Goal: Contribute content: Contribute content

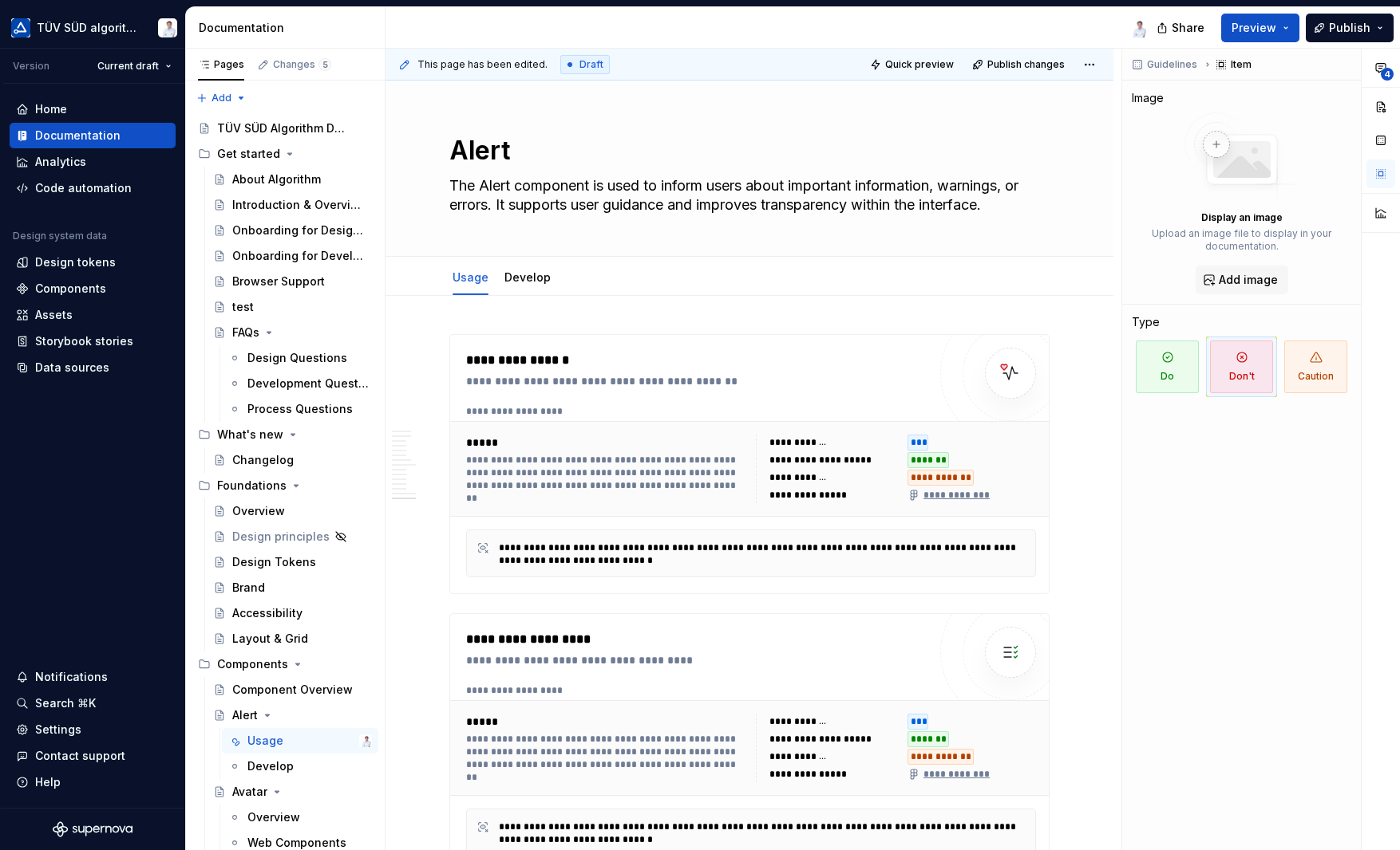
scroll to position [4786, 0]
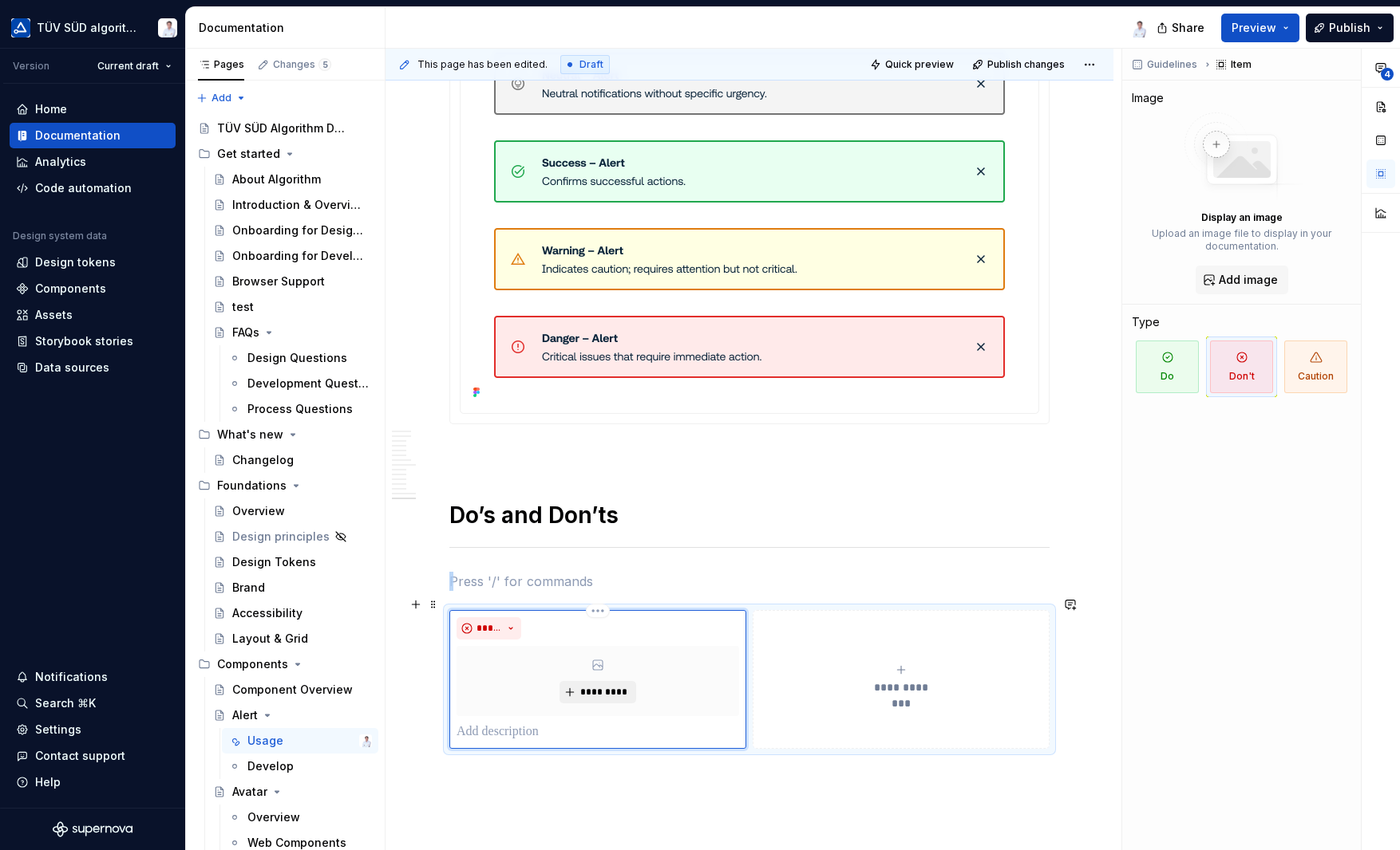
click at [590, 686] on span "*********" at bounding box center [603, 692] width 49 height 13
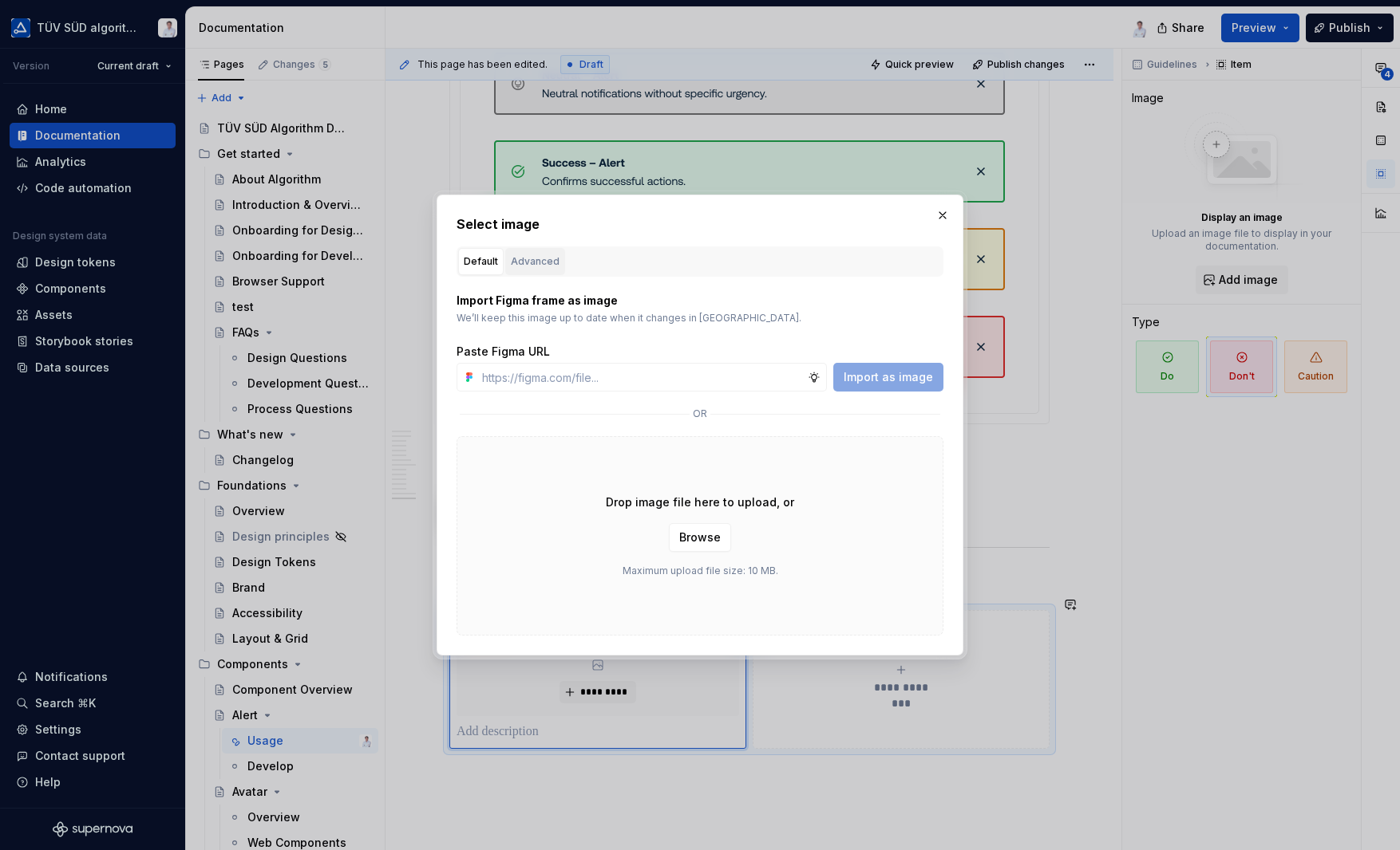
click at [552, 260] on div "Advanced" at bounding box center [535, 261] width 49 height 16
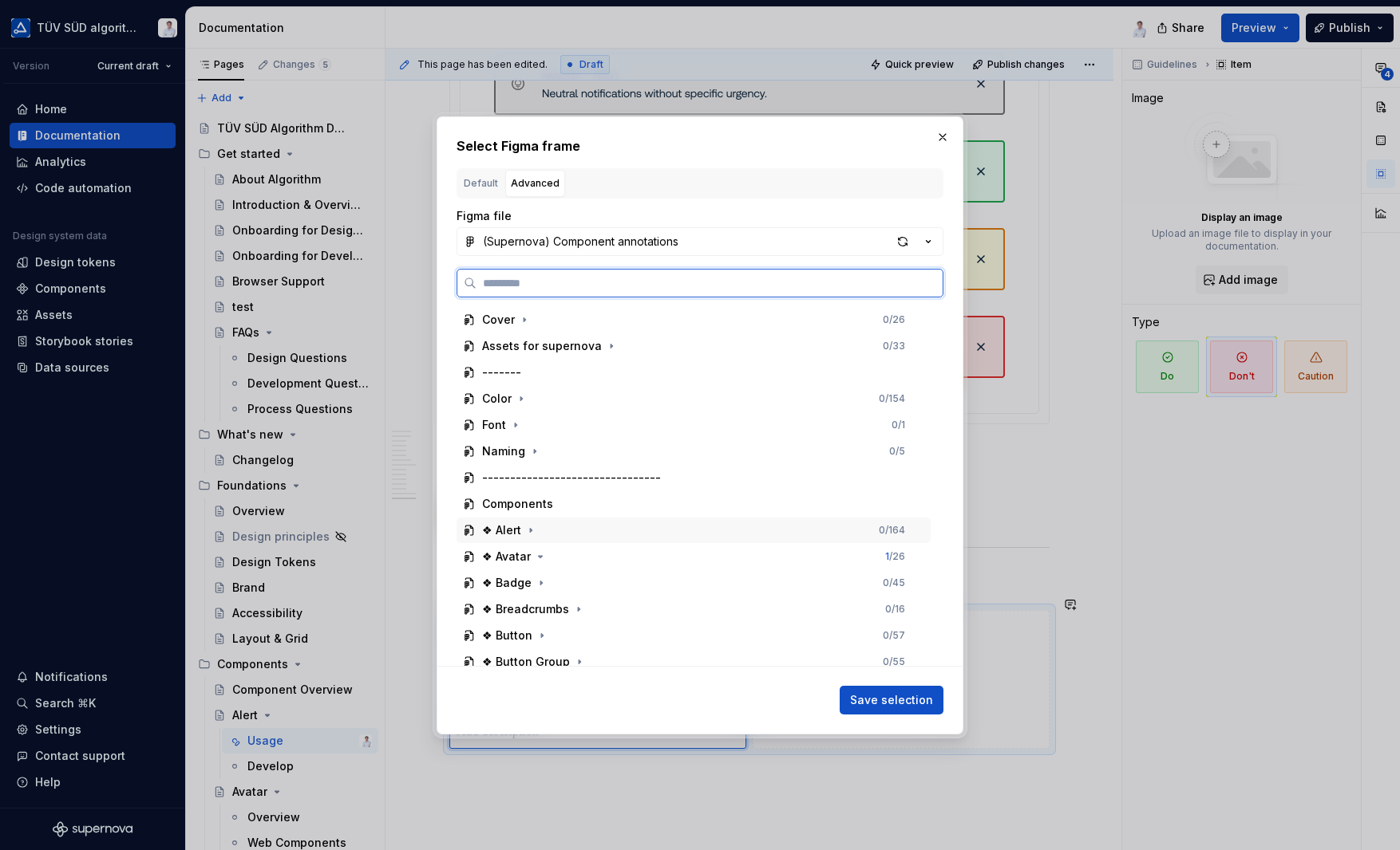
click at [514, 535] on div "❖ Alert" at bounding box center [501, 531] width 39 height 16
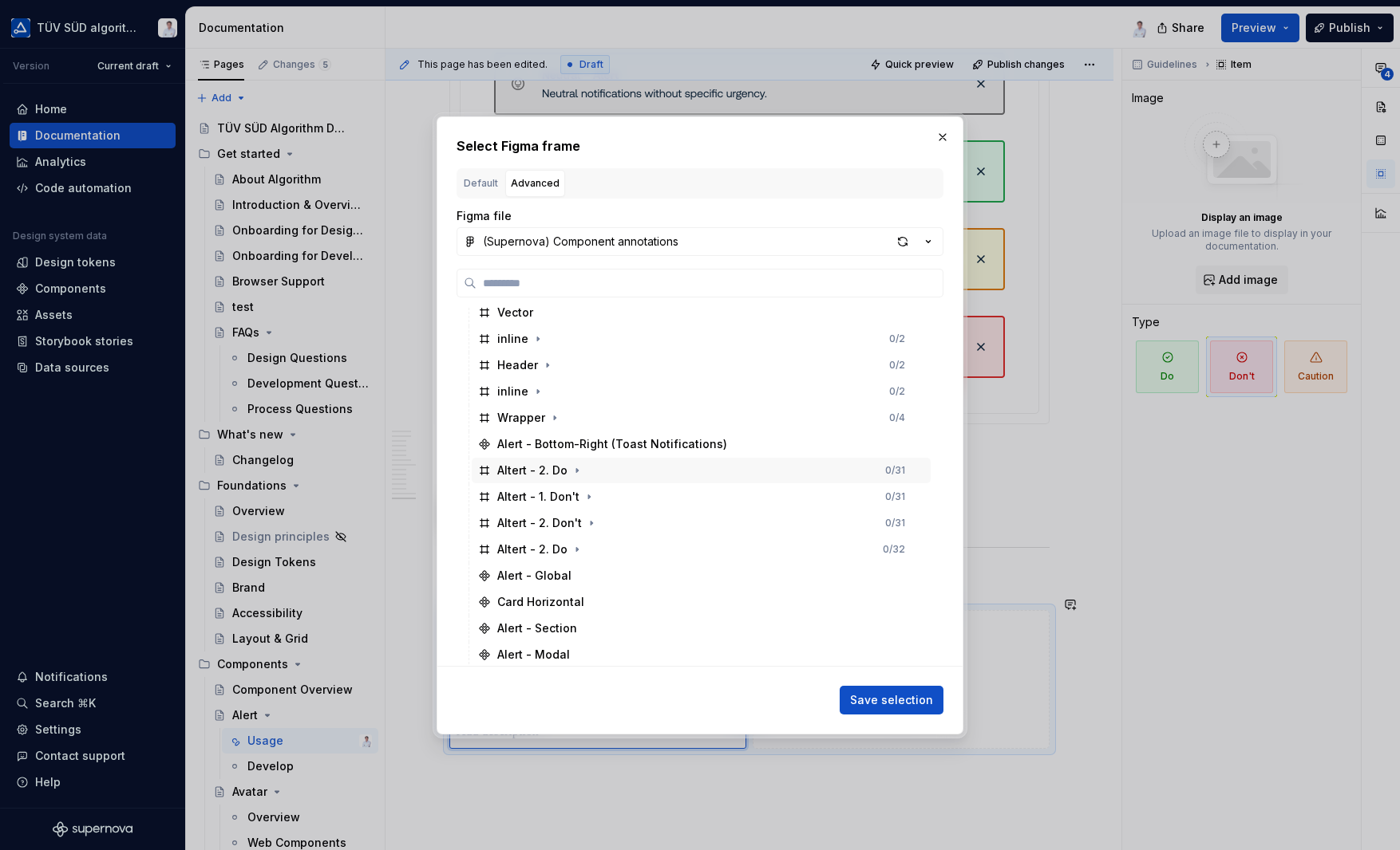
scroll to position [558, 0]
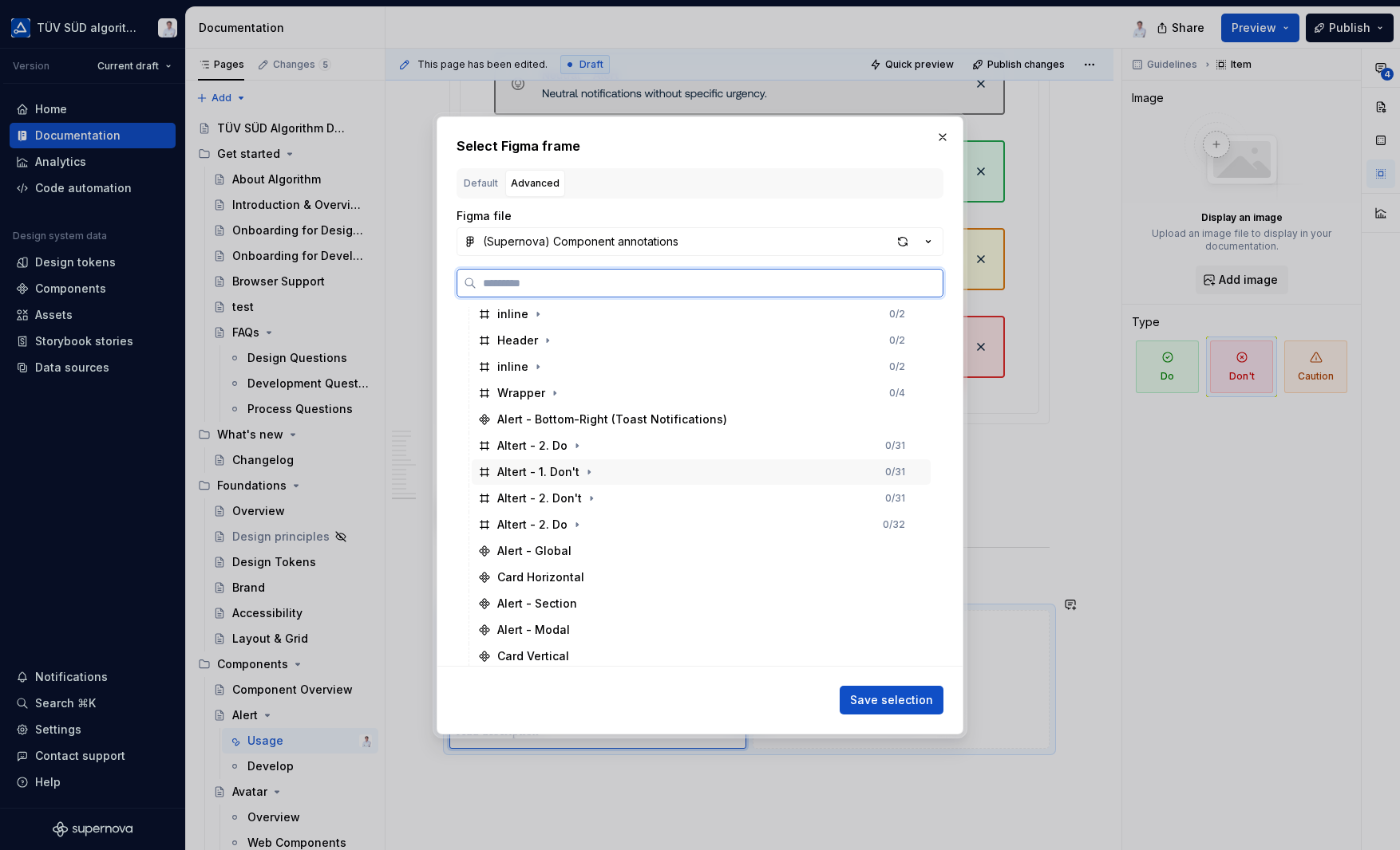
click at [562, 473] on div "Altert - 1. Don't" at bounding box center [538, 472] width 82 height 16
click at [870, 699] on span "Save selection" at bounding box center [891, 700] width 83 height 16
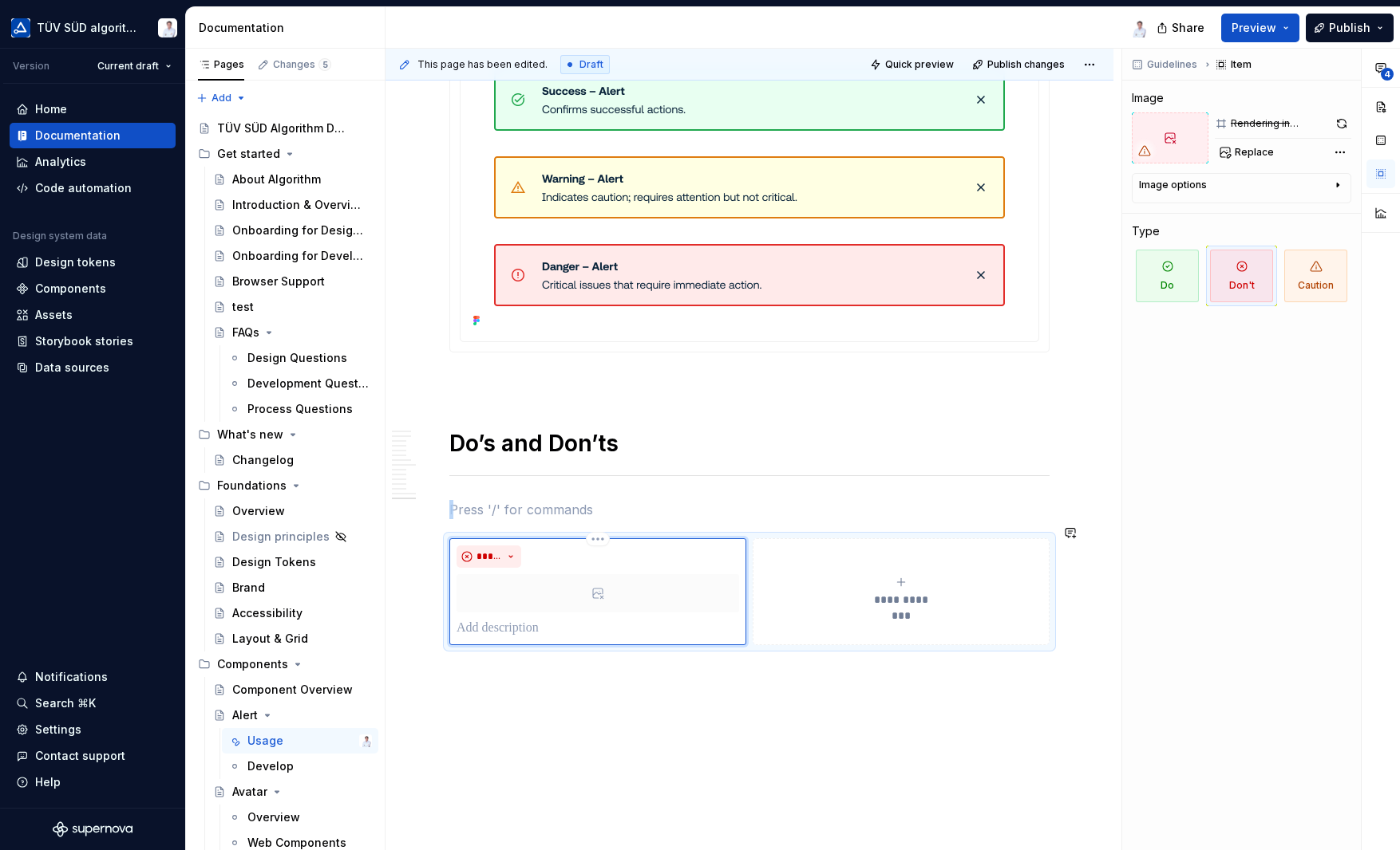
scroll to position [4911, 0]
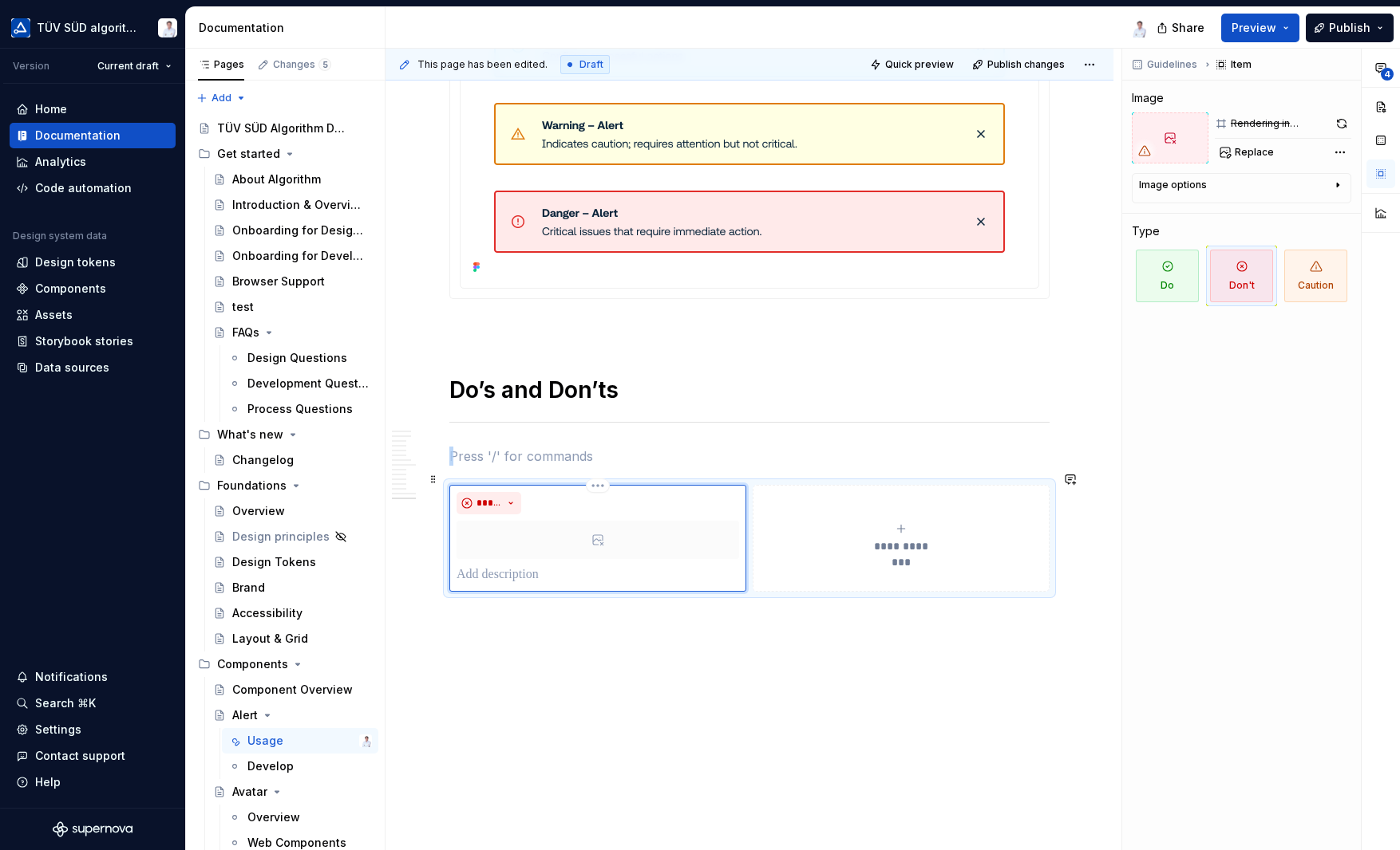
click at [602, 533] on icon at bounding box center [598, 540] width 13 height 13
click at [607, 528] on div at bounding box center [598, 540] width 282 height 38
click at [605, 521] on div at bounding box center [598, 540] width 282 height 38
click at [884, 538] on span "**********" at bounding box center [901, 546] width 74 height 16
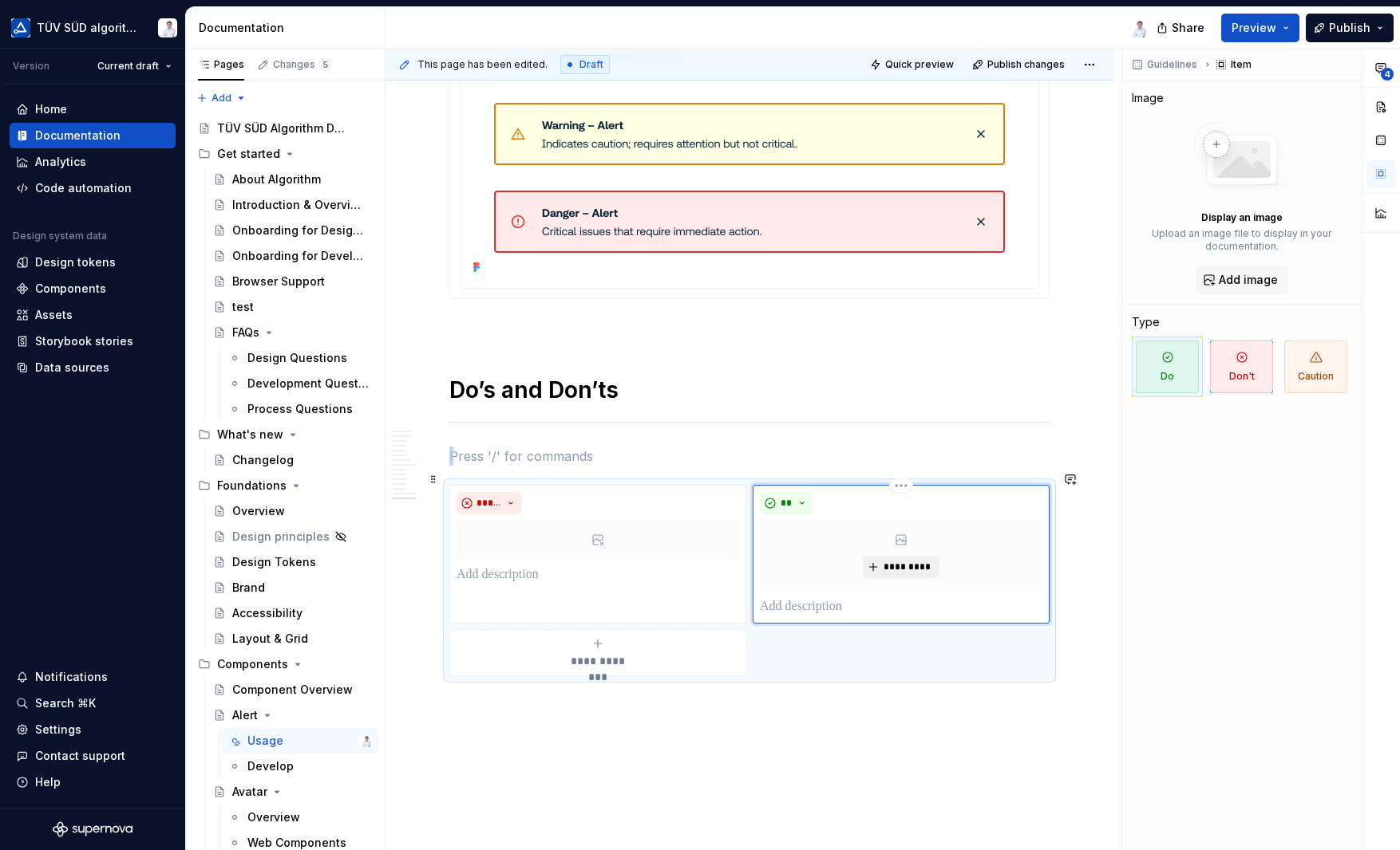
click at [895, 561] on span "*********" at bounding box center [907, 567] width 49 height 13
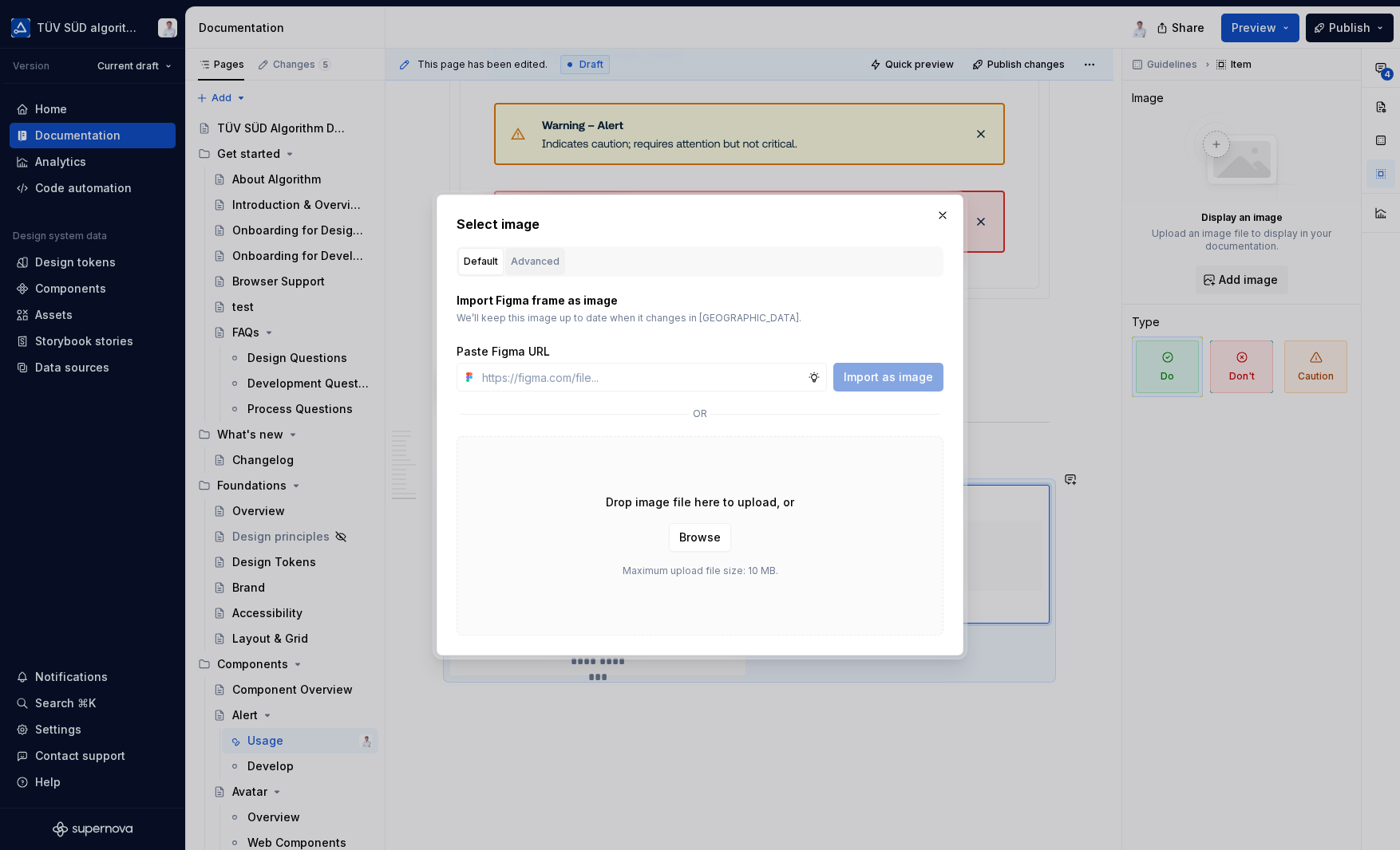
click at [514, 261] on div "Advanced" at bounding box center [535, 261] width 49 height 16
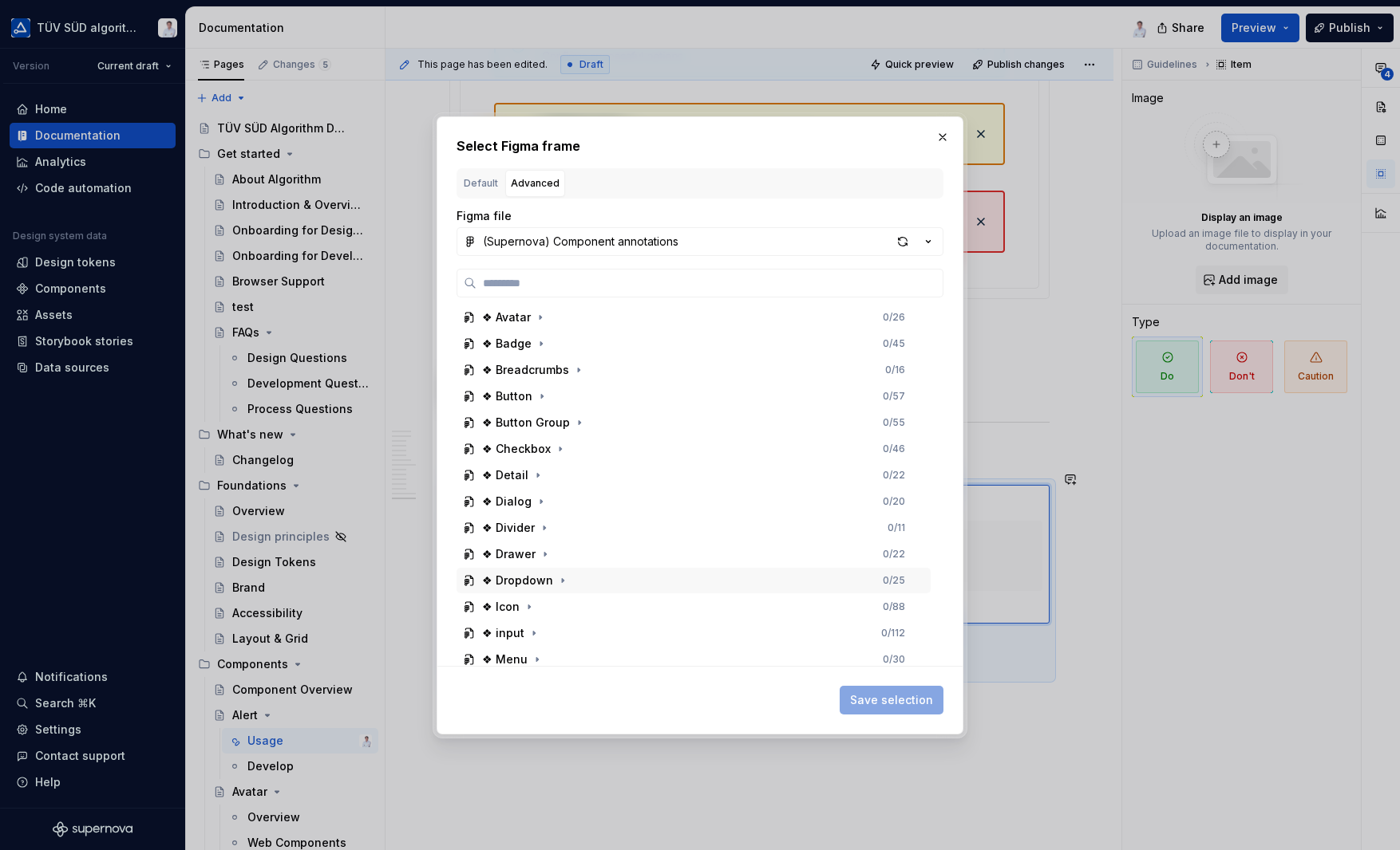
scroll to position [79, 0]
click at [534, 444] on icon "button" at bounding box center [531, 451] width 13 height 13
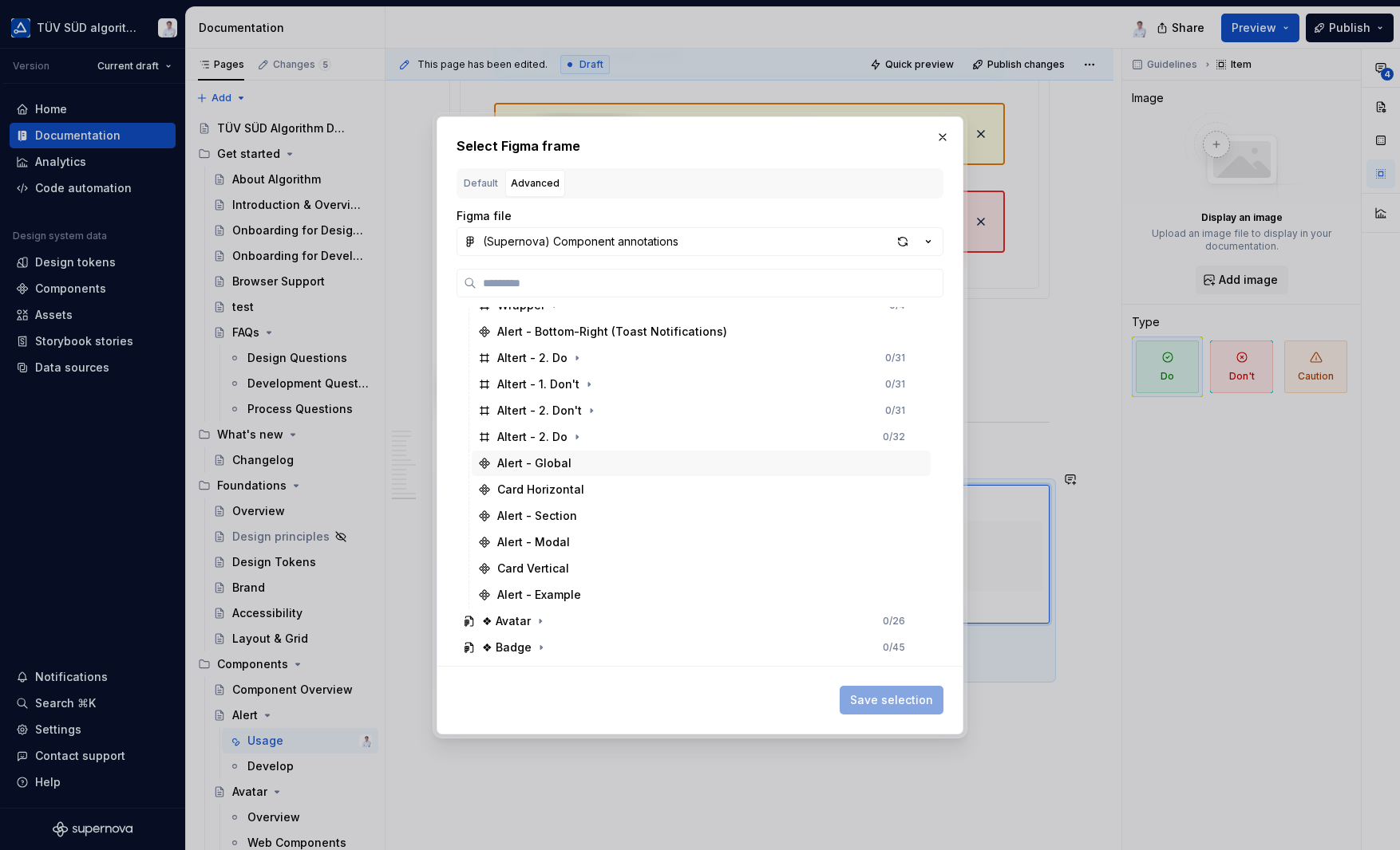
scroll to position [558, 0]
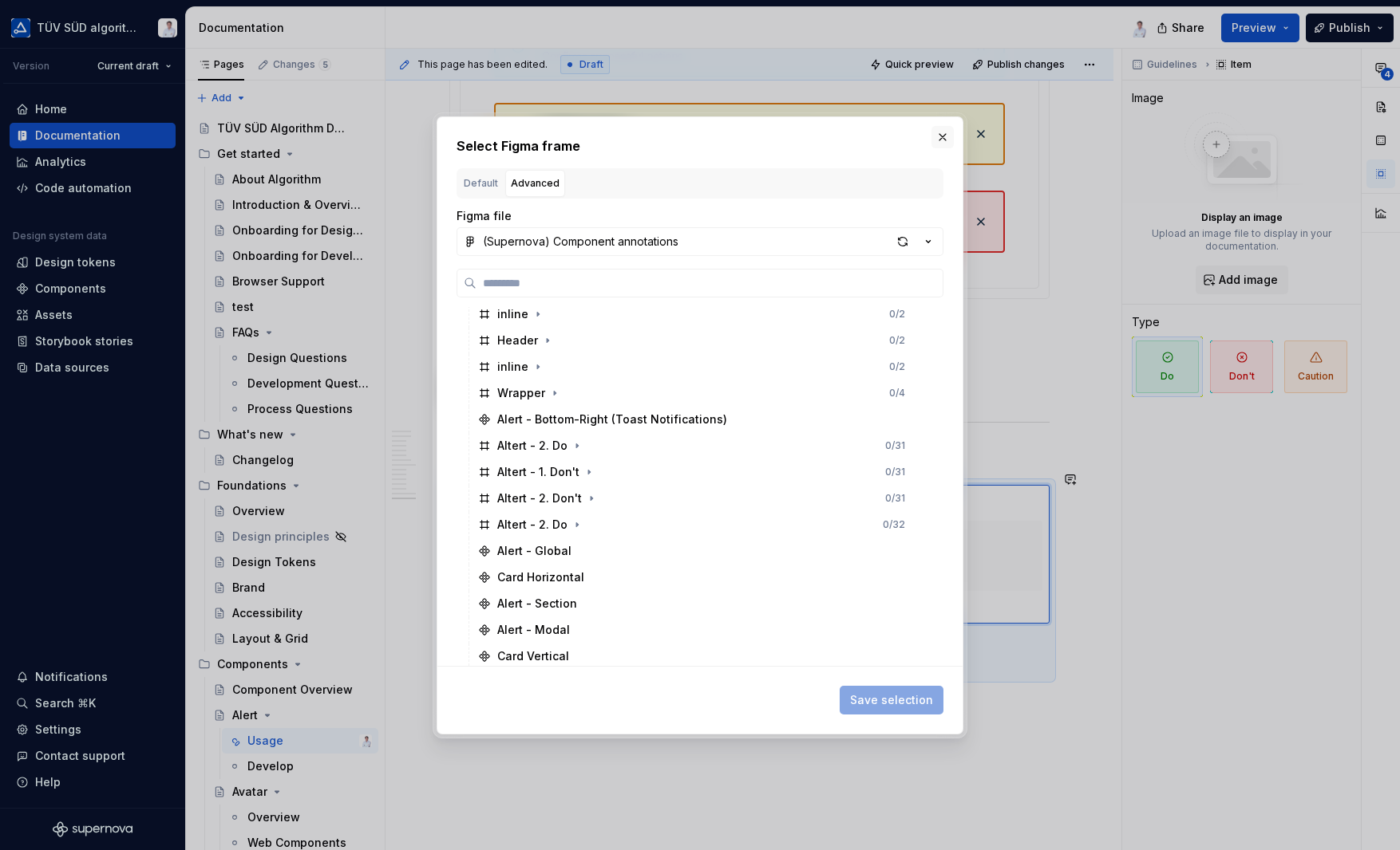
click at [941, 131] on button "button" at bounding box center [943, 137] width 22 height 22
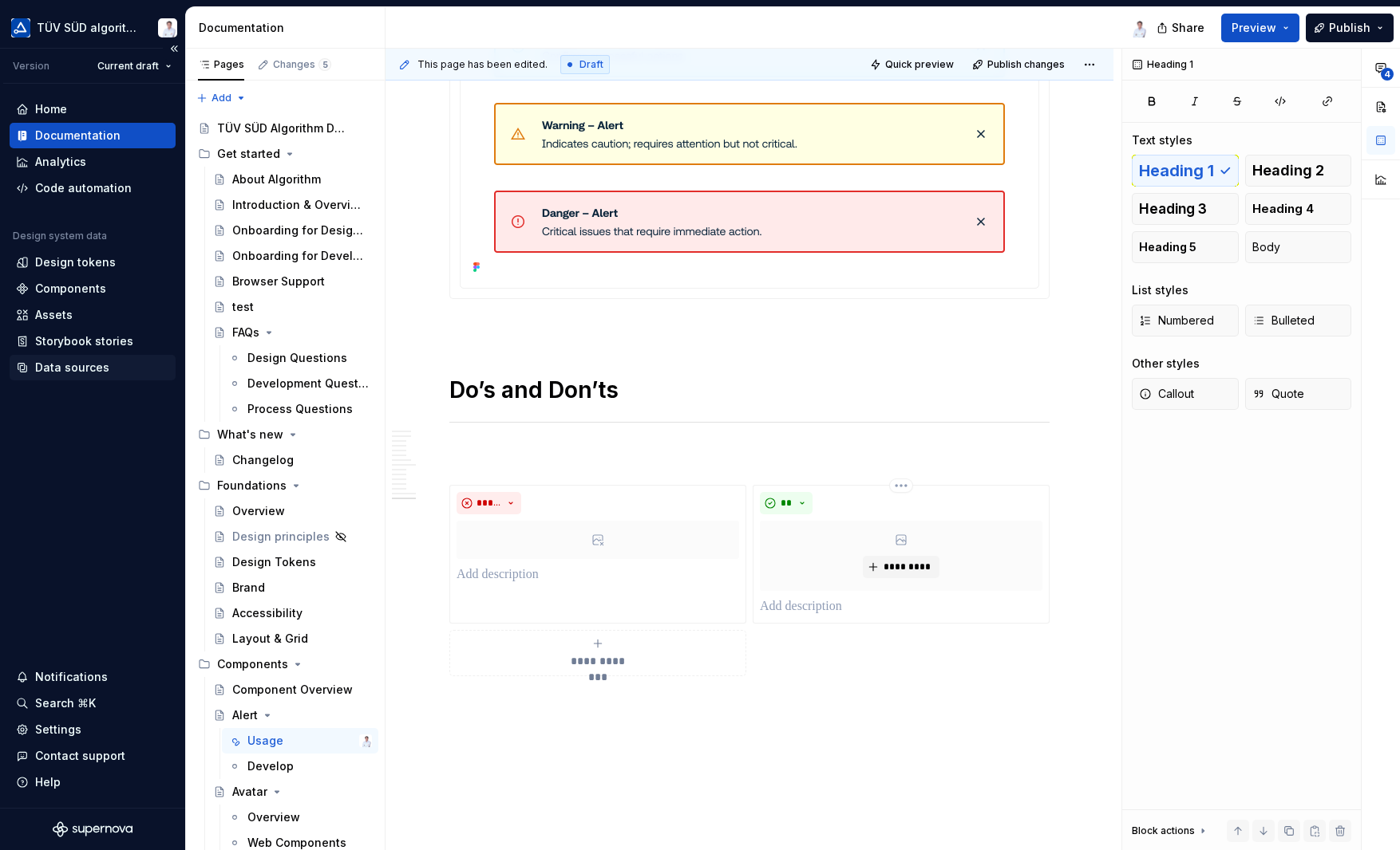
click at [55, 370] on div "Data sources" at bounding box center [72, 368] width 75 height 16
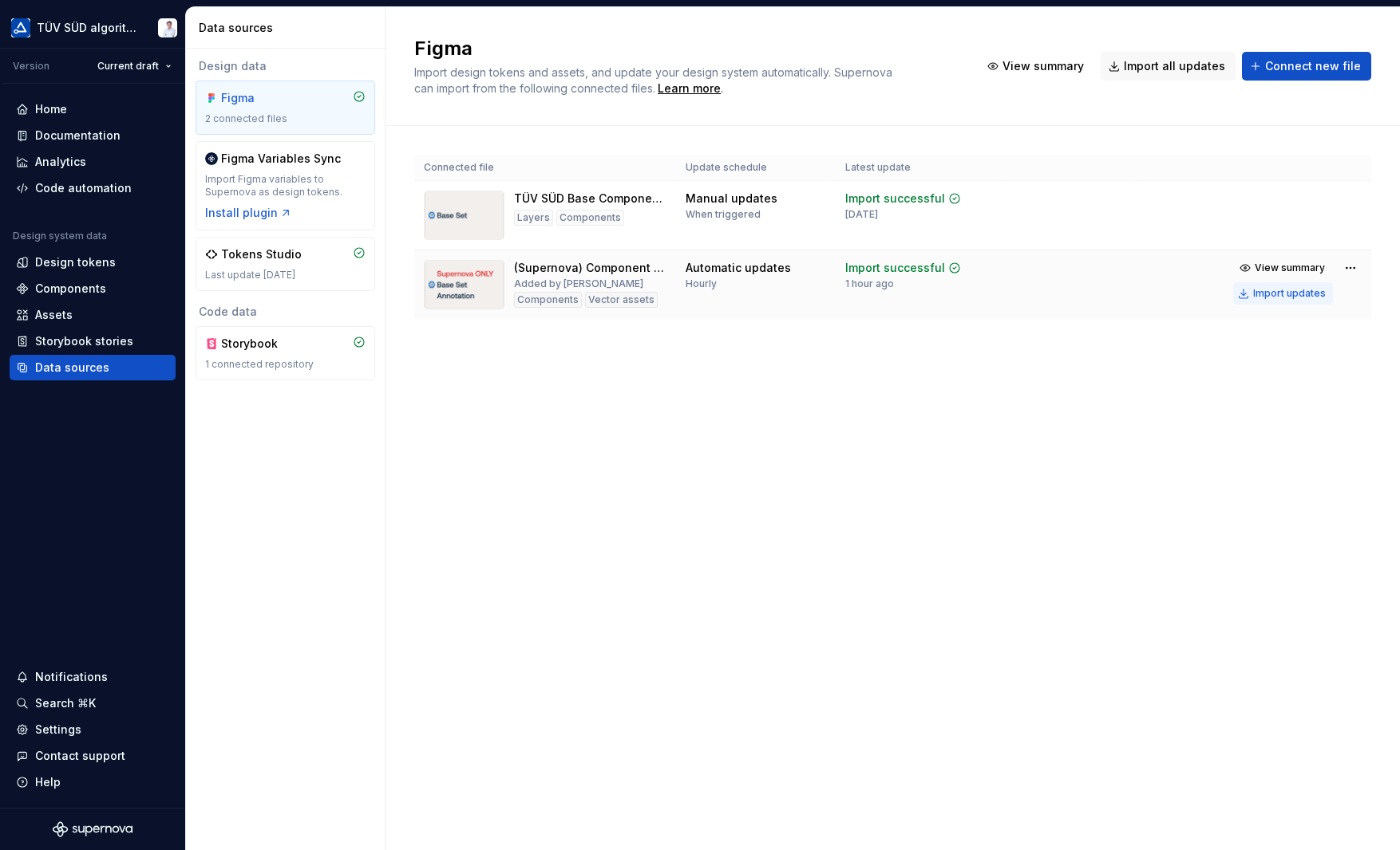
click at [1276, 293] on div "Import updates" at bounding box center [1289, 293] width 73 height 13
click at [59, 135] on div "Documentation" at bounding box center [78, 136] width 85 height 16
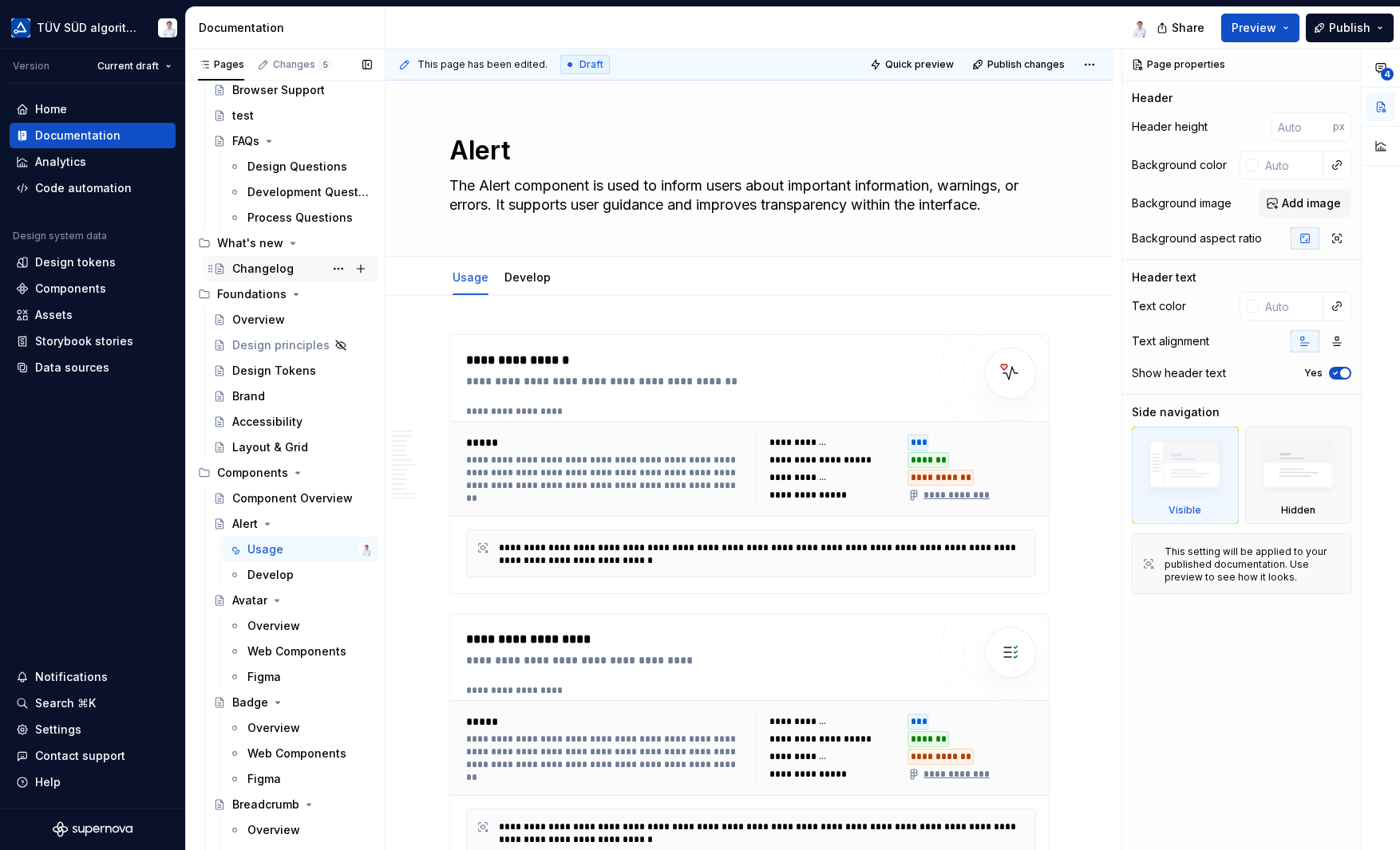
scroll to position [239, 0]
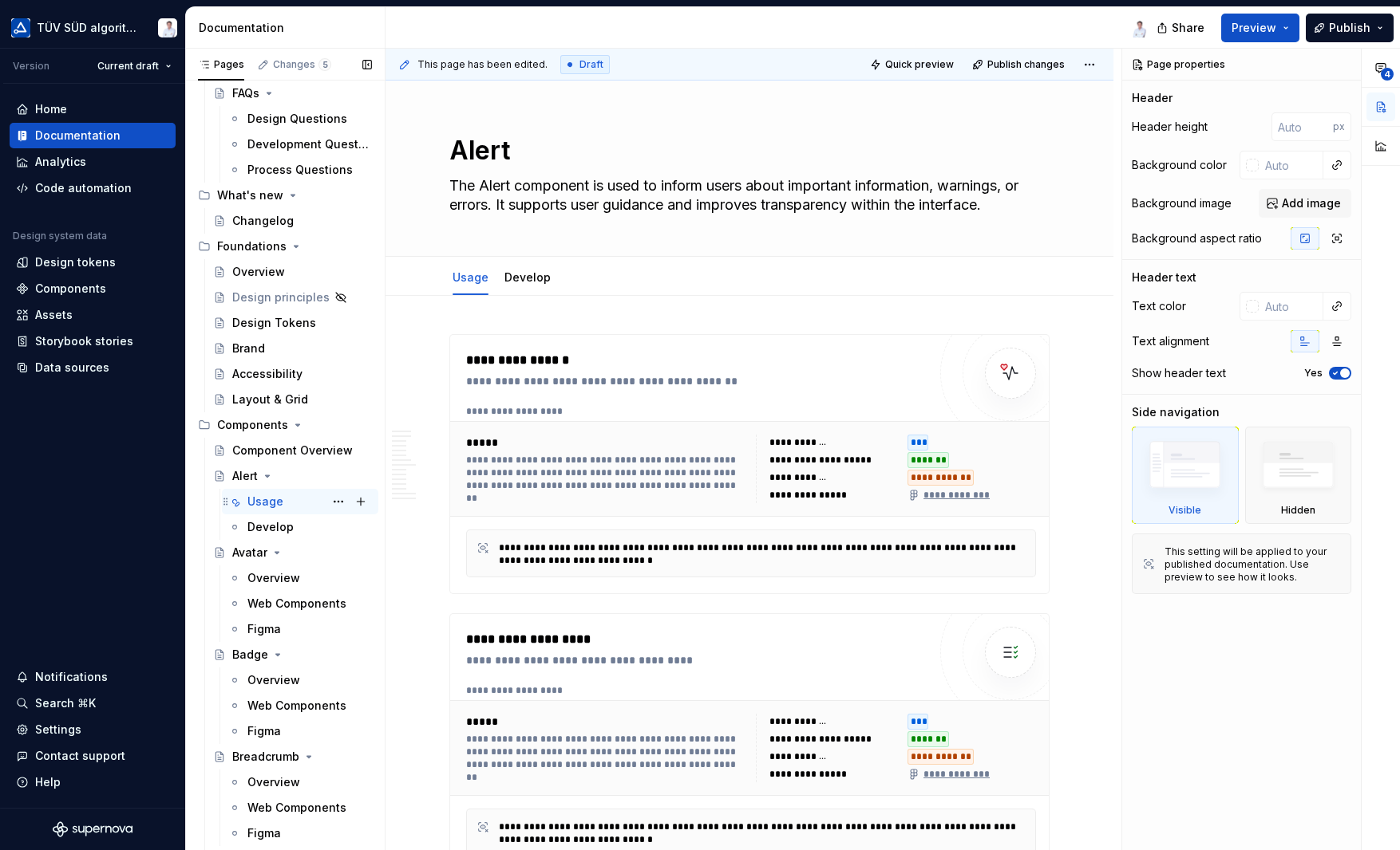
type textarea "*"
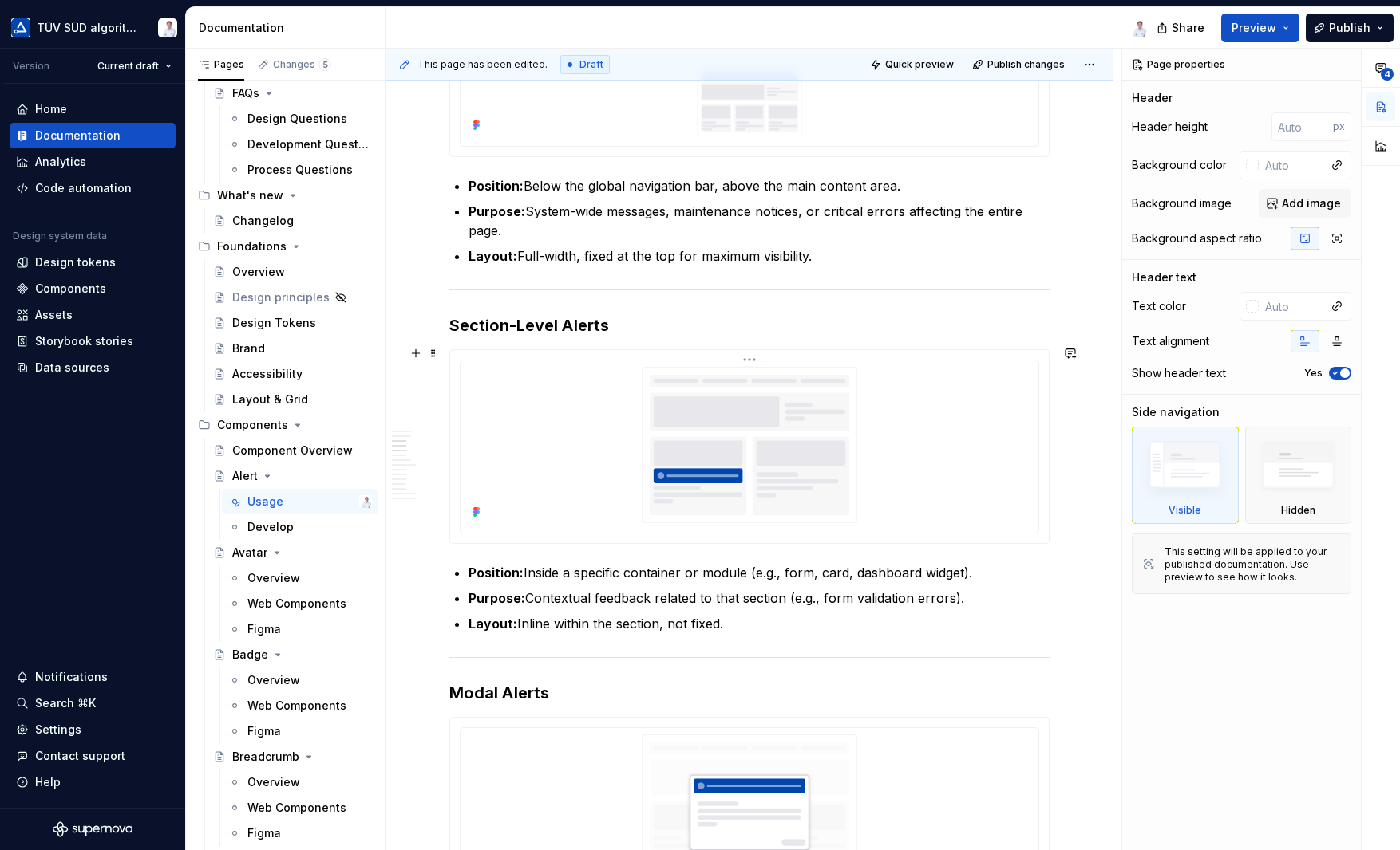
scroll to position [877, 0]
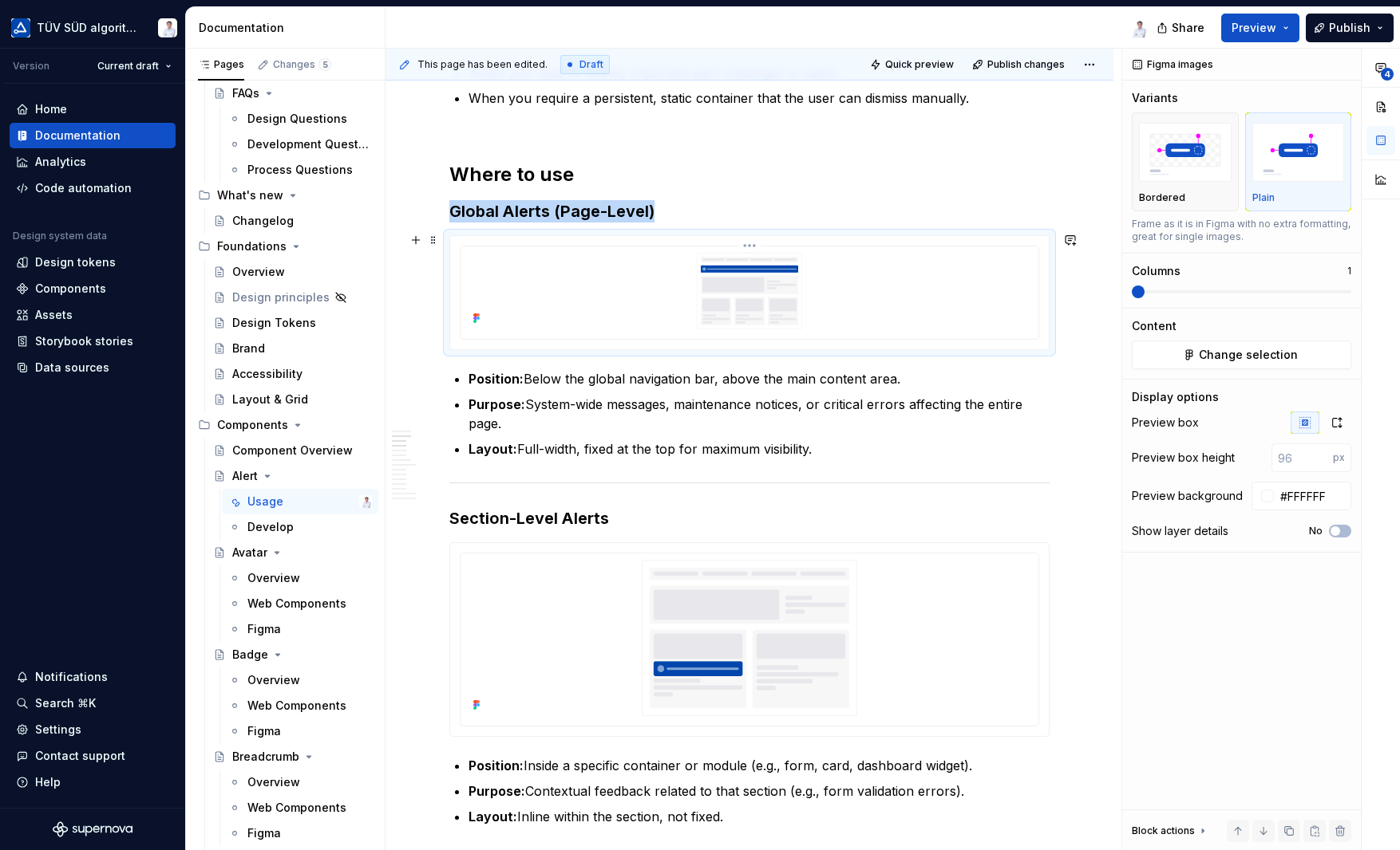
click at [680, 310] on img at bounding box center [749, 290] width 565 height 76
type input "196"
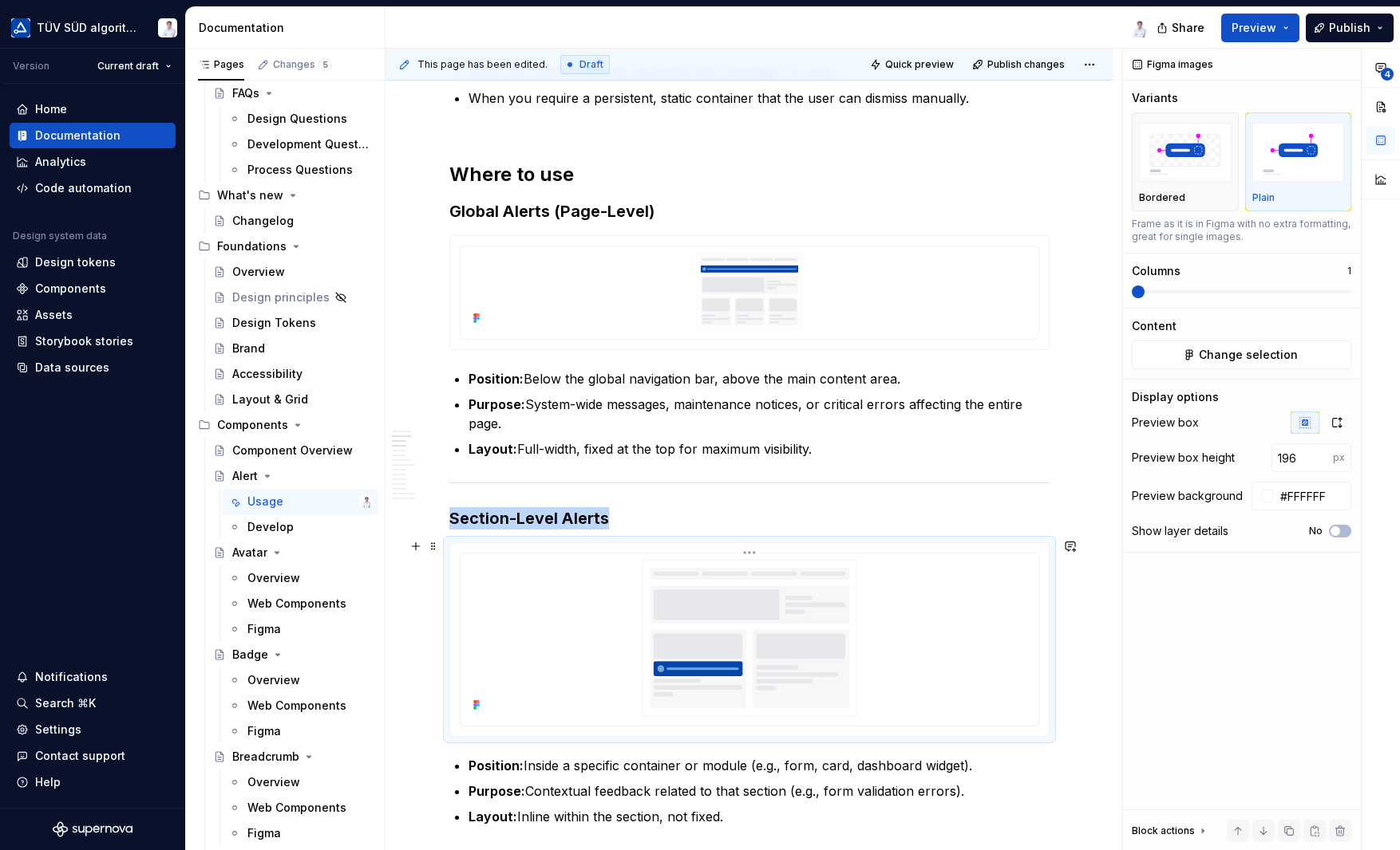
click at [891, 581] on img at bounding box center [749, 638] width 565 height 156
drag, startPoint x: 887, startPoint y: 317, endPoint x: 948, endPoint y: 334, distance: 63.3
click at [887, 316] on img at bounding box center [749, 290] width 565 height 76
click at [1304, 456] on input "number" at bounding box center [1302, 458] width 62 height 29
type input "196"
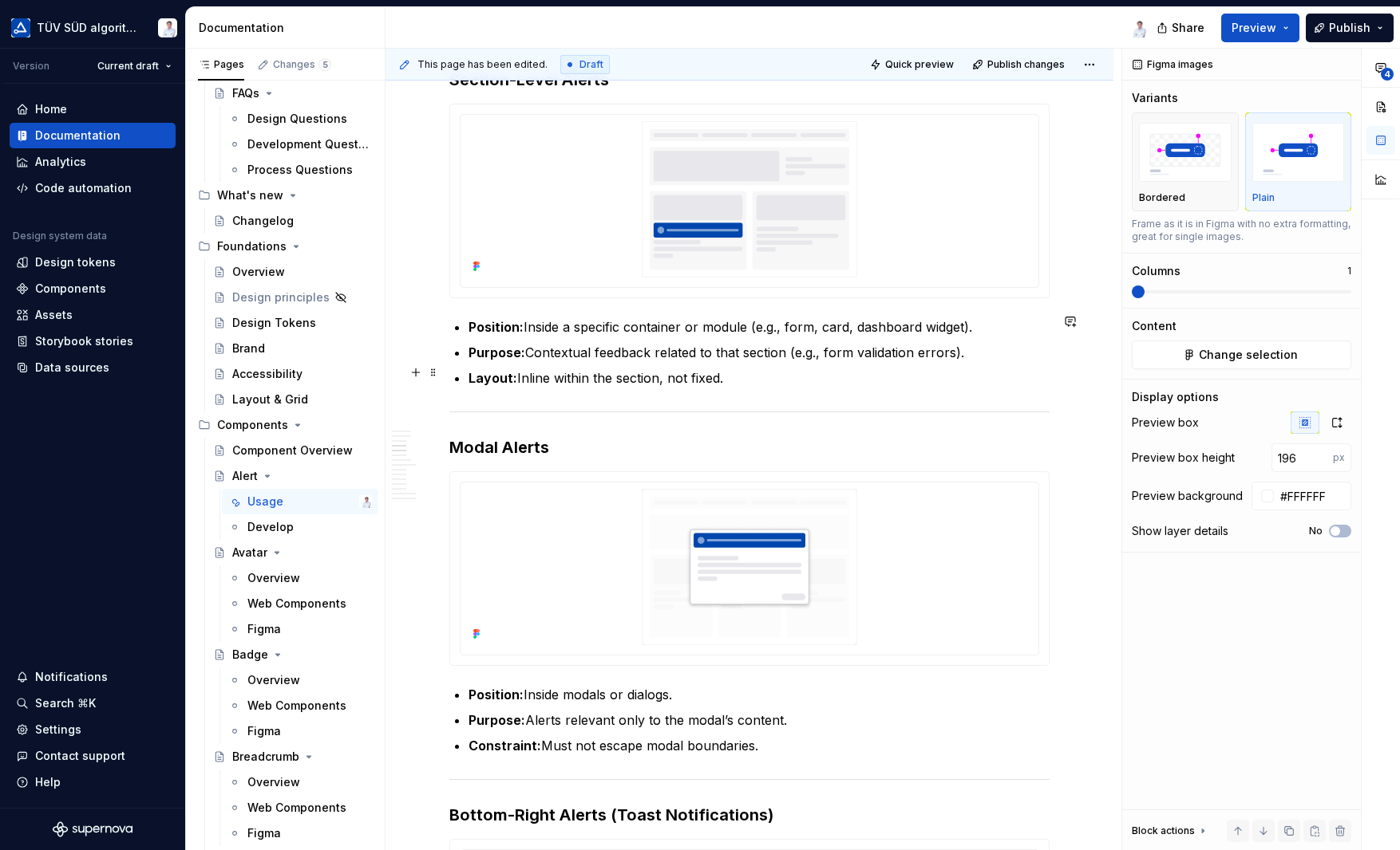
scroll to position [1595, 0]
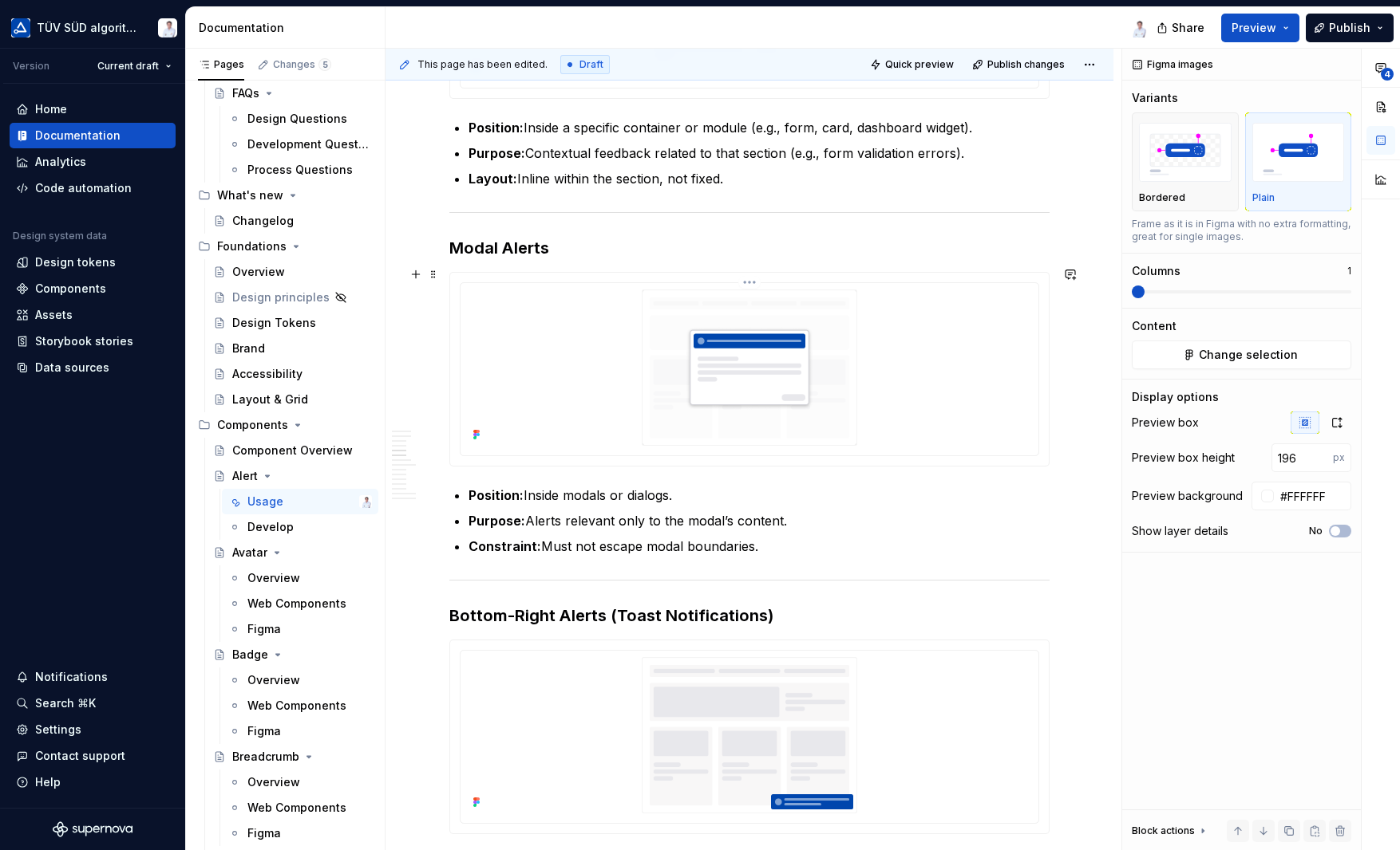
click at [907, 399] on img at bounding box center [749, 367] width 565 height 156
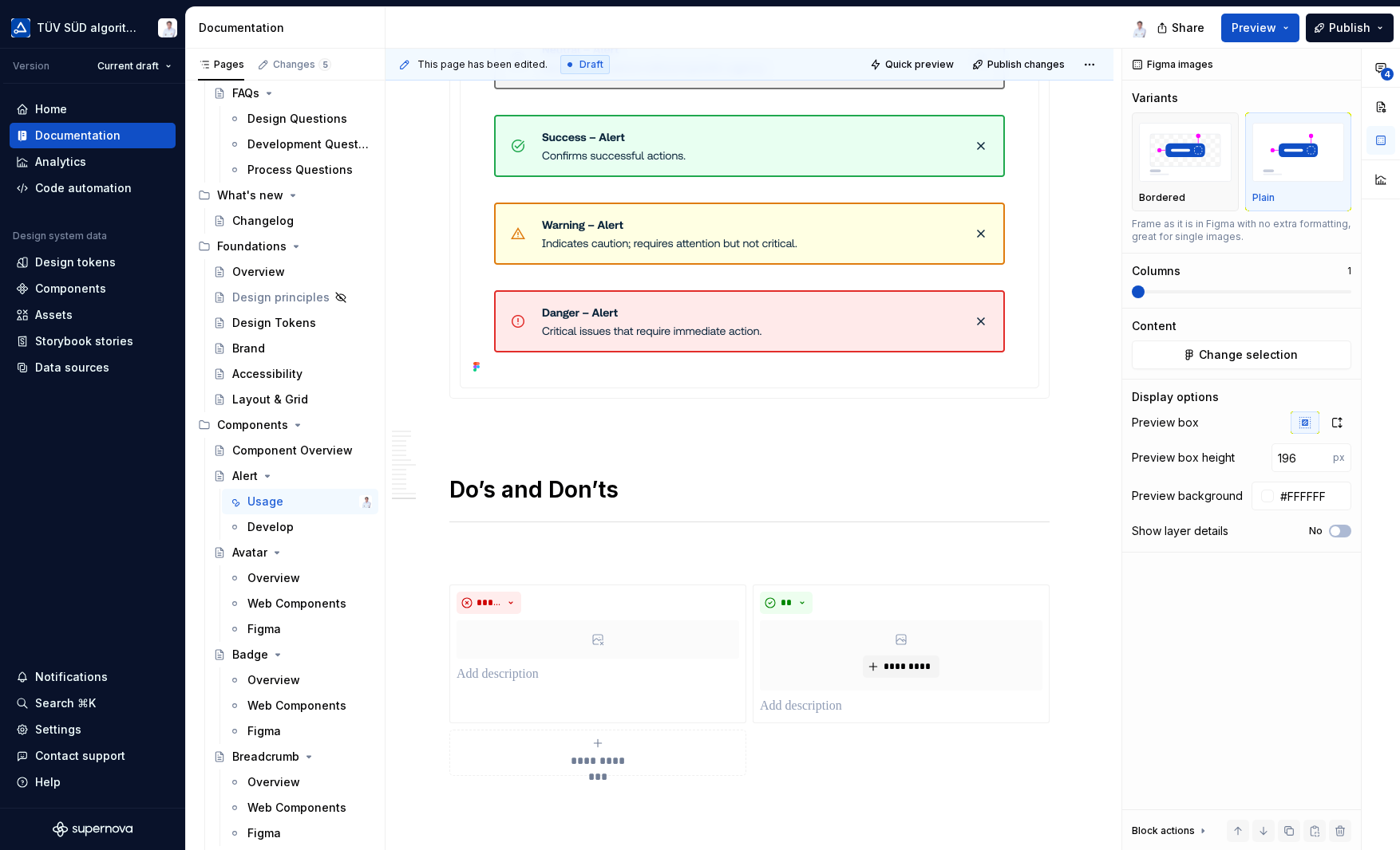
scroll to position [5025, 0]
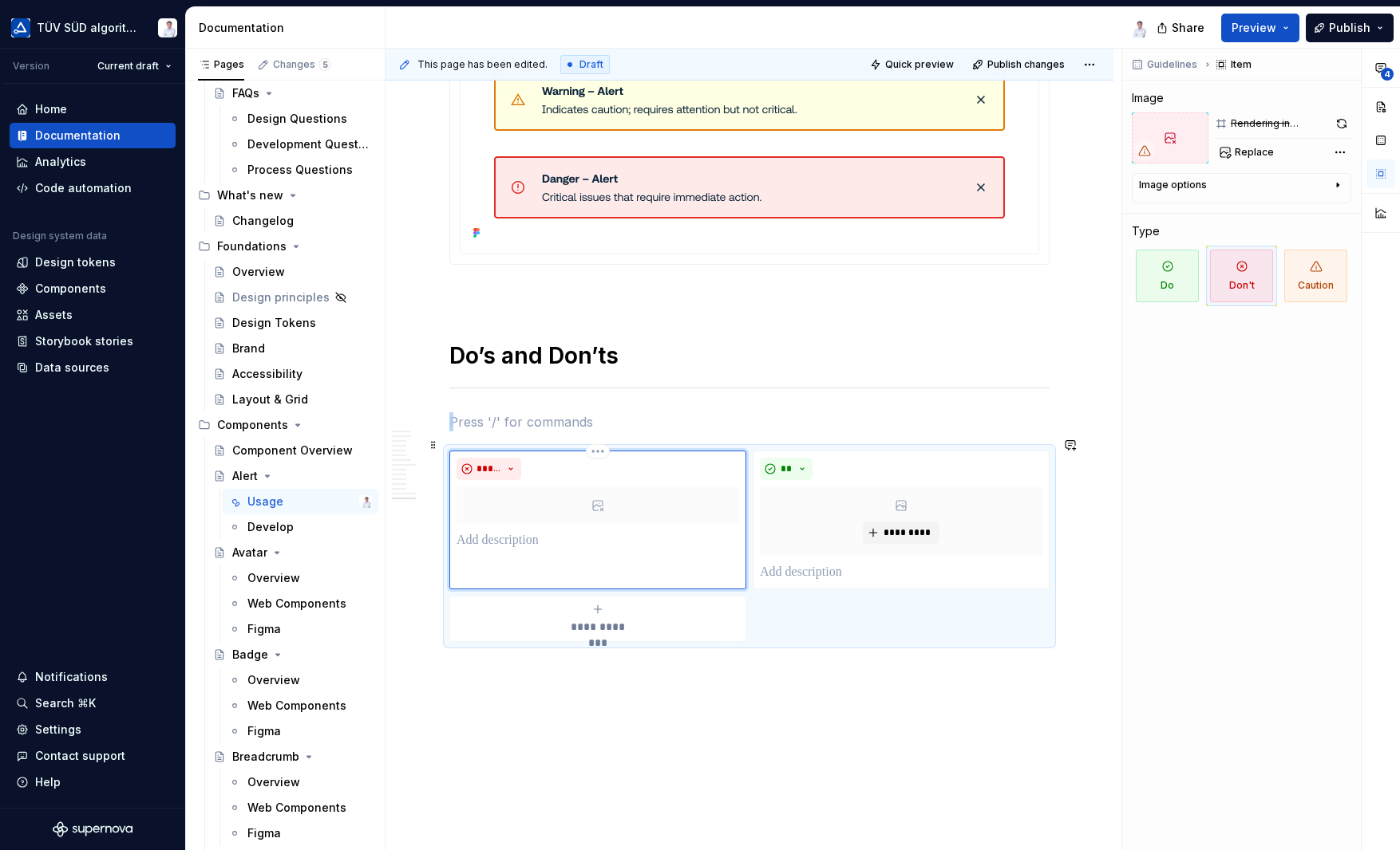
click at [613, 488] on div at bounding box center [598, 506] width 282 height 38
click at [608, 487] on div at bounding box center [598, 506] width 282 height 38
click at [607, 487] on div at bounding box center [598, 506] width 282 height 38
click at [1343, 122] on button "button" at bounding box center [1341, 123] width 20 height 22
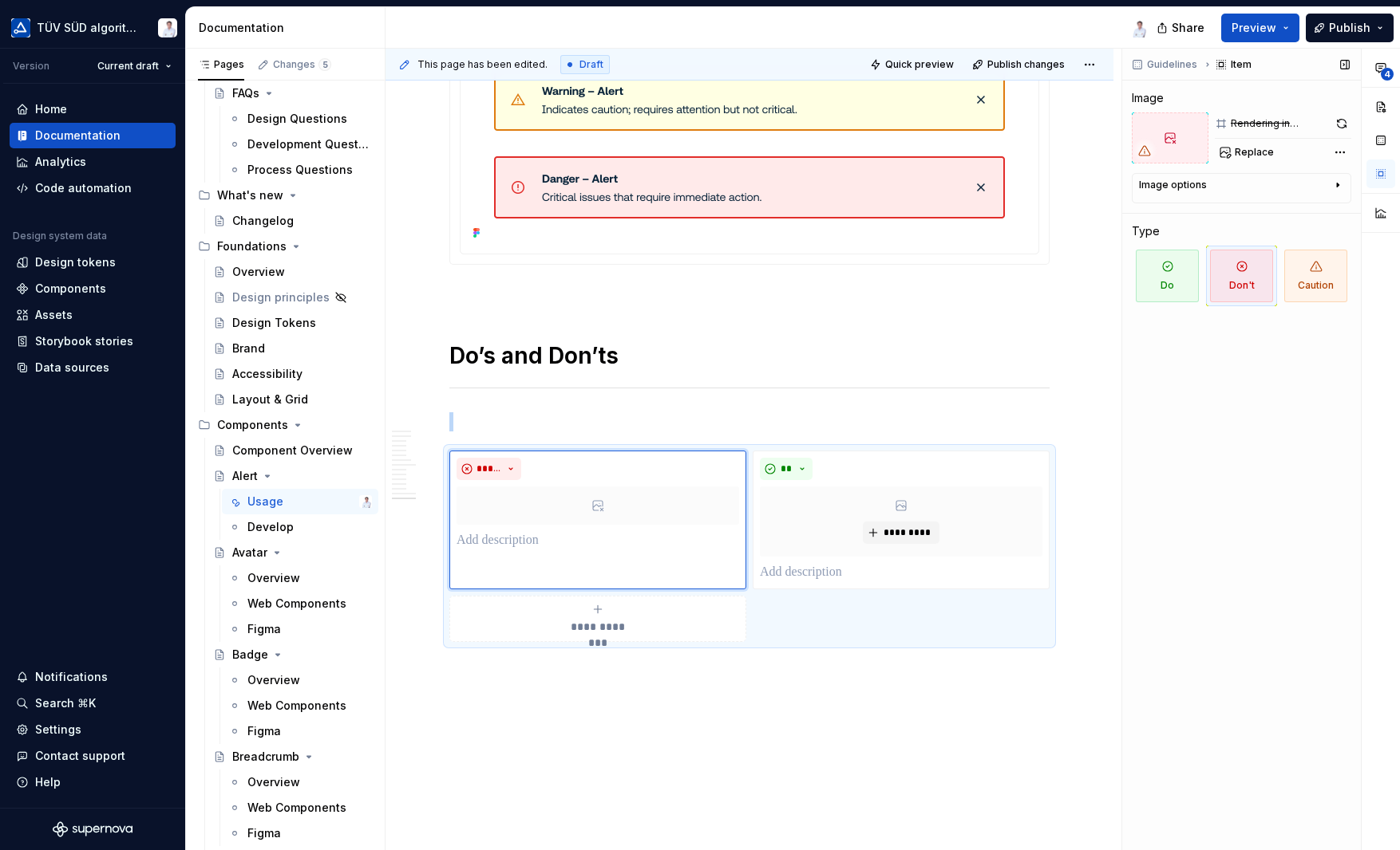
click at [1279, 188] on div "Image options" at bounding box center [1235, 188] width 193 height 19
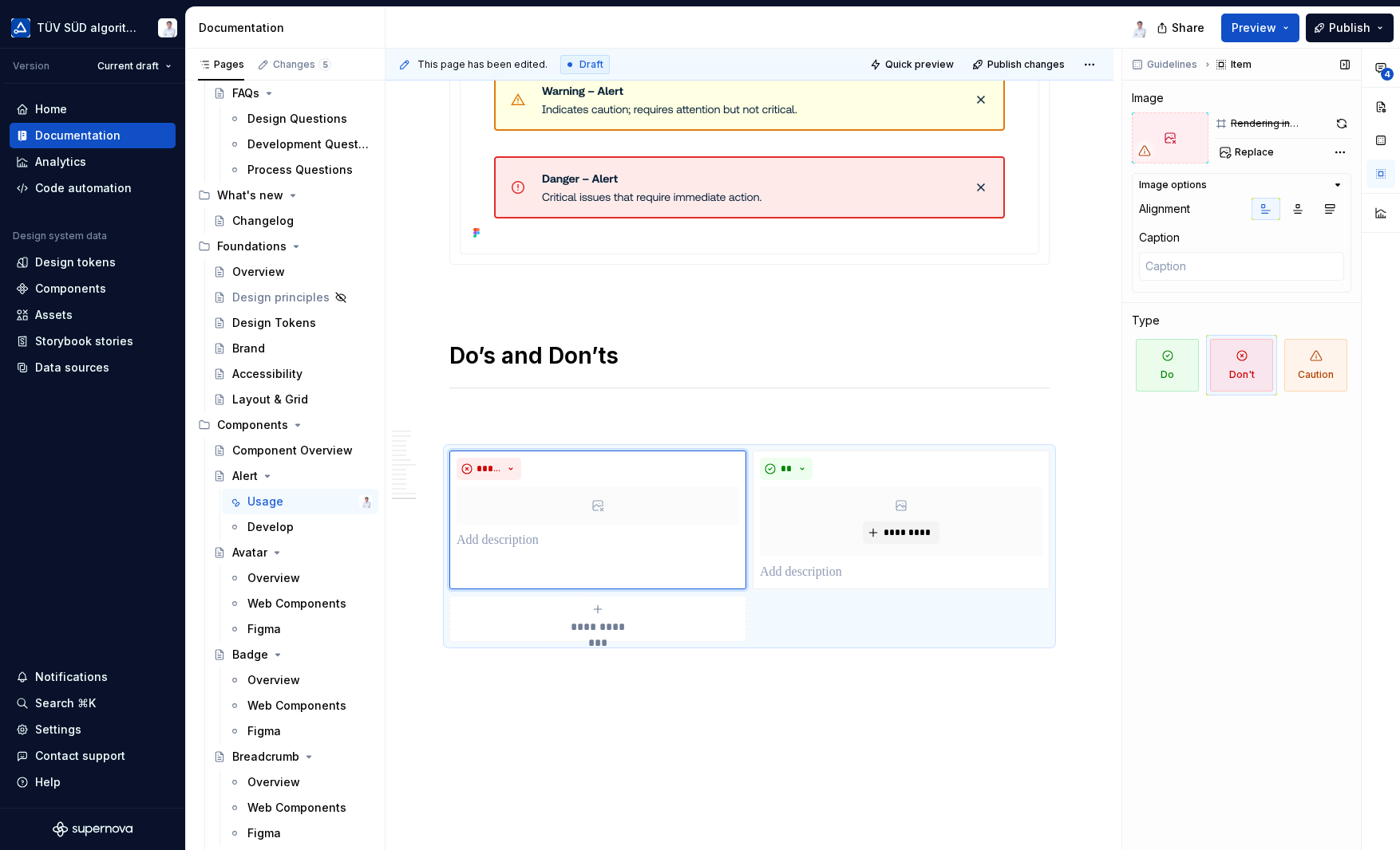
click at [1268, 422] on div "Guidelines Item Image Rendering in progress... Replace Image options Alignment …" at bounding box center [1241, 450] width 238 height 803
click at [1181, 139] on div at bounding box center [1169, 138] width 76 height 51
click at [1237, 118] on div "Rendering in progress..." at bounding box center [1279, 123] width 97 height 13
click at [1333, 123] on button "button" at bounding box center [1341, 123] width 20 height 22
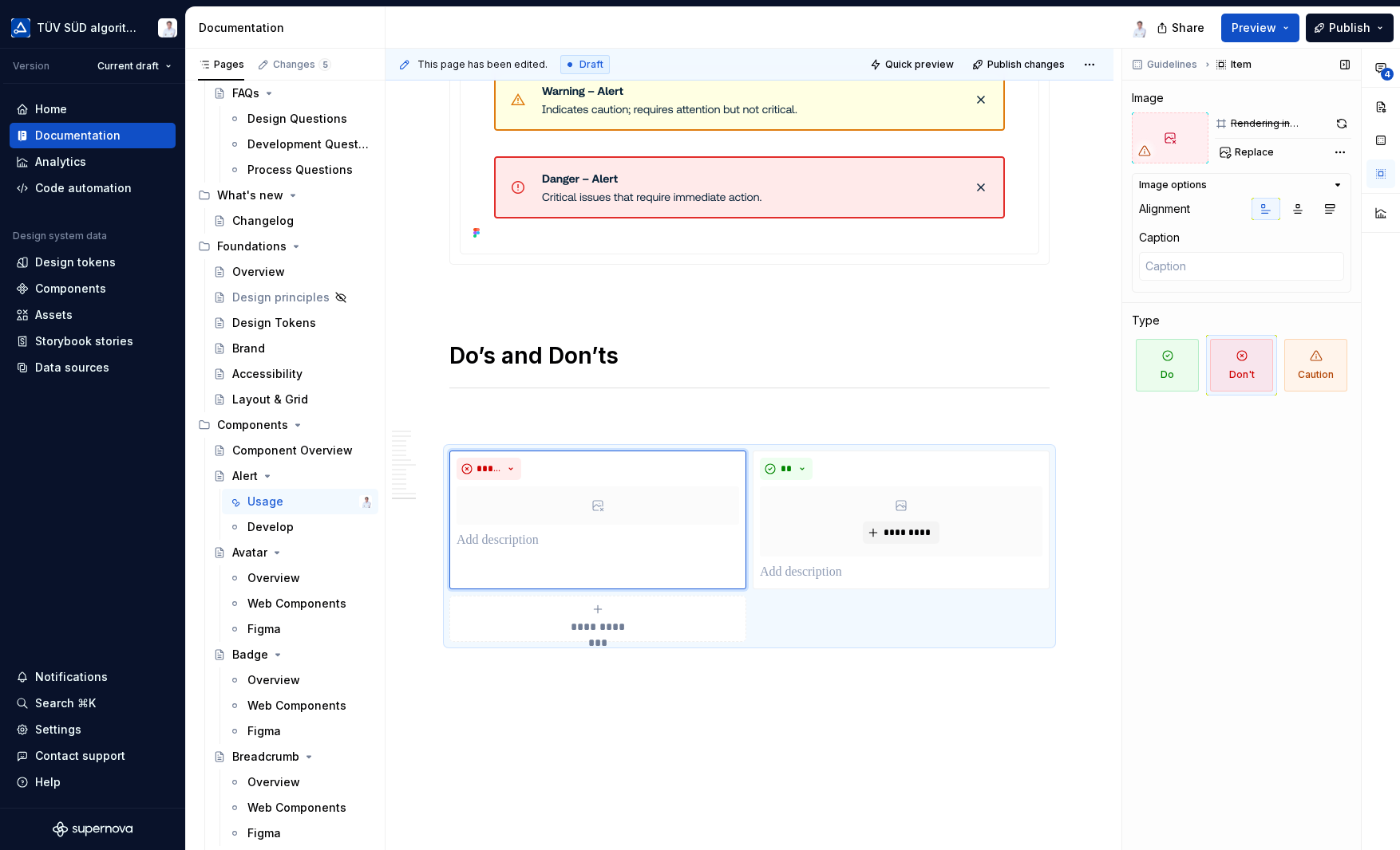
click at [1250, 123] on div "Rendering in progress..." at bounding box center [1279, 123] width 97 height 13
drag, startPoint x: 1250, startPoint y: 123, endPoint x: 1253, endPoint y: 154, distance: 31.1
click at [1253, 154] on span "Replace" at bounding box center [1254, 152] width 39 height 13
click at [1248, 150] on span "Replace" at bounding box center [1254, 152] width 39 height 13
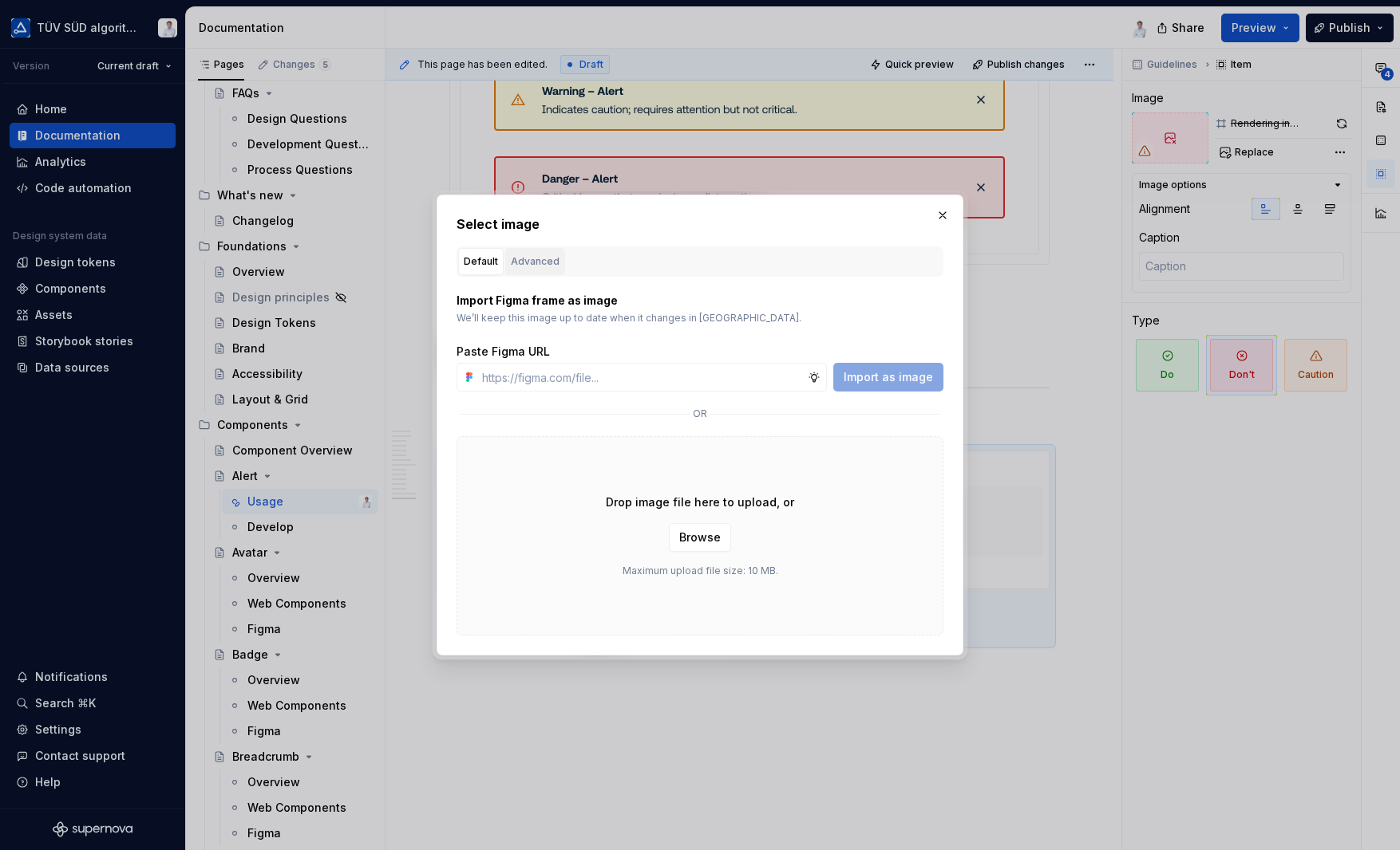
click at [539, 265] on div "Advanced" at bounding box center [535, 261] width 49 height 16
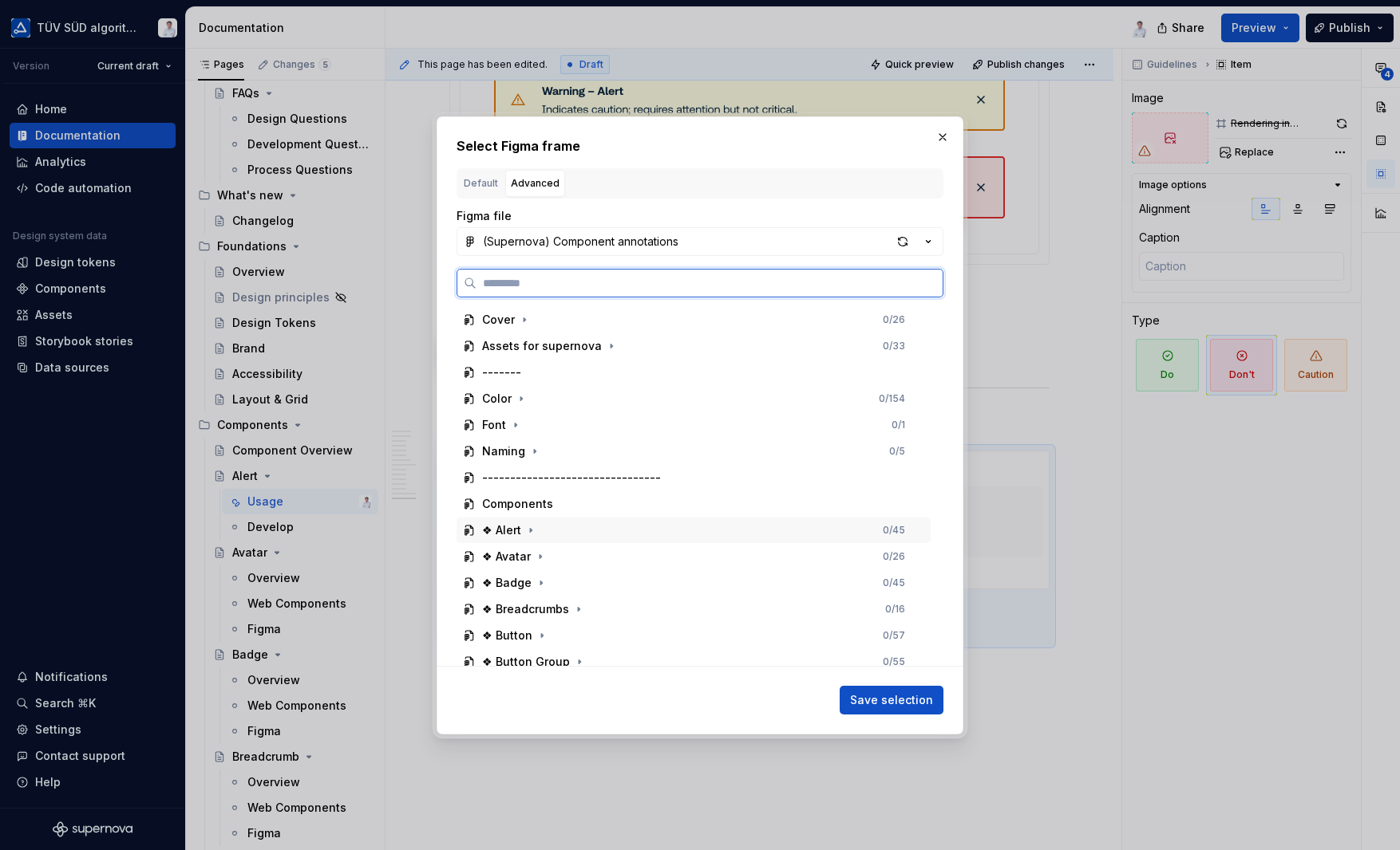
click at [590, 540] on div "❖ Alert 0 / 45" at bounding box center [693, 531] width 474 height 26
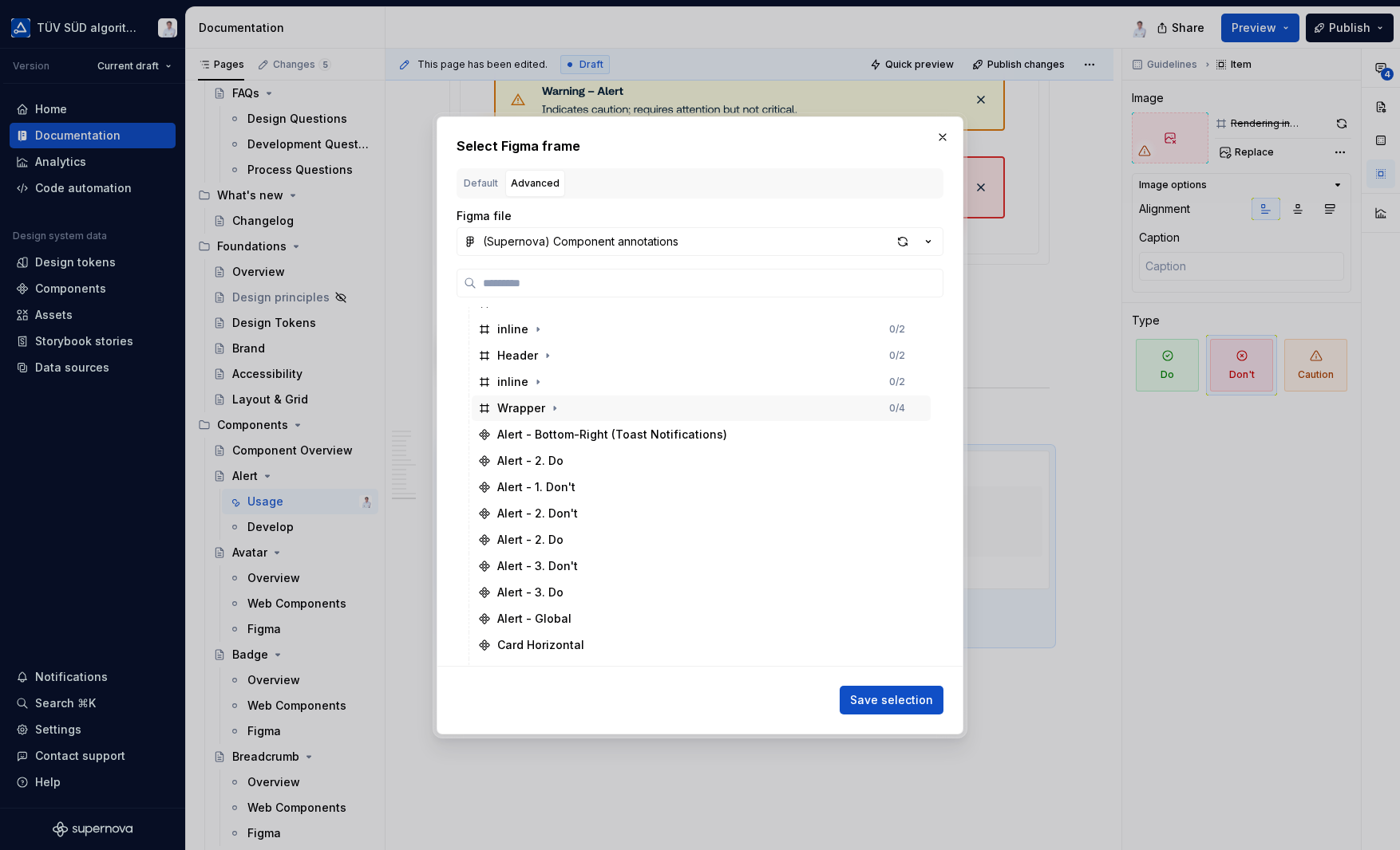
scroll to position [558, 0]
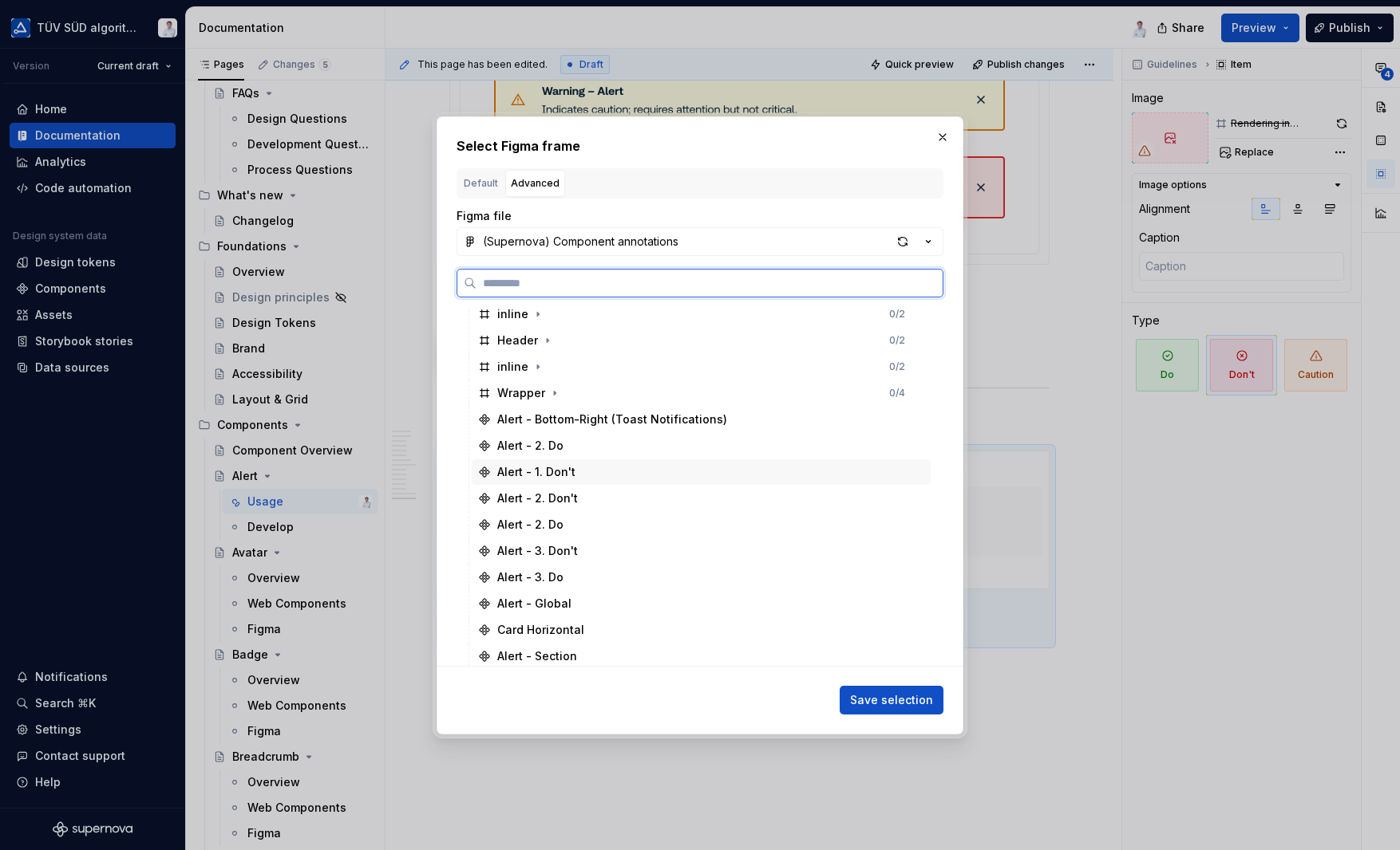
click at [574, 476] on div "Alert - 1. Don't" at bounding box center [701, 472] width 459 height 26
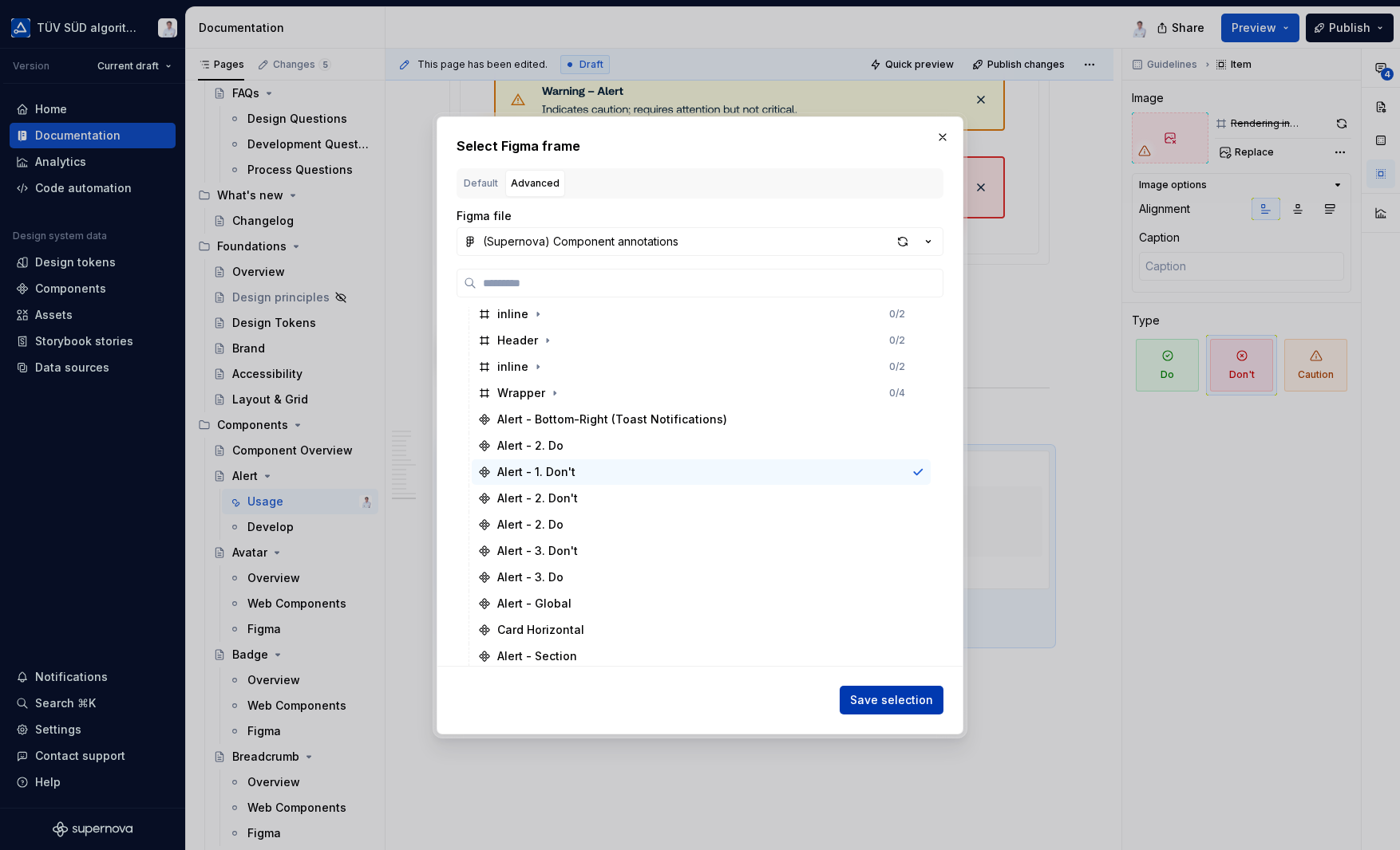
click at [872, 693] on span "Save selection" at bounding box center [891, 700] width 83 height 16
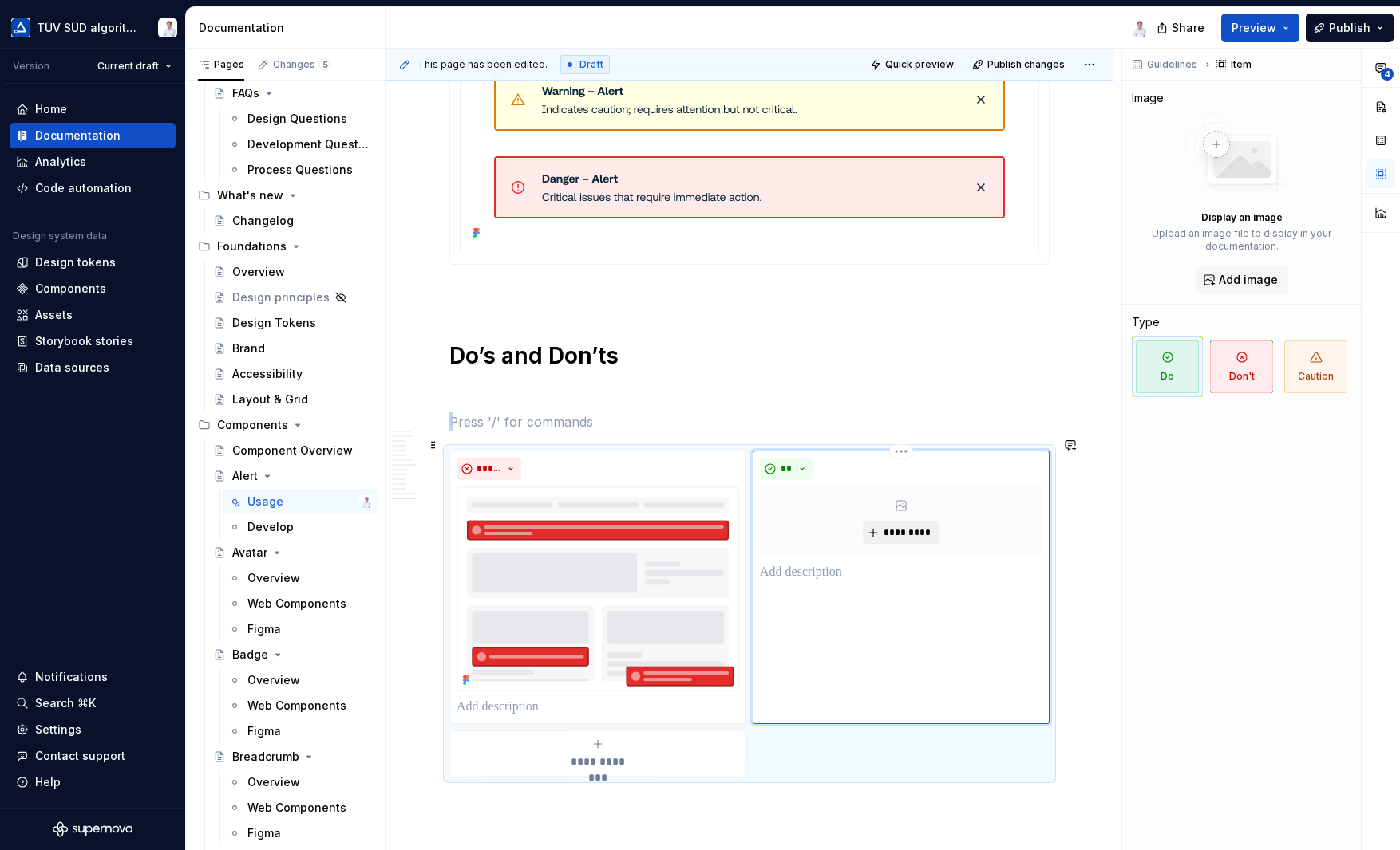
click at [892, 526] on span "*********" at bounding box center [907, 532] width 49 height 13
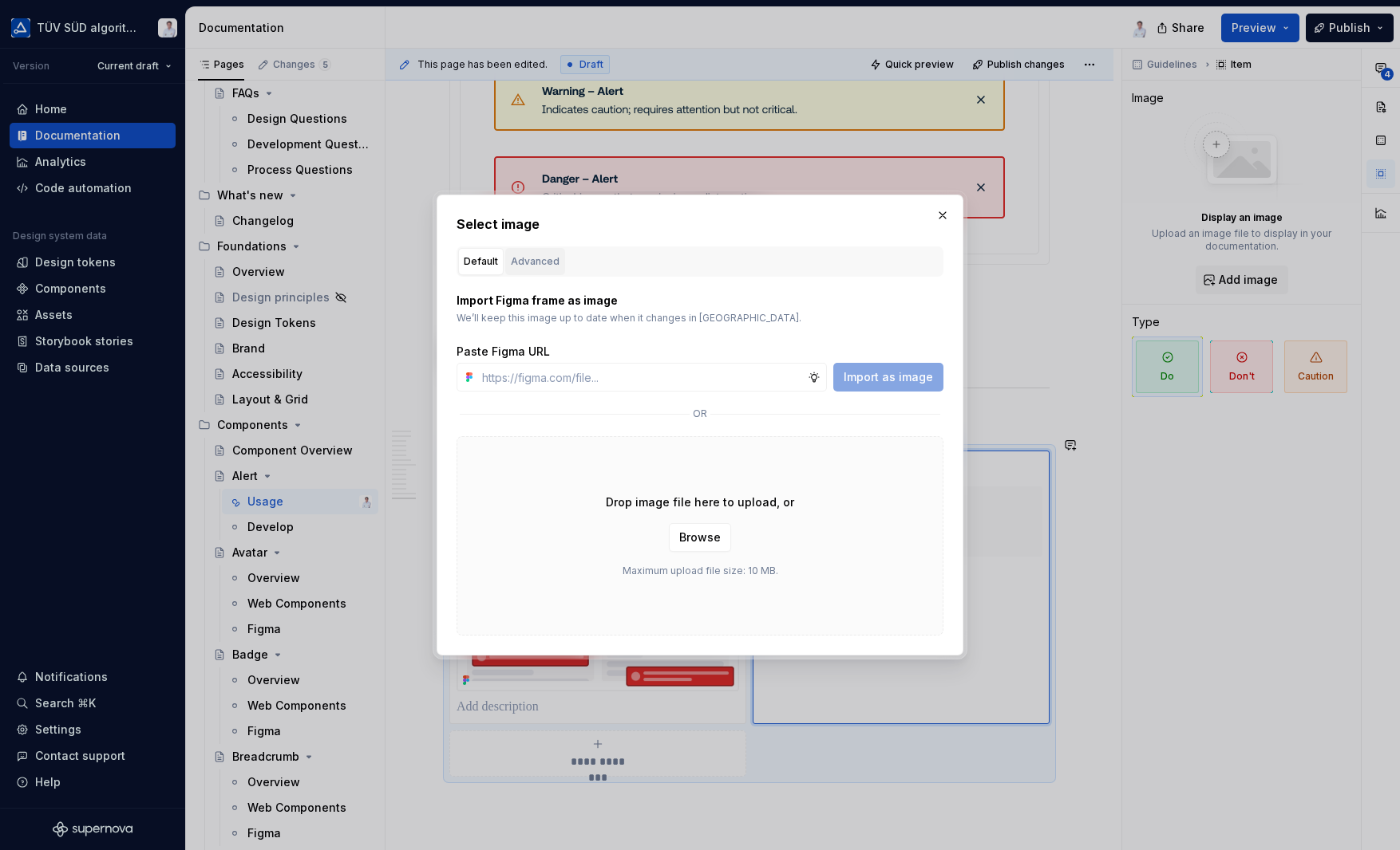
click at [533, 259] on div "Advanced" at bounding box center [535, 261] width 49 height 16
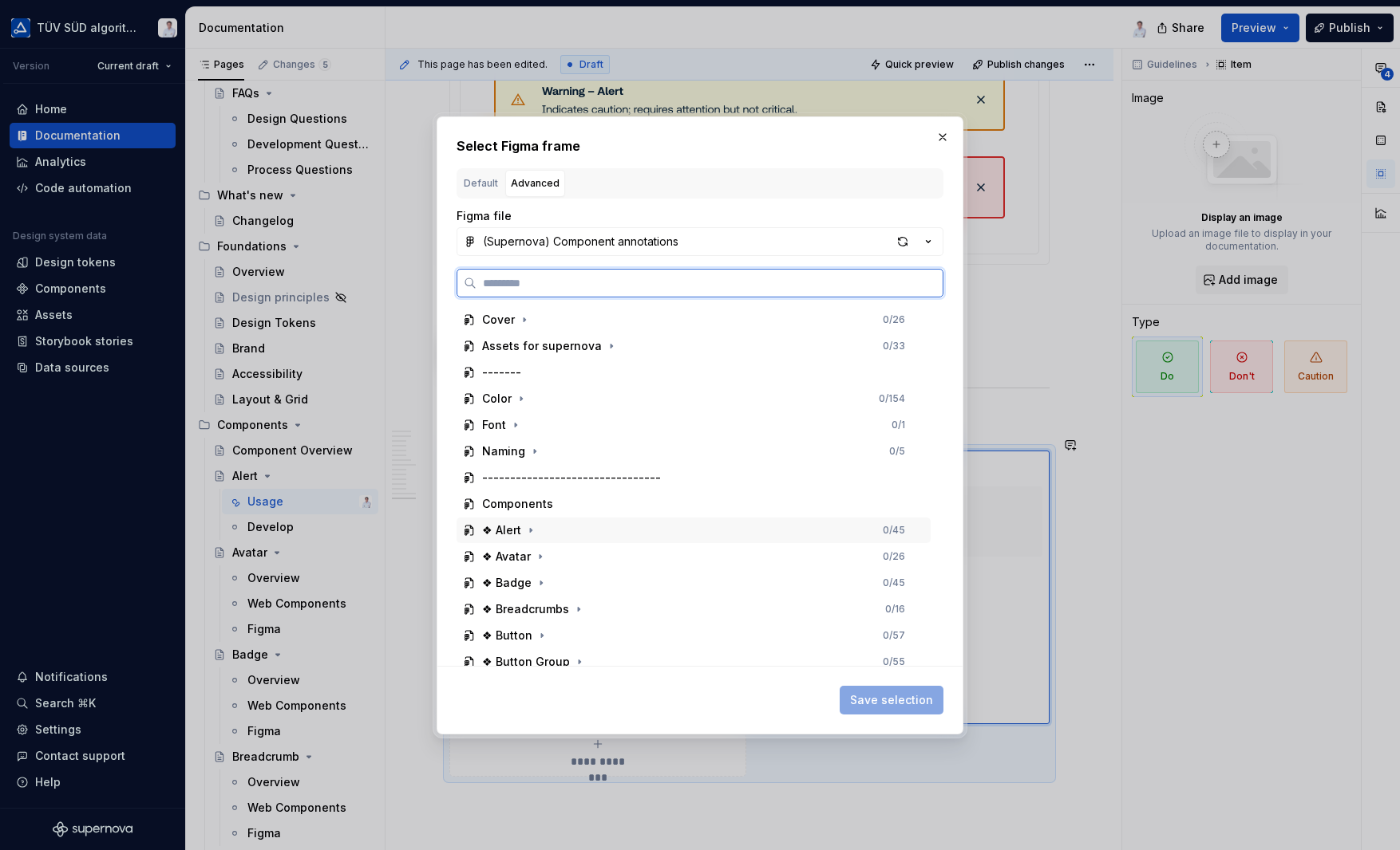
click at [566, 531] on div "❖ Alert 0 / 45" at bounding box center [693, 531] width 474 height 26
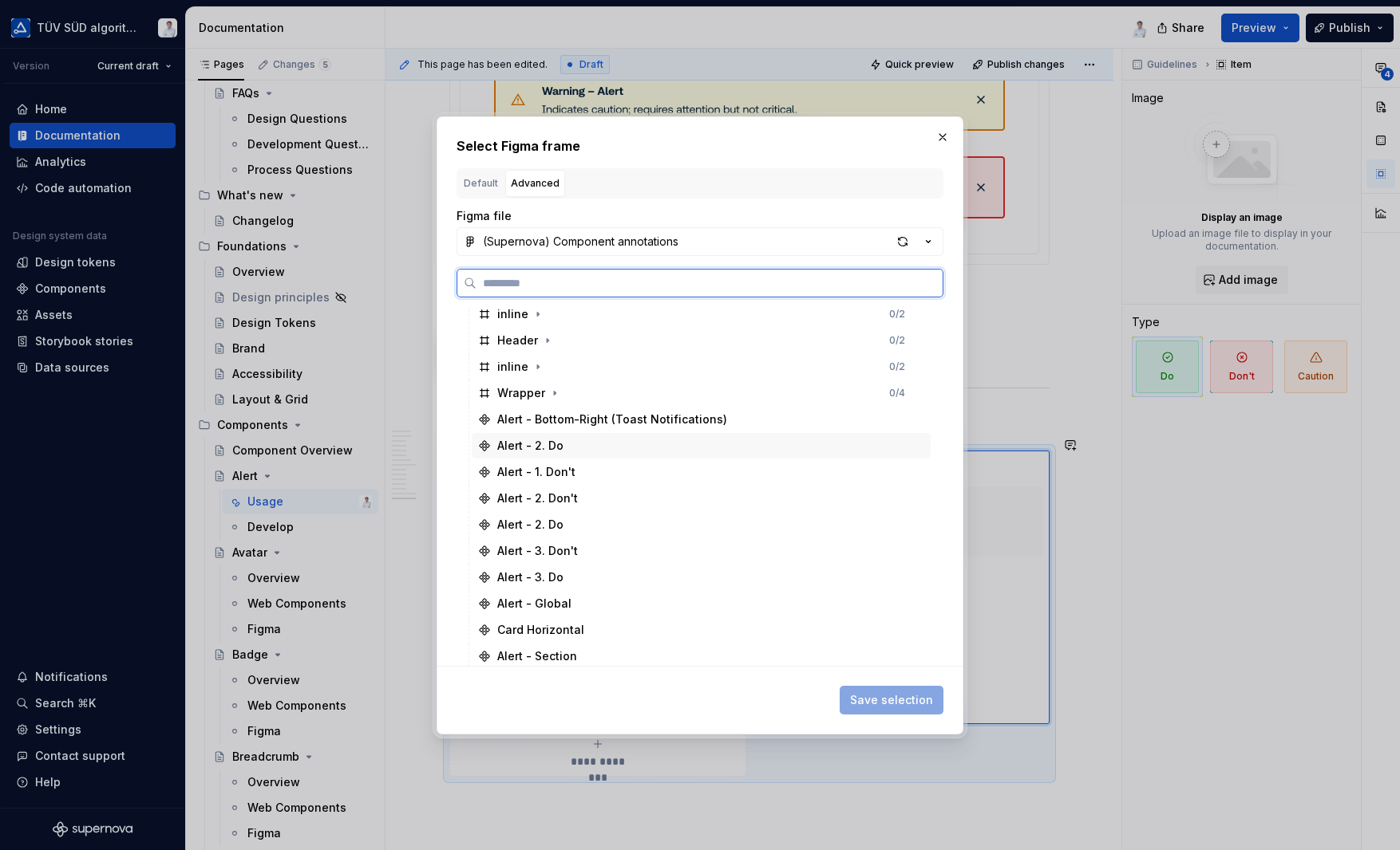
click at [609, 451] on div "Alert - 2. Do" at bounding box center [701, 446] width 459 height 26
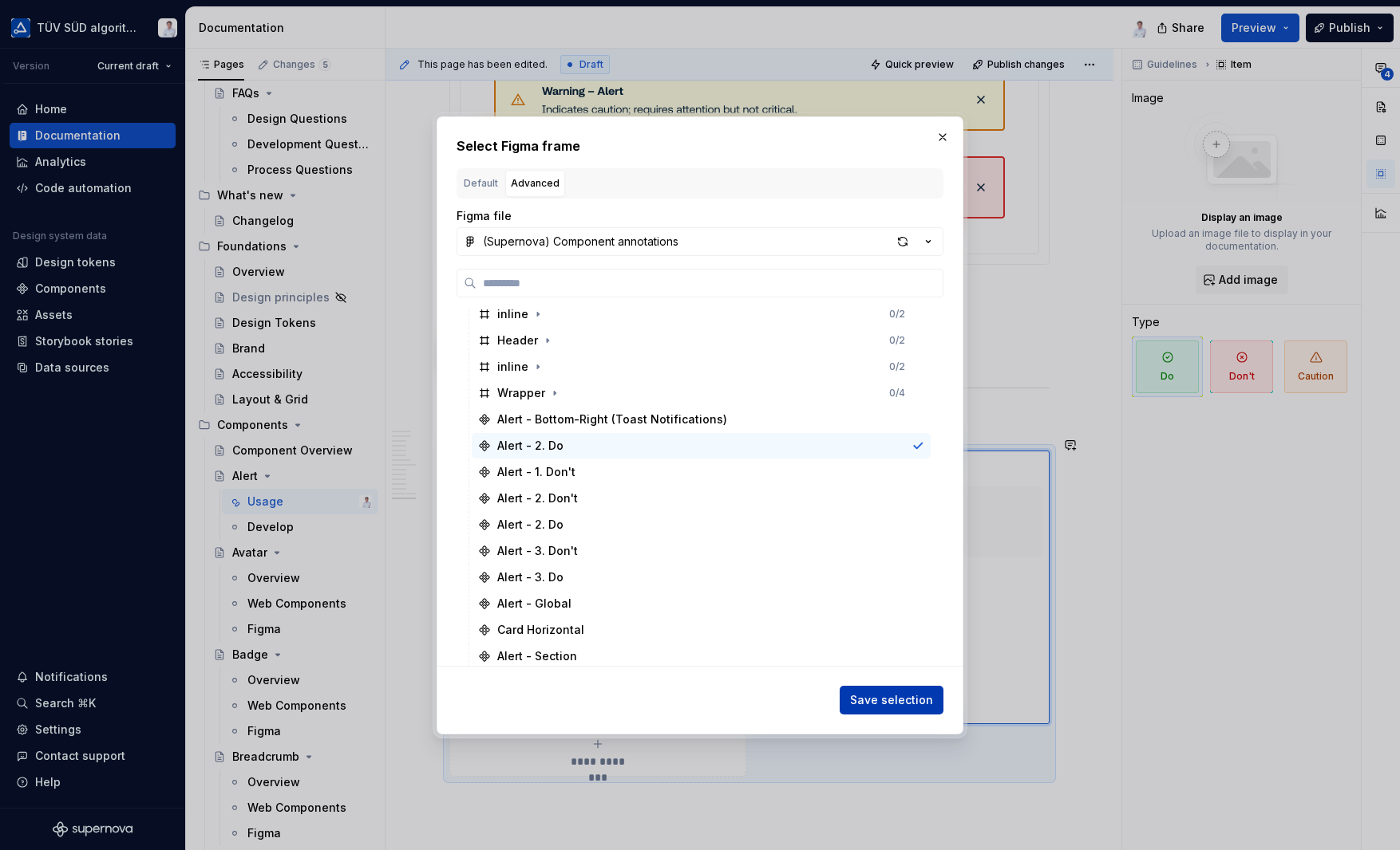
click at [872, 696] on span "Save selection" at bounding box center [891, 700] width 83 height 16
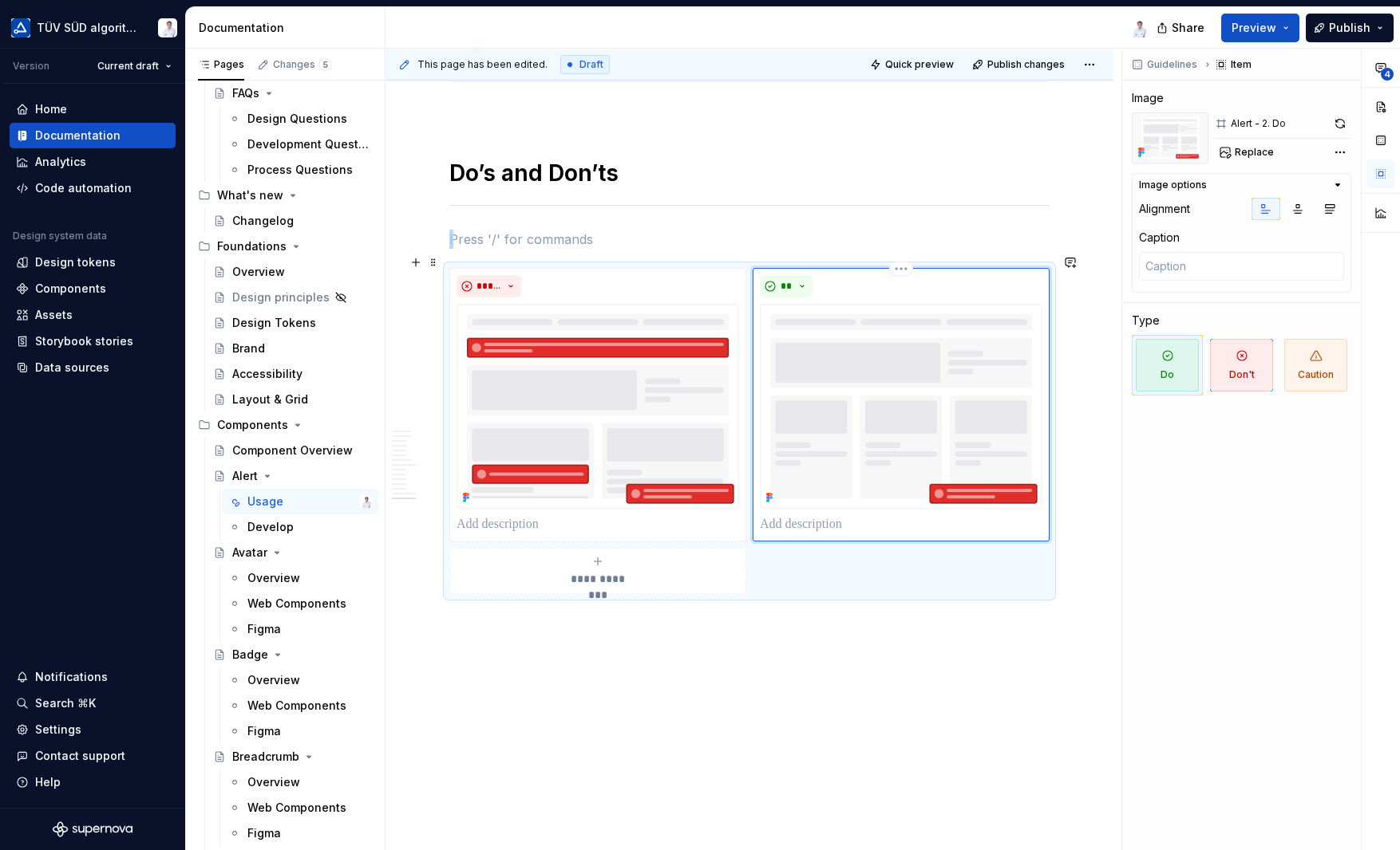
scroll to position [5210, 0]
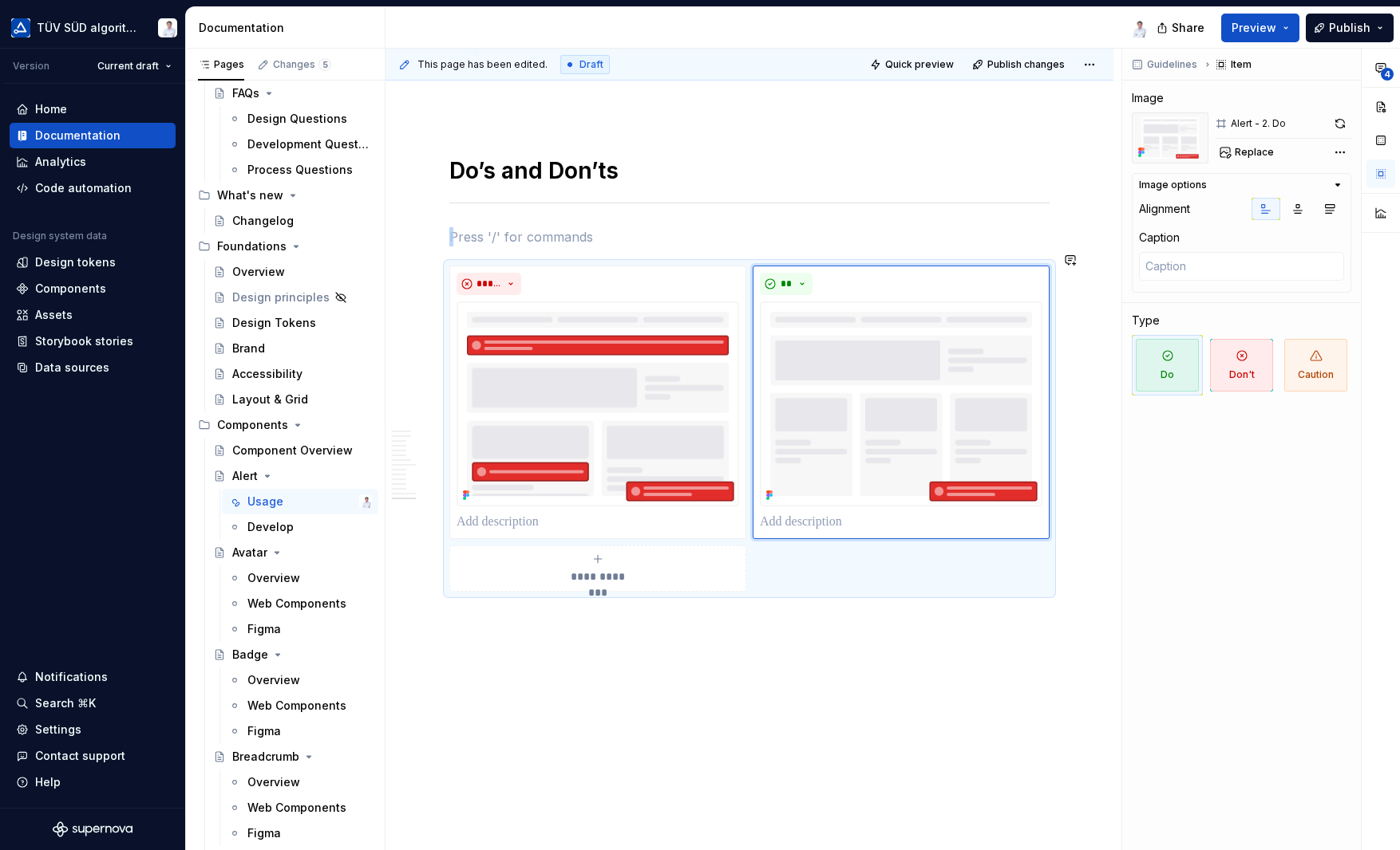
click at [620, 655] on div "**********" at bounding box center [753, 450] width 736 height 803
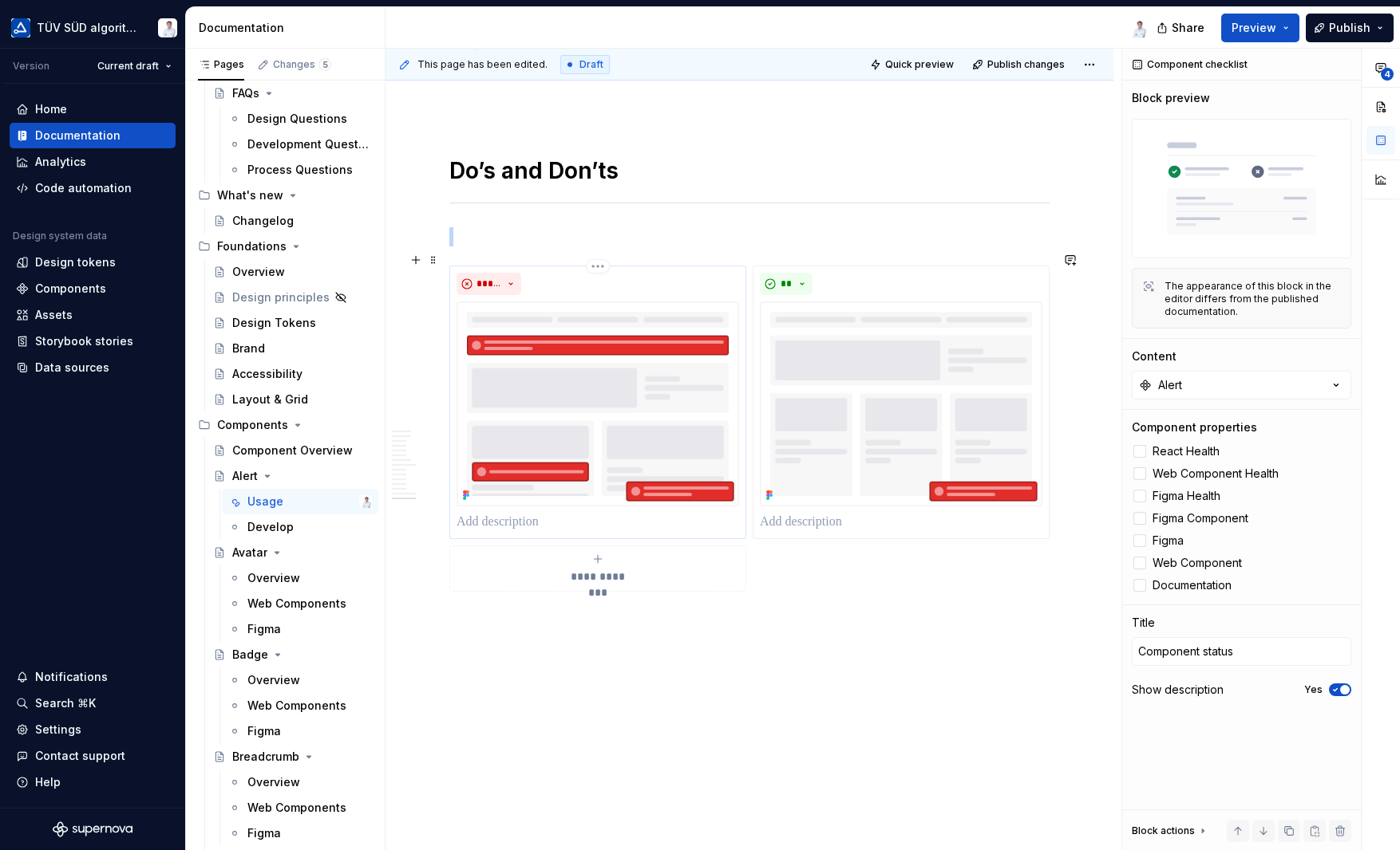
click at [701, 273] on div "*****" at bounding box center [598, 284] width 282 height 22
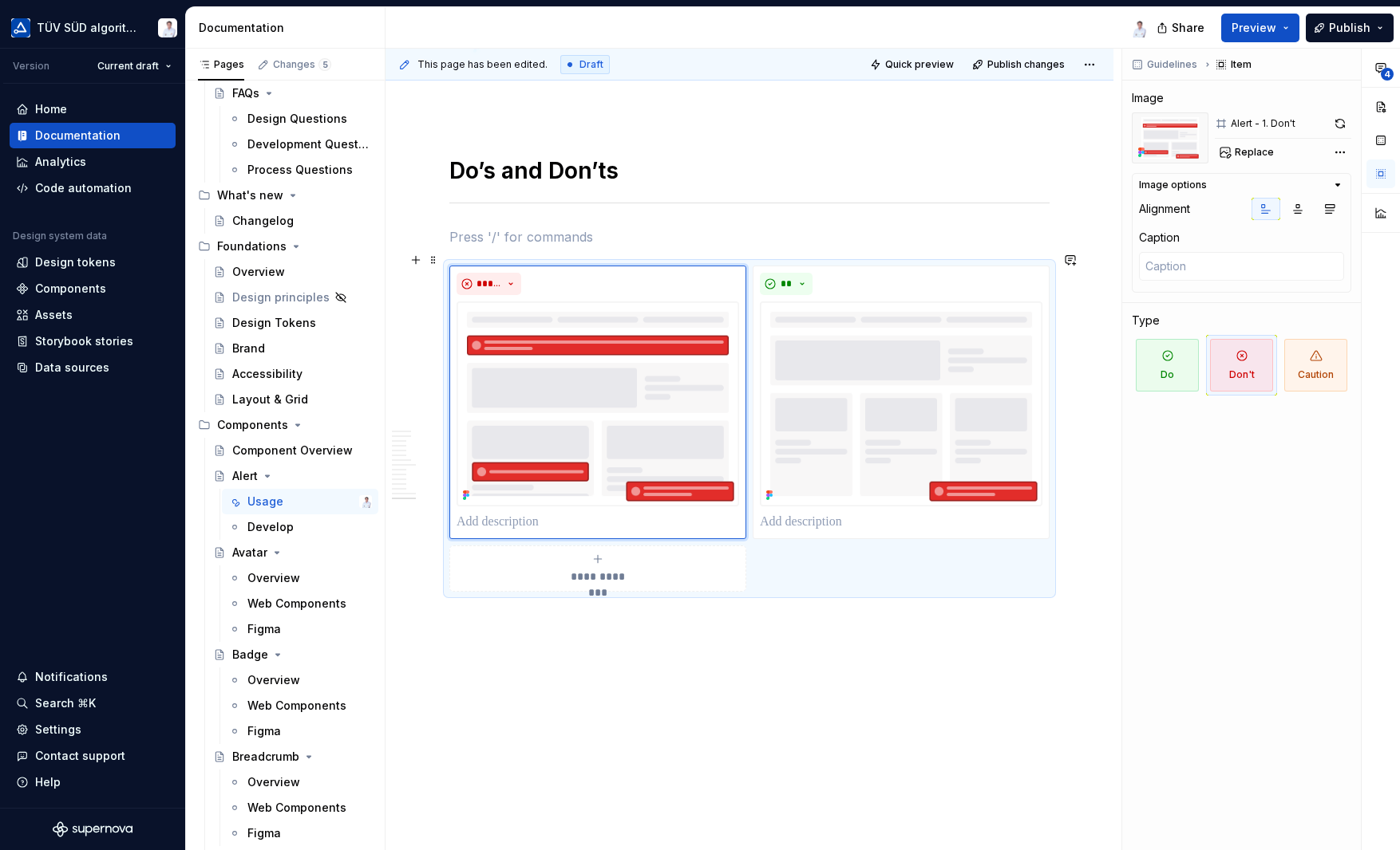
click at [826, 548] on div "**********" at bounding box center [749, 428] width 600 height 326
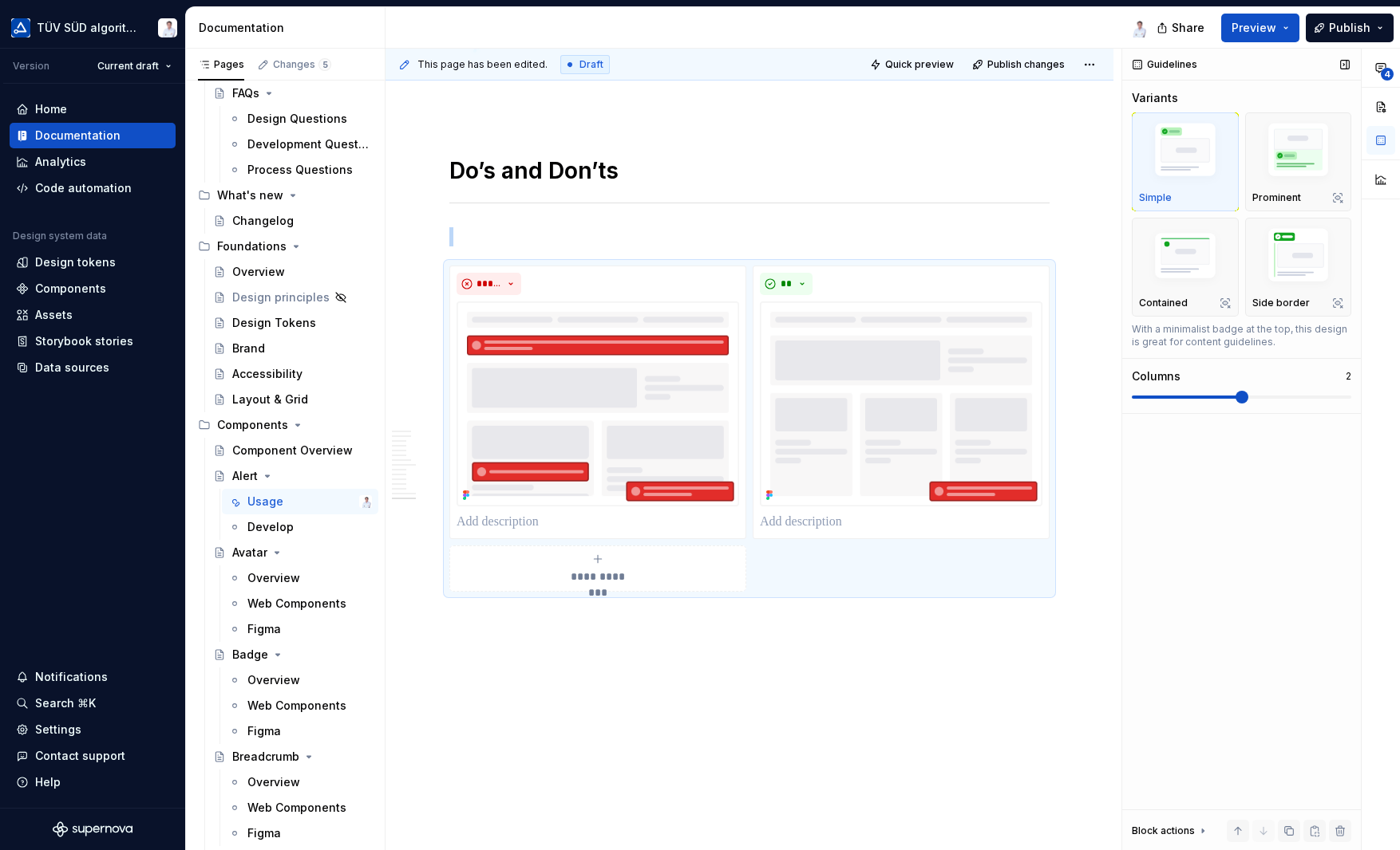
click at [1167, 159] on img "button" at bounding box center [1184, 152] width 92 height 70
click at [1278, 157] on img "button" at bounding box center [1298, 152] width 92 height 70
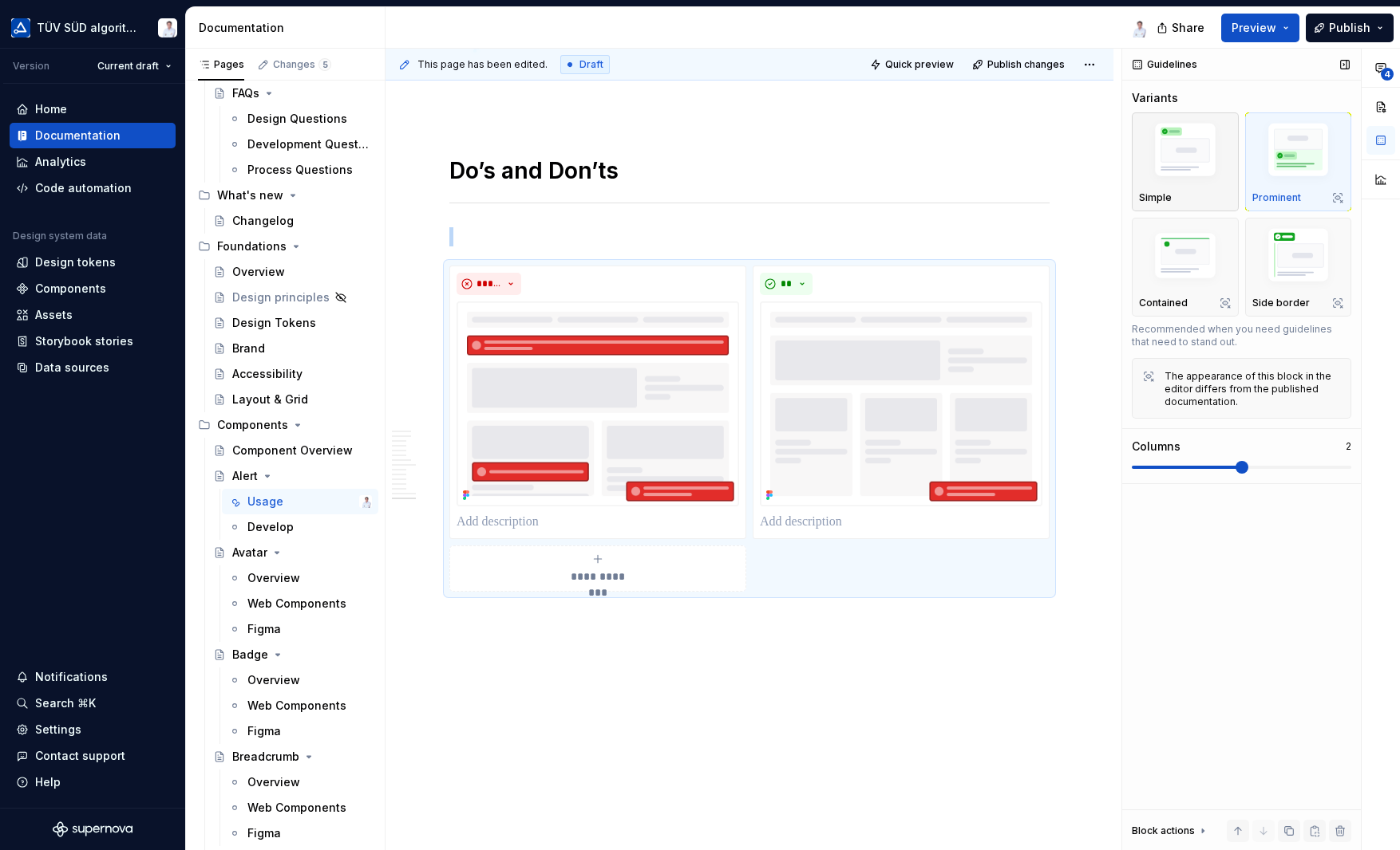
click at [1195, 154] on img "button" at bounding box center [1184, 152] width 92 height 70
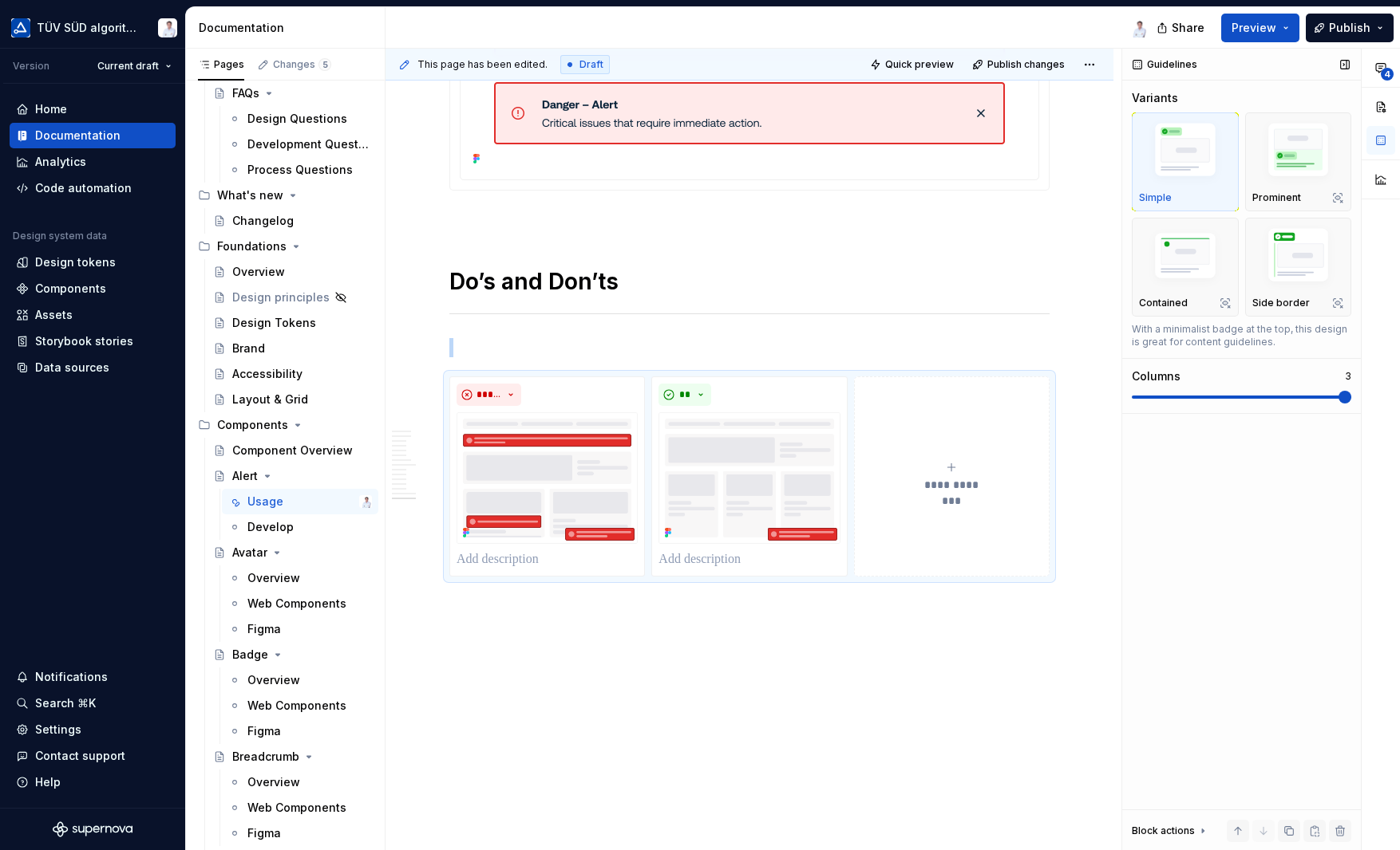
scroll to position [5085, 0]
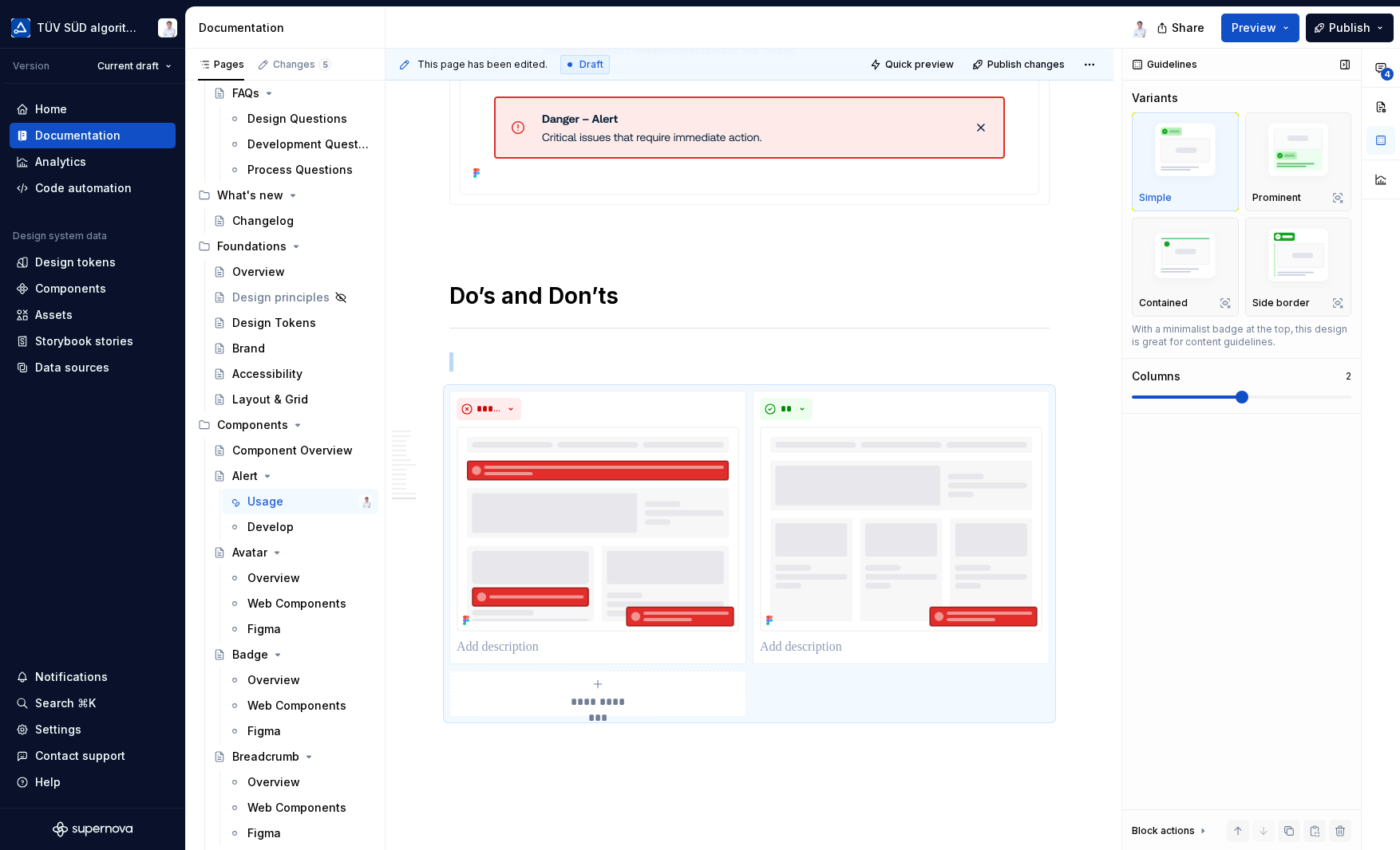
click at [1248, 403] on span at bounding box center [1242, 397] width 13 height 13
click at [1228, 157] on img "button" at bounding box center [1184, 152] width 92 height 70
click at [1274, 157] on img "button" at bounding box center [1298, 152] width 92 height 70
click at [1272, 245] on img "button" at bounding box center [1298, 258] width 92 height 70
click at [1200, 265] on img "button" at bounding box center [1184, 257] width 92 height 63
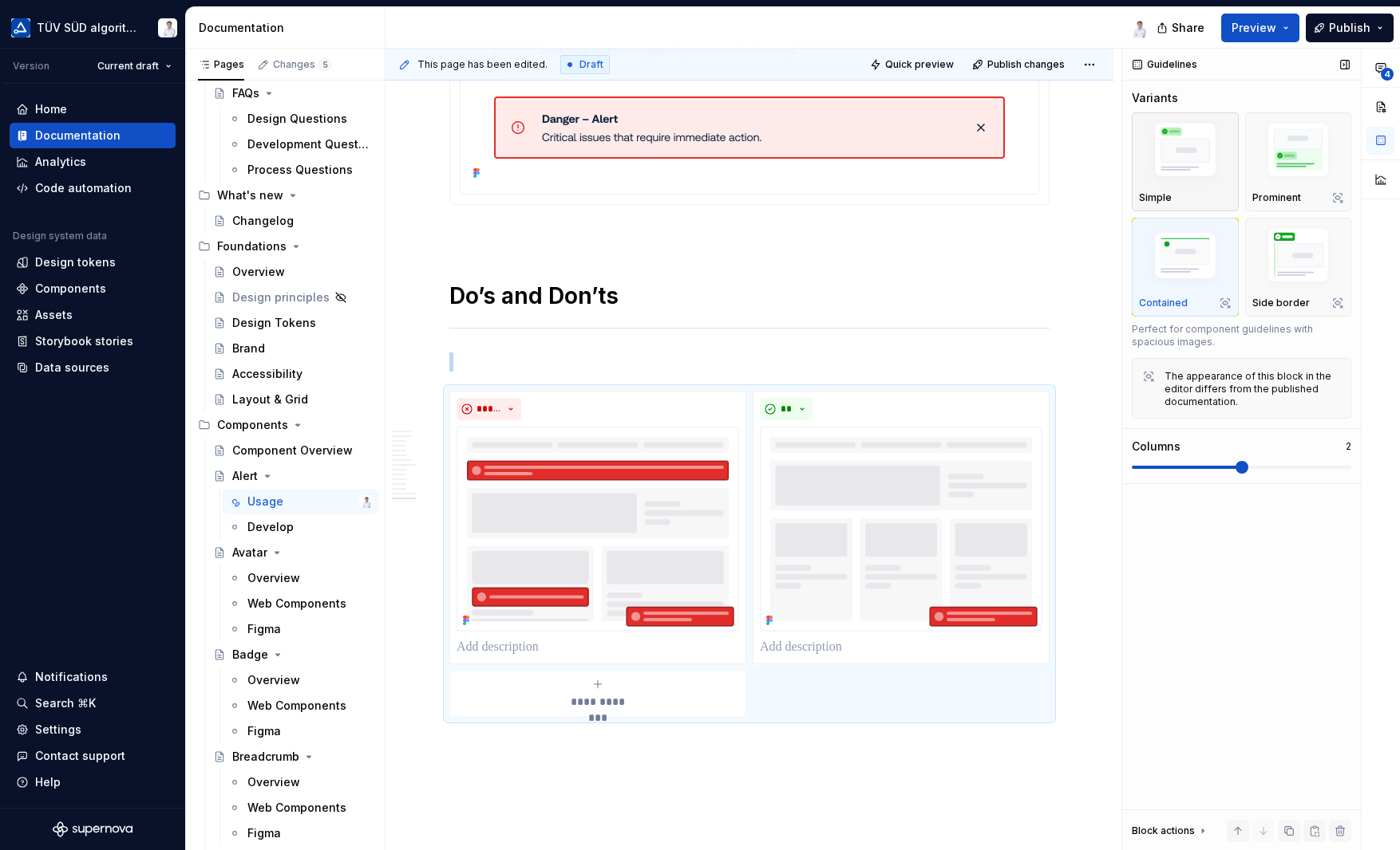
click at [1197, 164] on img "button" at bounding box center [1184, 152] width 92 height 70
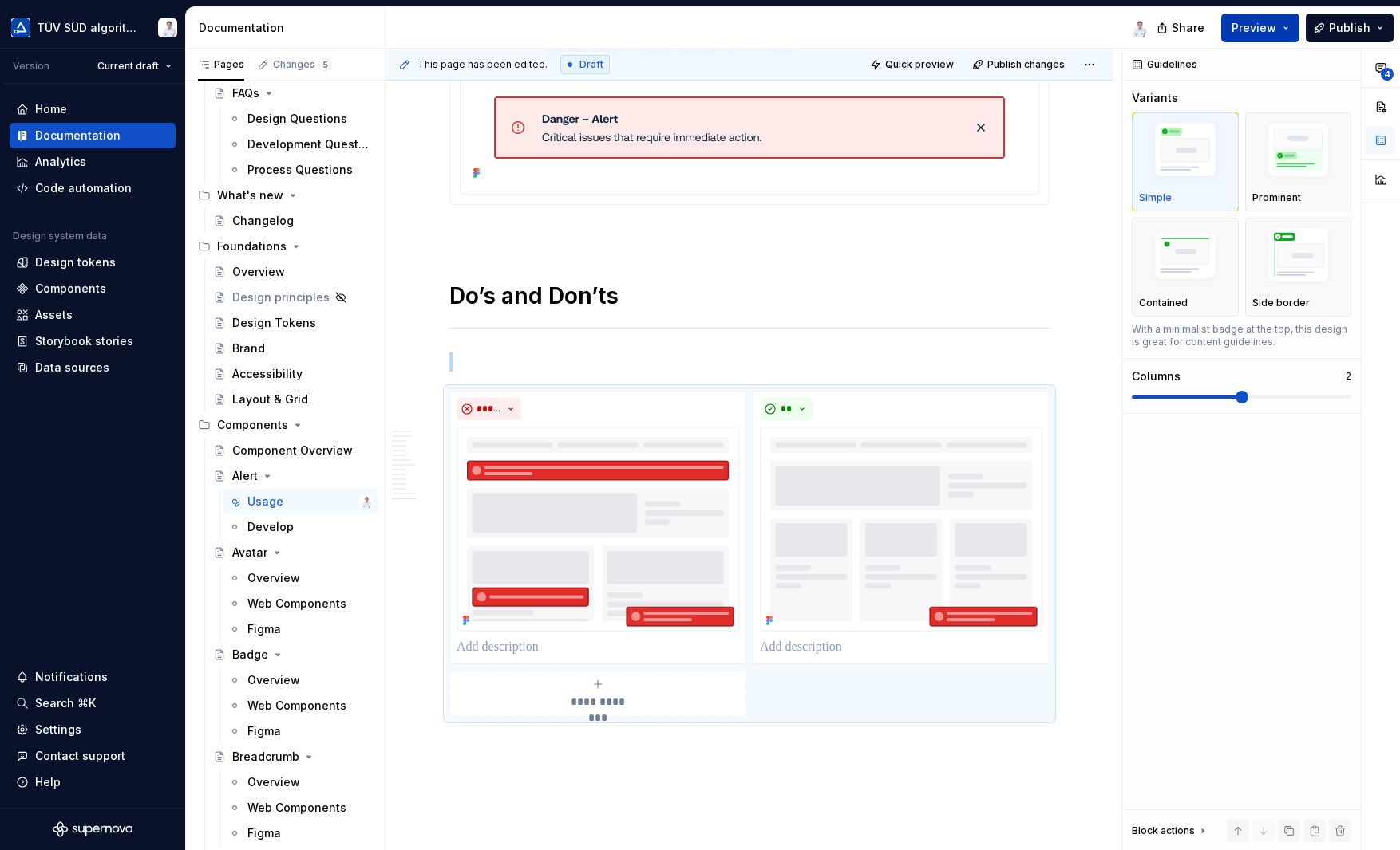
click at [1287, 19] on button "Preview" at bounding box center [1260, 28] width 78 height 29
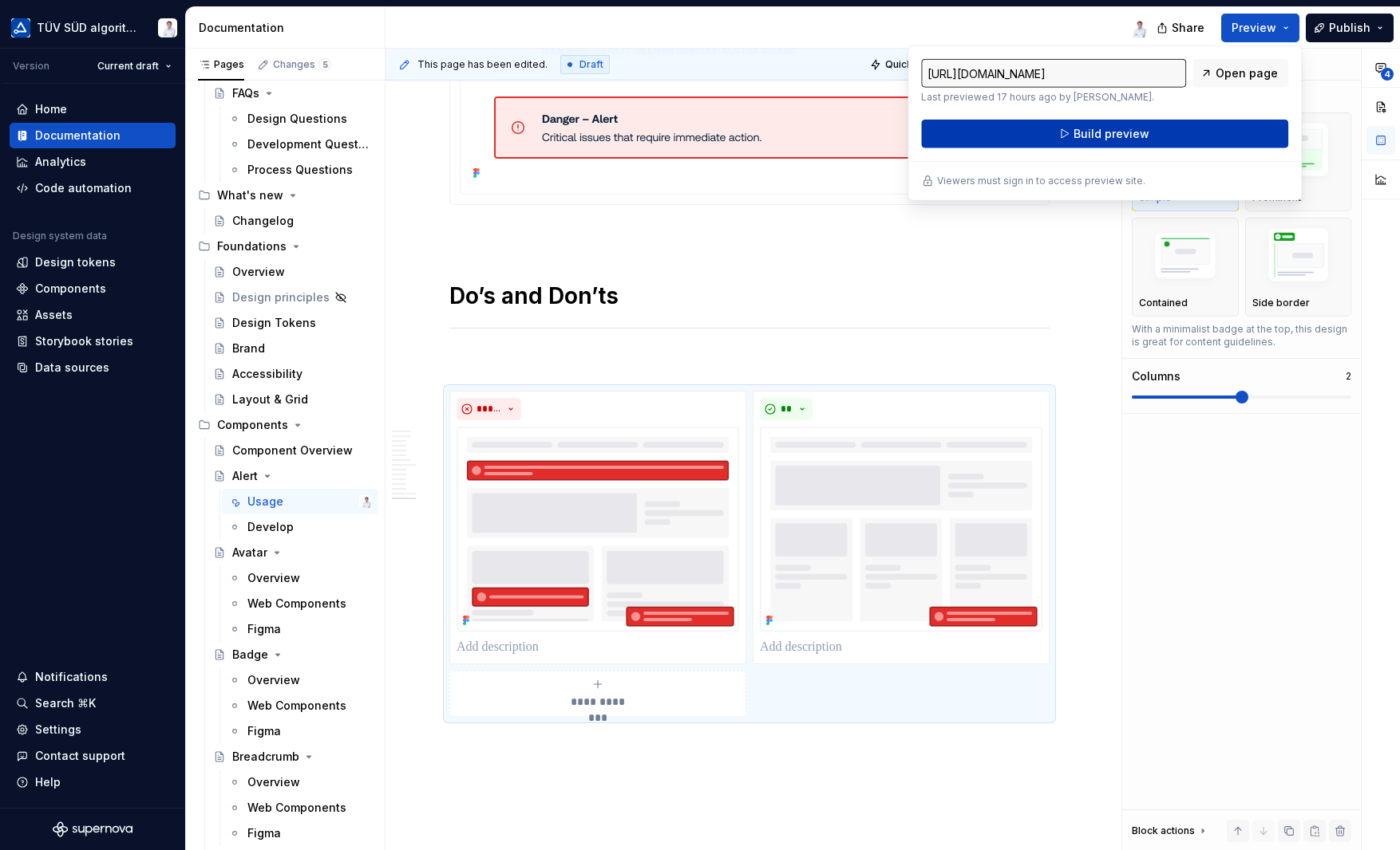
drag, startPoint x: 1287, startPoint y: 19, endPoint x: 1164, endPoint y: 127, distance: 163.7
click at [1164, 127] on button "Build preview" at bounding box center [1105, 134] width 367 height 29
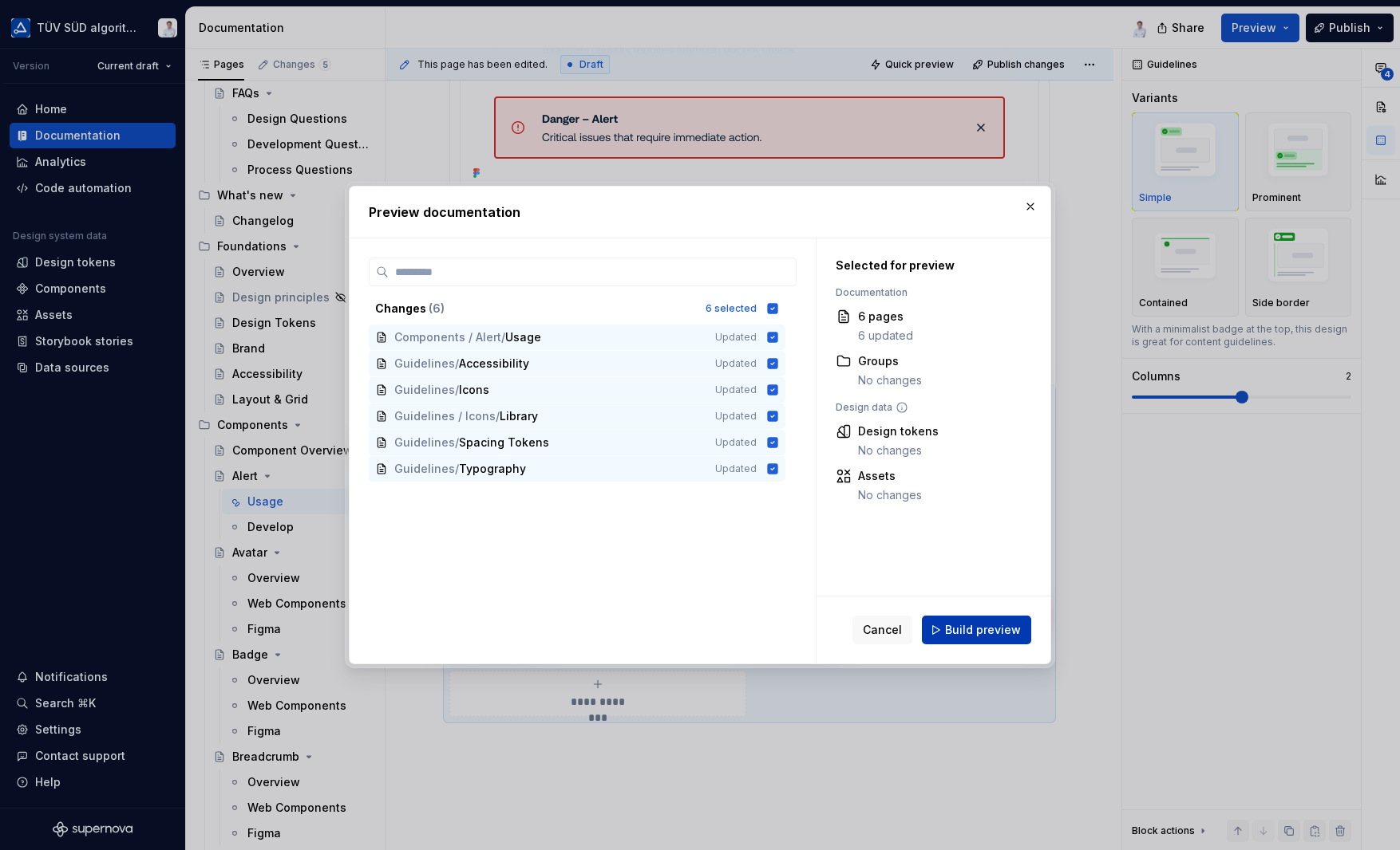
click at [978, 623] on span "Build preview" at bounding box center [983, 630] width 75 height 16
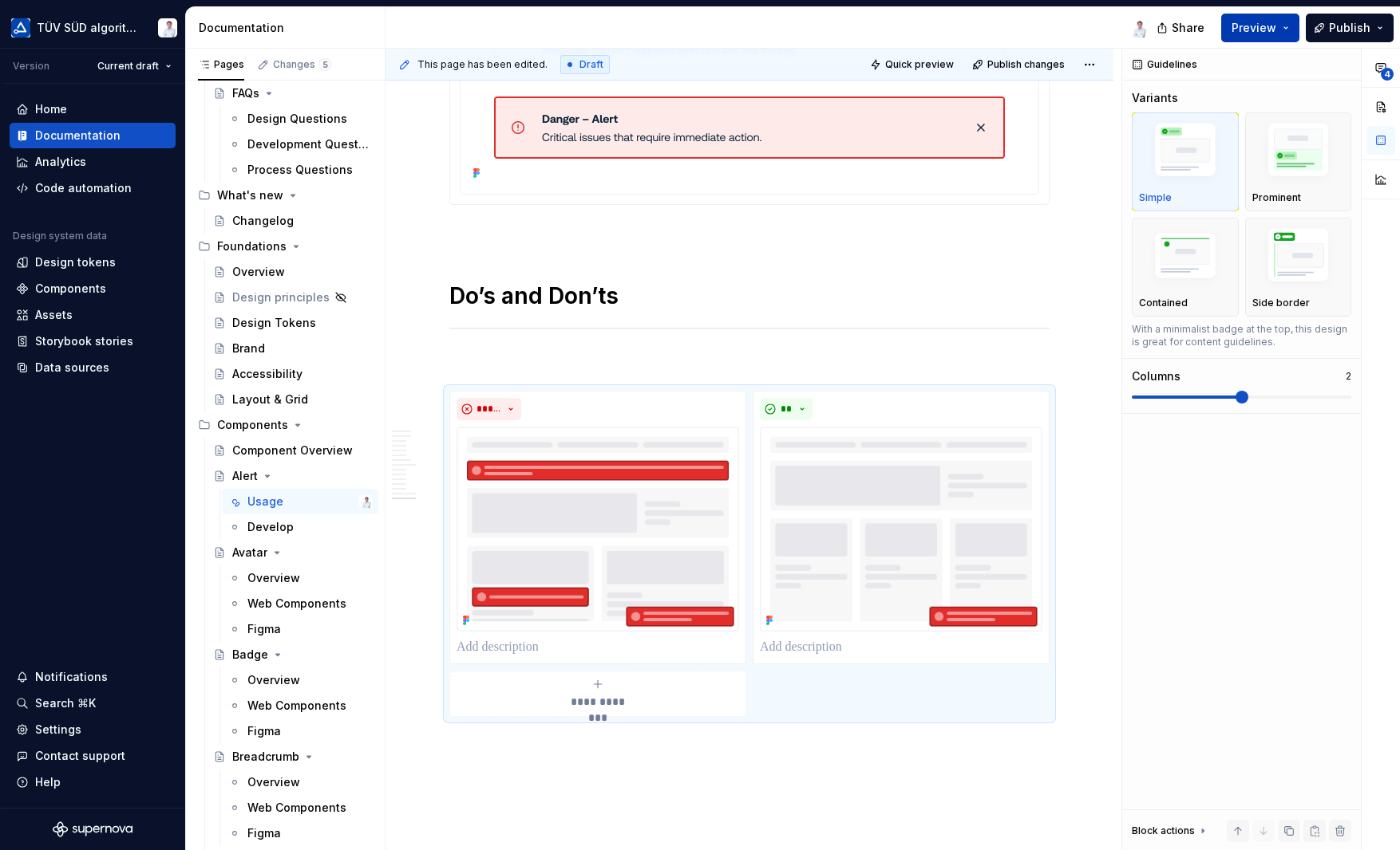
click at [1295, 25] on button "Preview" at bounding box center [1260, 28] width 78 height 29
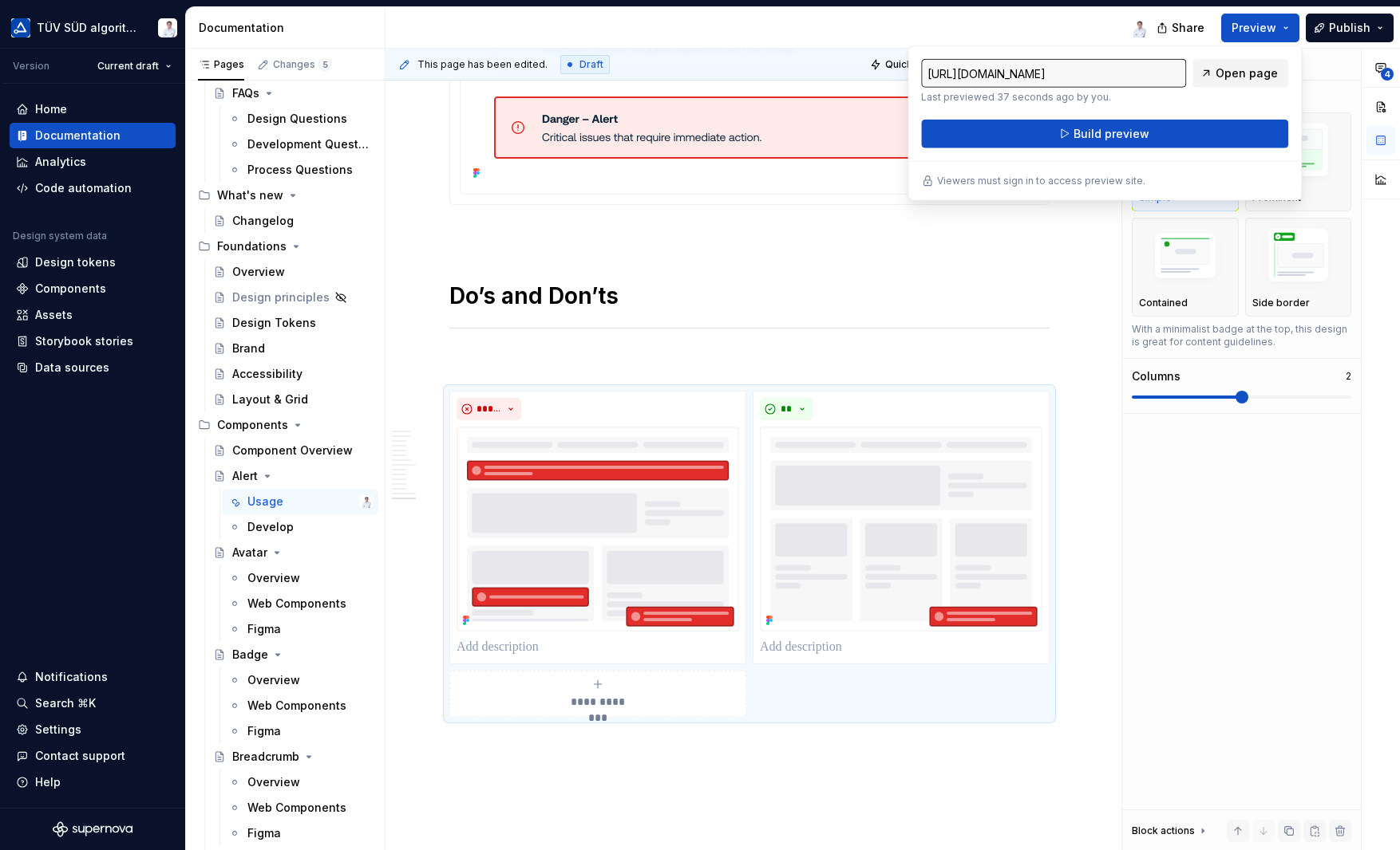
drag, startPoint x: 1295, startPoint y: 25, endPoint x: 1240, endPoint y: 72, distance: 72.3
click at [1240, 72] on span "Open page" at bounding box center [1247, 74] width 63 height 16
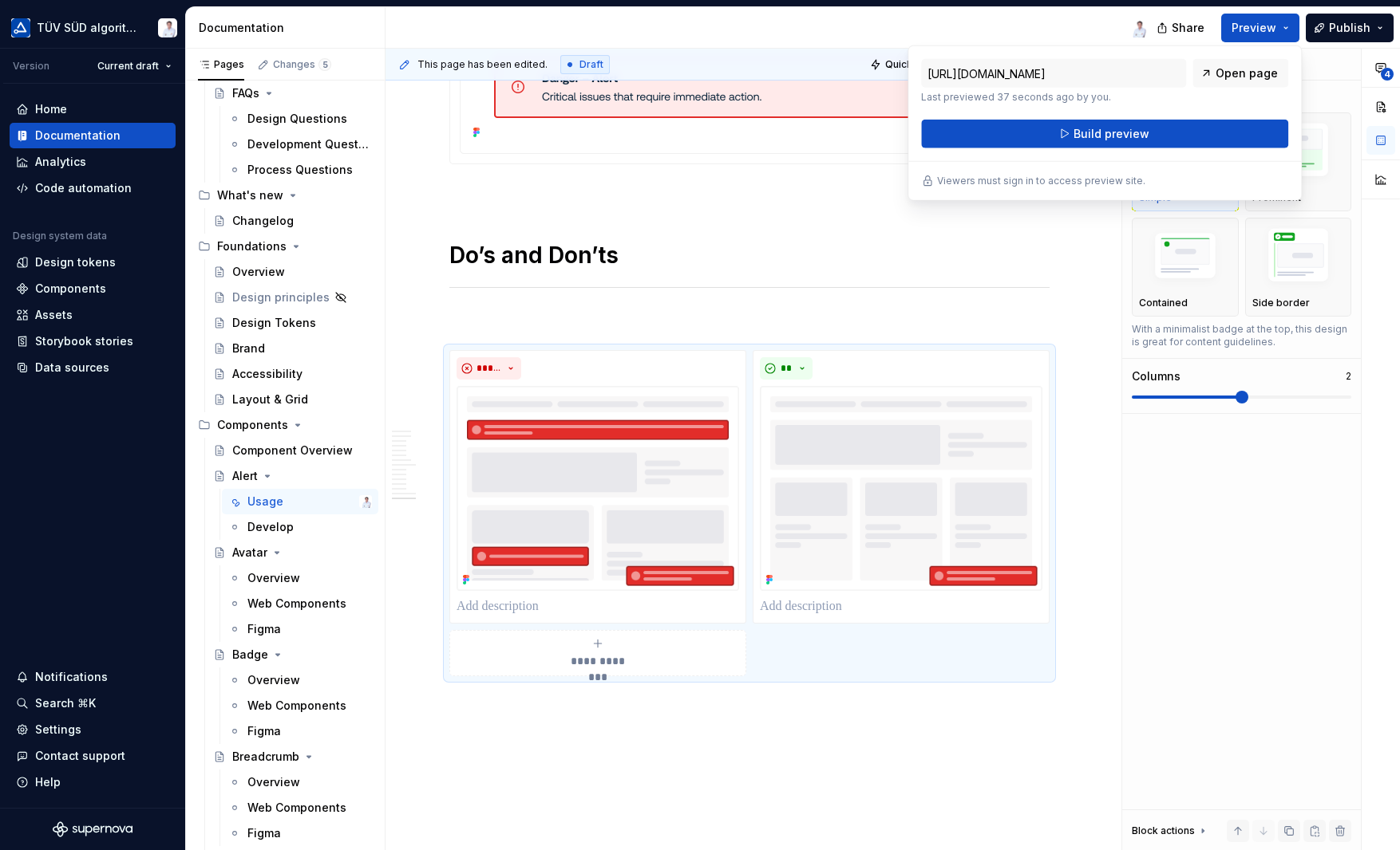
scroll to position [5210, 0]
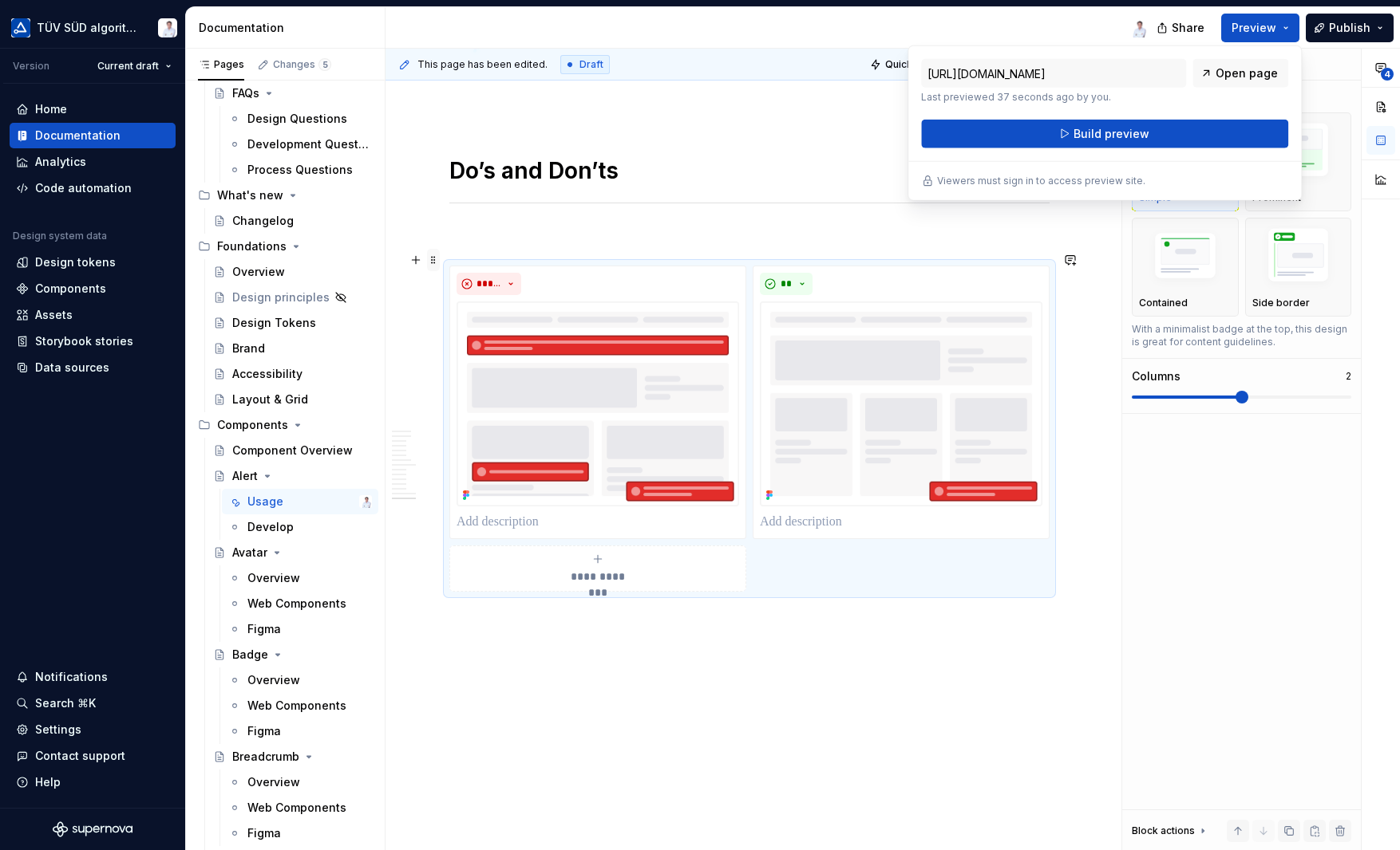
click at [431, 258] on span at bounding box center [433, 260] width 13 height 22
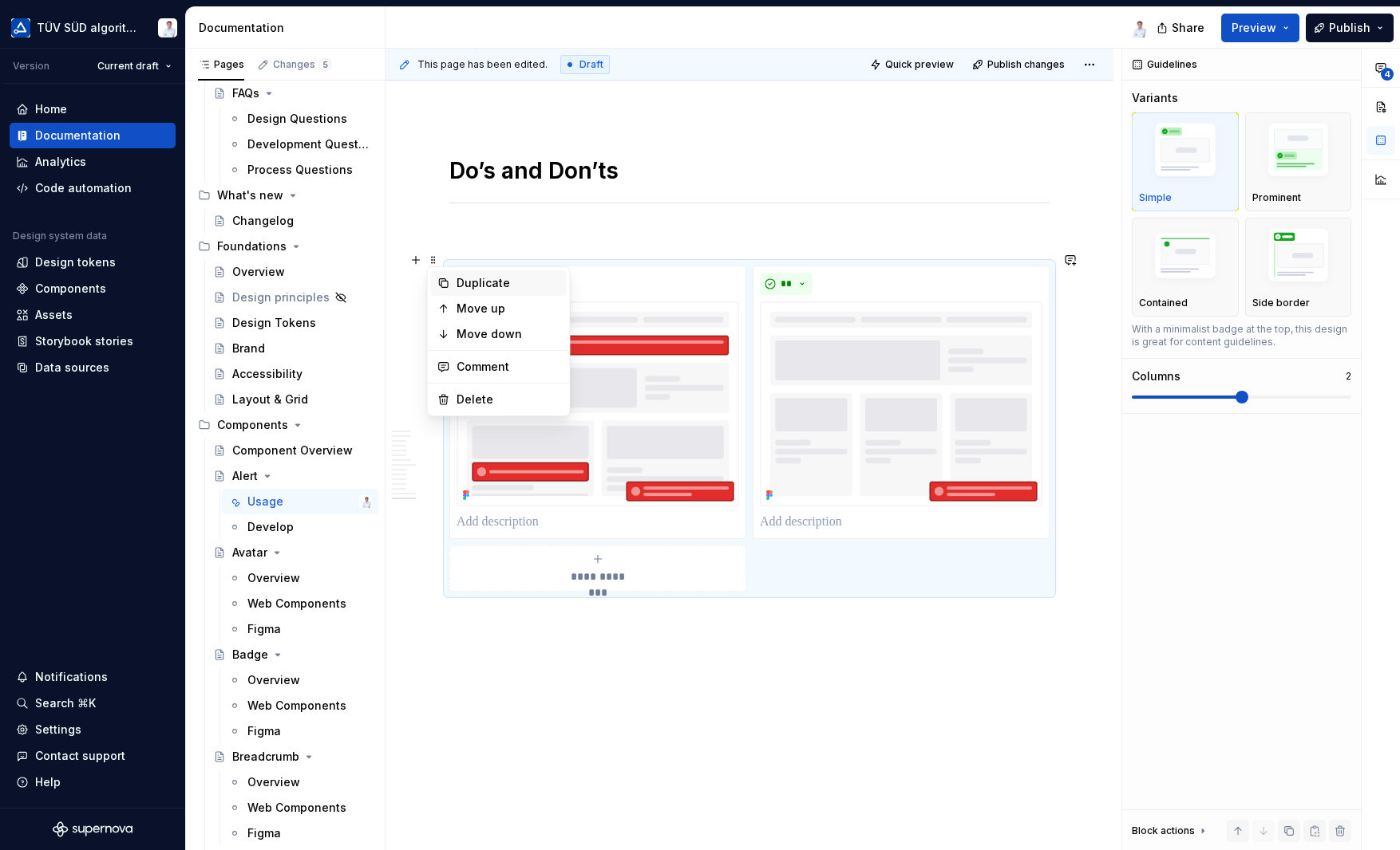
click at [468, 287] on div "Duplicate" at bounding box center [508, 283] width 103 height 16
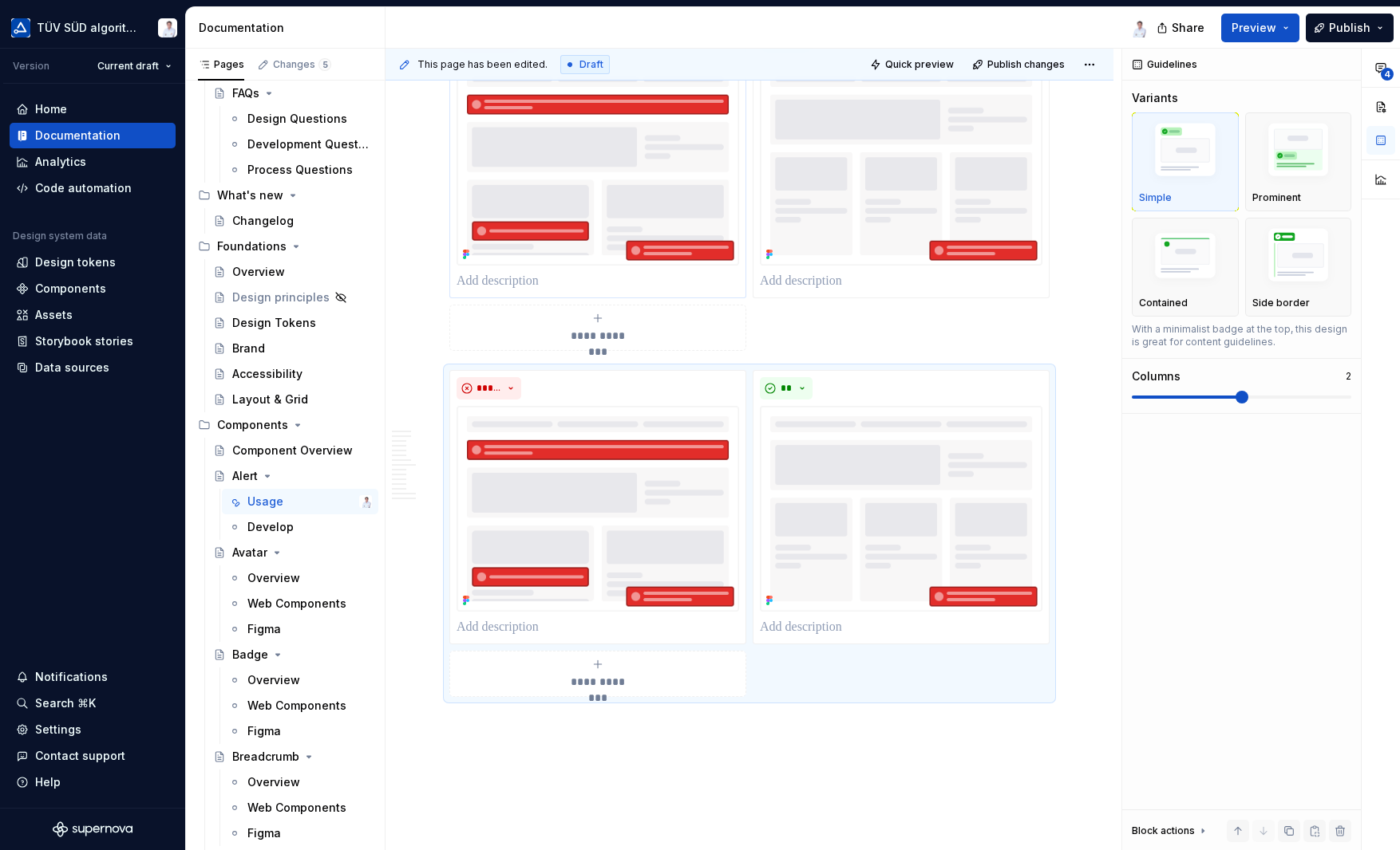
scroll to position [5521, 0]
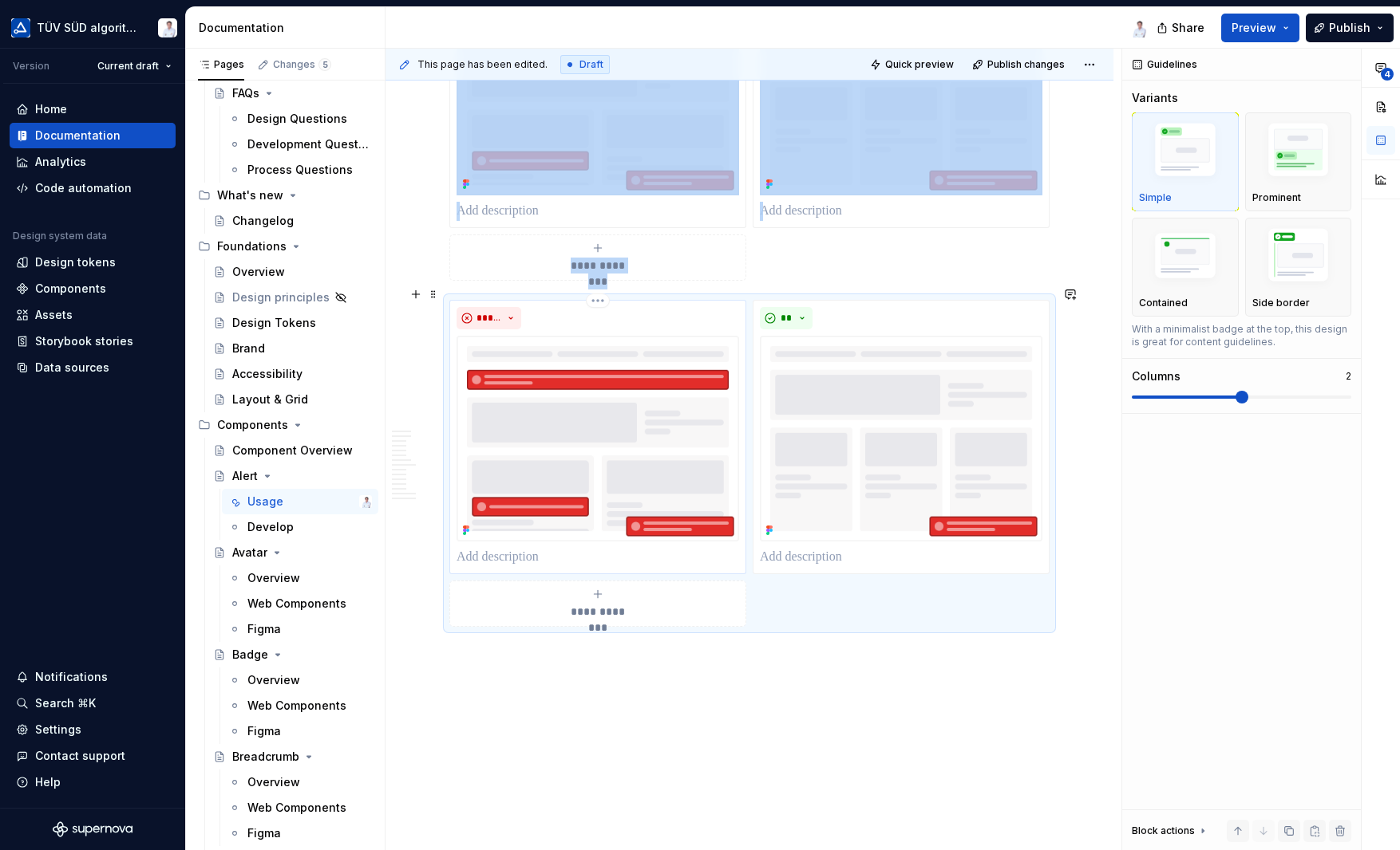
click at [565, 370] on img at bounding box center [598, 439] width 282 height 205
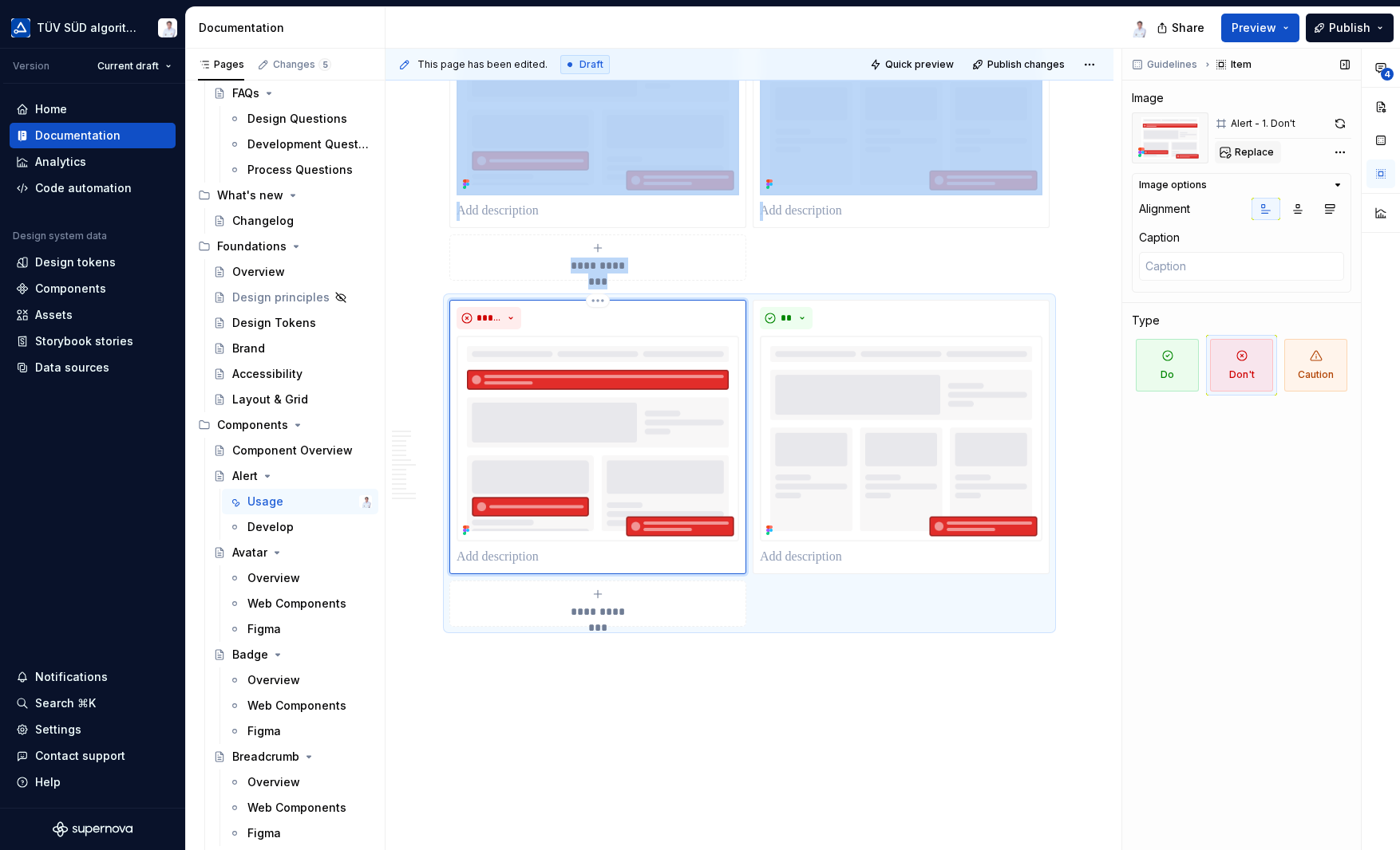
click at [1261, 152] on span "Replace" at bounding box center [1254, 152] width 39 height 13
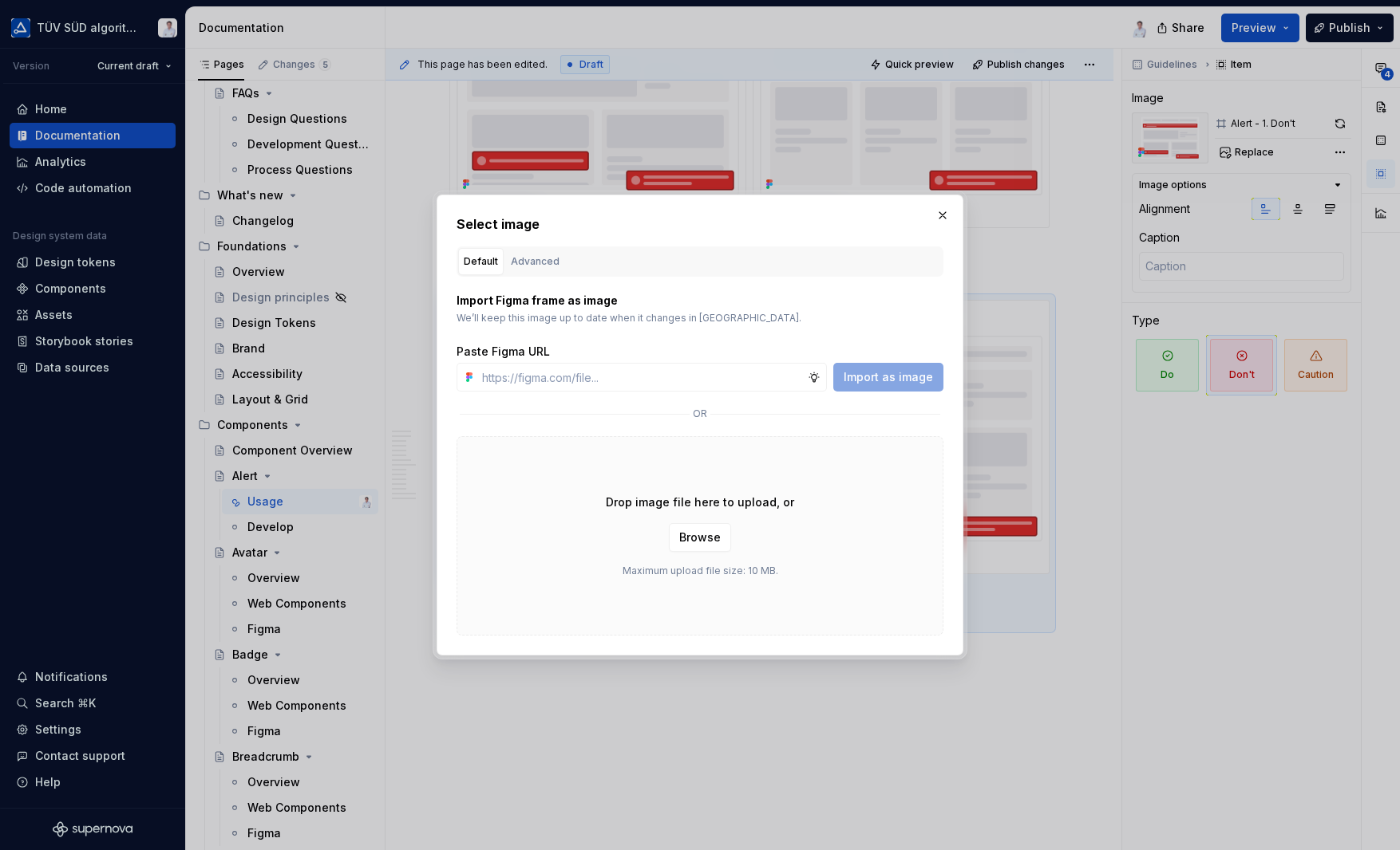
click at [537, 265] on div "Advanced" at bounding box center [535, 261] width 49 height 16
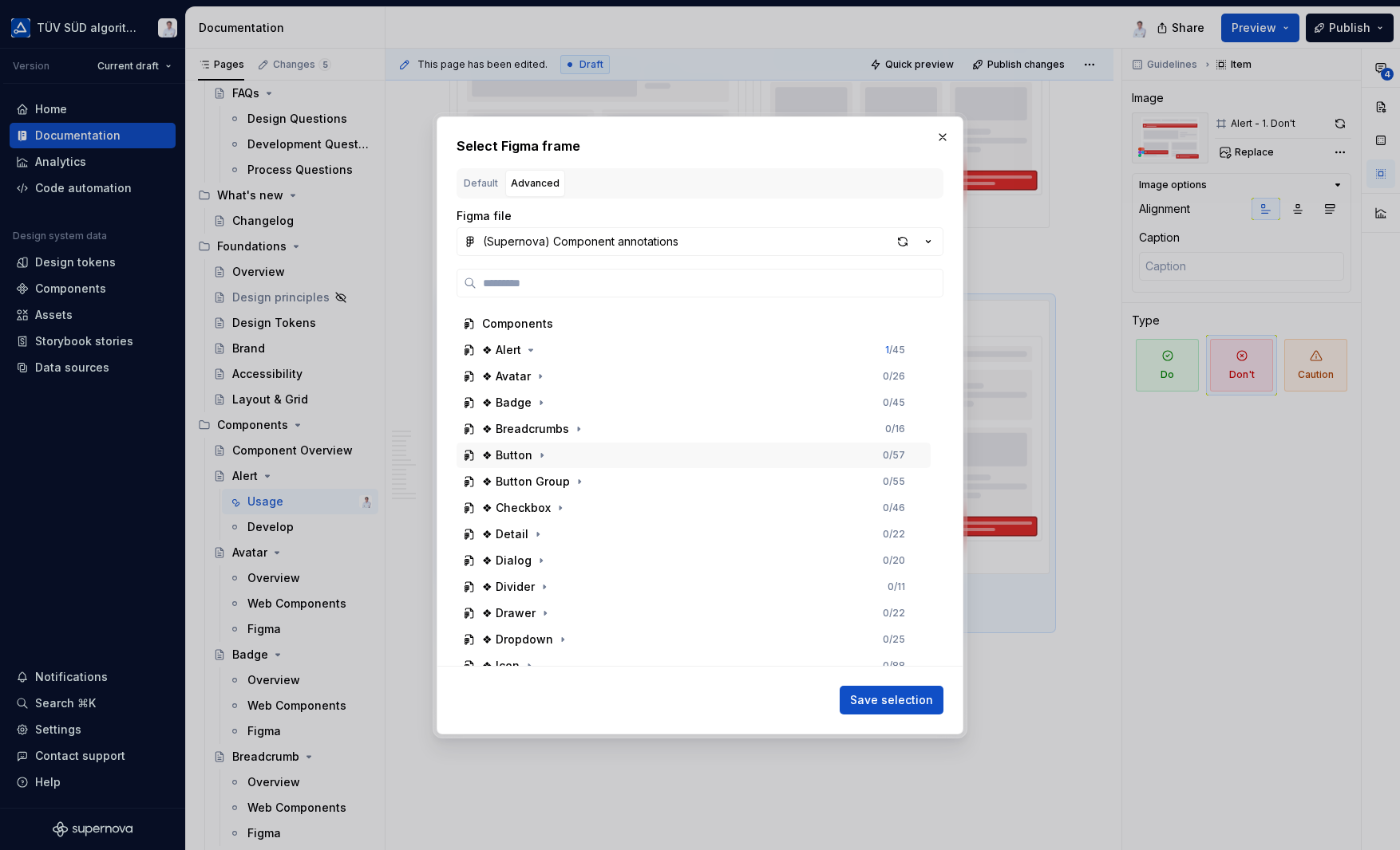
scroll to position [160, 0]
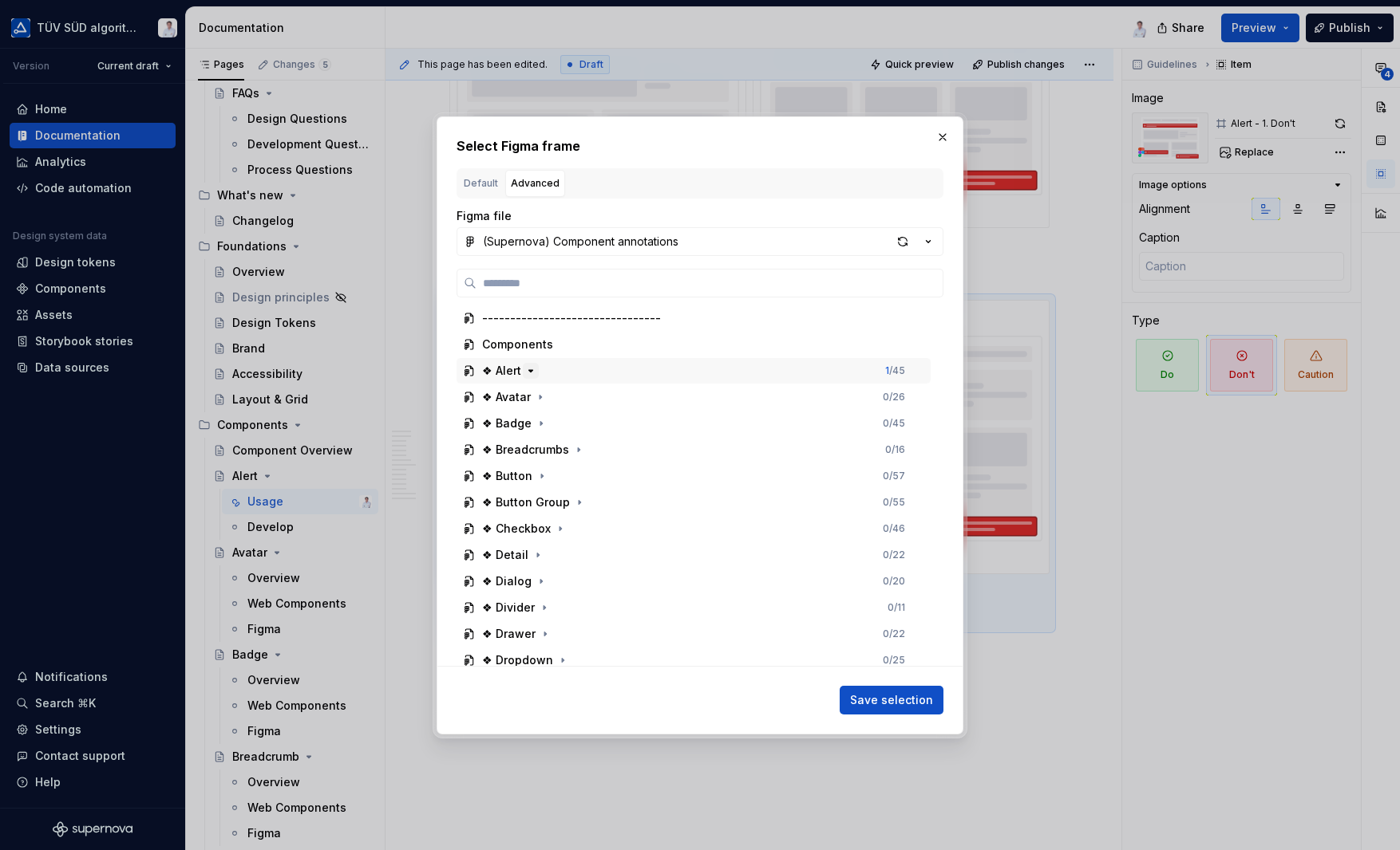
click at [531, 370] on icon "button" at bounding box center [530, 371] width 4 height 2
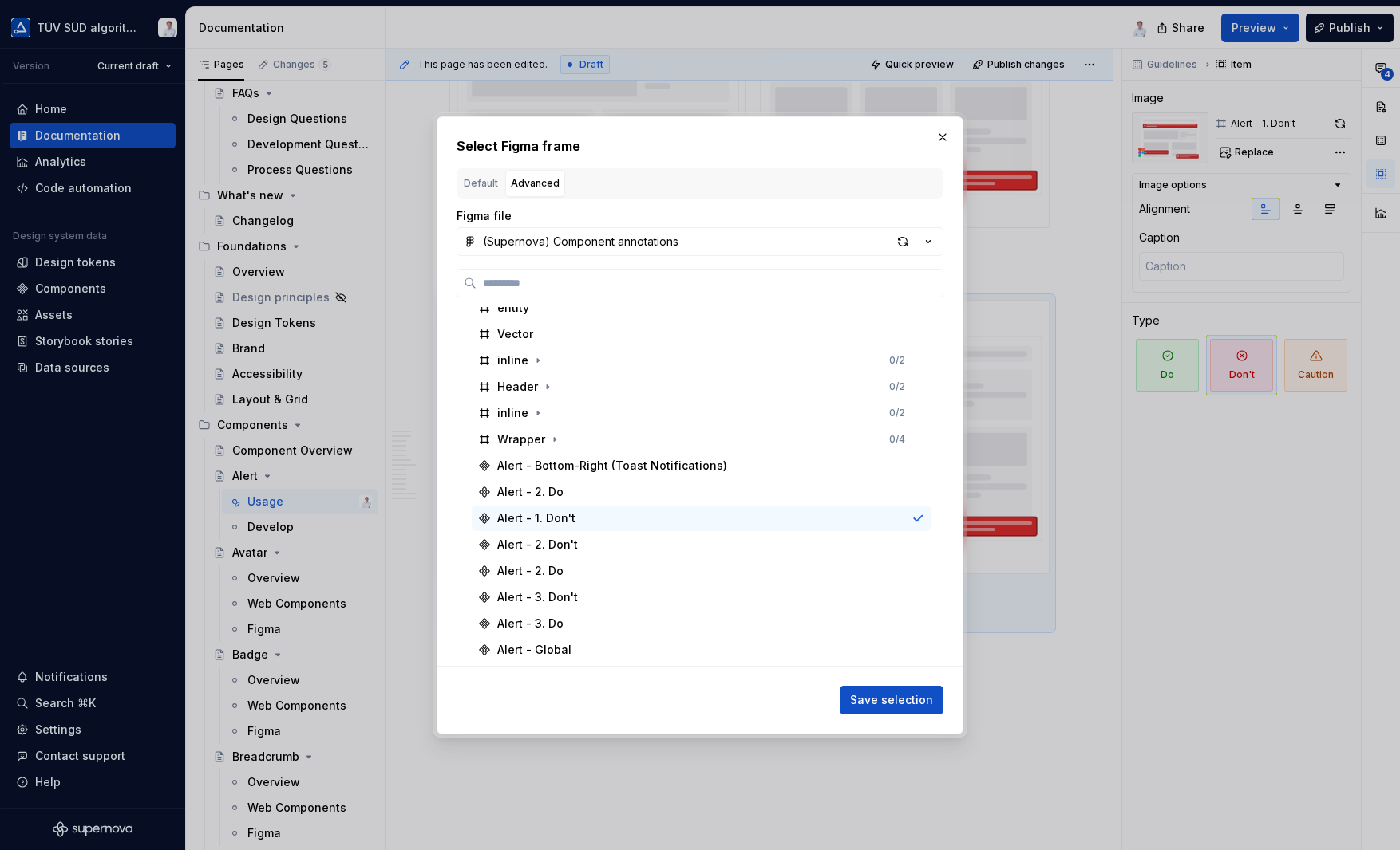
scroll to position [558, 0]
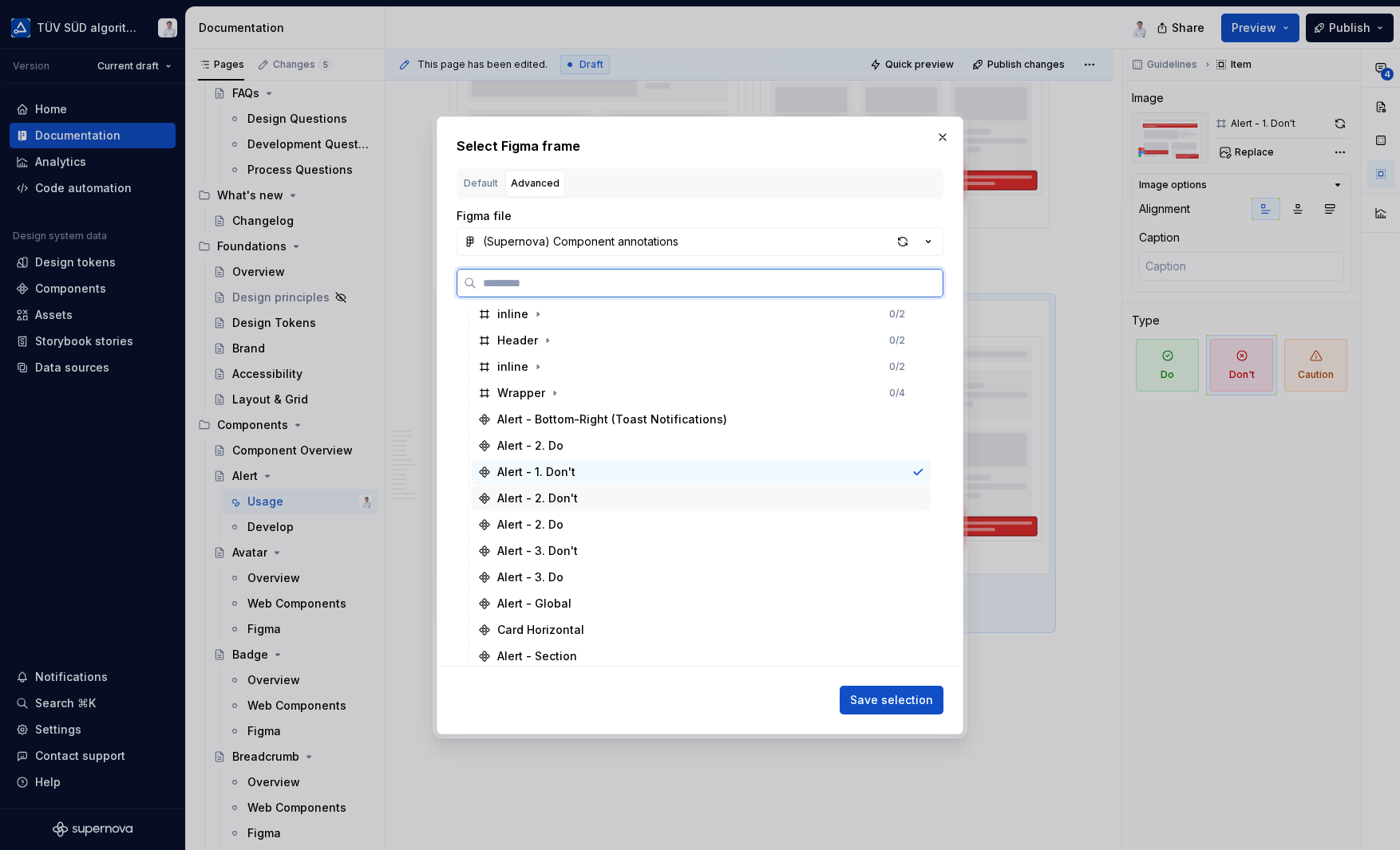
click at [548, 497] on div "Alert - 2. Don't" at bounding box center [538, 499] width 80 height 16
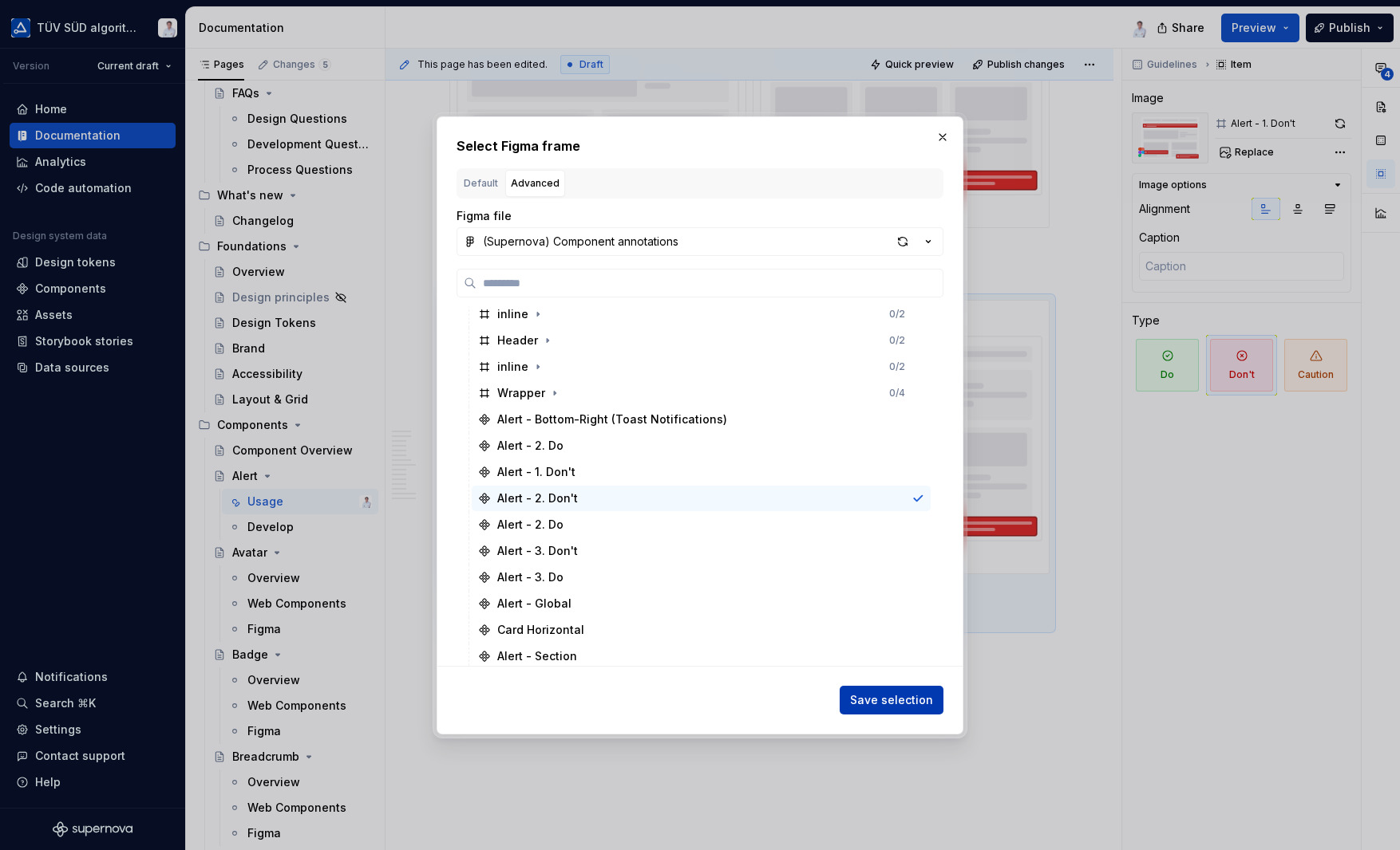
click at [866, 692] on span "Save selection" at bounding box center [891, 700] width 83 height 16
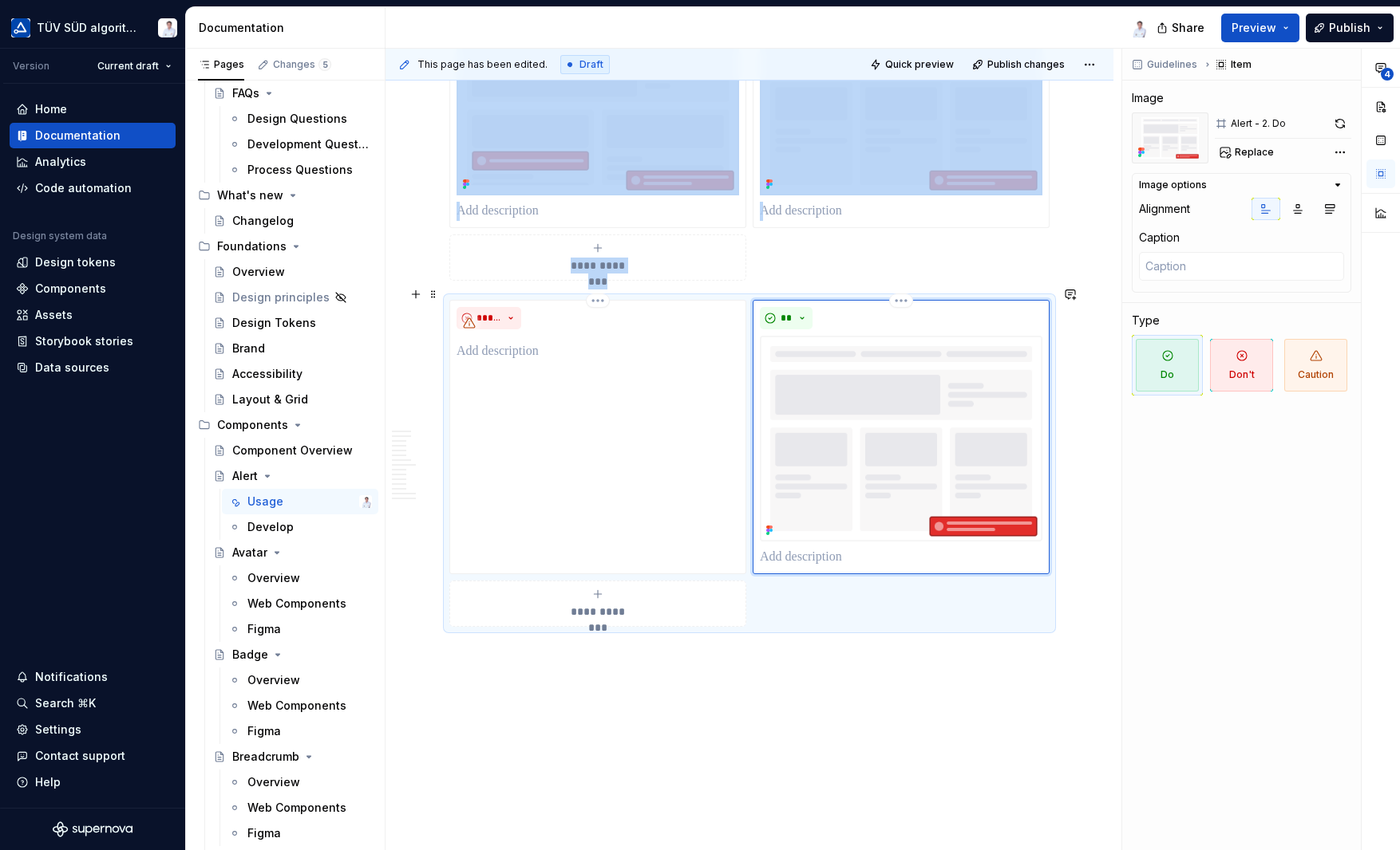
click at [888, 421] on img at bounding box center [901, 439] width 282 height 205
click at [1253, 146] on span "Replace" at bounding box center [1254, 152] width 39 height 13
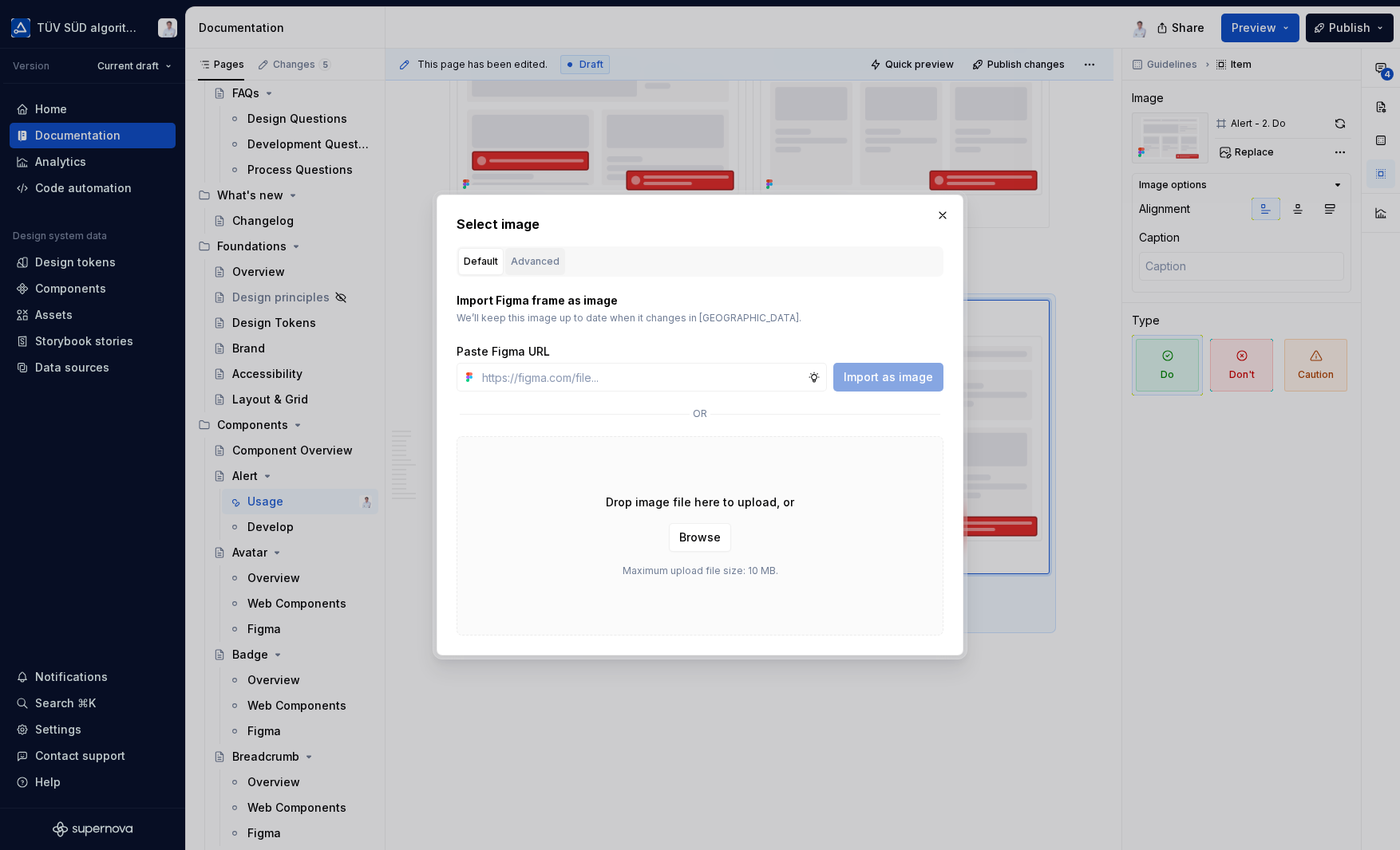
click at [536, 261] on div "Advanced" at bounding box center [535, 261] width 49 height 16
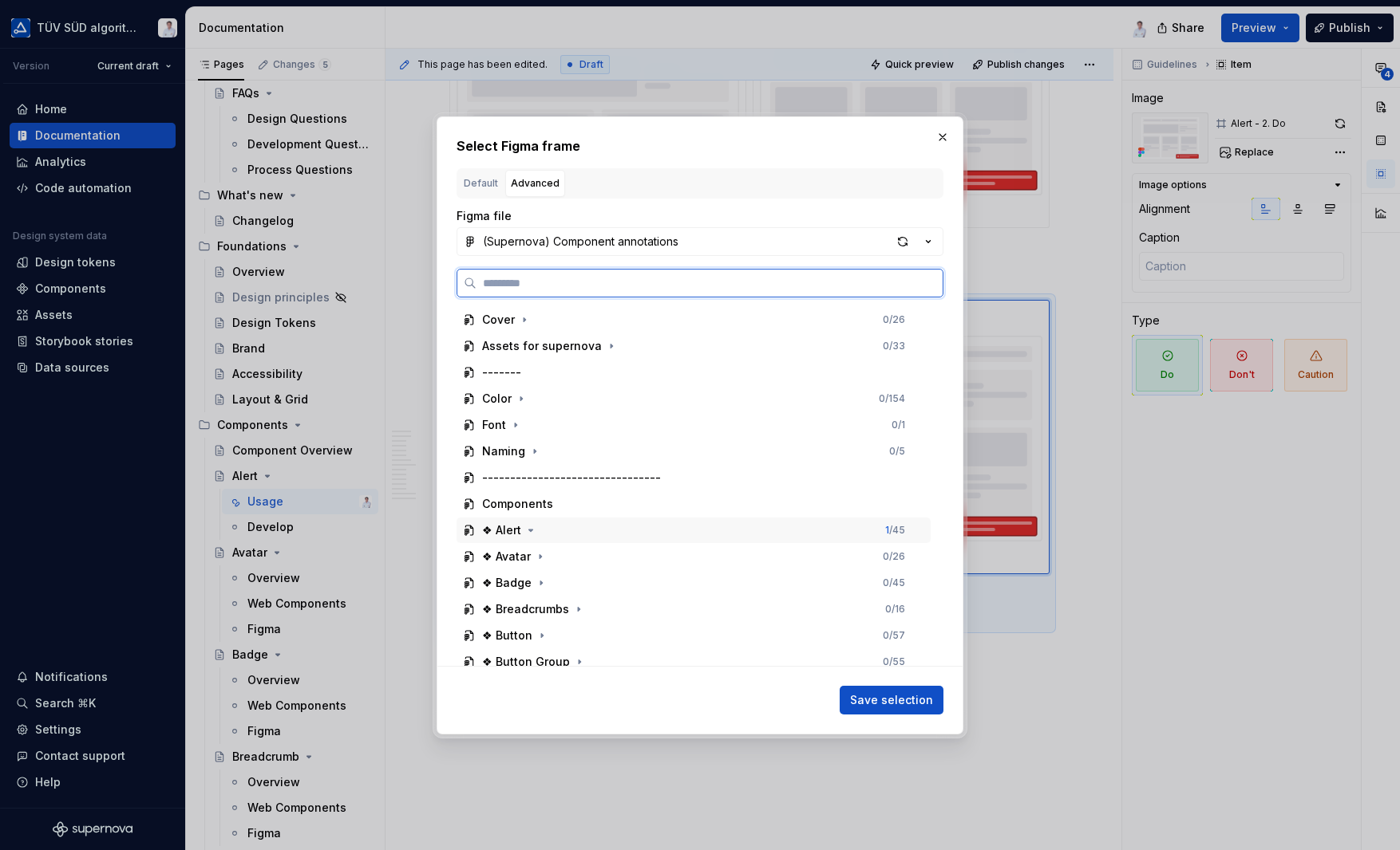
click at [513, 534] on div "❖ Alert" at bounding box center [501, 531] width 39 height 16
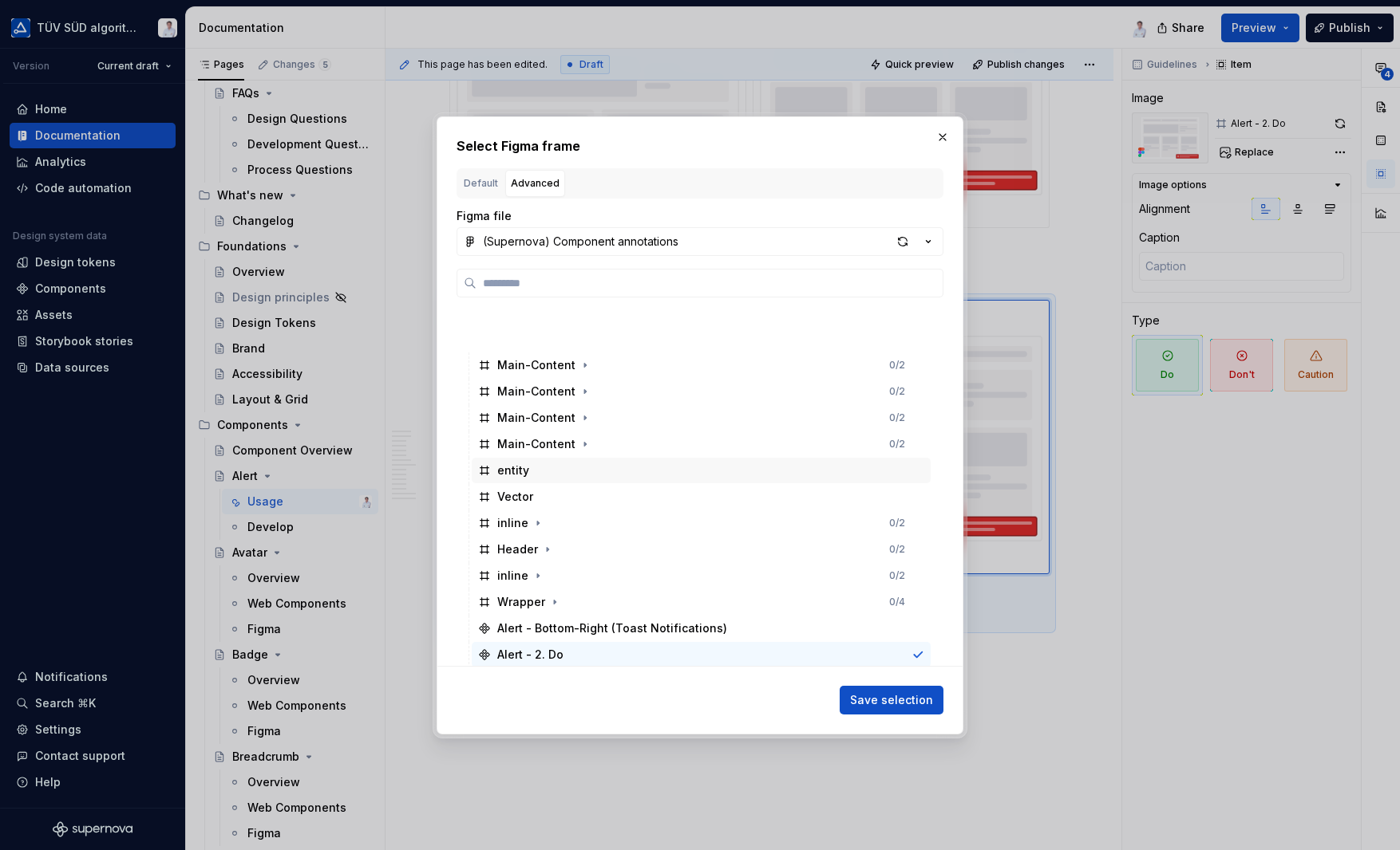
scroll to position [479, 0]
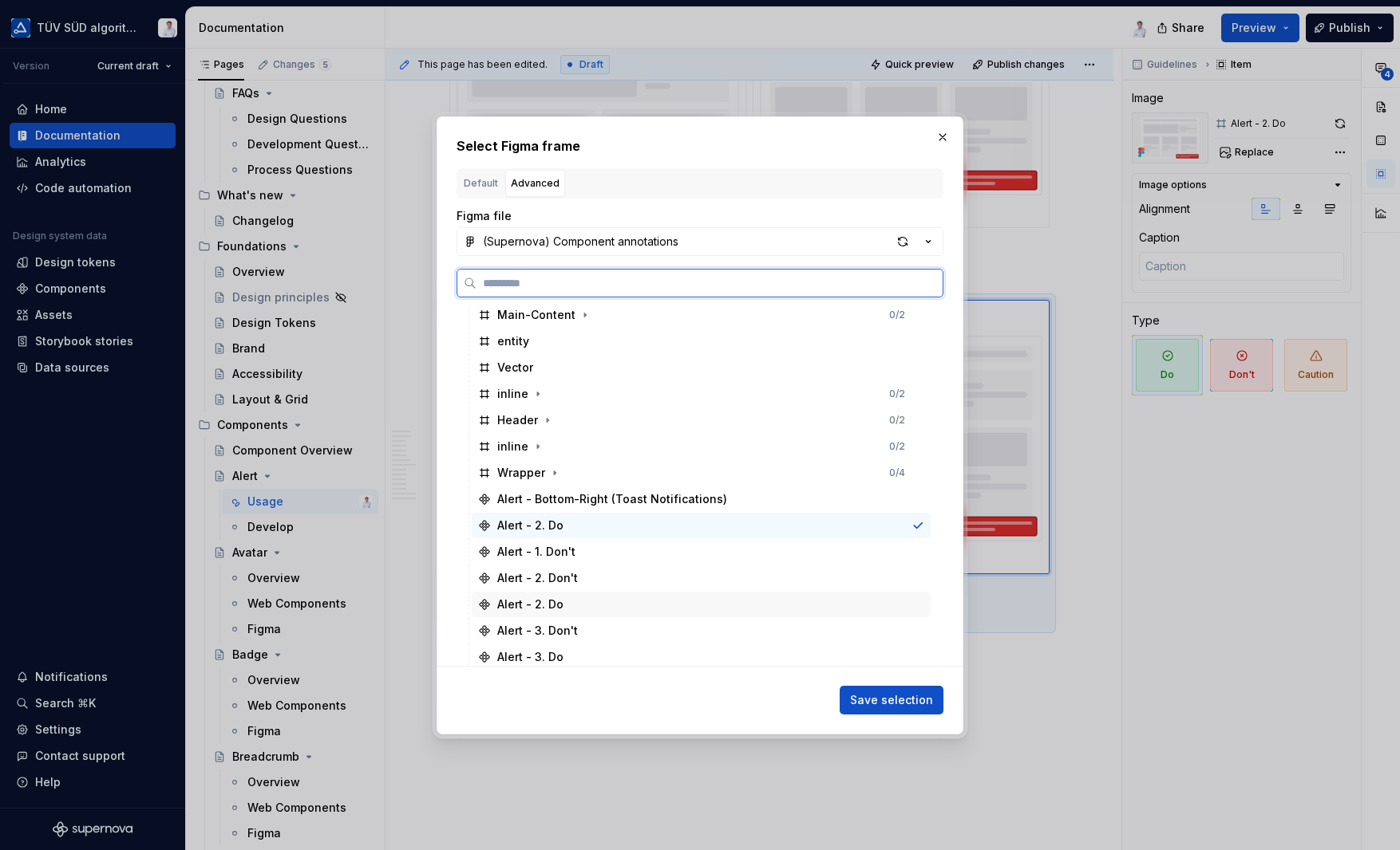
click at [602, 600] on div "Alert - 2. Do" at bounding box center [701, 605] width 459 height 26
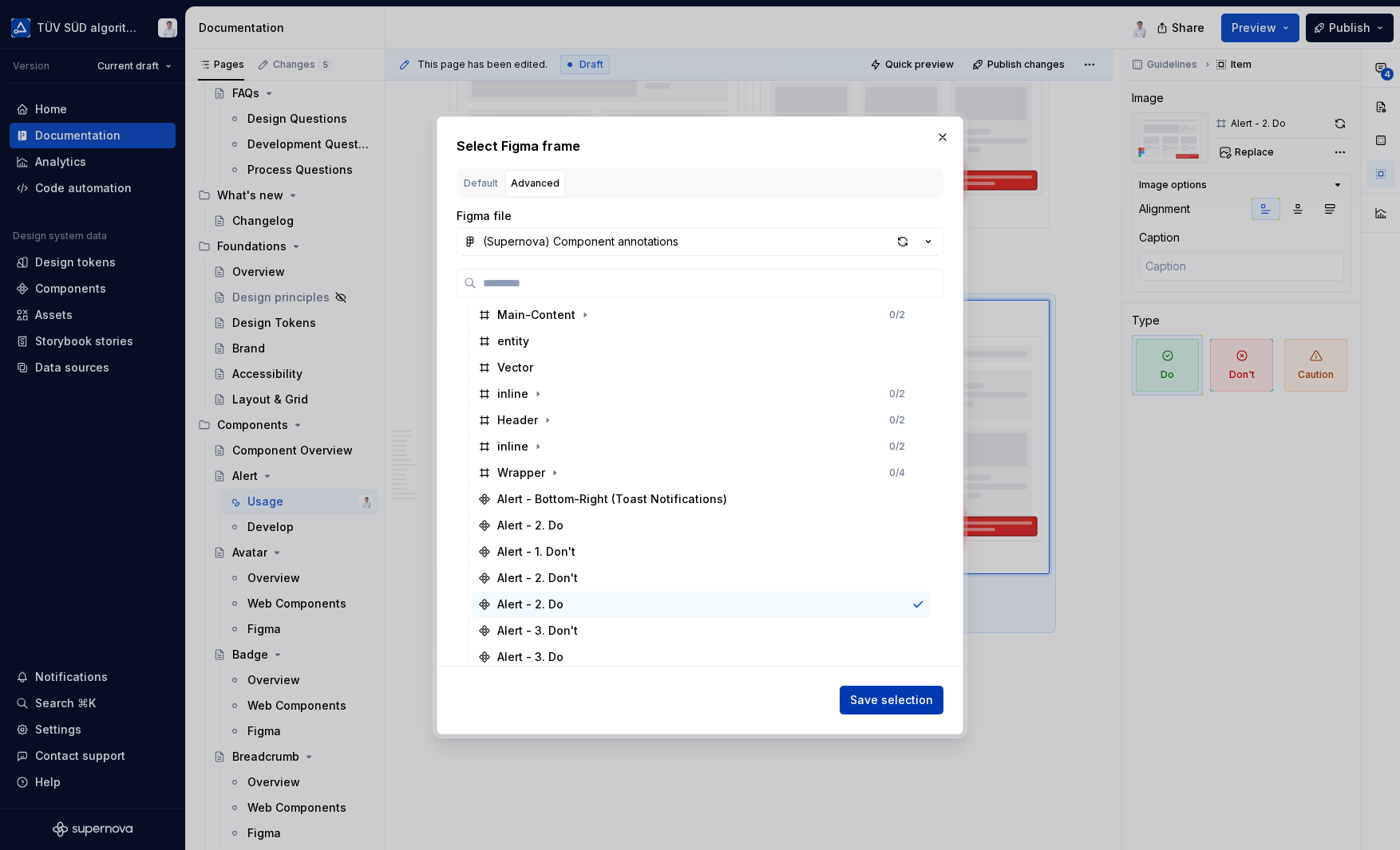
click at [858, 693] on span "Save selection" at bounding box center [891, 700] width 83 height 16
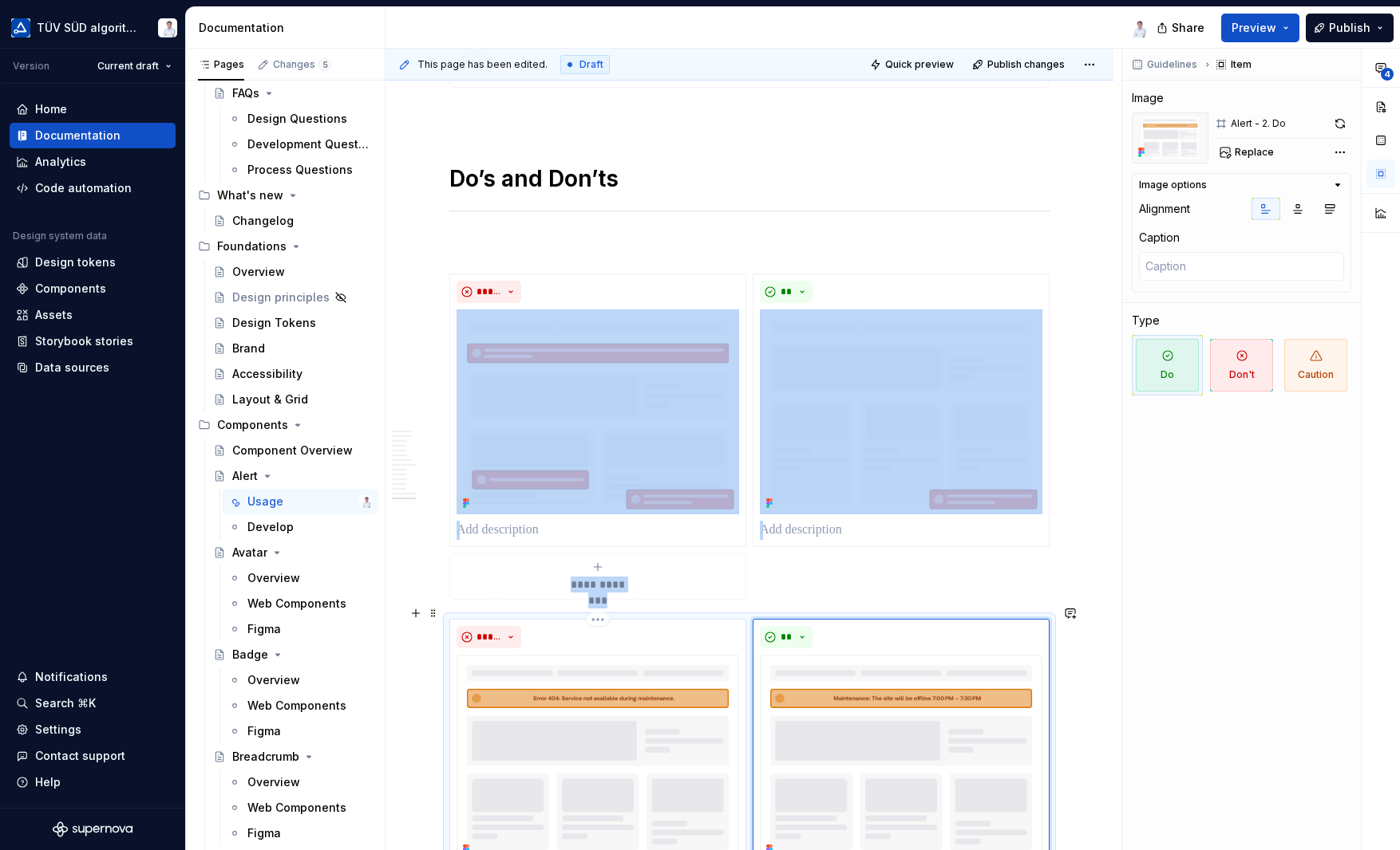
scroll to position [5555, 0]
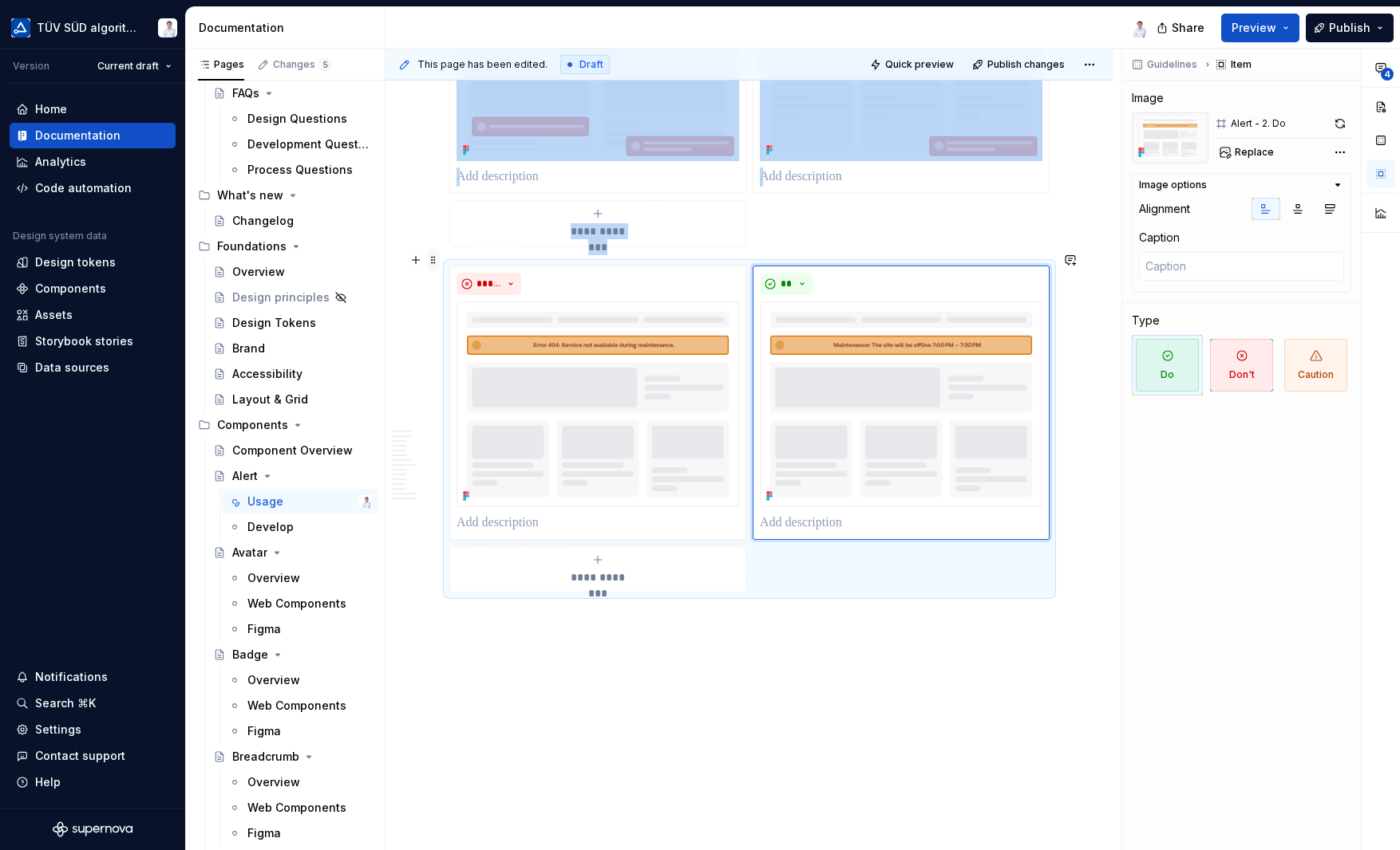
click at [432, 259] on span at bounding box center [433, 260] width 13 height 22
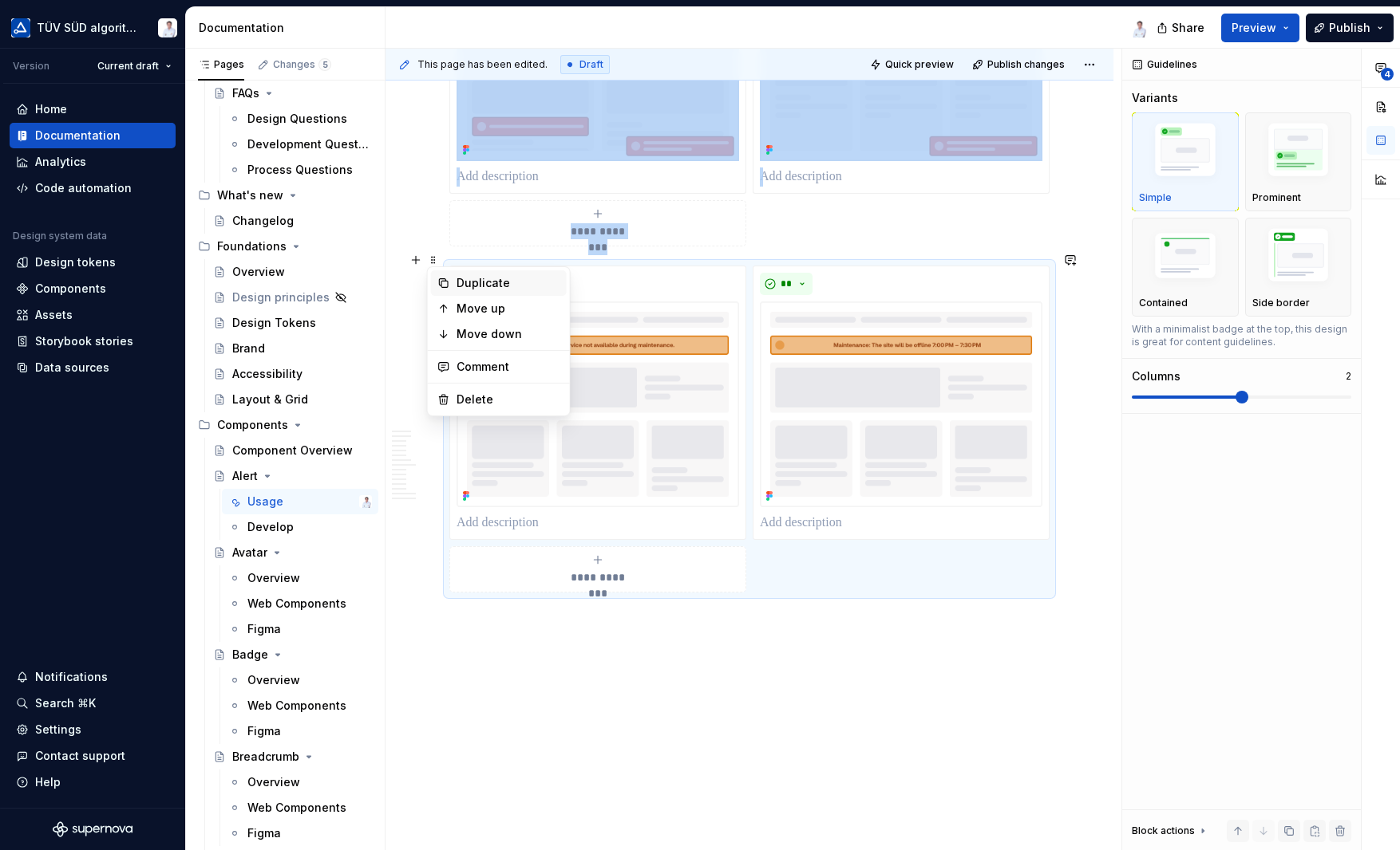
click at [473, 279] on div "Duplicate" at bounding box center [508, 283] width 103 height 16
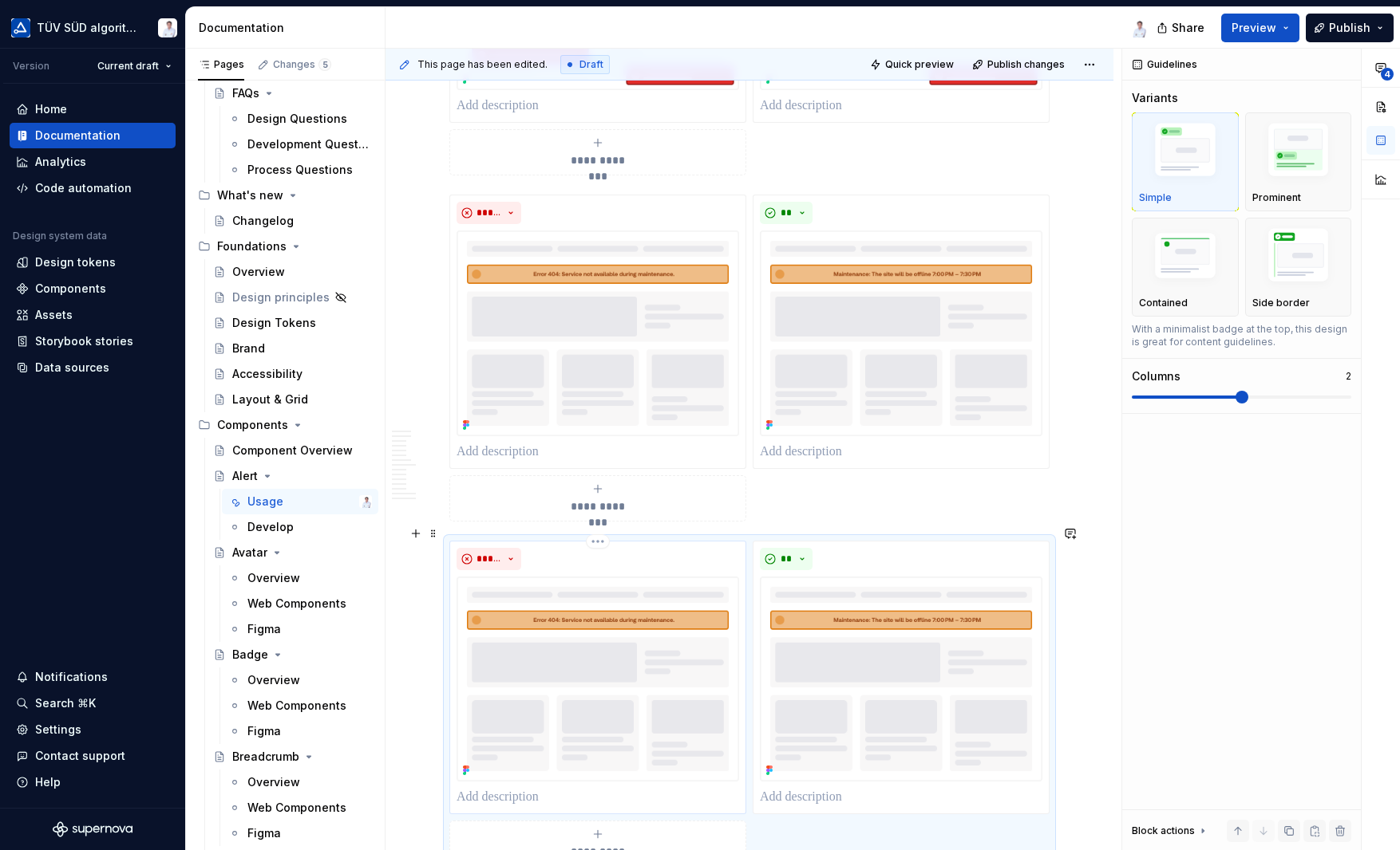
scroll to position [5901, 0]
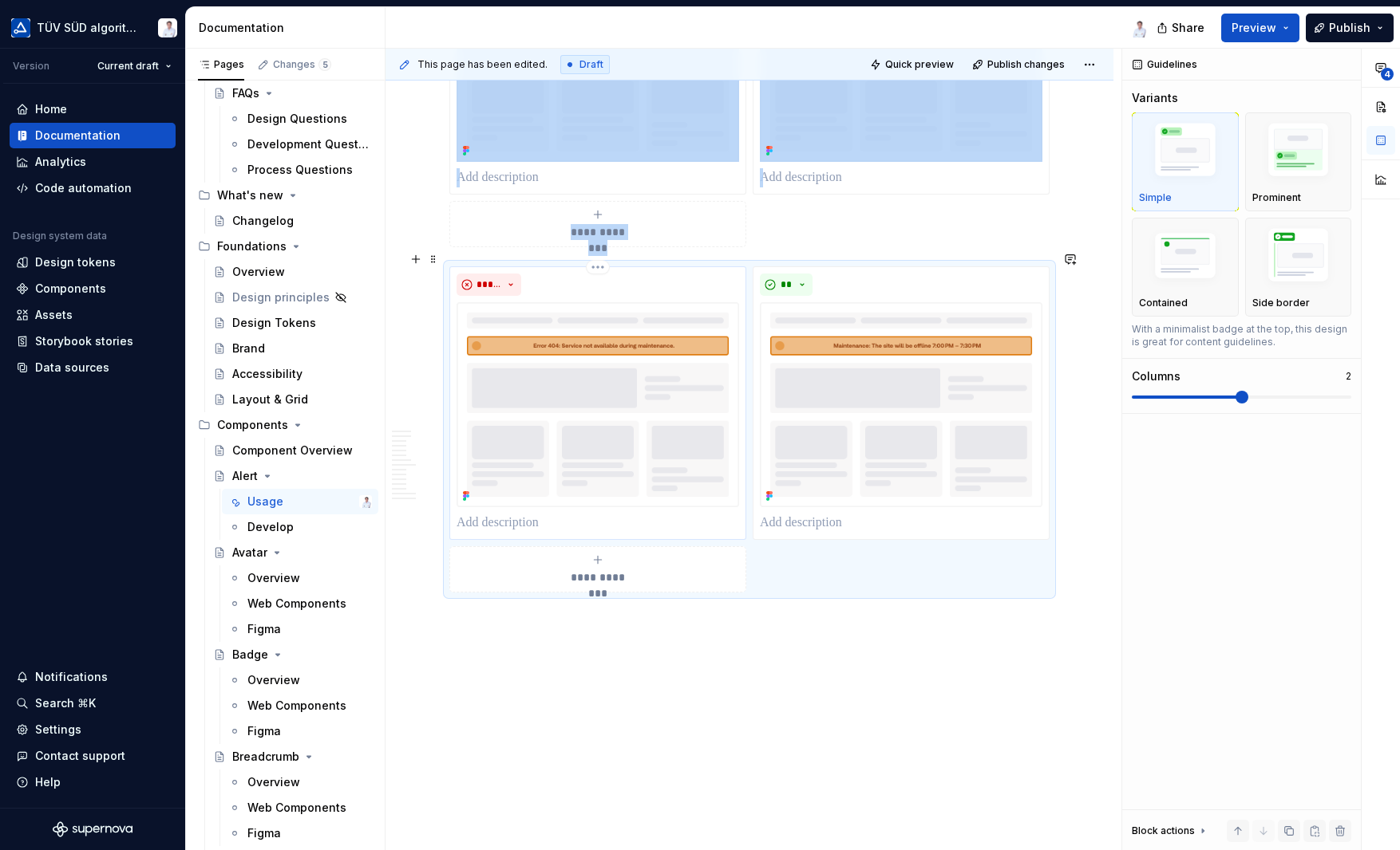
click at [579, 419] on img at bounding box center [598, 405] width 282 height 205
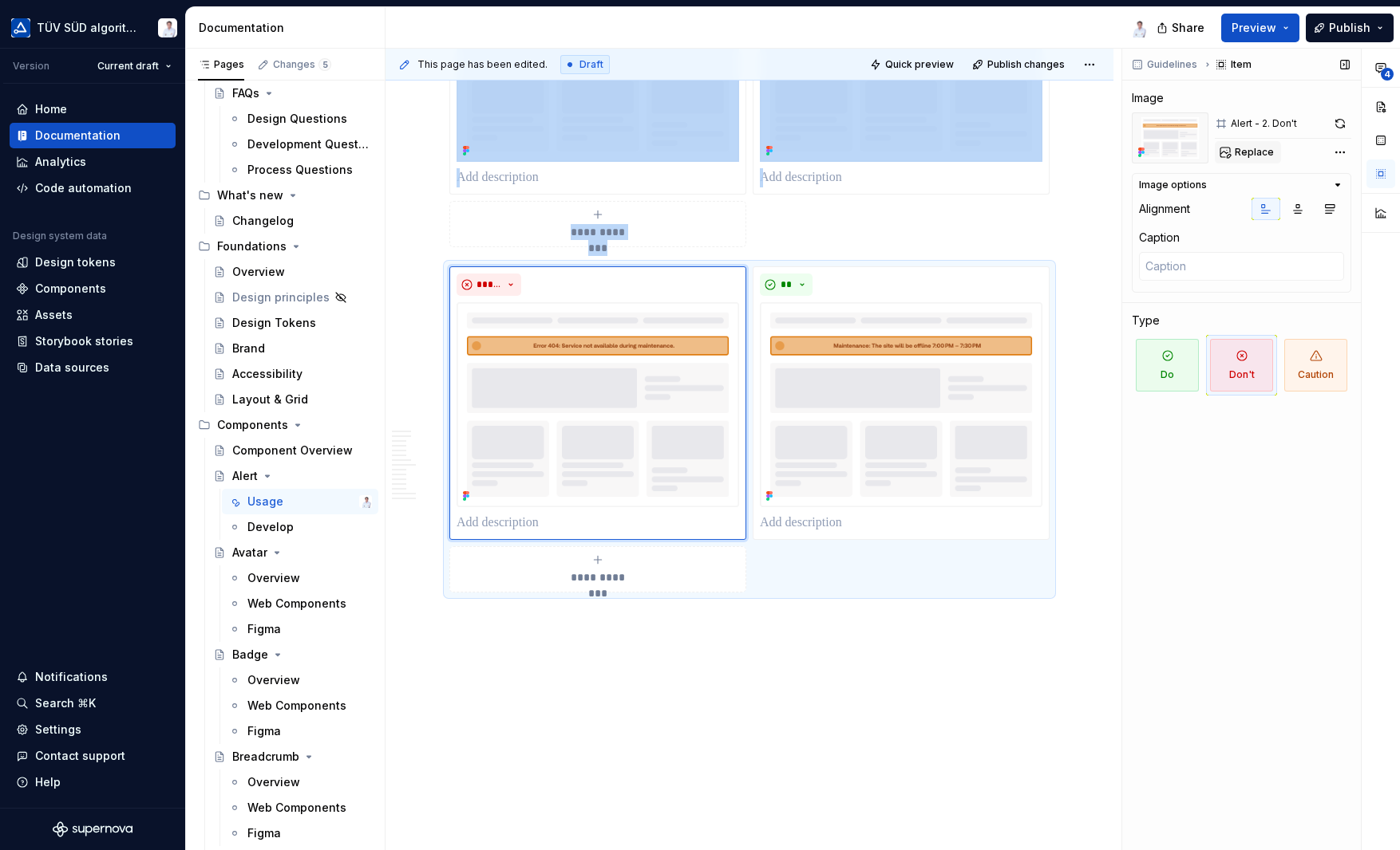
click at [1240, 144] on button "Replace" at bounding box center [1248, 152] width 67 height 22
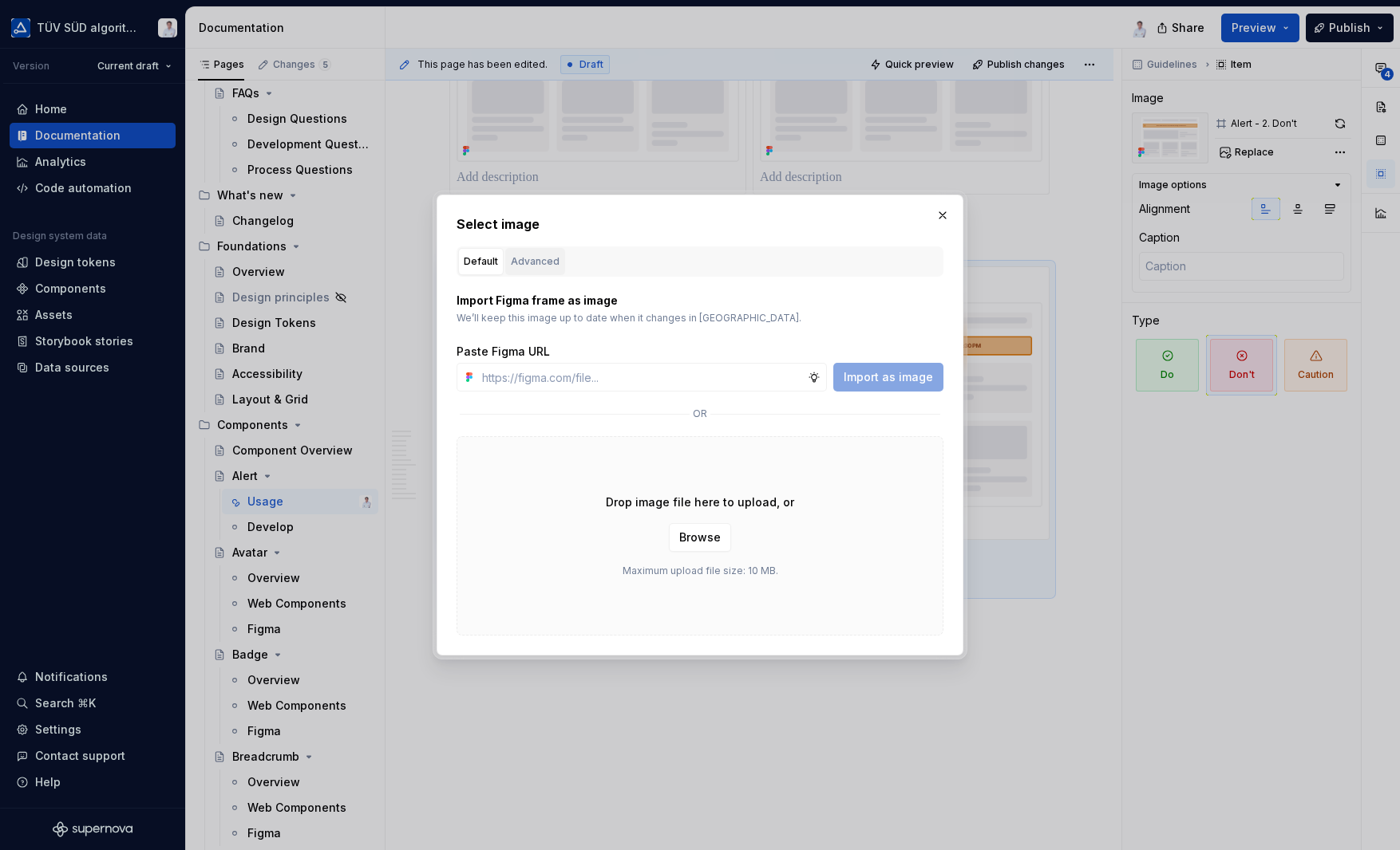
click at [542, 249] on button "Advanced" at bounding box center [535, 261] width 60 height 27
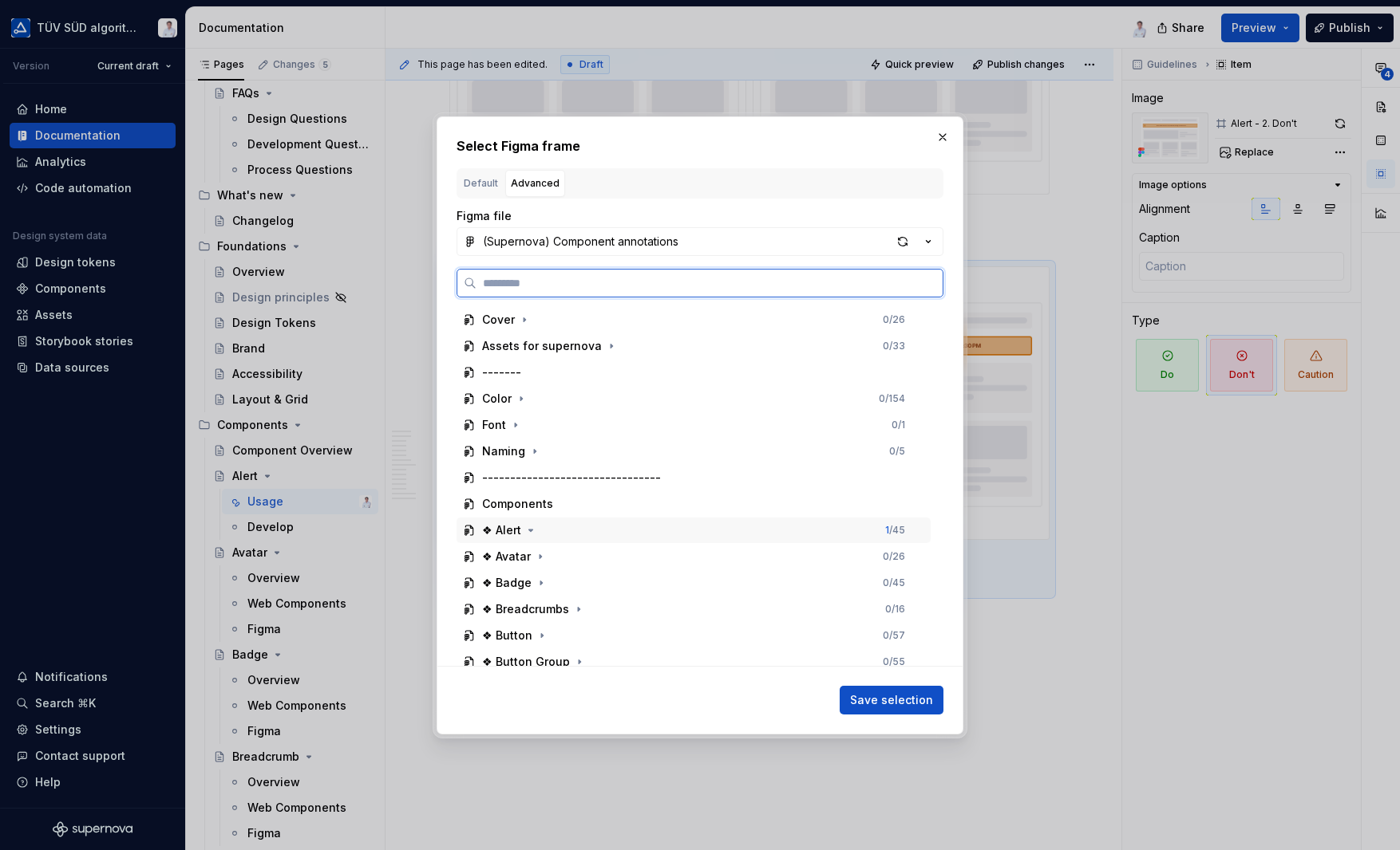
click at [586, 530] on div "❖ Alert 1 / 45" at bounding box center [693, 531] width 474 height 26
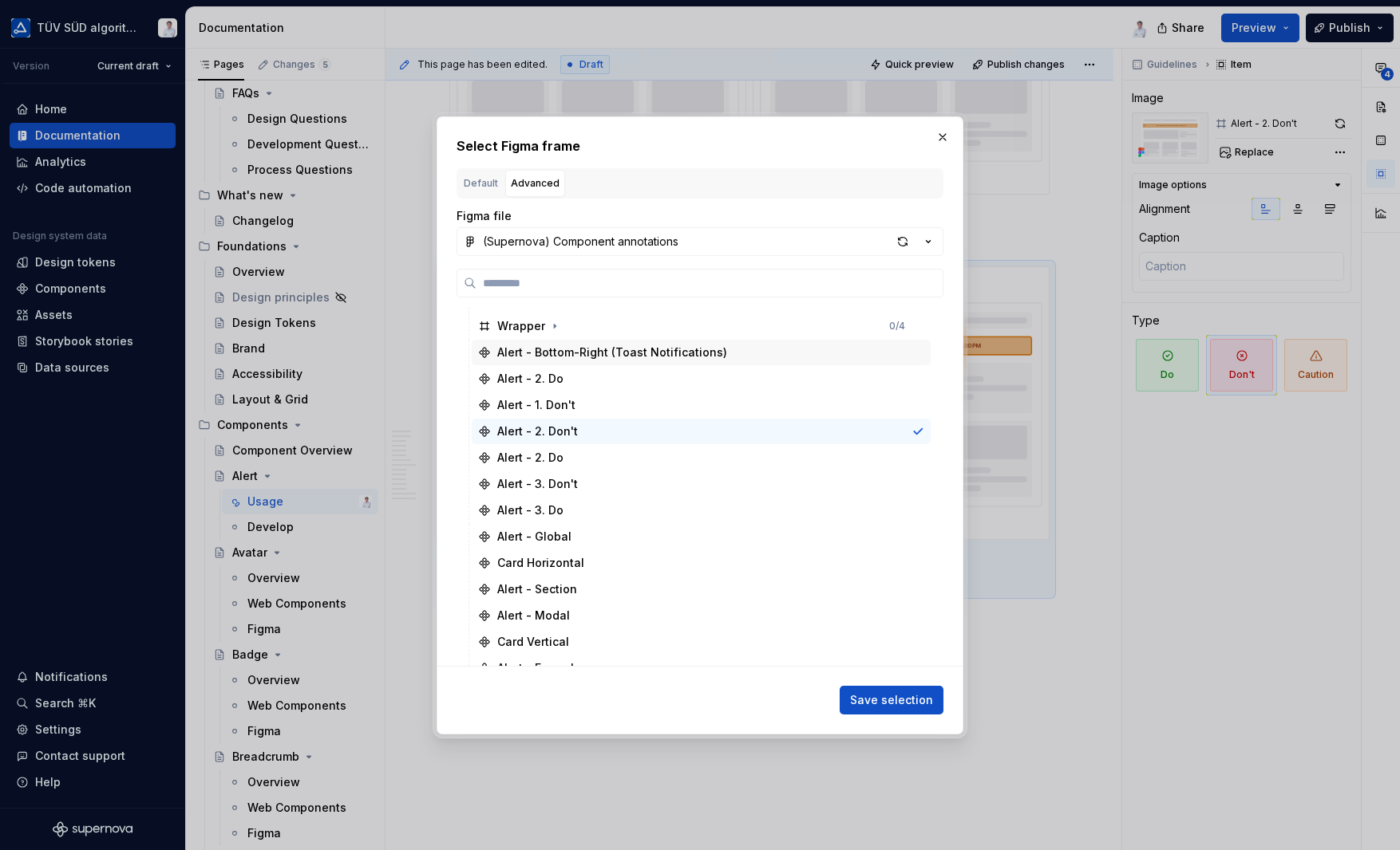
scroll to position [638, 0]
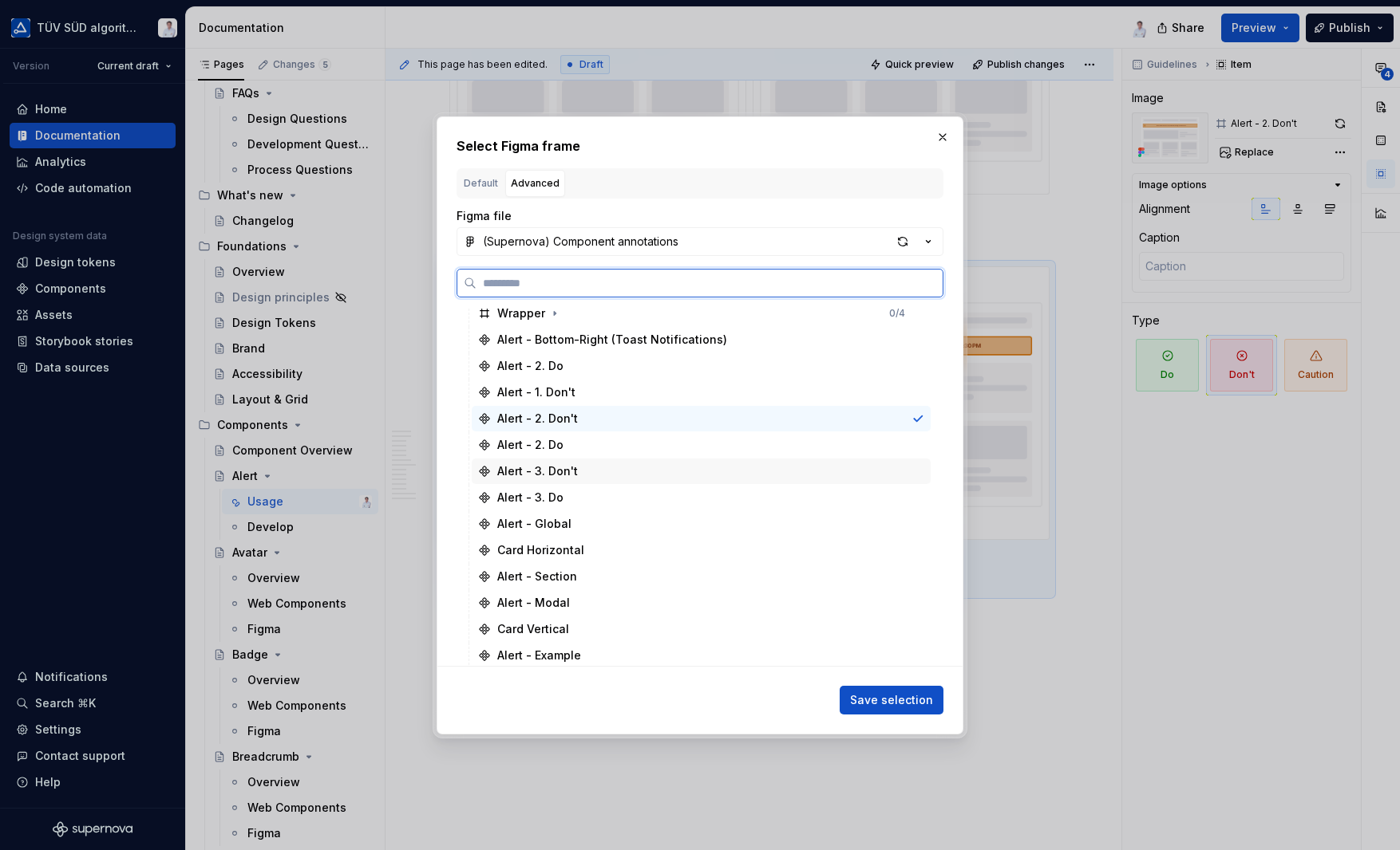
click at [565, 473] on div "Alert - 3. Don't" at bounding box center [538, 472] width 80 height 16
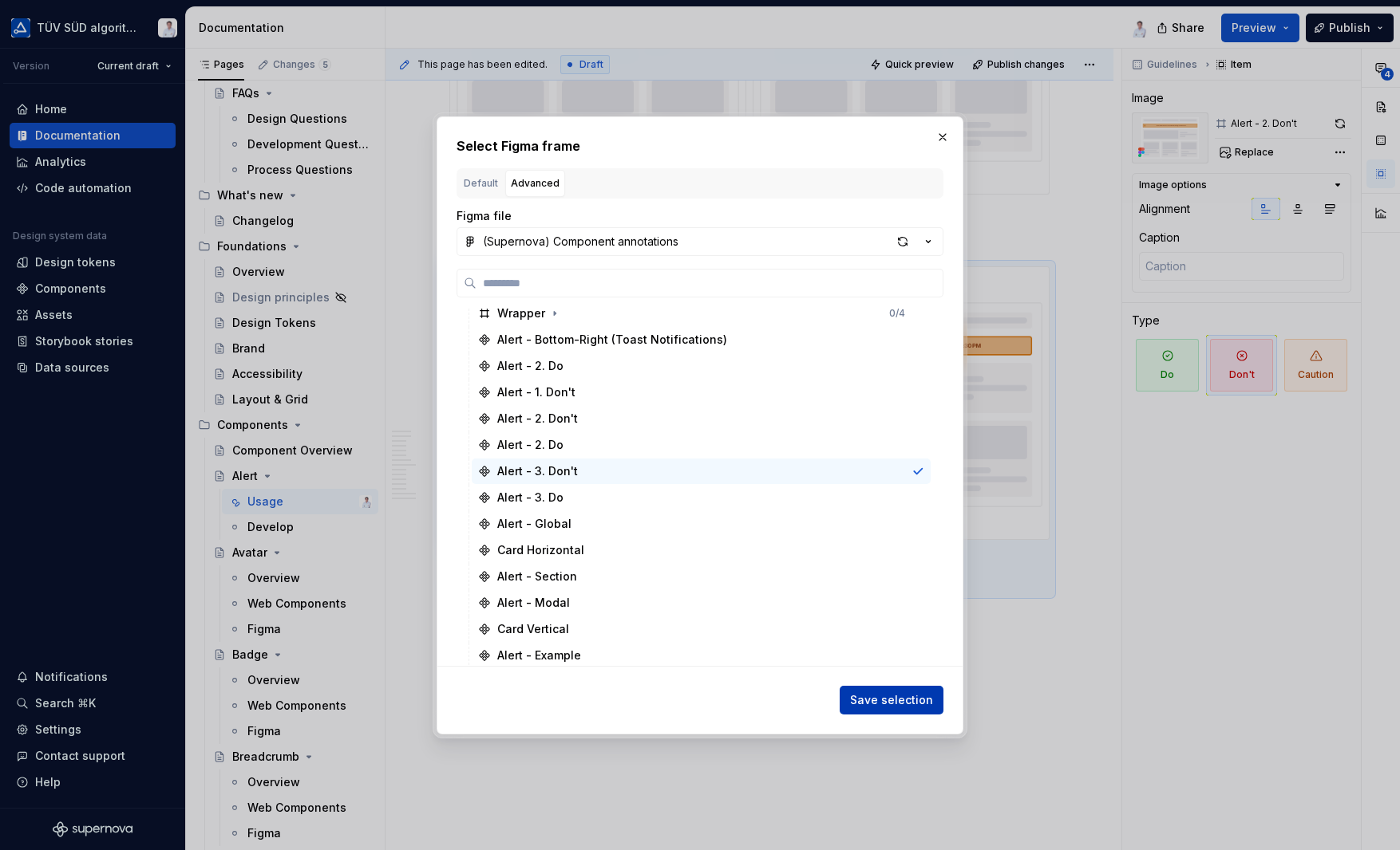
click at [863, 692] on span "Save selection" at bounding box center [891, 700] width 83 height 16
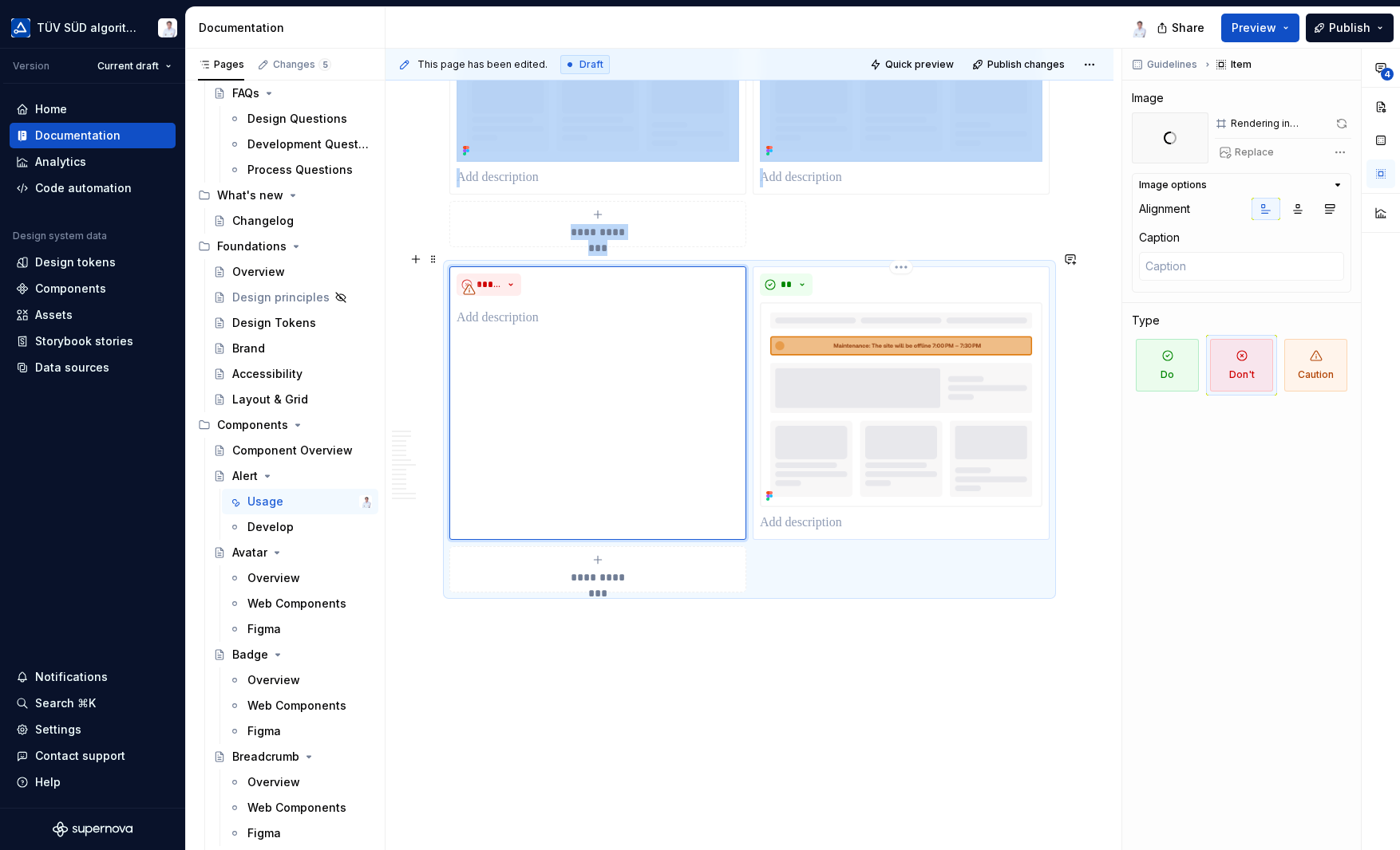
click at [839, 400] on img at bounding box center [901, 405] width 282 height 205
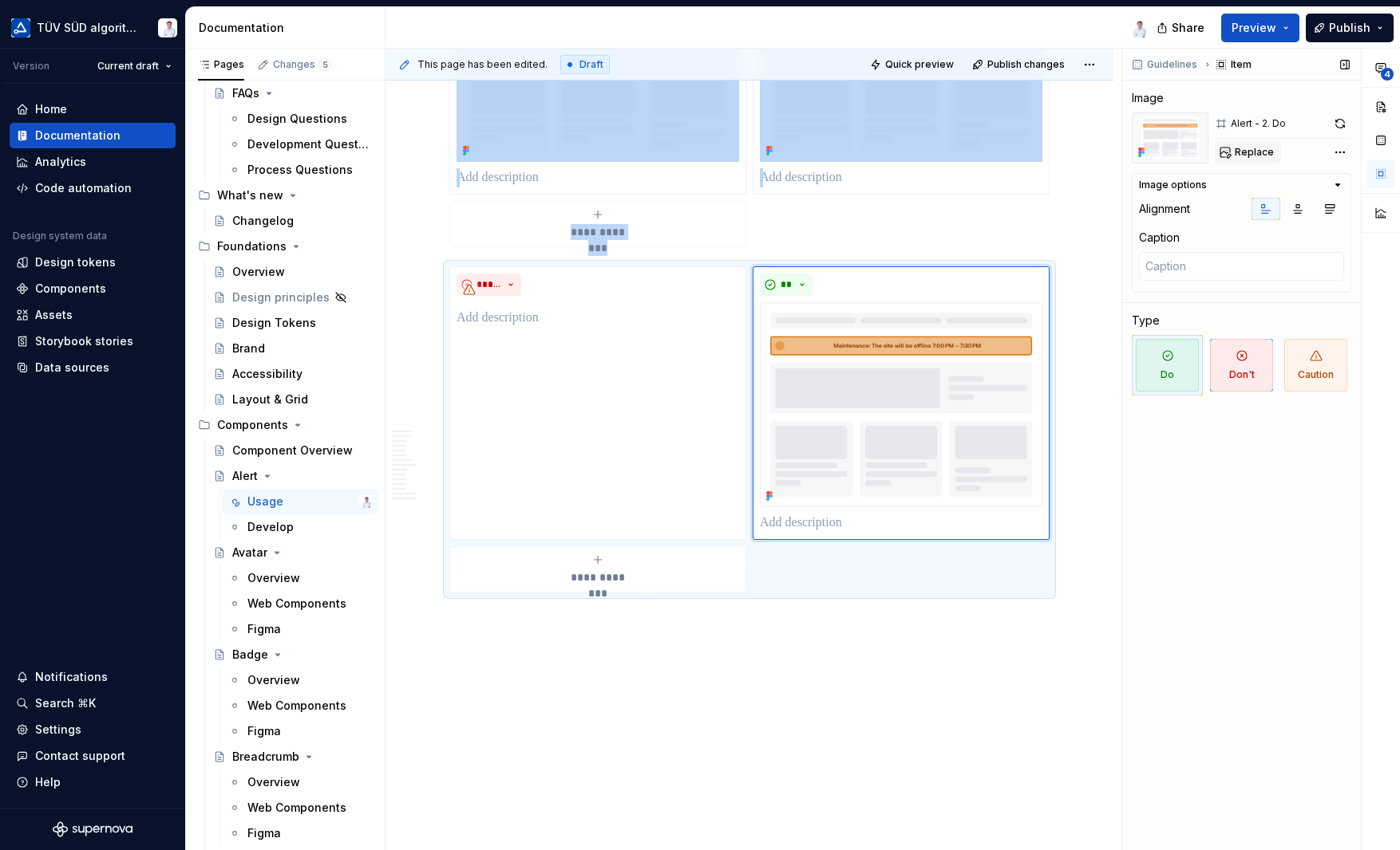
click at [1244, 148] on span "Replace" at bounding box center [1254, 152] width 39 height 13
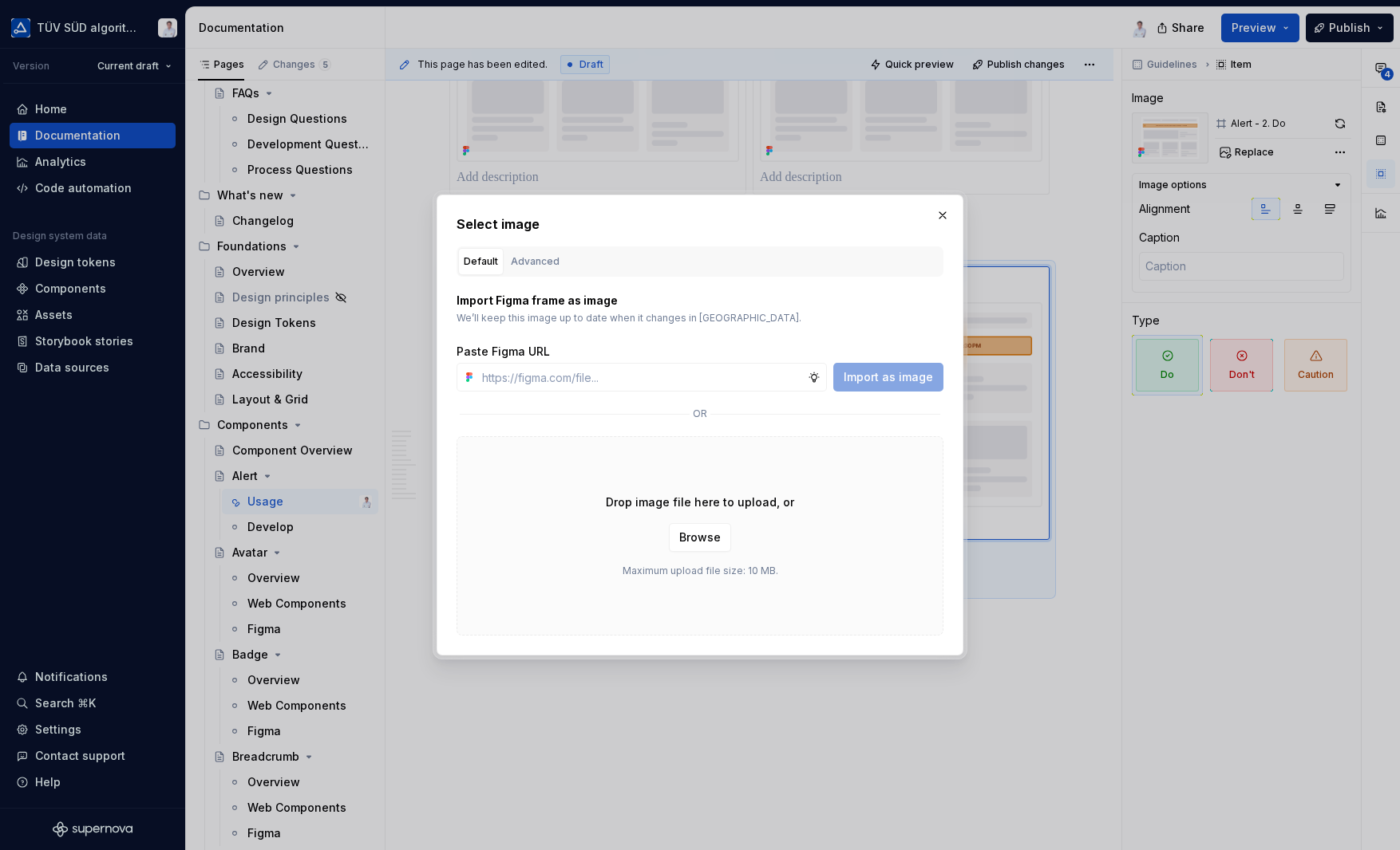
drag, startPoint x: 533, startPoint y: 262, endPoint x: 557, endPoint y: 300, distance: 44.9
click at [533, 262] on div "Advanced" at bounding box center [535, 261] width 49 height 16
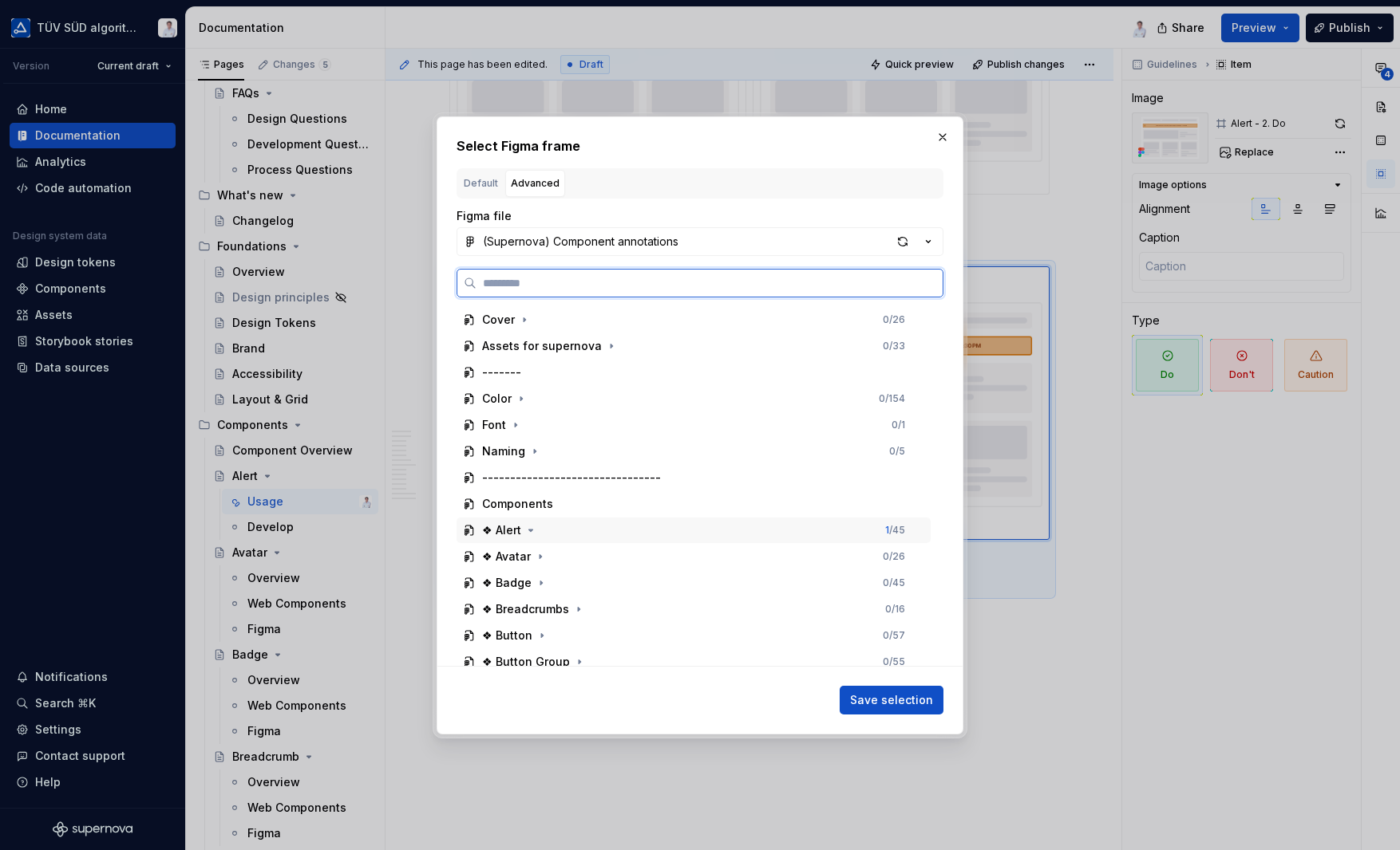
click at [603, 525] on div "❖ Alert 1 / 45" at bounding box center [693, 531] width 474 height 26
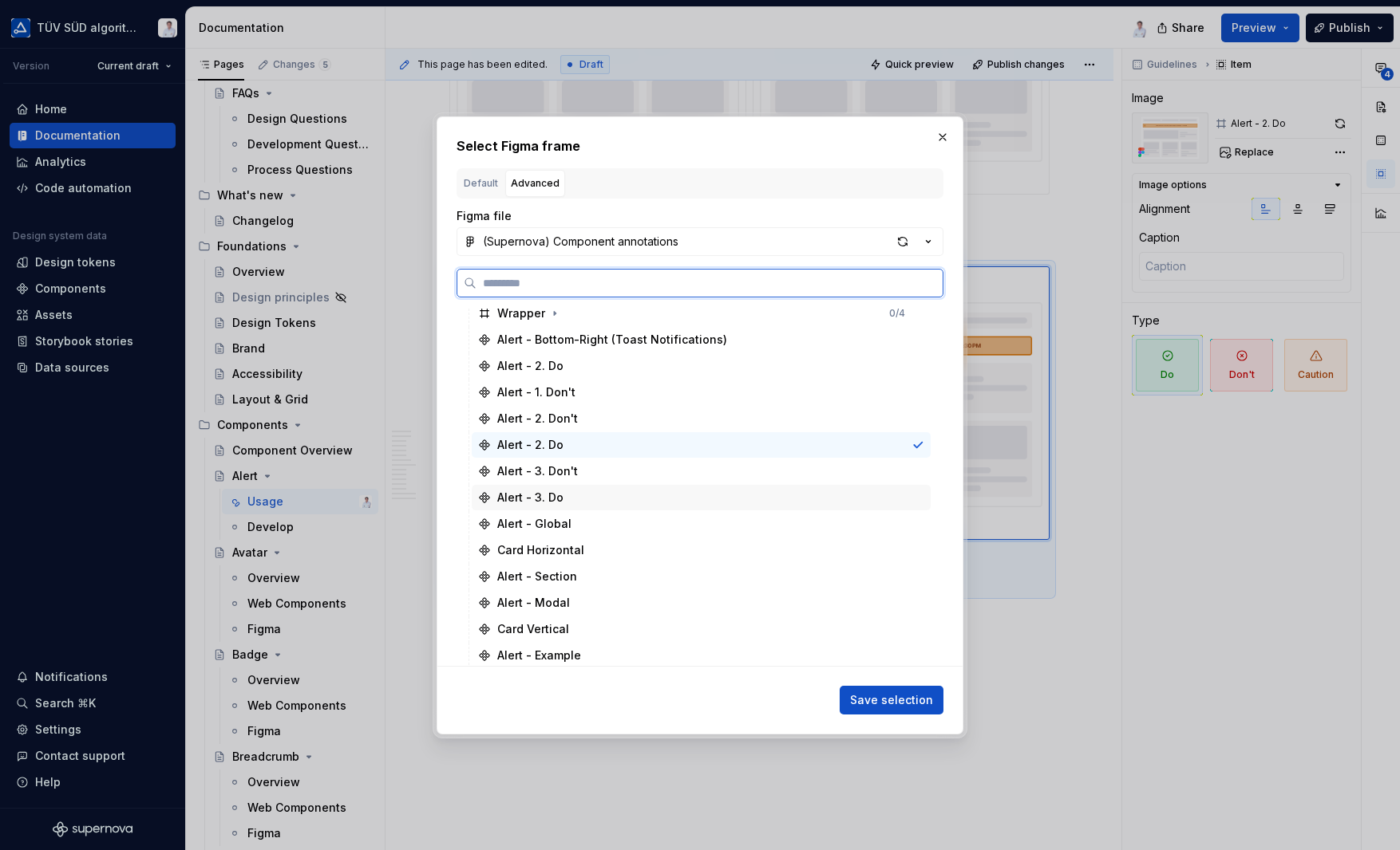
click at [543, 500] on div "Alert - 3. Do" at bounding box center [530, 498] width 67 height 16
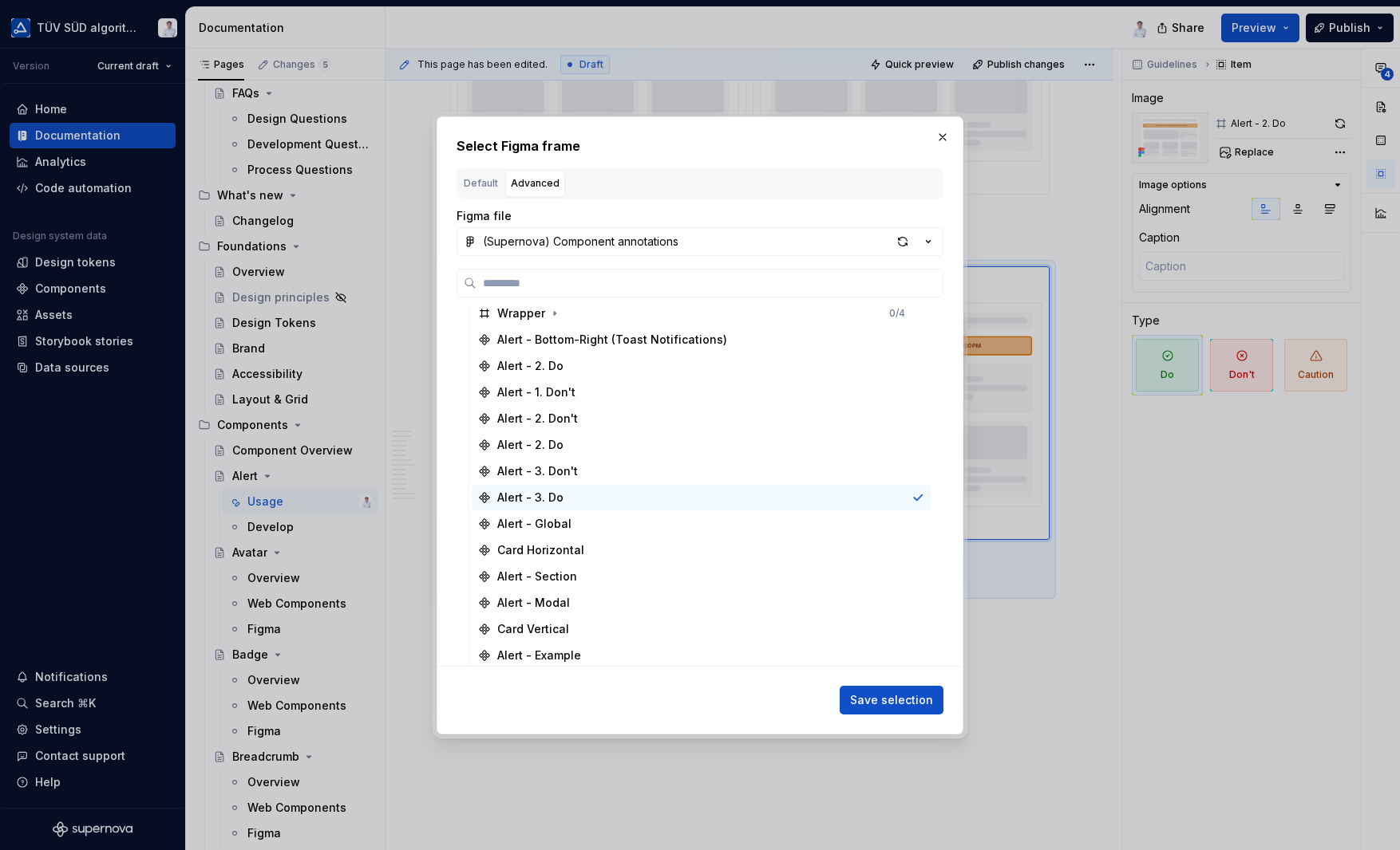
click at [865, 698] on span "Save selection" at bounding box center [891, 700] width 83 height 16
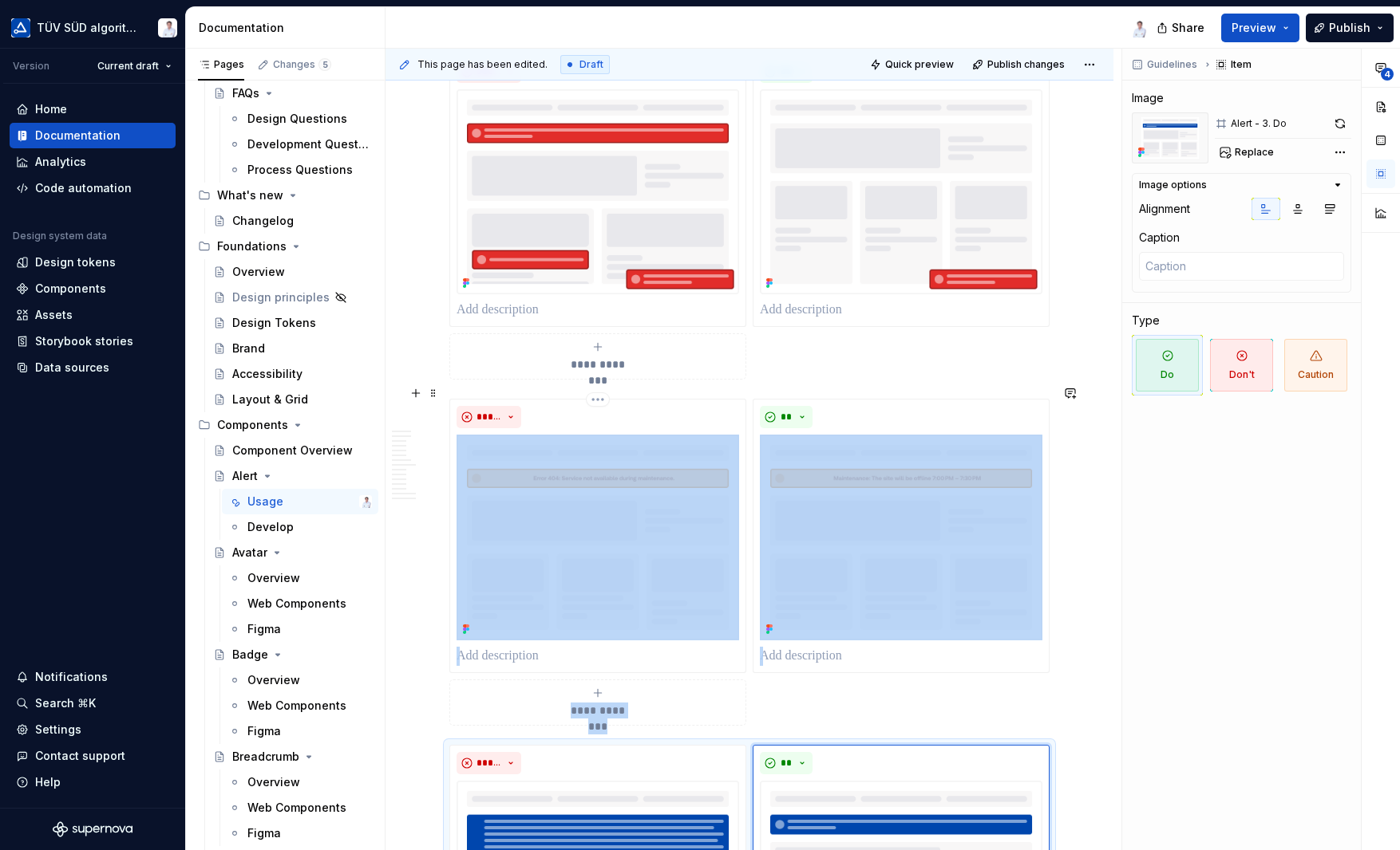
scroll to position [5263, 0]
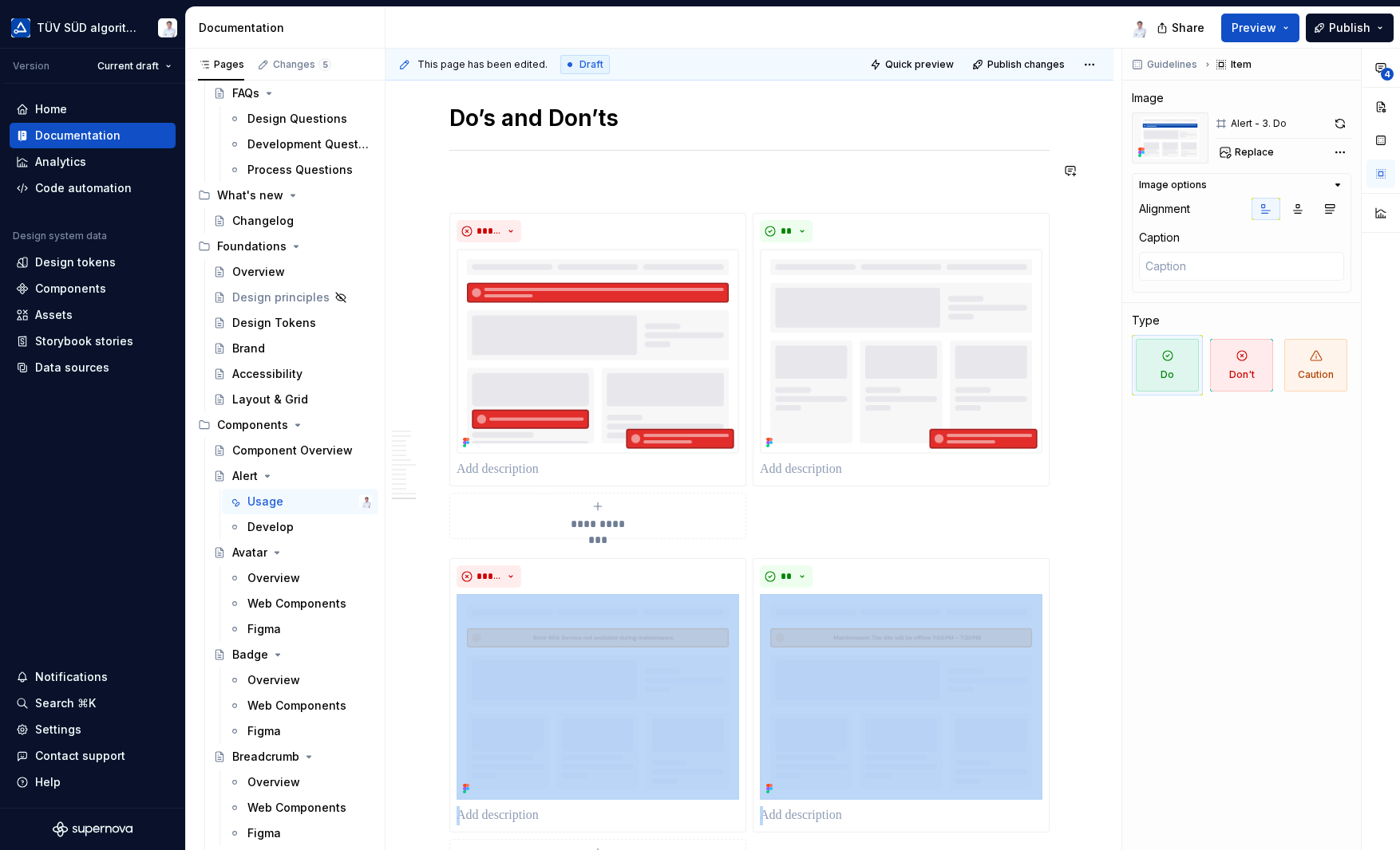
type textarea "*"
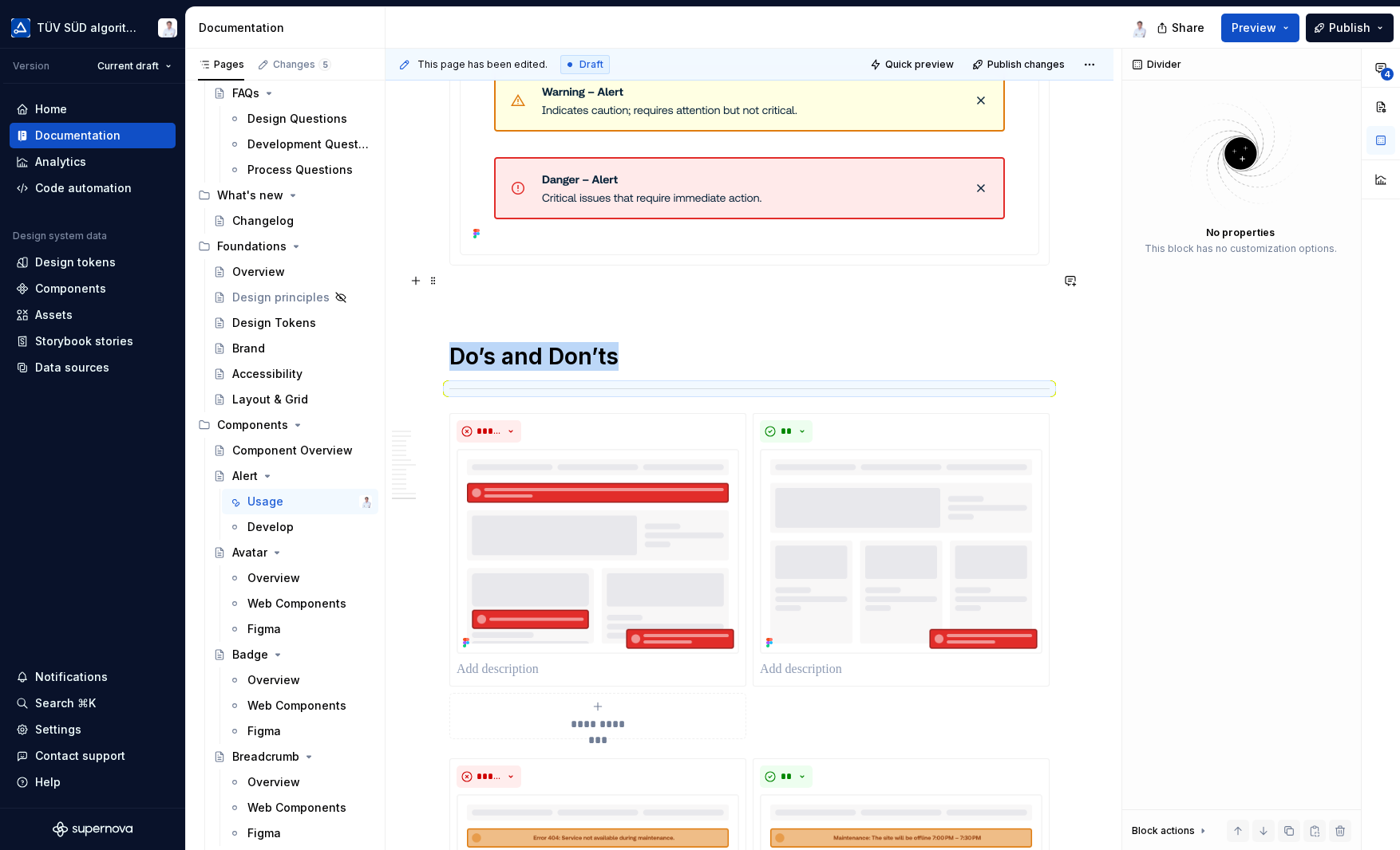
scroll to position [5024, 0]
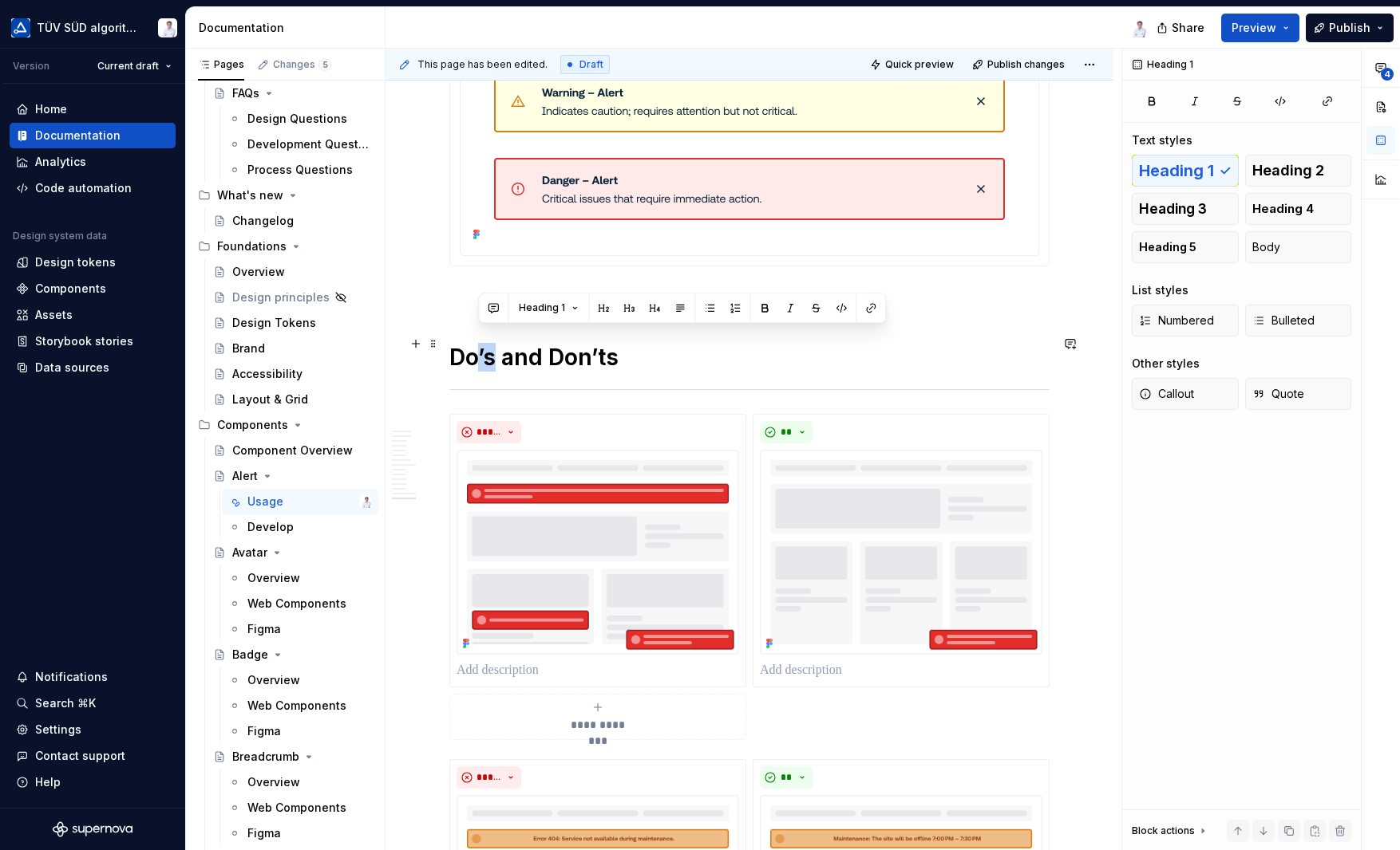
drag, startPoint x: 493, startPoint y: 339, endPoint x: 479, endPoint y: 339, distance: 14.0
click at [479, 343] on h1 "Do’s and Don’ts" at bounding box center [749, 358] width 600 height 29
drag, startPoint x: 599, startPoint y: 344, endPoint x: 582, endPoint y: 344, distance: 17.0
click at [582, 344] on h1 "Do and Don’ts" at bounding box center [749, 358] width 600 height 29
click at [499, 344] on h1 "Do and Don’t" at bounding box center [749, 358] width 600 height 29
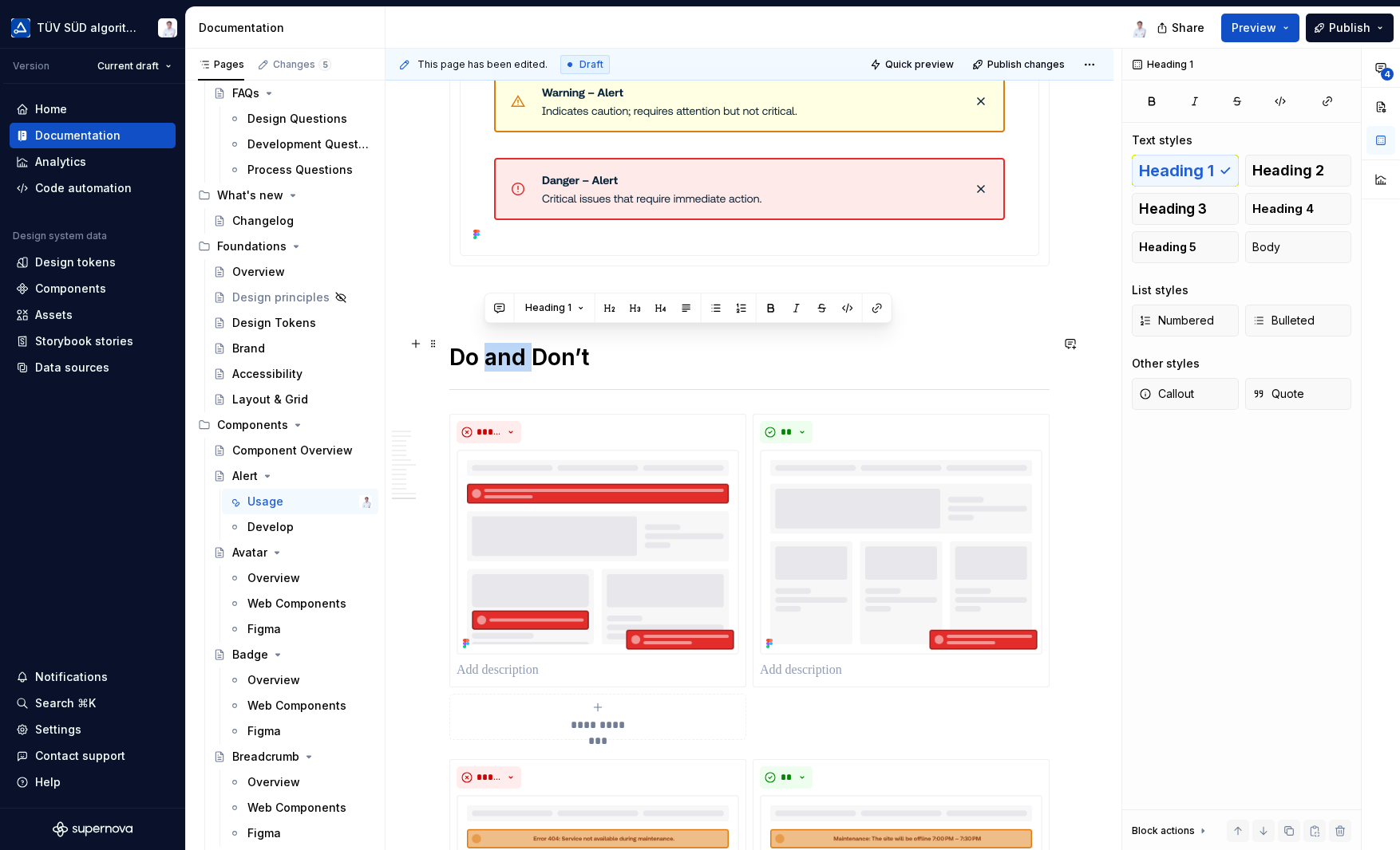
click at [499, 344] on h1 "Do and Don’t" at bounding box center [749, 358] width 600 height 29
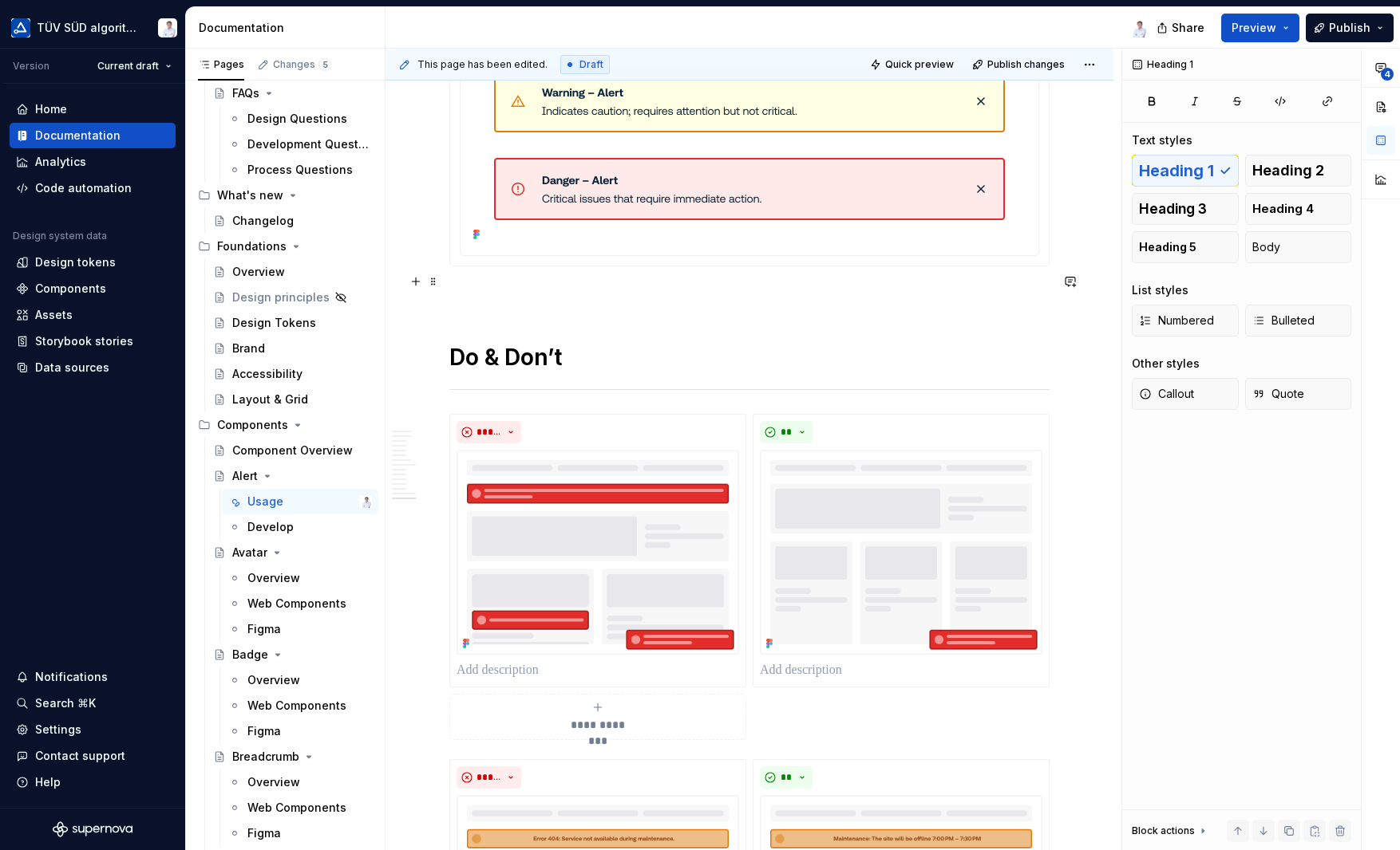
click at [695, 285] on p at bounding box center [749, 295] width 600 height 19
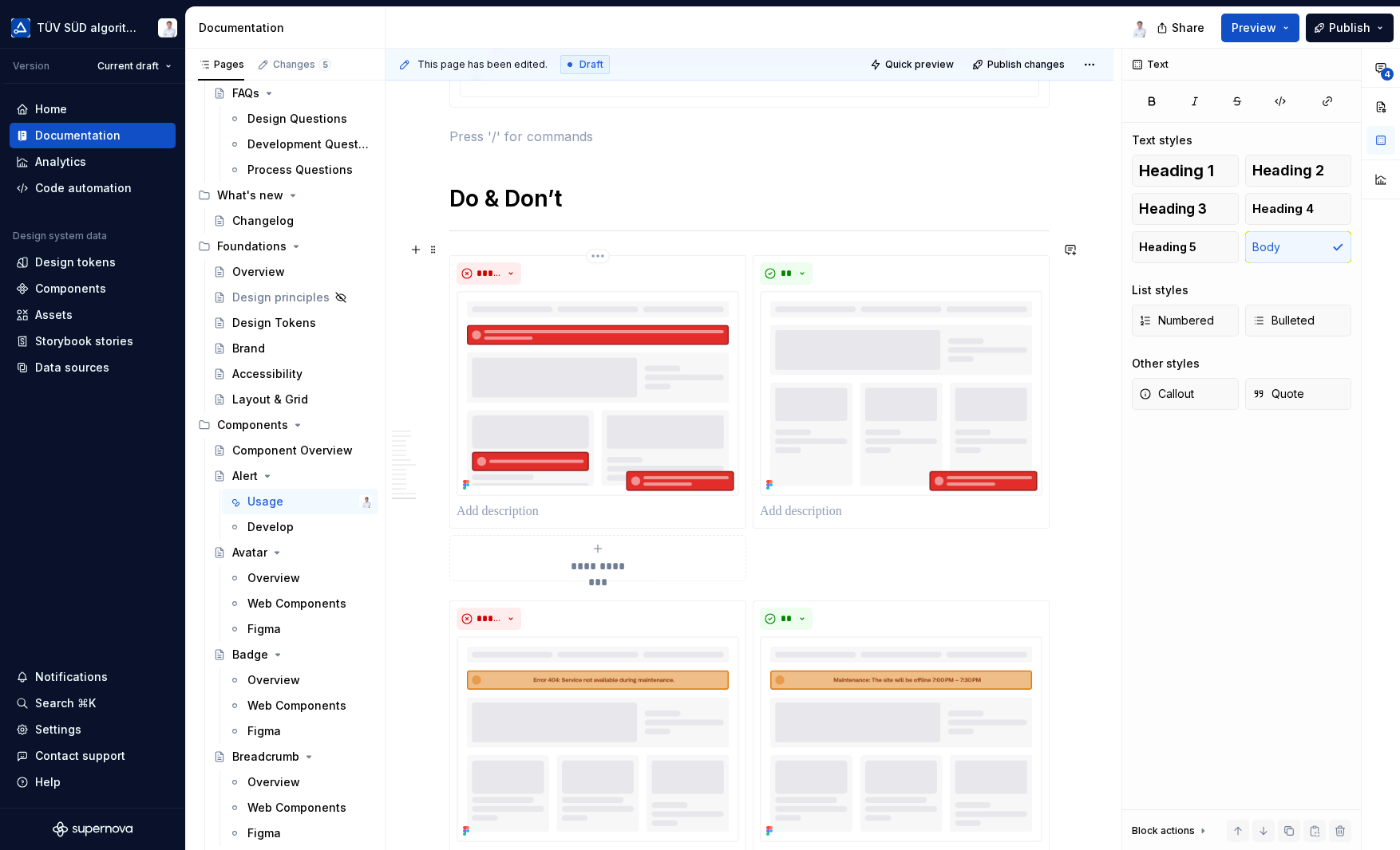
scroll to position [5183, 0]
click at [841, 254] on div "**" at bounding box center [901, 391] width 297 height 273
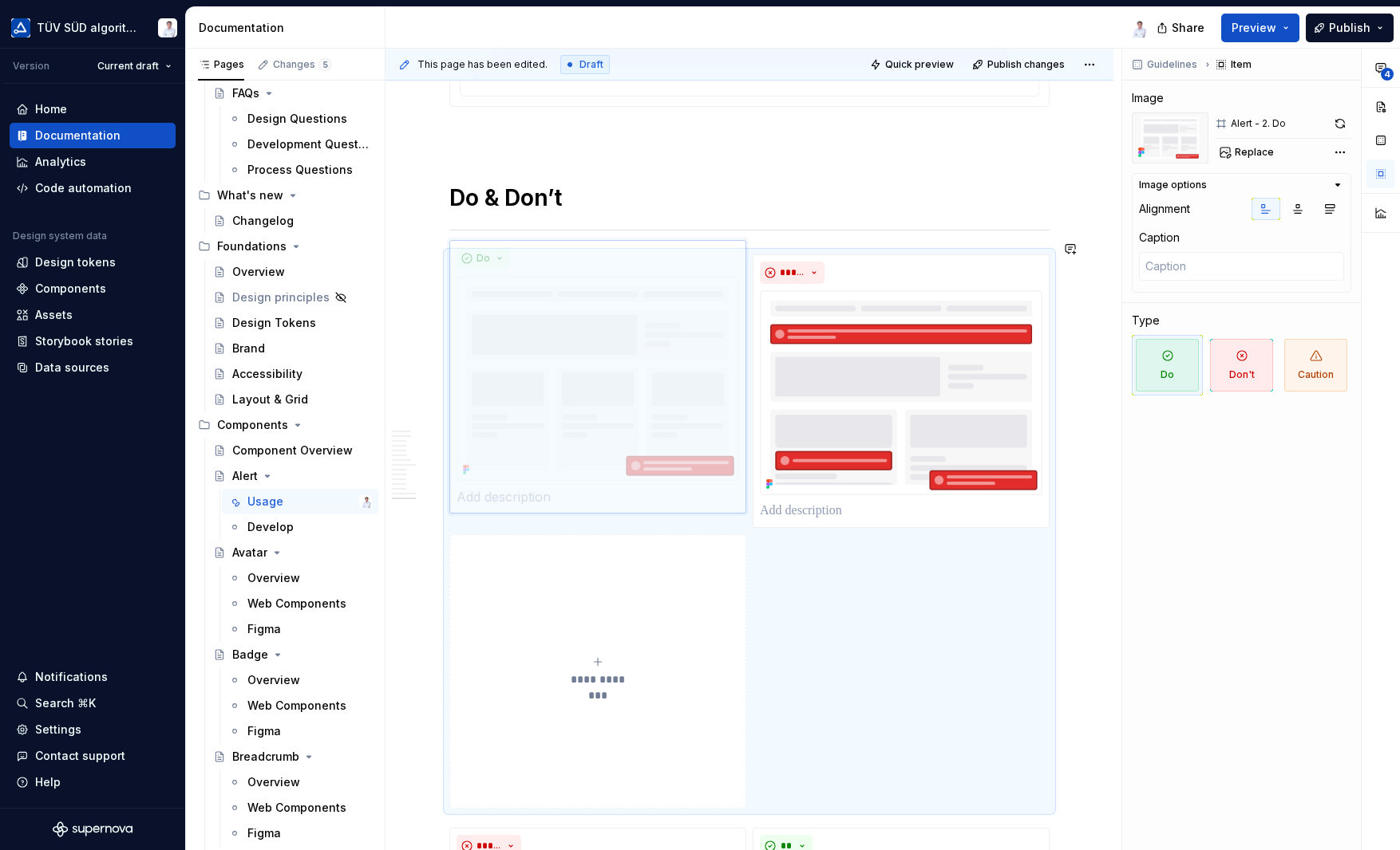
drag, startPoint x: 850, startPoint y: 253, endPoint x: 625, endPoint y: 260, distance: 225.1
click at [625, 260] on body "TÜV SÜD algorithm Version Current draft Home Documentation Analytics Code autom…" at bounding box center [700, 425] width 1400 height 850
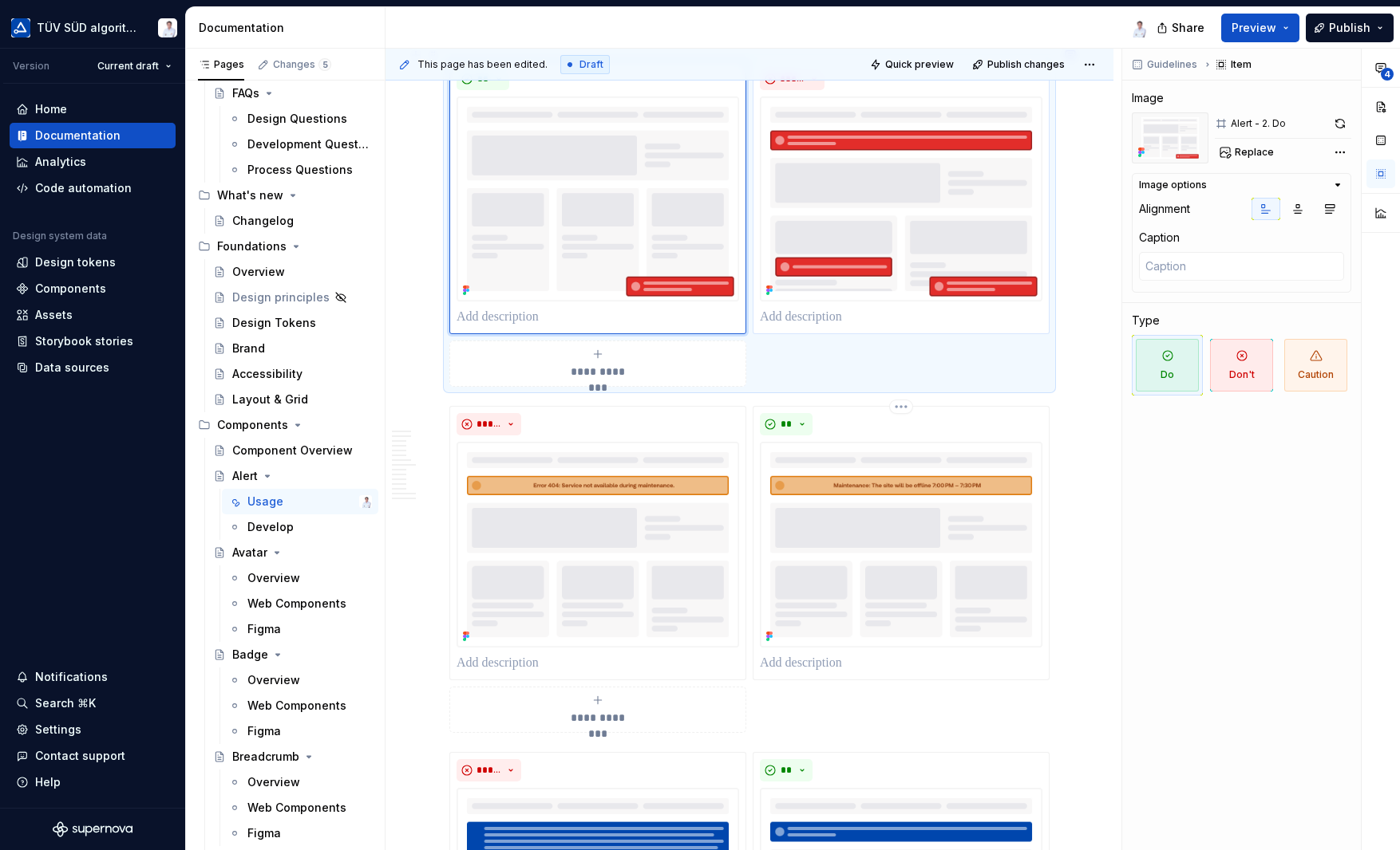
scroll to position [5502, 0]
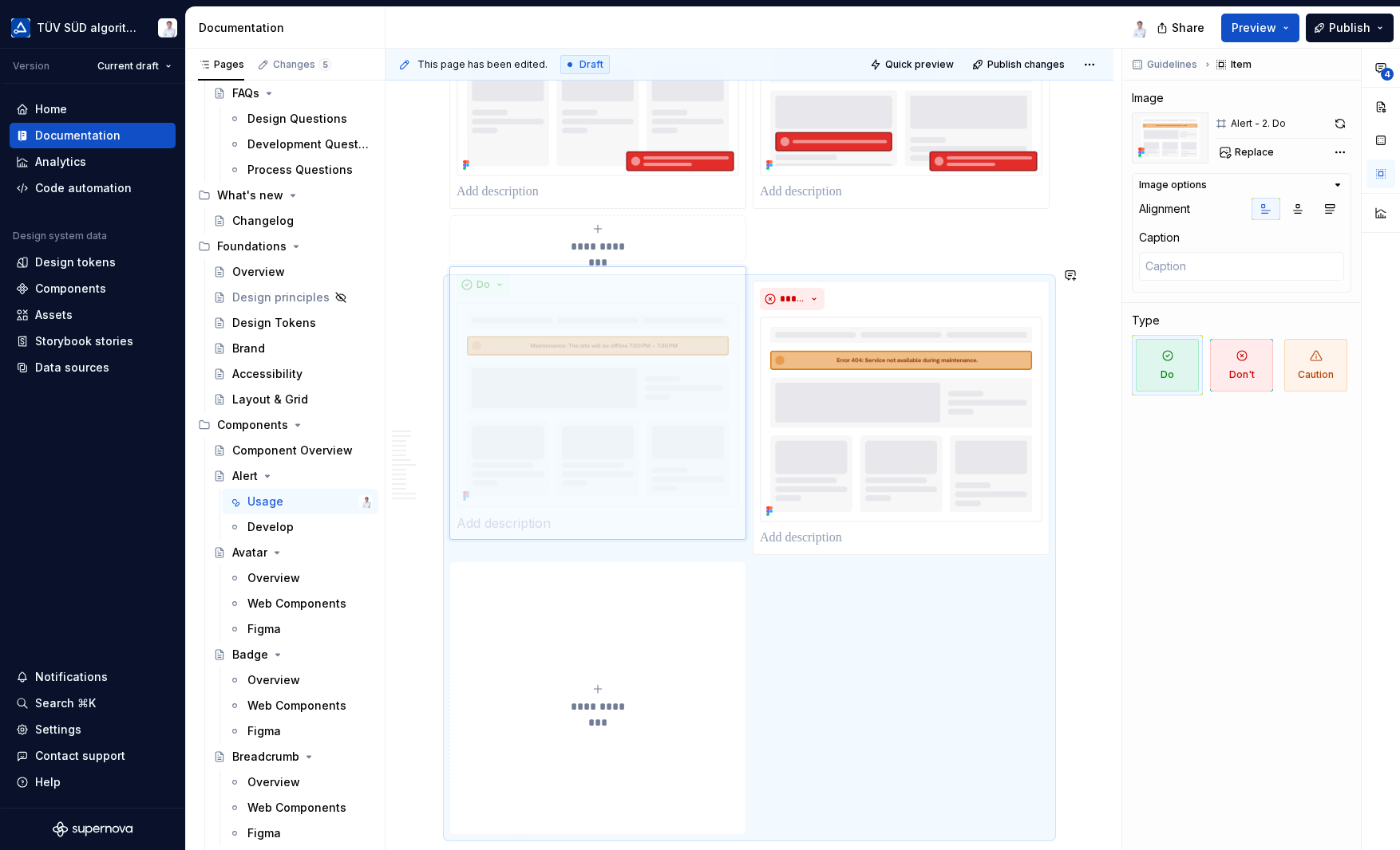
drag, startPoint x: 858, startPoint y: 403, endPoint x: 648, endPoint y: 406, distance: 210.0
click at [648, 406] on body "TÜV SÜD algorithm Version Current draft Home Documentation Analytics Code autom…" at bounding box center [700, 425] width 1400 height 850
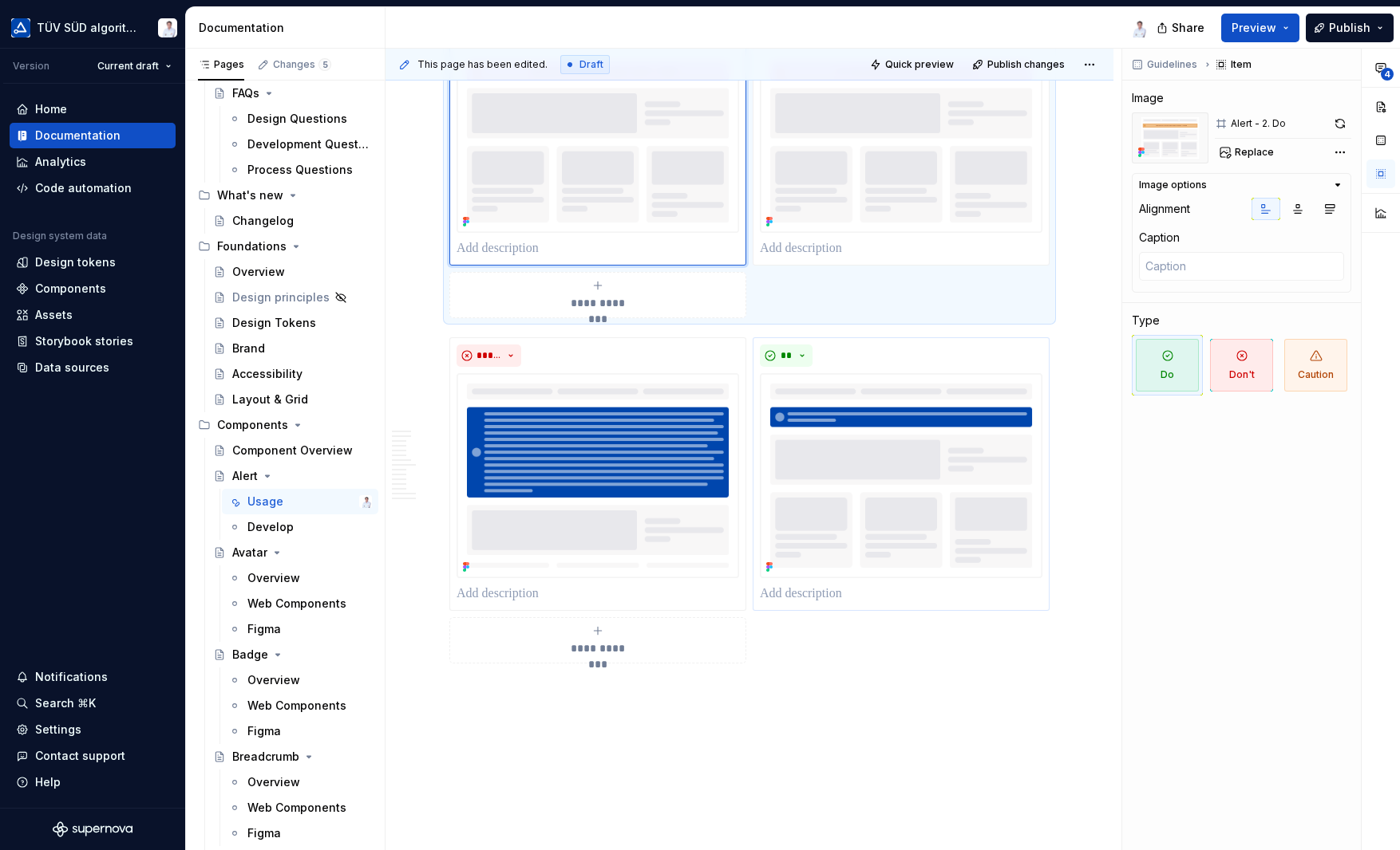
scroll to position [5821, 0]
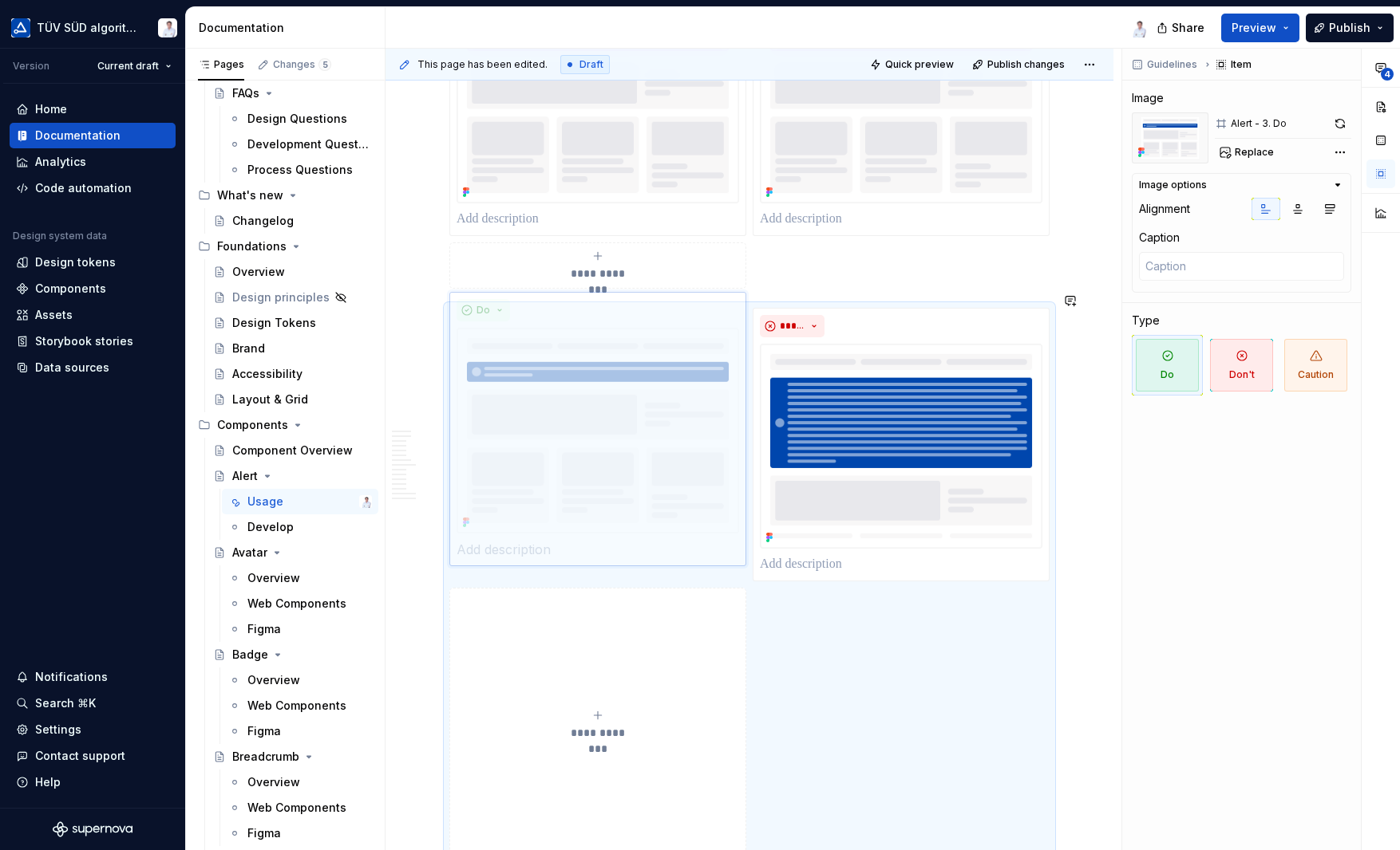
drag, startPoint x: 829, startPoint y: 449, endPoint x: 634, endPoint y: 444, distance: 195.1
click at [634, 444] on body "TÜV SÜD algorithm Version Current draft Home Documentation Analytics Code autom…" at bounding box center [700, 425] width 1400 height 850
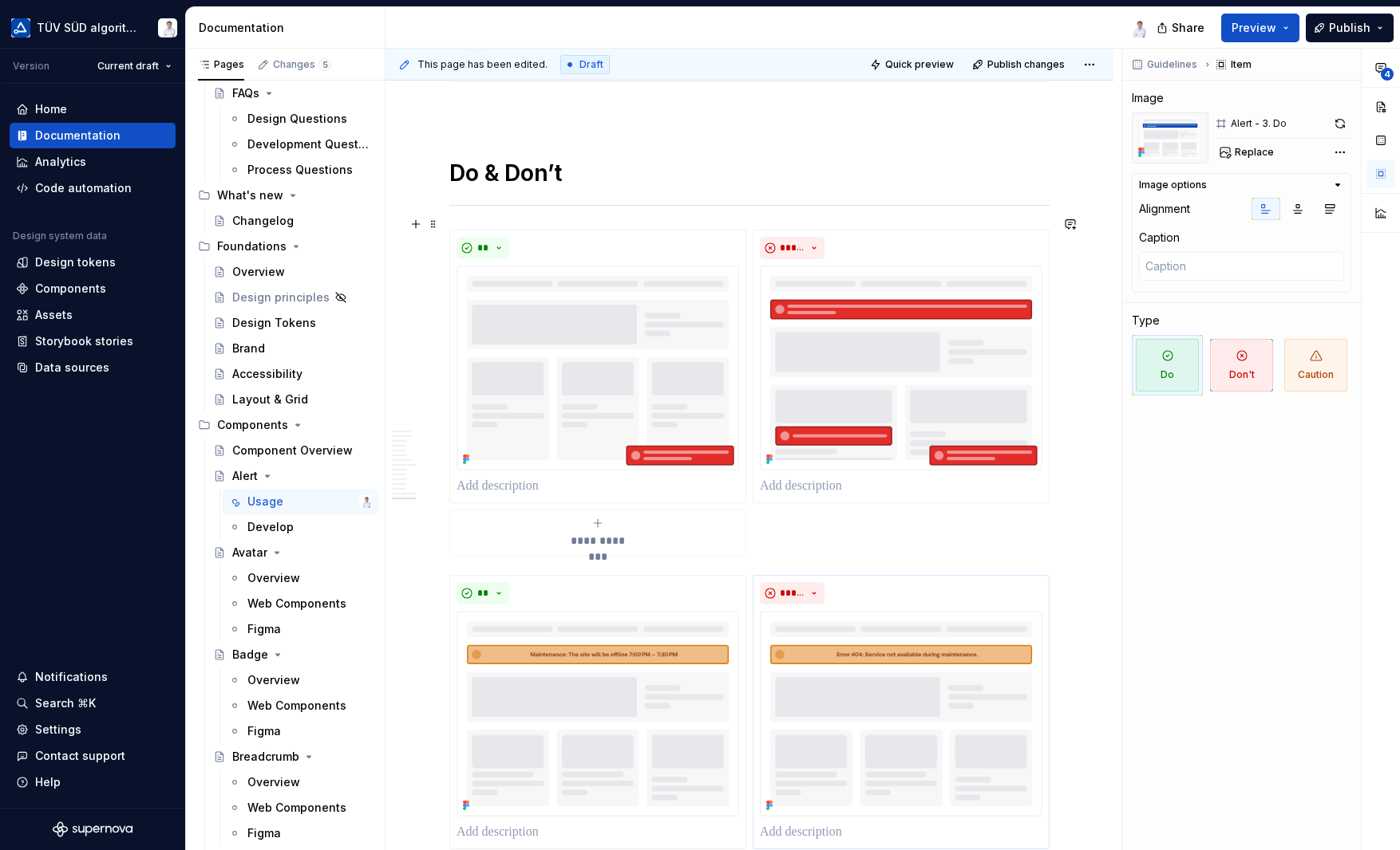
scroll to position [5183, 0]
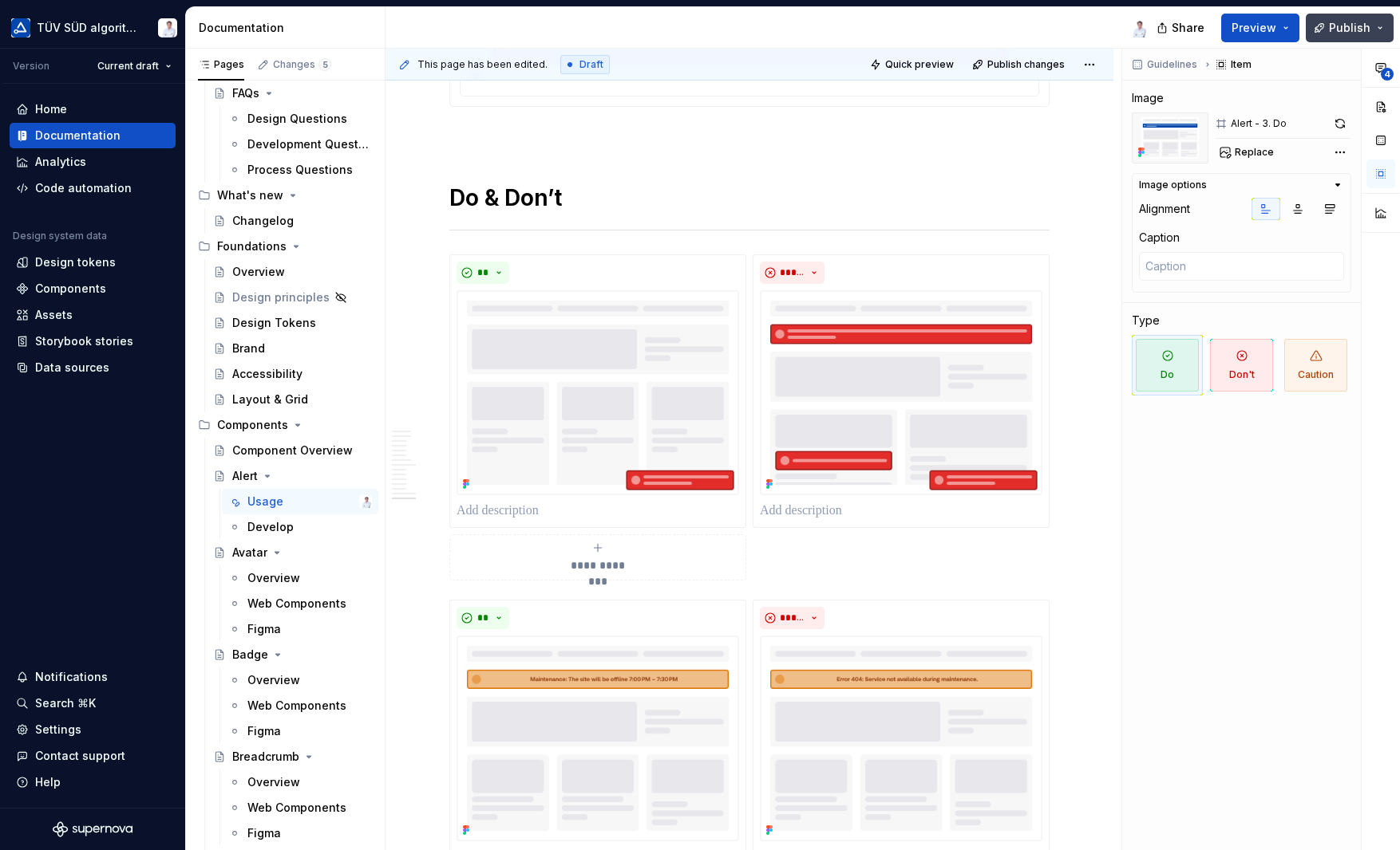
click at [1341, 23] on span "Publish" at bounding box center [1349, 28] width 42 height 16
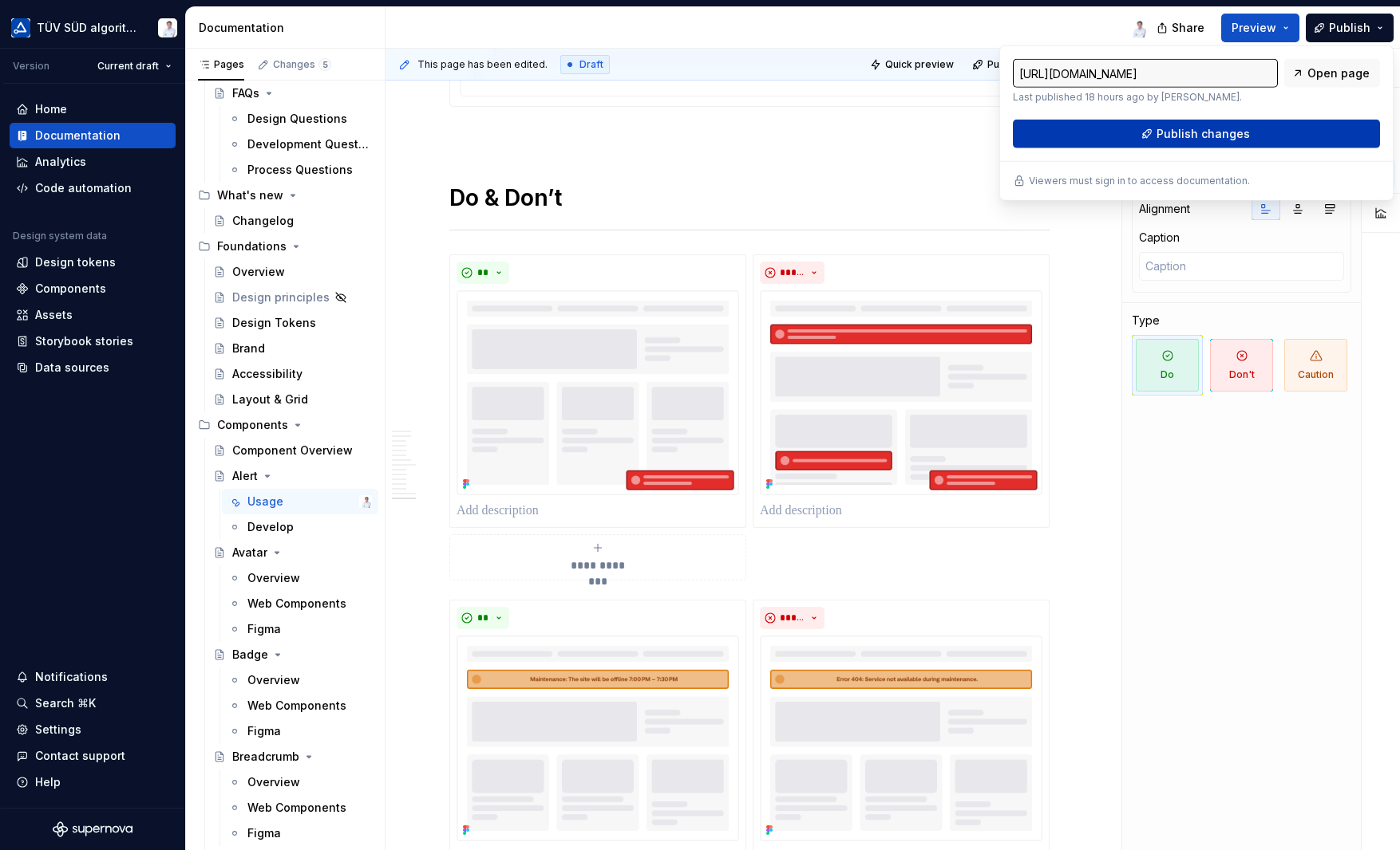
drag, startPoint x: 1341, startPoint y: 23, endPoint x: 1218, endPoint y: 134, distance: 165.7
click at [1218, 134] on span "Publish changes" at bounding box center [1203, 134] width 93 height 16
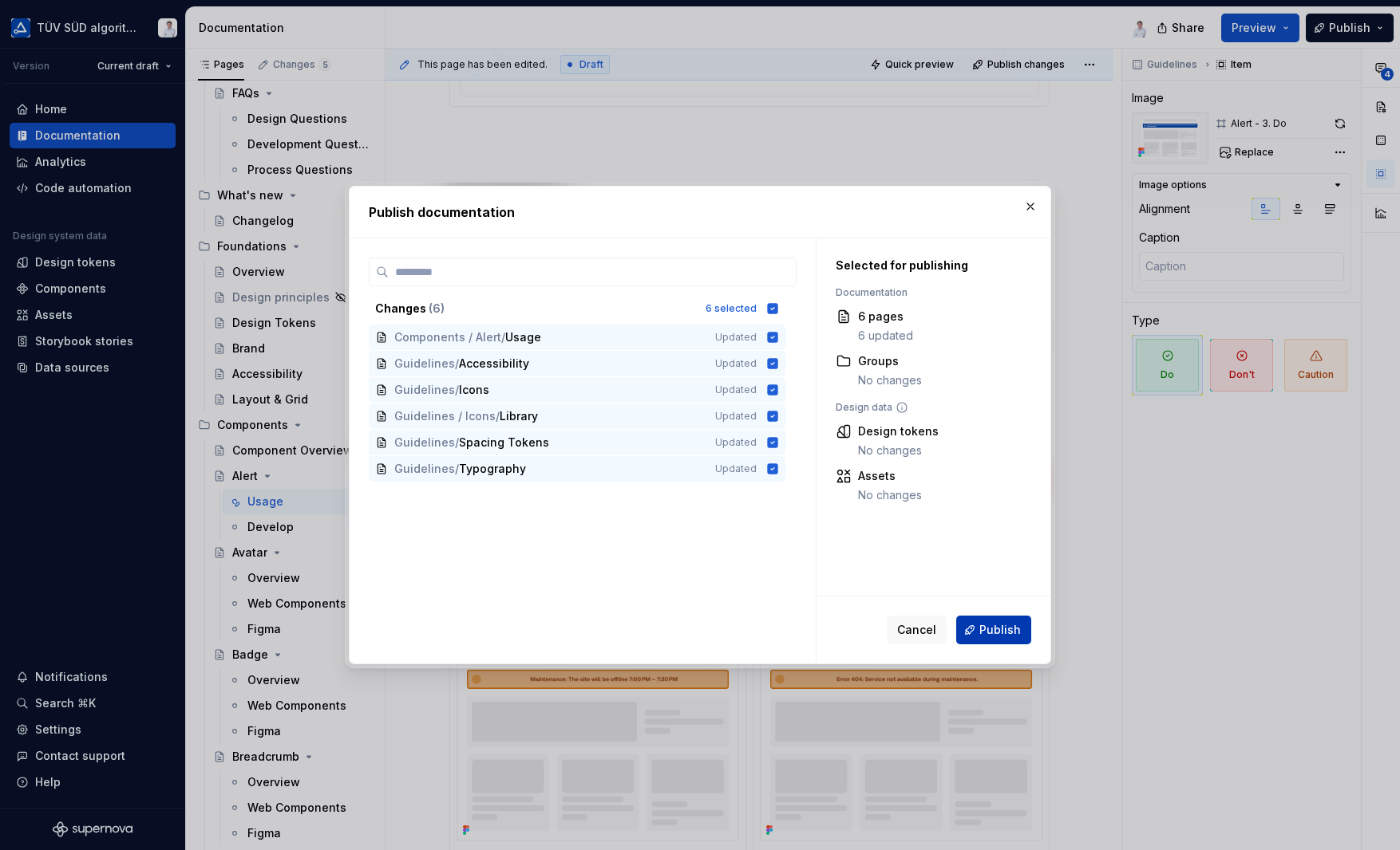
click at [990, 633] on span "Publish" at bounding box center [1000, 630] width 42 height 16
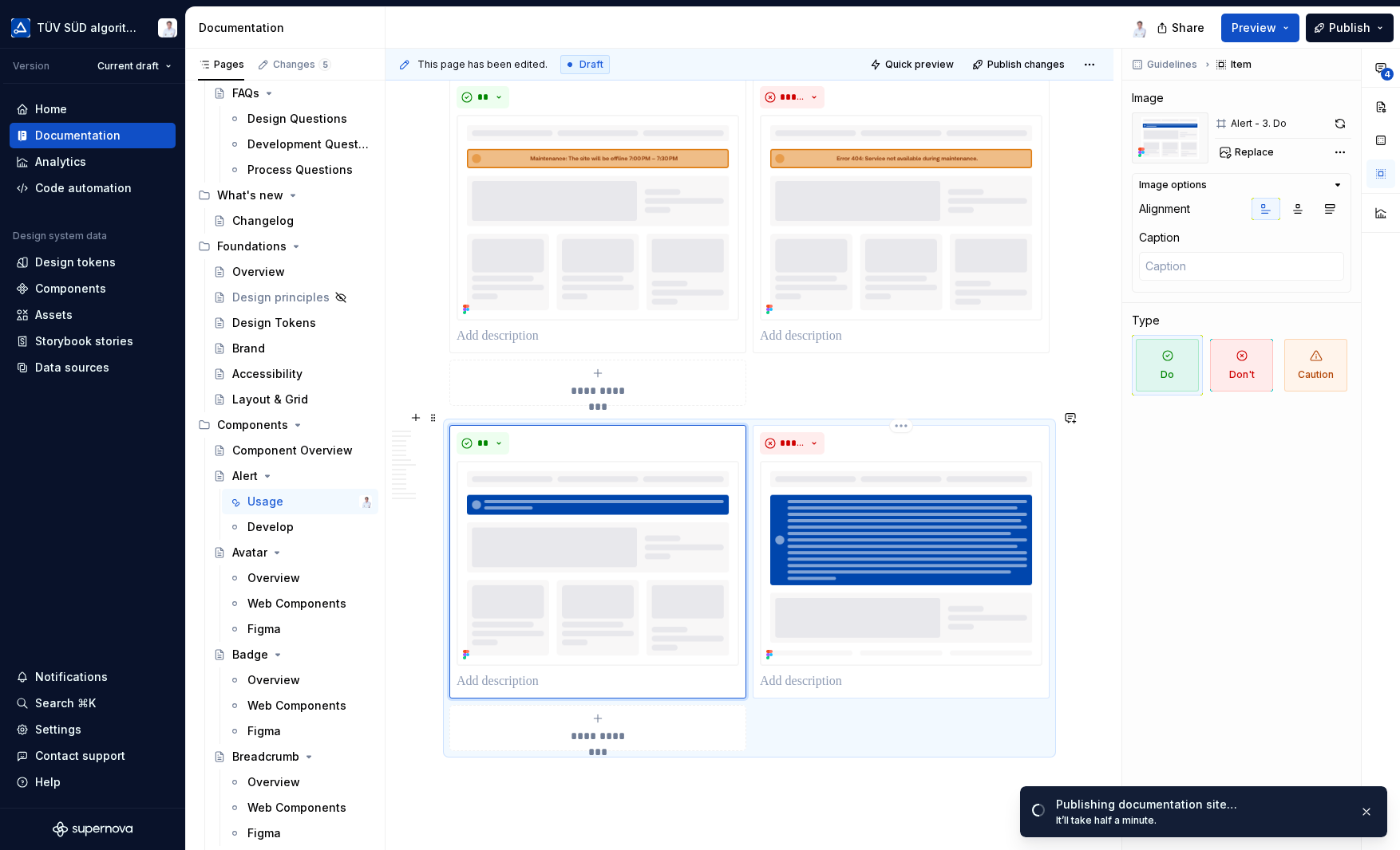
scroll to position [5464, 0]
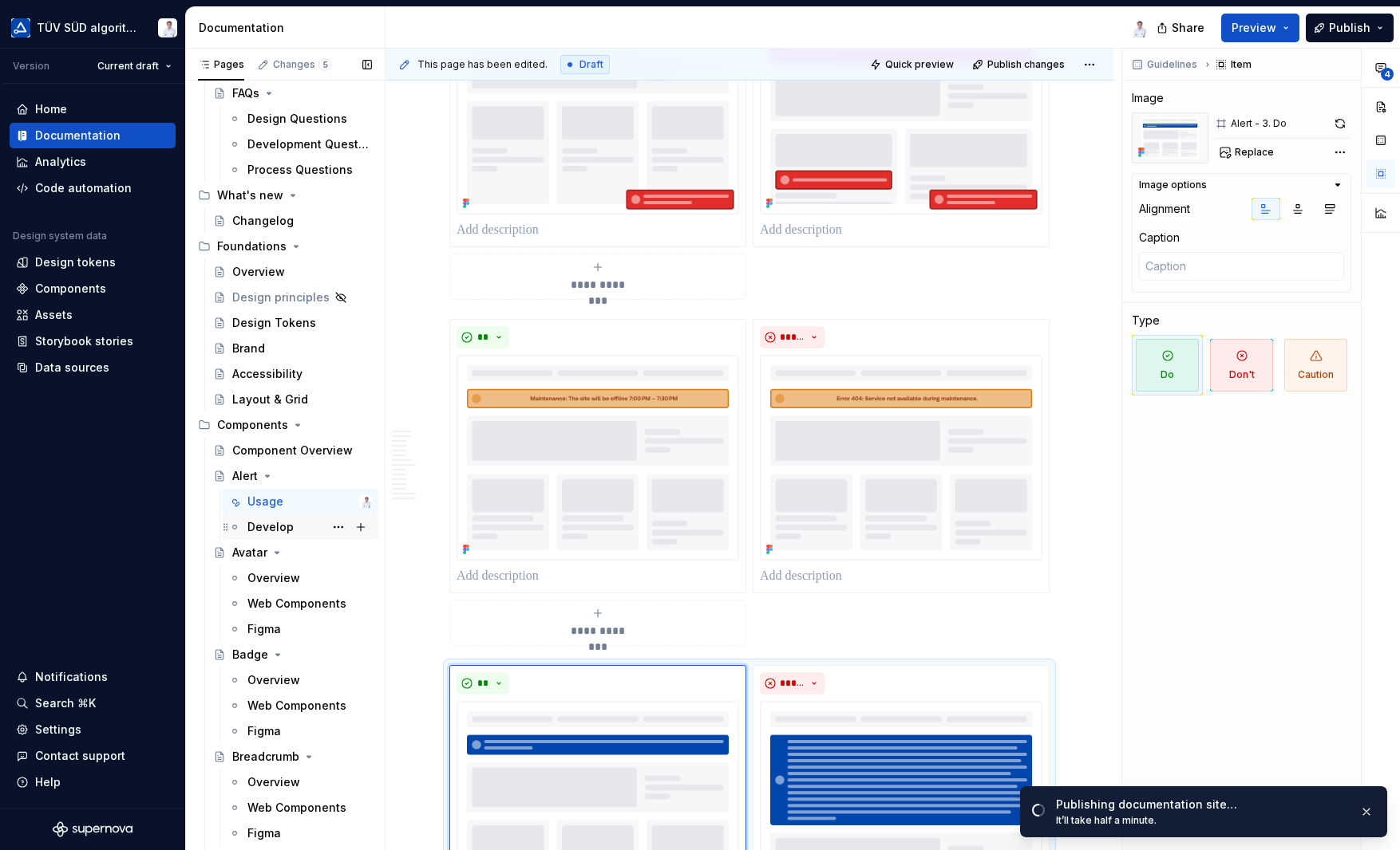
click at [270, 527] on div "Develop" at bounding box center [270, 528] width 47 height 16
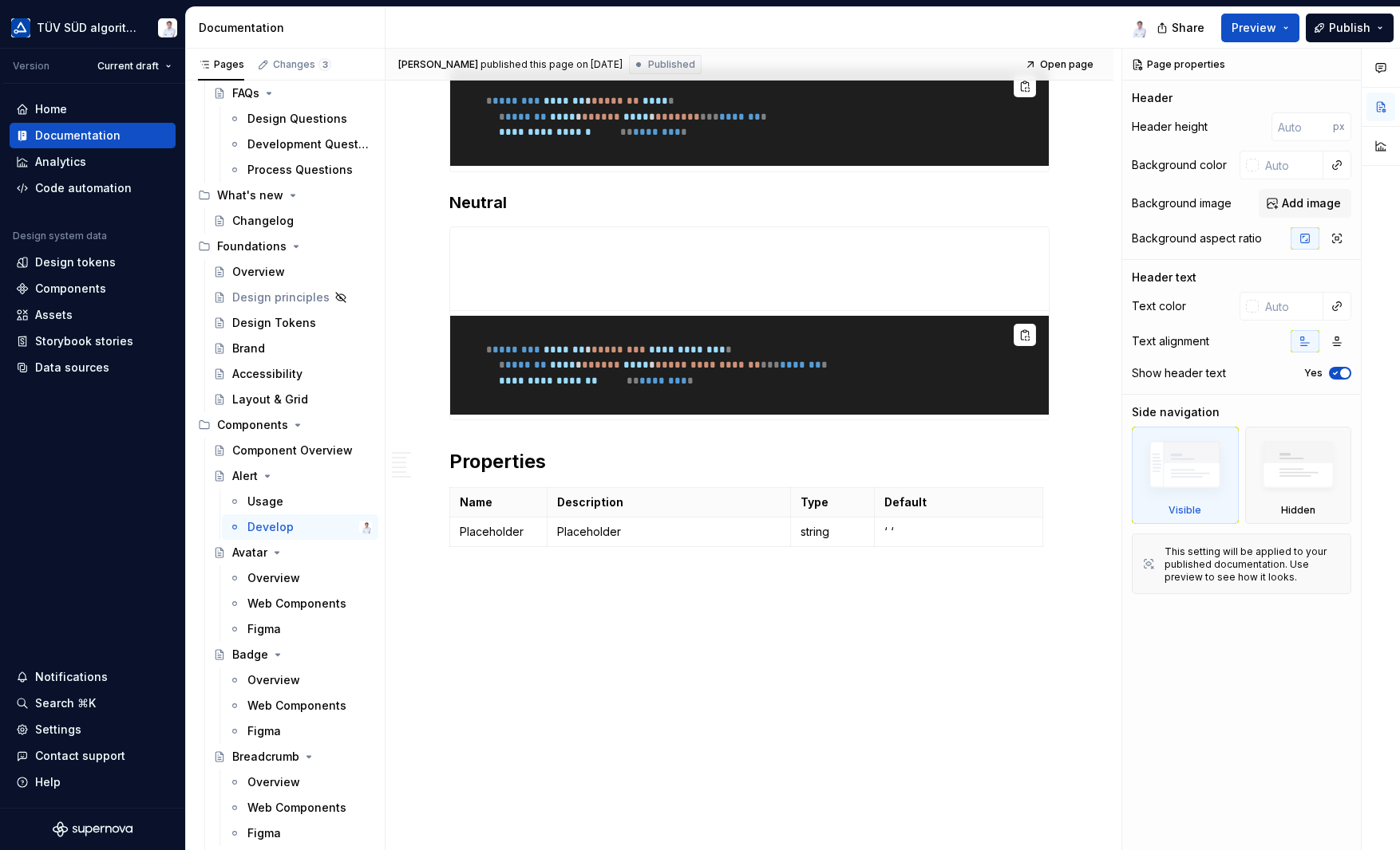
scroll to position [1545, 0]
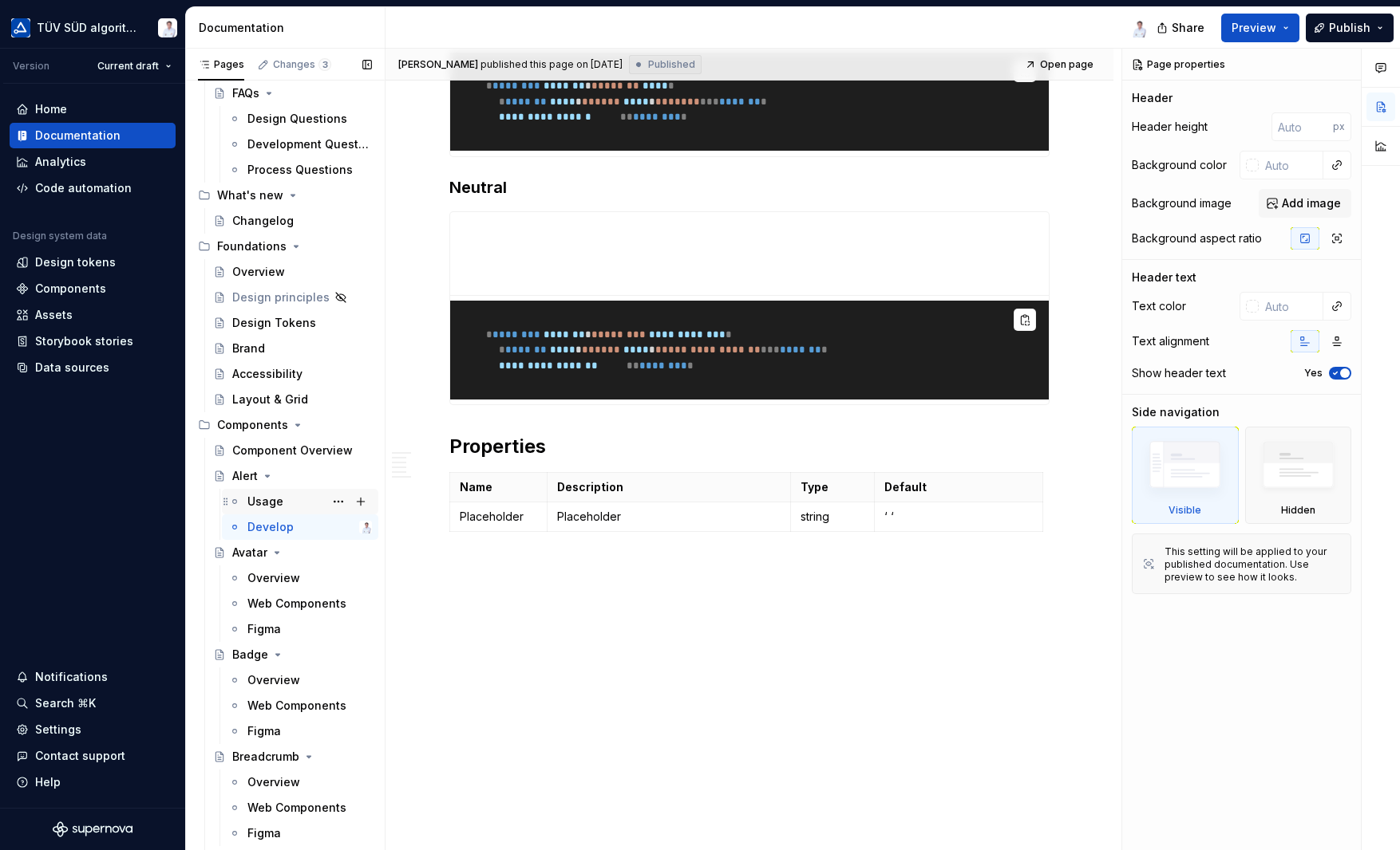
click at [270, 507] on div "Usage" at bounding box center [265, 502] width 36 height 16
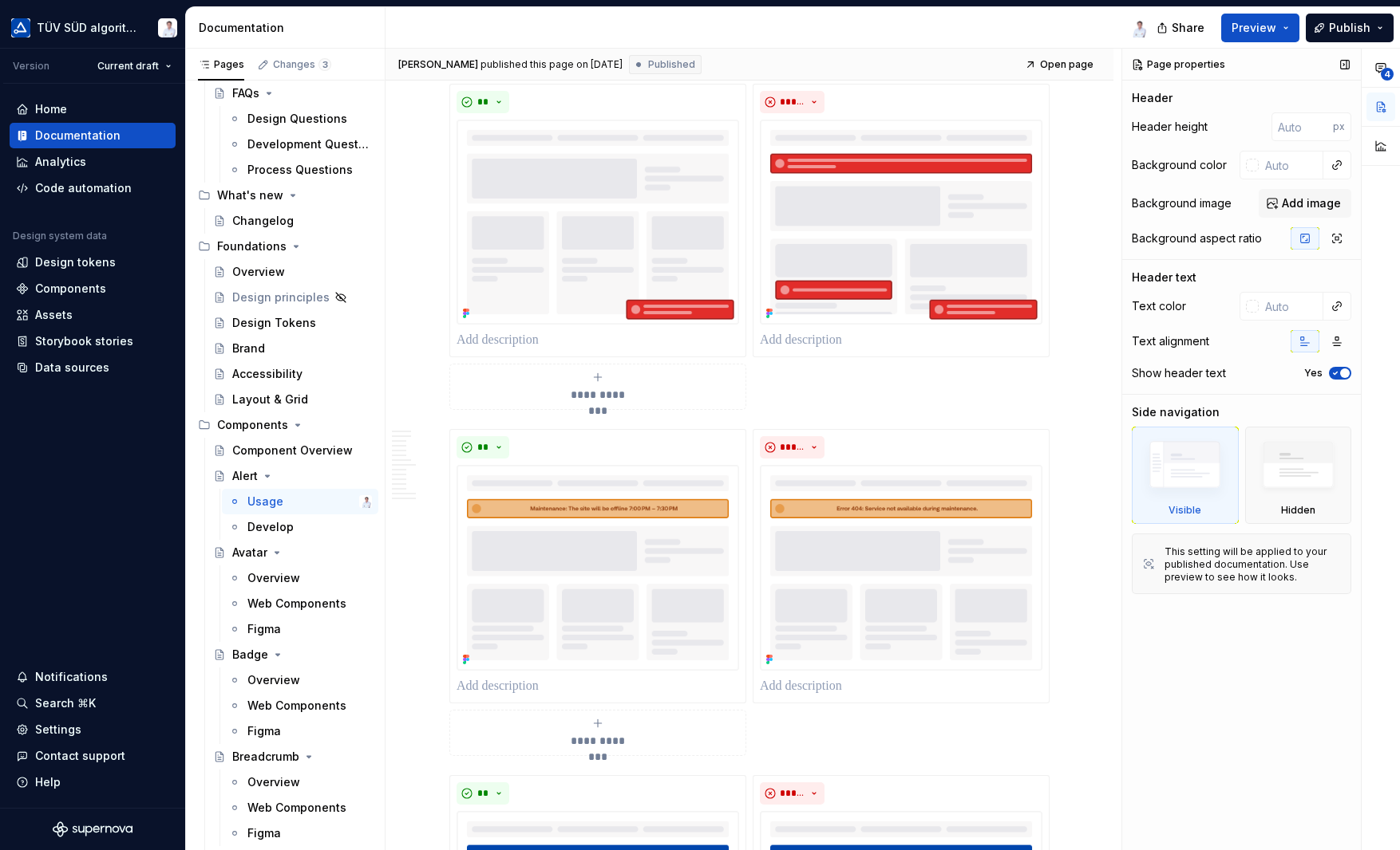
scroll to position [5349, 0]
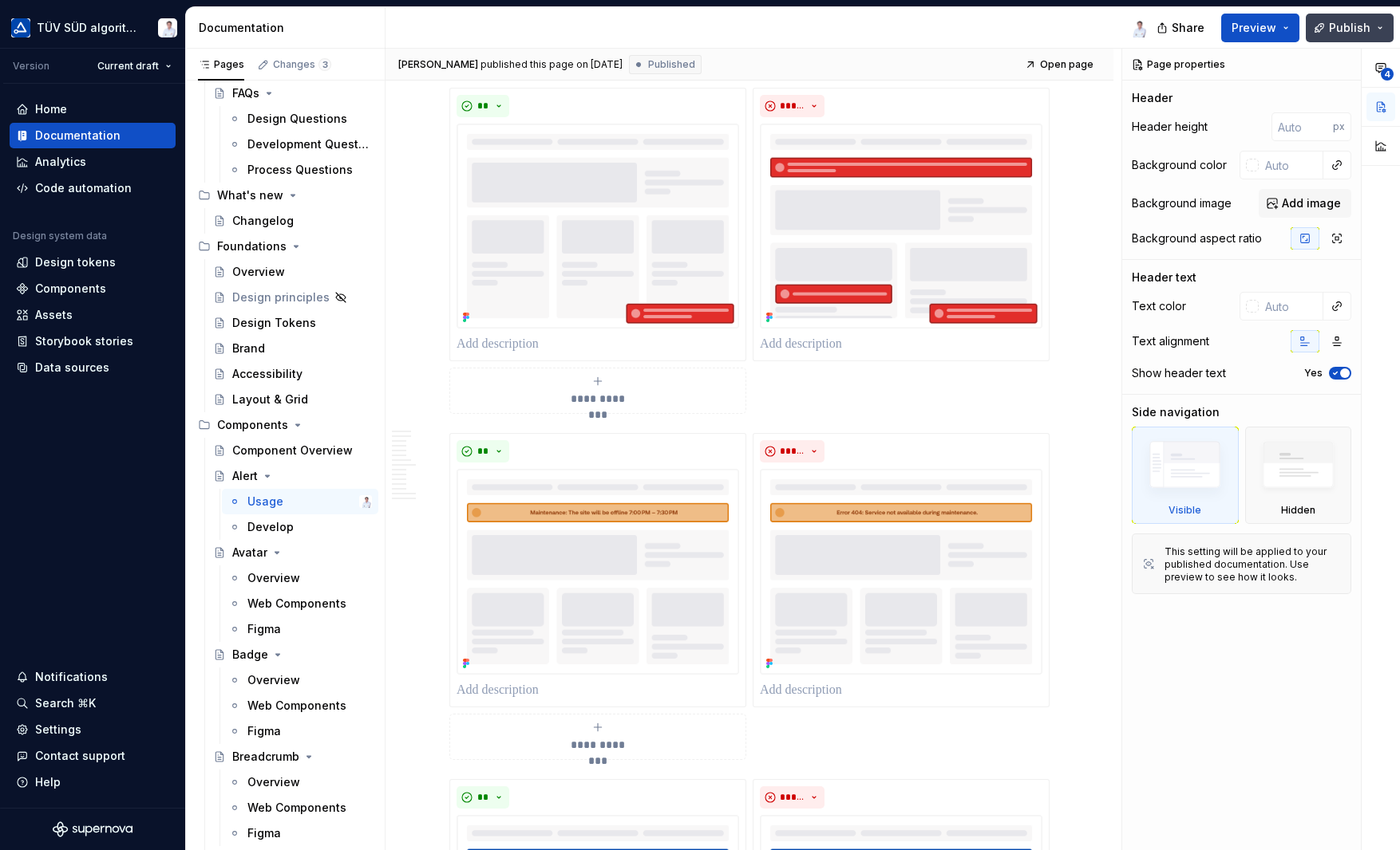
click at [1353, 22] on span "Publish" at bounding box center [1349, 28] width 42 height 16
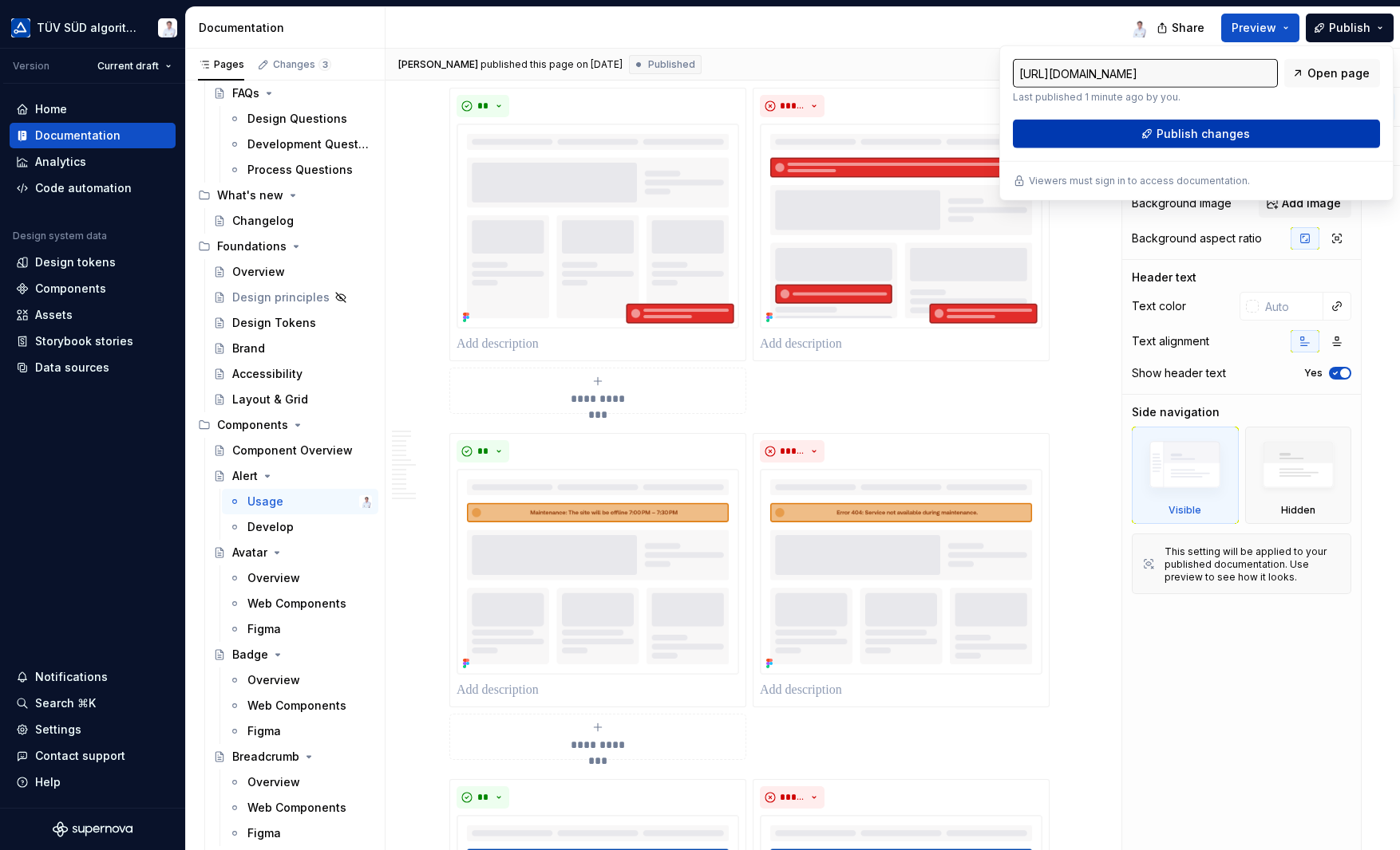
click at [1172, 140] on span "Publish changes" at bounding box center [1203, 134] width 93 height 16
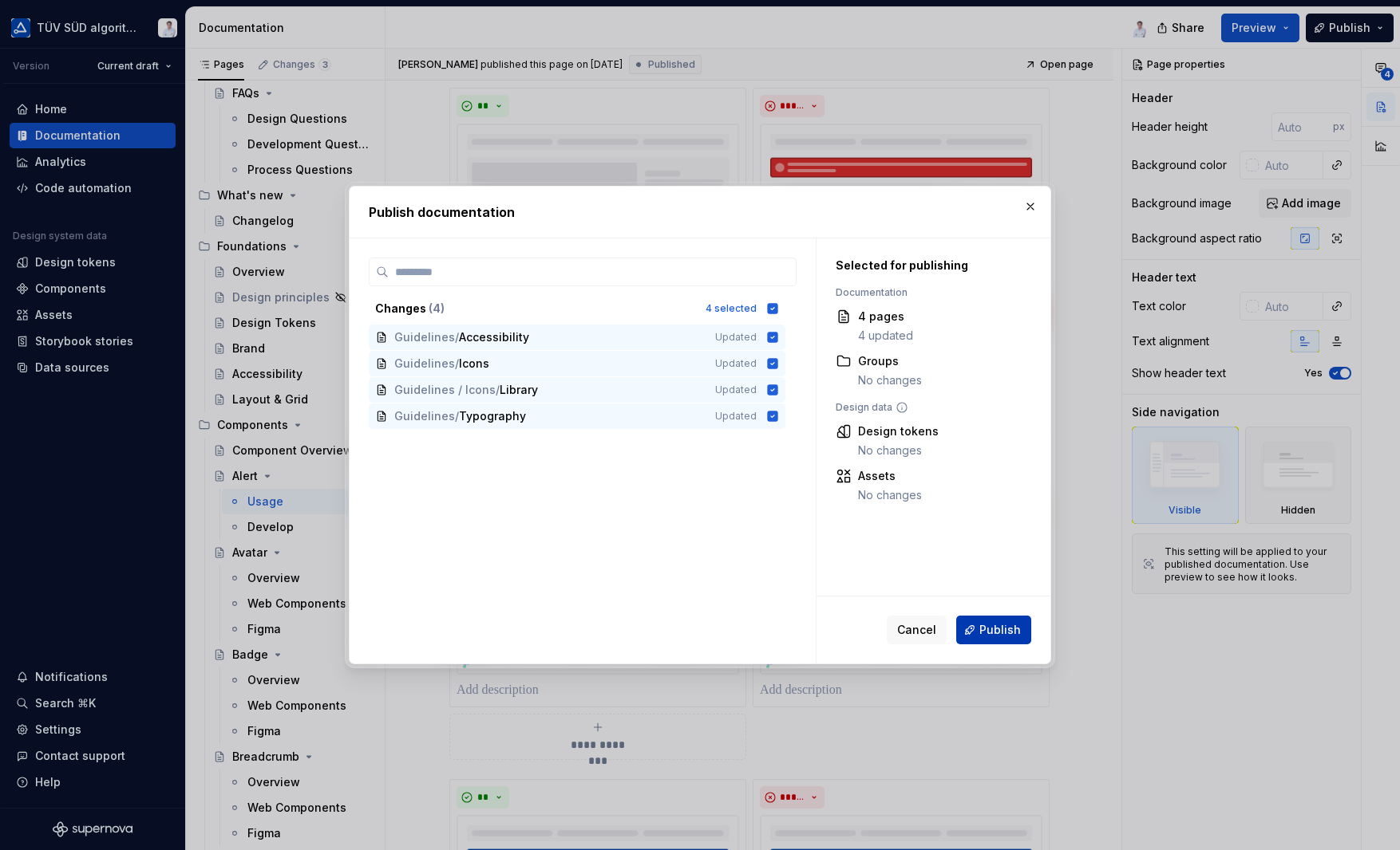
click at [1007, 636] on span "Publish" at bounding box center [1000, 630] width 42 height 16
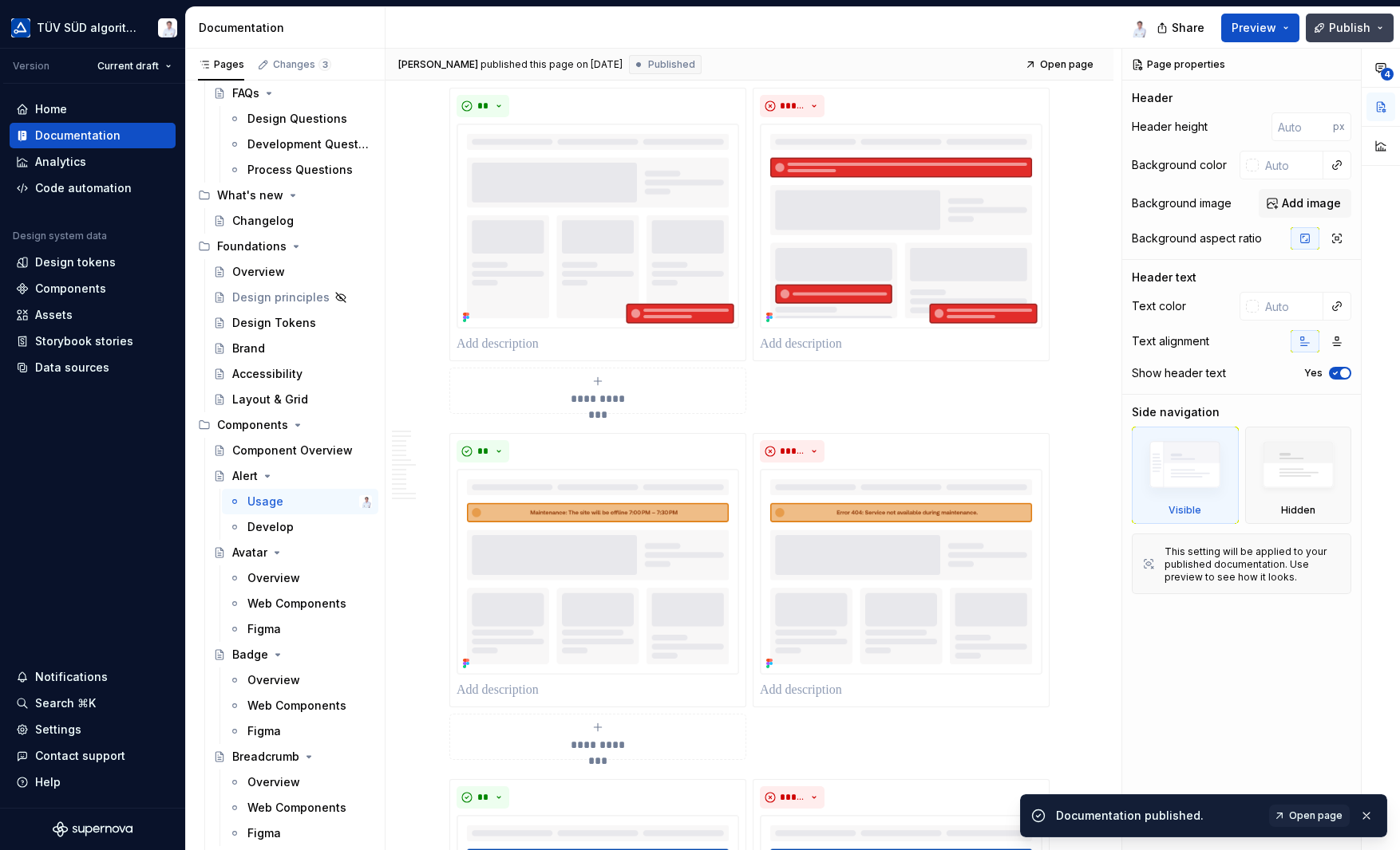
click at [1382, 34] on button "Publish" at bounding box center [1349, 28] width 87 height 29
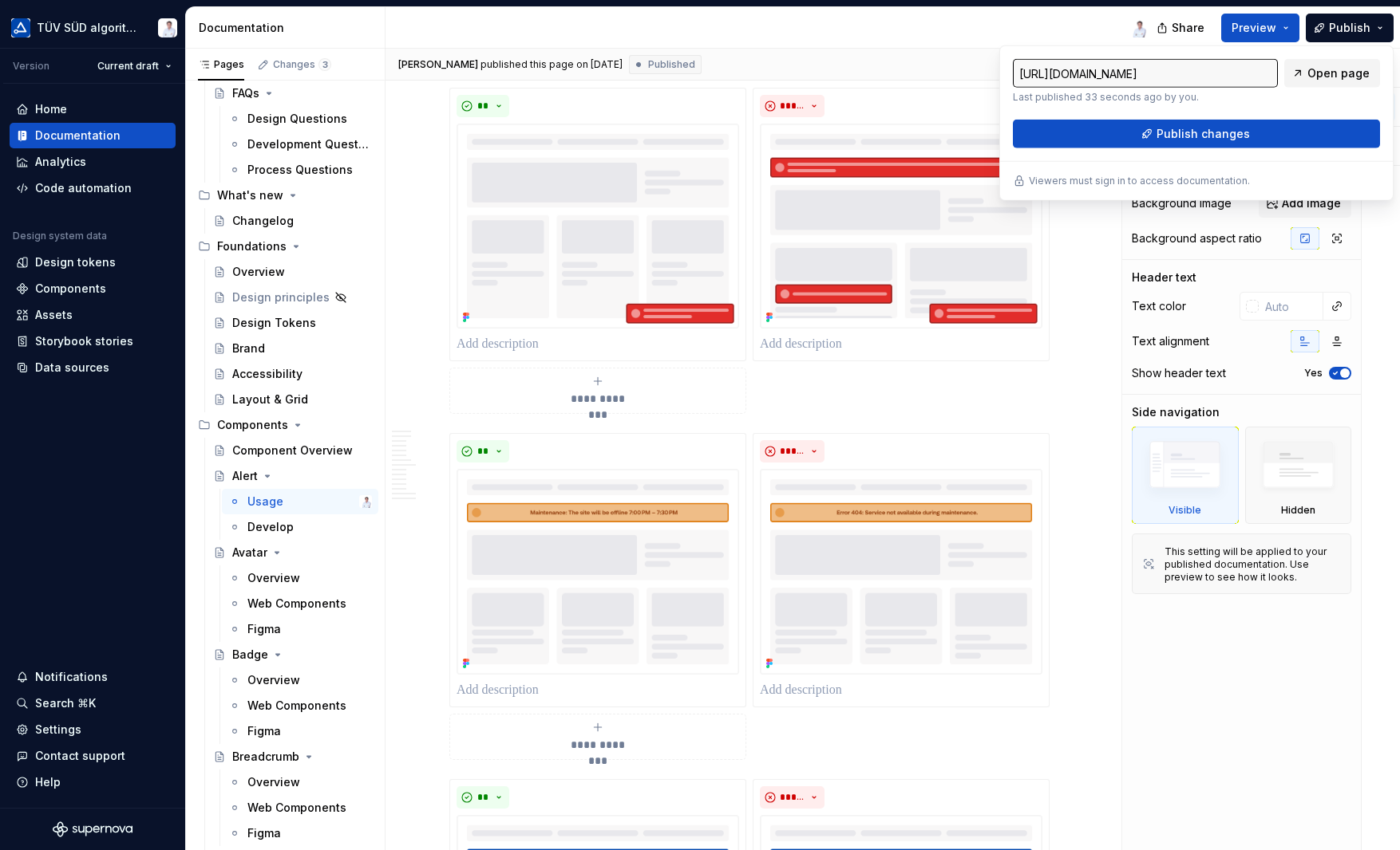
click at [1323, 68] on span "Open page" at bounding box center [1338, 74] width 63 height 16
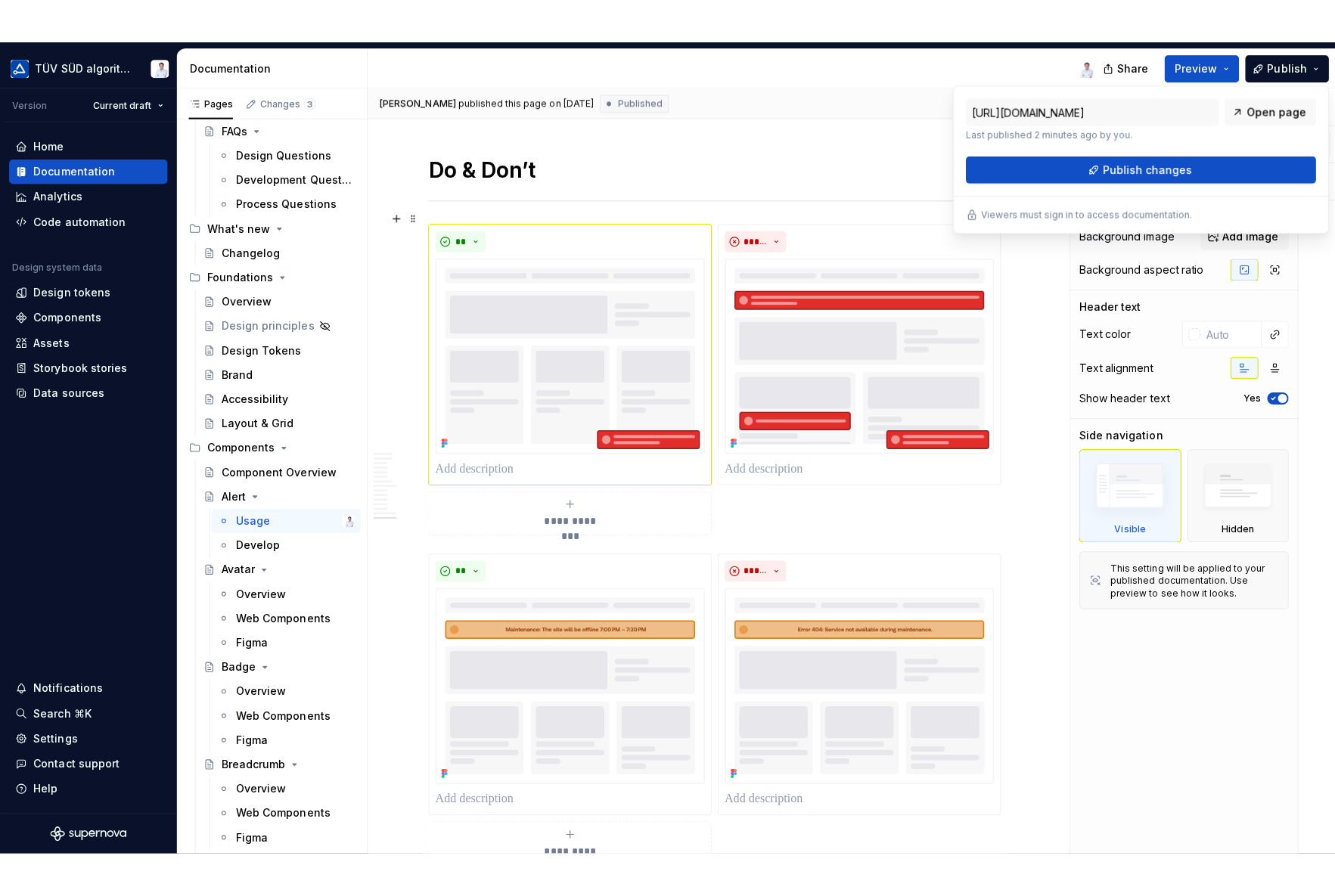
scroll to position [4919, 0]
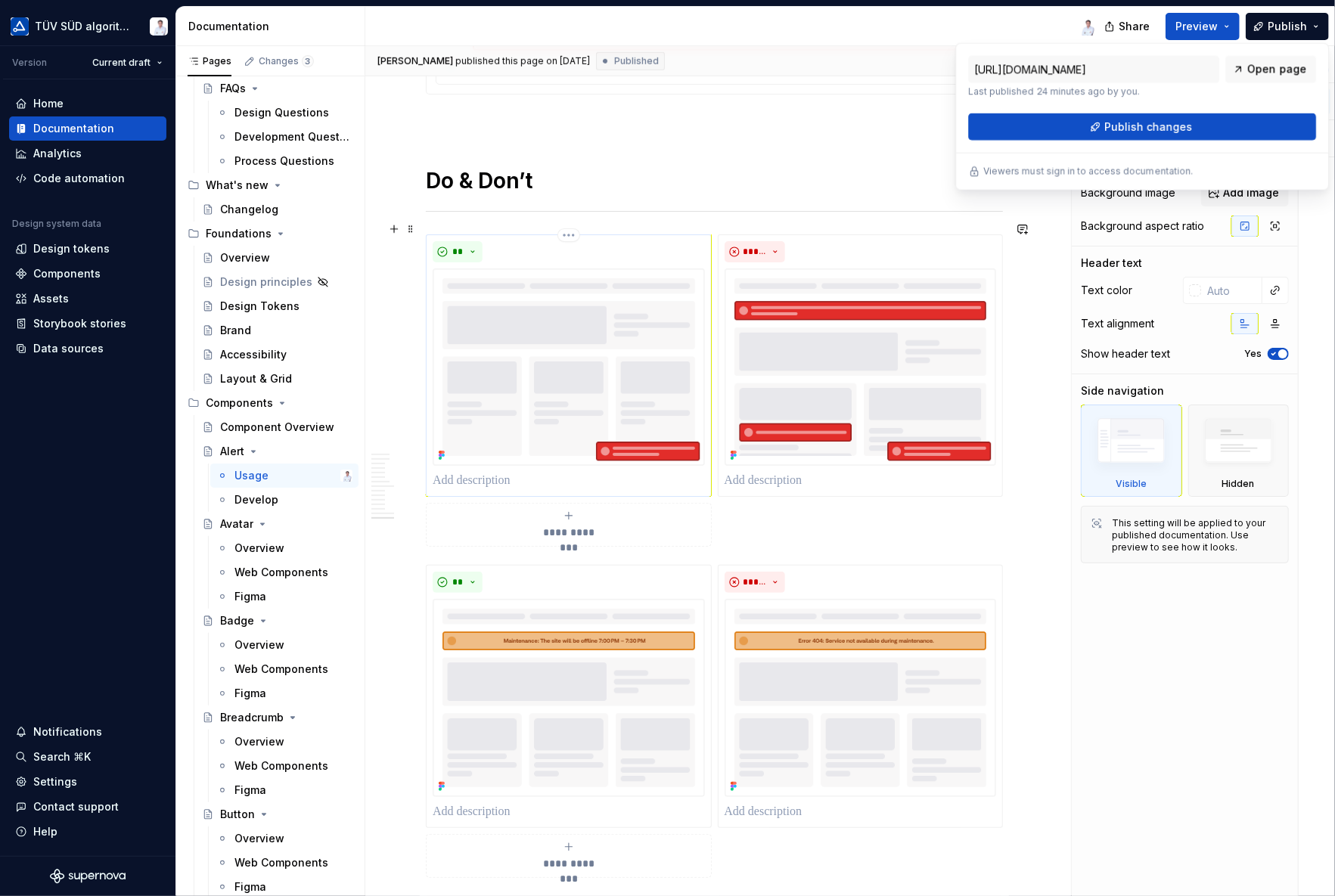
click at [505, 472] on p at bounding box center [569, 481] width 272 height 18
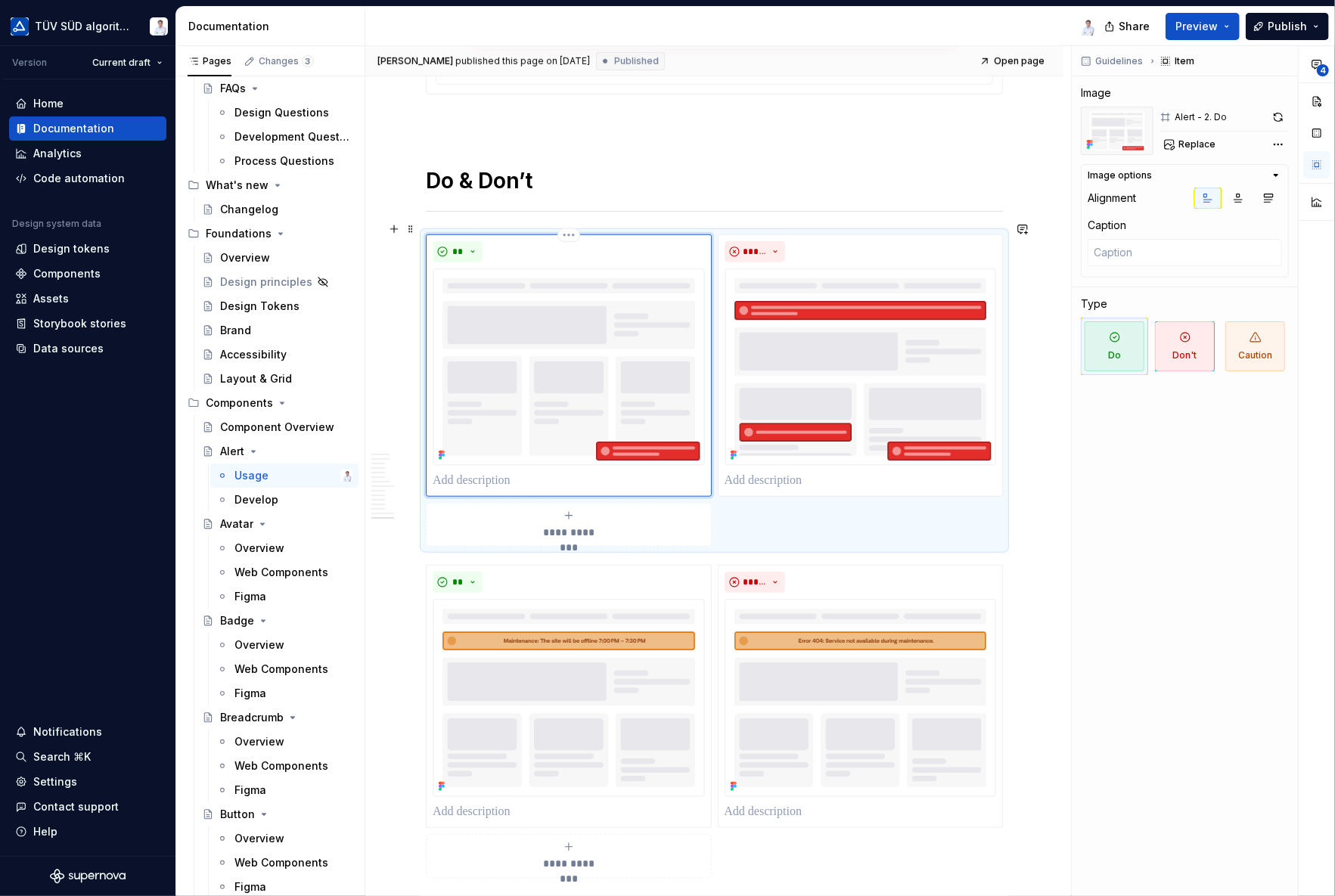
click at [466, 473] on p at bounding box center [569, 481] width 272 height 18
click at [566, 509] on icon "submit" at bounding box center [569, 515] width 12 height 12
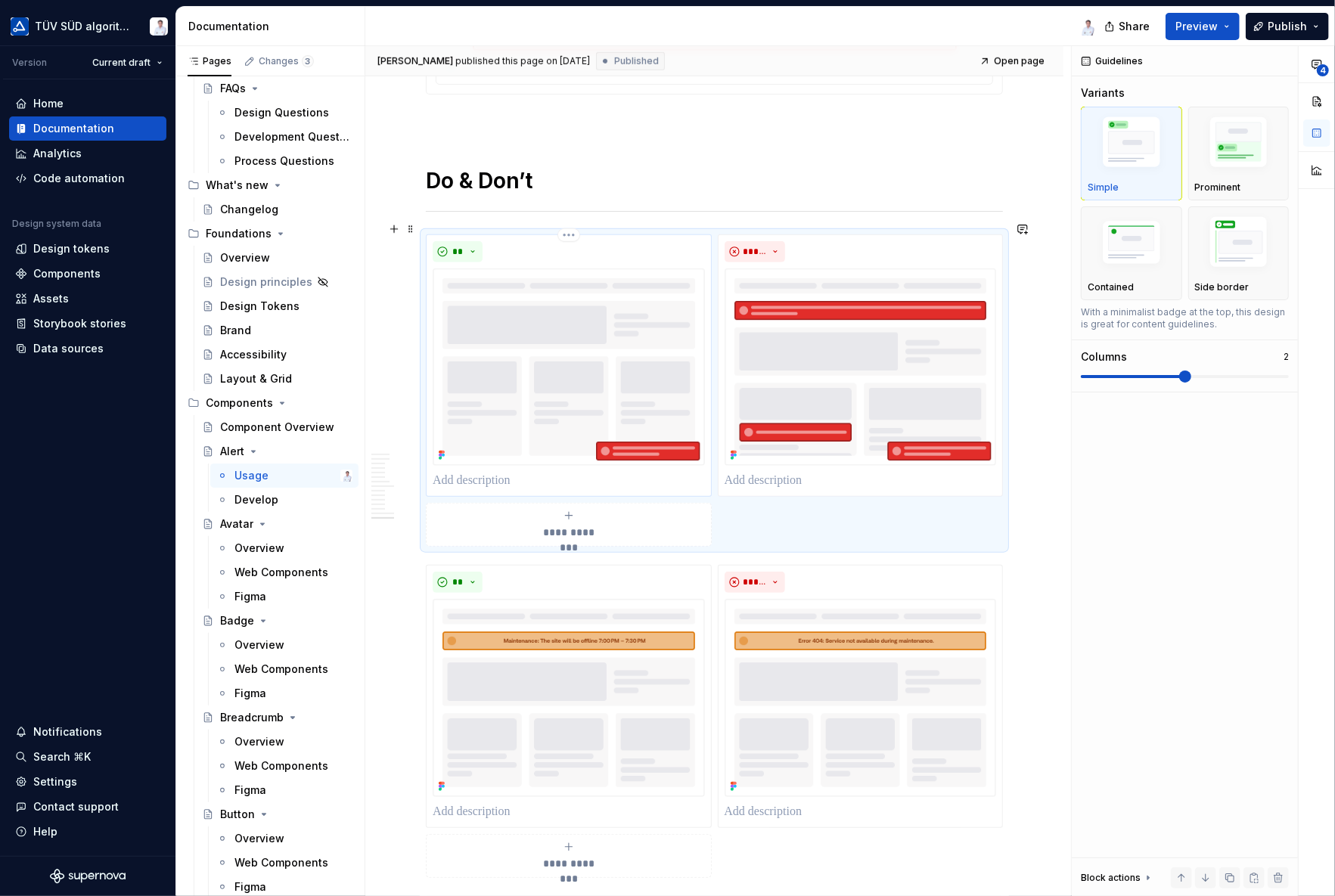
click at [509, 472] on p at bounding box center [569, 481] width 272 height 18
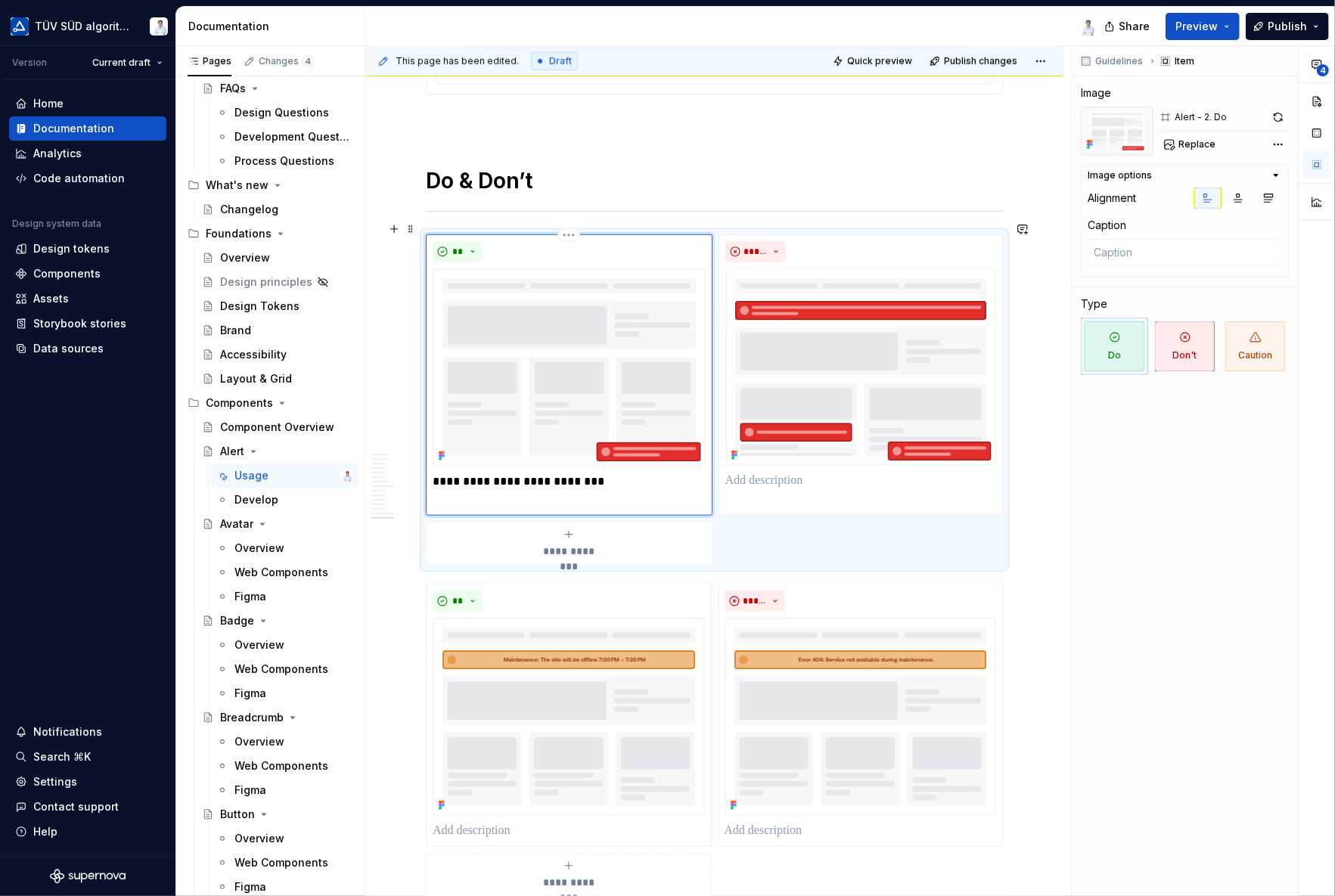
click at [458, 489] on p "**********" at bounding box center [569, 491] width 273 height 36
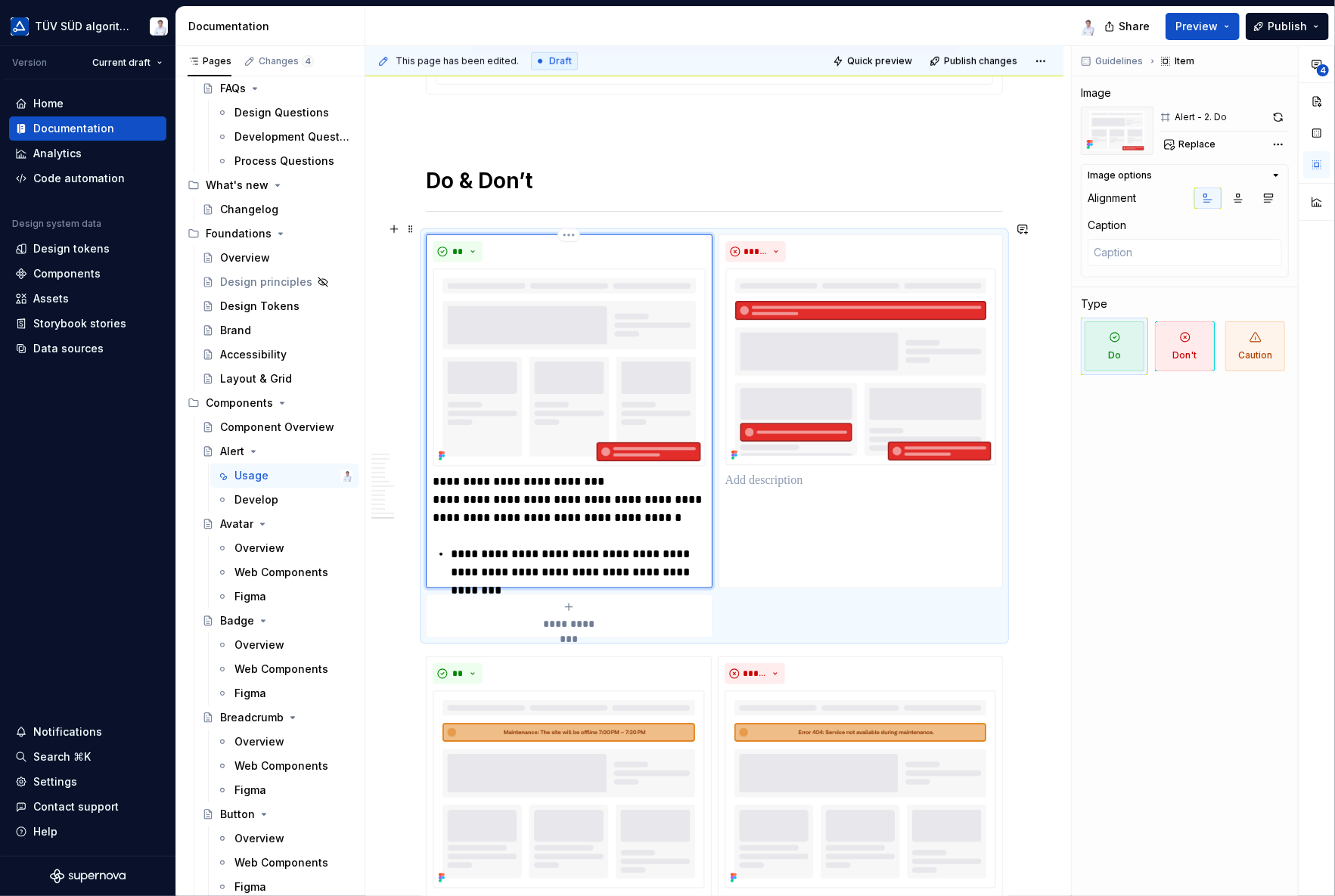
click at [433, 486] on p "**********" at bounding box center [569, 500] width 273 height 55
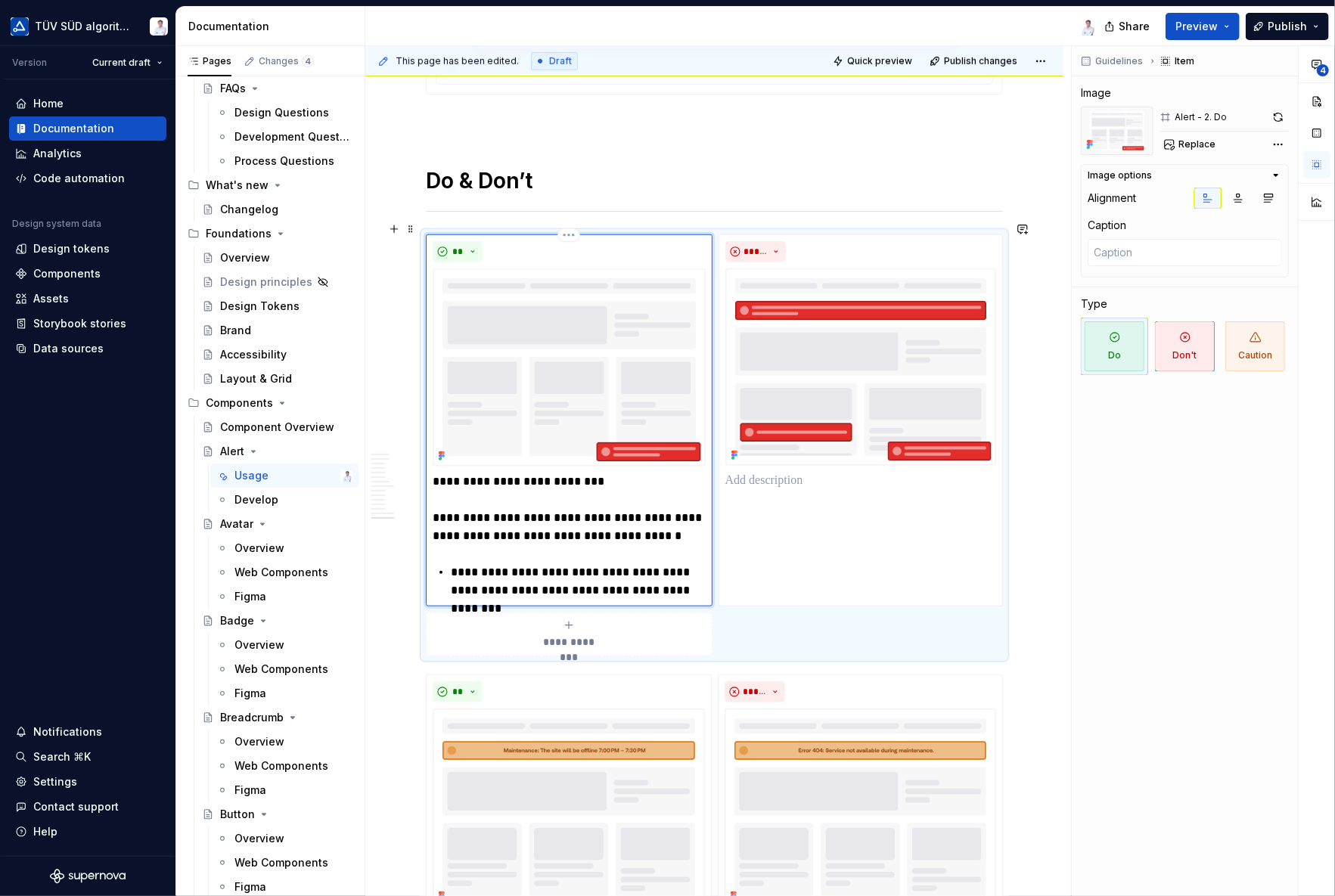
type textarea "*"
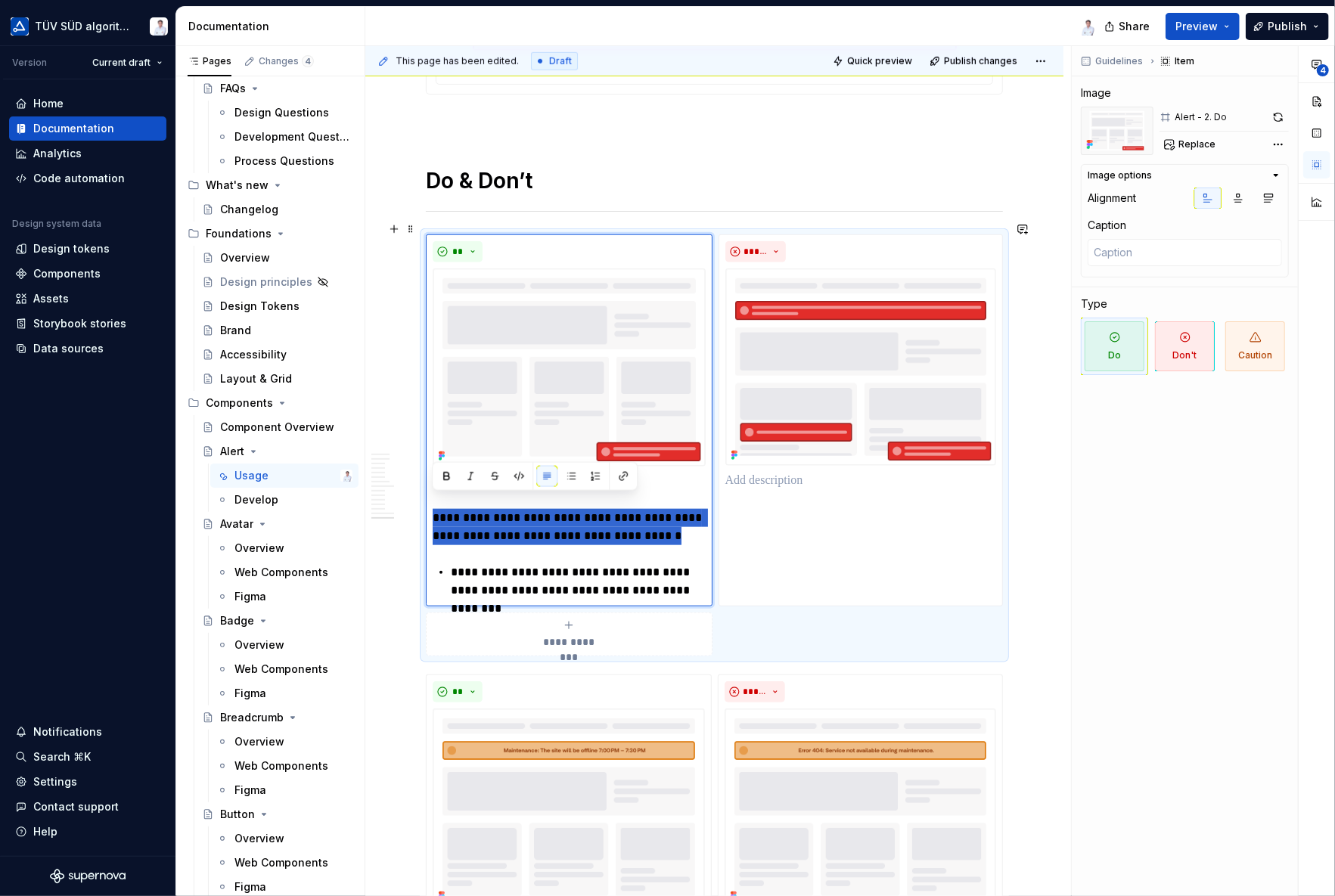
drag, startPoint x: 655, startPoint y: 521, endPoint x: 411, endPoint y: 502, distance: 244.7
click at [575, 472] on button "button" at bounding box center [571, 476] width 21 height 21
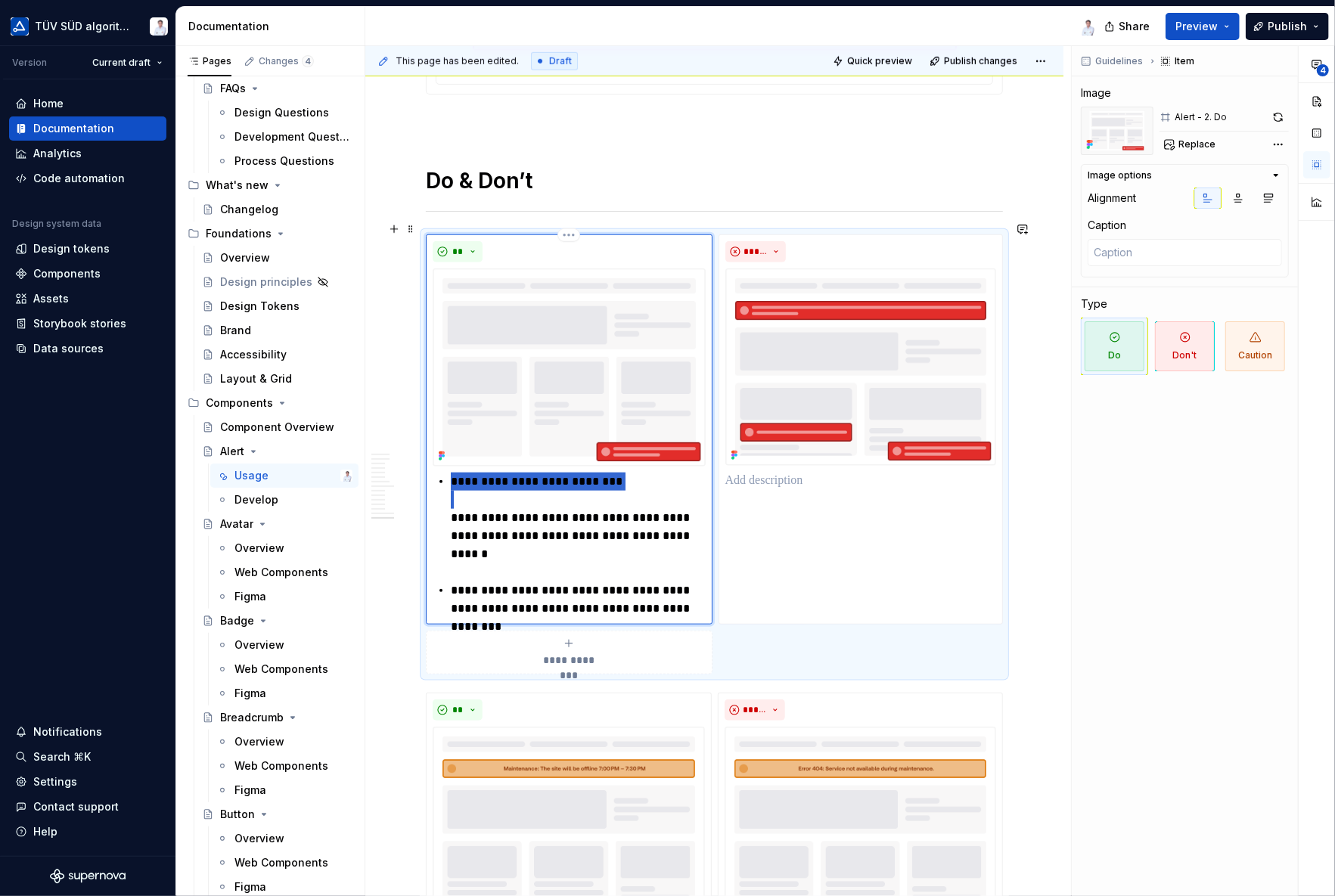
click at [525, 522] on p "**********" at bounding box center [578, 518] width 255 height 90
click at [451, 473] on p "**********" at bounding box center [578, 518] width 255 height 90
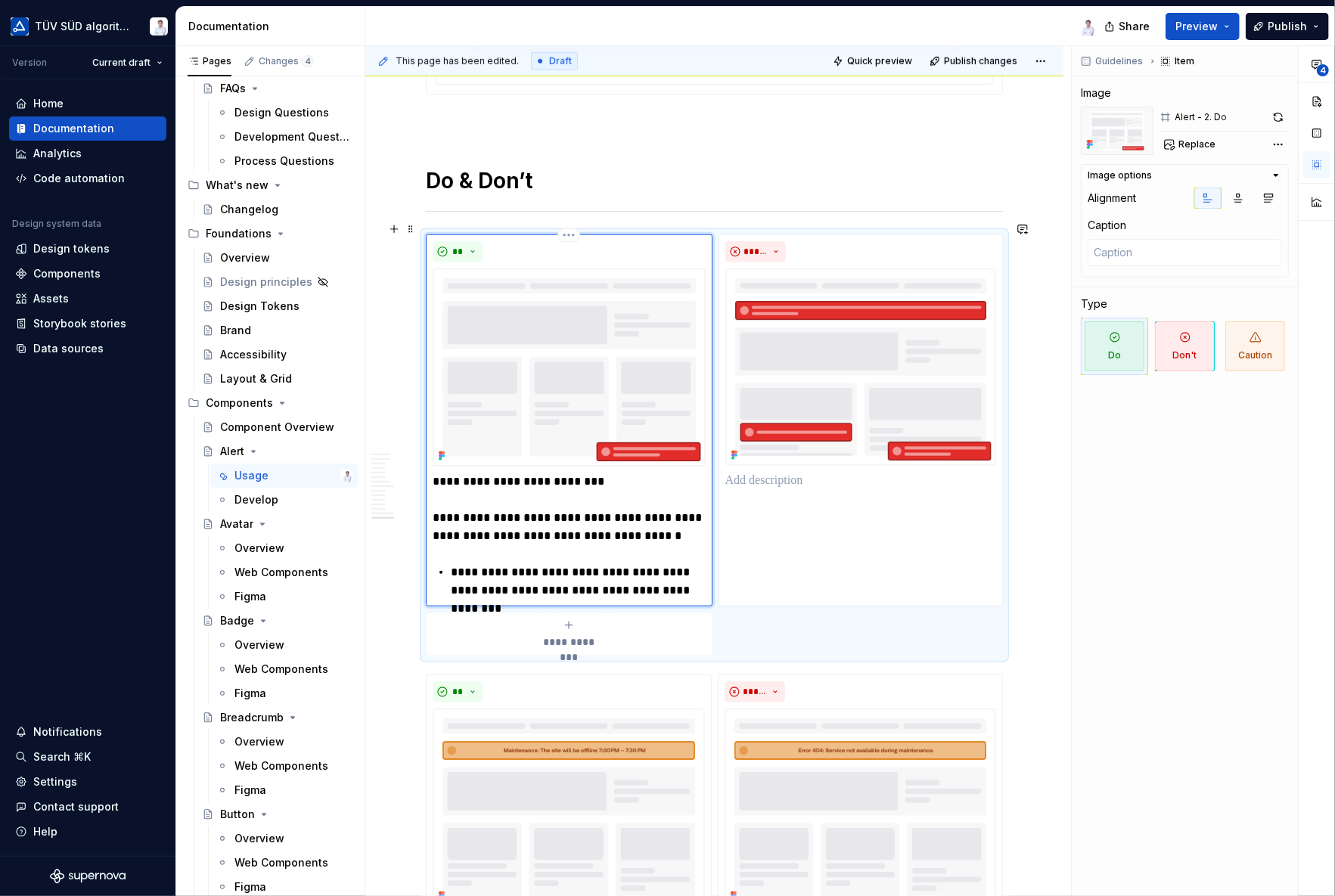
click at [433, 502] on p "**********" at bounding box center [569, 508] width 273 height 72
drag, startPoint x: 599, startPoint y: 521, endPoint x: 549, endPoint y: 518, distance: 50.1
click at [549, 518] on p "**********" at bounding box center [569, 508] width 273 height 72
click at [515, 509] on p "**********" at bounding box center [569, 508] width 273 height 72
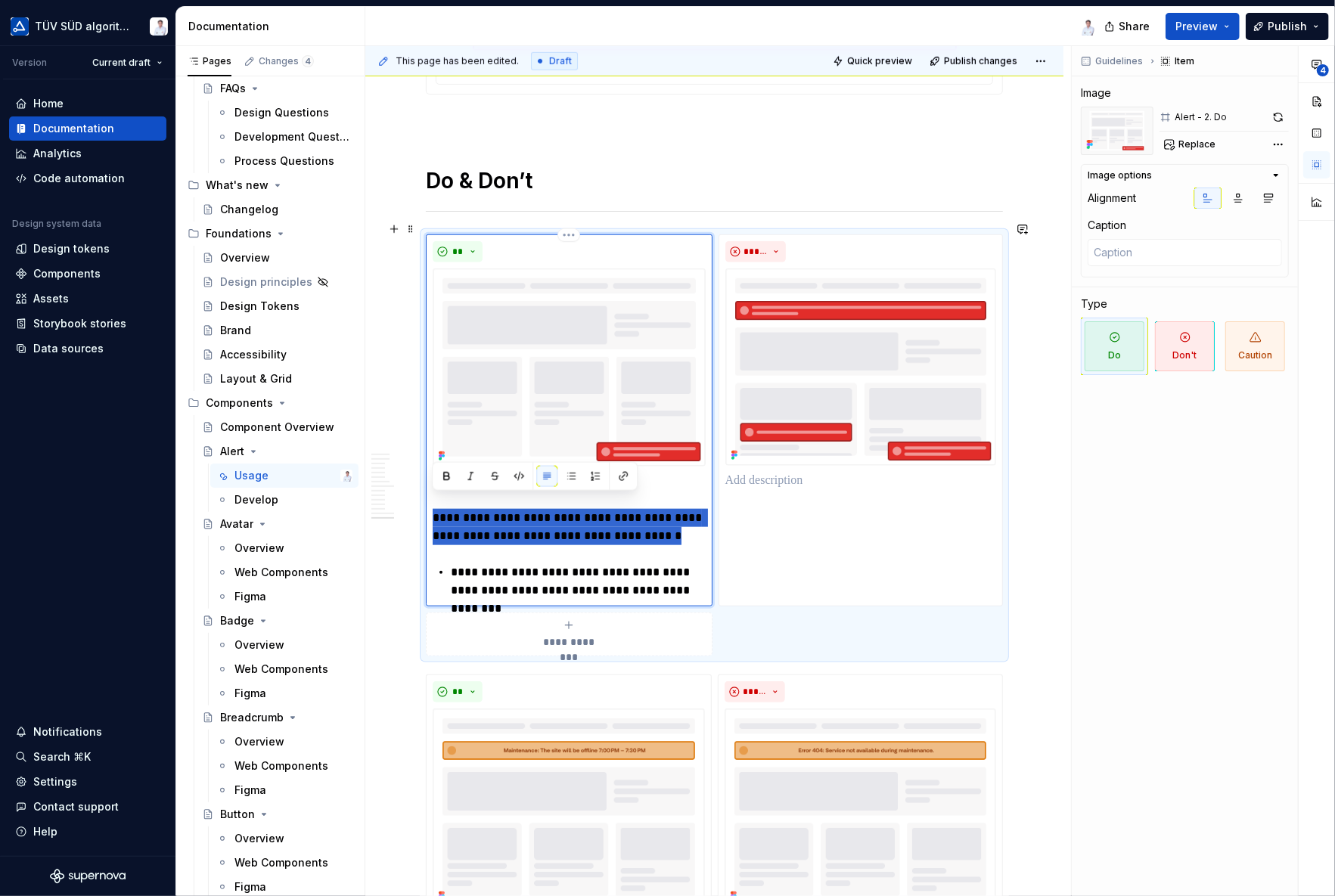
drag, startPoint x: 648, startPoint y: 519, endPoint x: 432, endPoint y: 504, distance: 216.5
click at [433, 504] on p "**********" at bounding box center [569, 508] width 273 height 72
click at [578, 476] on button "button" at bounding box center [571, 476] width 21 height 21
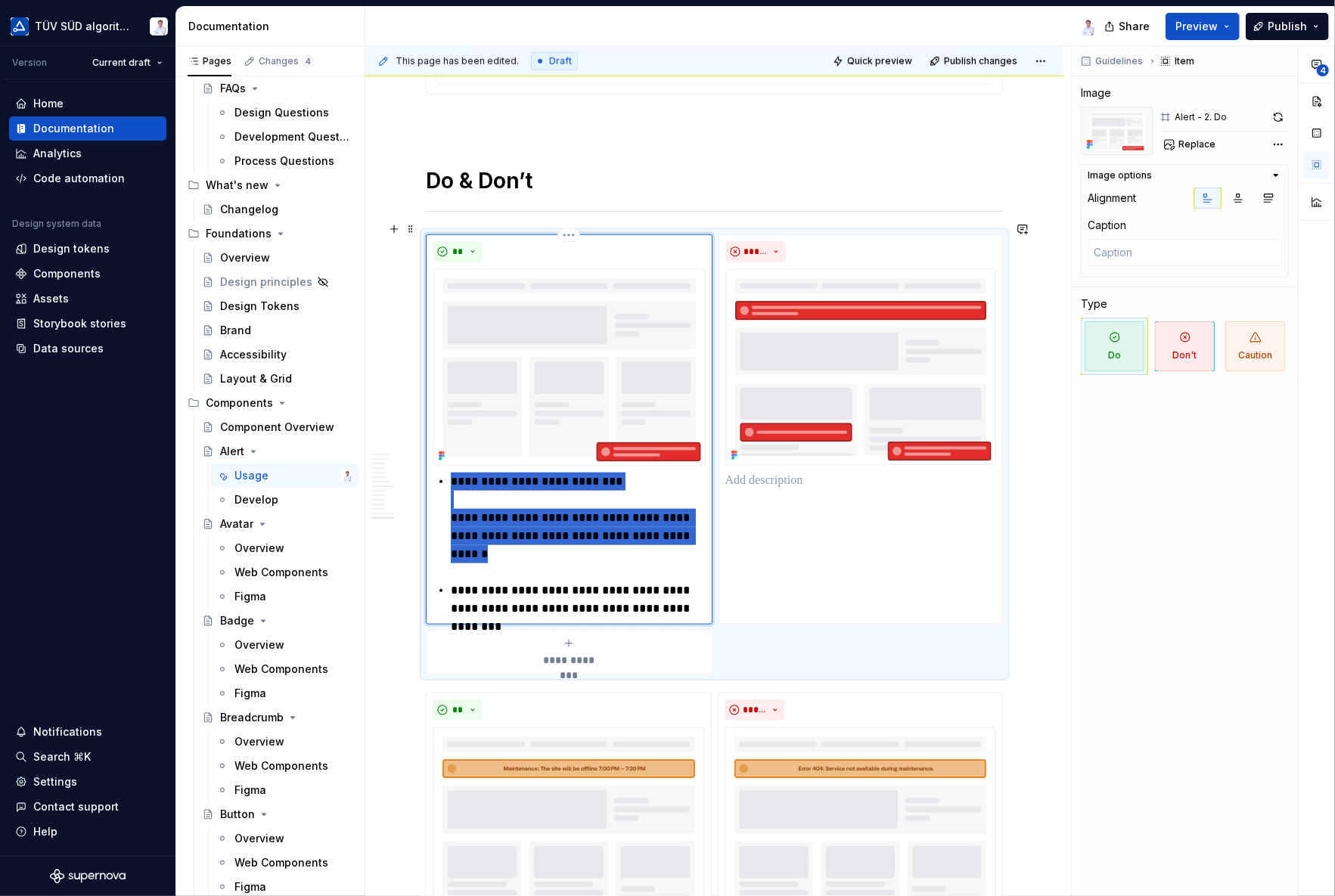
click at [451, 504] on p "**********" at bounding box center [578, 518] width 255 height 90
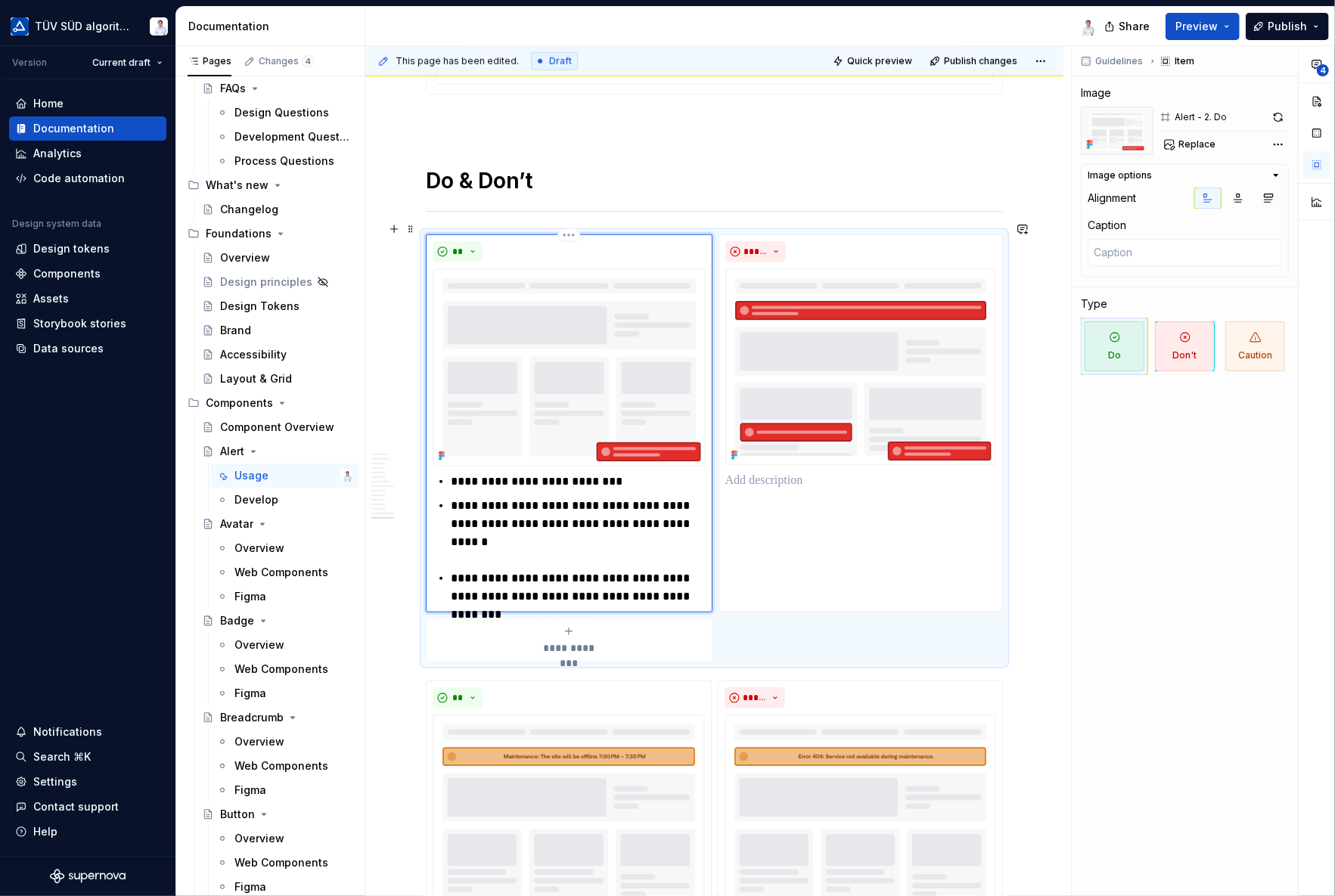
click at [449, 473] on div "**********" at bounding box center [569, 539] width 273 height 133
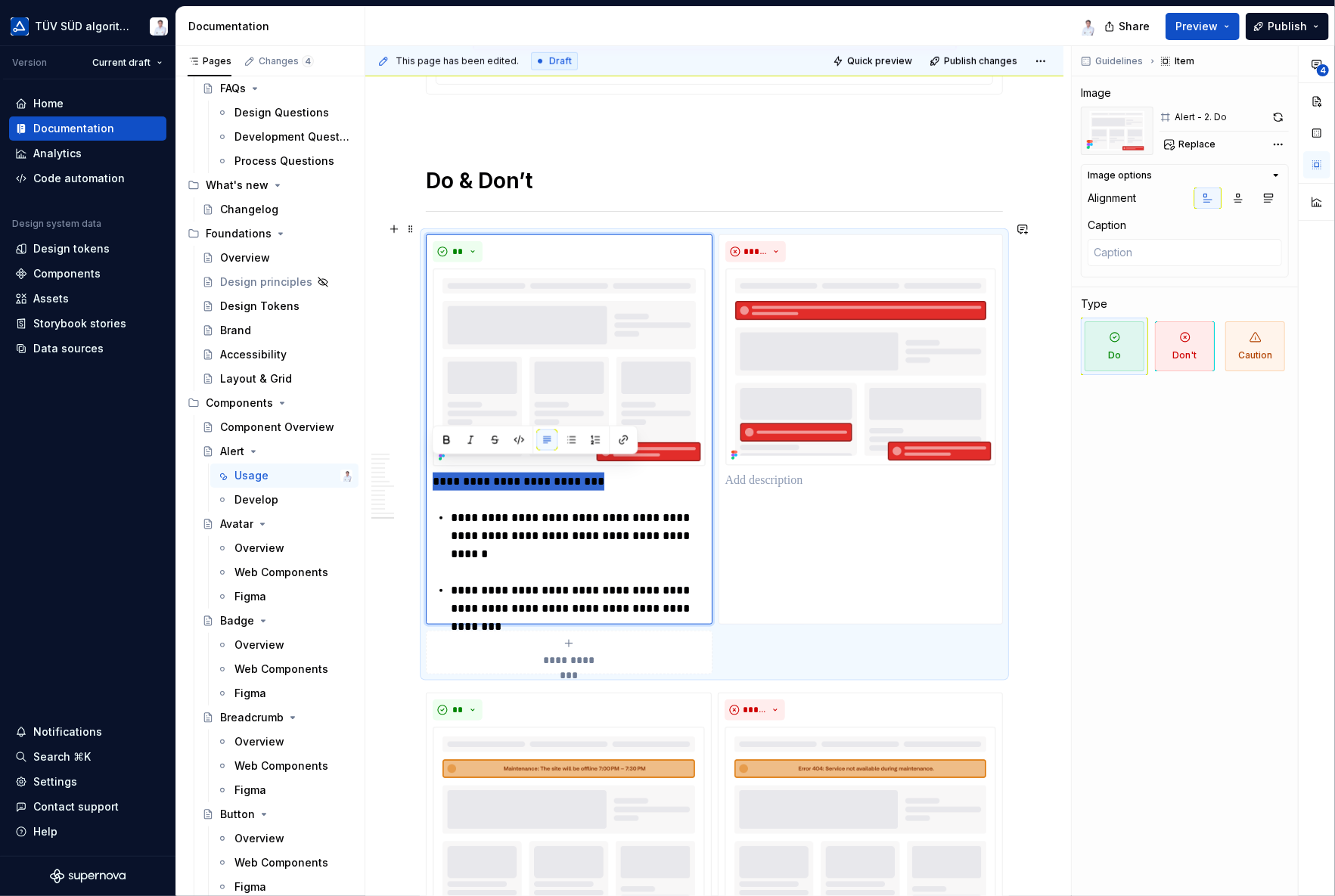
drag, startPoint x: 590, startPoint y: 467, endPoint x: 423, endPoint y: 465, distance: 167.0
click at [426, 465] on div "**********" at bounding box center [714, 454] width 577 height 440
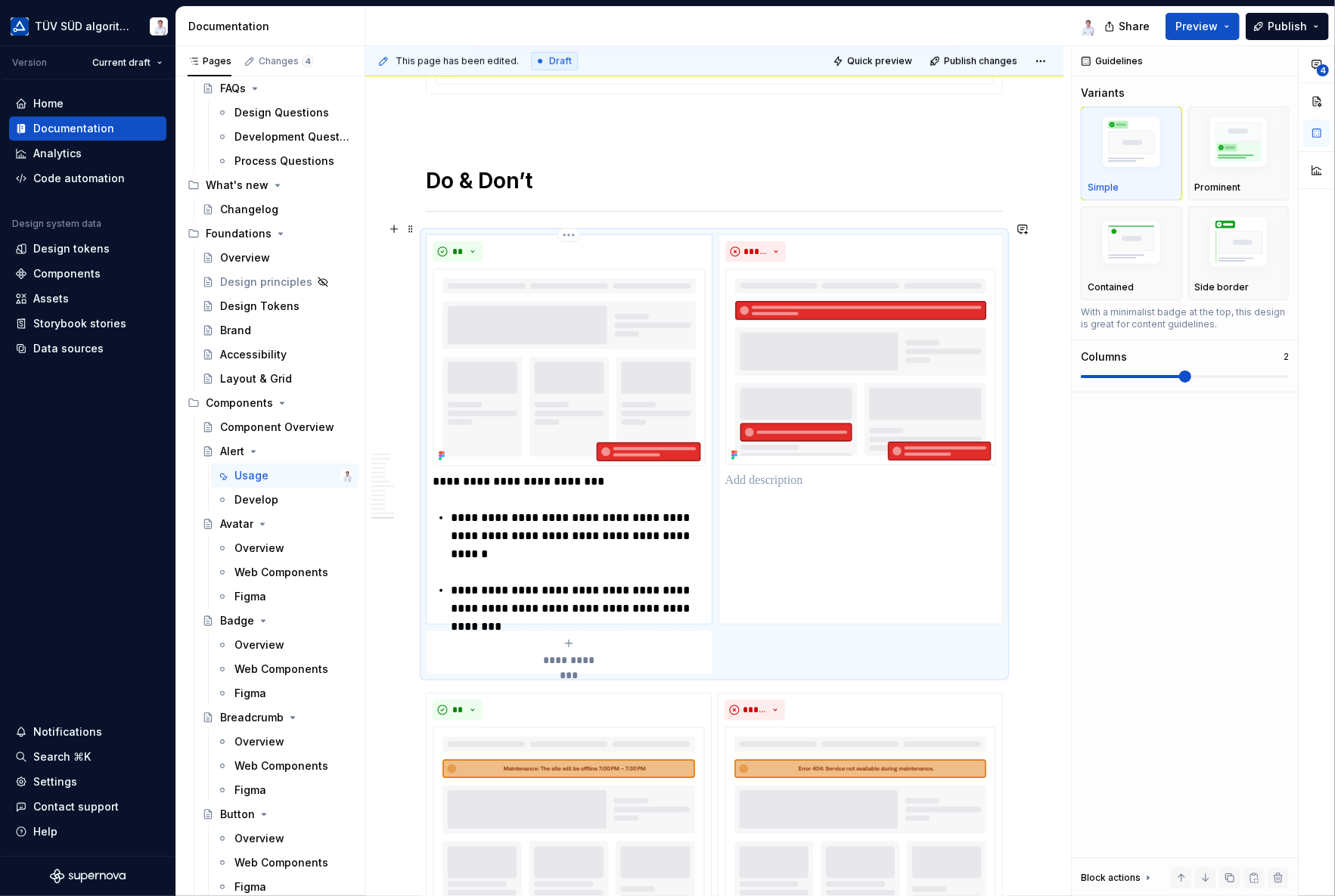
click at [602, 473] on p "**********" at bounding box center [569, 482] width 273 height 18
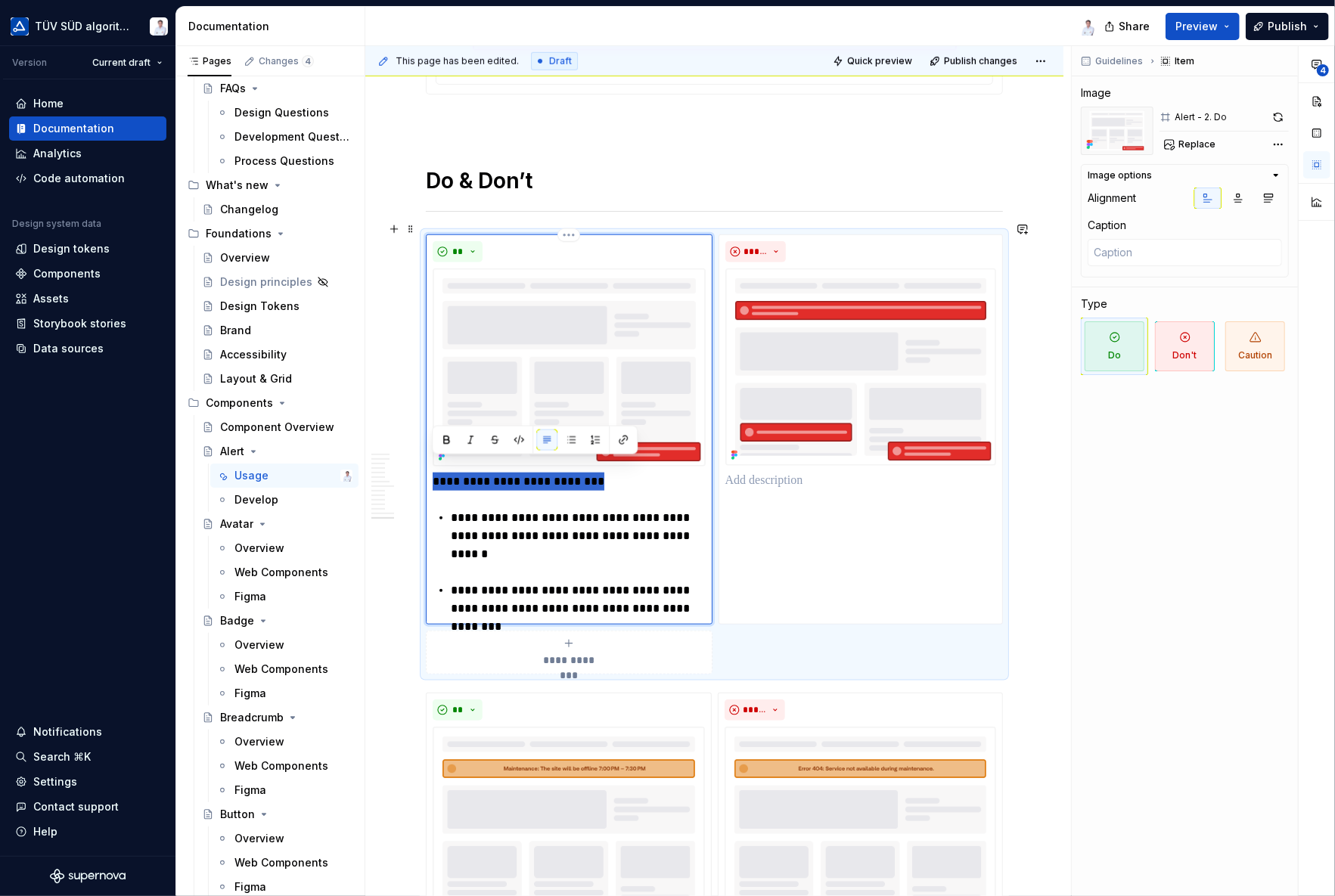
drag, startPoint x: 611, startPoint y: 469, endPoint x: 431, endPoint y: 467, distance: 180.0
click at [431, 467] on div "**********" at bounding box center [569, 429] width 287 height 390
click at [445, 444] on button "button" at bounding box center [446, 440] width 21 height 21
click at [543, 516] on p "**********" at bounding box center [578, 536] width 255 height 55
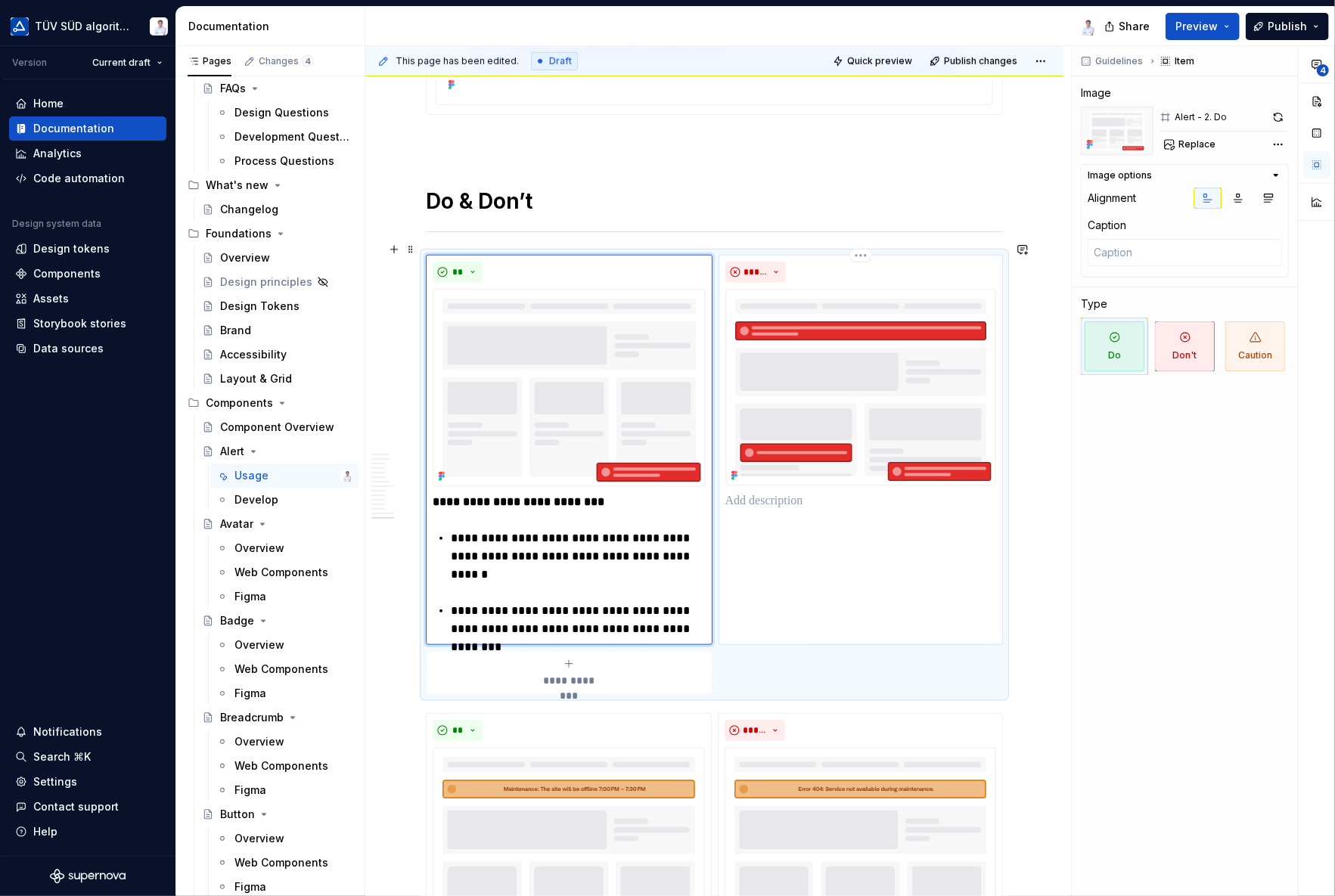
scroll to position [4843, 0]
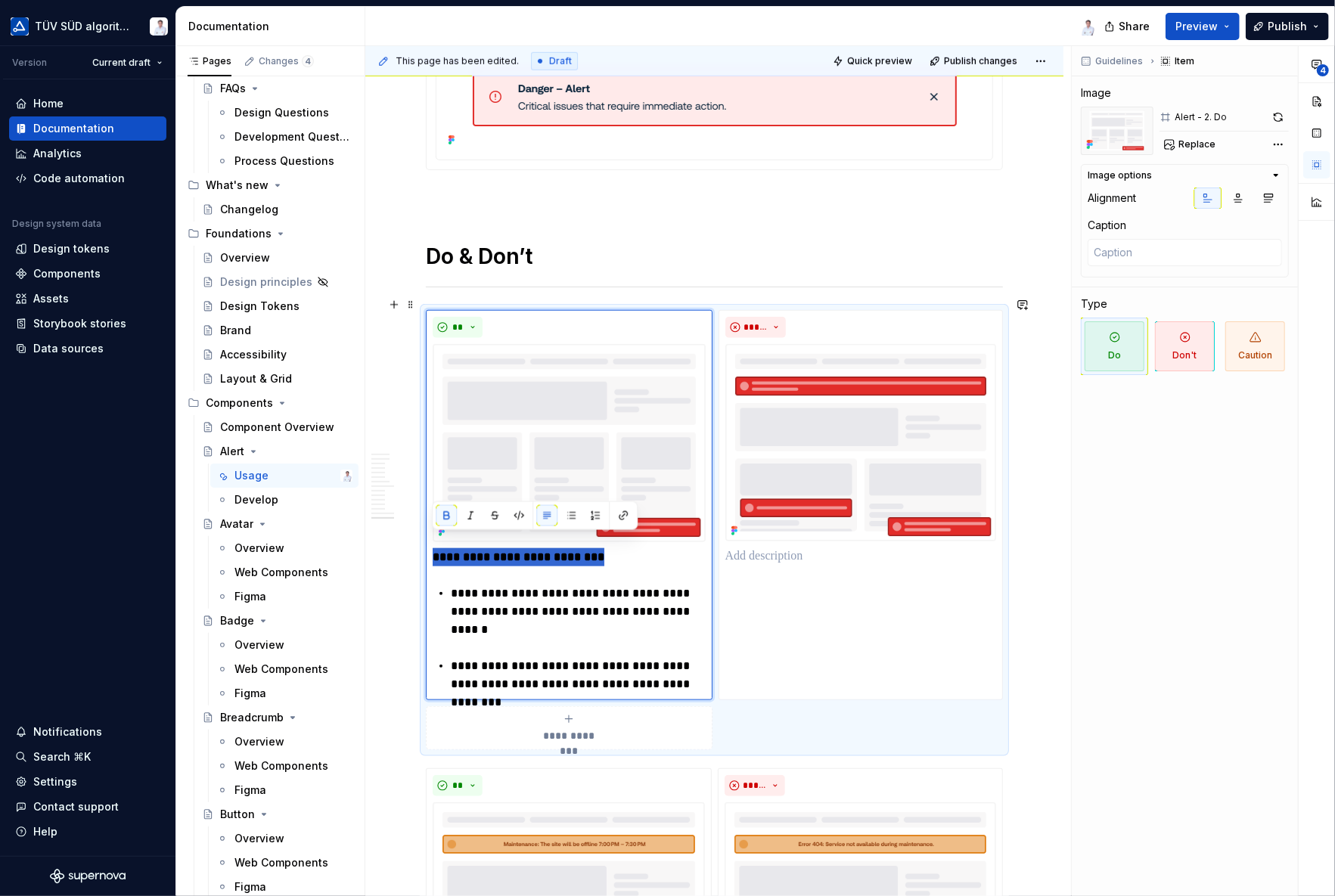
drag, startPoint x: 593, startPoint y: 543, endPoint x: 417, endPoint y: 539, distance: 176.0
click at [433, 560] on div "**********" at bounding box center [569, 620] width 273 height 145
click at [435, 552] on div "**********" at bounding box center [569, 620] width 273 height 145
click at [448, 578] on div "**********" at bounding box center [569, 620] width 273 height 145
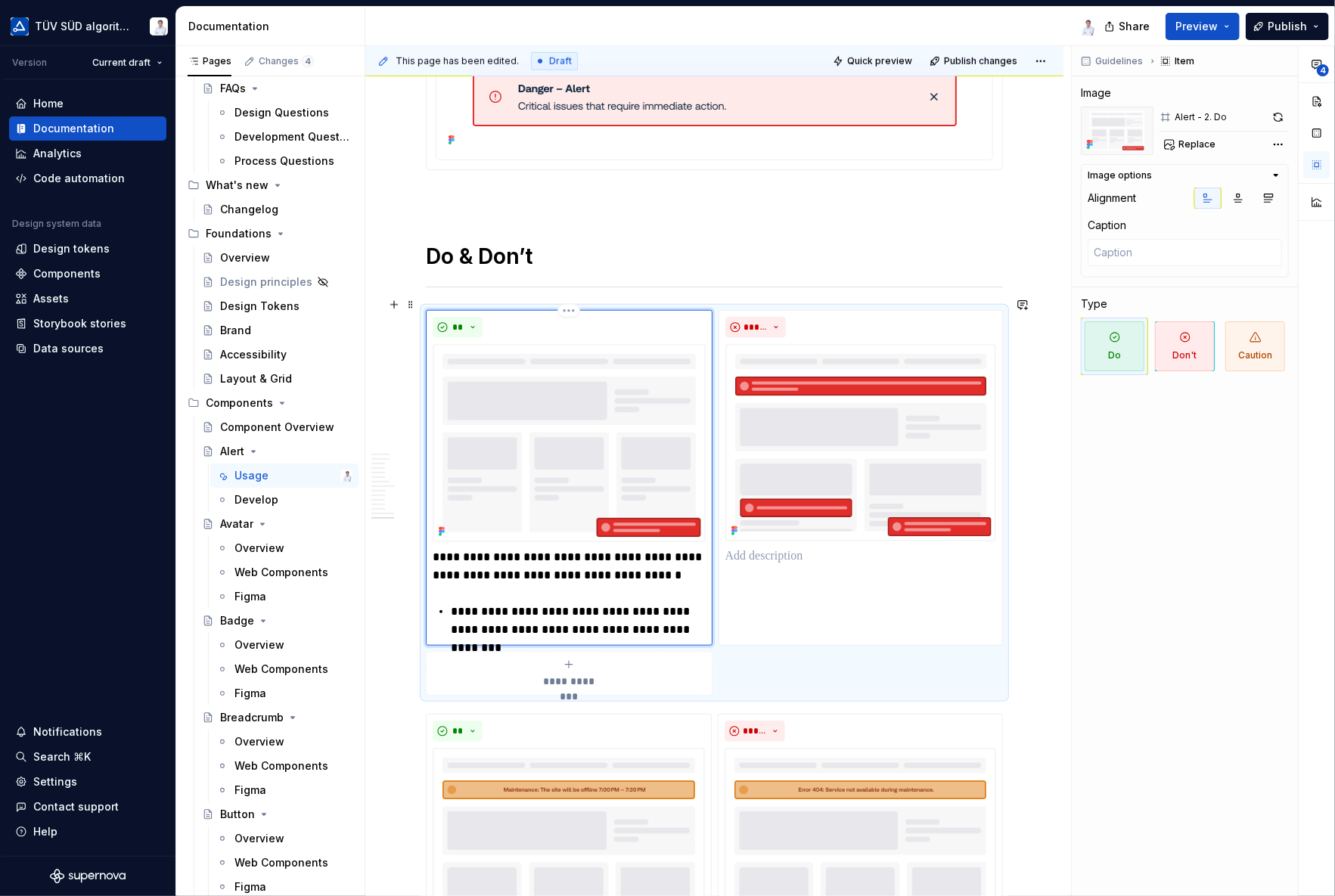
click at [432, 540] on div "**********" at bounding box center [569, 478] width 287 height 336
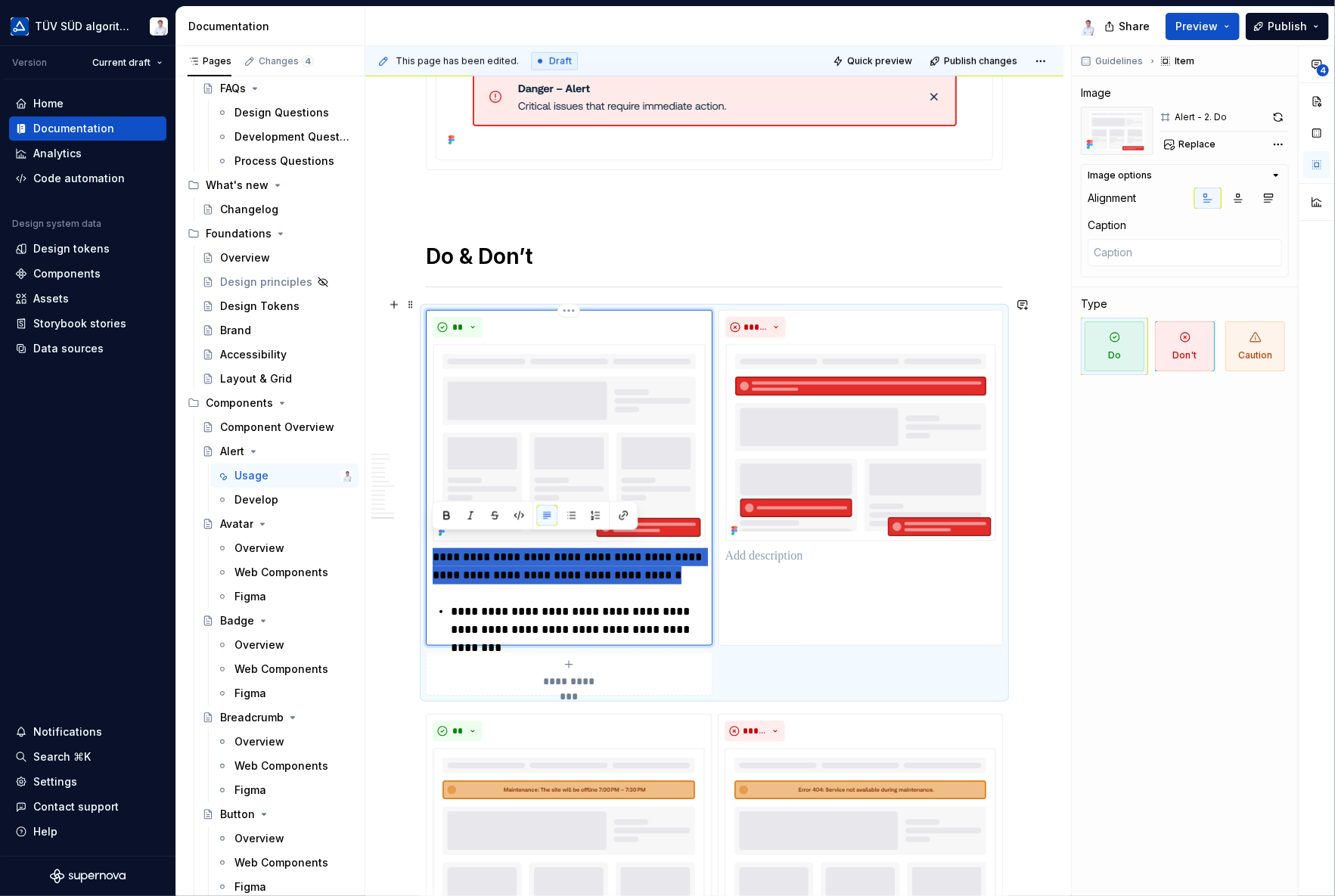
drag, startPoint x: 449, startPoint y: 544, endPoint x: 589, endPoint y: 549, distance: 140.1
click at [668, 562] on p "**********" at bounding box center [569, 566] width 273 height 36
click at [572, 511] on button "button" at bounding box center [571, 515] width 21 height 21
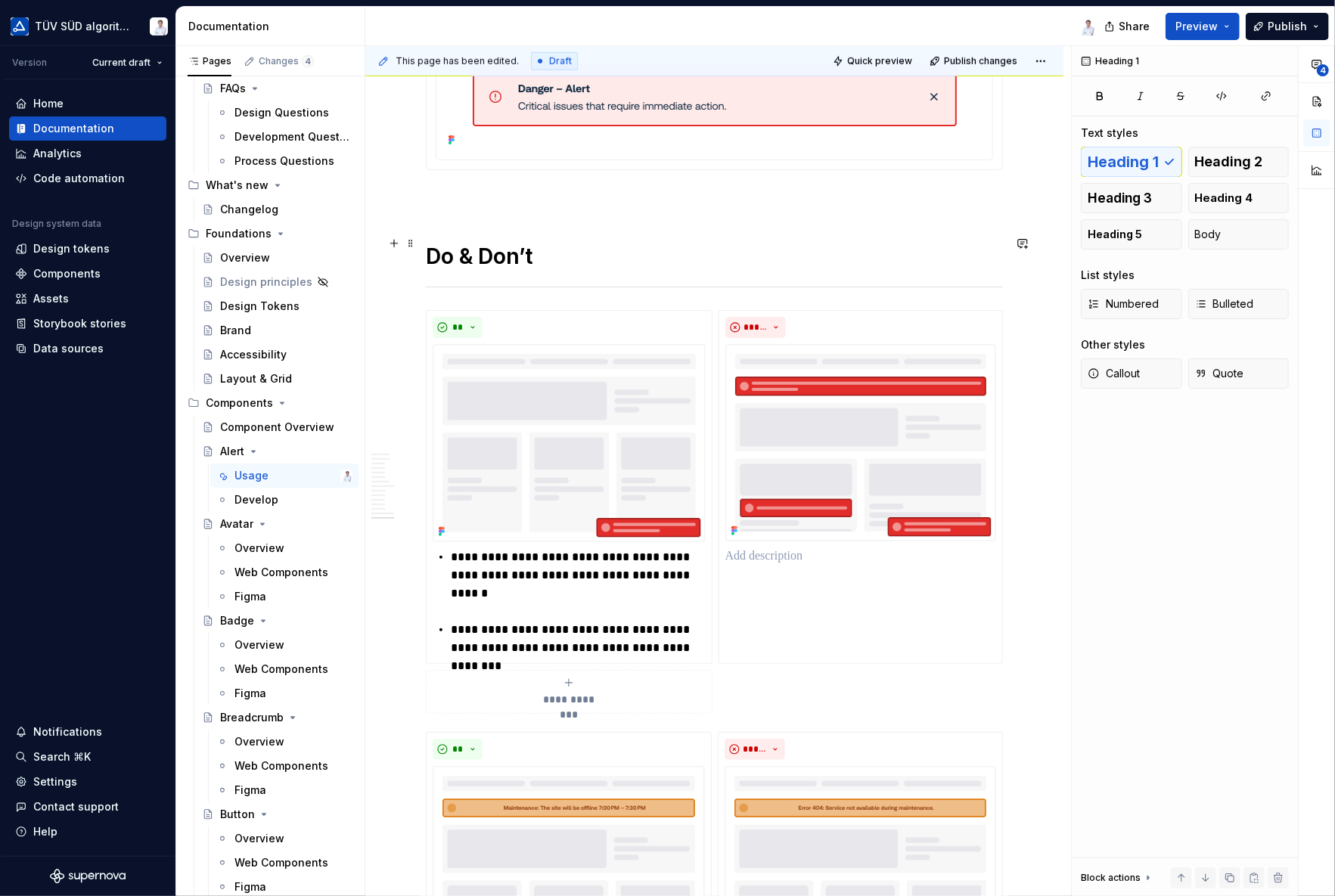
click at [546, 242] on h1 "Do & Don’t" at bounding box center [714, 256] width 577 height 27
click at [535, 244] on h1 "Do & Don’t" at bounding box center [714, 256] width 577 height 27
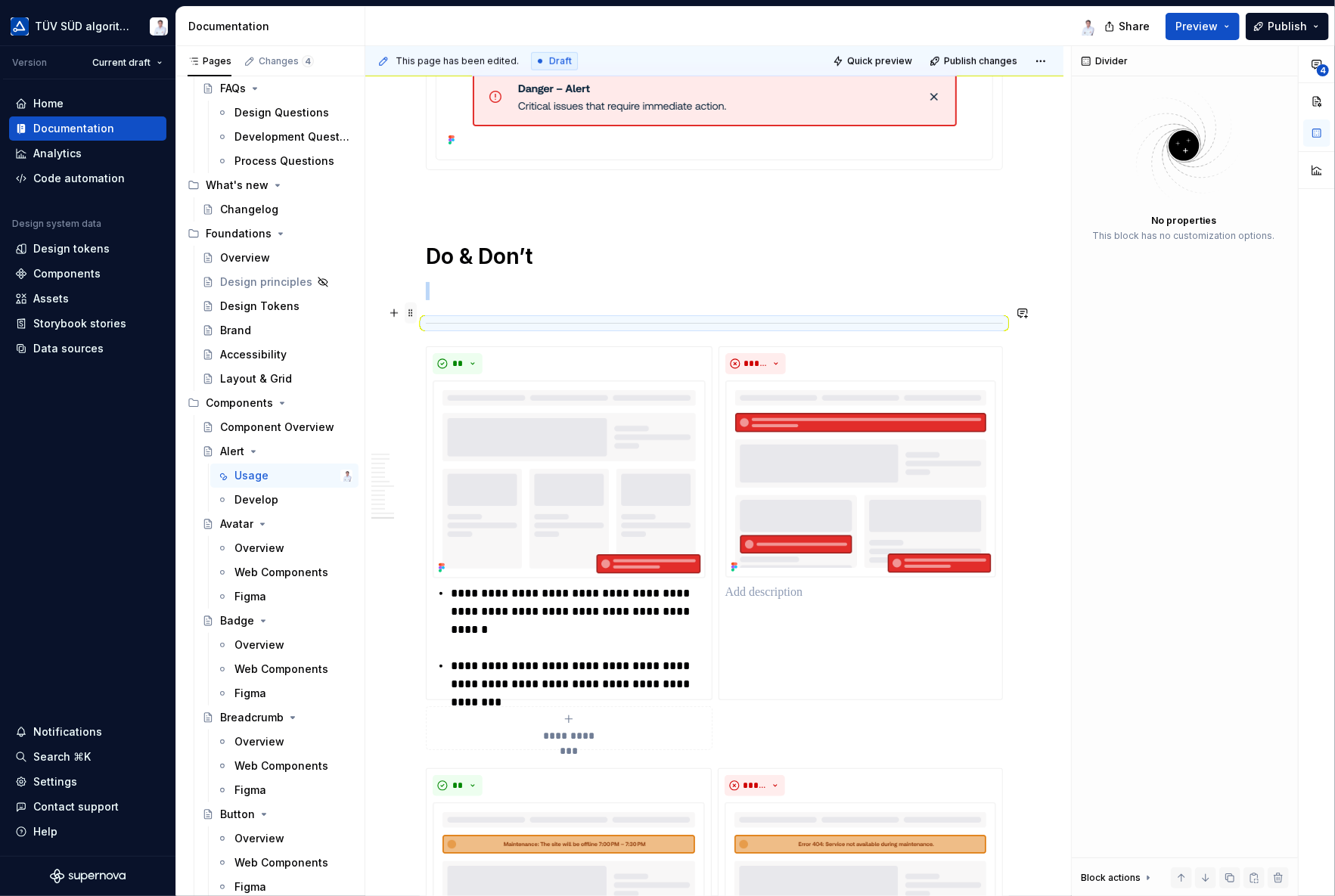
click at [413, 311] on span at bounding box center [411, 313] width 12 height 21
click at [449, 444] on div "Delete" at bounding box center [481, 446] width 98 height 15
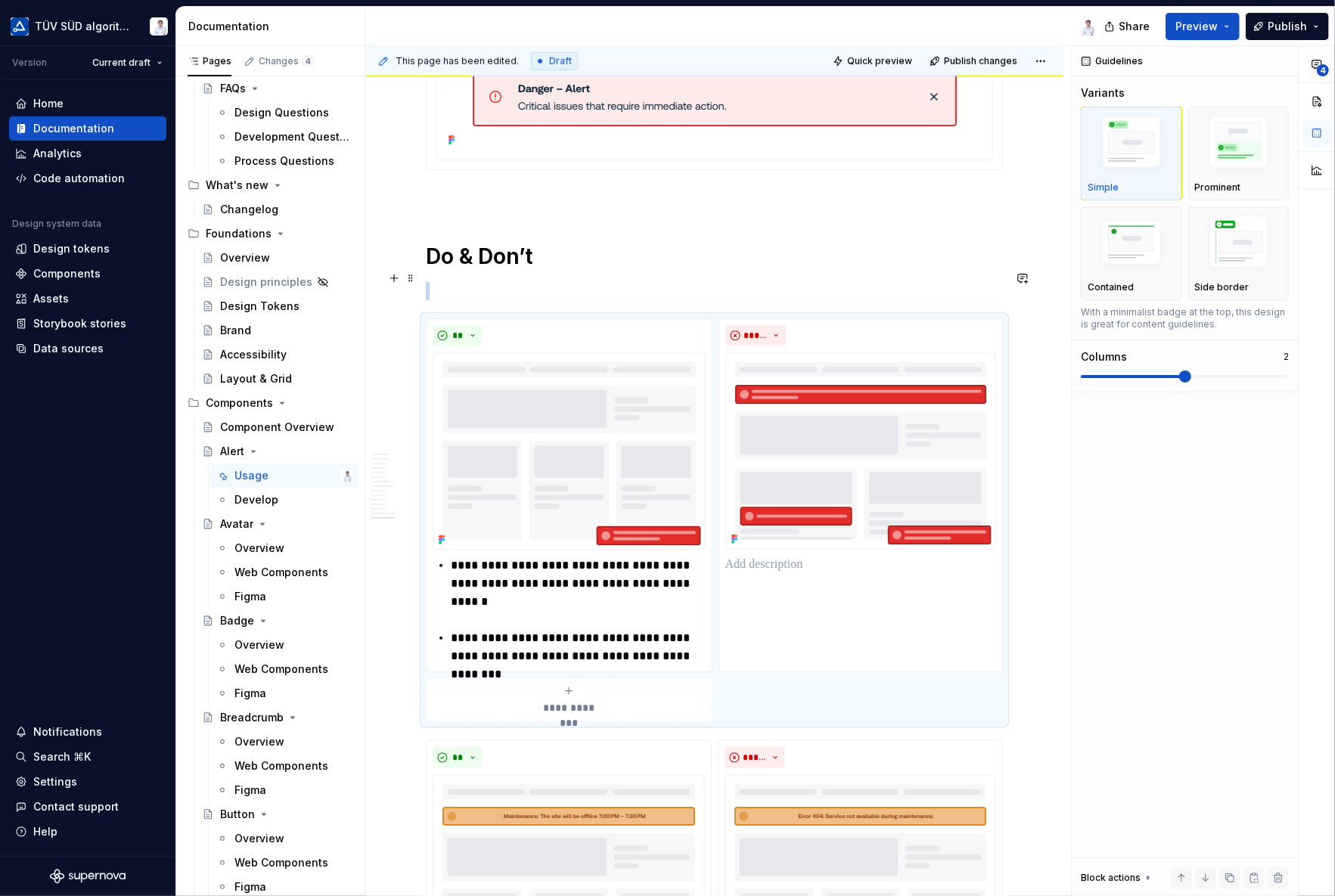
click at [459, 282] on p at bounding box center [714, 291] width 577 height 18
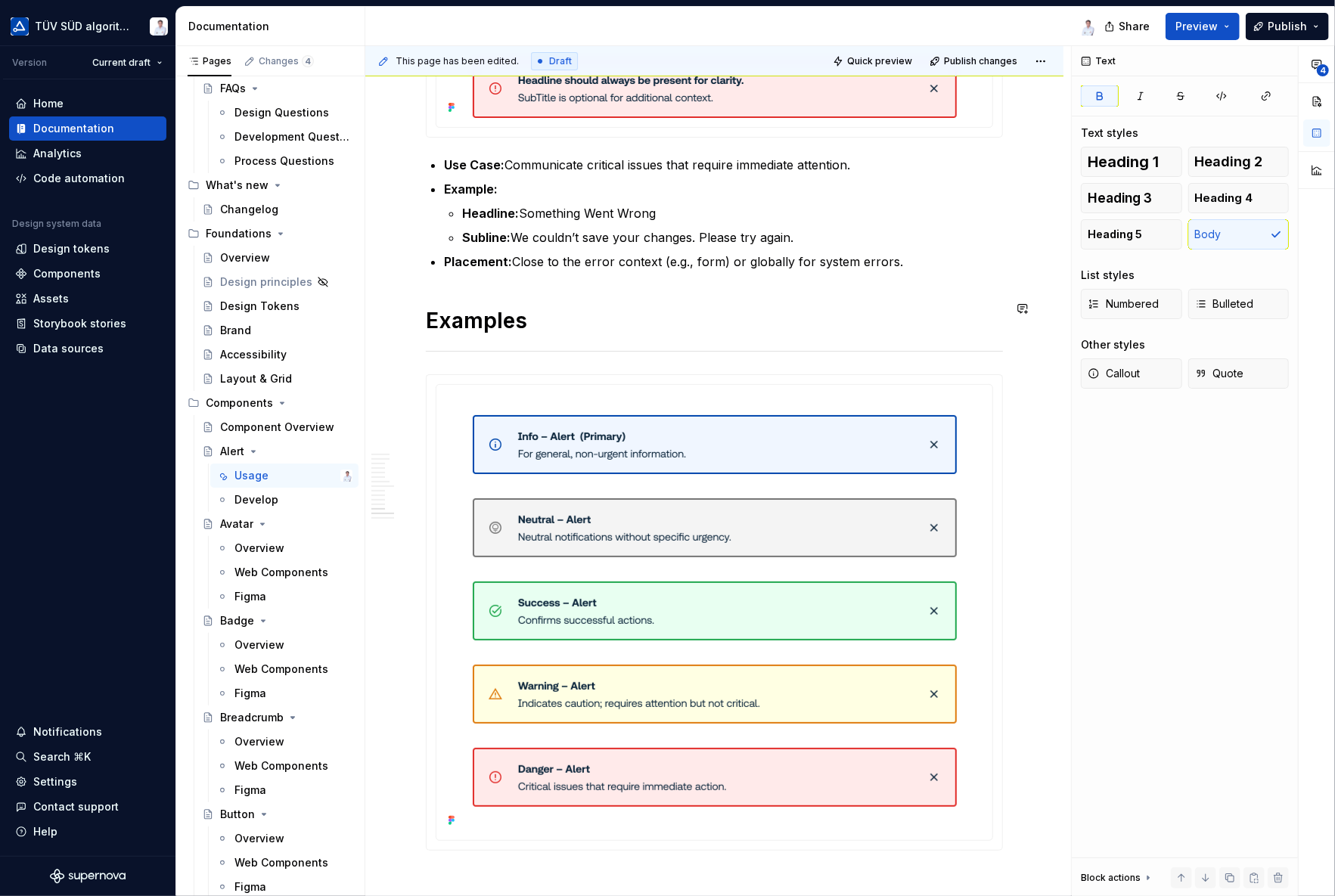
scroll to position [3785, 0]
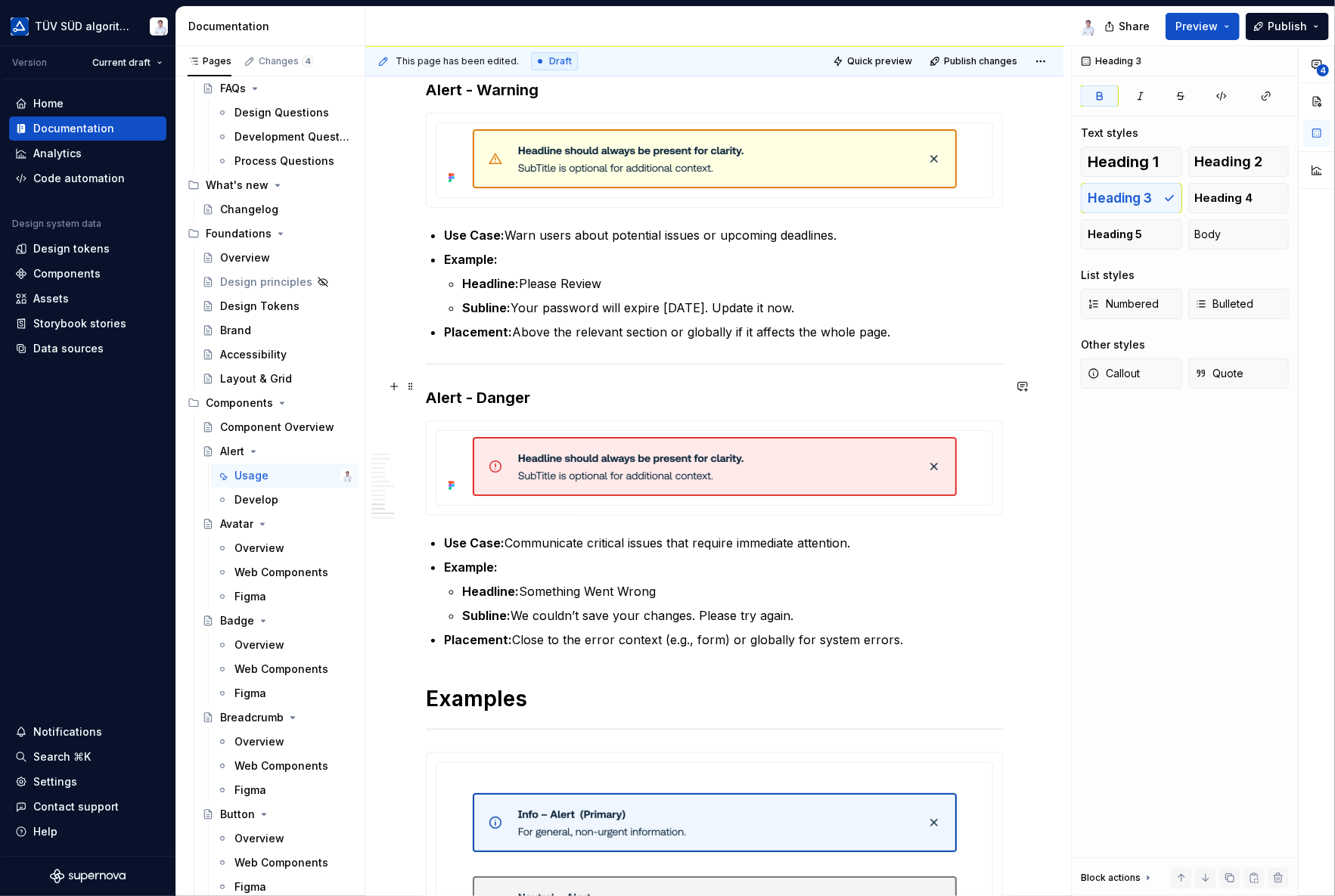
click at [443, 388] on strong "Alert - Danger" at bounding box center [477, 397] width 104 height 18
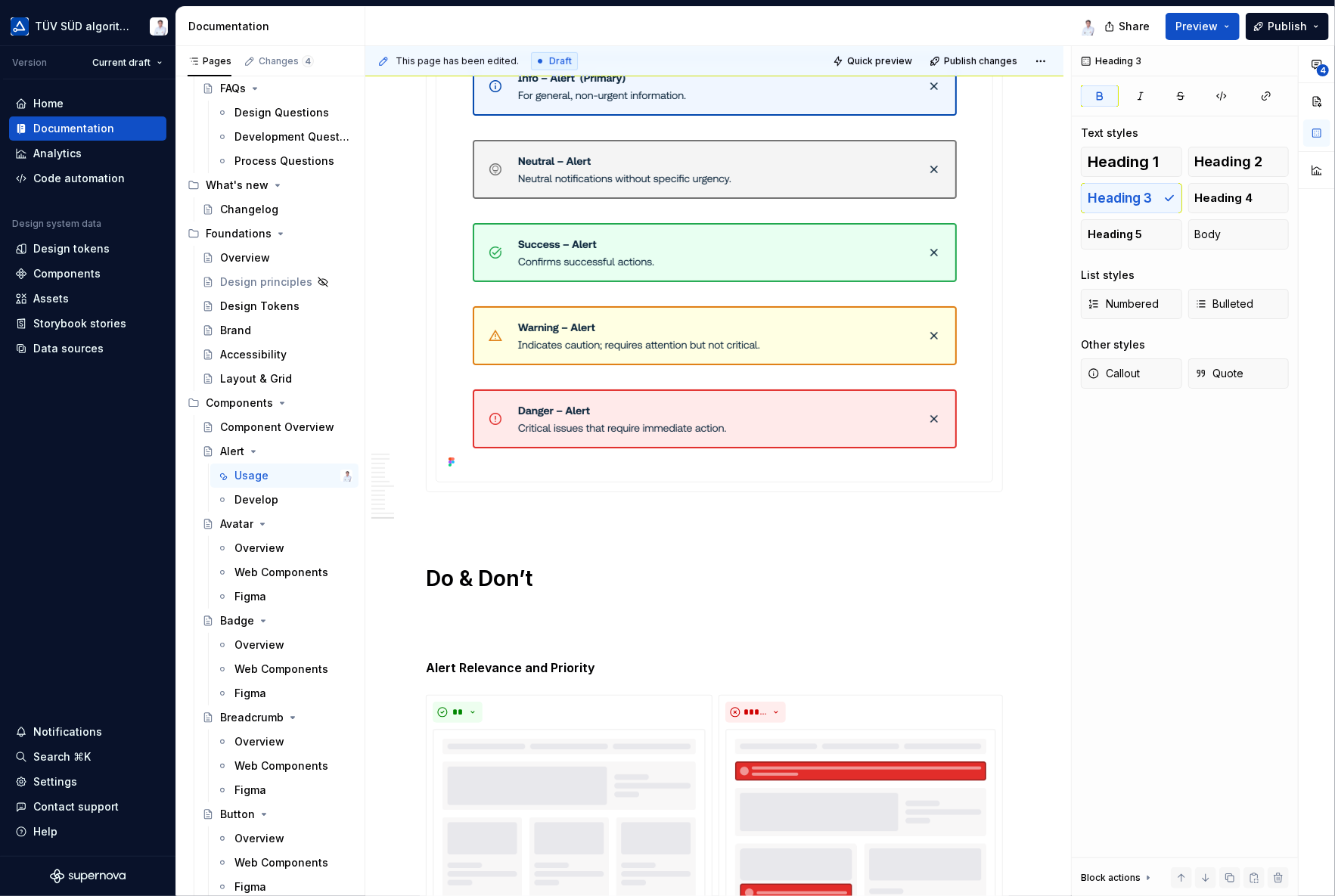
scroll to position [4541, 0]
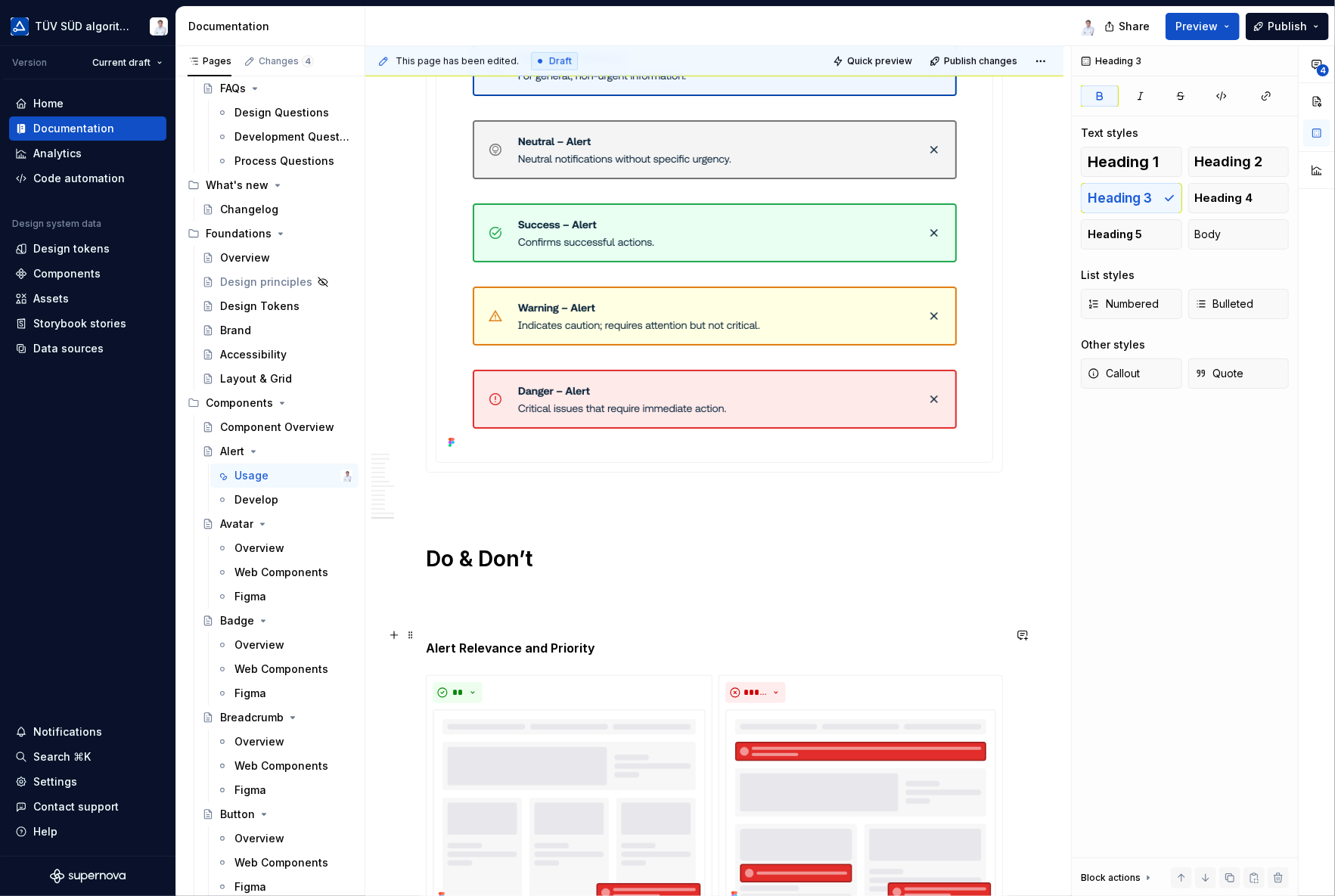
click at [579, 640] on strong "Alert Relevance and Priority" at bounding box center [510, 647] width 170 height 15
click at [1106, 198] on span "Heading 3" at bounding box center [1119, 198] width 65 height 15
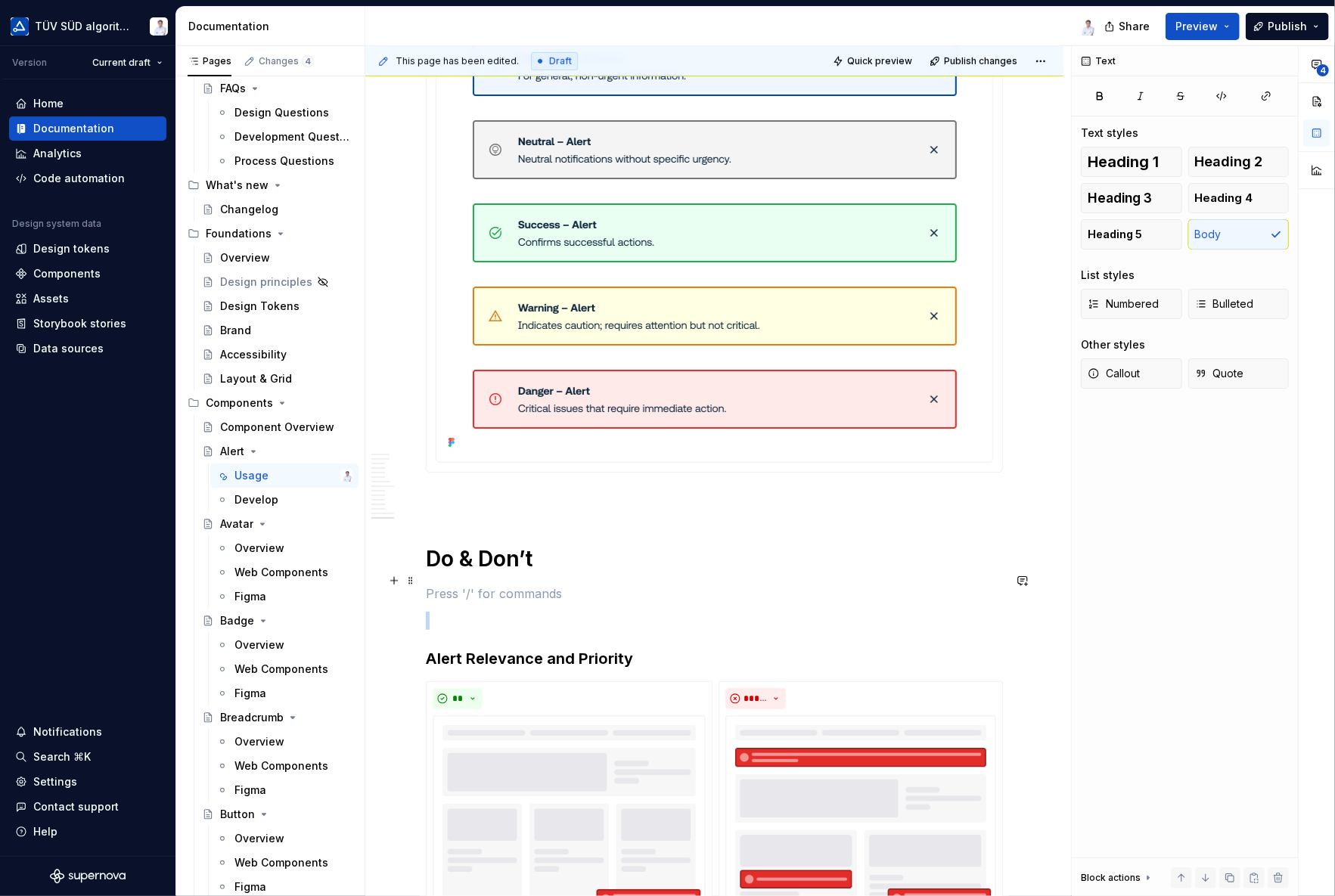
drag, startPoint x: 735, startPoint y: 578, endPoint x: 596, endPoint y: 594, distance: 139.9
click at [735, 584] on p at bounding box center [714, 594] width 577 height 18
click at [408, 578] on span at bounding box center [411, 581] width 12 height 21
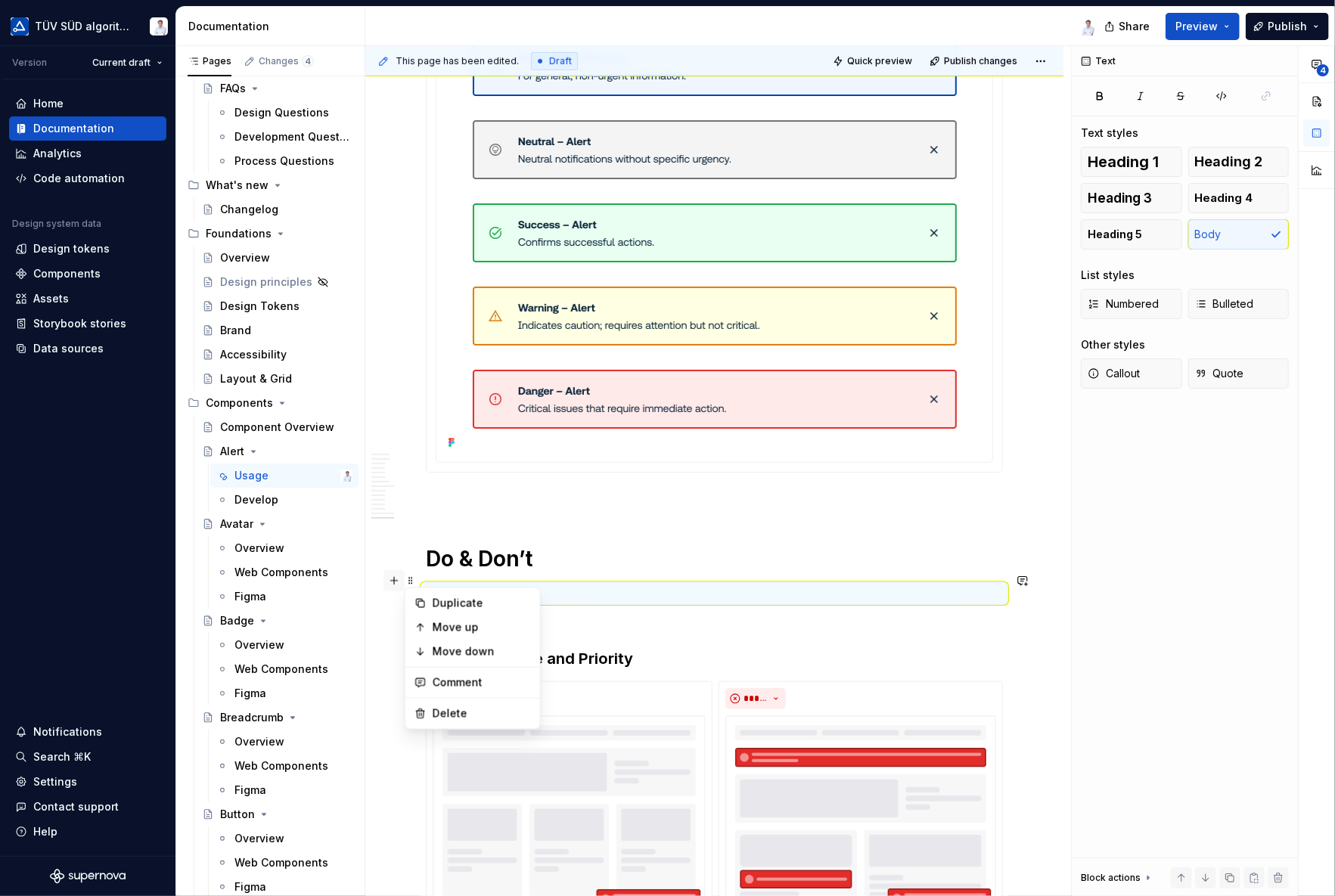
click at [394, 575] on button "button" at bounding box center [394, 581] width 21 height 21
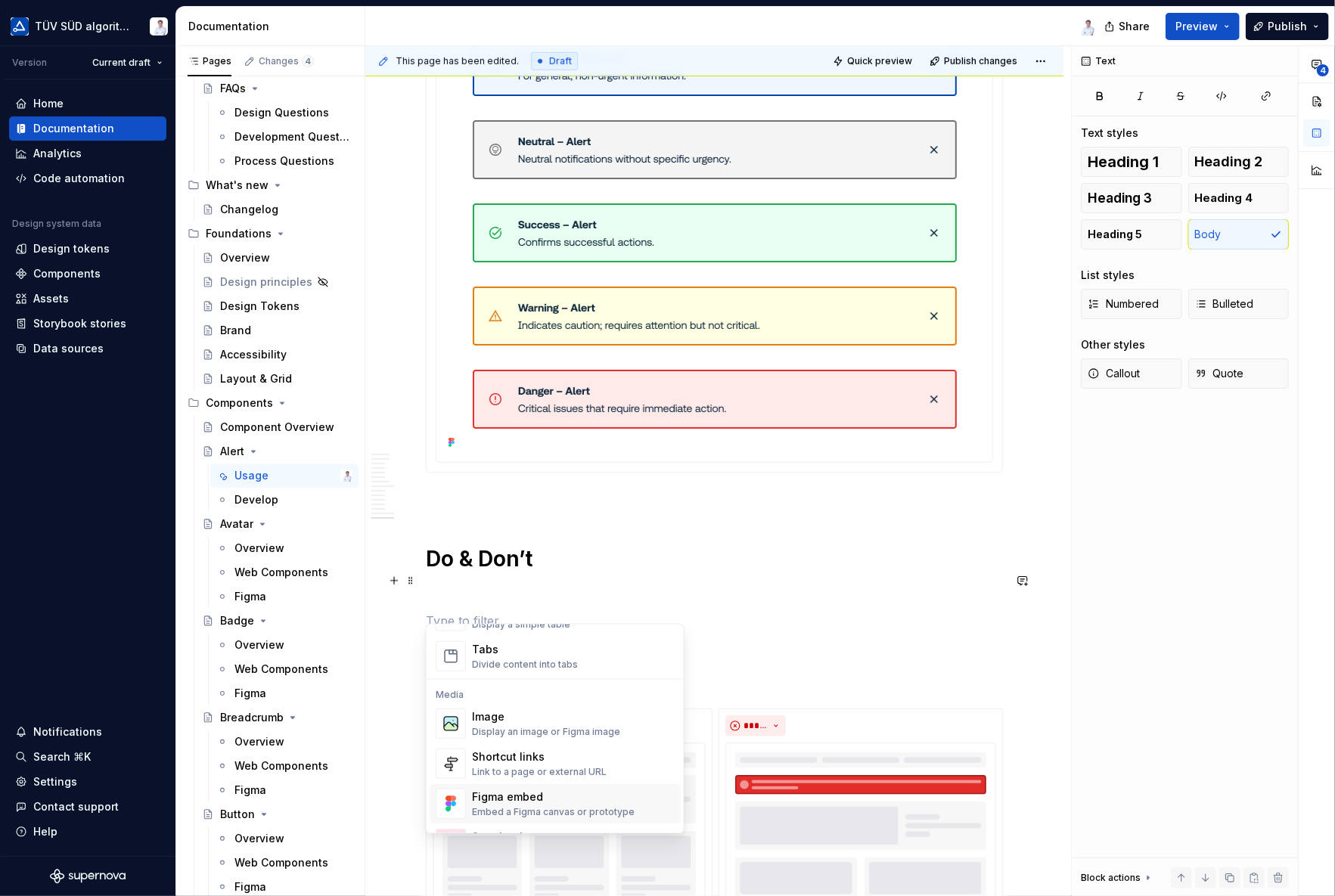
scroll to position [529, 0]
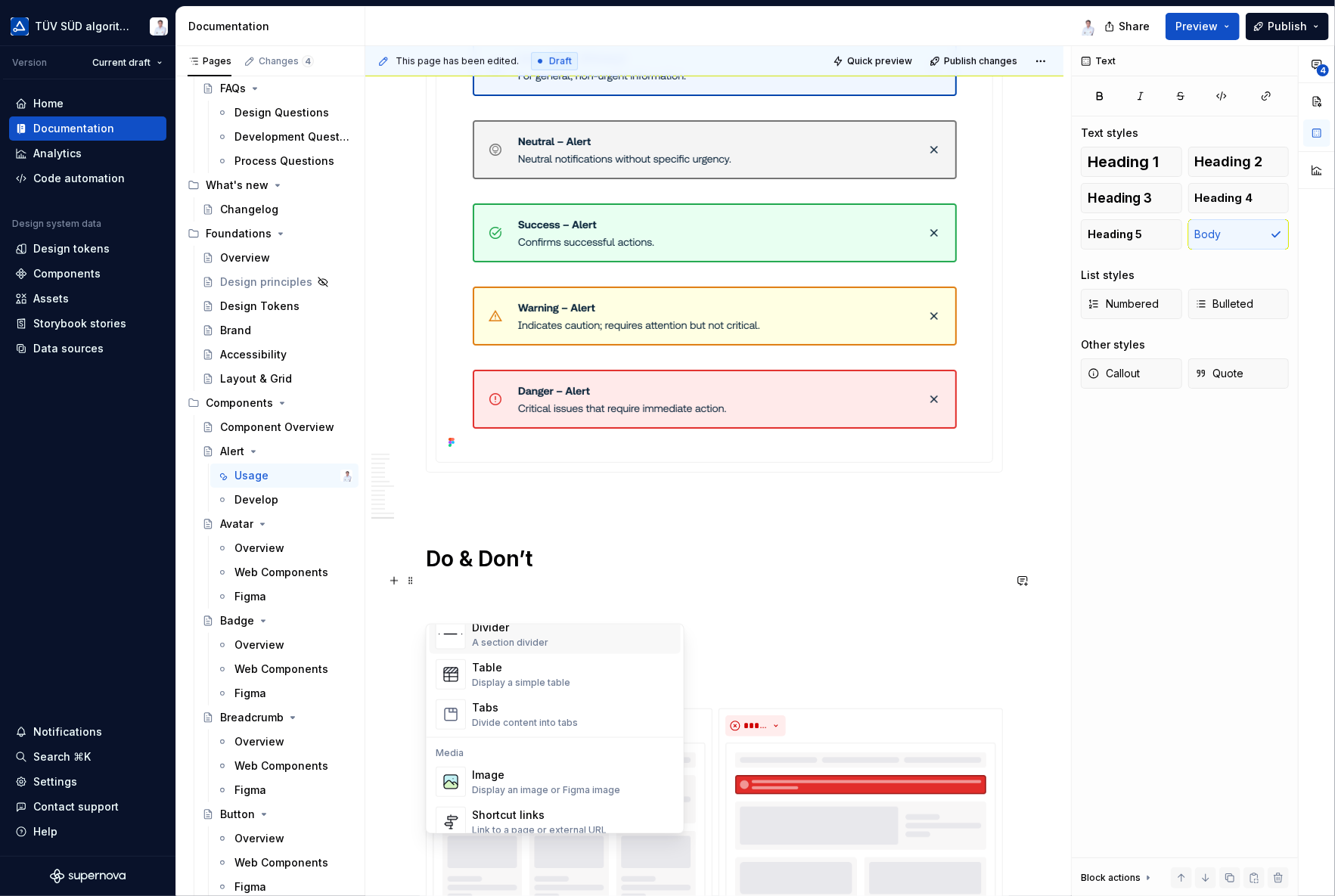
click at [522, 637] on div "A section divider" at bounding box center [510, 643] width 76 height 12
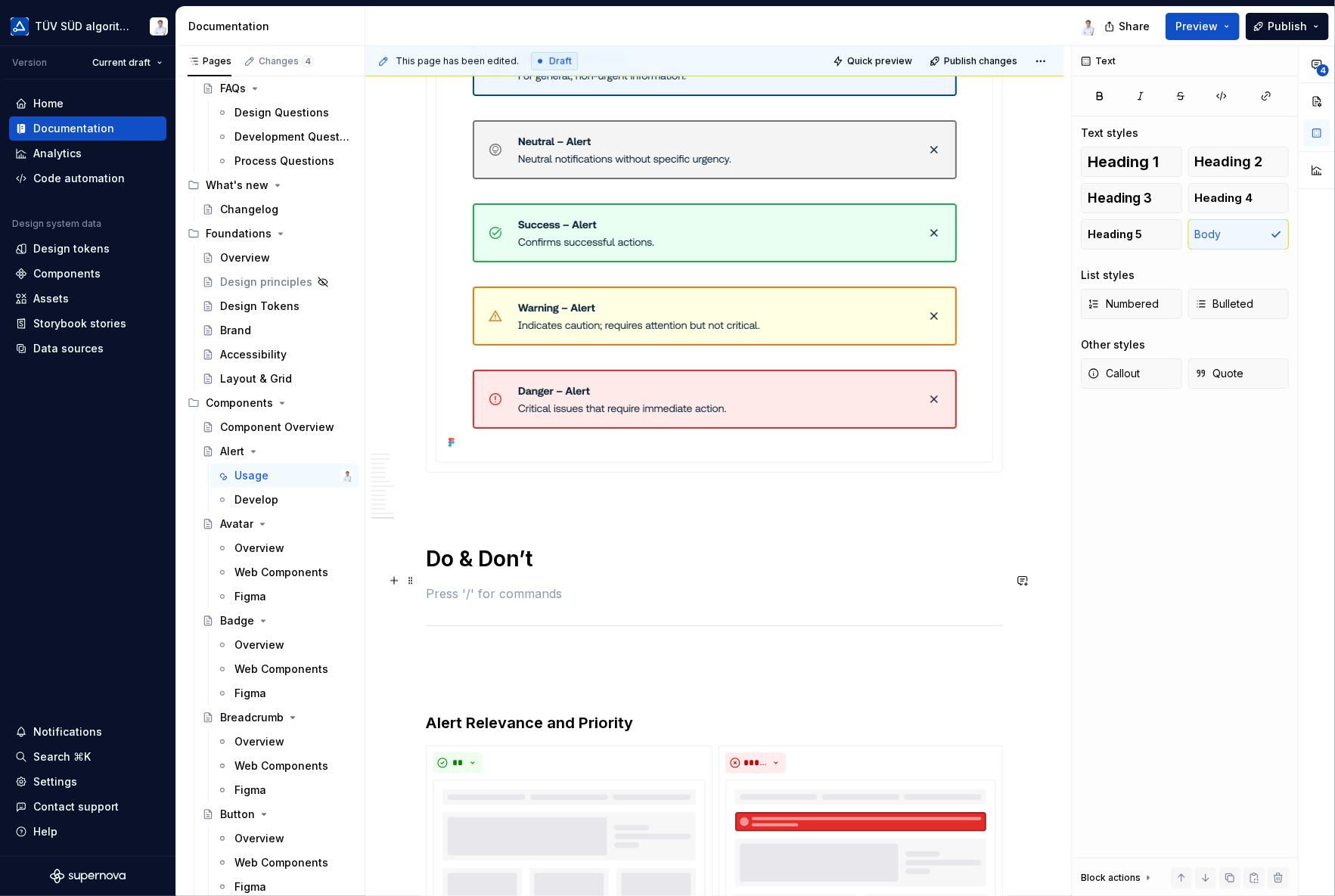
click at [522, 584] on p at bounding box center [714, 594] width 577 height 18
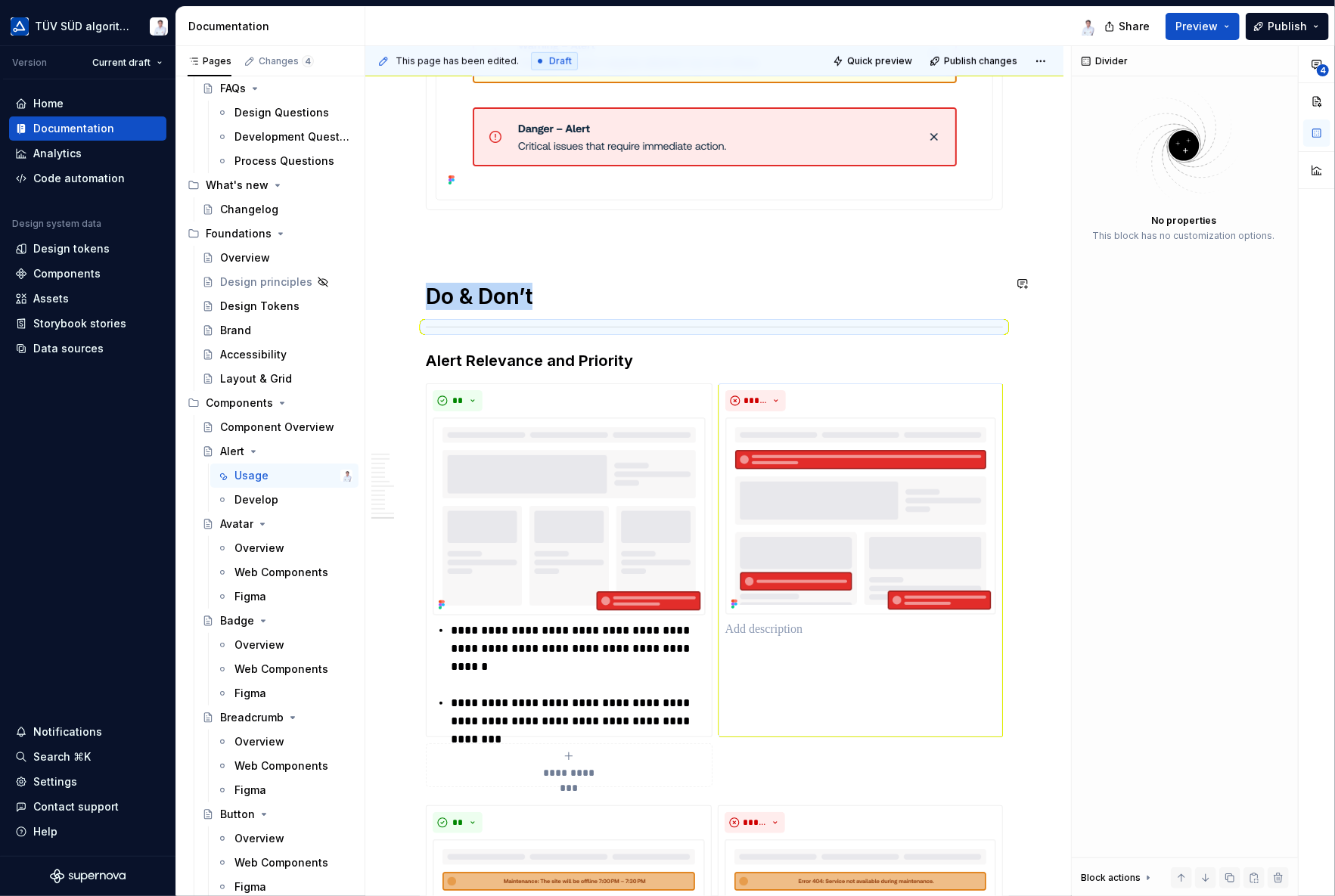
scroll to position [4843, 0]
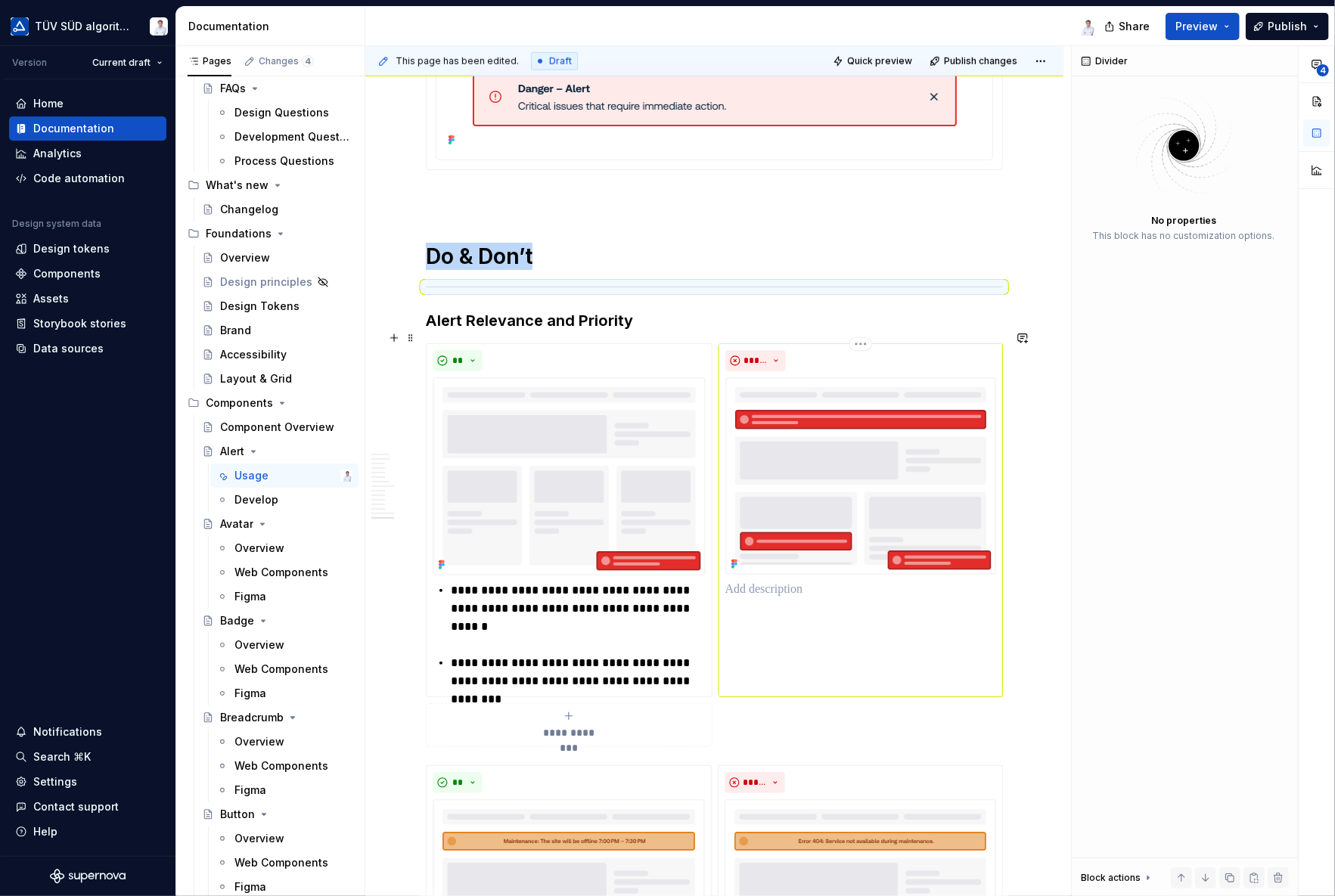
click at [797, 581] on p at bounding box center [861, 590] width 271 height 18
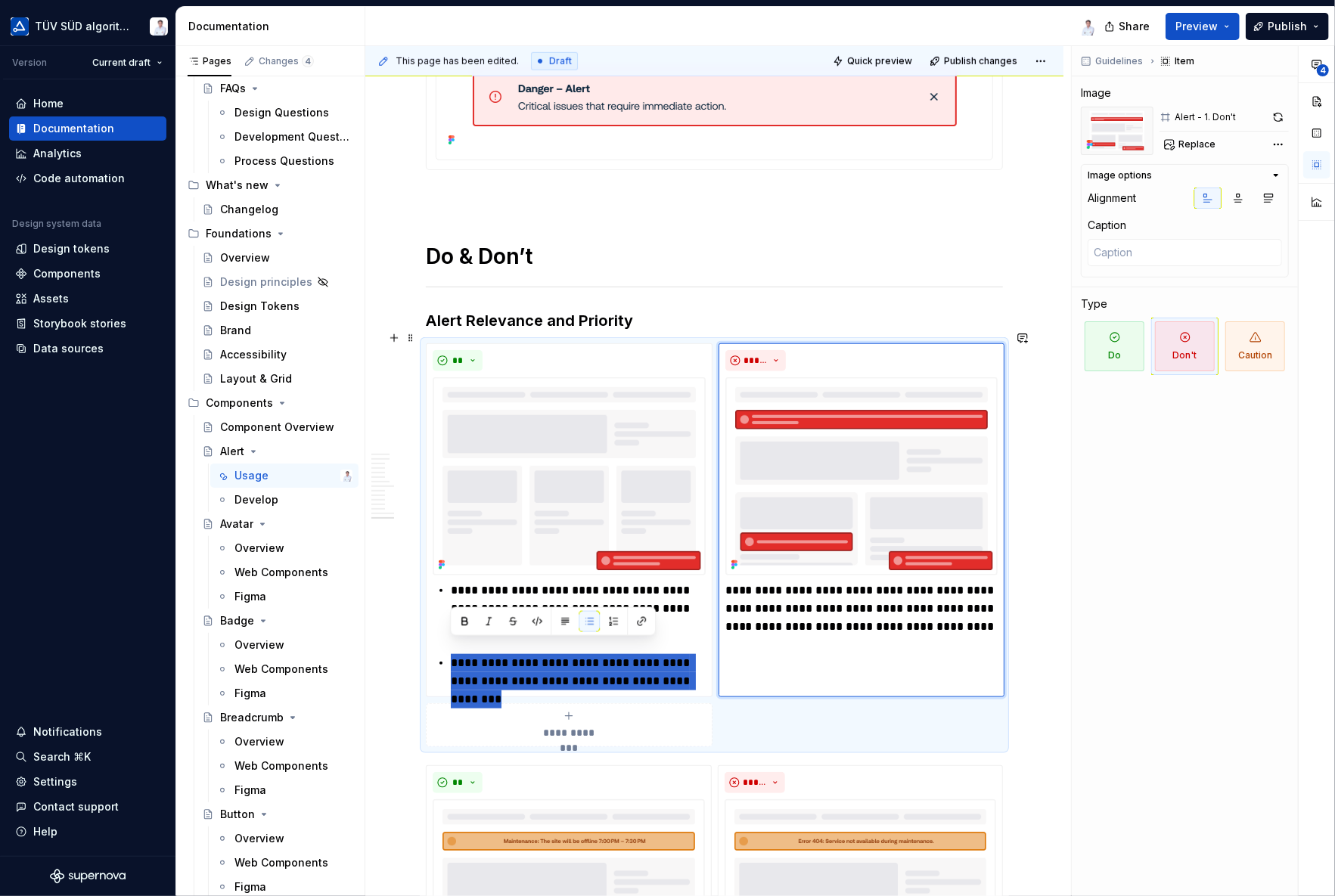
drag, startPoint x: 694, startPoint y: 669, endPoint x: 413, endPoint y: 643, distance: 282.2
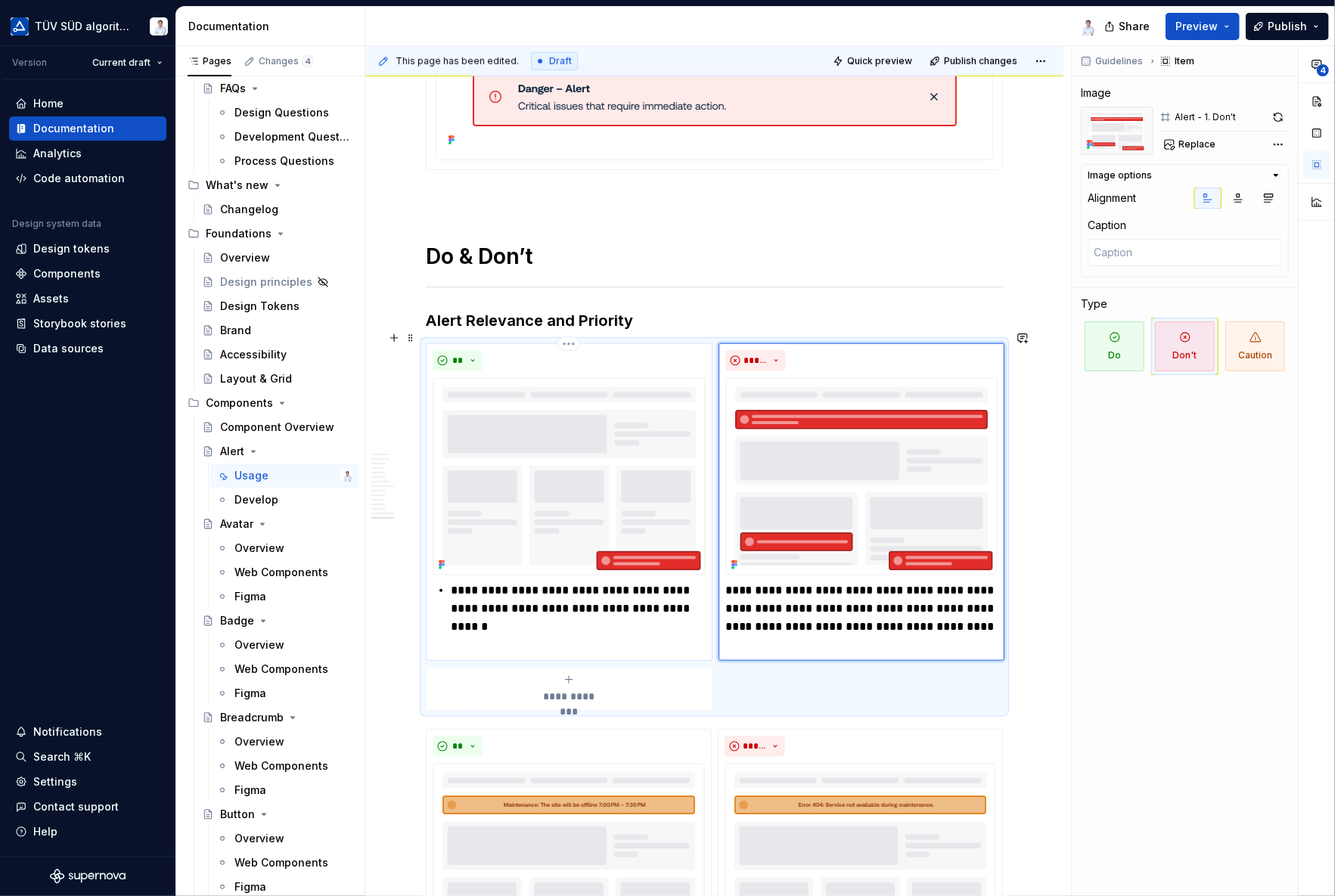
click at [448, 581] on div "**********" at bounding box center [569, 609] width 273 height 55
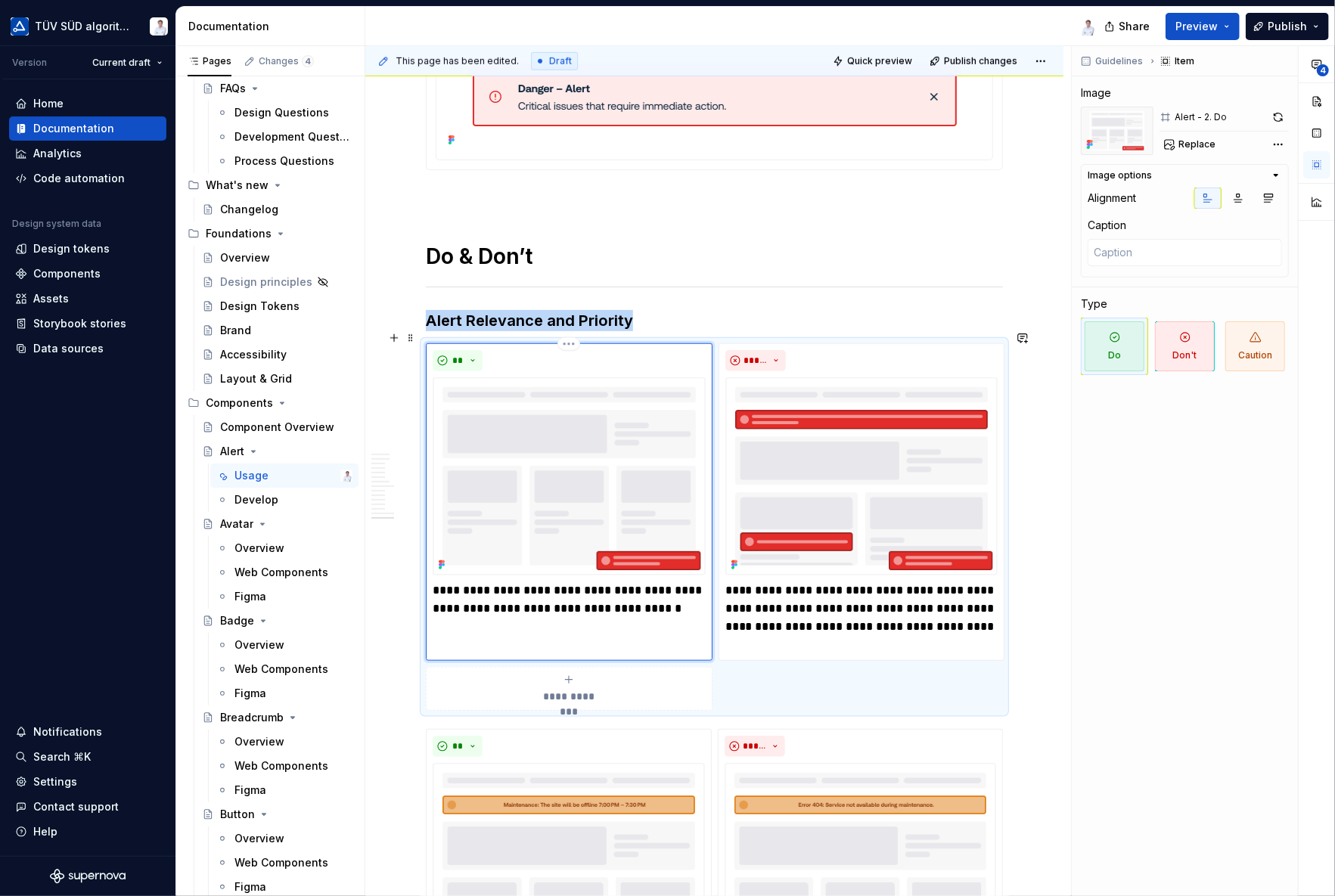
click at [455, 632] on div "**********" at bounding box center [569, 502] width 287 height 318
click at [477, 632] on div "**********" at bounding box center [569, 502] width 287 height 318
click at [818, 621] on p "**********" at bounding box center [861, 617] width 273 height 72
click at [489, 614] on div "**********" at bounding box center [569, 502] width 287 height 318
click at [535, 604] on div "**********" at bounding box center [569, 502] width 287 height 318
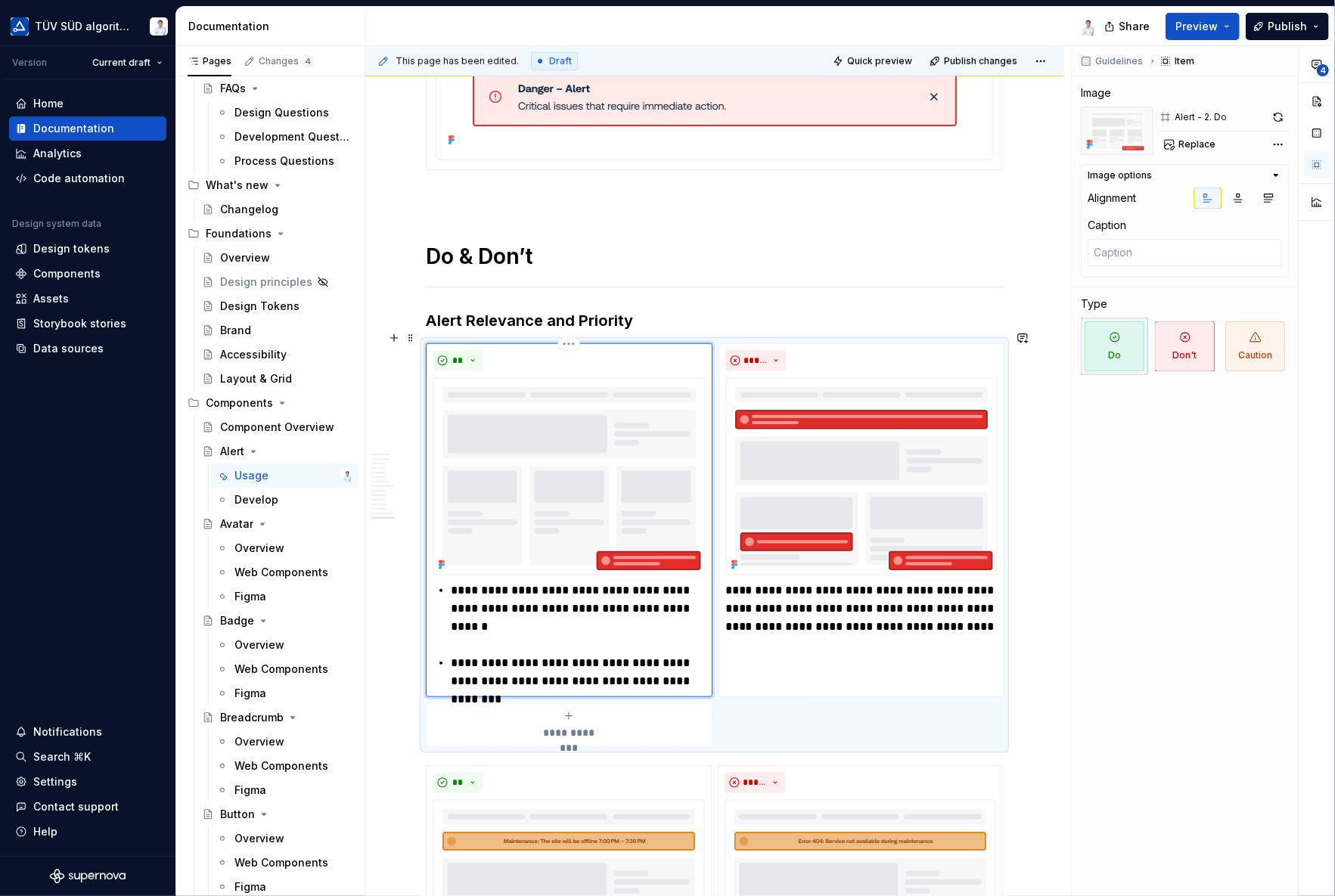
click at [612, 626] on div "**********" at bounding box center [569, 635] width 273 height 109
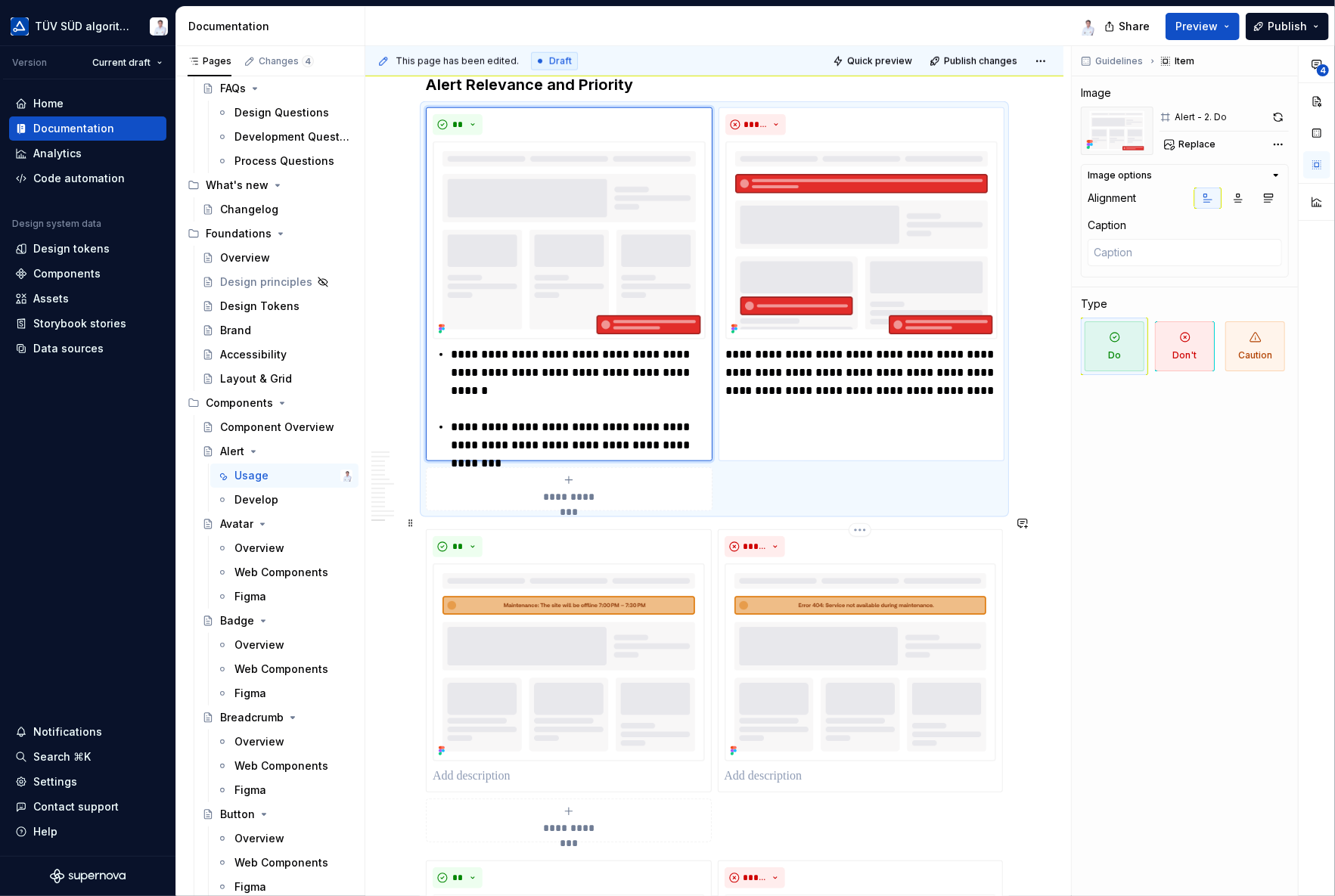
scroll to position [5146, 0]
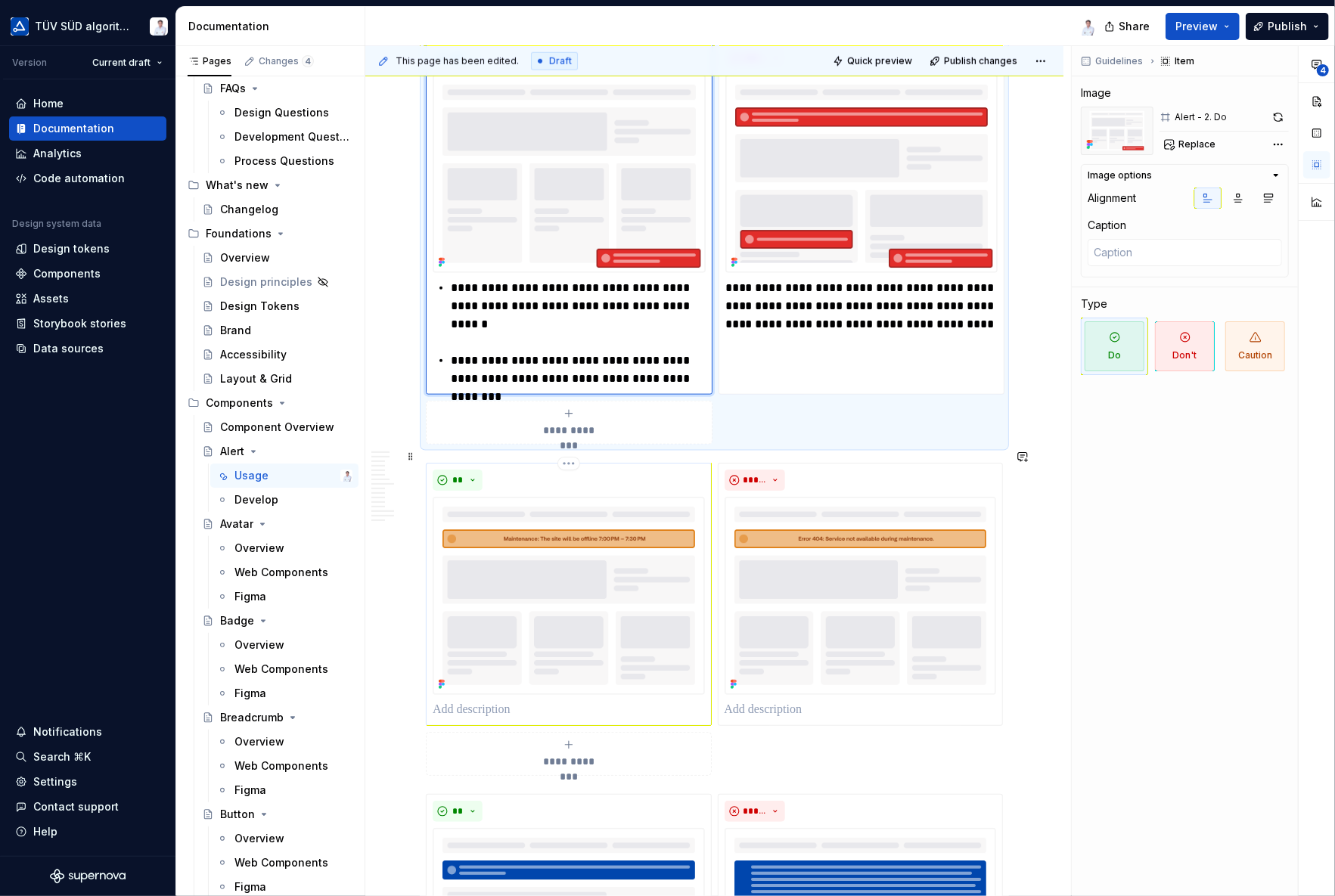
click at [572, 701] on p at bounding box center [569, 710] width 272 height 18
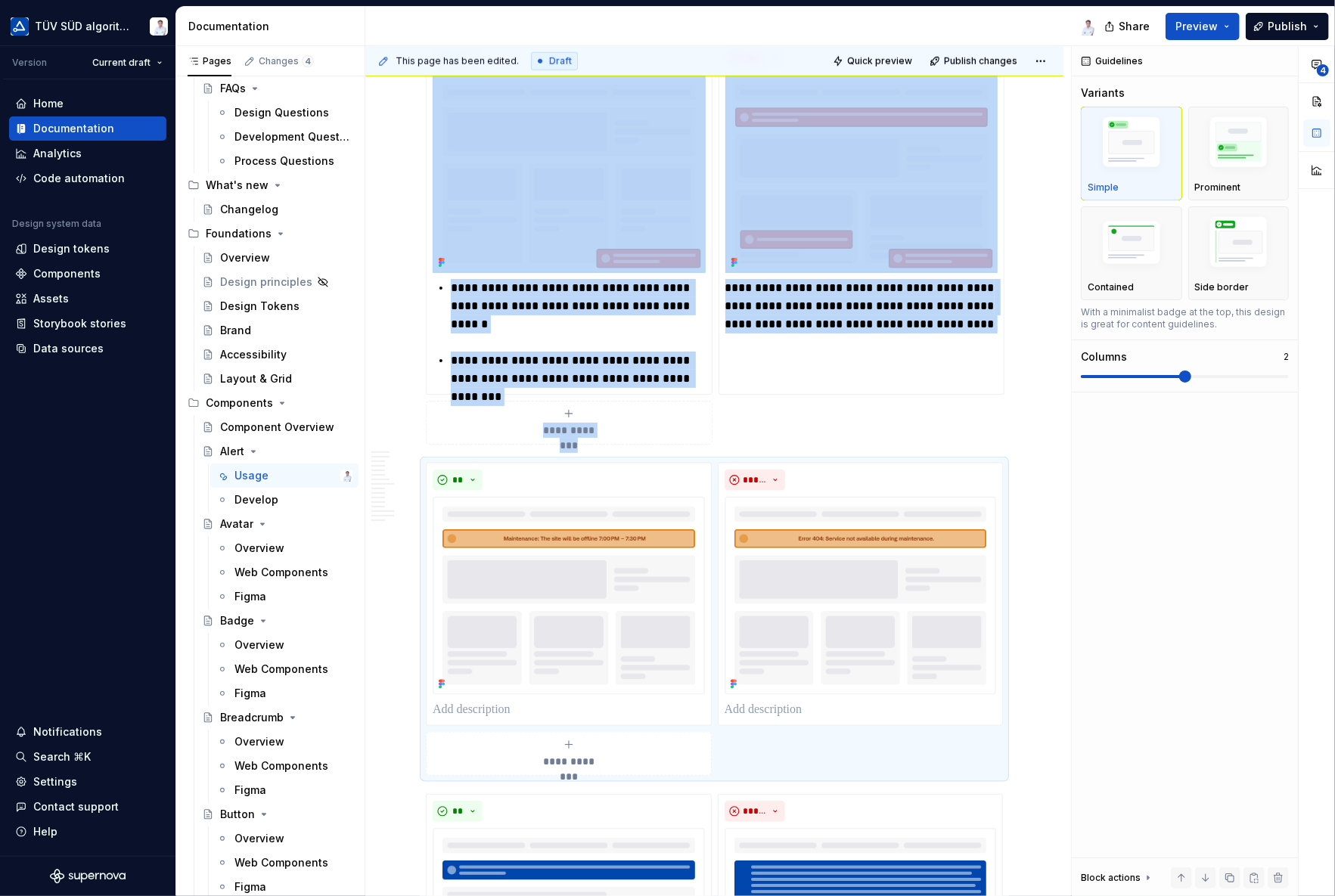
click at [1042, 429] on div "**********" at bounding box center [718, 471] width 706 height 850
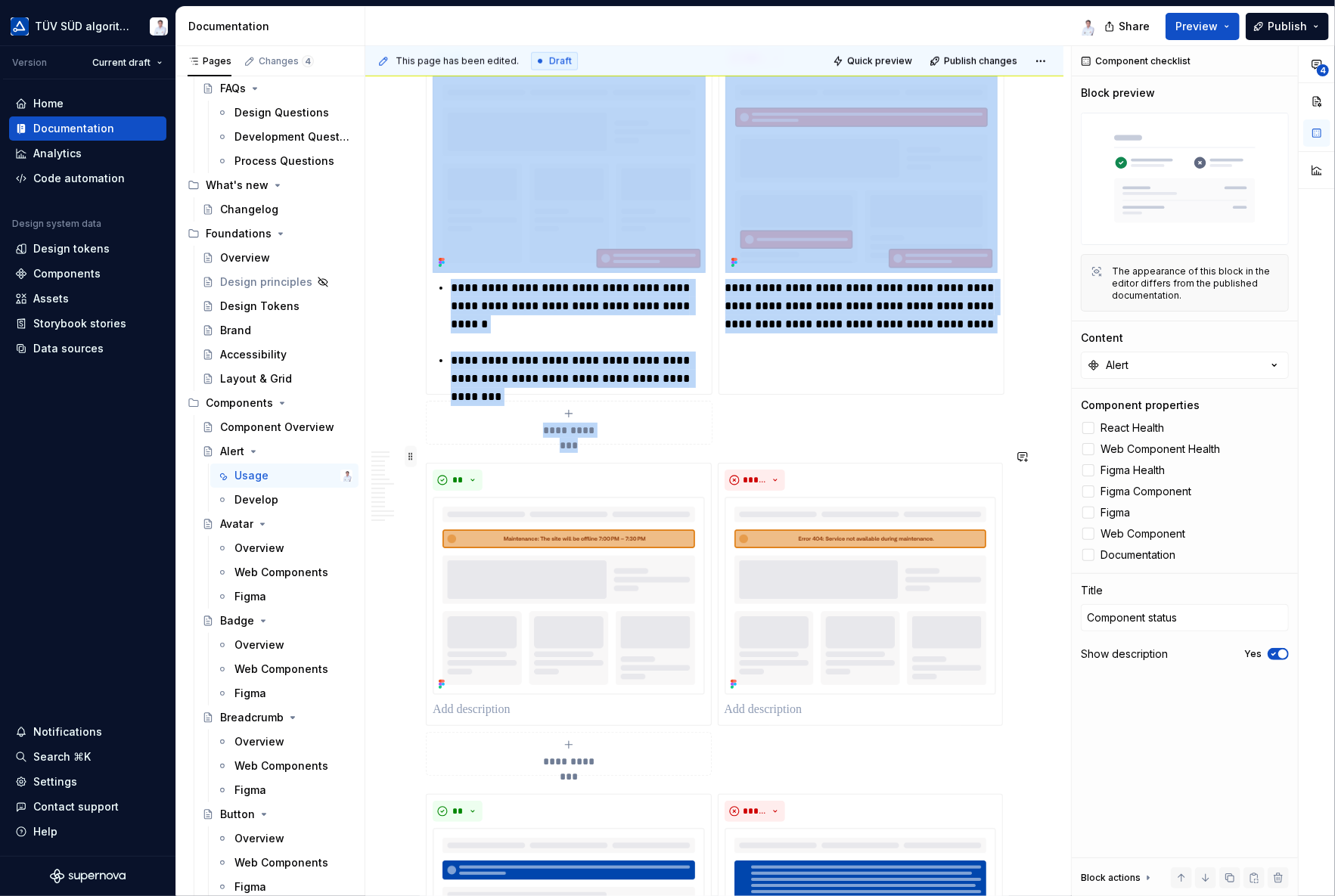
click at [409, 457] on span at bounding box center [411, 457] width 12 height 21
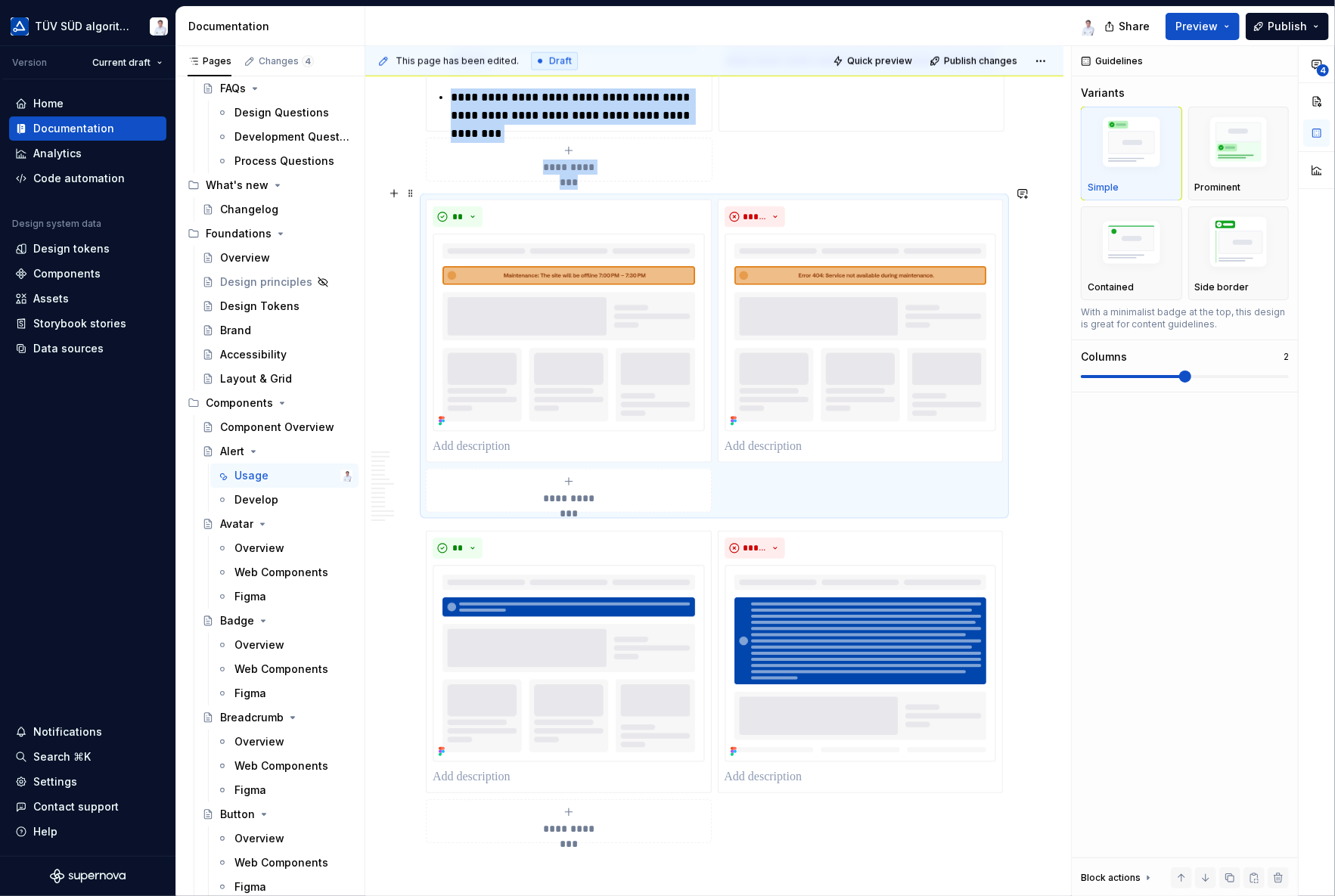
scroll to position [5599, 0]
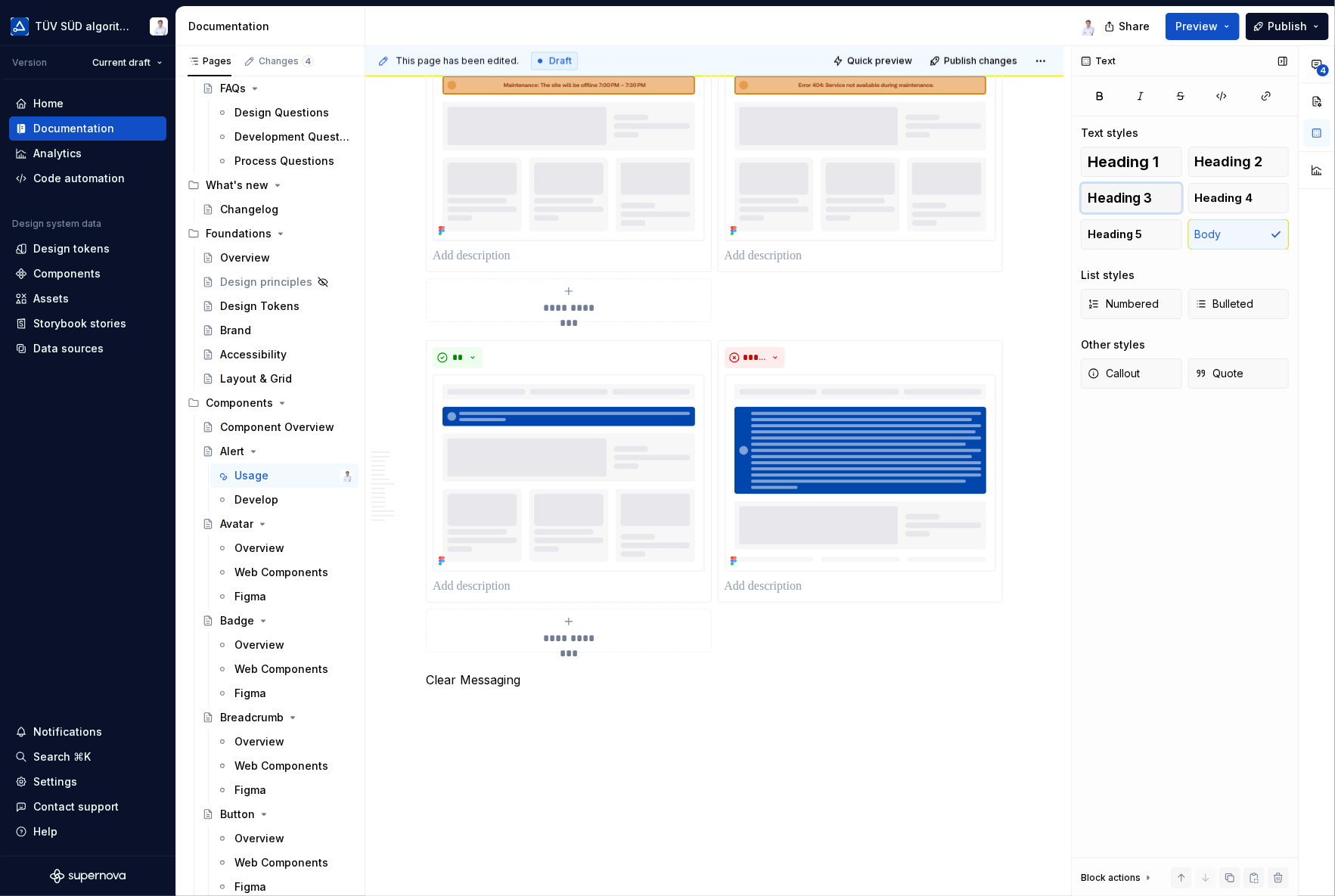
click at [1124, 198] on span "Heading 3" at bounding box center [1119, 198] width 65 height 15
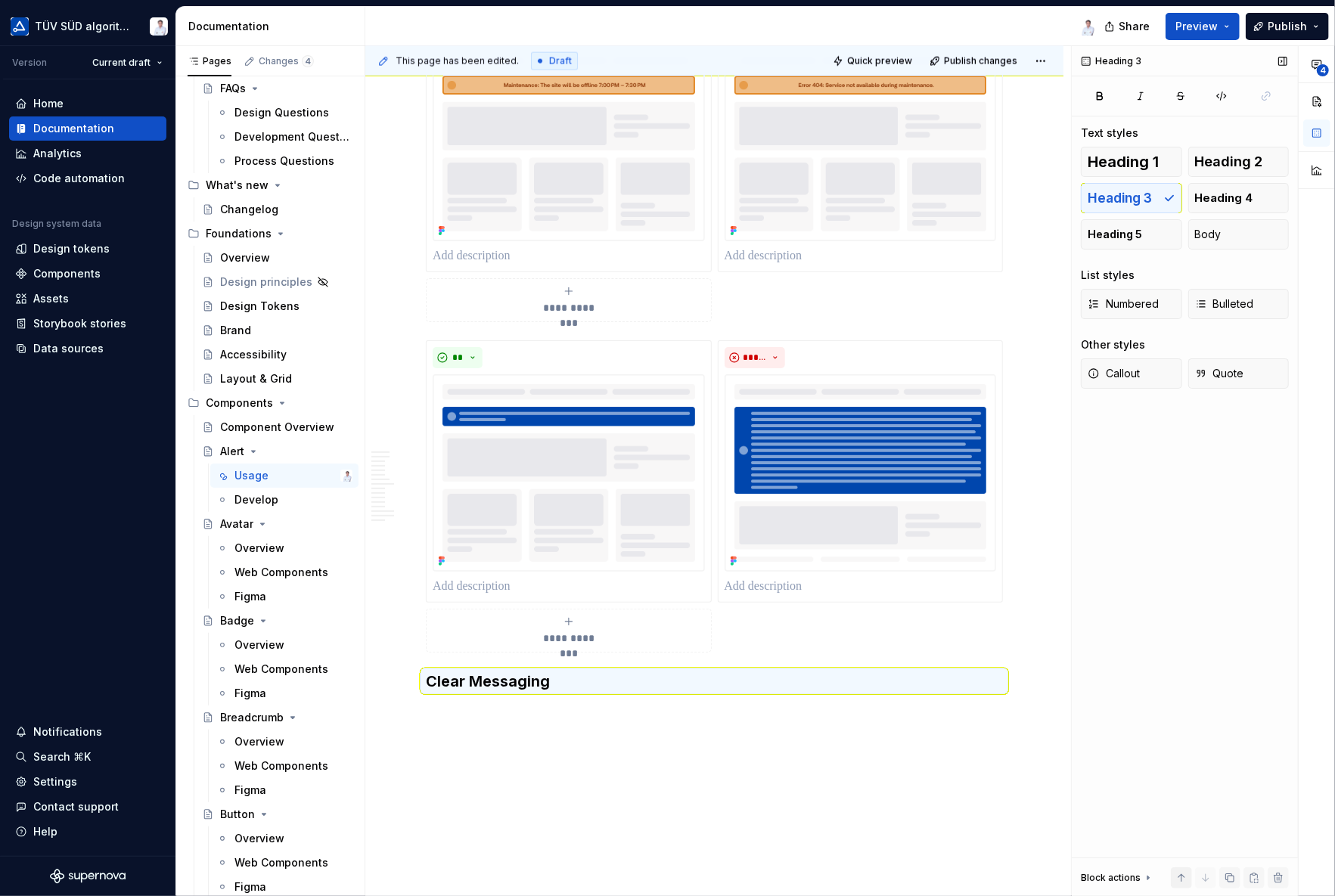
click at [1182, 805] on button "button" at bounding box center [1181, 878] width 21 height 21
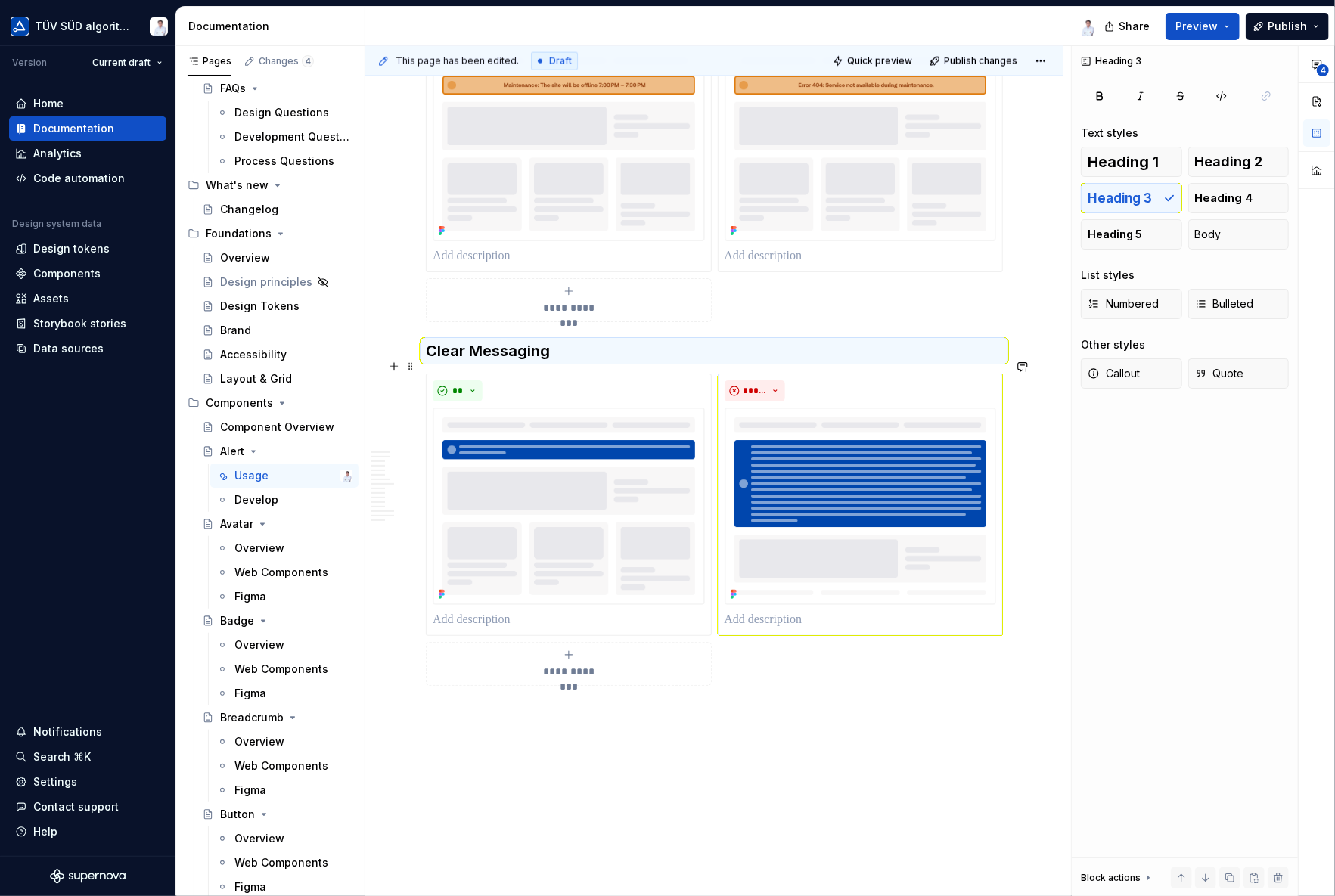
scroll to position [5448, 0]
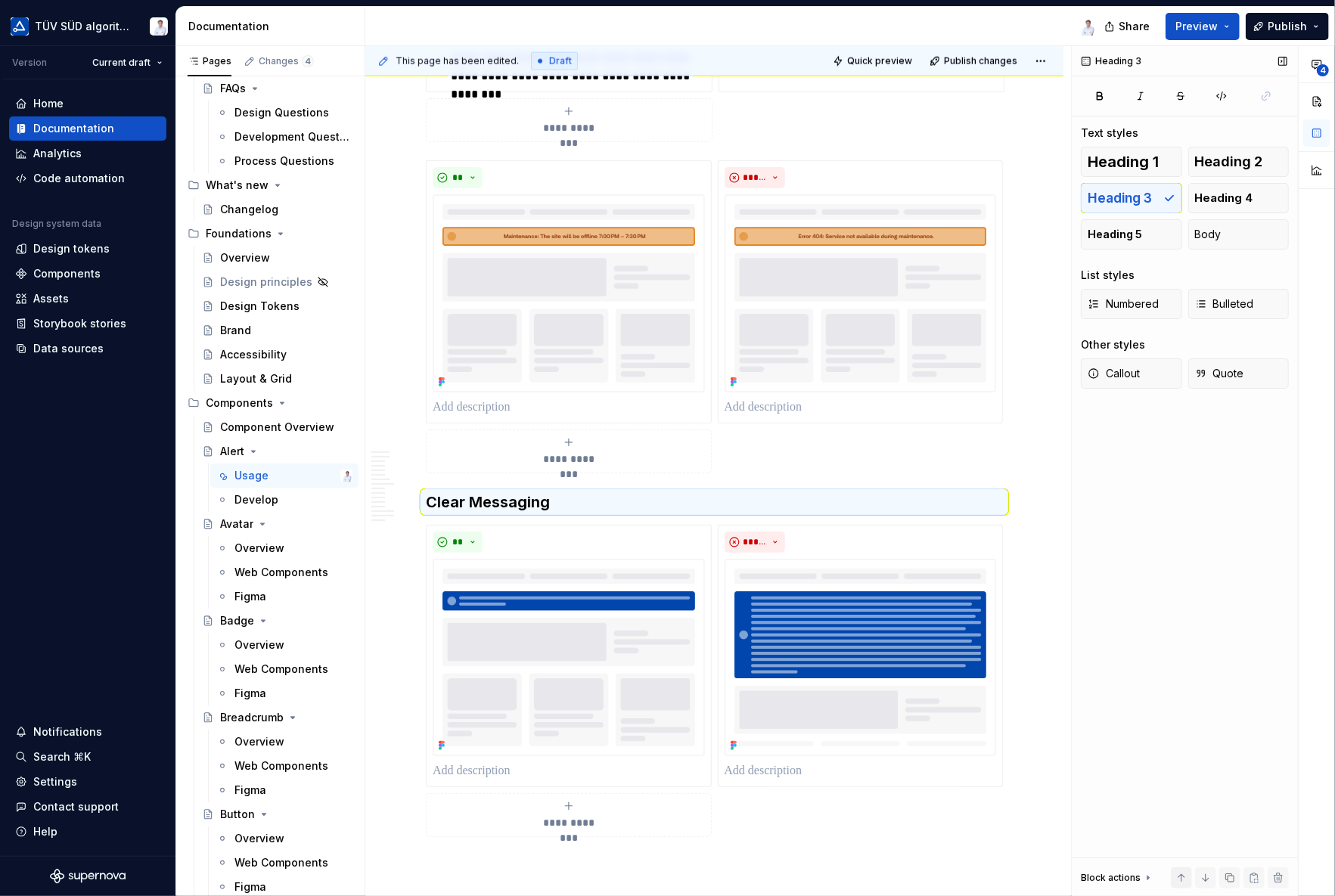
click at [1178, 805] on button "button" at bounding box center [1181, 878] width 21 height 21
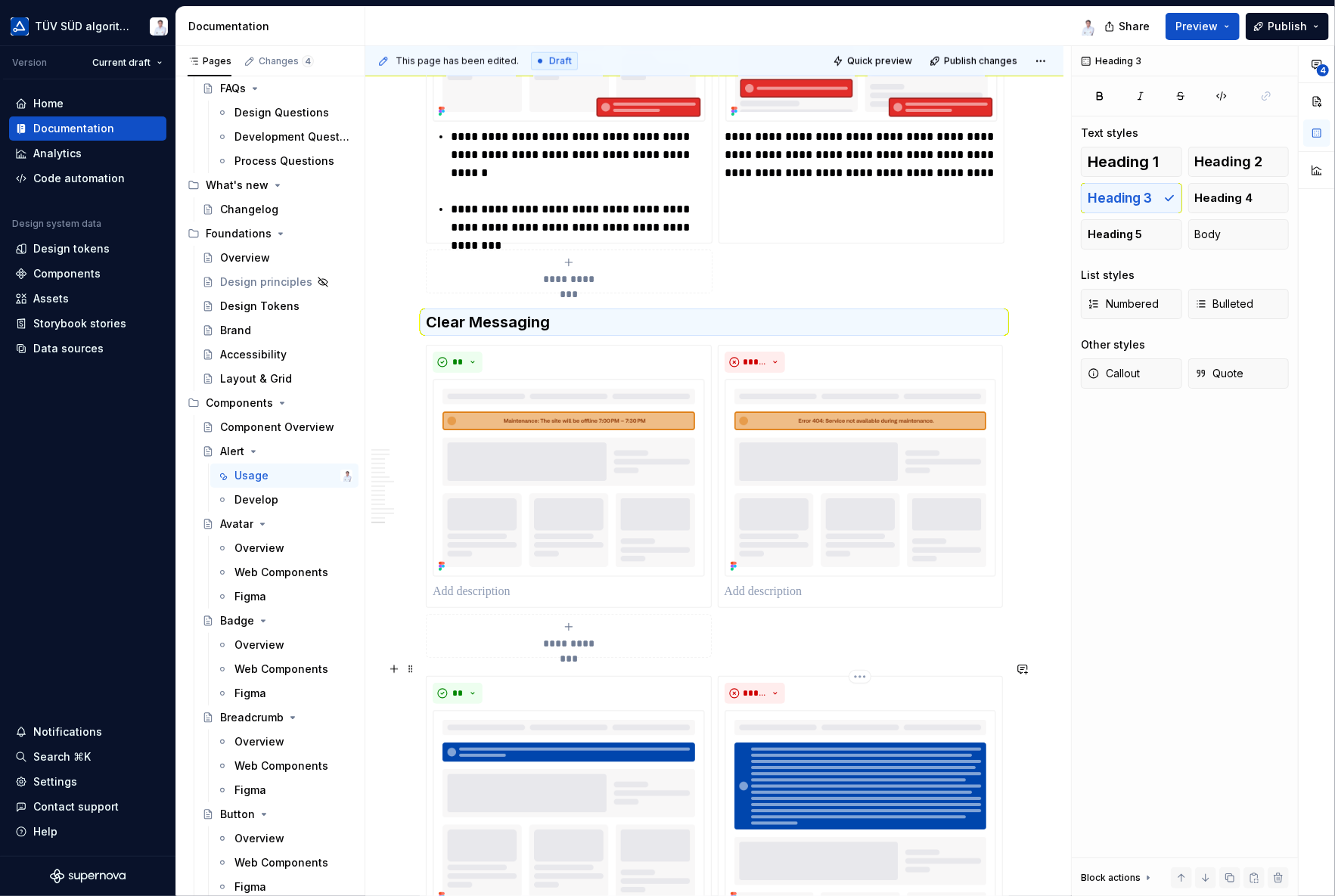
scroll to position [5659, 0]
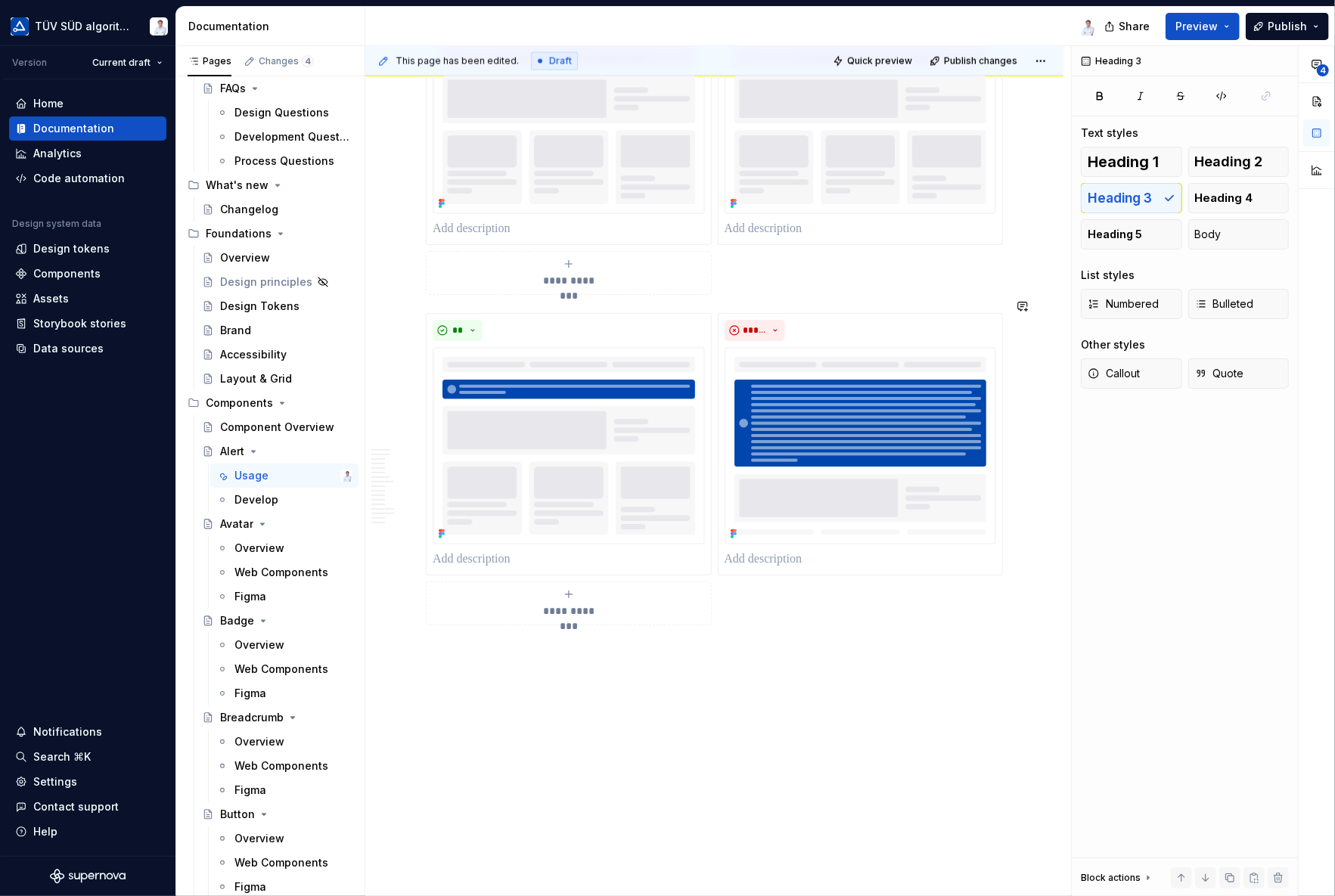
click at [552, 648] on div "**********" at bounding box center [718, 471] width 706 height 850
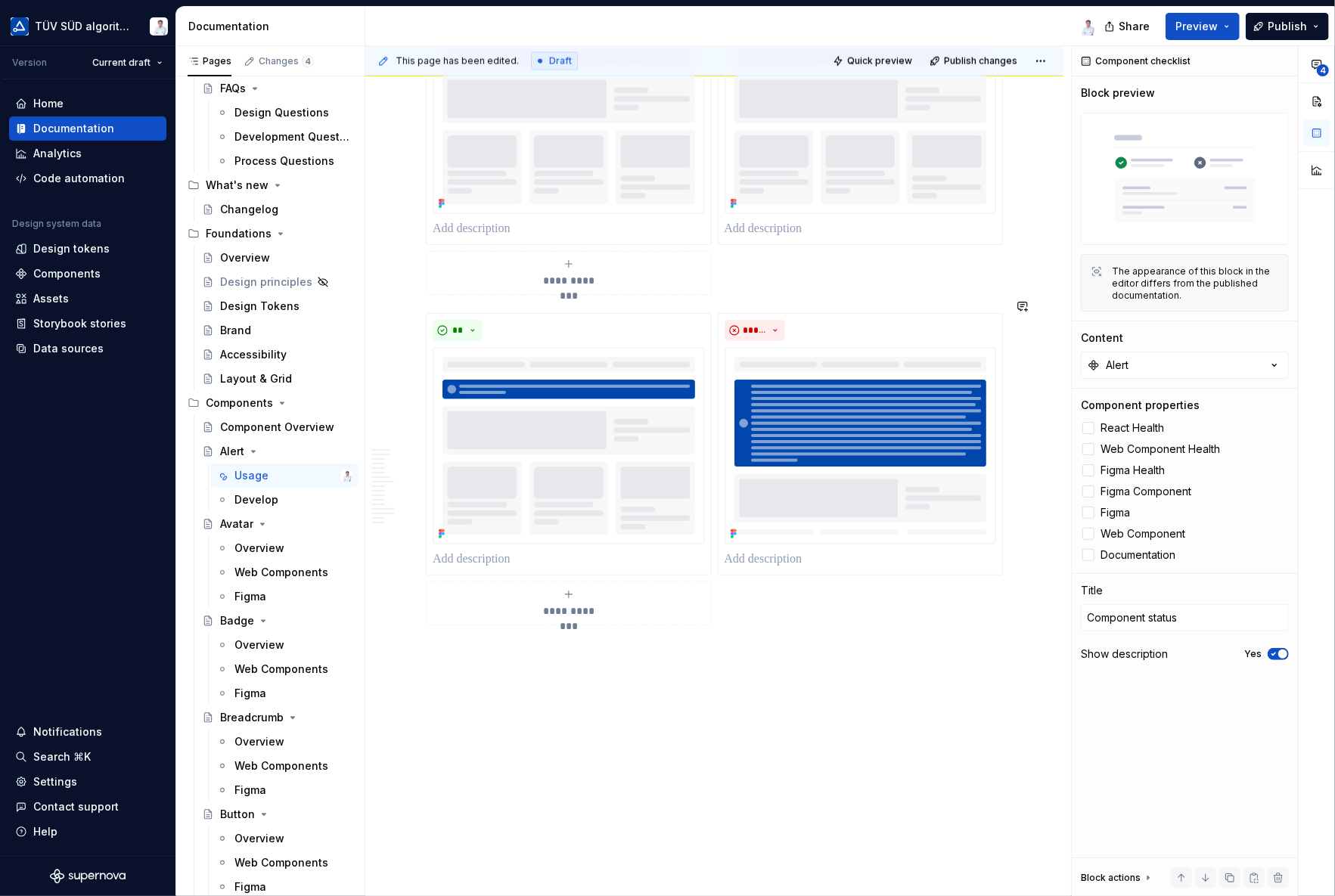
click at [544, 670] on div "**********" at bounding box center [718, 471] width 706 height 850
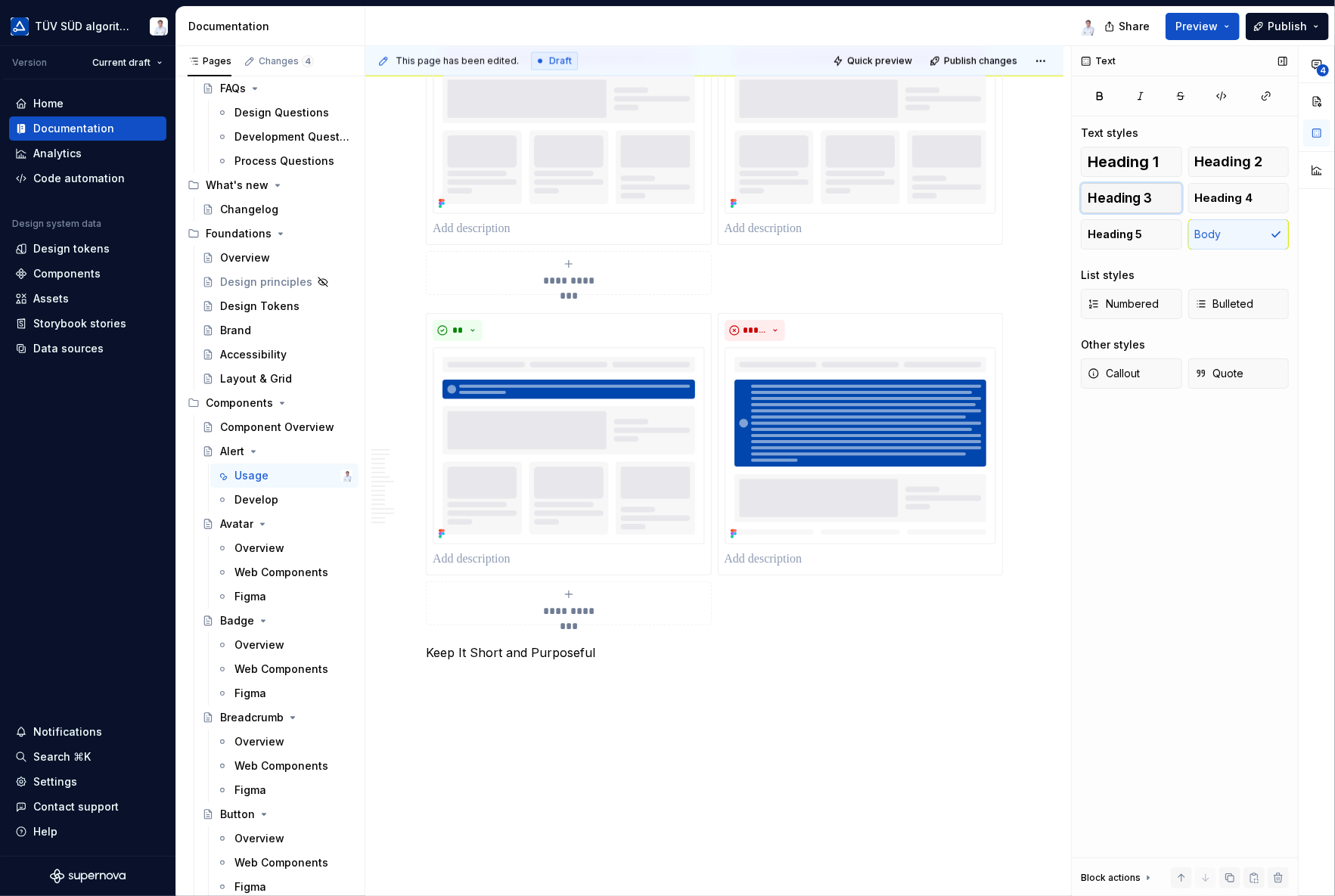
click at [1127, 197] on span "Heading 3" at bounding box center [1119, 198] width 65 height 15
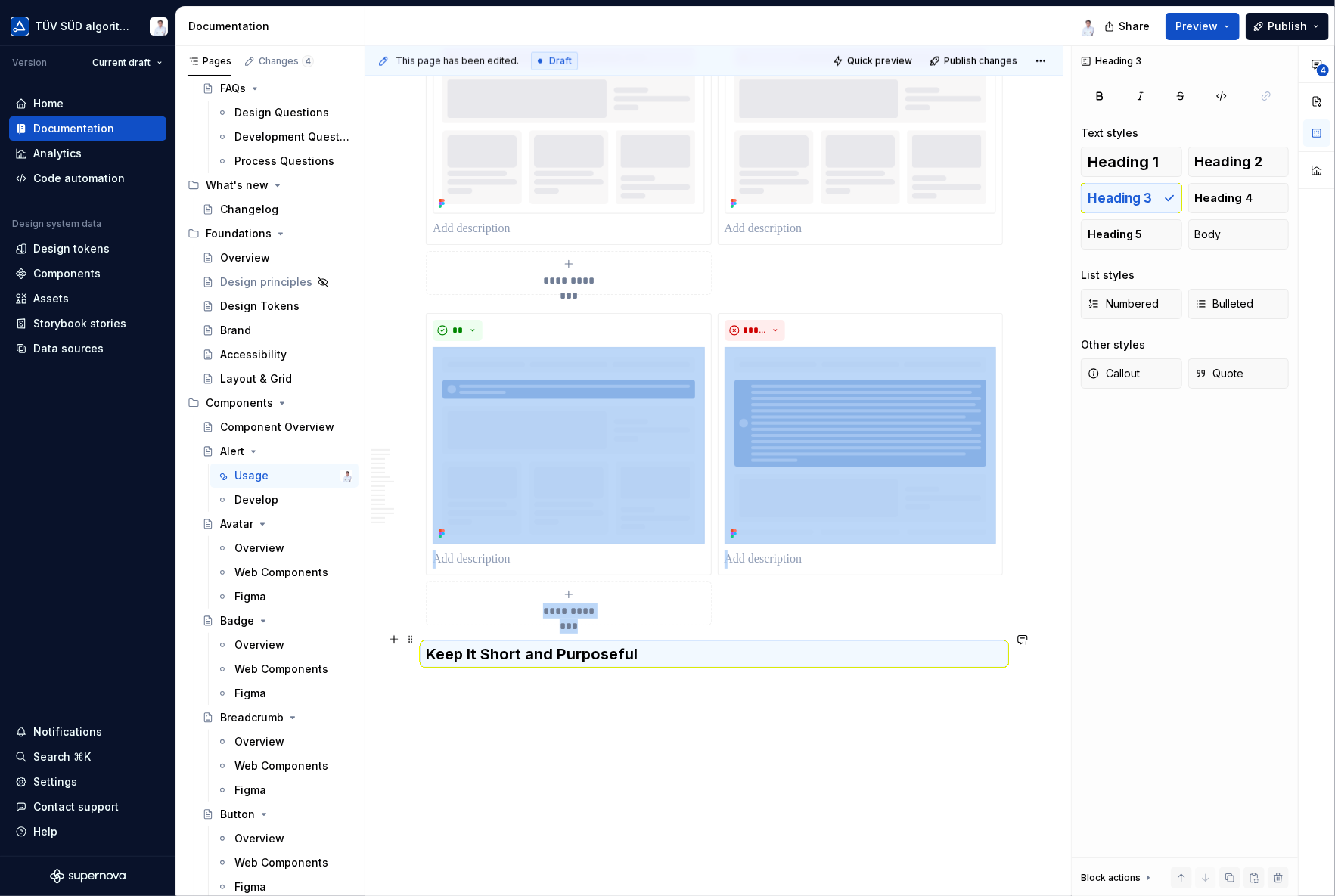
click at [616, 643] on h3 "Keep It Short and Purposeful" at bounding box center [714, 654] width 577 height 21
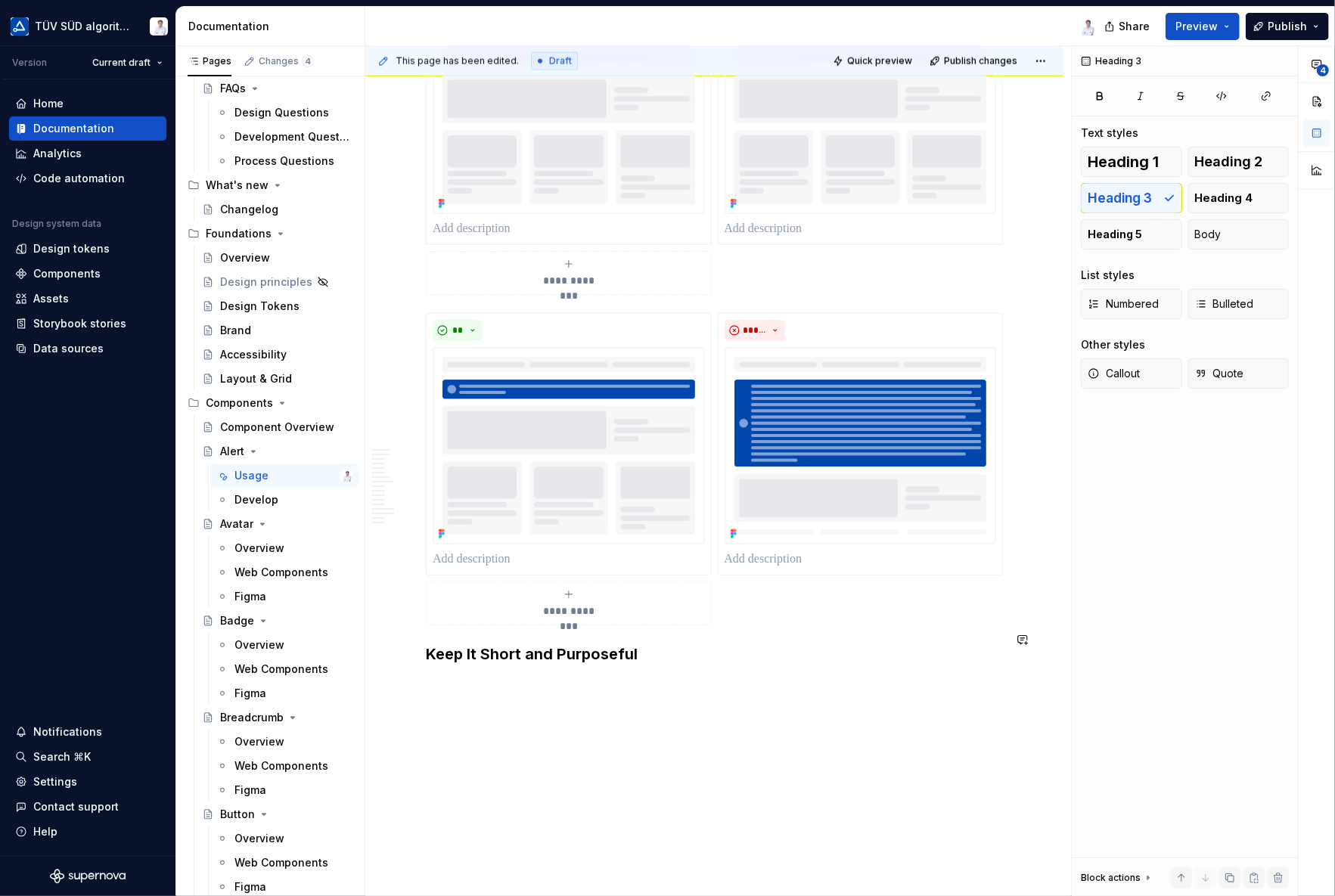
drag, startPoint x: 763, startPoint y: 723, endPoint x: 731, endPoint y: 694, distance: 43.2
click at [762, 723] on div "**********" at bounding box center [718, 471] width 706 height 850
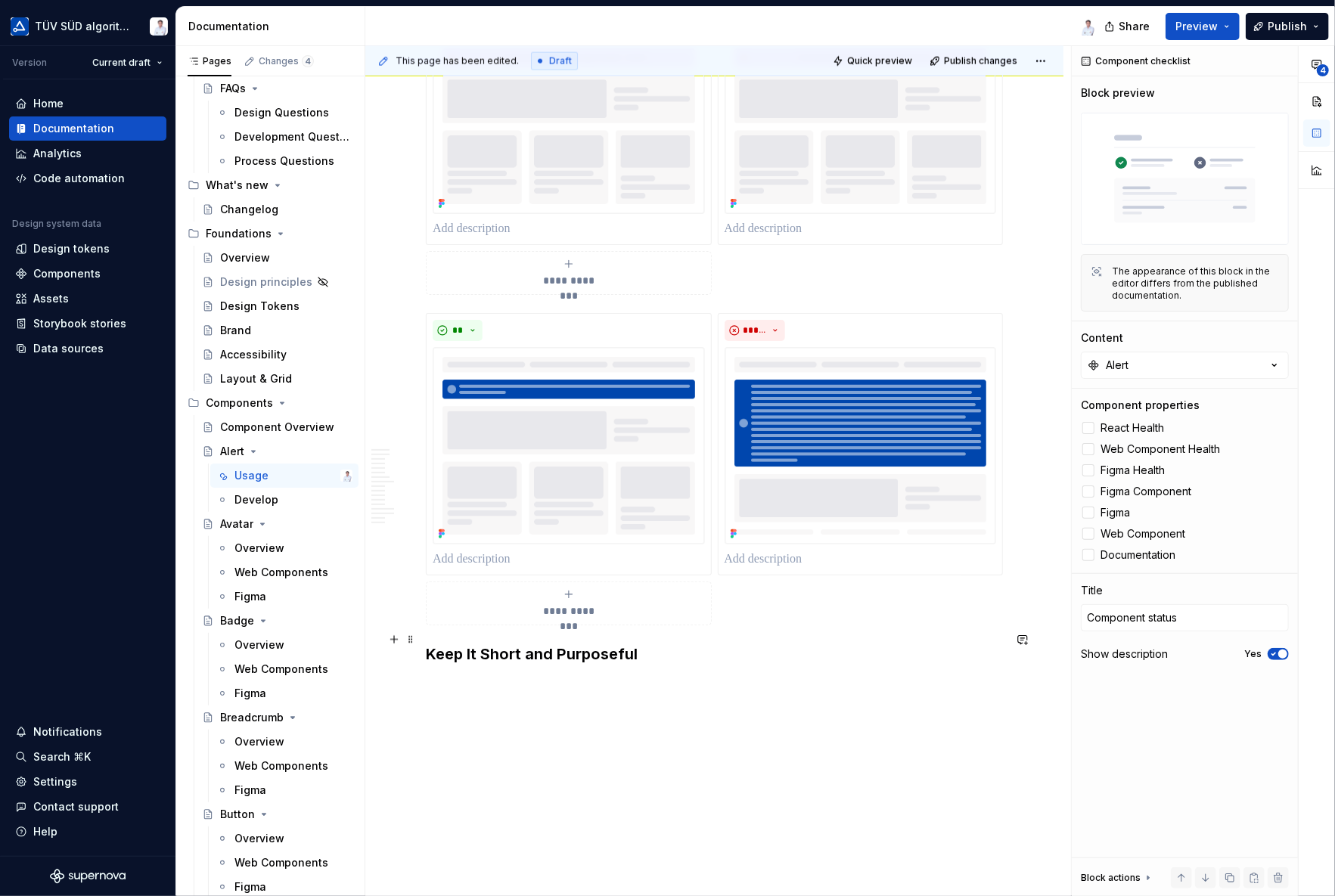
click at [668, 643] on h3 "Keep It Short and Purposeful" at bounding box center [714, 654] width 577 height 21
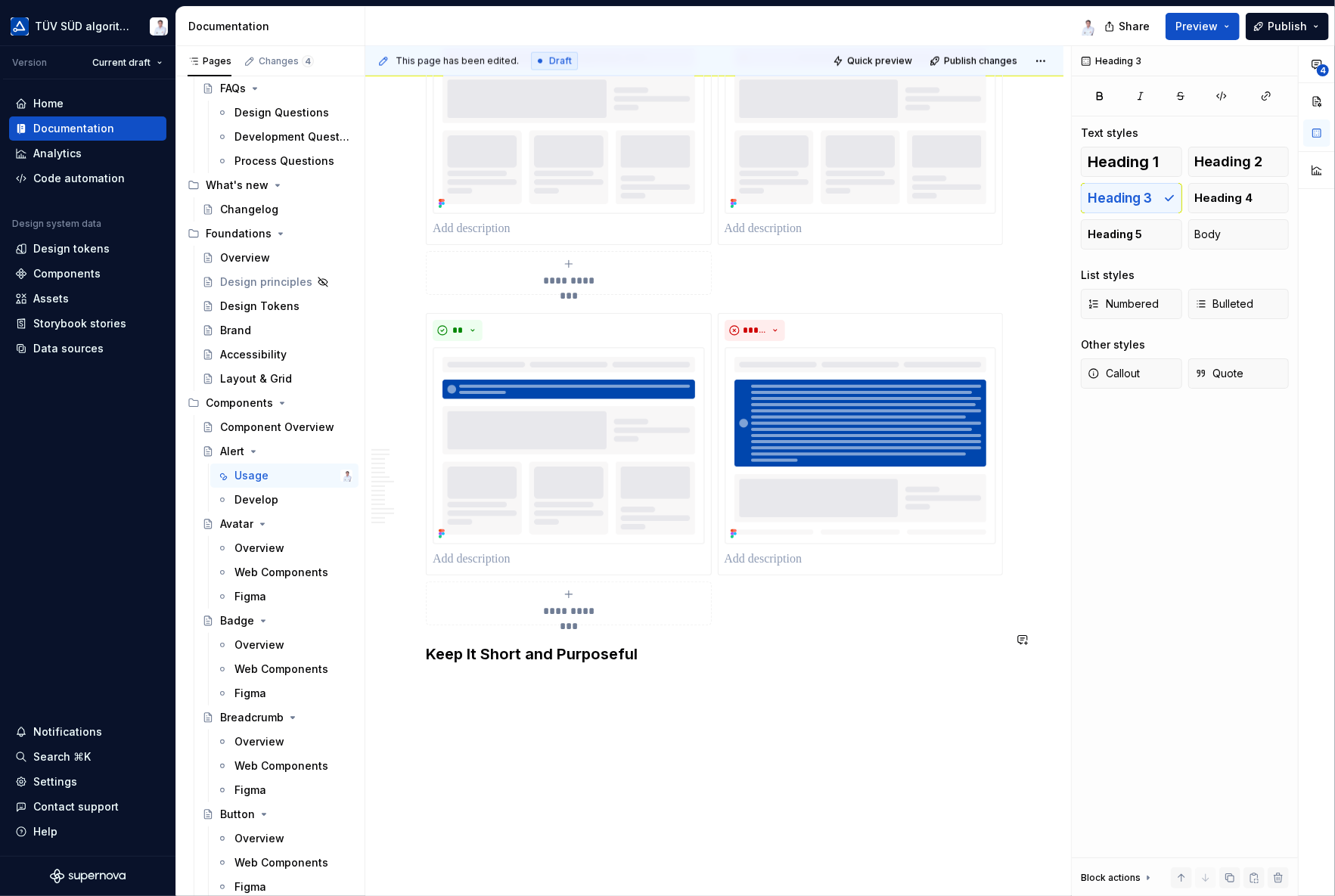
click at [433, 643] on h3 "Keep It Short and Purposeful" at bounding box center [714, 654] width 577 height 21
click at [449, 643] on h3 "Keep It Short and Purposeful" at bounding box center [714, 654] width 577 height 21
click at [1176, 805] on button "button" at bounding box center [1181, 878] width 21 height 21
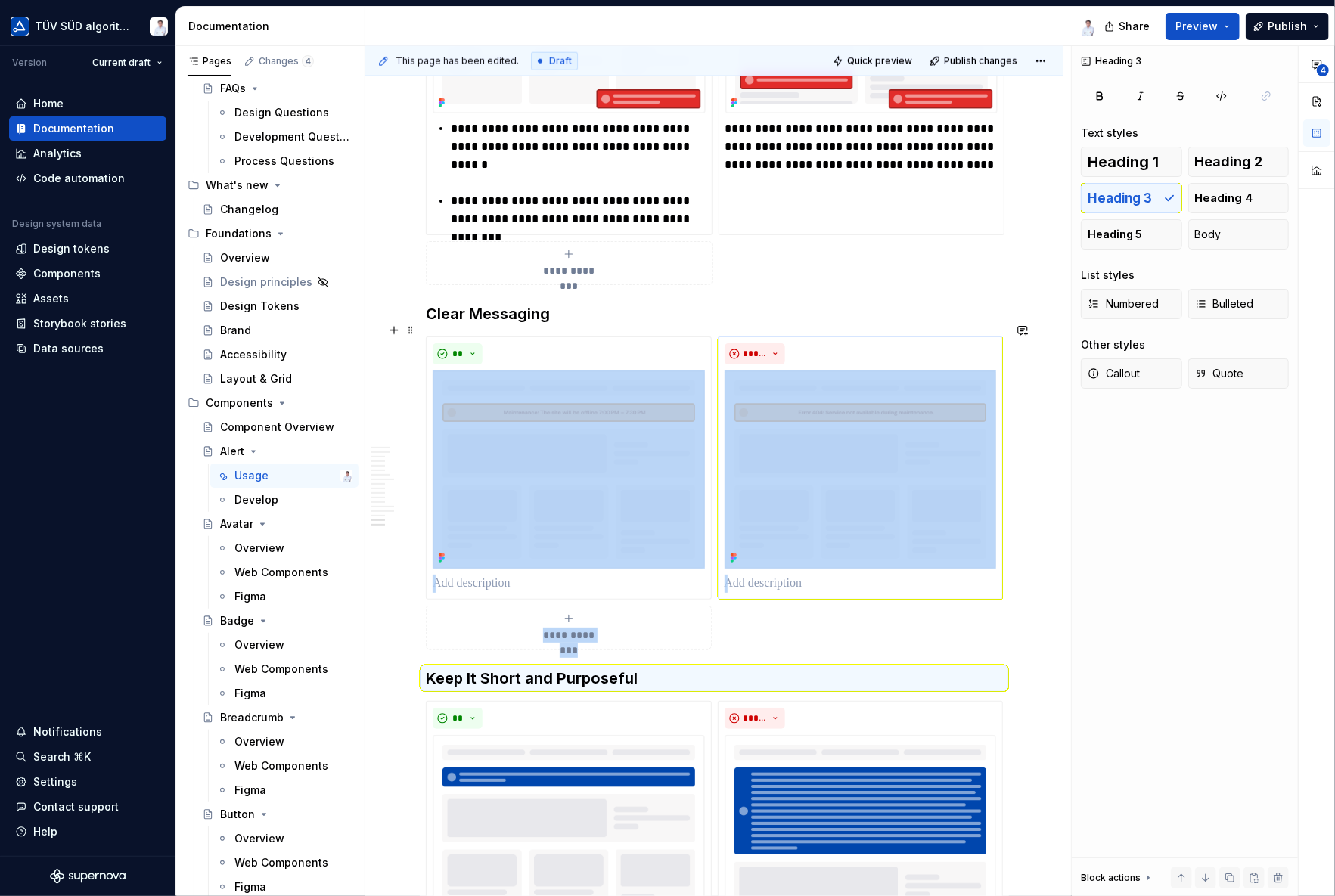
scroll to position [5282, 0]
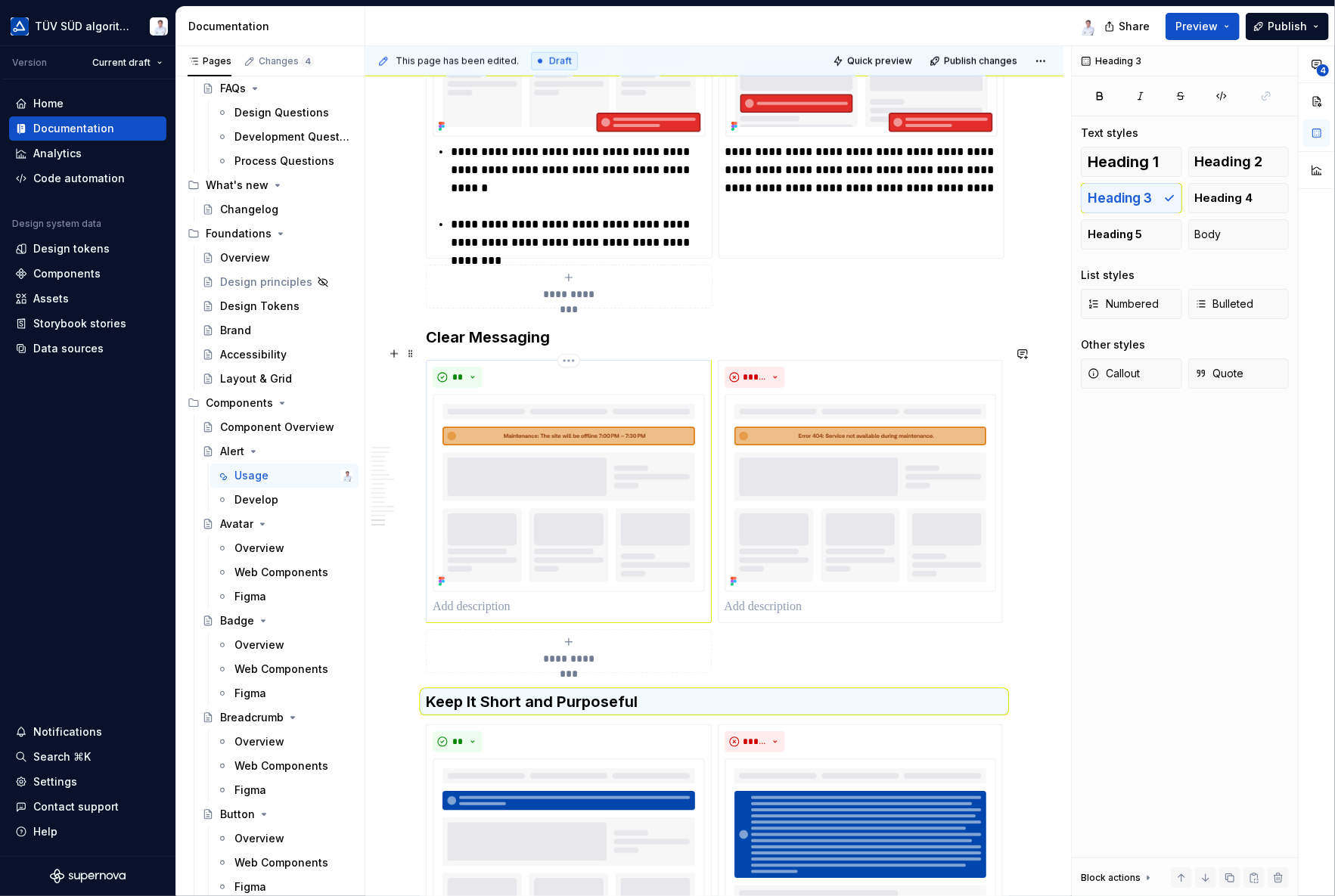
click at [503, 598] on p at bounding box center [569, 607] width 272 height 18
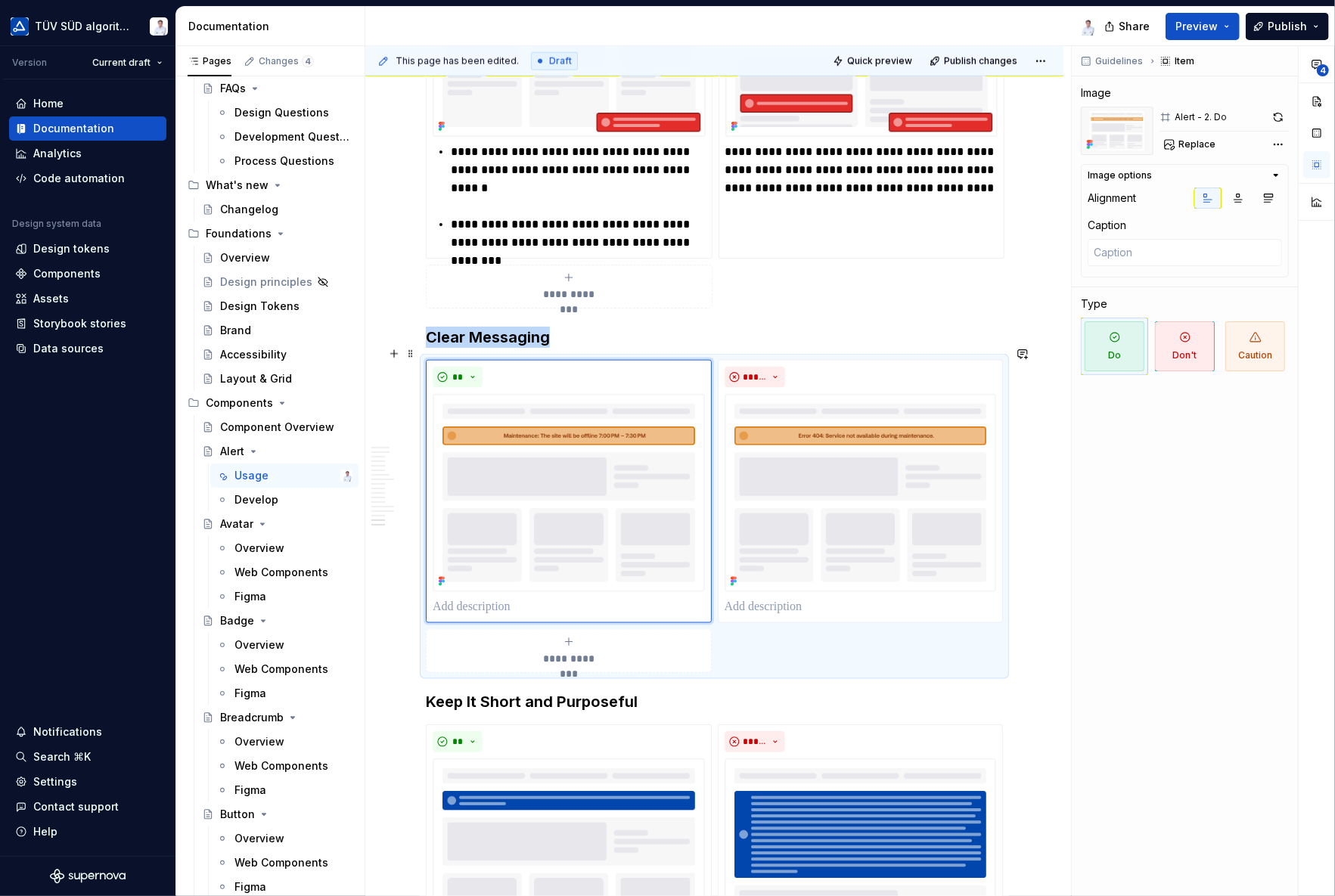
click at [551, 651] on span "**********" at bounding box center [569, 658] width 70 height 15
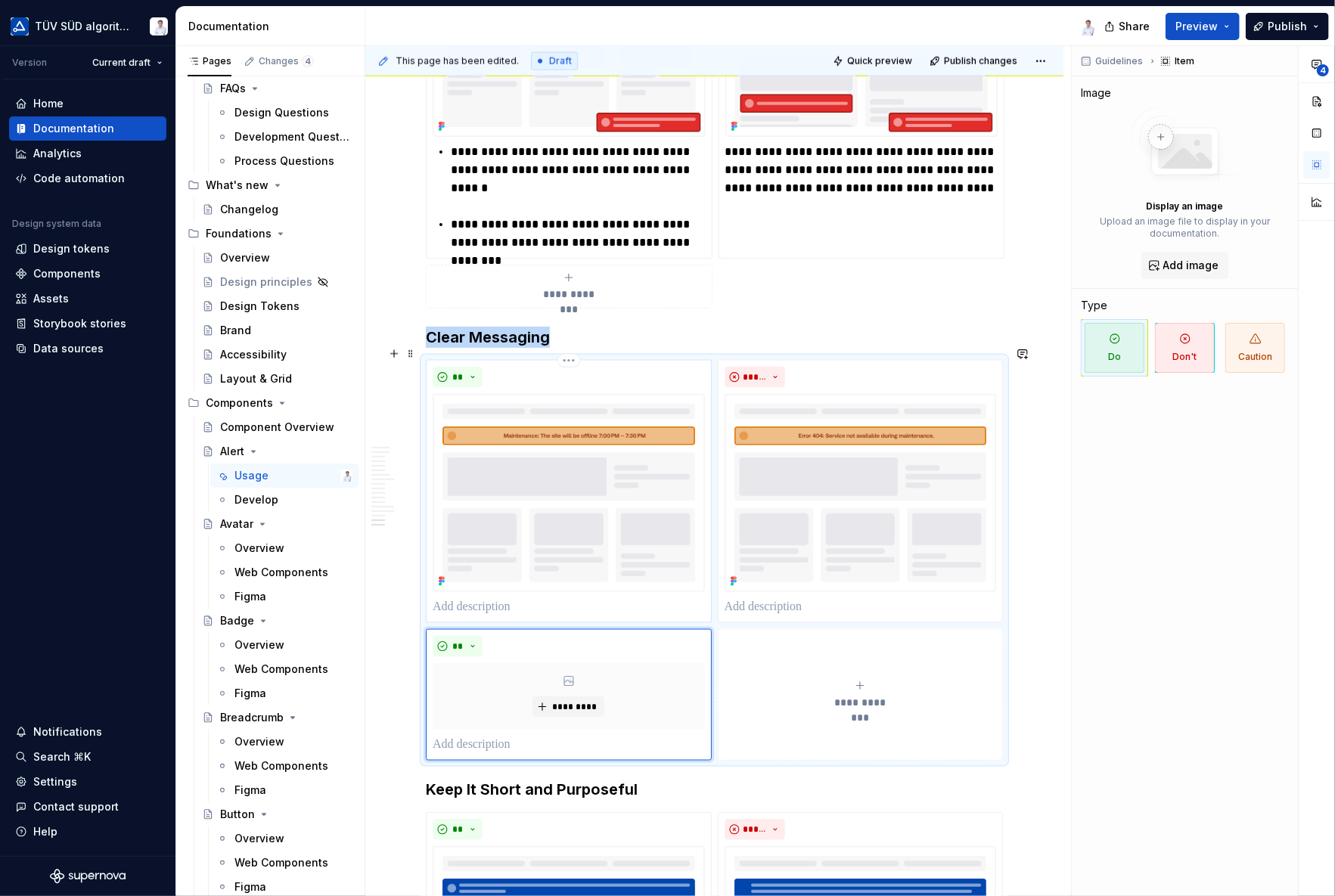
click at [507, 598] on p at bounding box center [569, 607] width 272 height 18
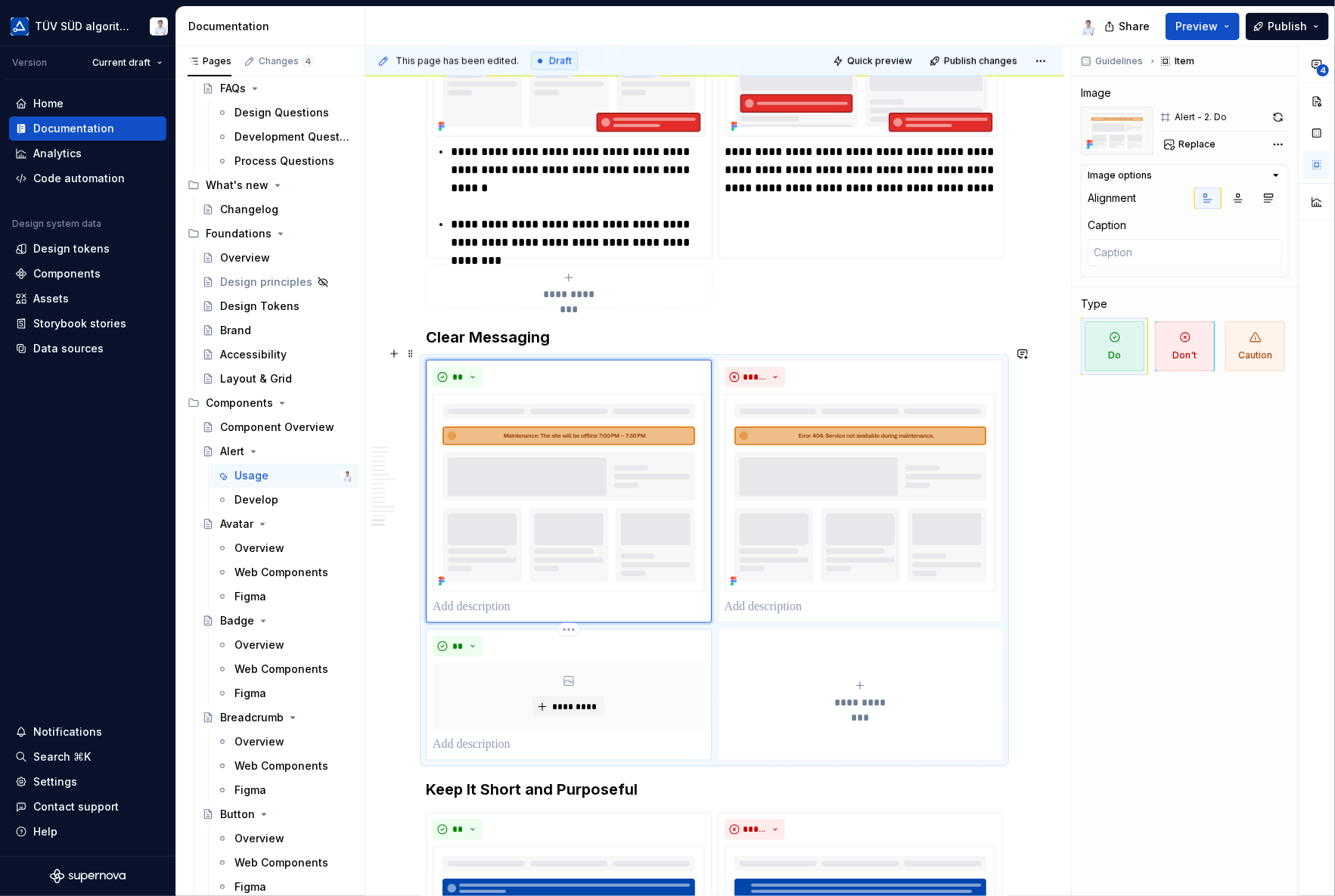
click at [504, 636] on div "**" at bounding box center [569, 647] width 272 height 21
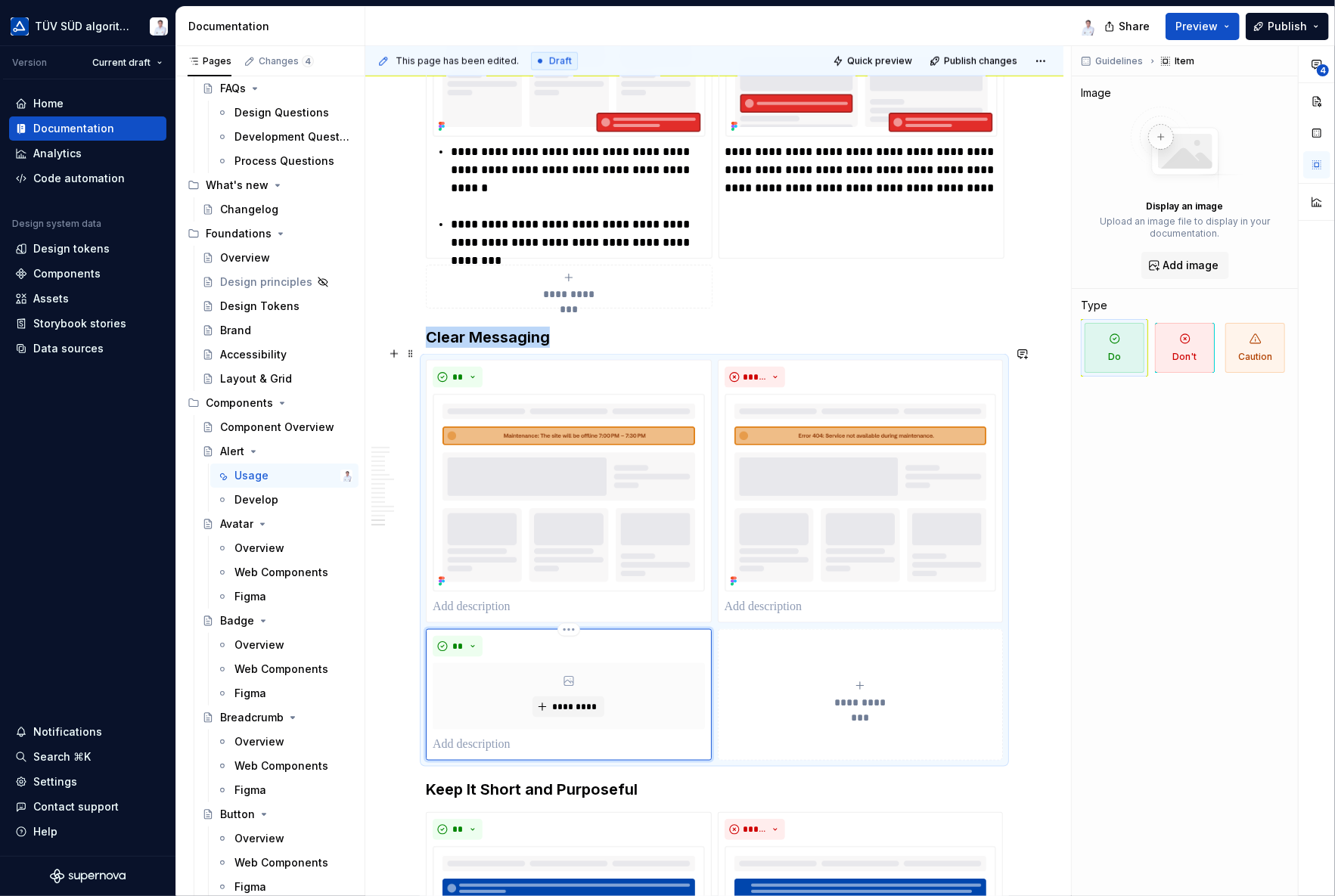
click at [581, 629] on div "** *********" at bounding box center [569, 695] width 286 height 131
click at [573, 615] on html "TÜV SÜD algorithm Version Current draft Home Documentation Analytics Code autom…" at bounding box center [668, 448] width 1335 height 896
click at [591, 640] on div "Delete item" at bounding box center [634, 640] width 98 height 15
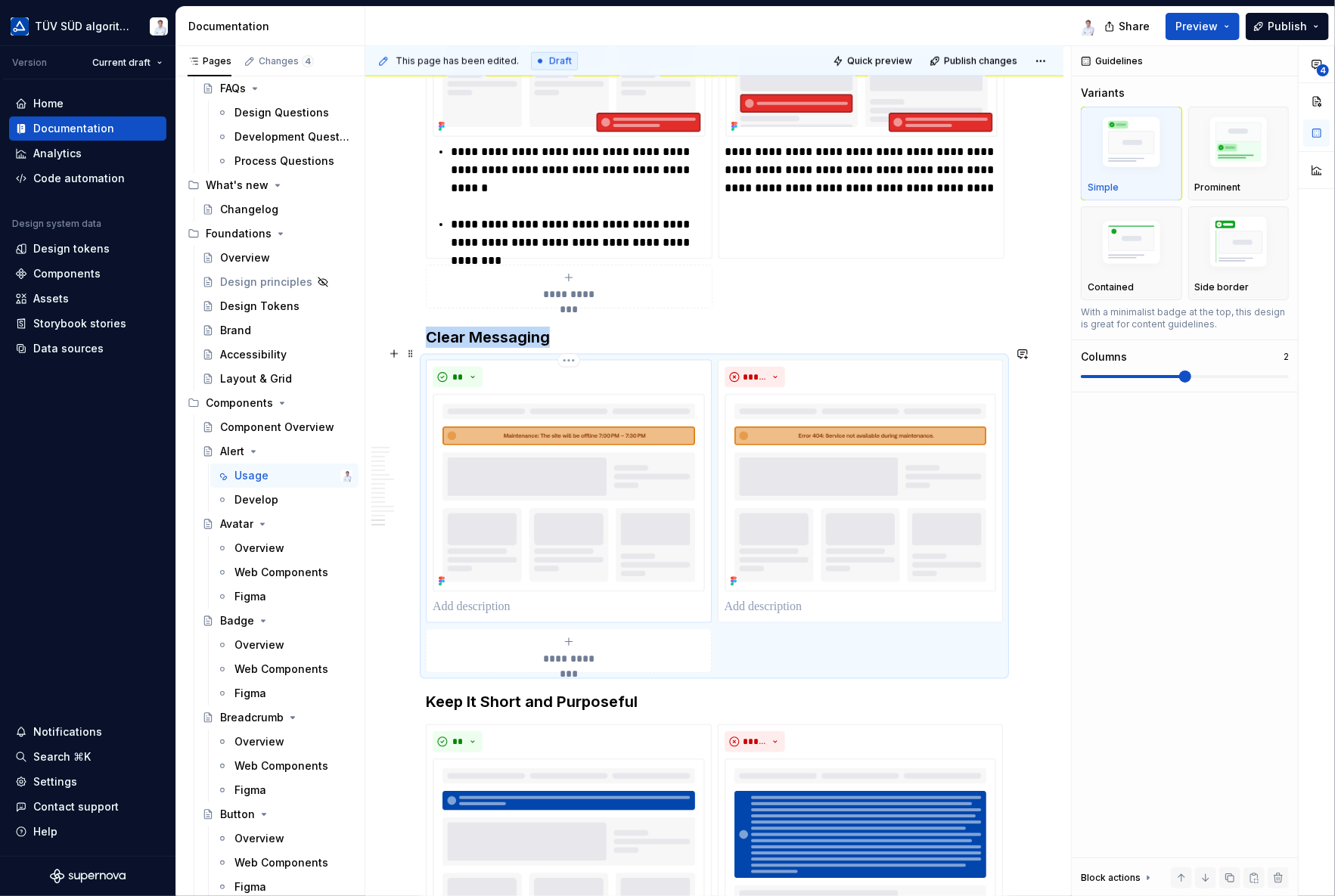
click at [480, 598] on p at bounding box center [569, 607] width 272 height 18
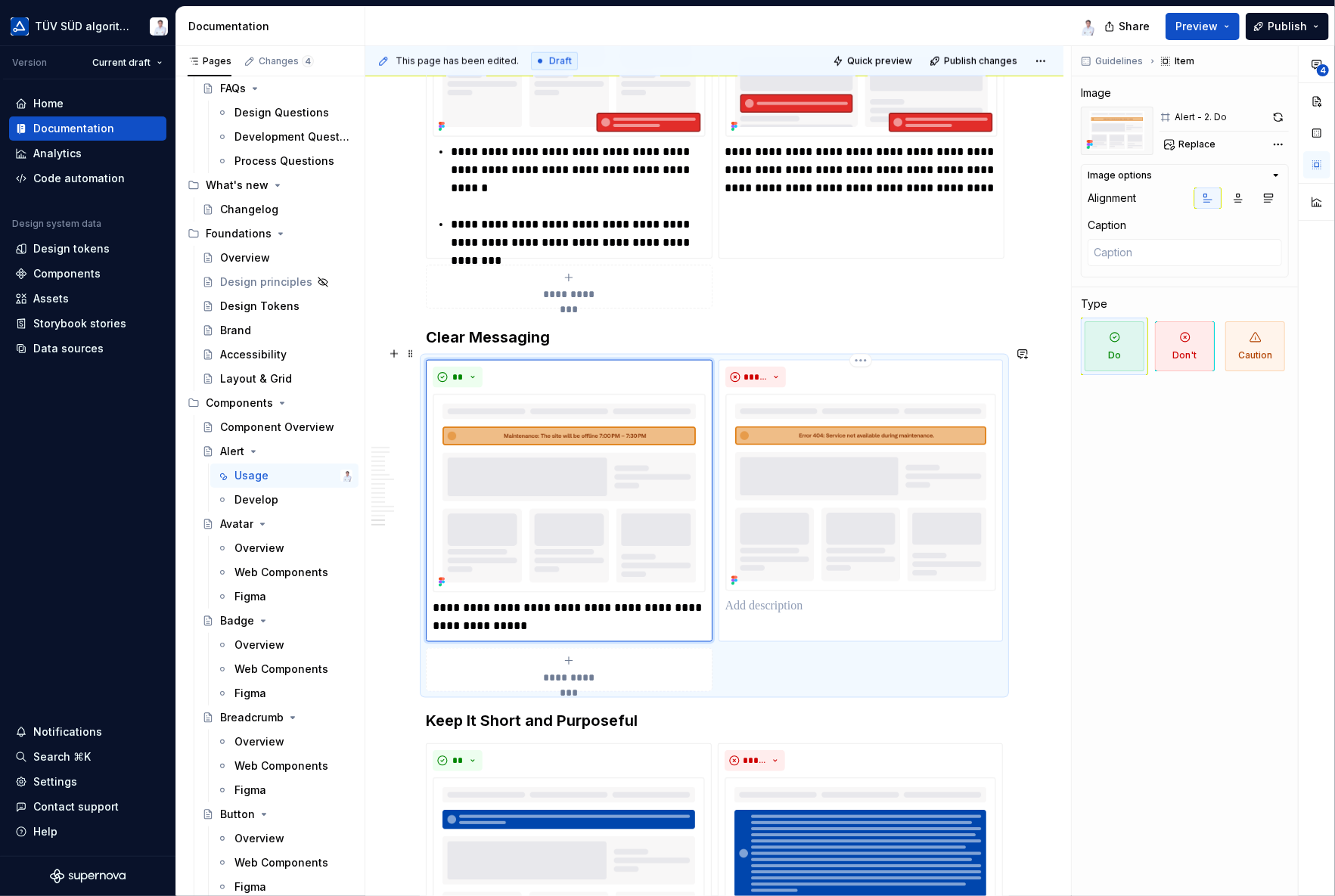
click at [764, 597] on p at bounding box center [861, 606] width 271 height 18
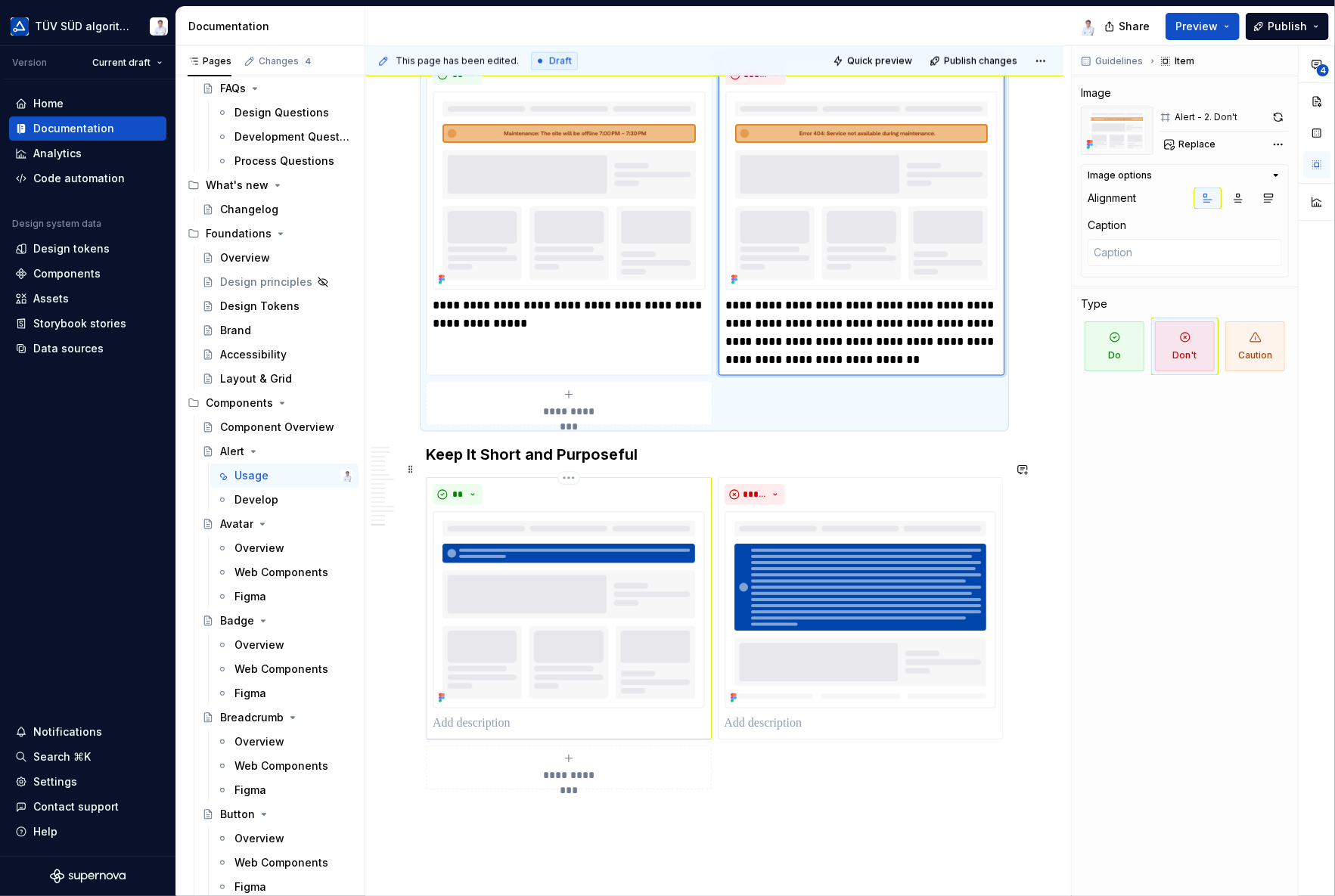
click at [477, 714] on p at bounding box center [569, 723] width 272 height 18
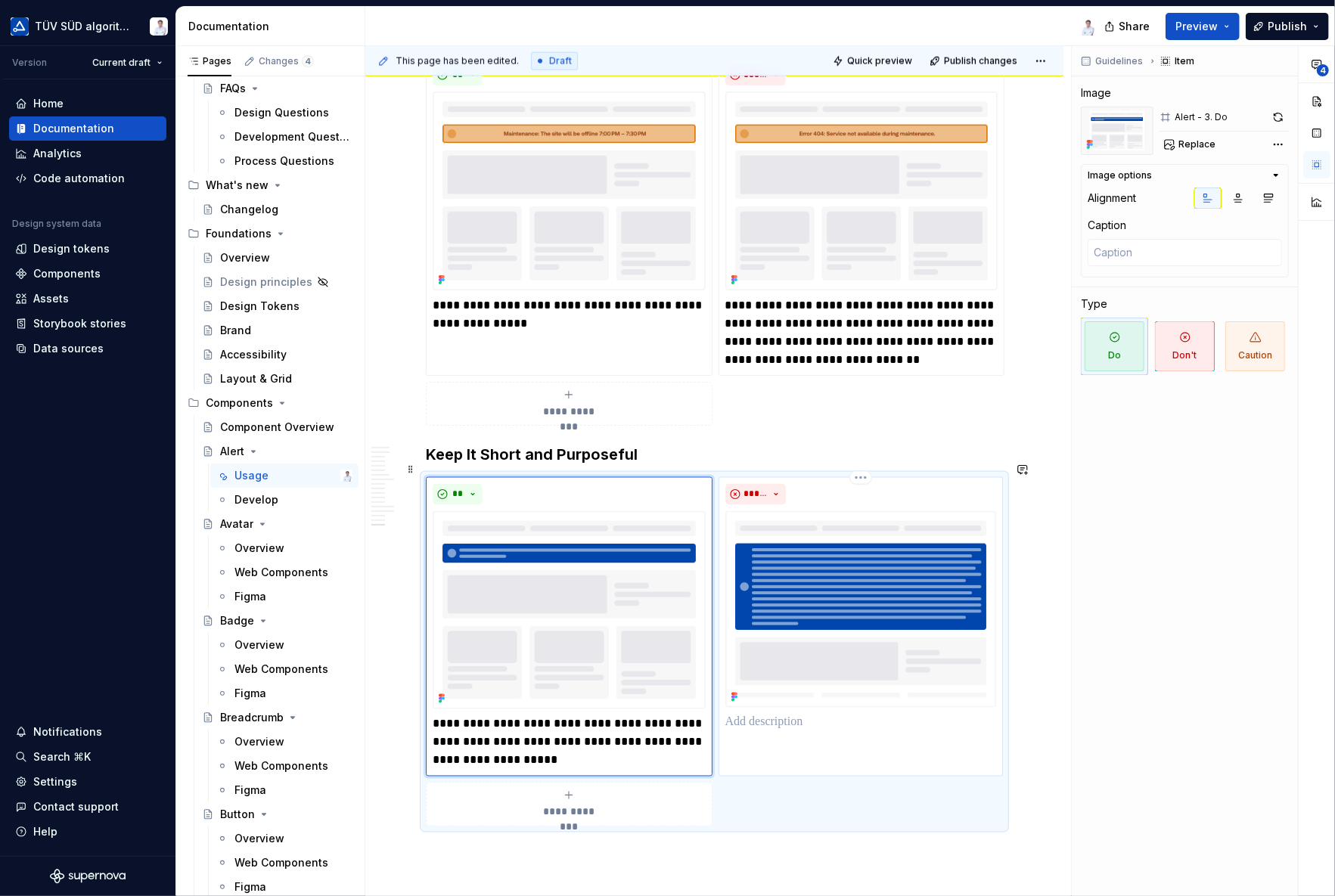
click at [749, 716] on p at bounding box center [861, 723] width 271 height 18
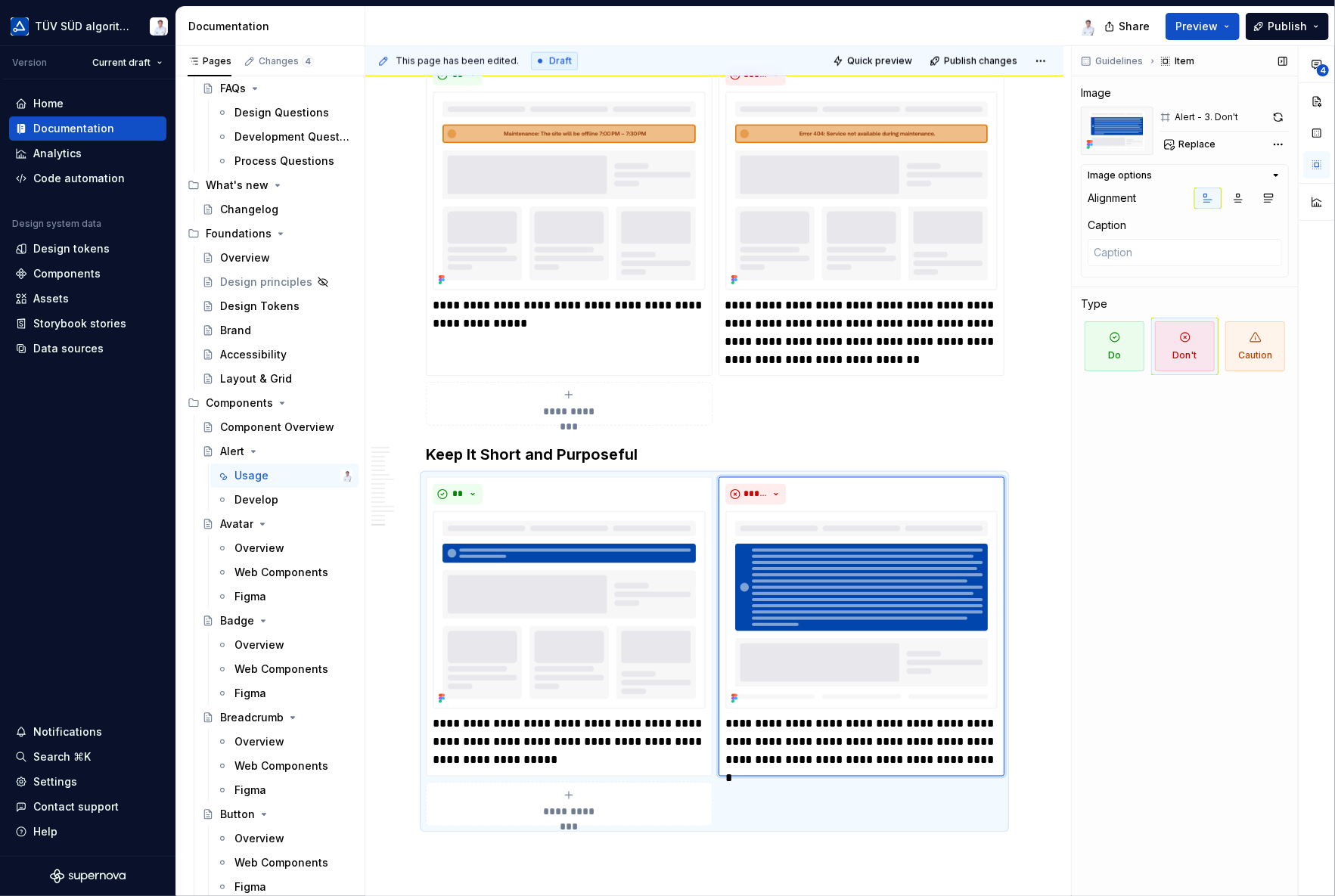
click at [1119, 571] on div "Guidelines Item Image Alert - 3. Don't Replace Image options Alignment Caption …" at bounding box center [1184, 471] width 226 height 850
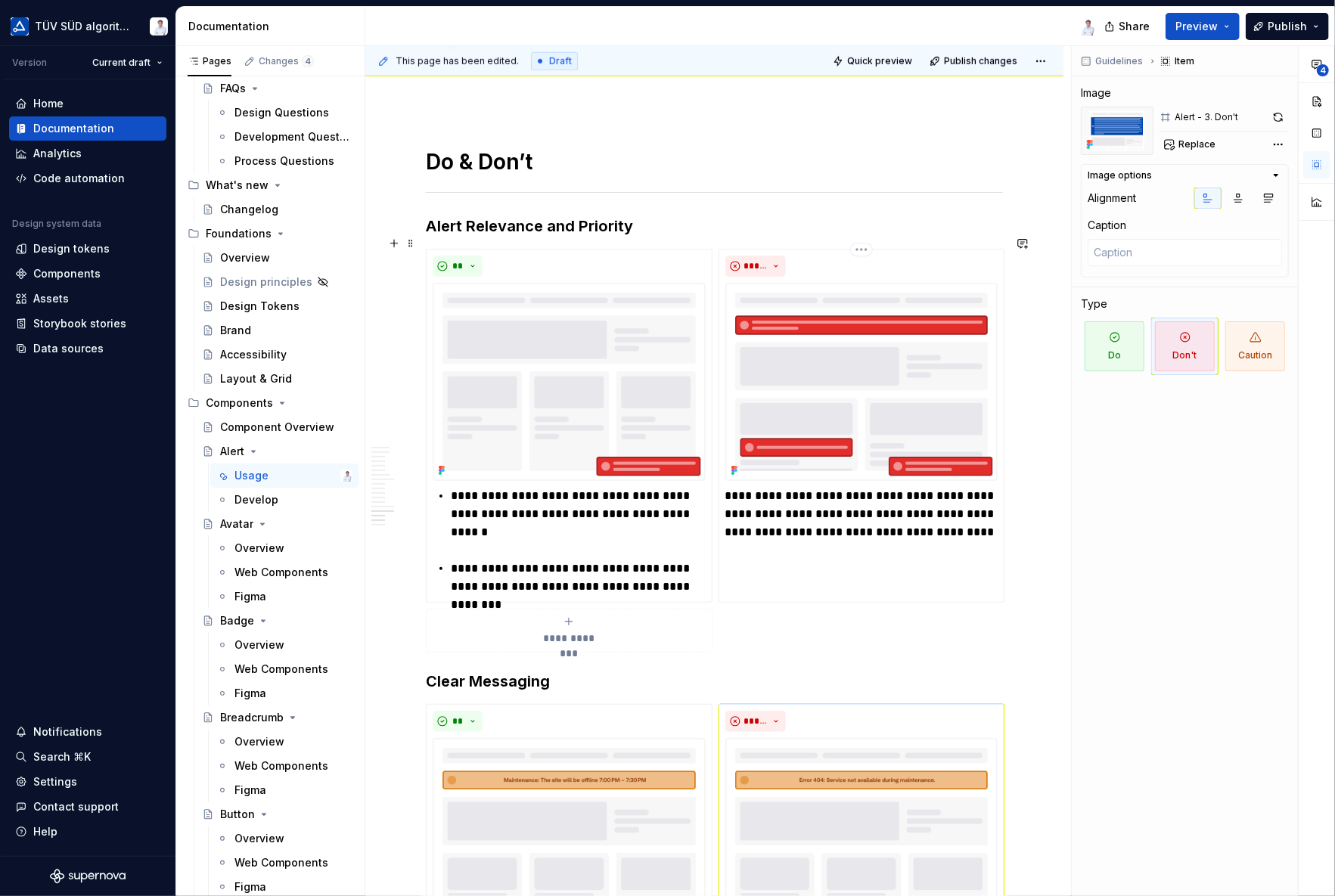
scroll to position [4762, 0]
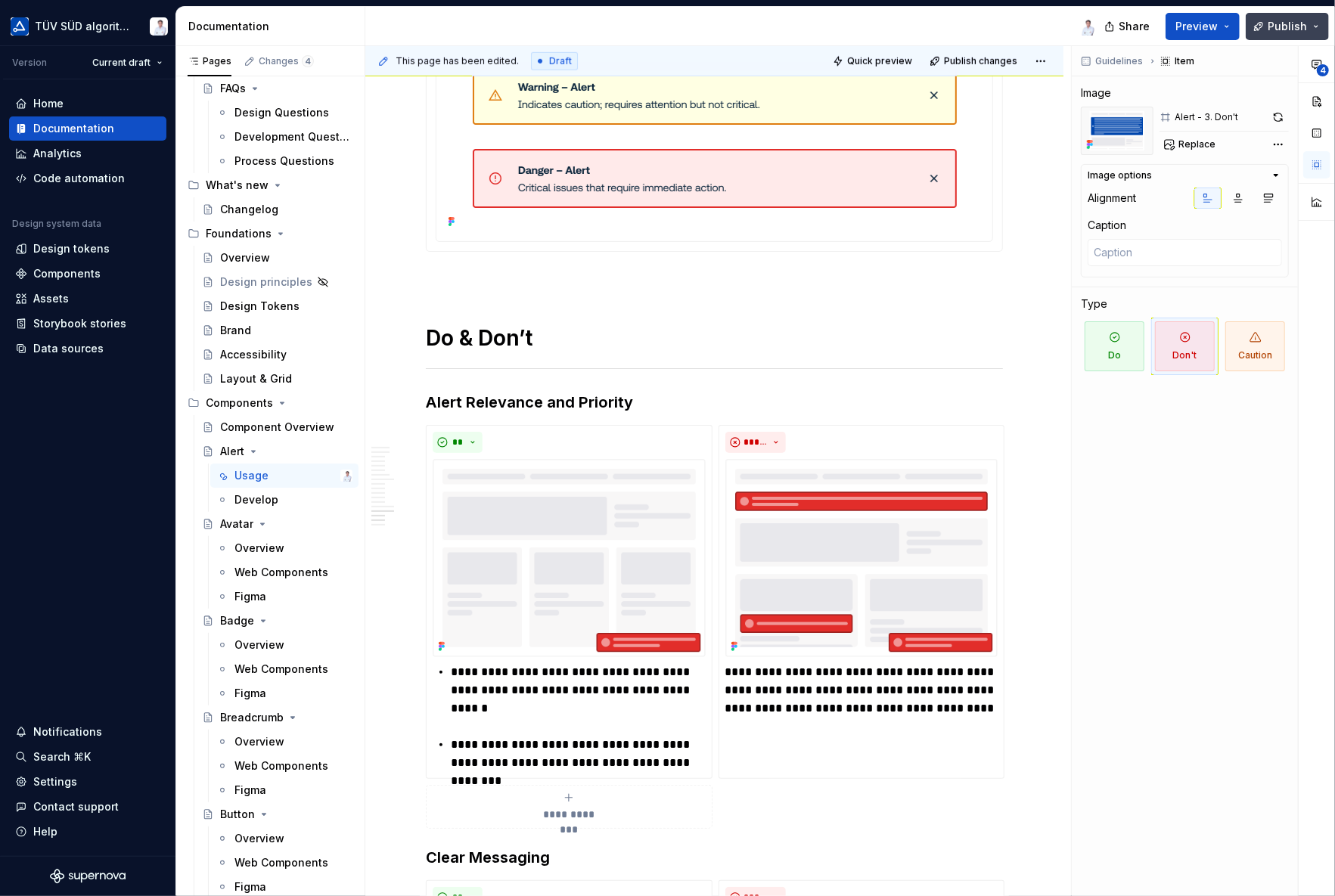
click at [1287, 19] on span "Publish" at bounding box center [1287, 27] width 40 height 15
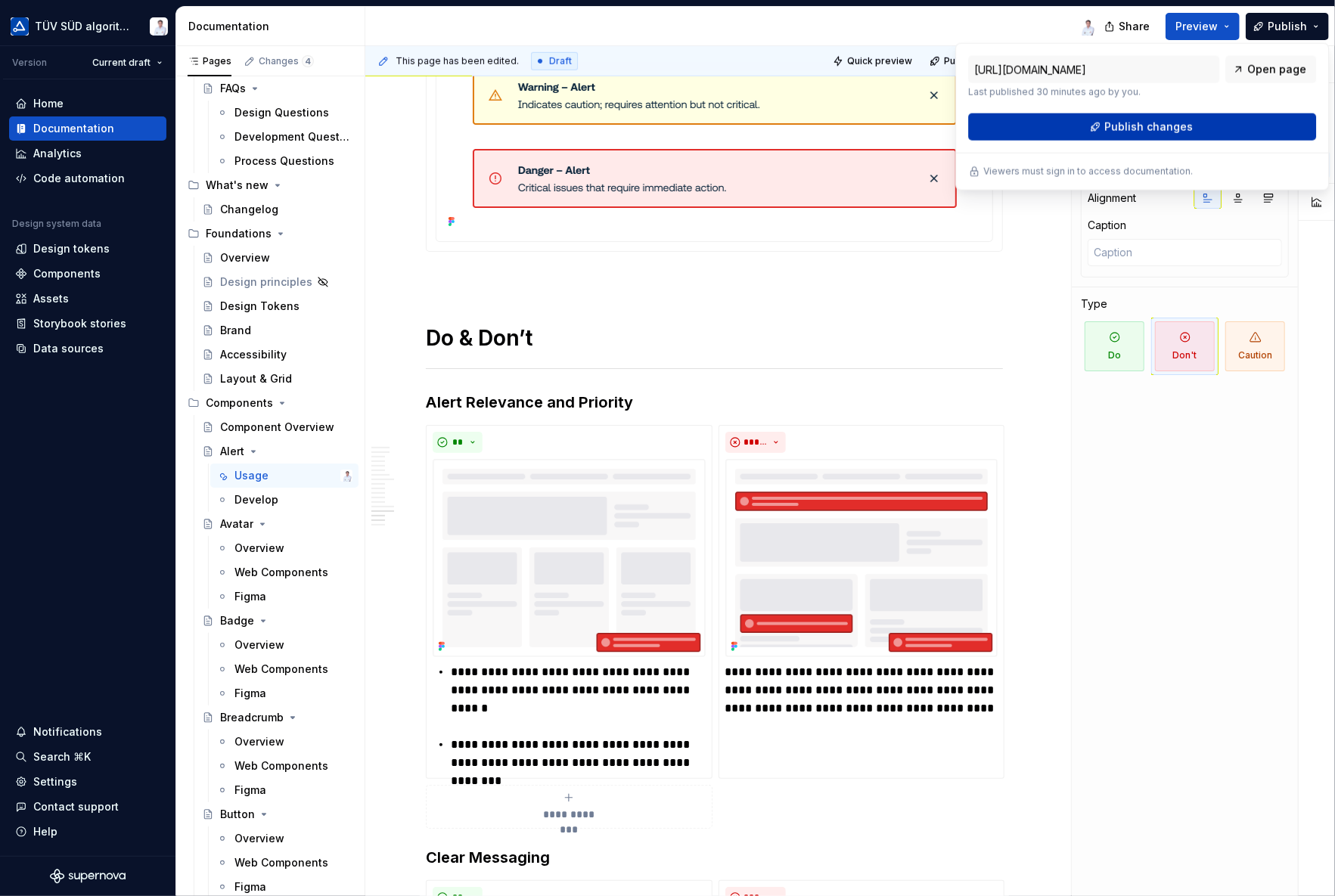
click at [1118, 125] on span "Publish changes" at bounding box center [1148, 127] width 88 height 15
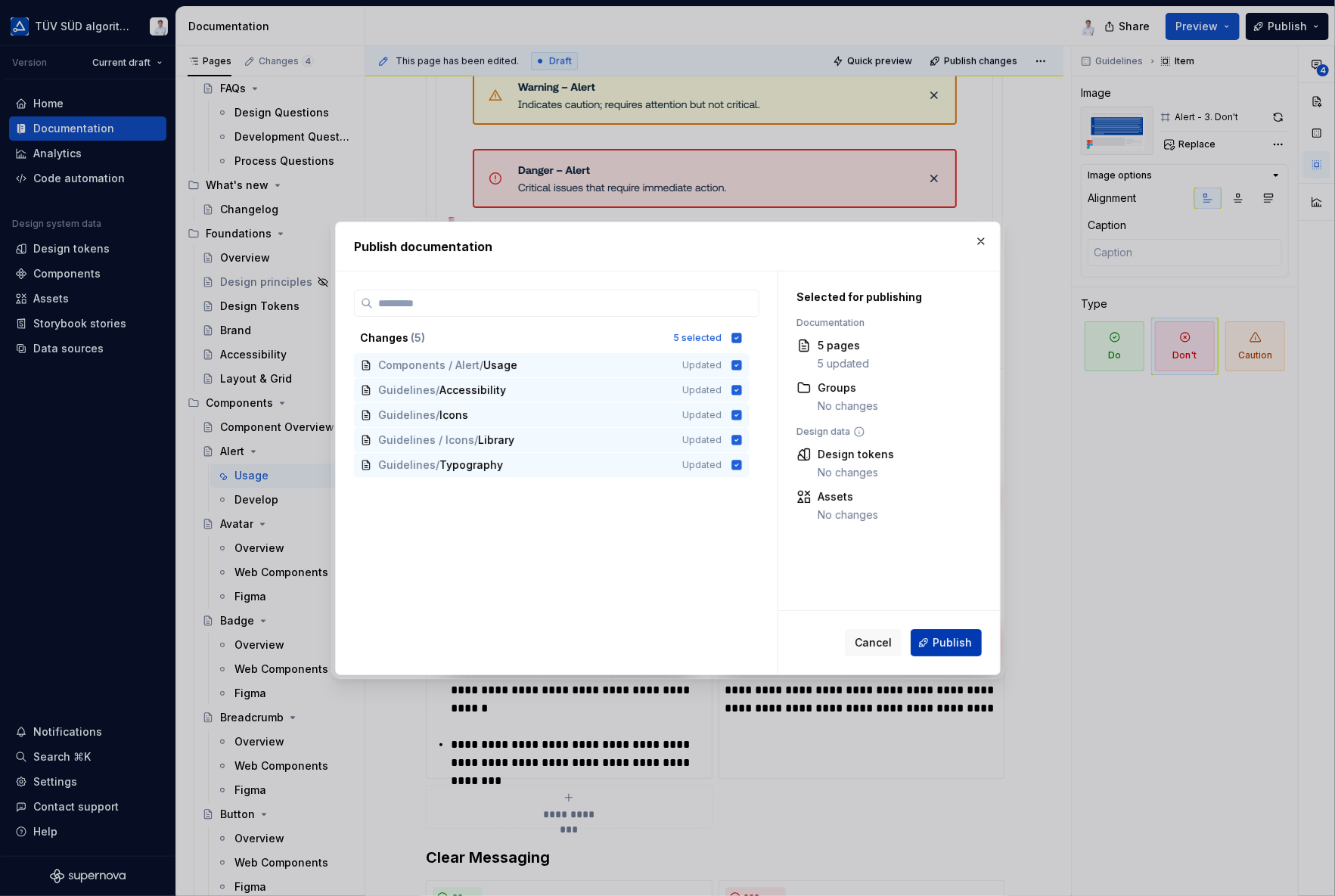
click at [940, 644] on span "Publish" at bounding box center [952, 643] width 40 height 15
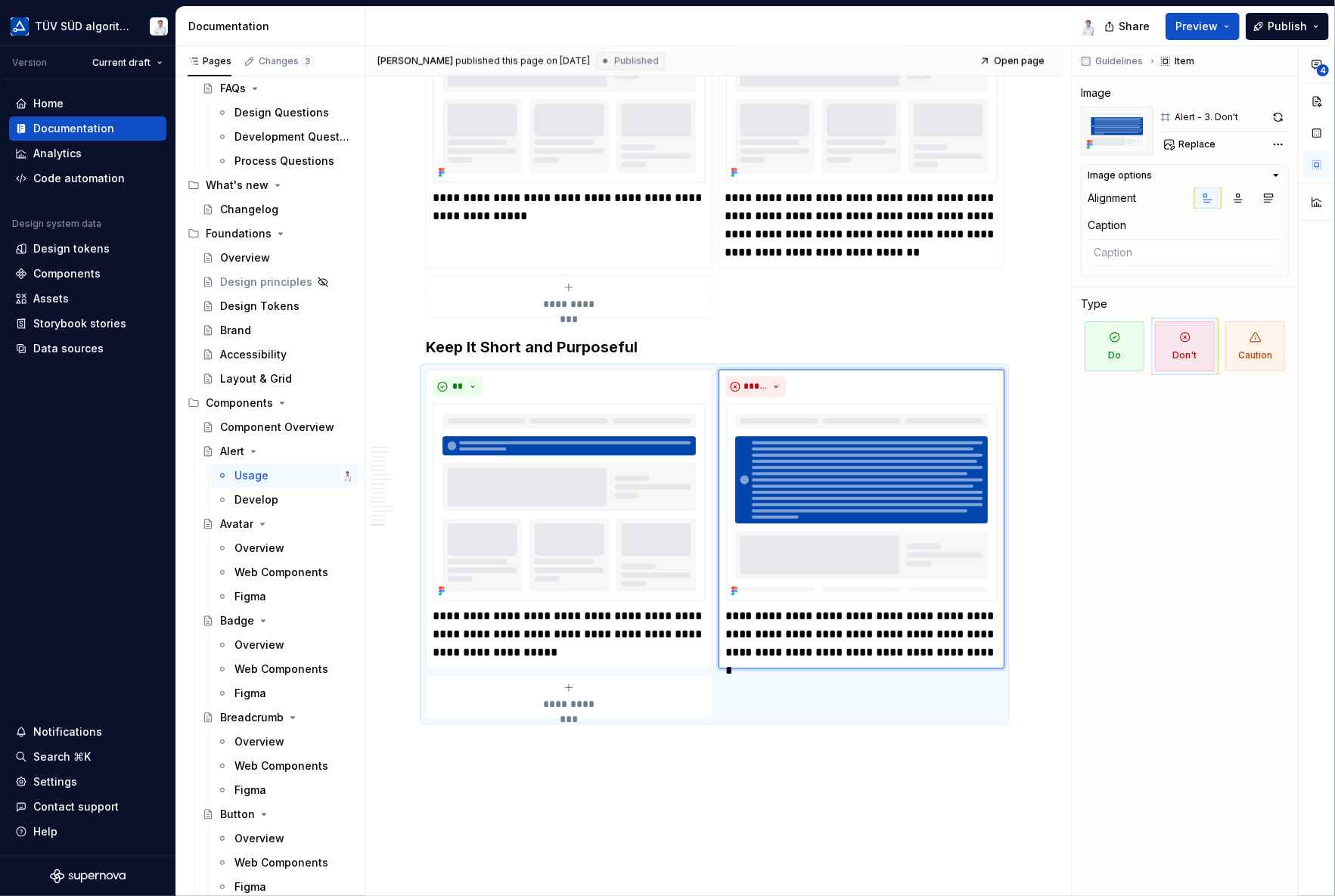
scroll to position [5745, 0]
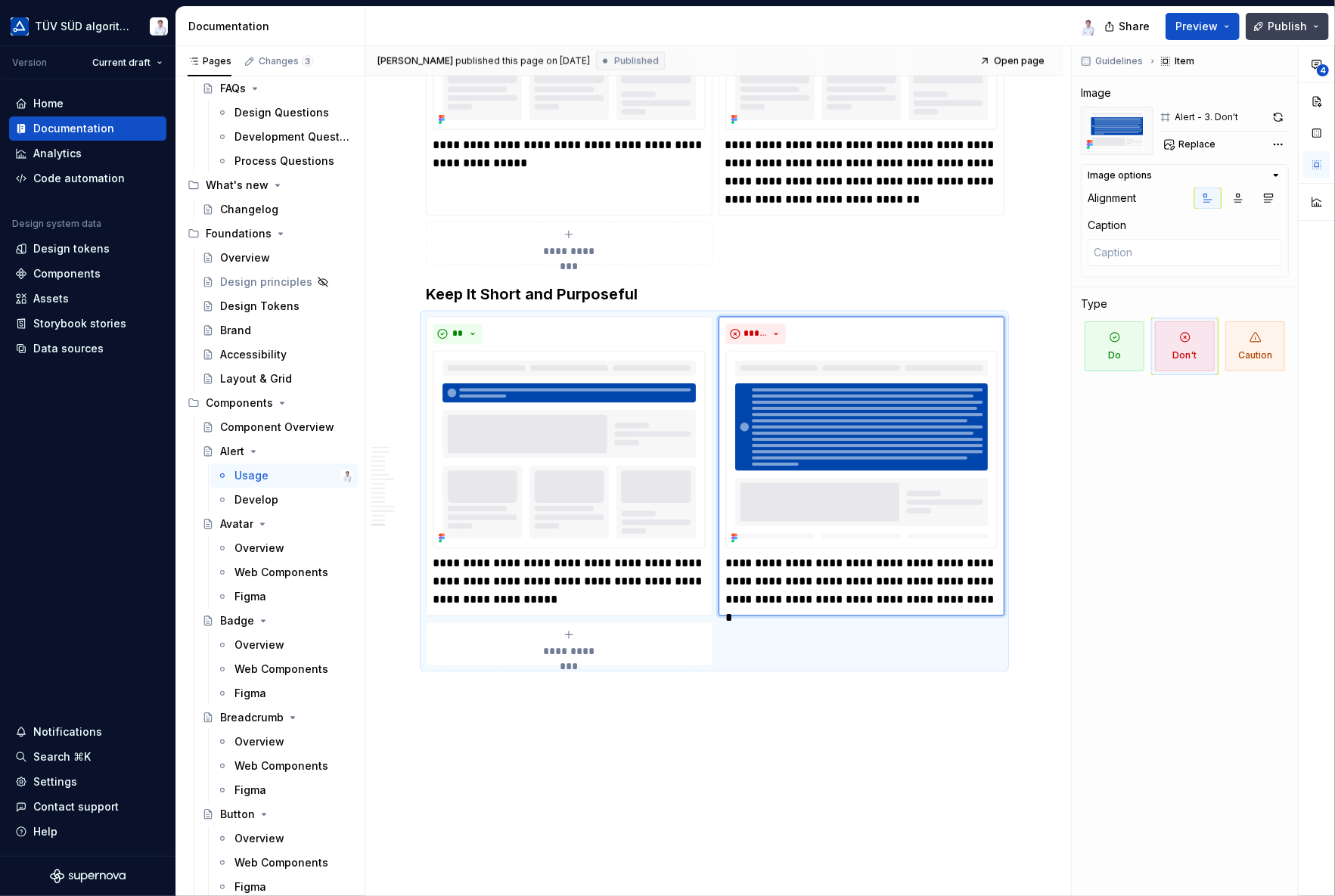
click at [1316, 28] on button "Publish" at bounding box center [1286, 27] width 83 height 27
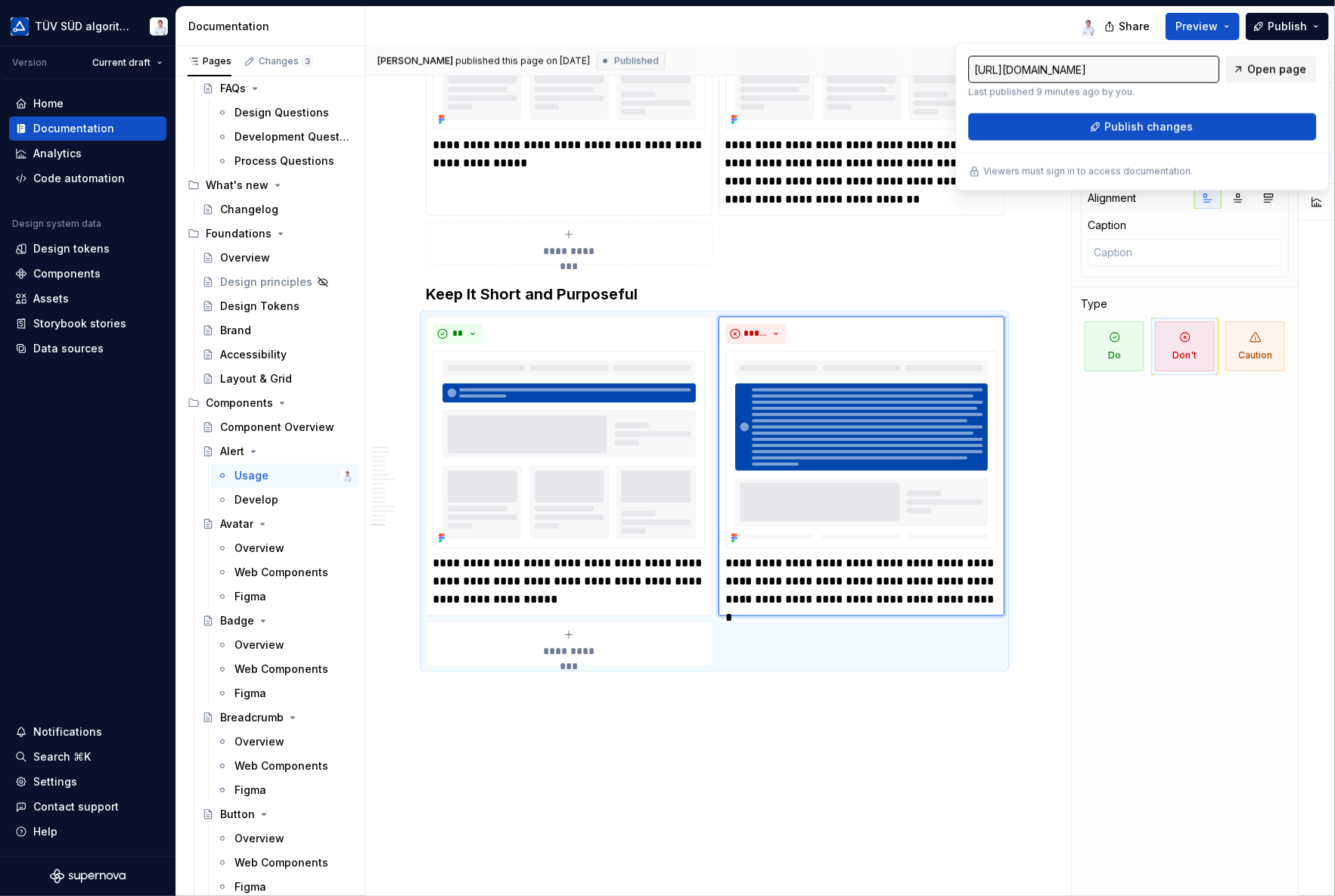
click at [1258, 70] on span "Open page" at bounding box center [1276, 70] width 59 height 15
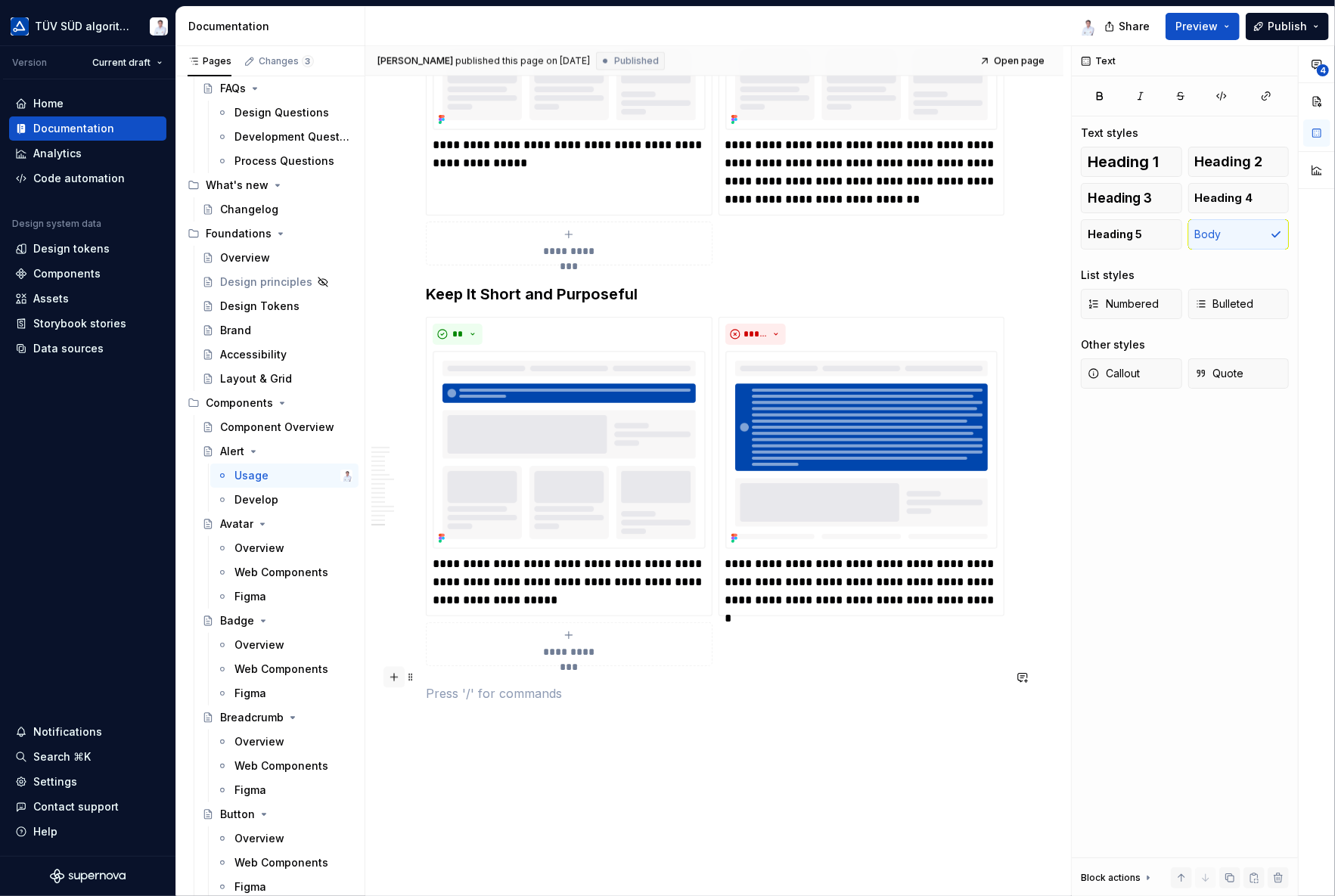
click at [396, 677] on button "button" at bounding box center [394, 677] width 21 height 21
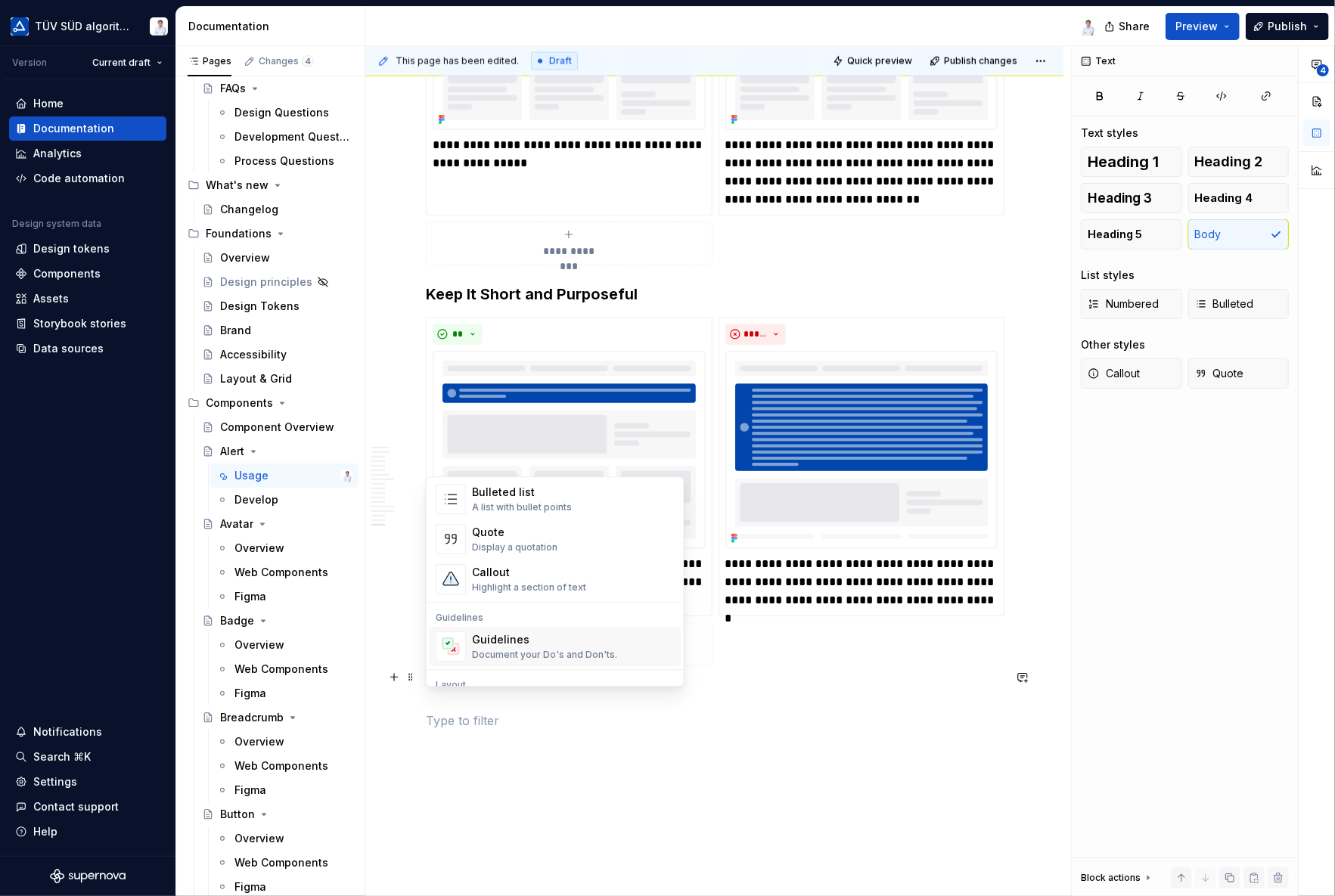
scroll to position [378, 0]
click at [512, 639] on div "Divider A section divider" at bounding box center [510, 638] width 76 height 29
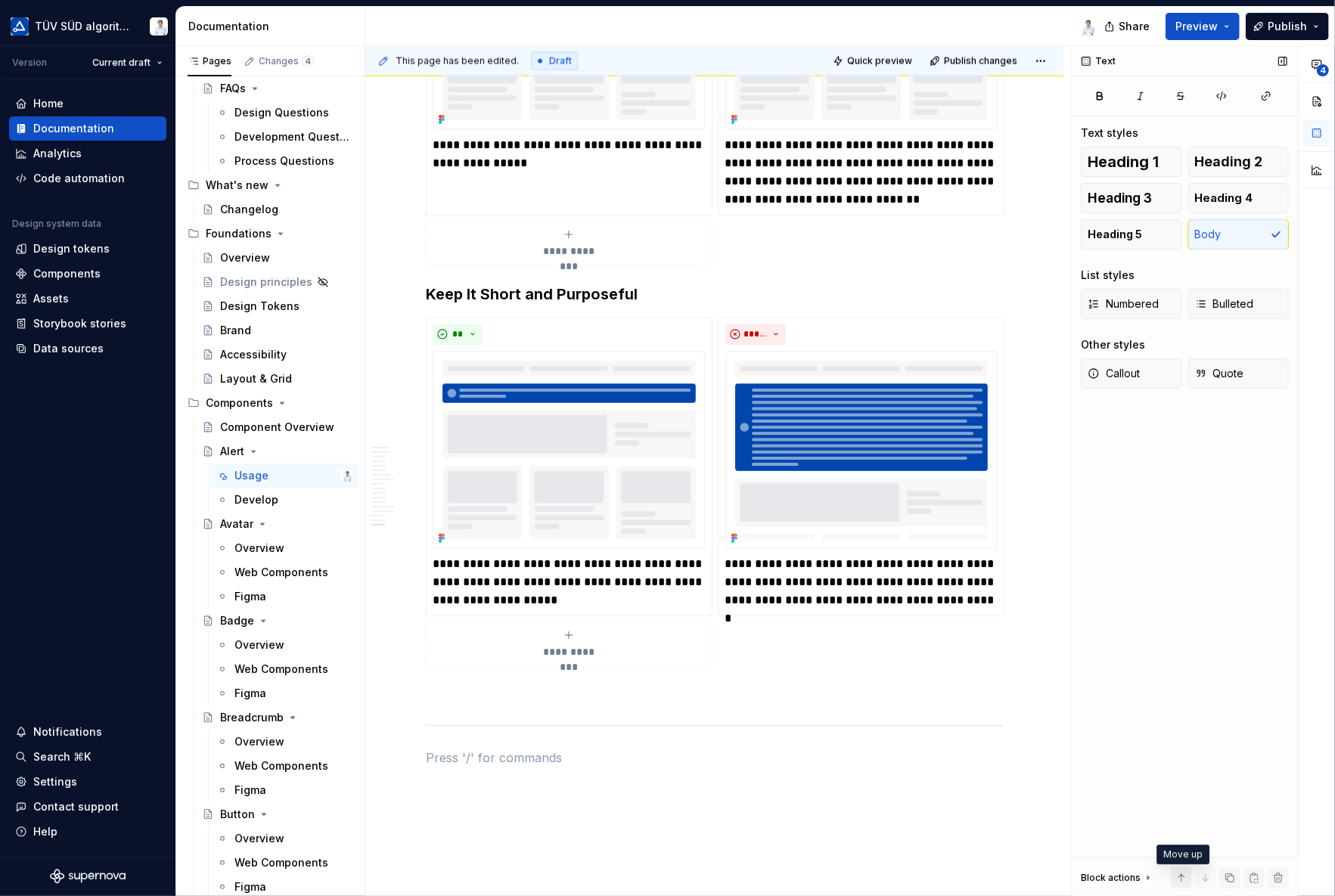
click at [1178, 805] on button "button" at bounding box center [1181, 878] width 21 height 21
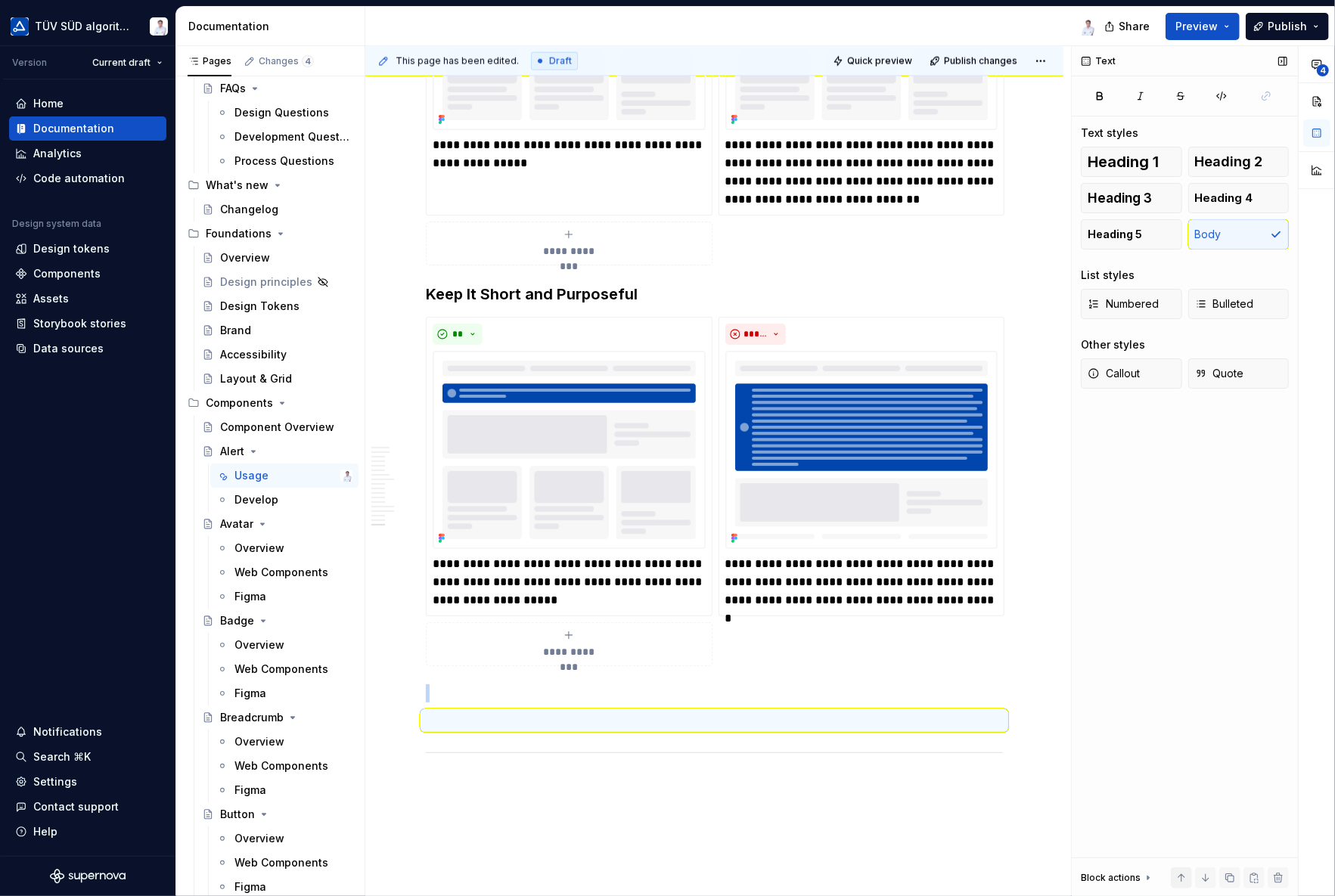
click at [1180, 805] on button "button" at bounding box center [1181, 878] width 21 height 21
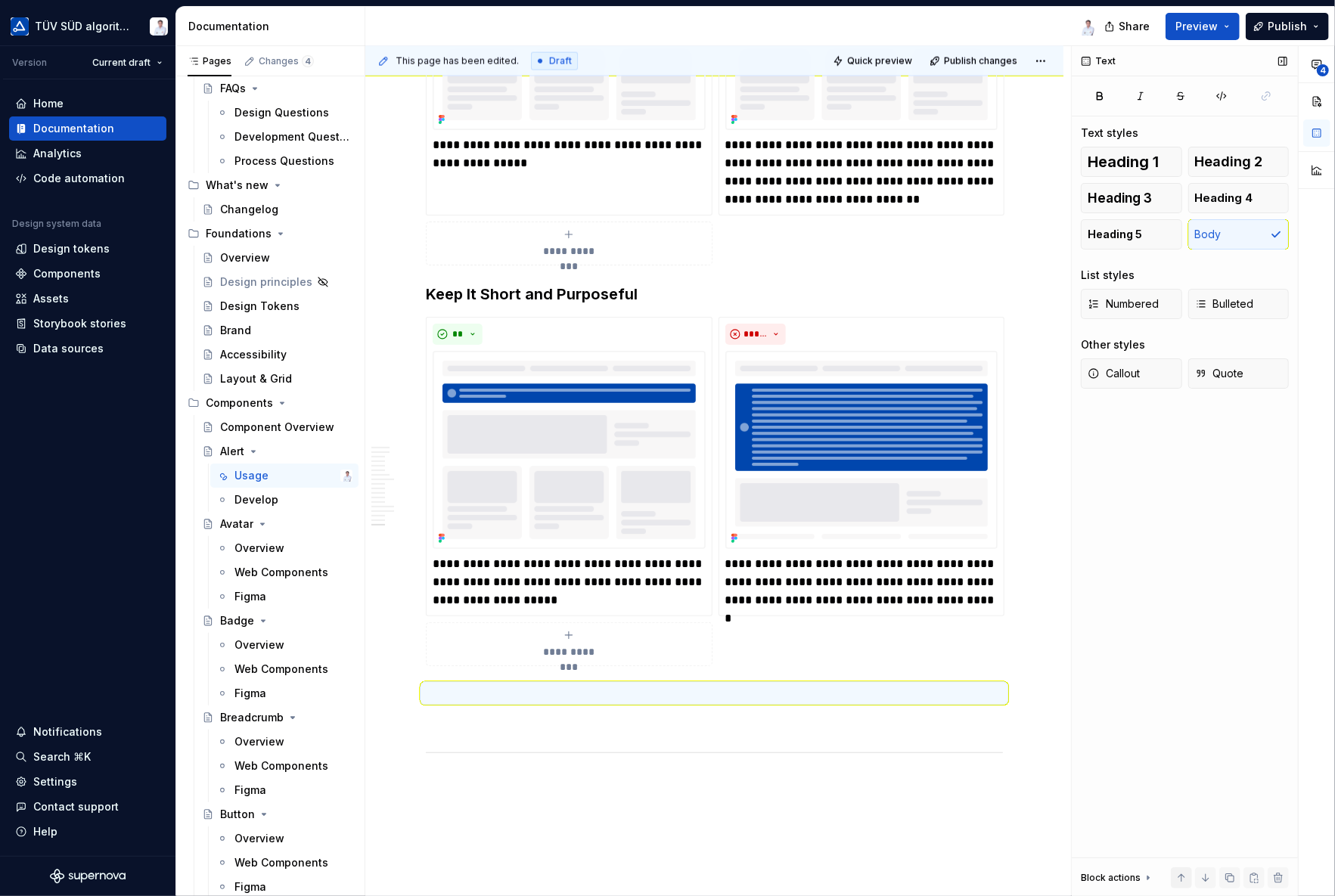
click at [1180, 805] on button "button" at bounding box center [1181, 878] width 21 height 21
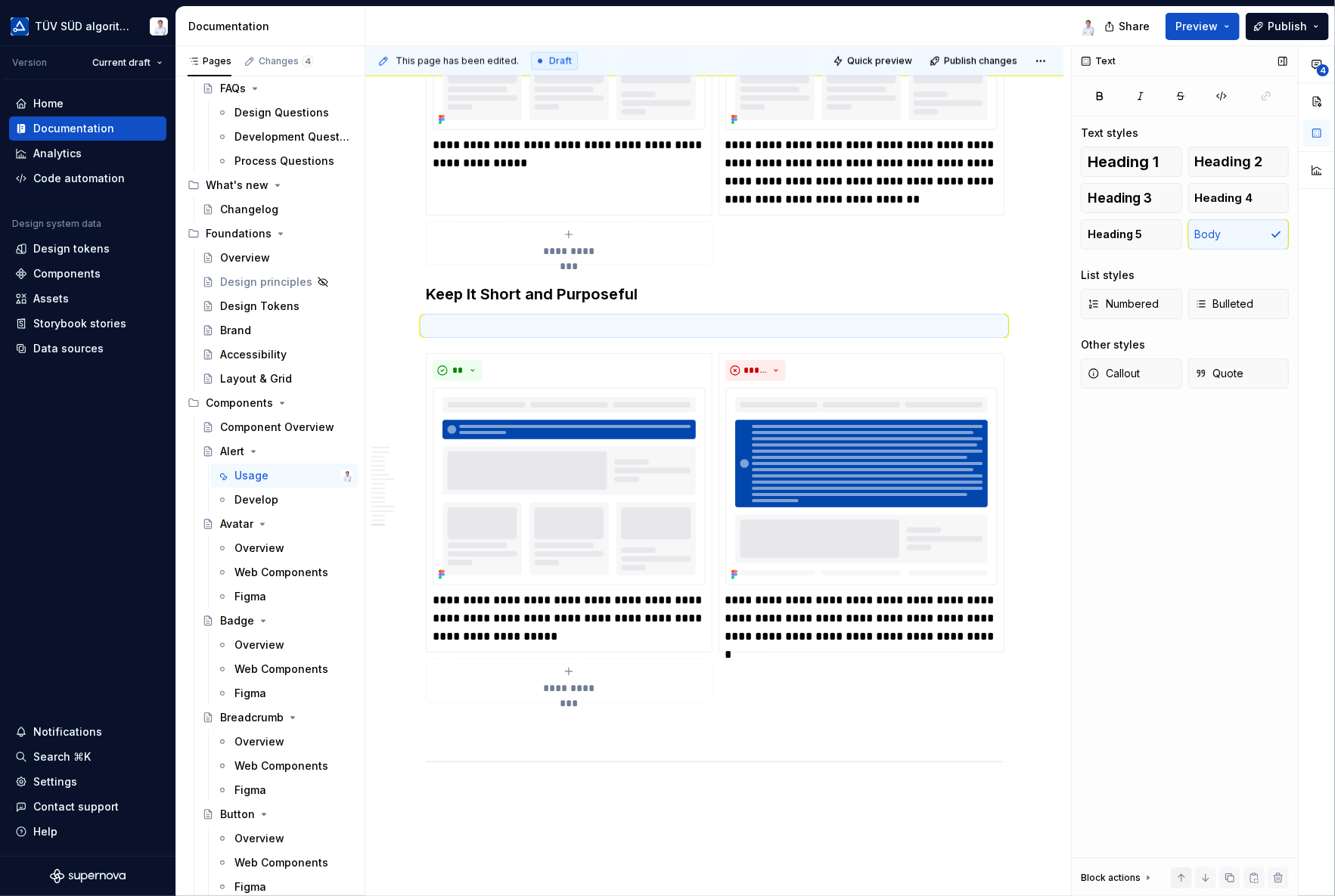
click at [1181, 805] on button "button" at bounding box center [1181, 878] width 21 height 21
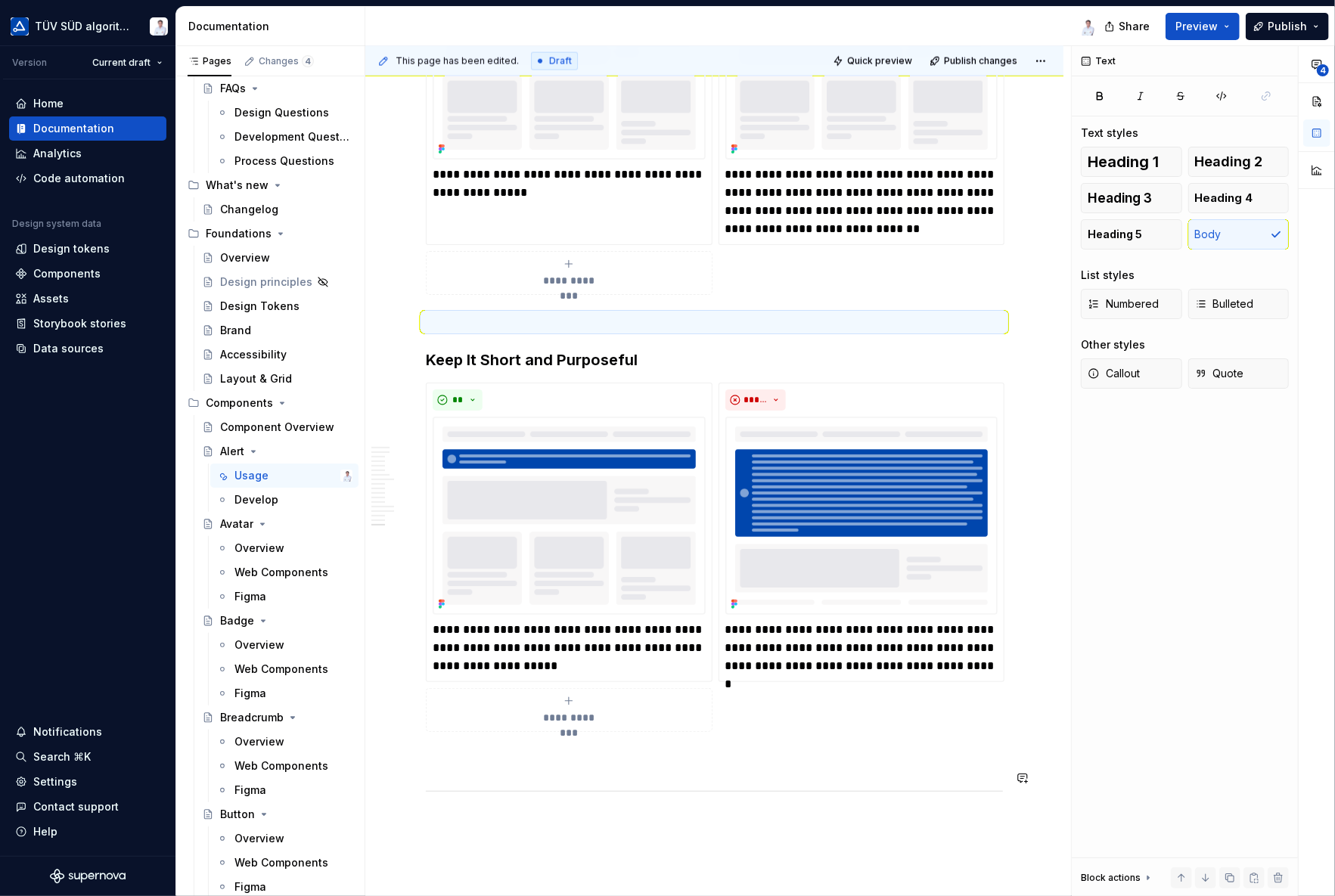
scroll to position [5669, 0]
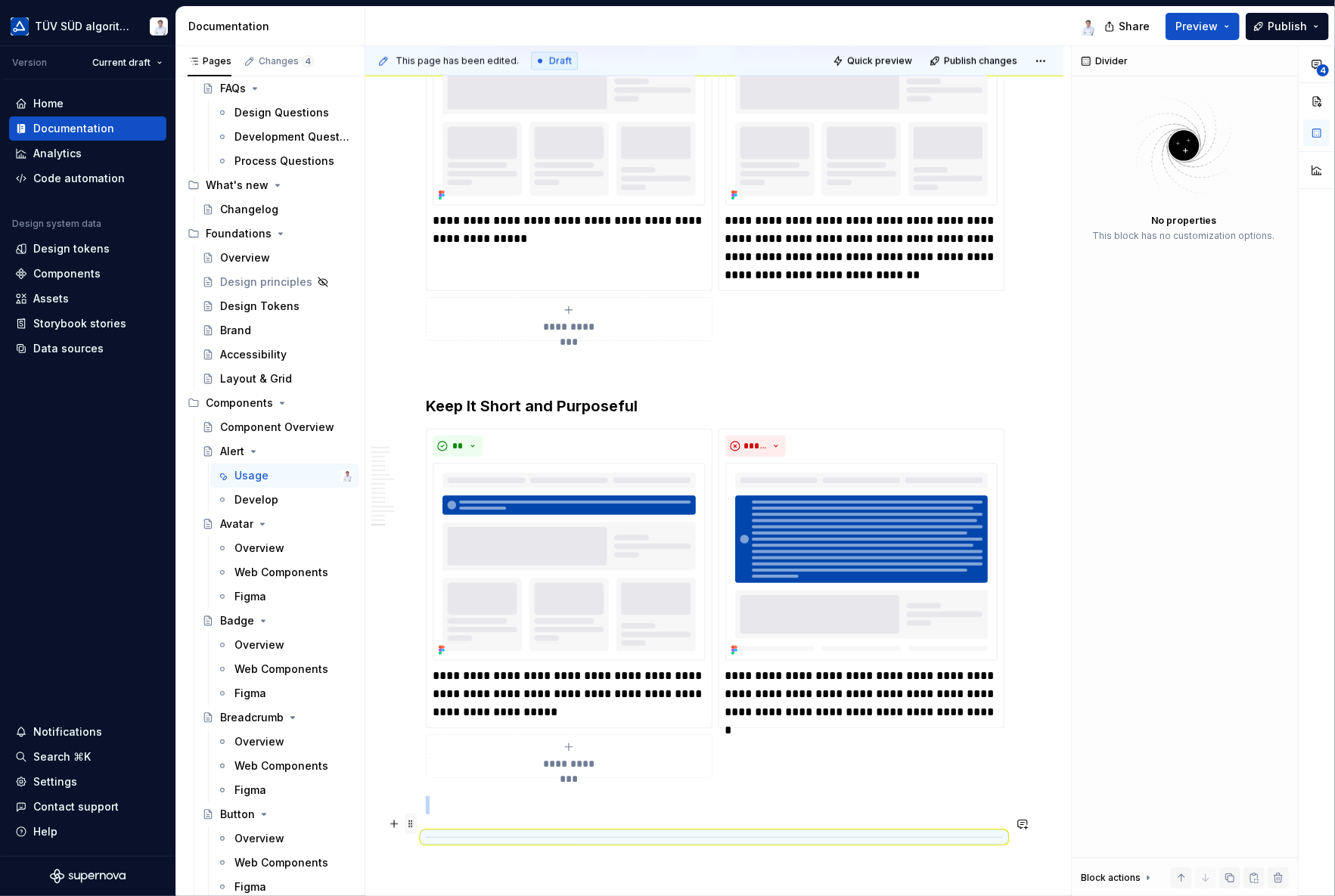
click at [408, 805] on span at bounding box center [411, 824] width 12 height 21
click at [1174, 805] on button "button" at bounding box center [1181, 878] width 21 height 21
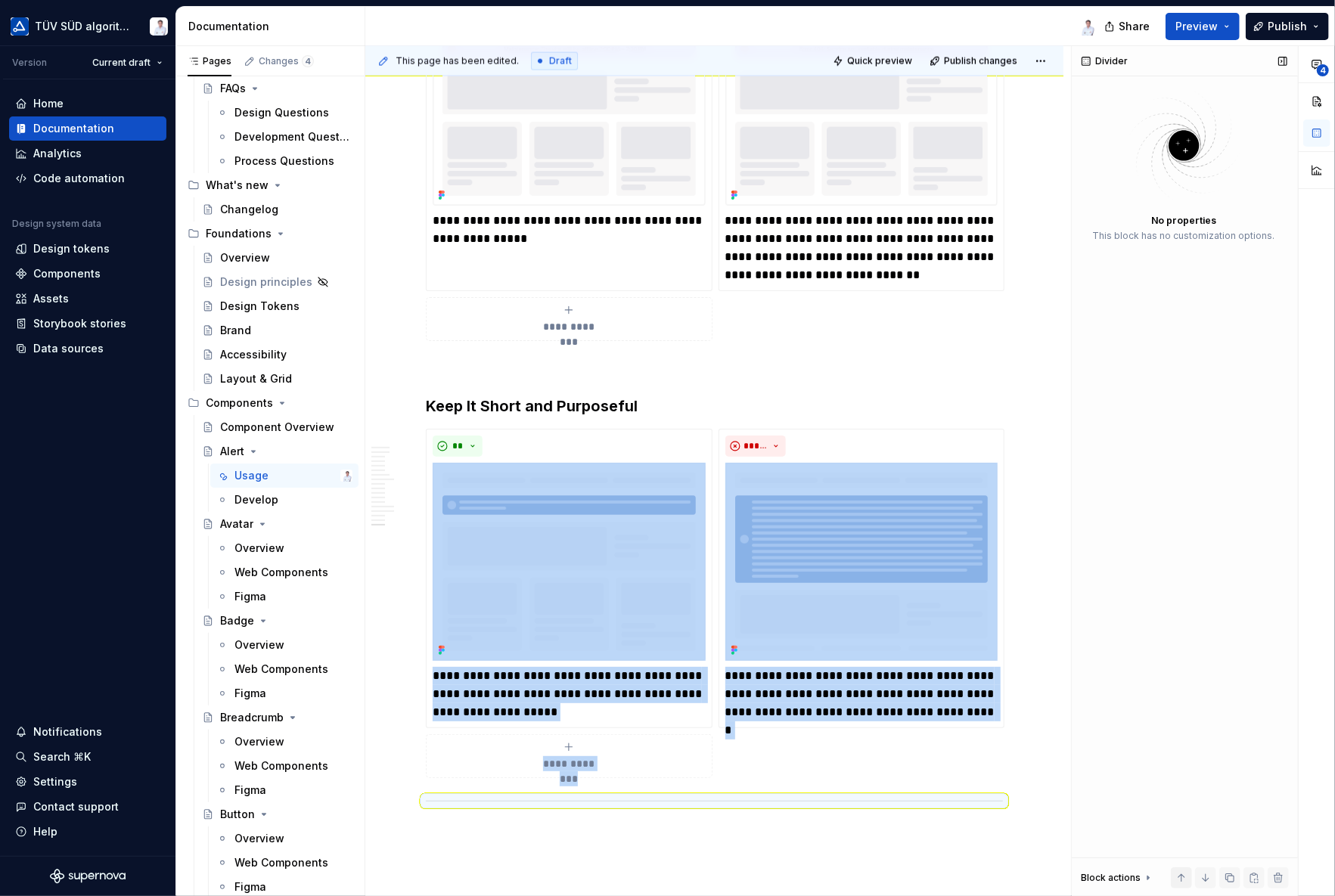
click at [1178, 805] on button "button" at bounding box center [1181, 878] width 21 height 21
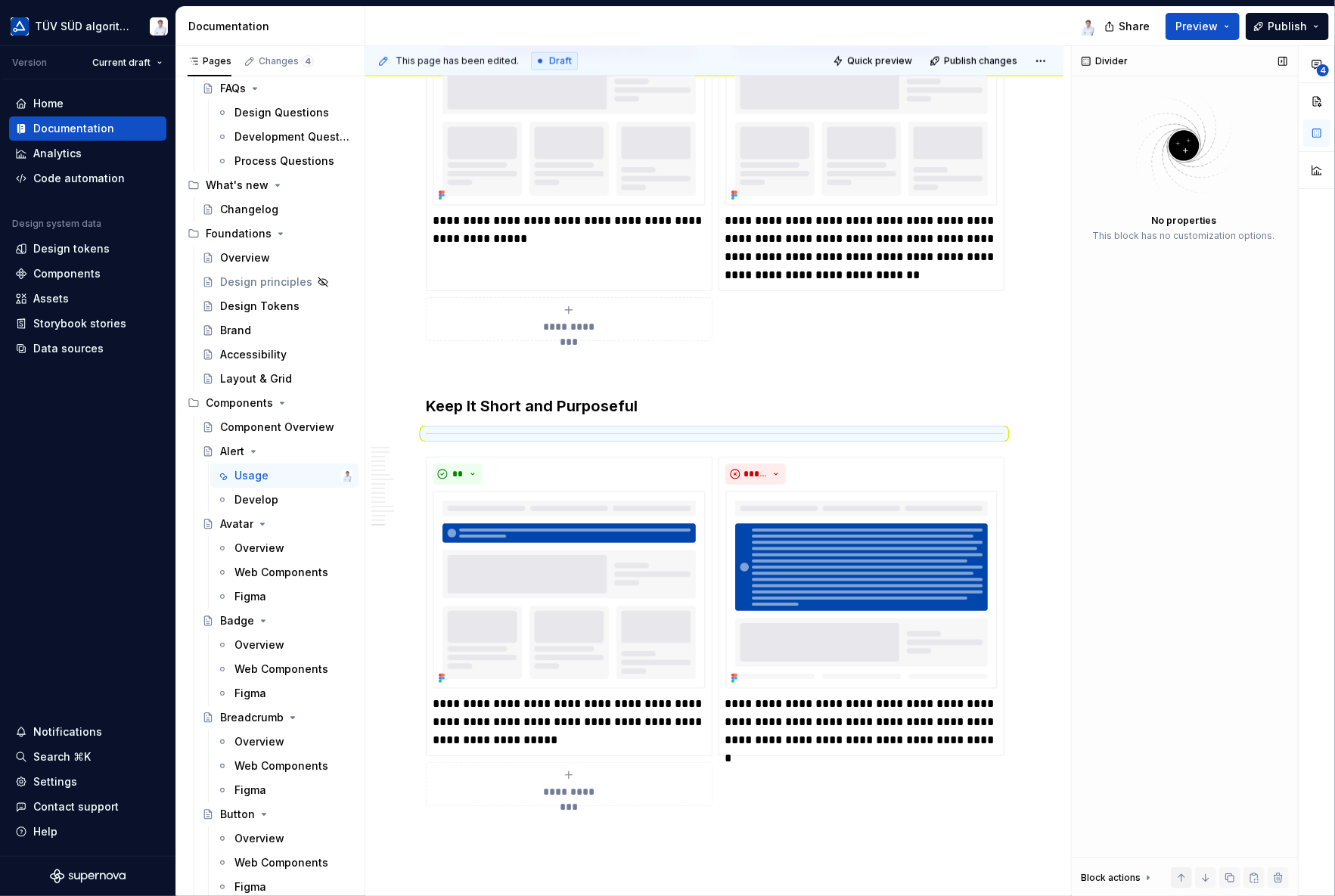
click at [1178, 805] on button "button" at bounding box center [1181, 878] width 21 height 21
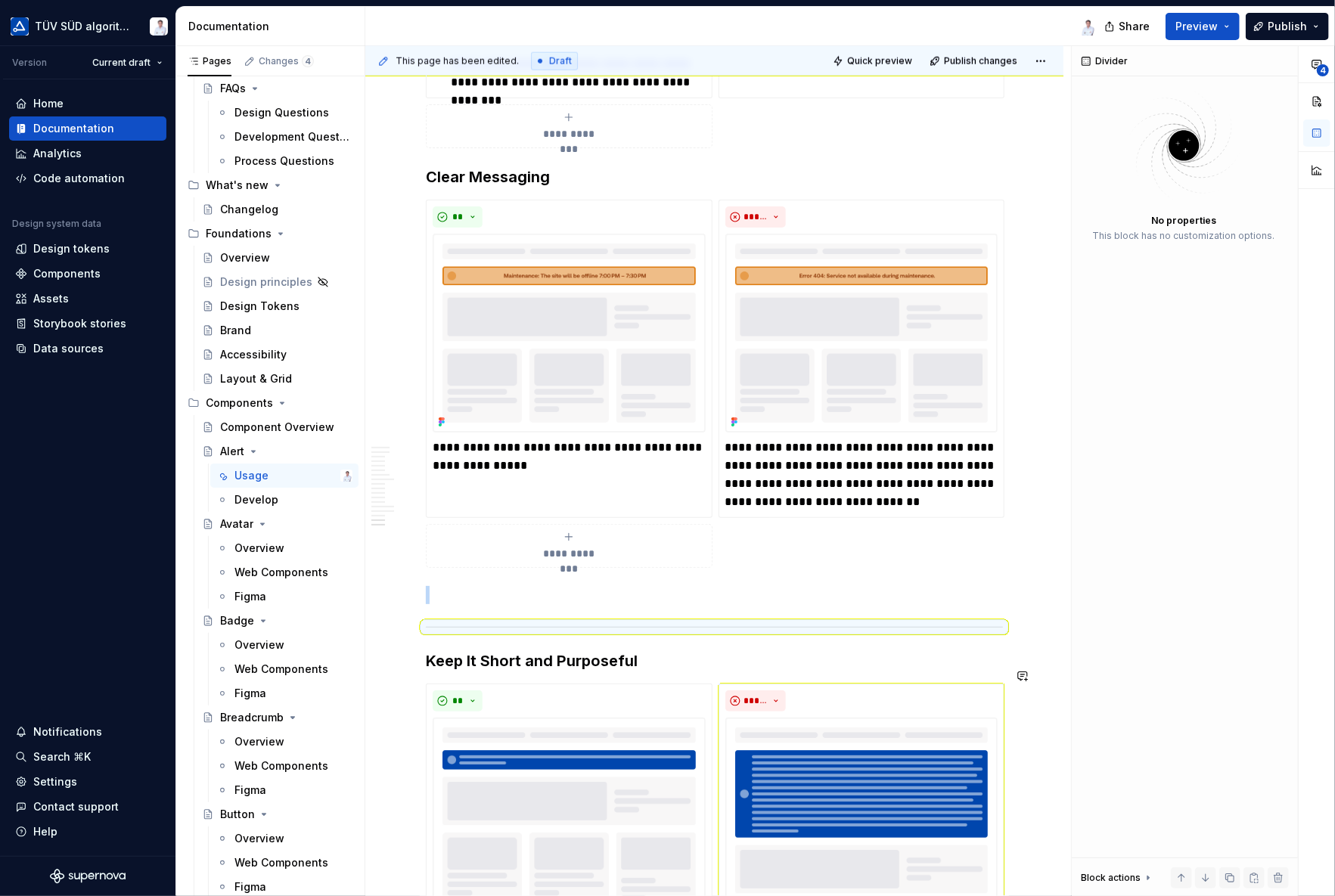
scroll to position [5291, 0]
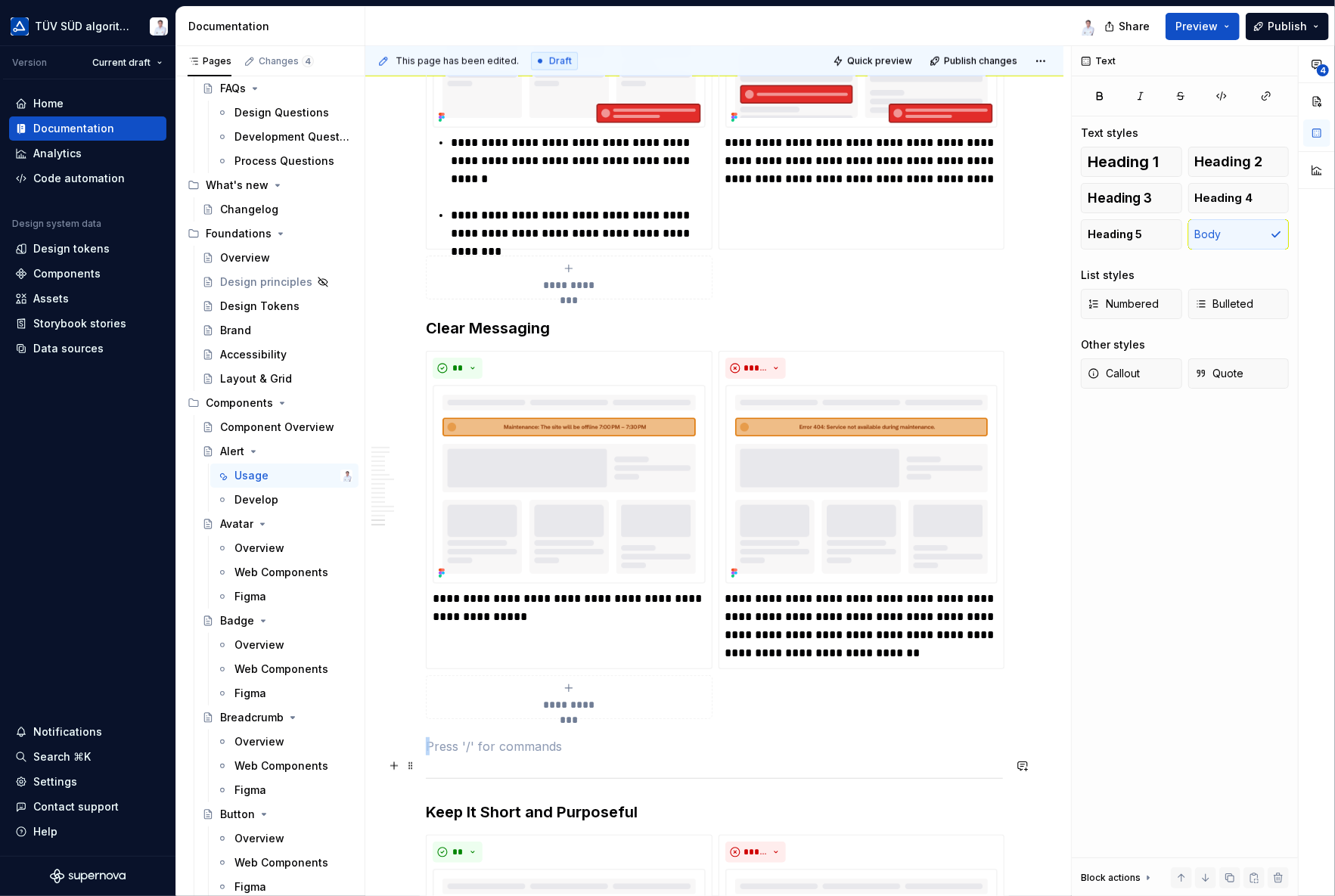
click at [924, 774] on div at bounding box center [714, 778] width 577 height 10
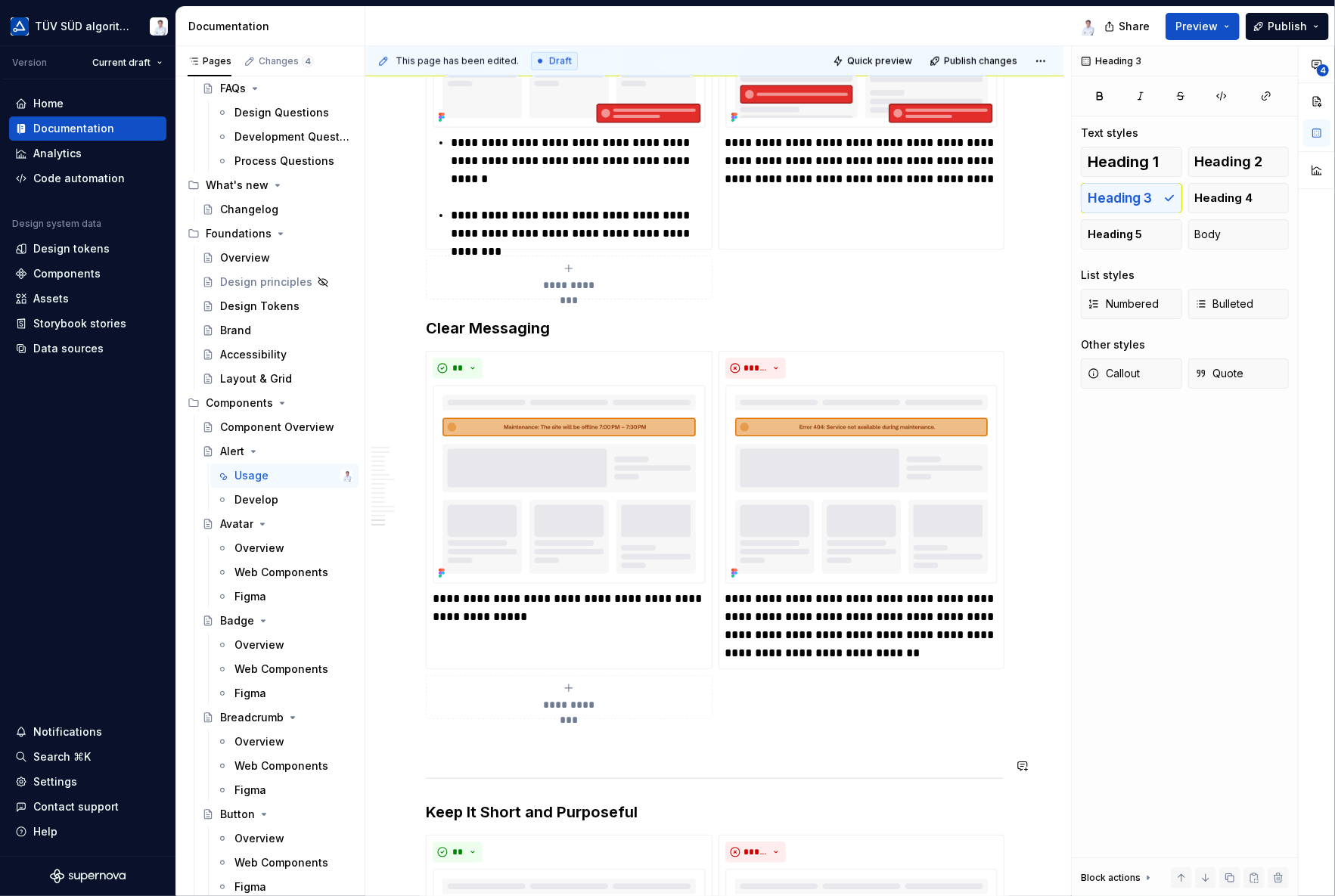
click at [428, 801] on h3 "Keep It Short and Purposeful" at bounding box center [714, 812] width 577 height 21
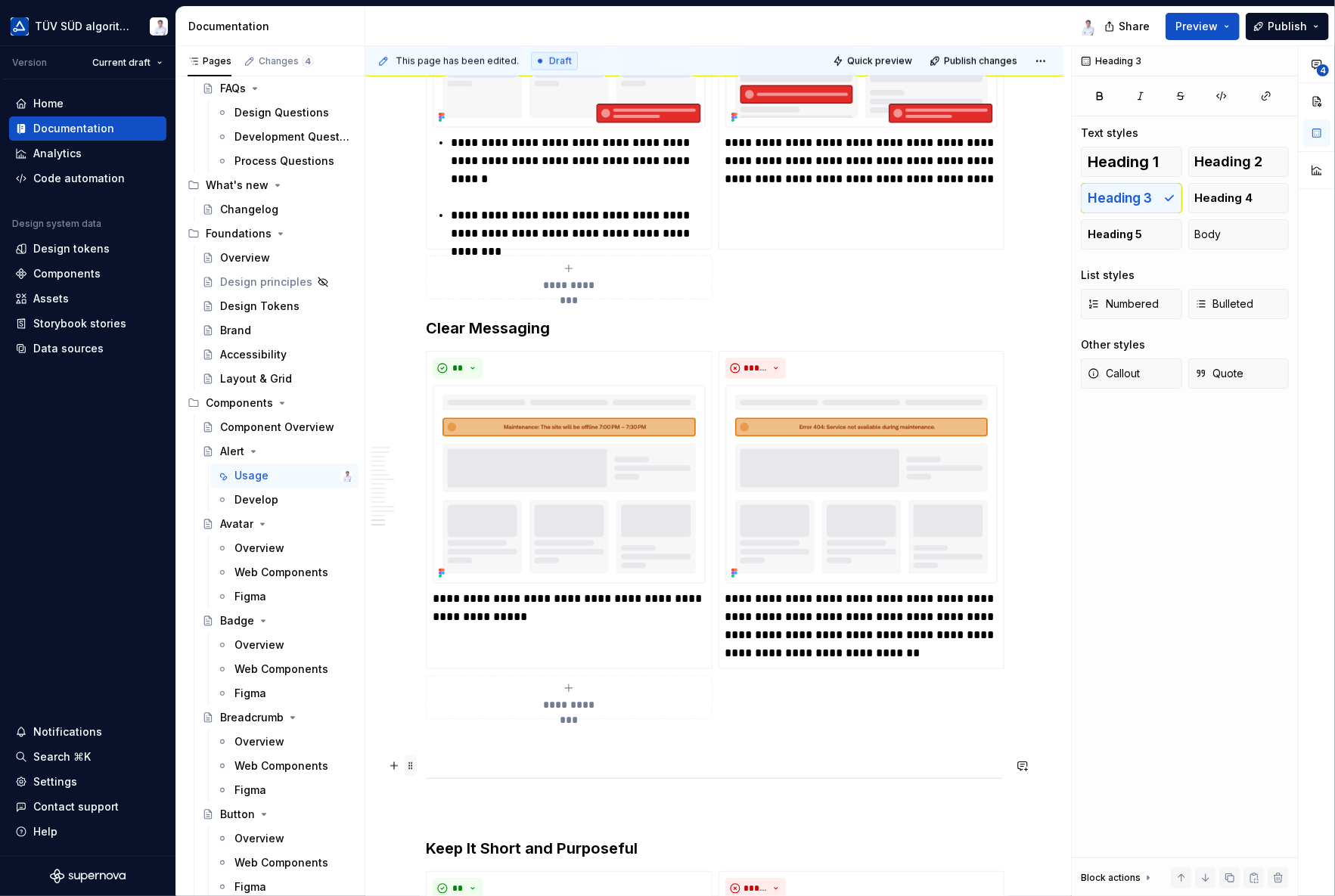
click at [408, 764] on span at bounding box center [411, 766] width 12 height 21
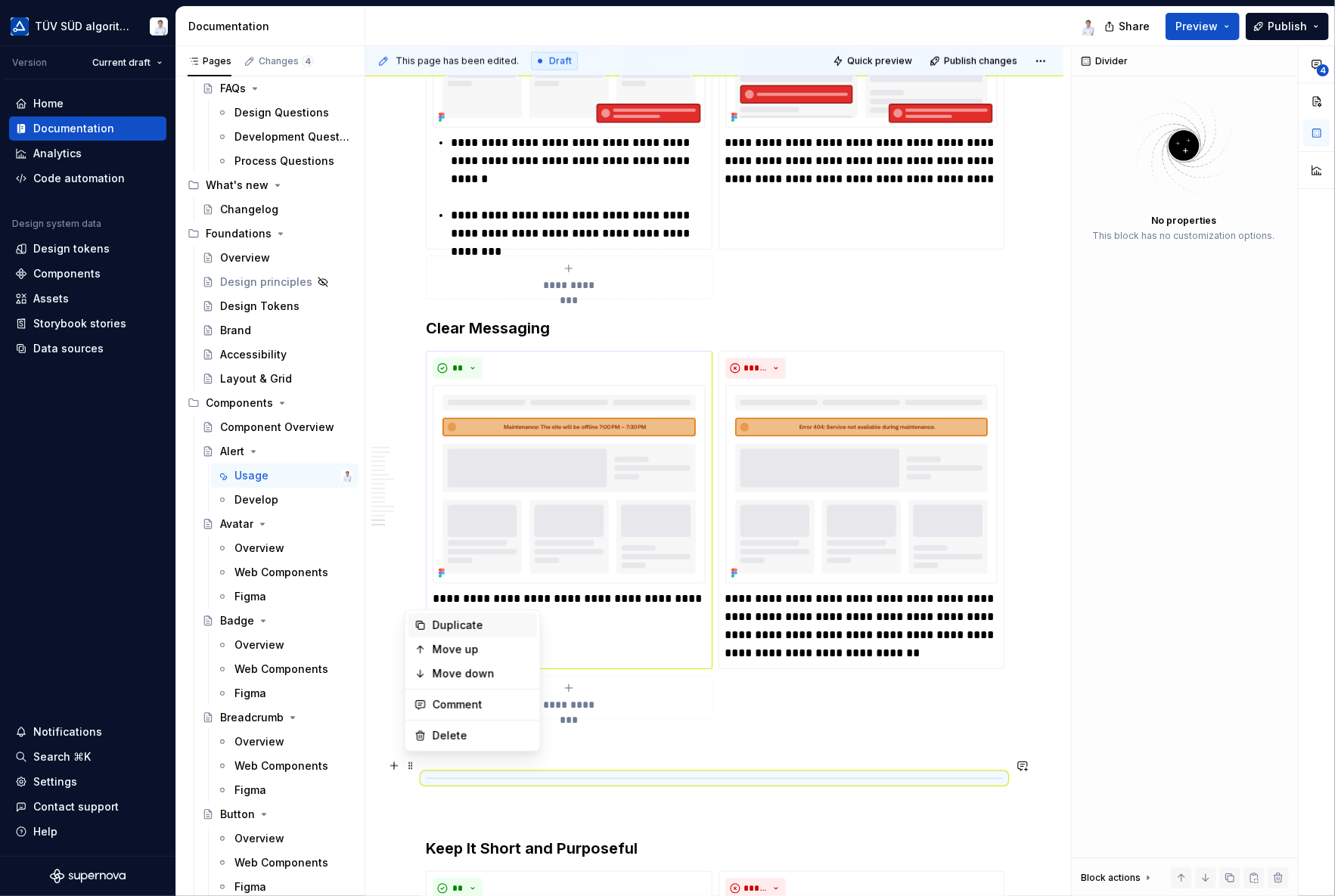
click at [434, 622] on div "Duplicate" at bounding box center [481, 625] width 98 height 15
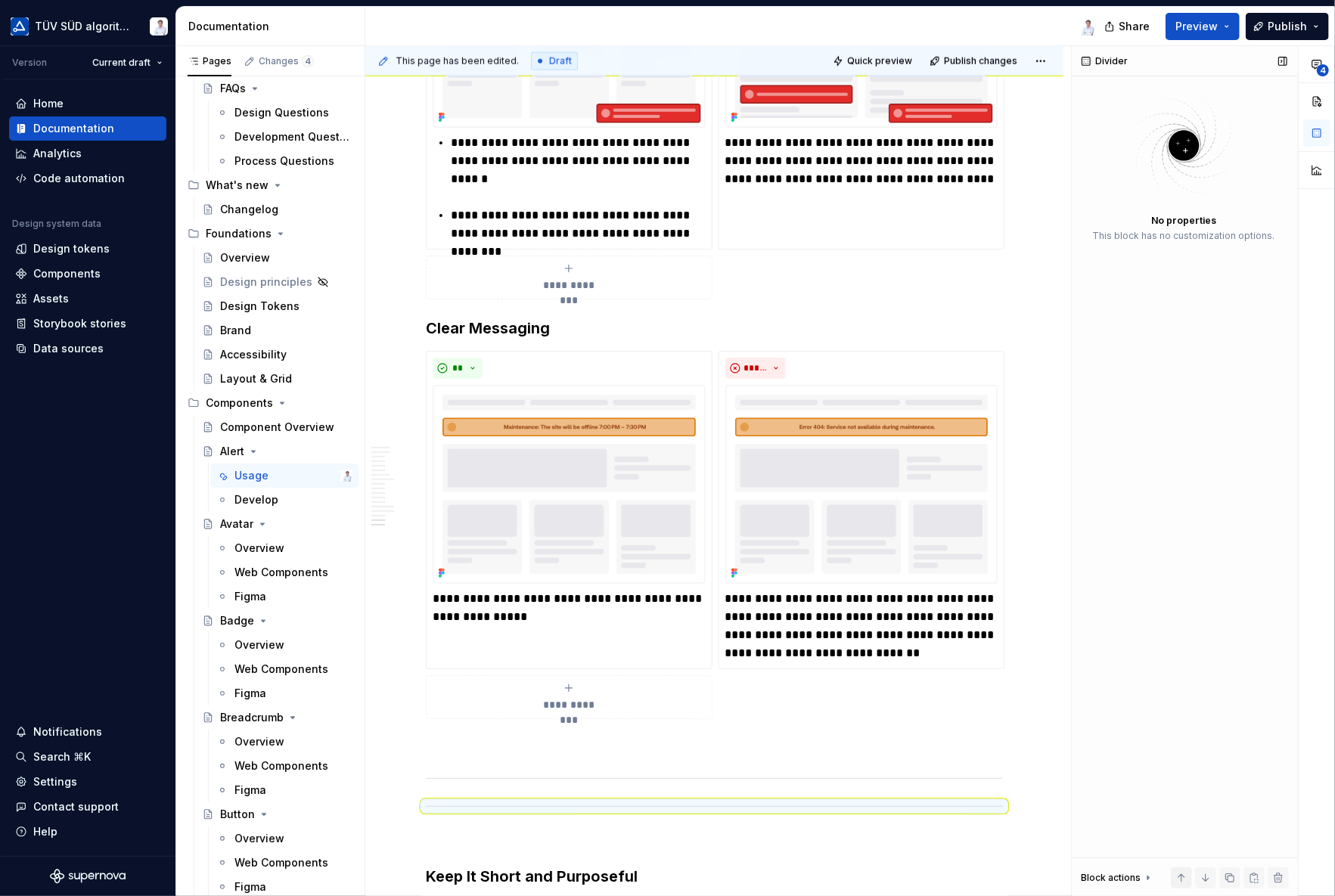
click at [1182, 805] on button "button" at bounding box center [1181, 878] width 21 height 21
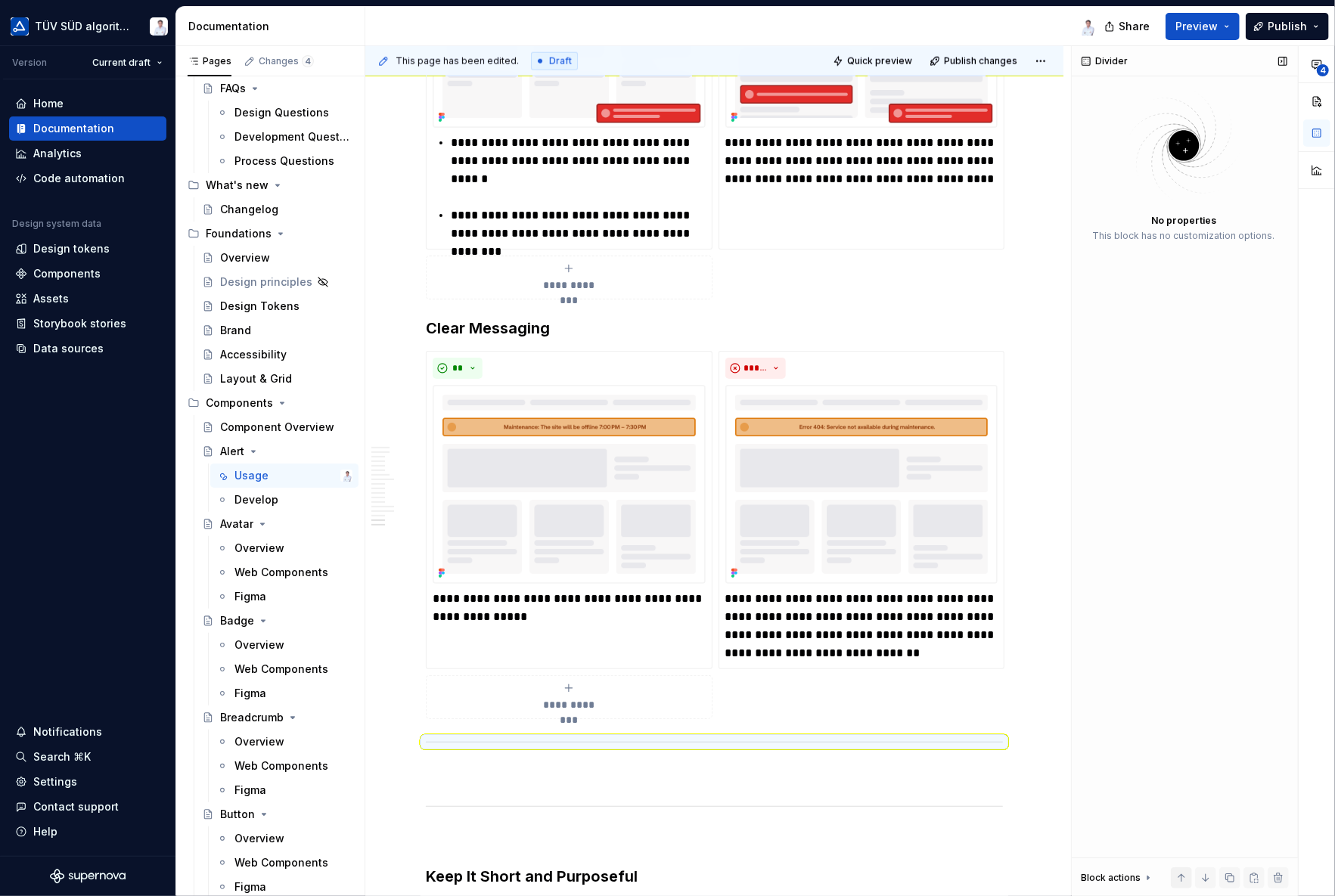
click at [1182, 805] on button "button" at bounding box center [1181, 878] width 21 height 21
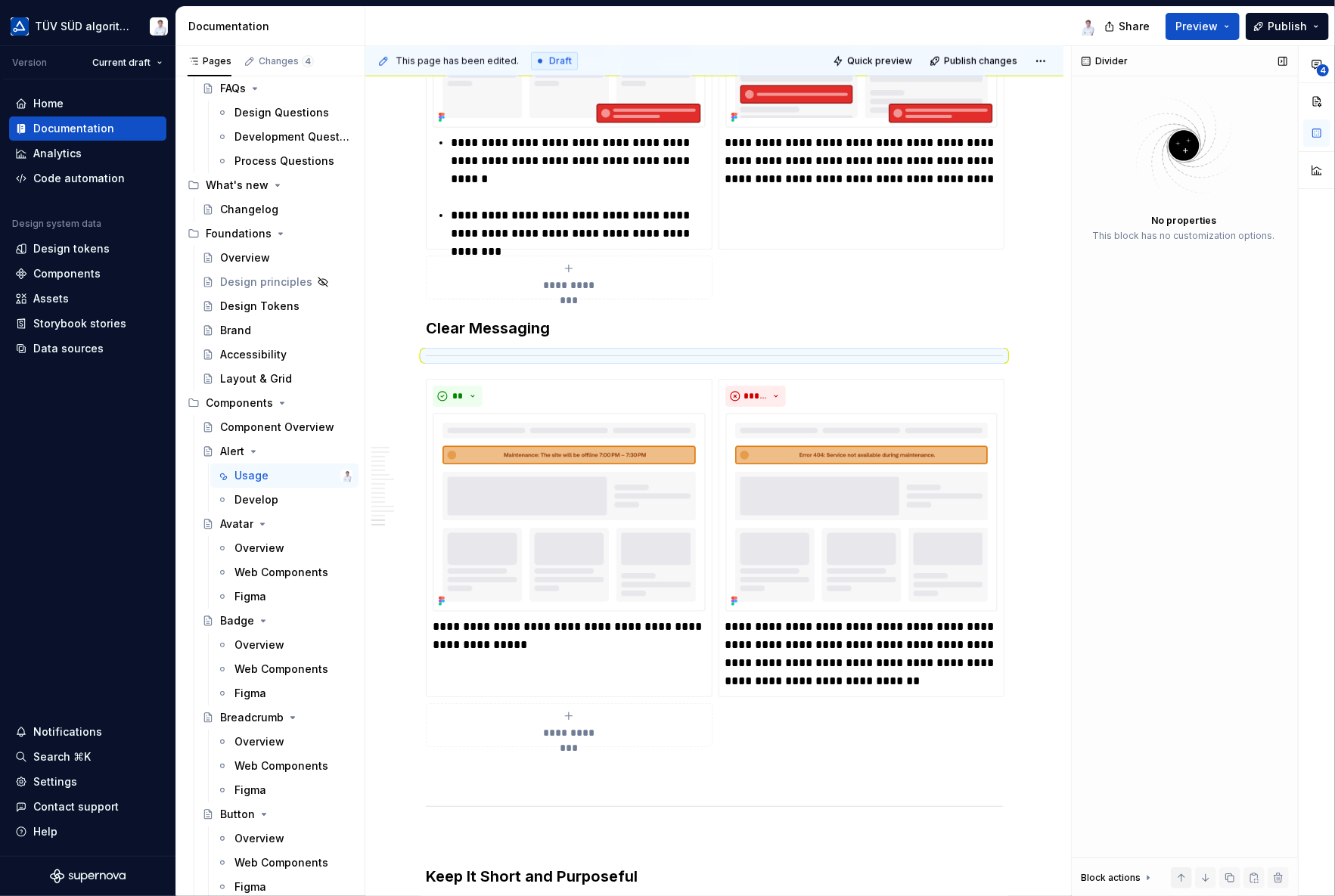
click at [1182, 805] on button "button" at bounding box center [1181, 878] width 21 height 21
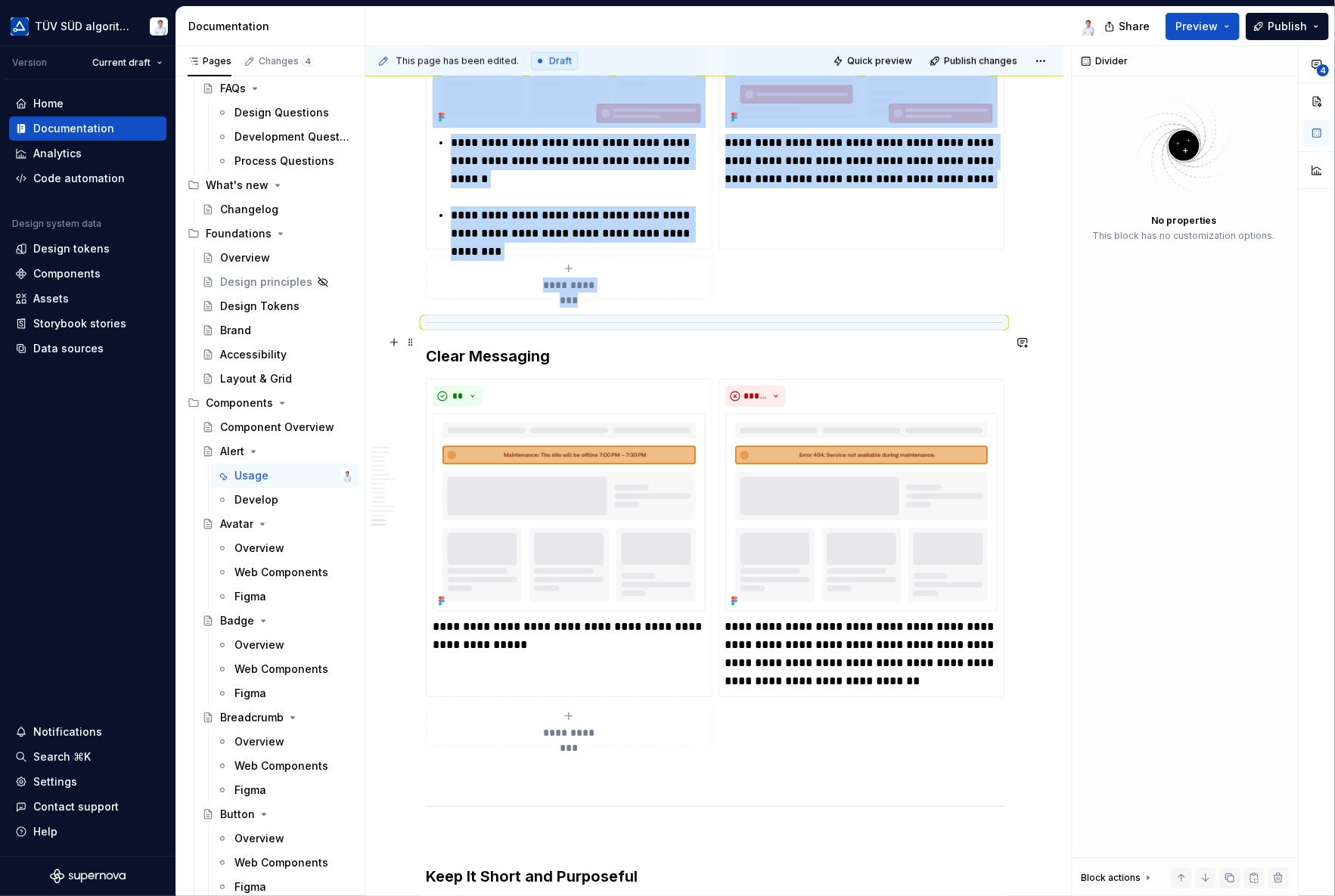
click at [427, 346] on h3 "Clear Messaging" at bounding box center [714, 356] width 577 height 21
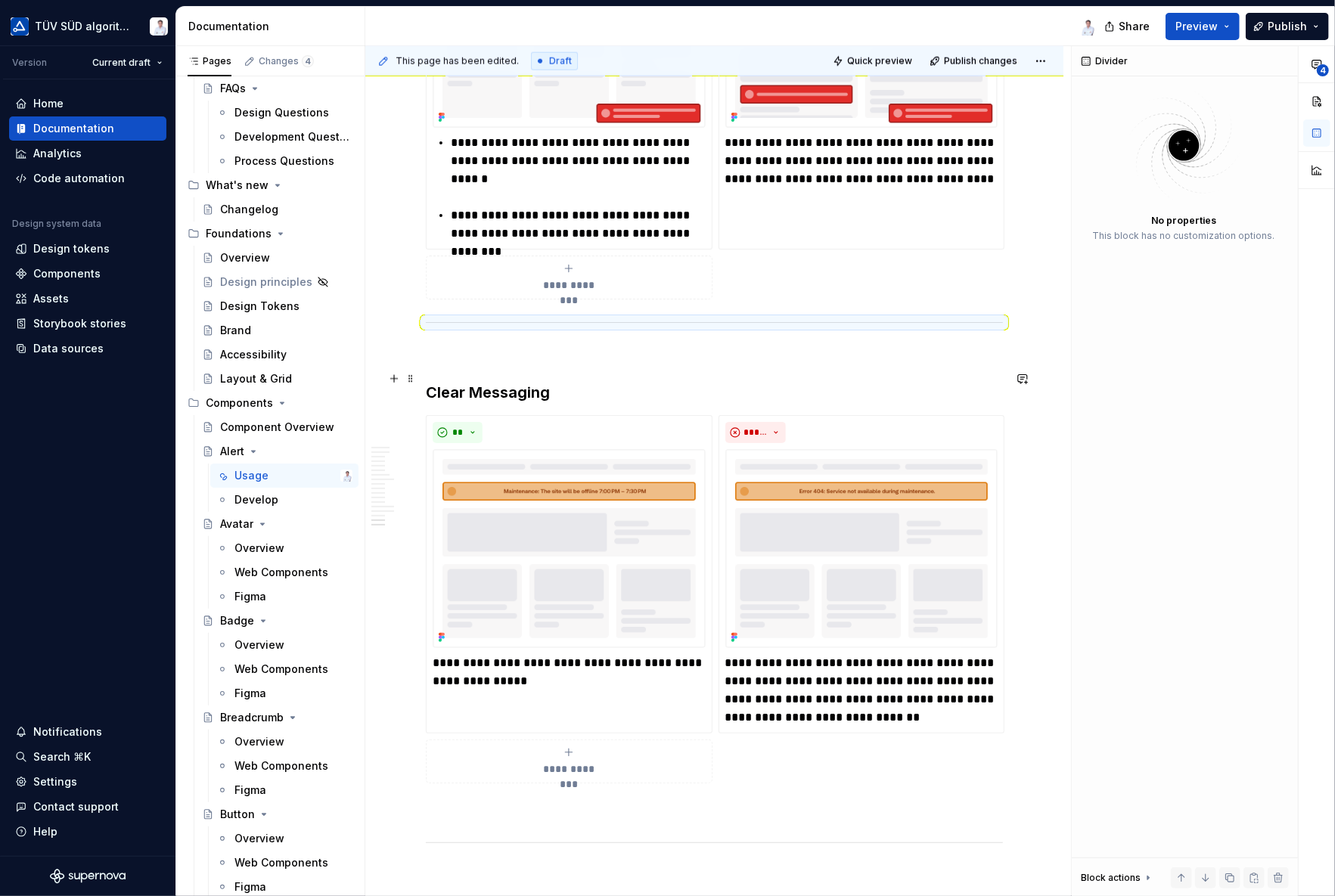
click at [426, 382] on h3 "Clear Messaging" at bounding box center [714, 392] width 577 height 21
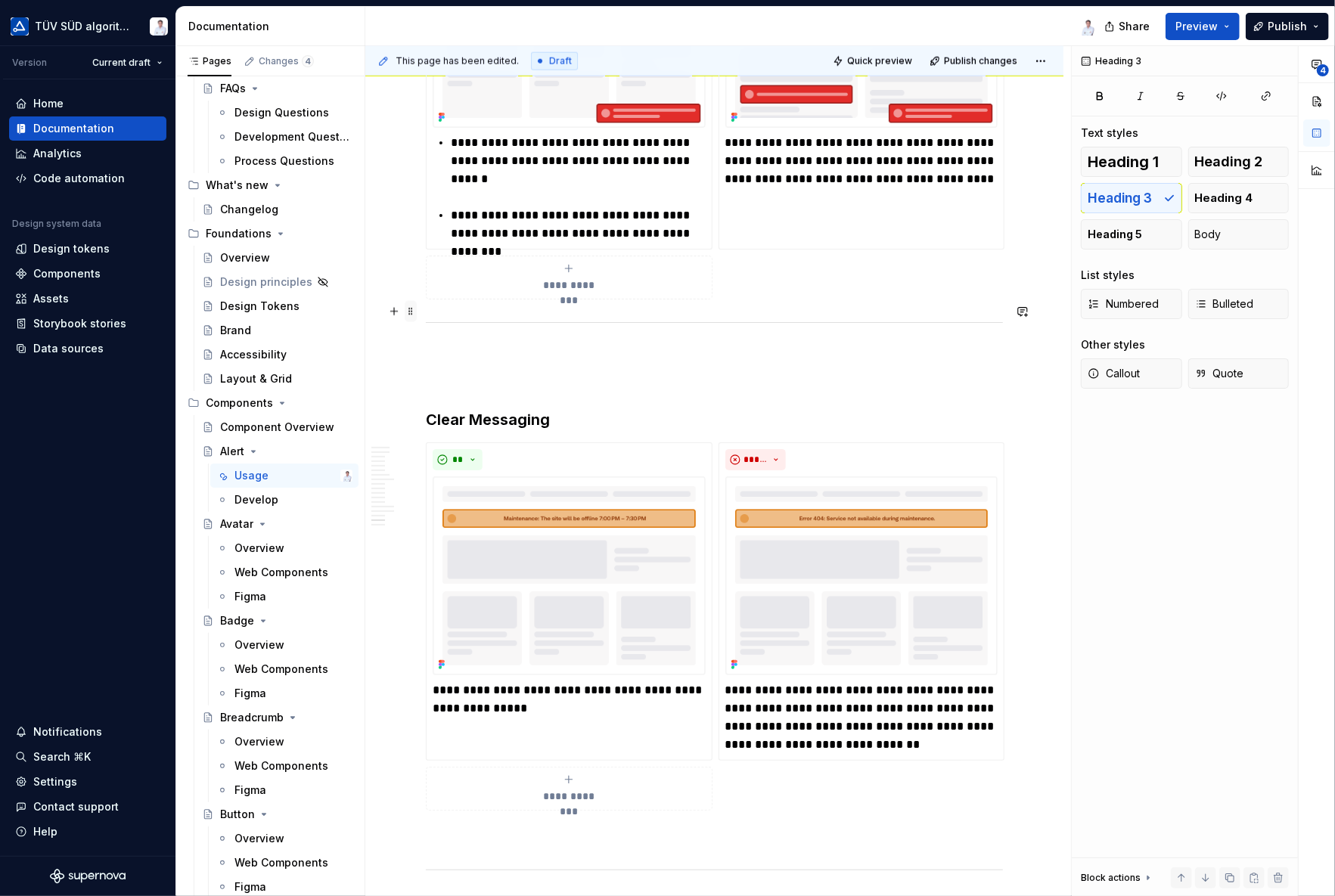
click at [411, 311] on span at bounding box center [411, 312] width 12 height 21
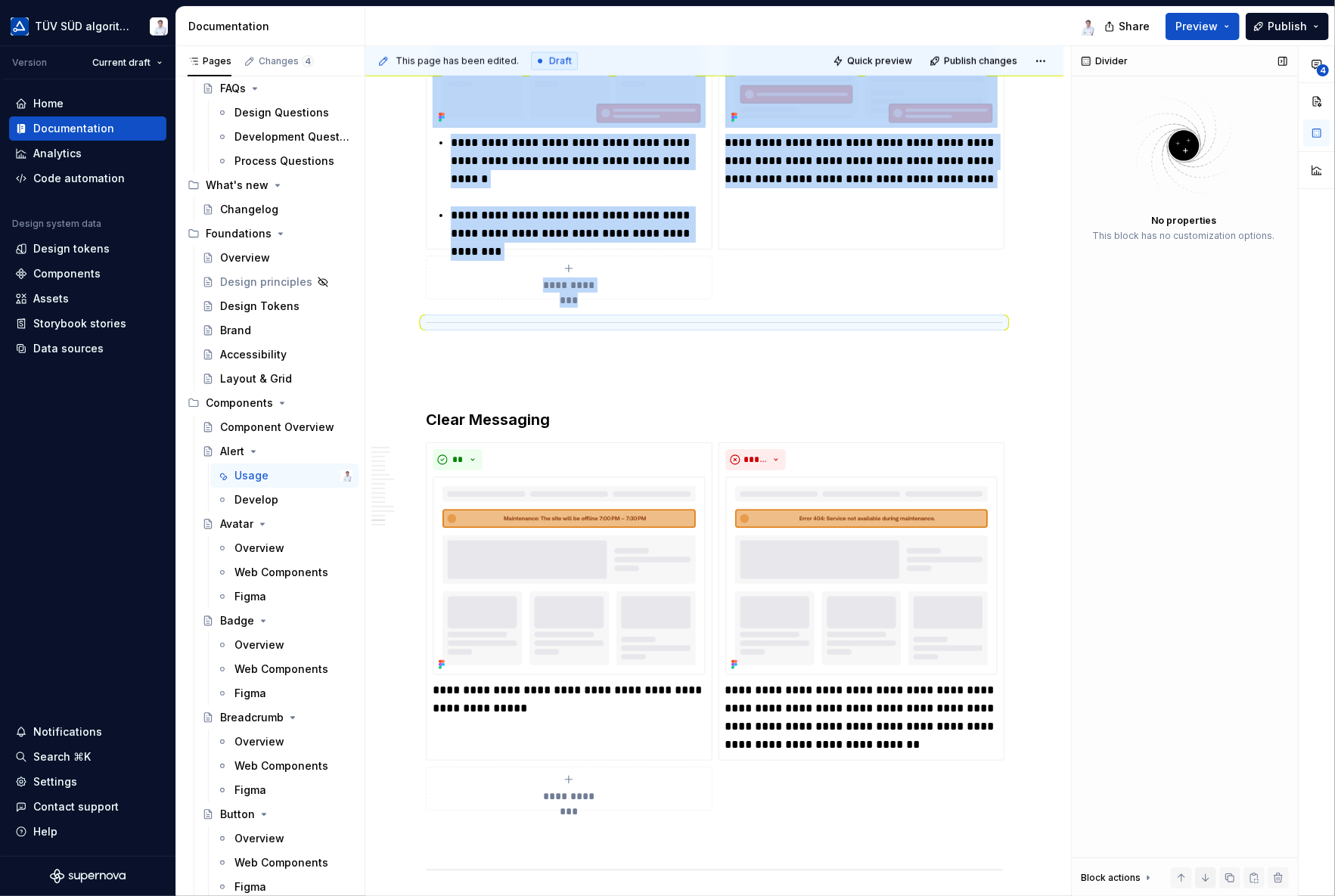
click at [1209, 805] on button "button" at bounding box center [1206, 878] width 21 height 21
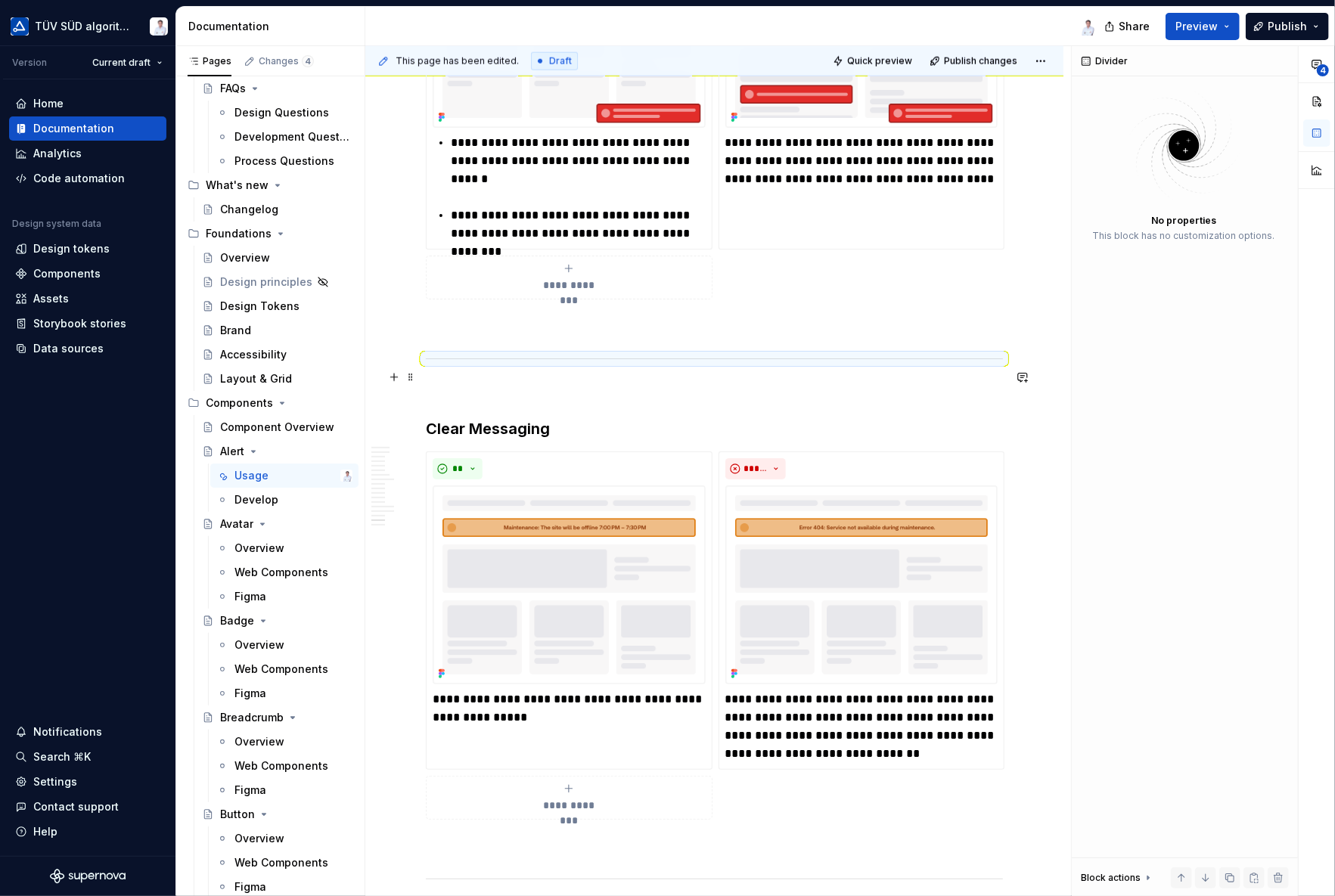
click at [489, 382] on p at bounding box center [714, 391] width 577 height 18
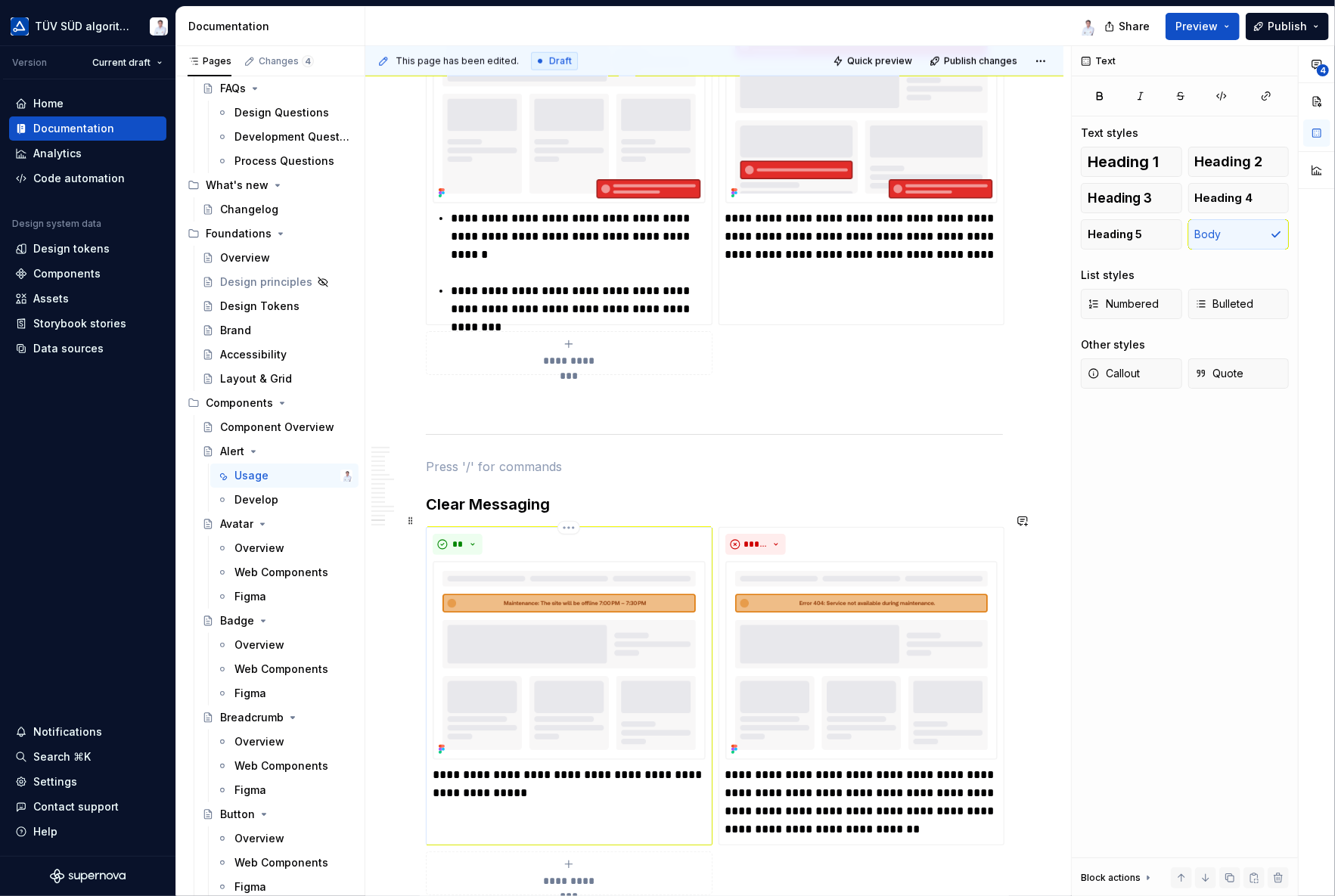
scroll to position [4912, 0]
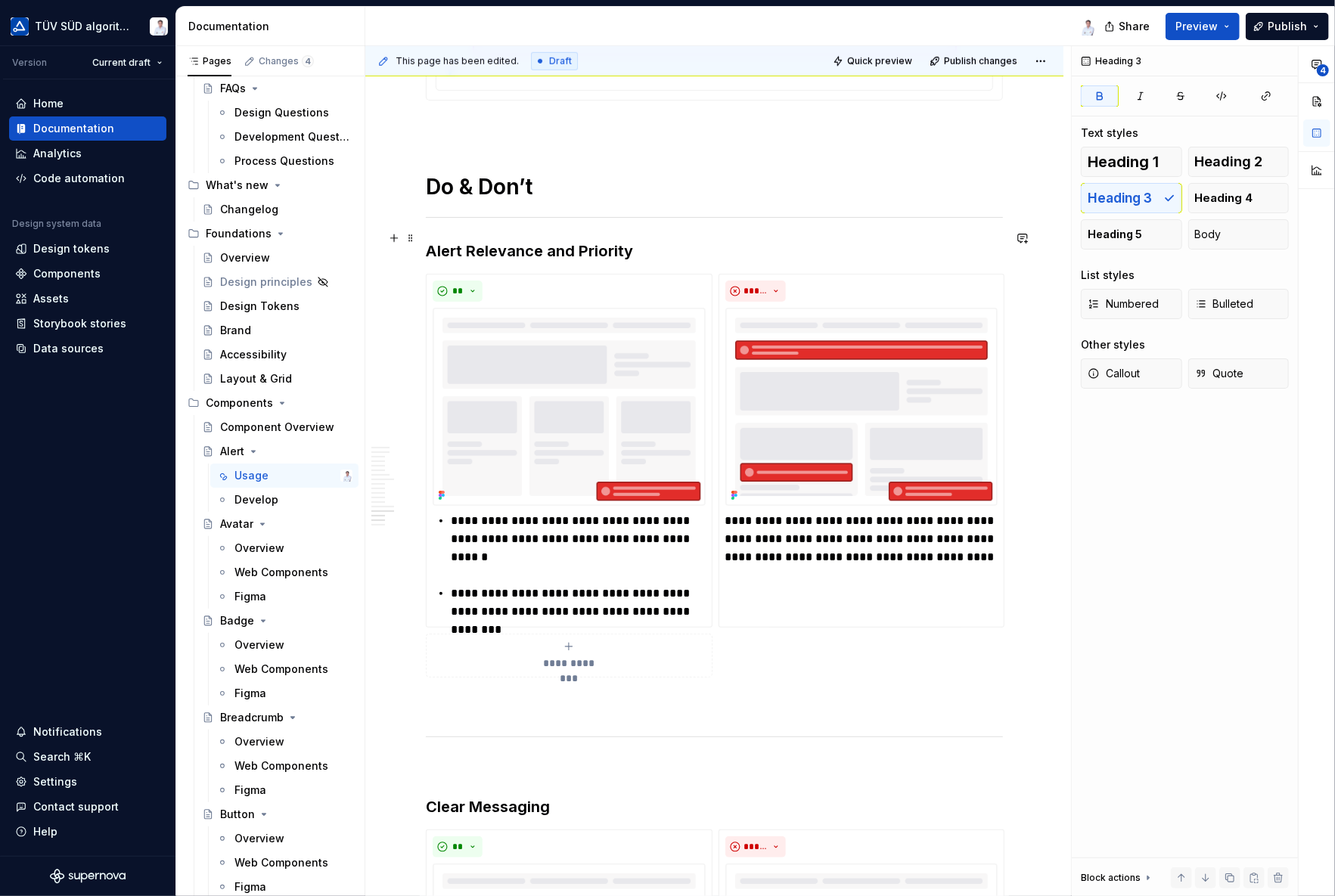
click at [428, 242] on strong "Alert Relevance and Priority" at bounding box center [529, 251] width 208 height 18
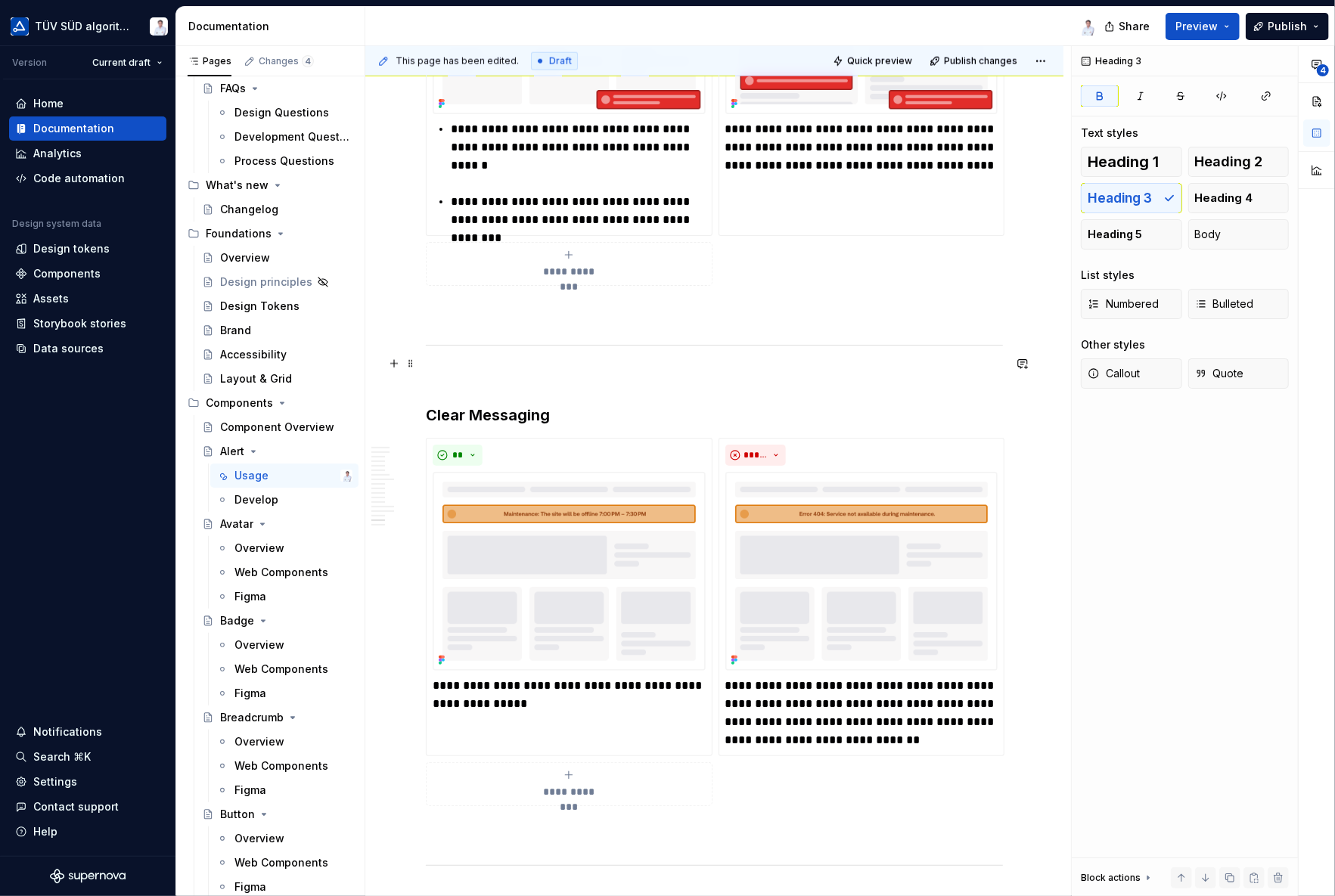
scroll to position [5442, 0]
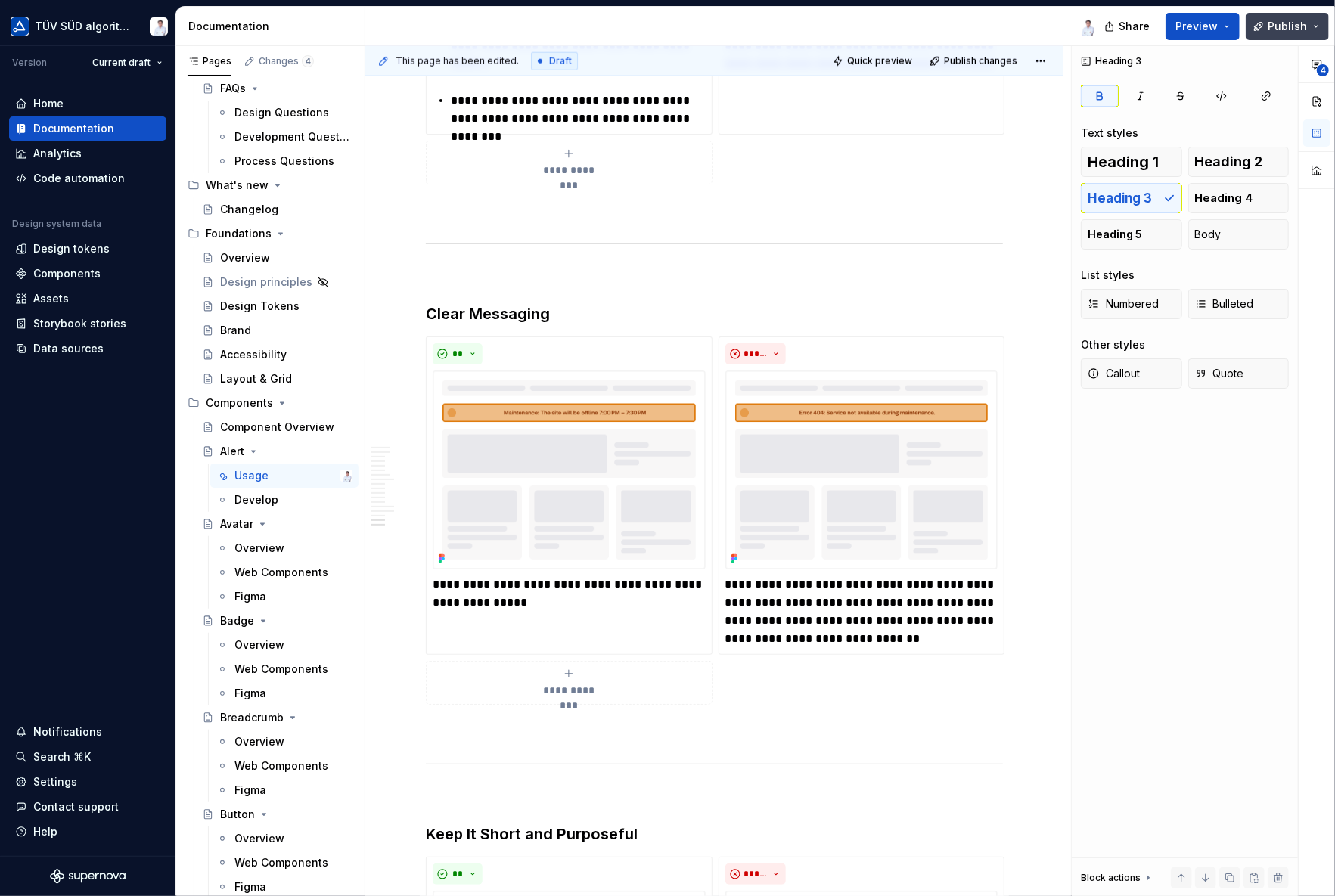
click at [1284, 24] on span "Publish" at bounding box center [1287, 27] width 40 height 15
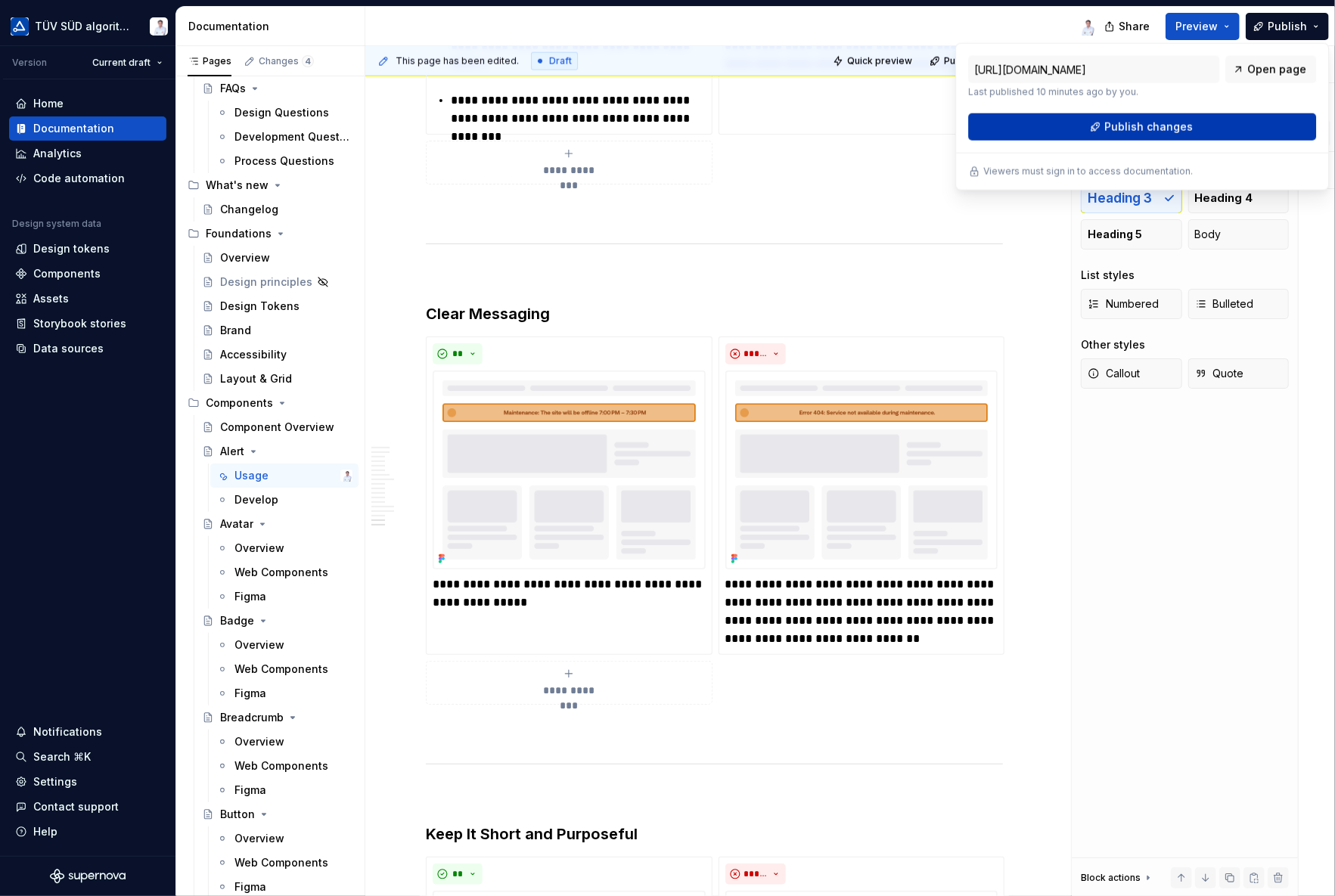
drag, startPoint x: 1284, startPoint y: 24, endPoint x: 1163, endPoint y: 135, distance: 164.2
click at [1163, 135] on button "Publish changes" at bounding box center [1142, 127] width 348 height 27
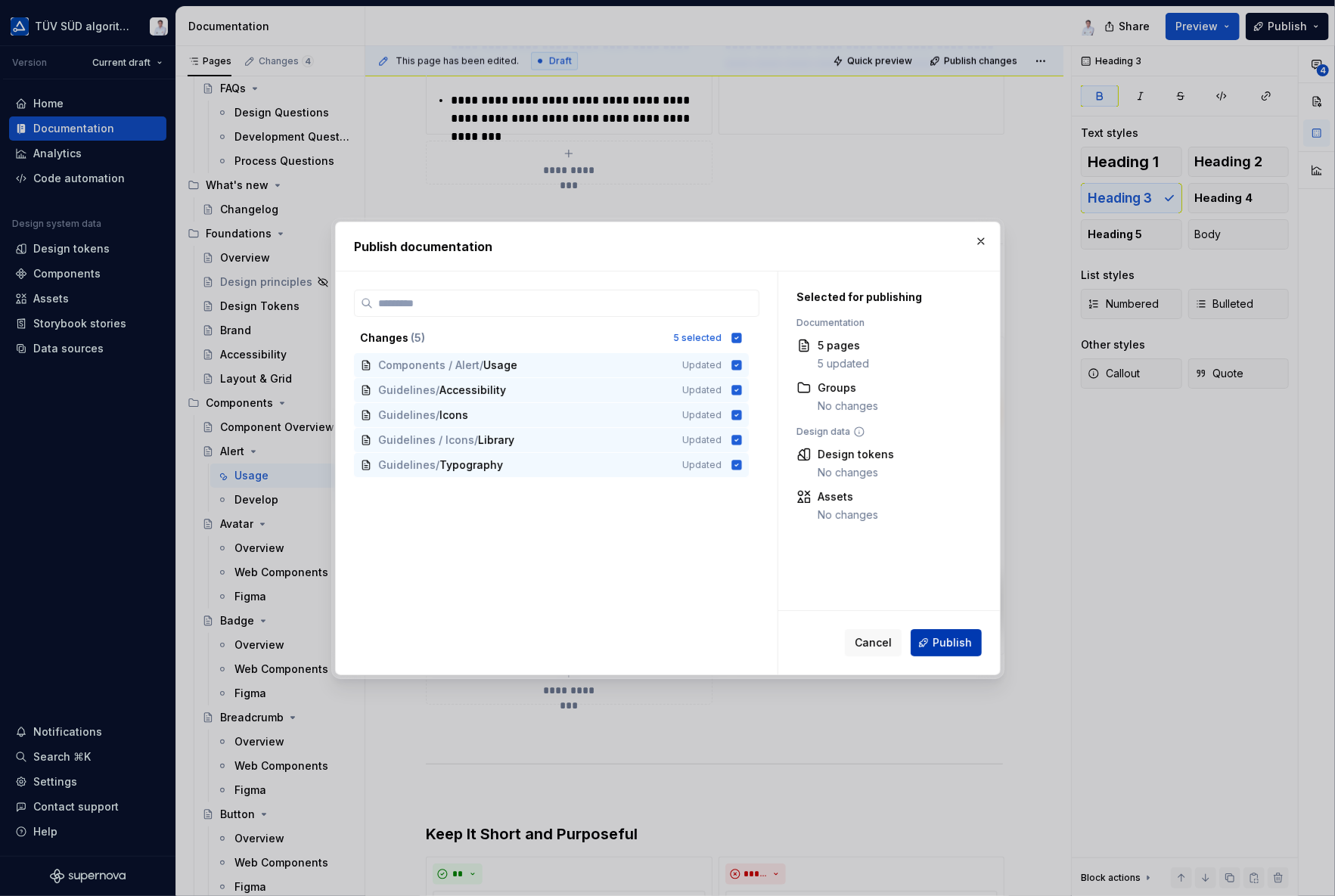
click at [948, 640] on span "Publish" at bounding box center [952, 643] width 40 height 15
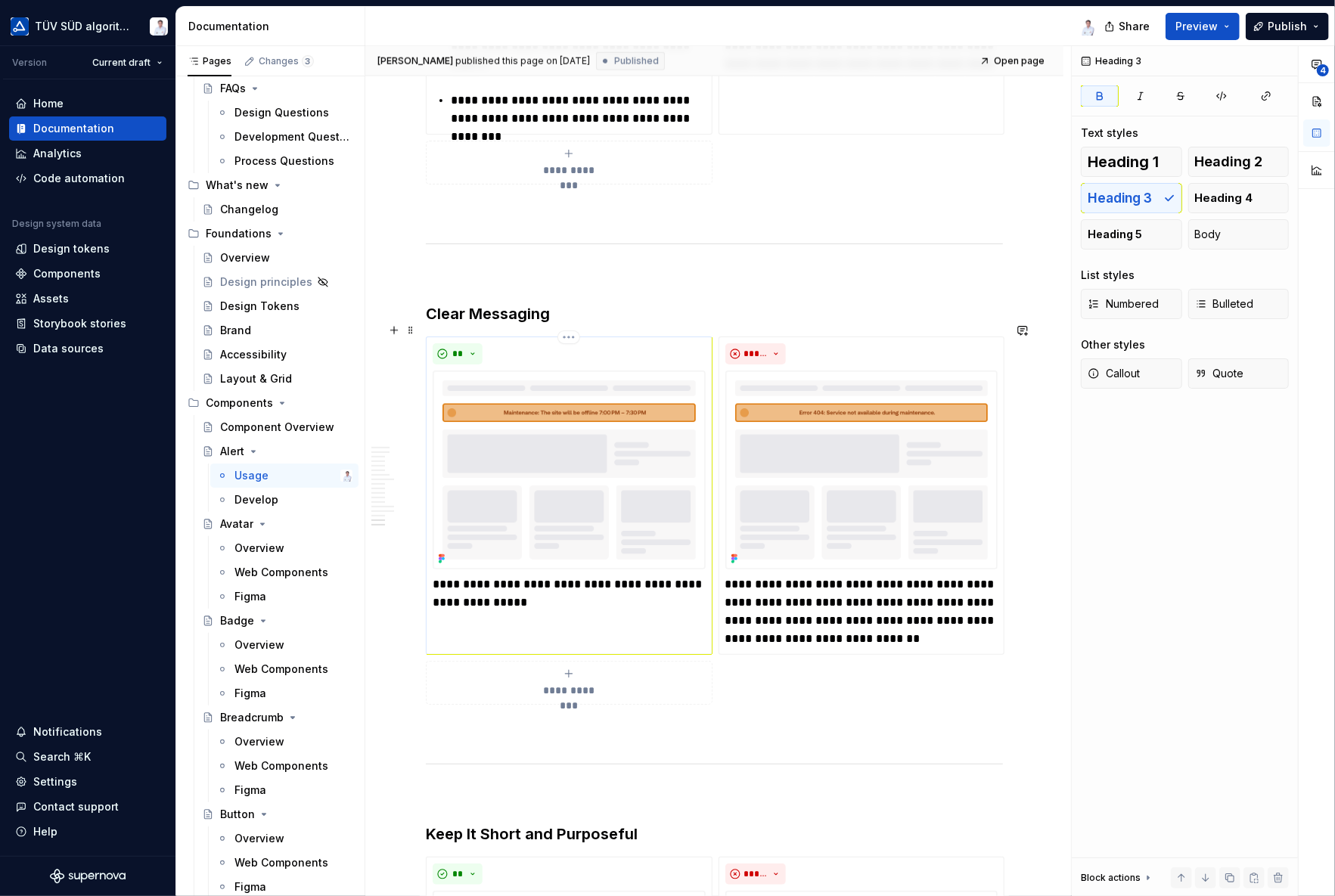
click at [607, 344] on div "**" at bounding box center [569, 354] width 273 height 21
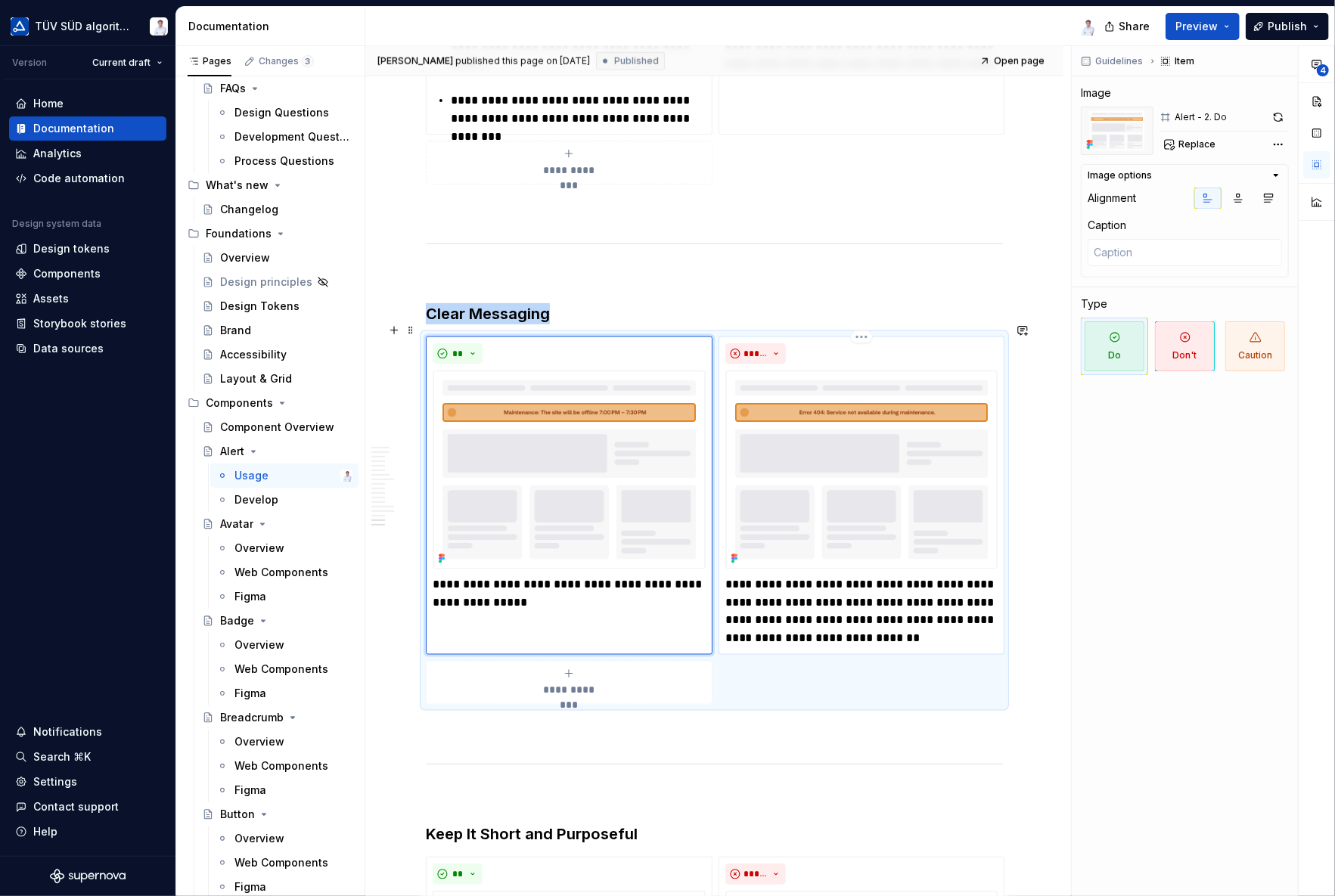
click at [934, 344] on div "*****" at bounding box center [861, 354] width 273 height 21
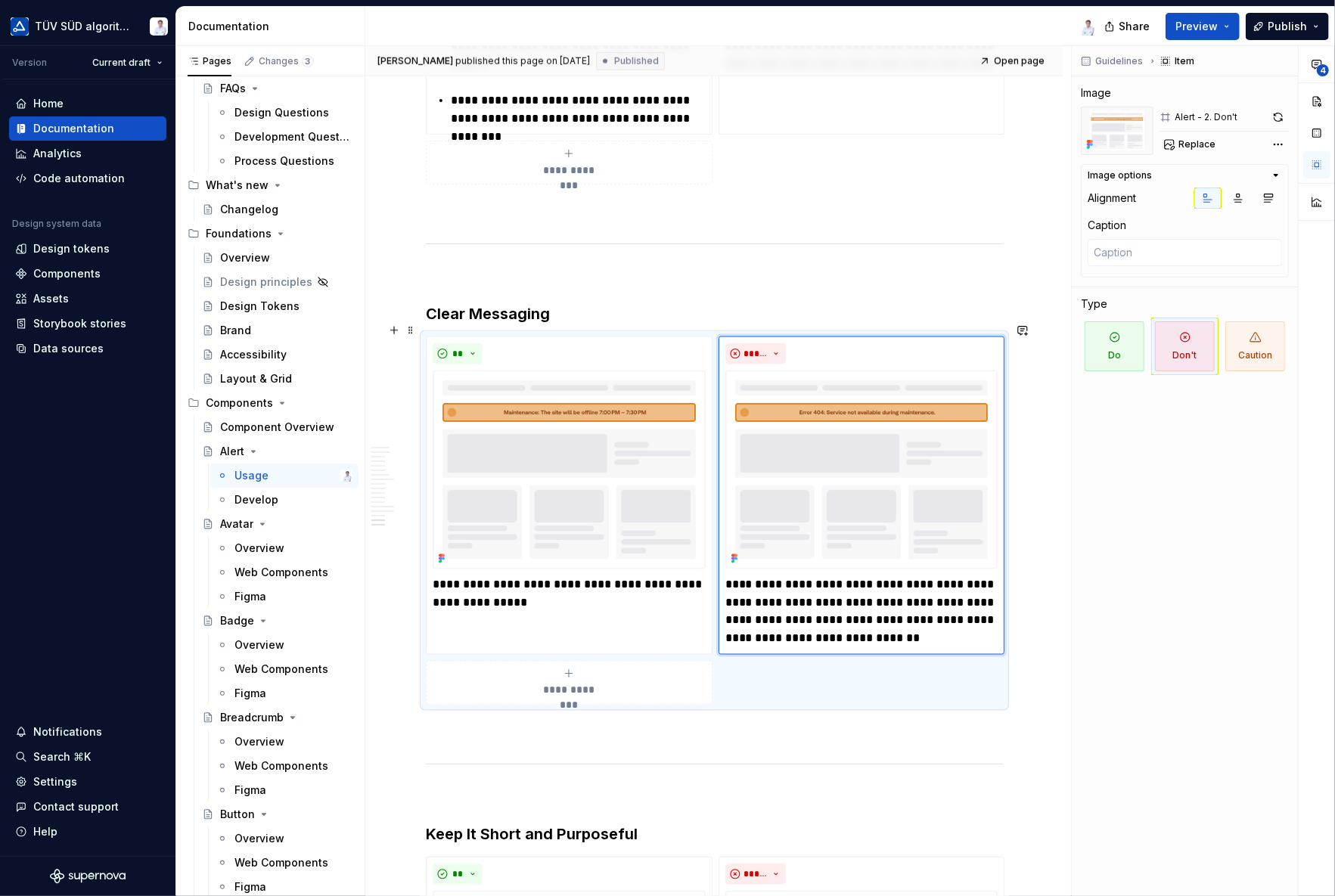
click at [959, 663] on div "**********" at bounding box center [714, 520] width 577 height 367
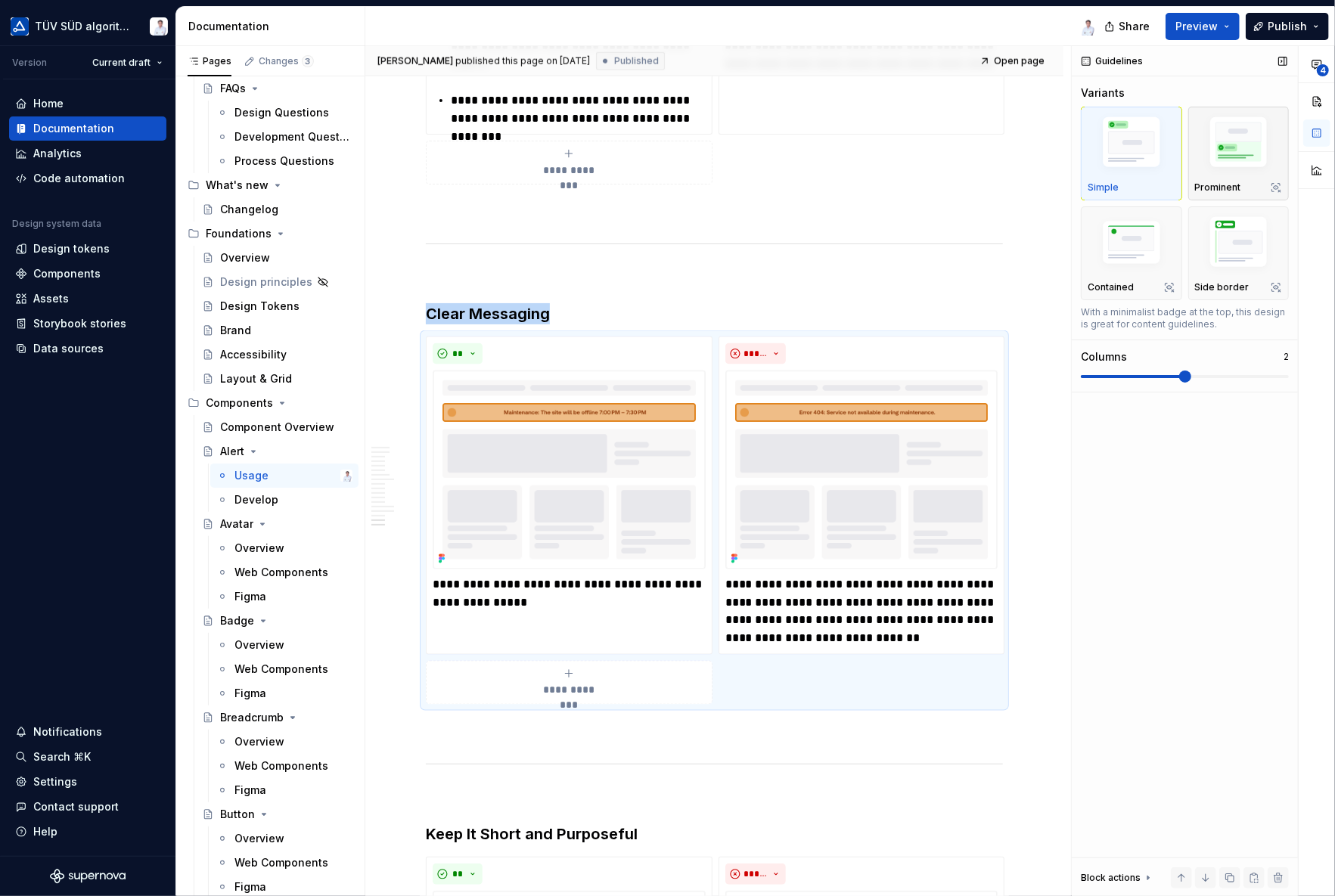
click at [1223, 159] on img "button" at bounding box center [1238, 144] width 87 height 66
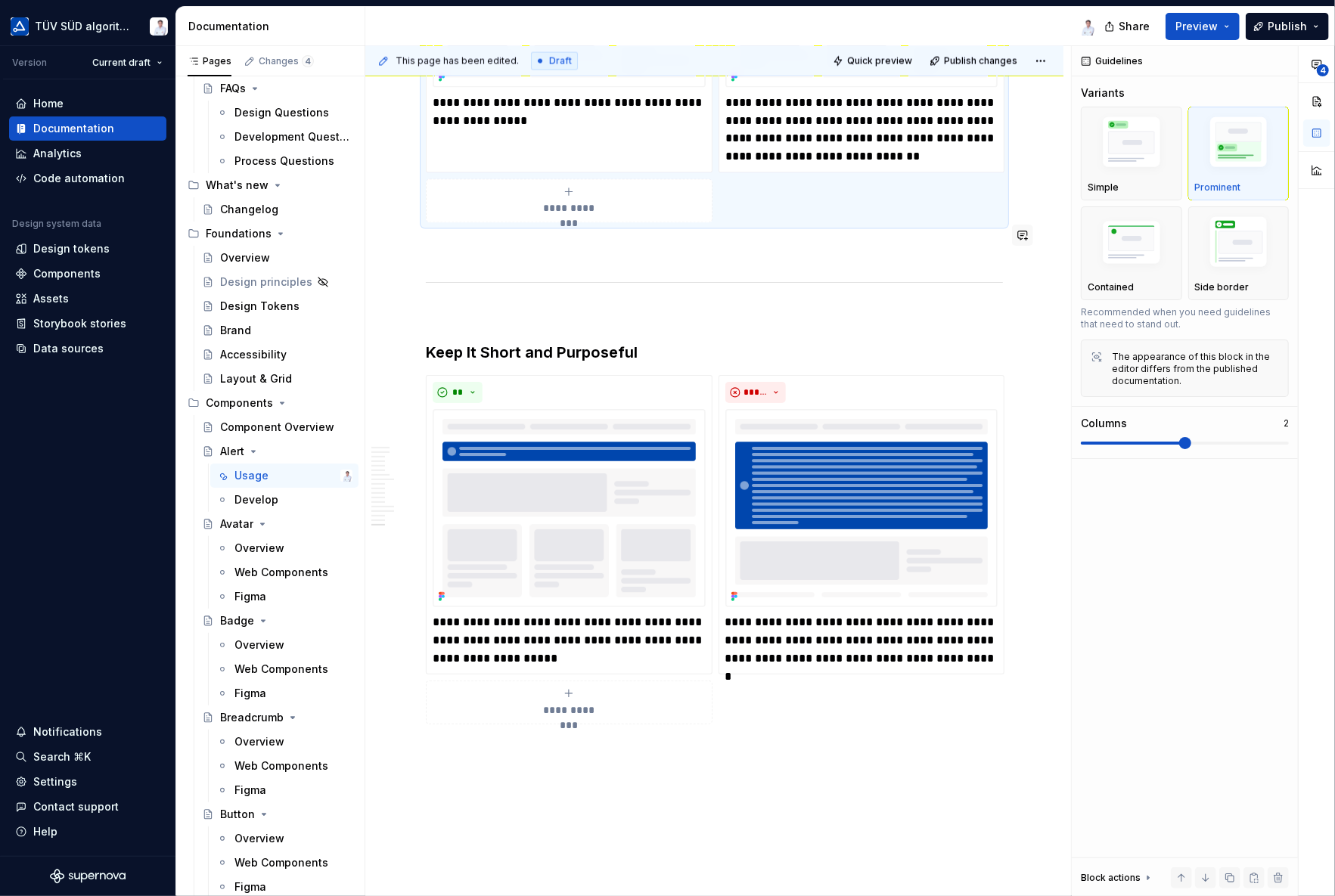
scroll to position [5971, 0]
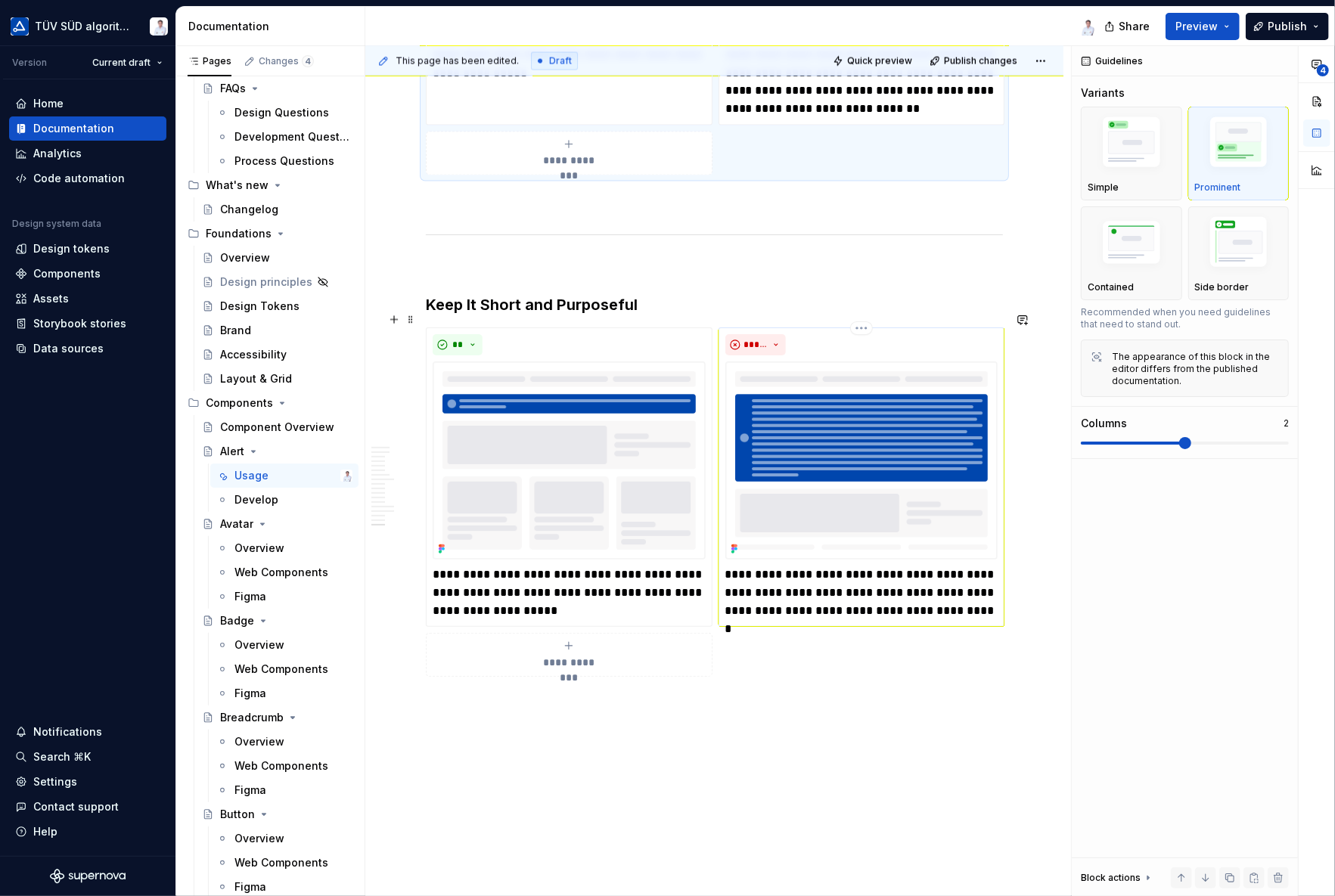
click at [977, 583] on p "**********" at bounding box center [861, 593] width 273 height 55
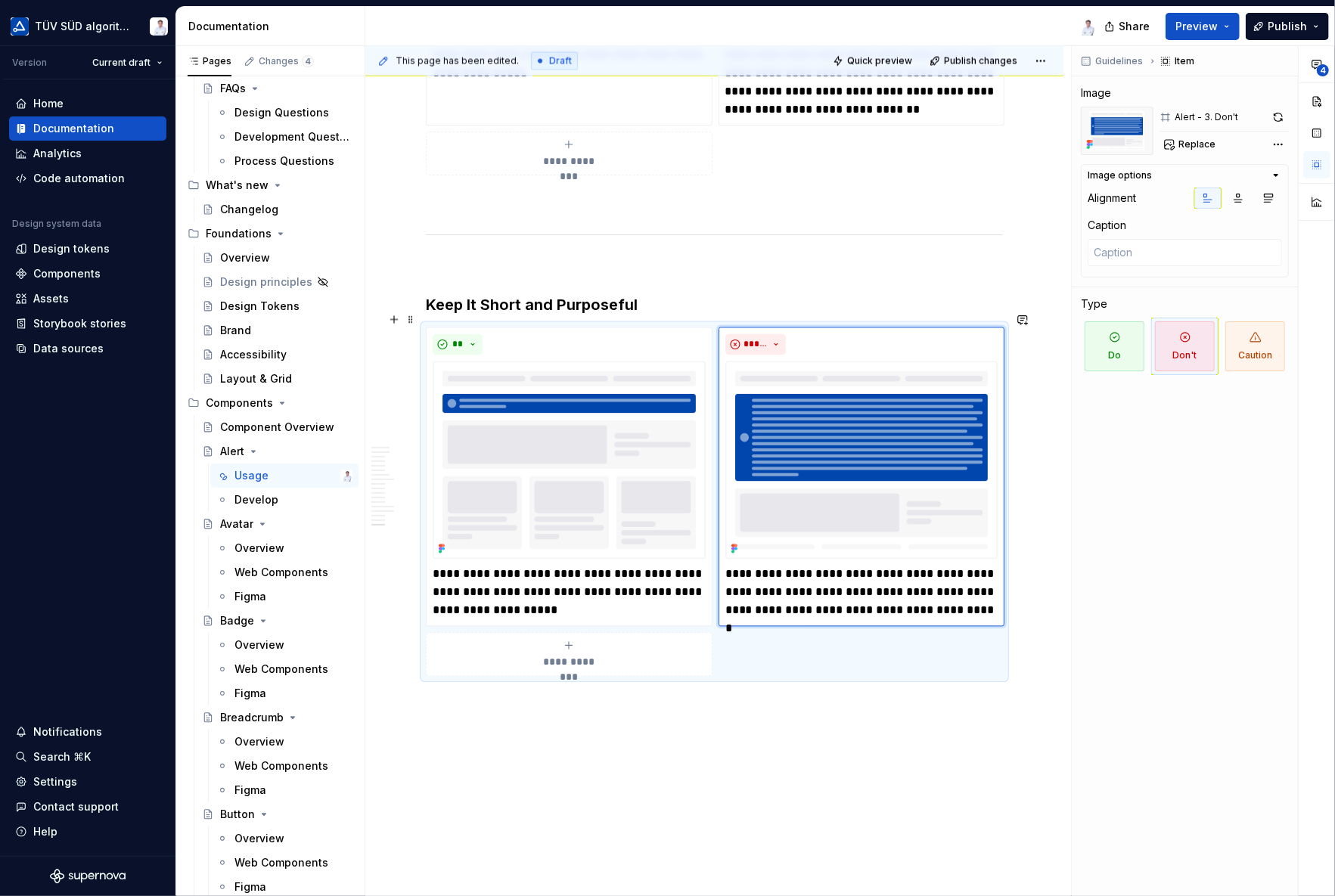
click at [981, 641] on div "**********" at bounding box center [714, 502] width 577 height 350
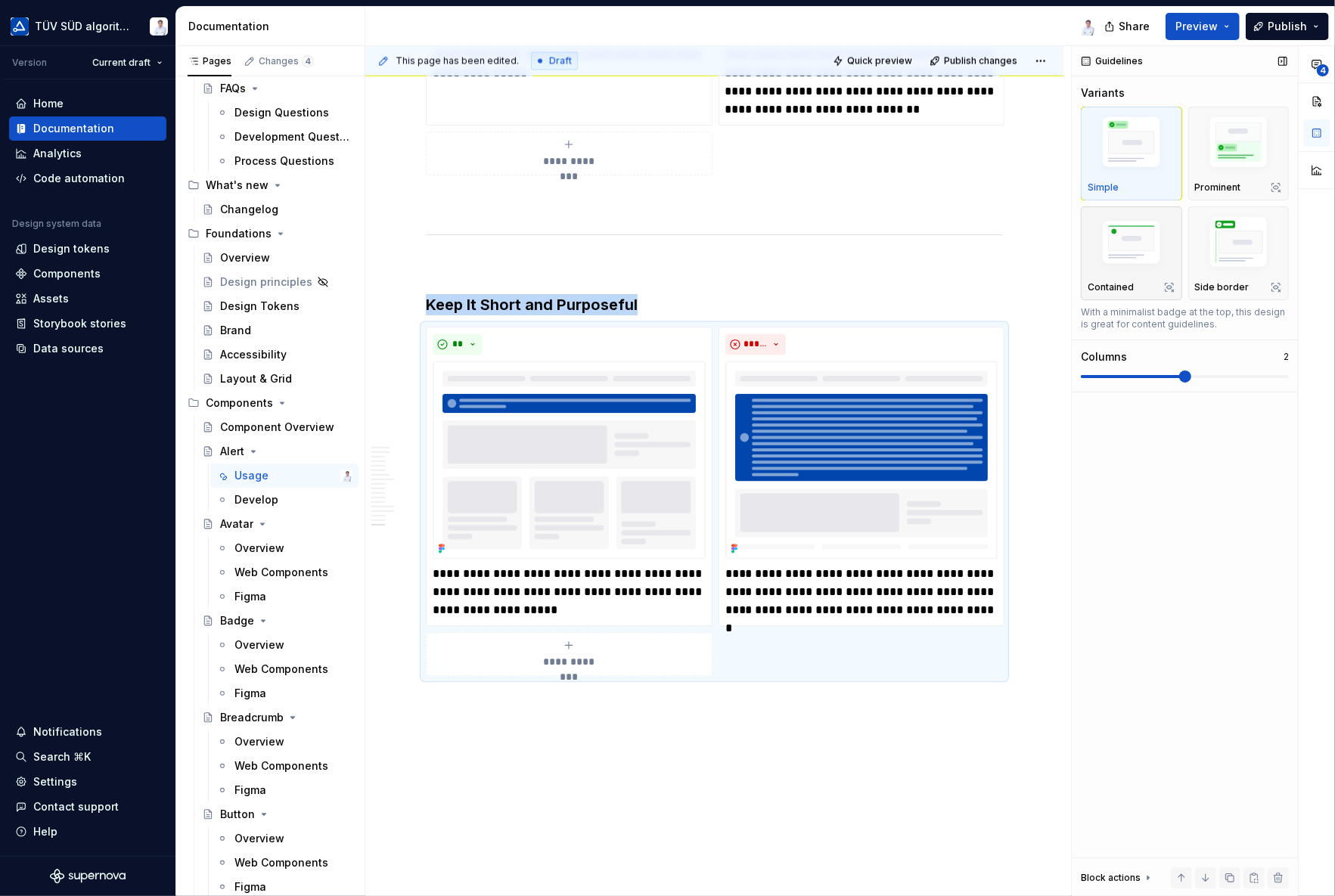
click at [1121, 241] on img "button" at bounding box center [1130, 244] width 87 height 59
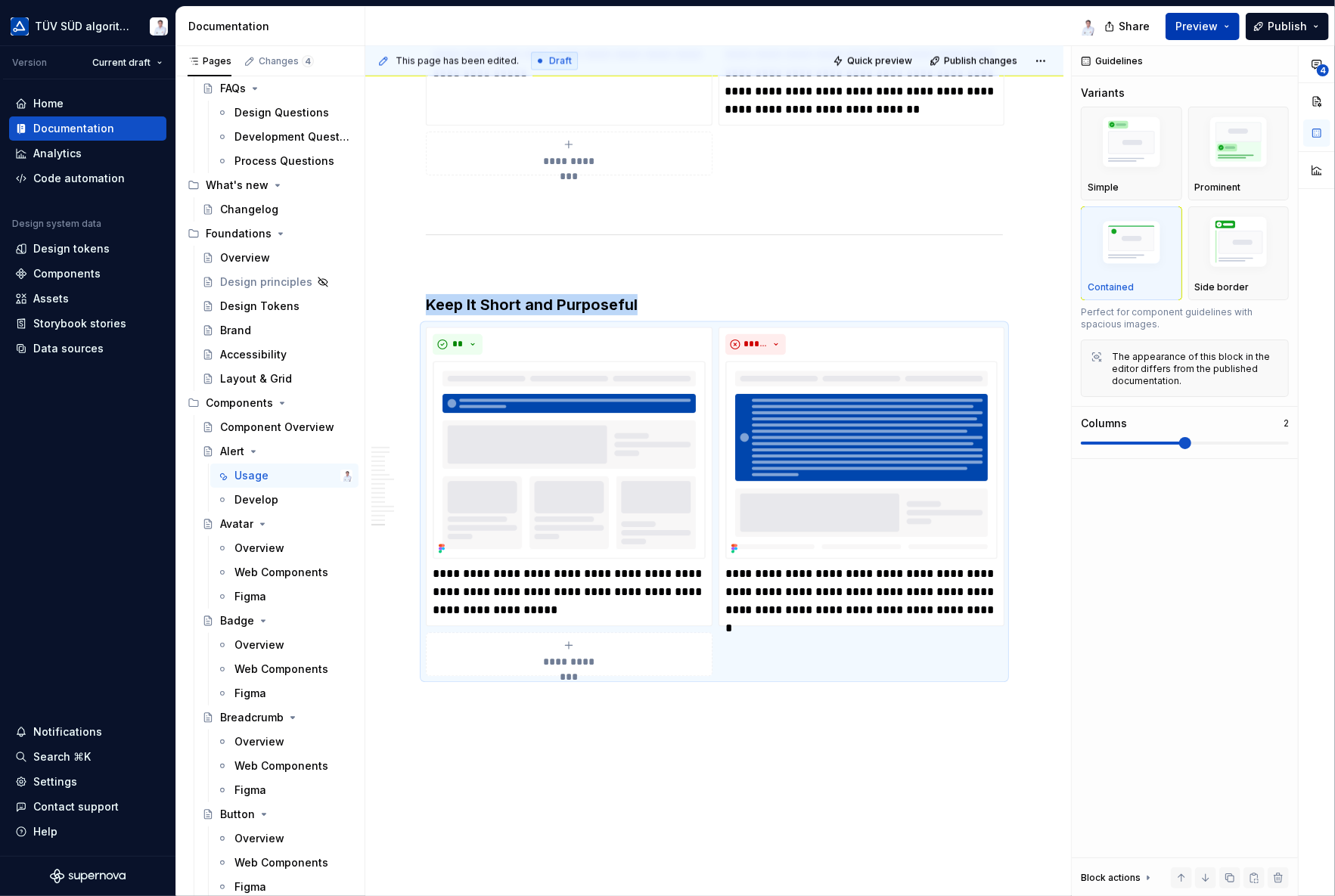
click at [1201, 19] on span "Preview" at bounding box center [1197, 27] width 43 height 15
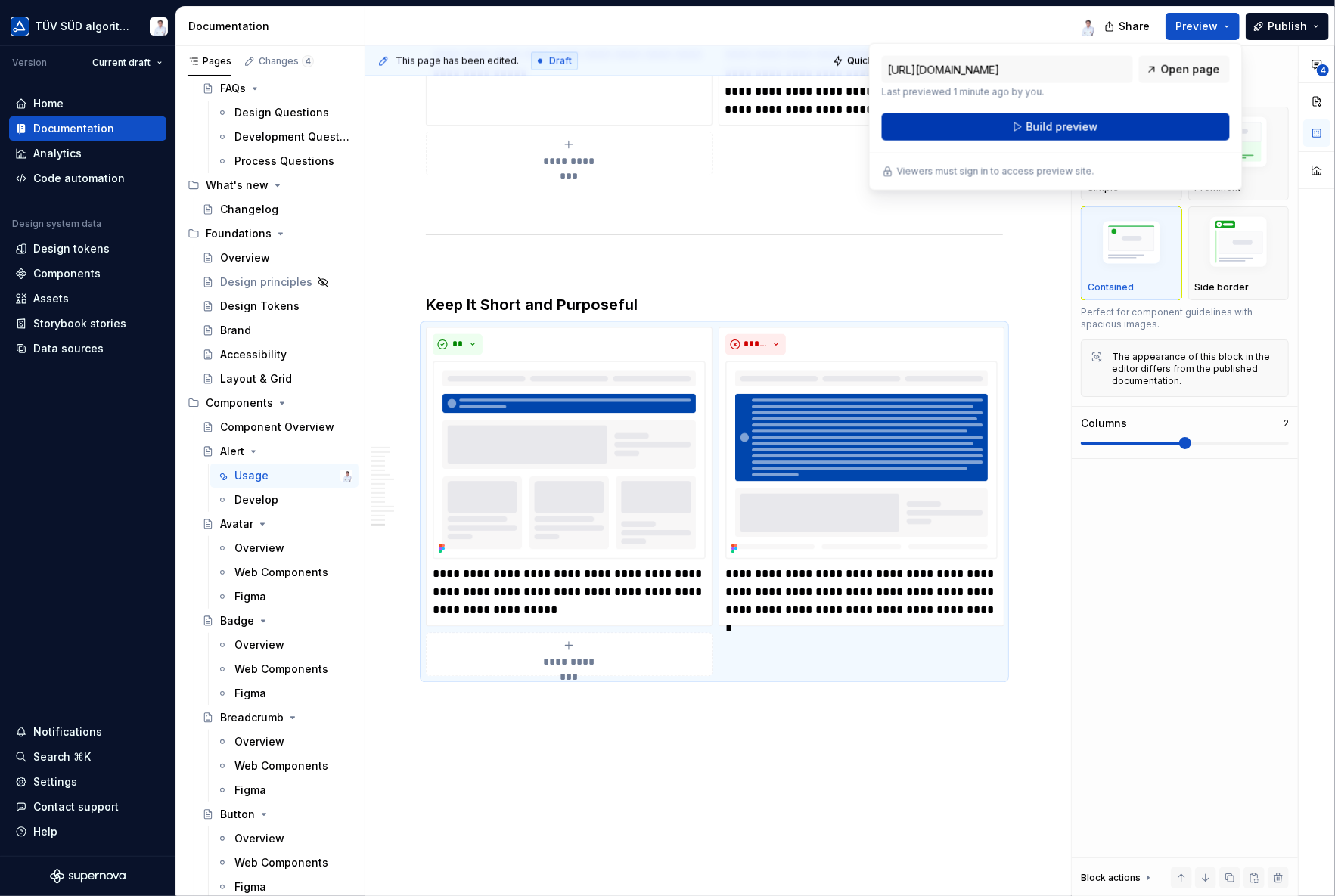
drag, startPoint x: 1201, startPoint y: 18, endPoint x: 1089, endPoint y: 123, distance: 153.5
click at [1089, 123] on span "Build preview" at bounding box center [1061, 127] width 71 height 15
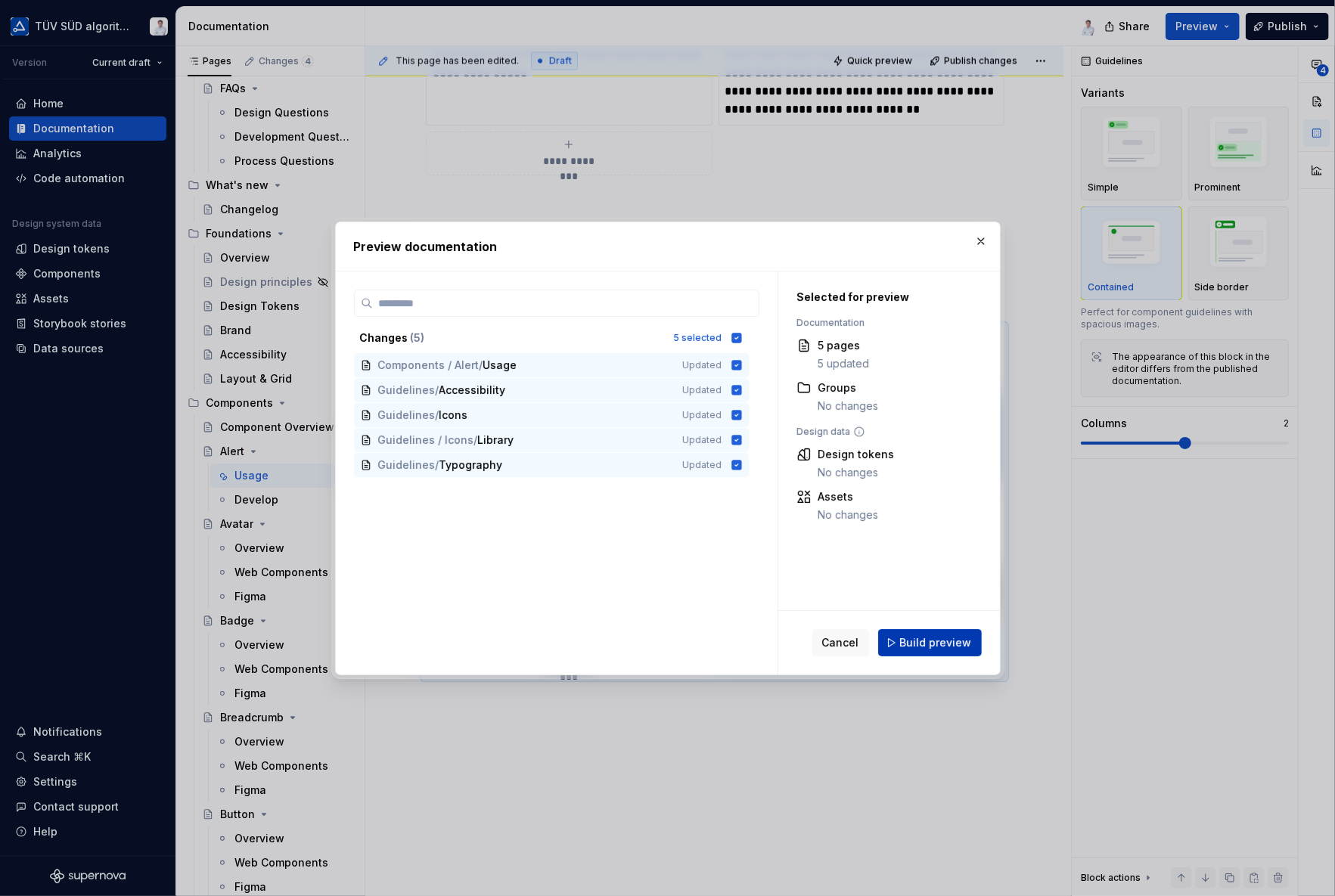
click at [905, 644] on span "Build preview" at bounding box center [936, 643] width 71 height 15
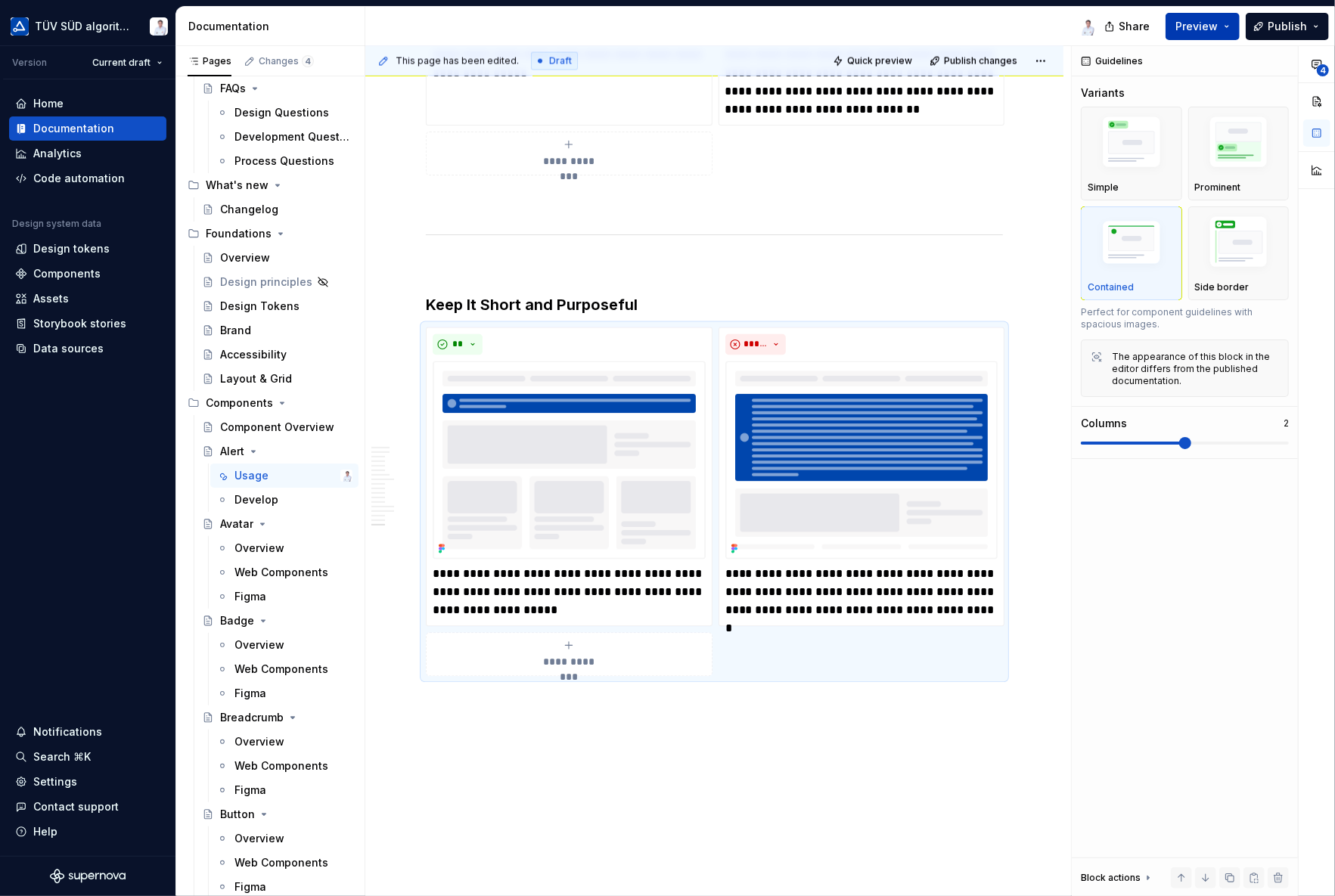
click at [1226, 30] on button "Preview" at bounding box center [1202, 27] width 74 height 27
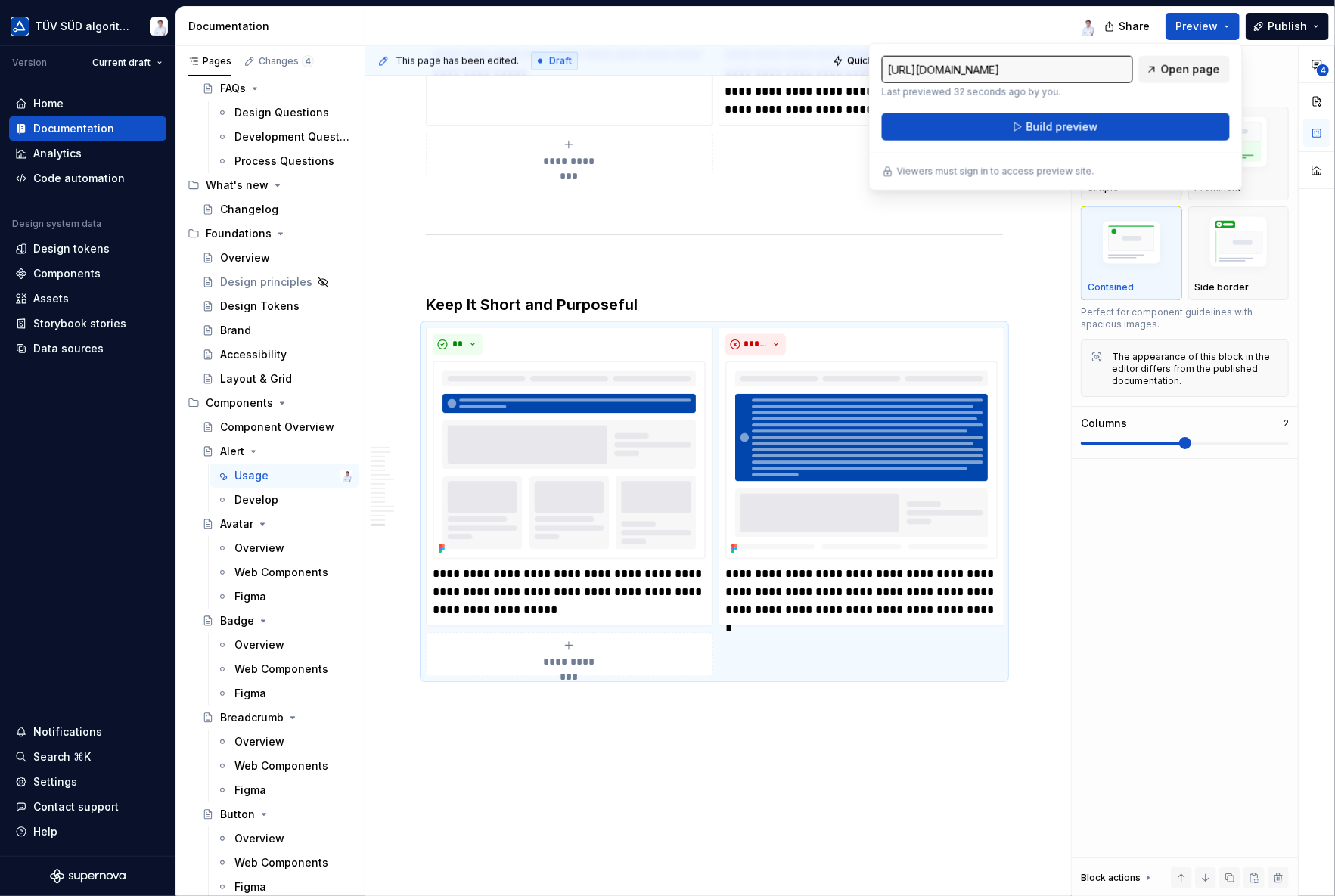
drag, startPoint x: 1226, startPoint y: 30, endPoint x: 1182, endPoint y: 74, distance: 62.2
click at [1182, 74] on span "Open page" at bounding box center [1191, 70] width 59 height 15
click at [902, 638] on div "**********" at bounding box center [714, 502] width 577 height 350
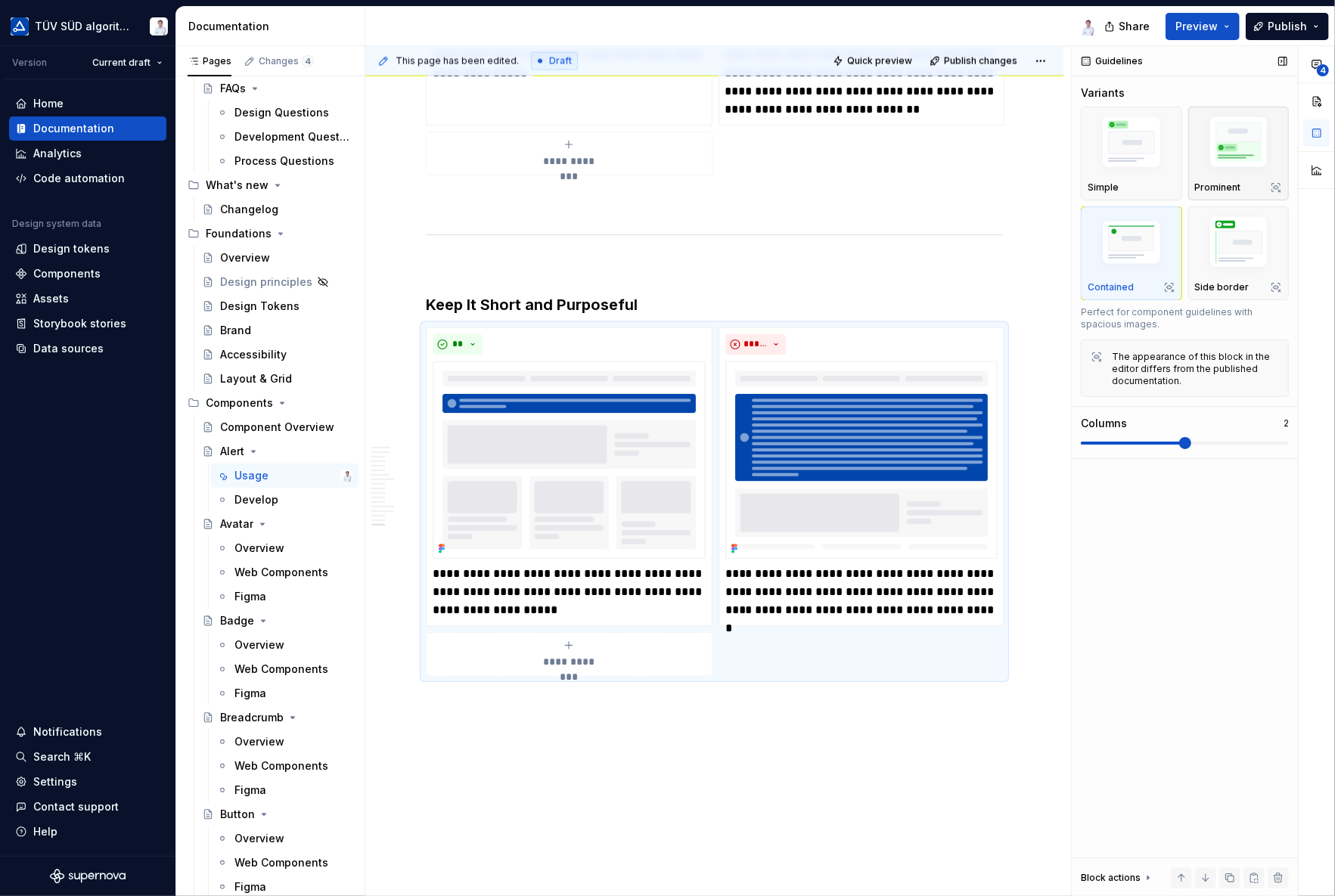
click at [1232, 144] on img "button" at bounding box center [1238, 144] width 87 height 66
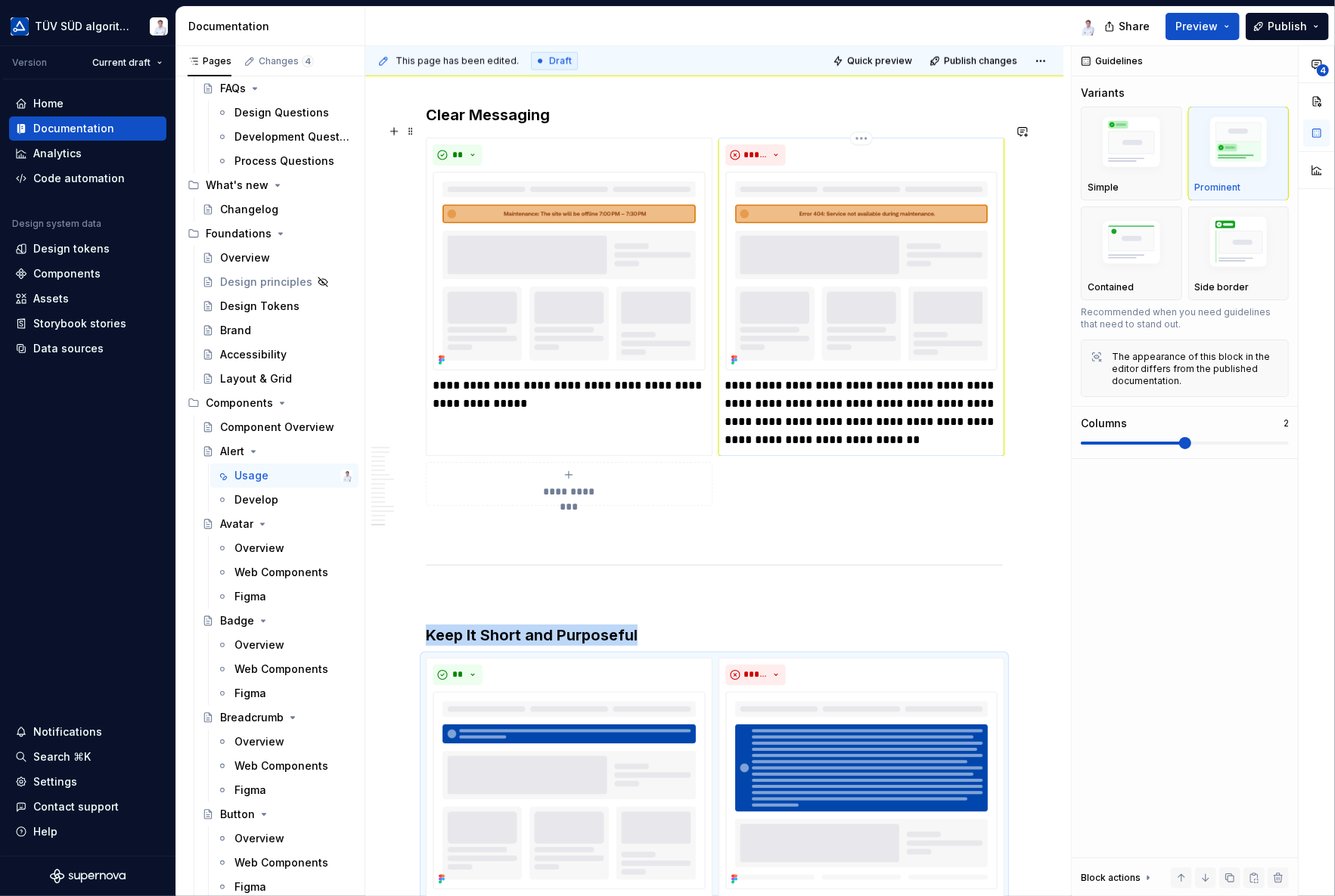
scroll to position [5517, 0]
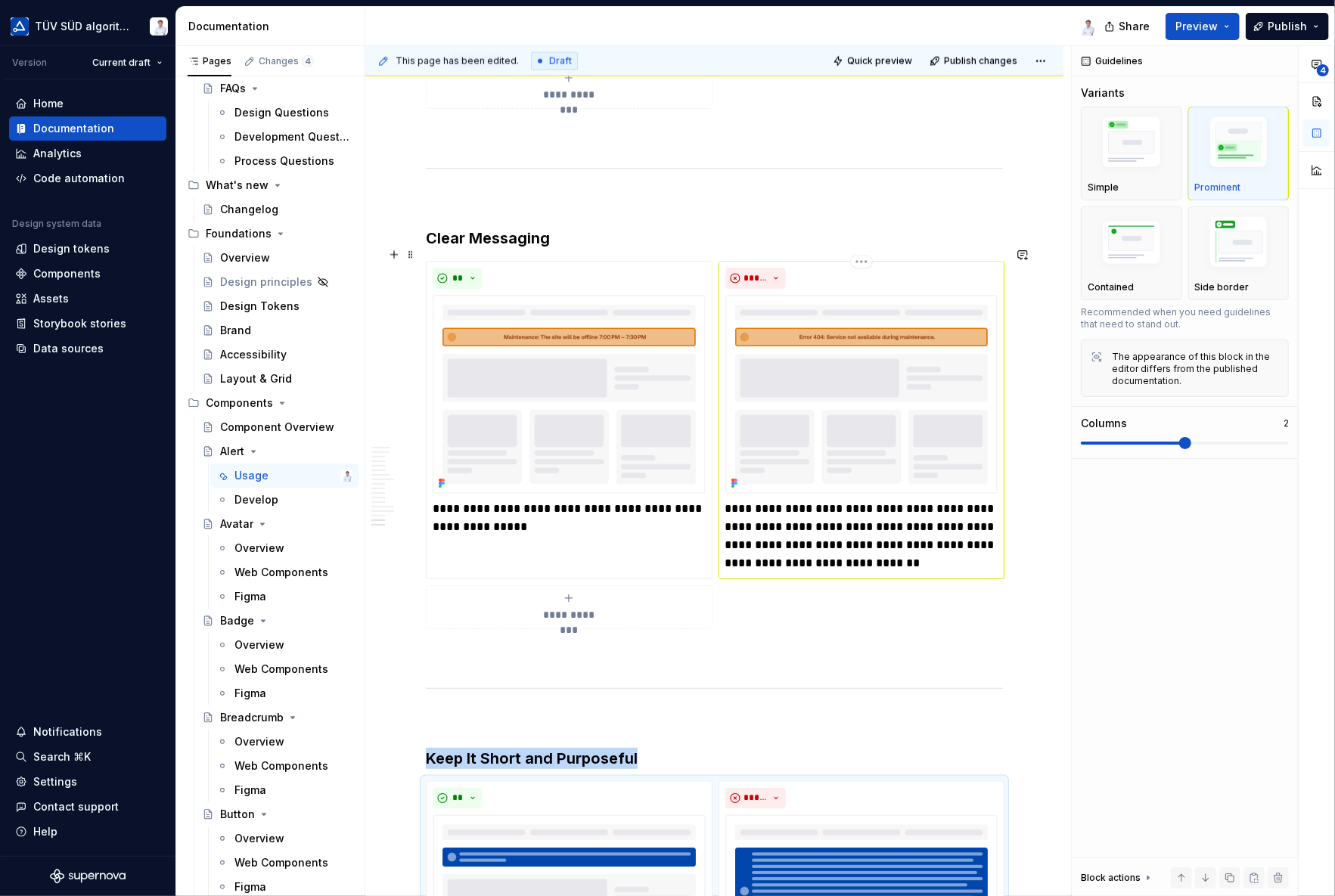
click at [978, 541] on p "**********" at bounding box center [861, 535] width 273 height 72
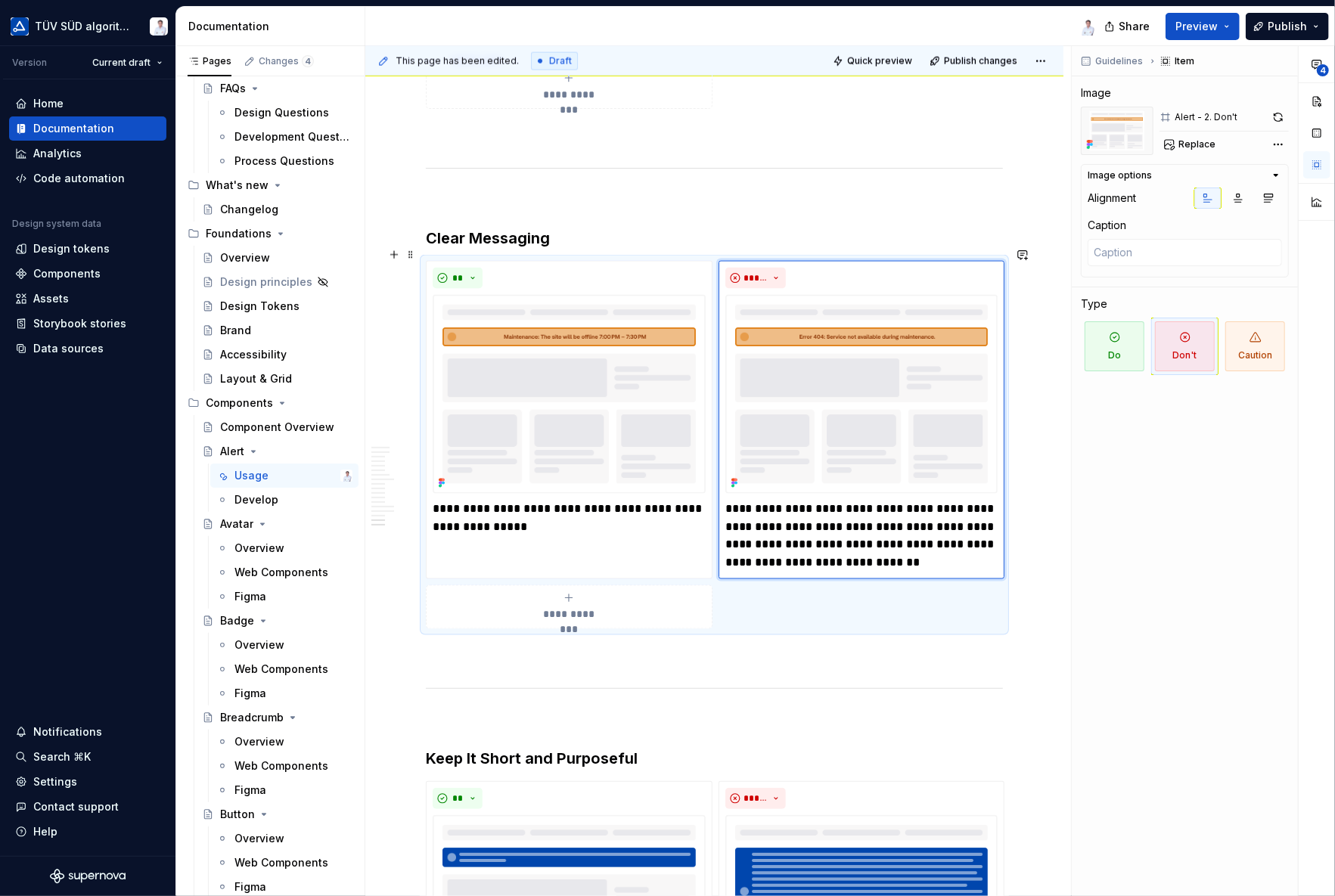
click at [995, 587] on div "**********" at bounding box center [714, 444] width 577 height 367
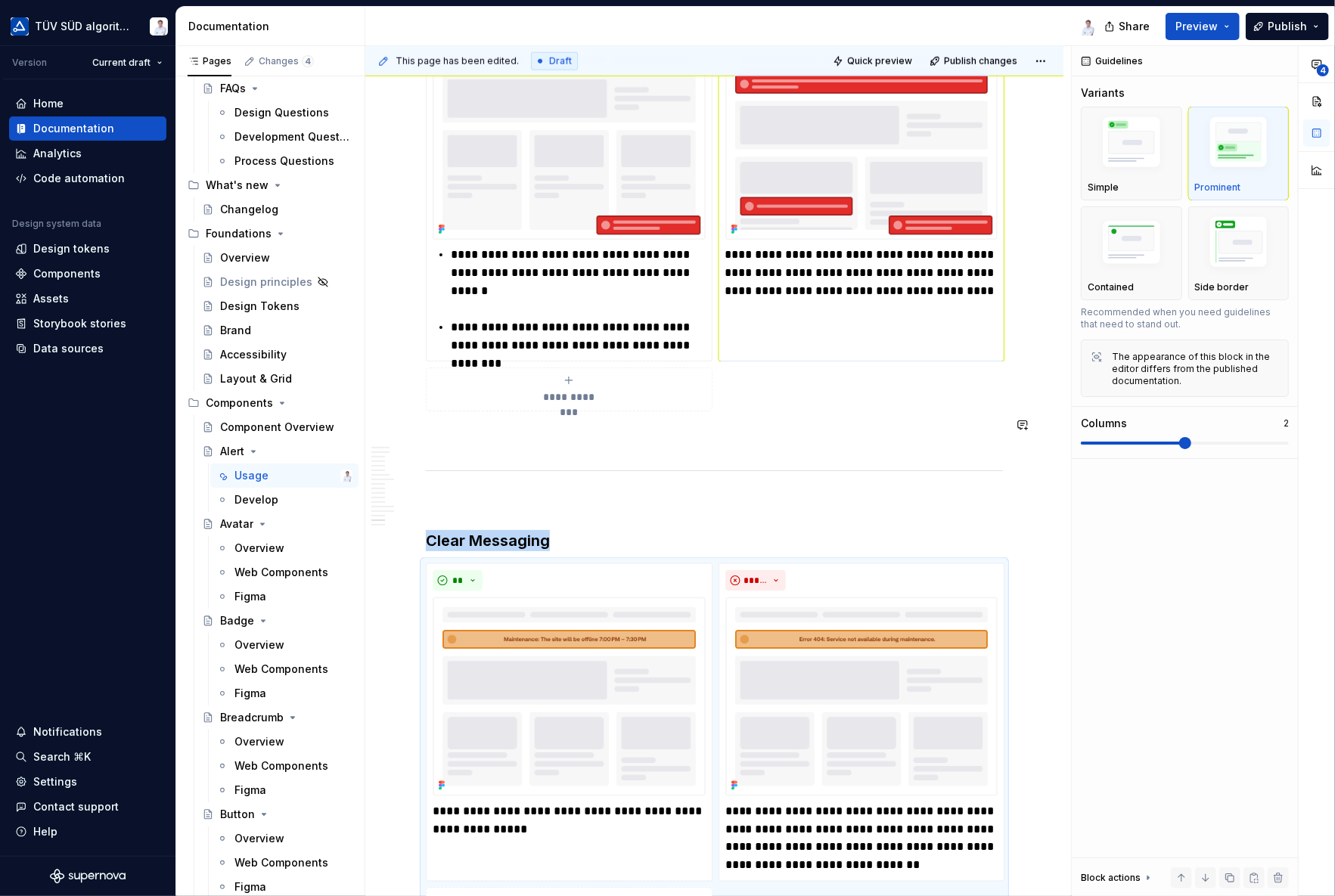
scroll to position [5064, 0]
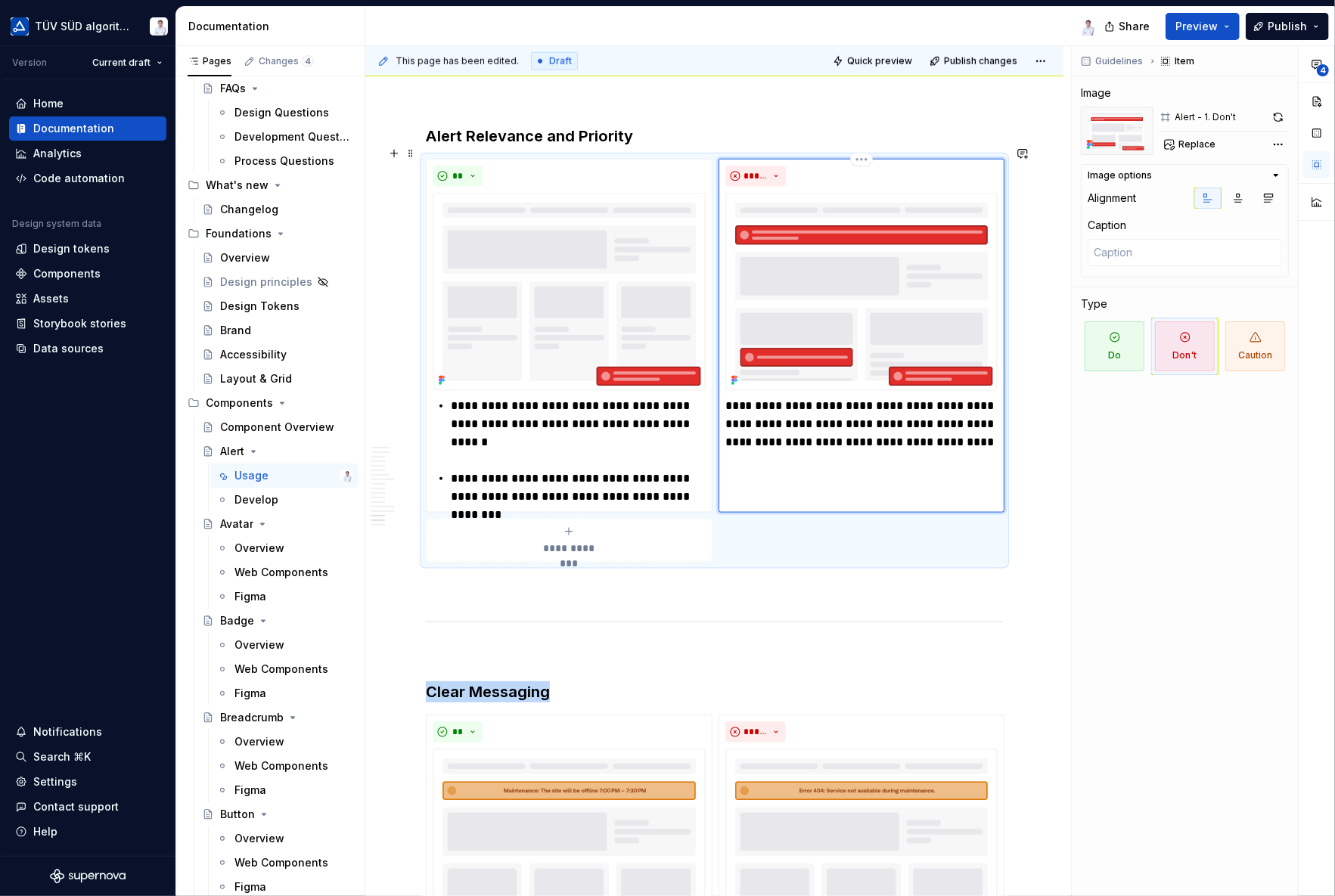
click at [973, 485] on div "**********" at bounding box center [861, 336] width 287 height 354
click at [972, 513] on div "**********" at bounding box center [714, 360] width 577 height 404
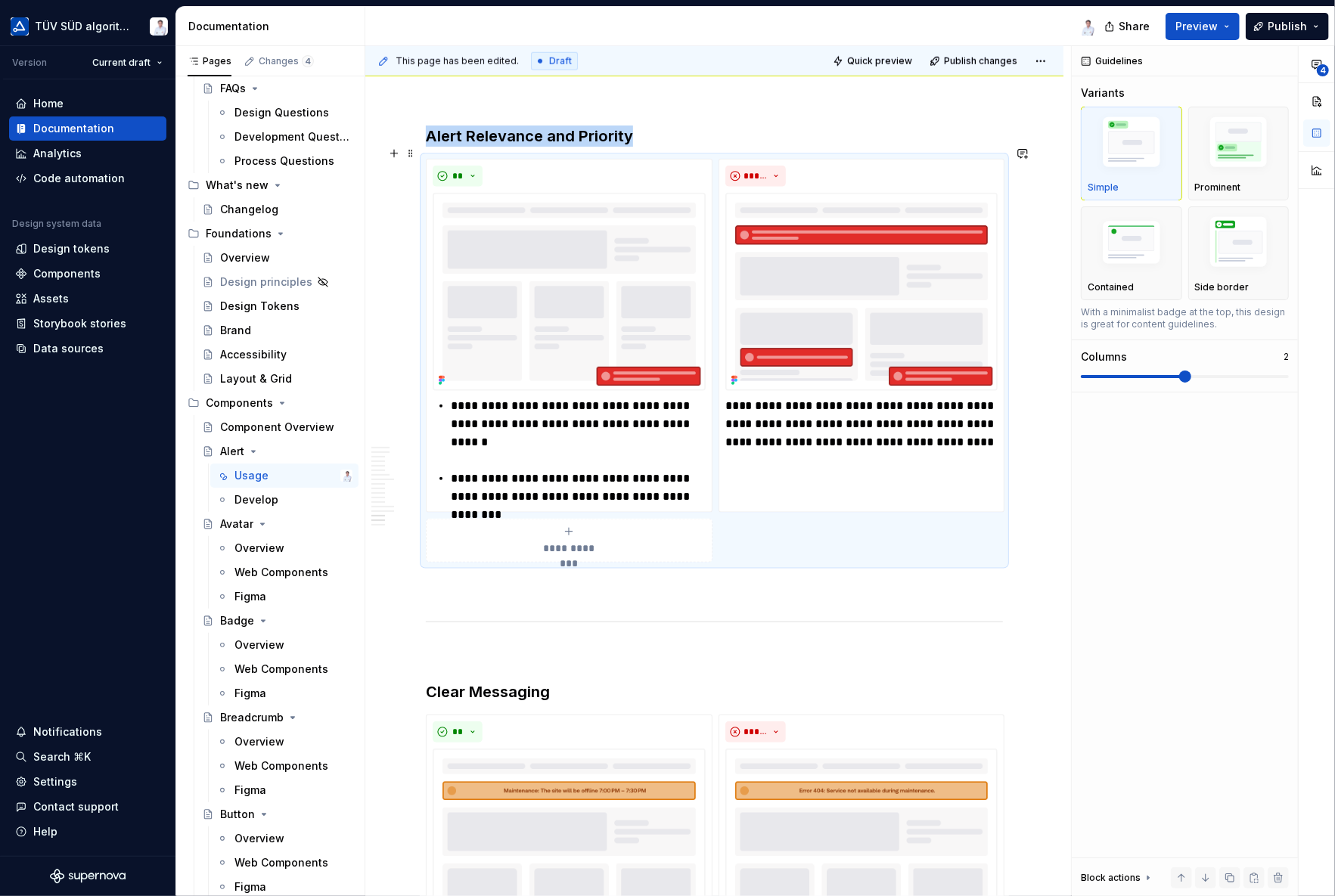
click at [947, 528] on div "**********" at bounding box center [714, 360] width 577 height 404
click at [947, 530] on div "**********" at bounding box center [714, 360] width 577 height 404
click at [1226, 132] on img "button" at bounding box center [1238, 144] width 87 height 66
click at [926, 581] on p at bounding box center [714, 590] width 577 height 18
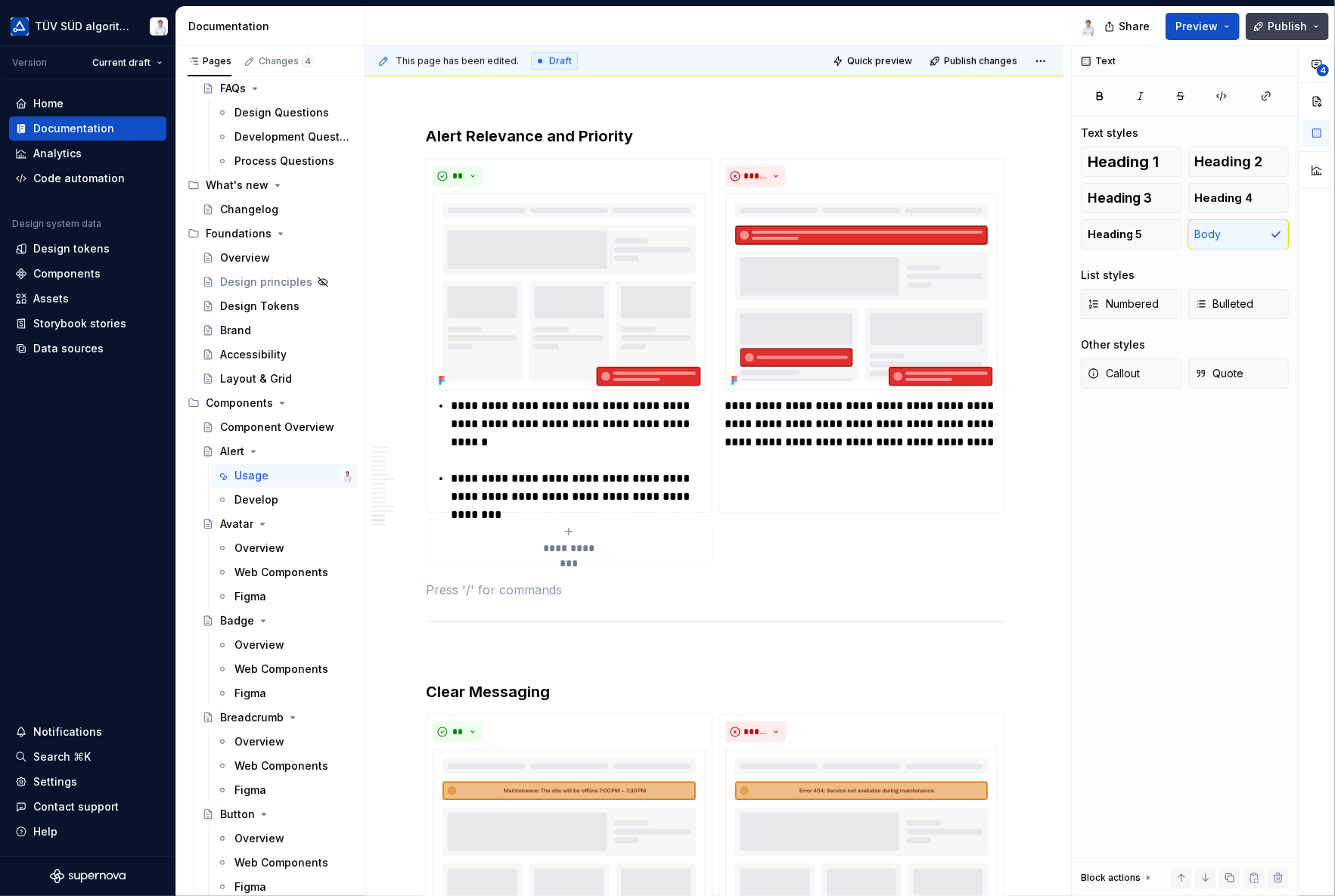
click at [1281, 25] on span "Publish" at bounding box center [1287, 27] width 40 height 15
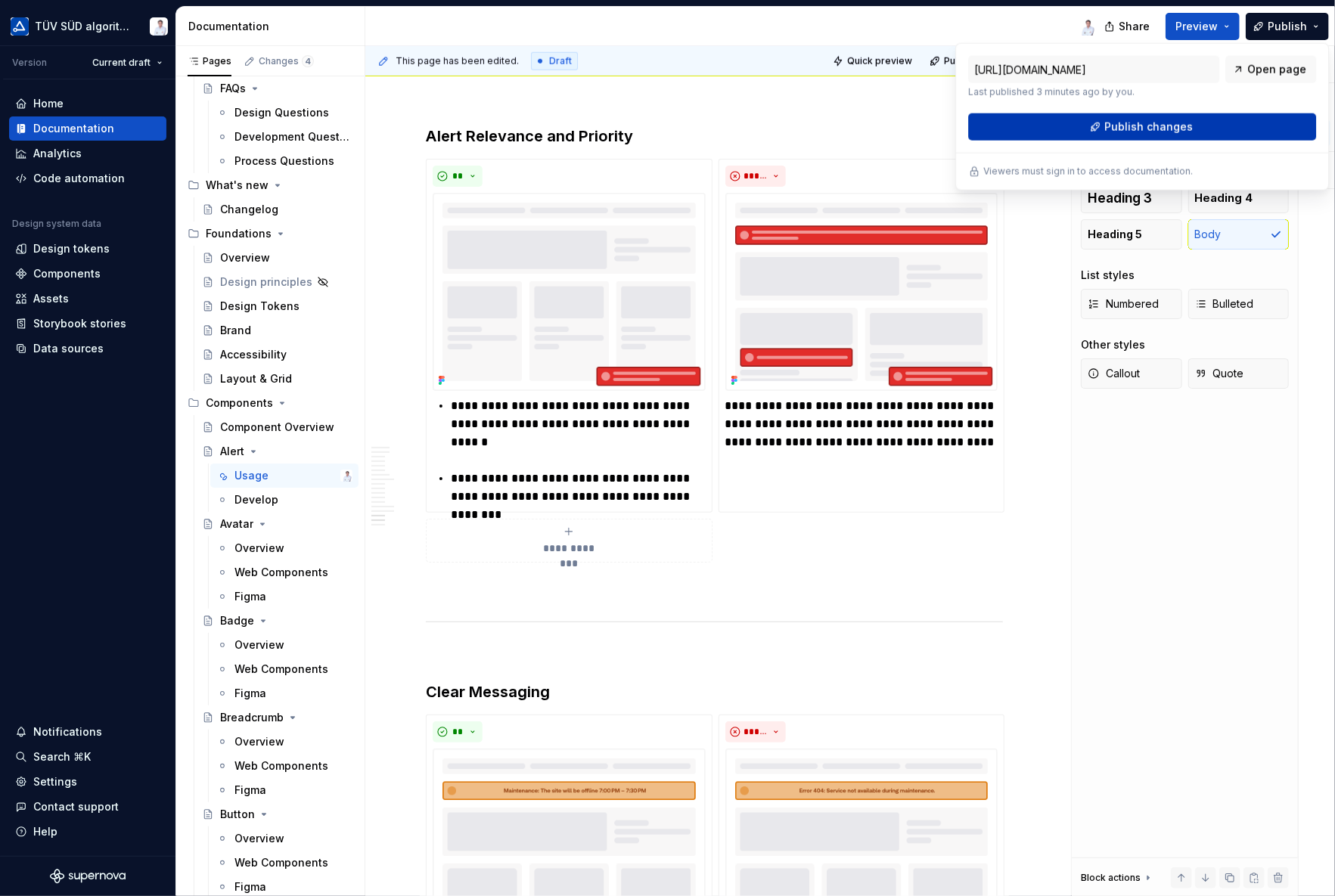
click at [1152, 128] on span "Publish changes" at bounding box center [1148, 127] width 88 height 15
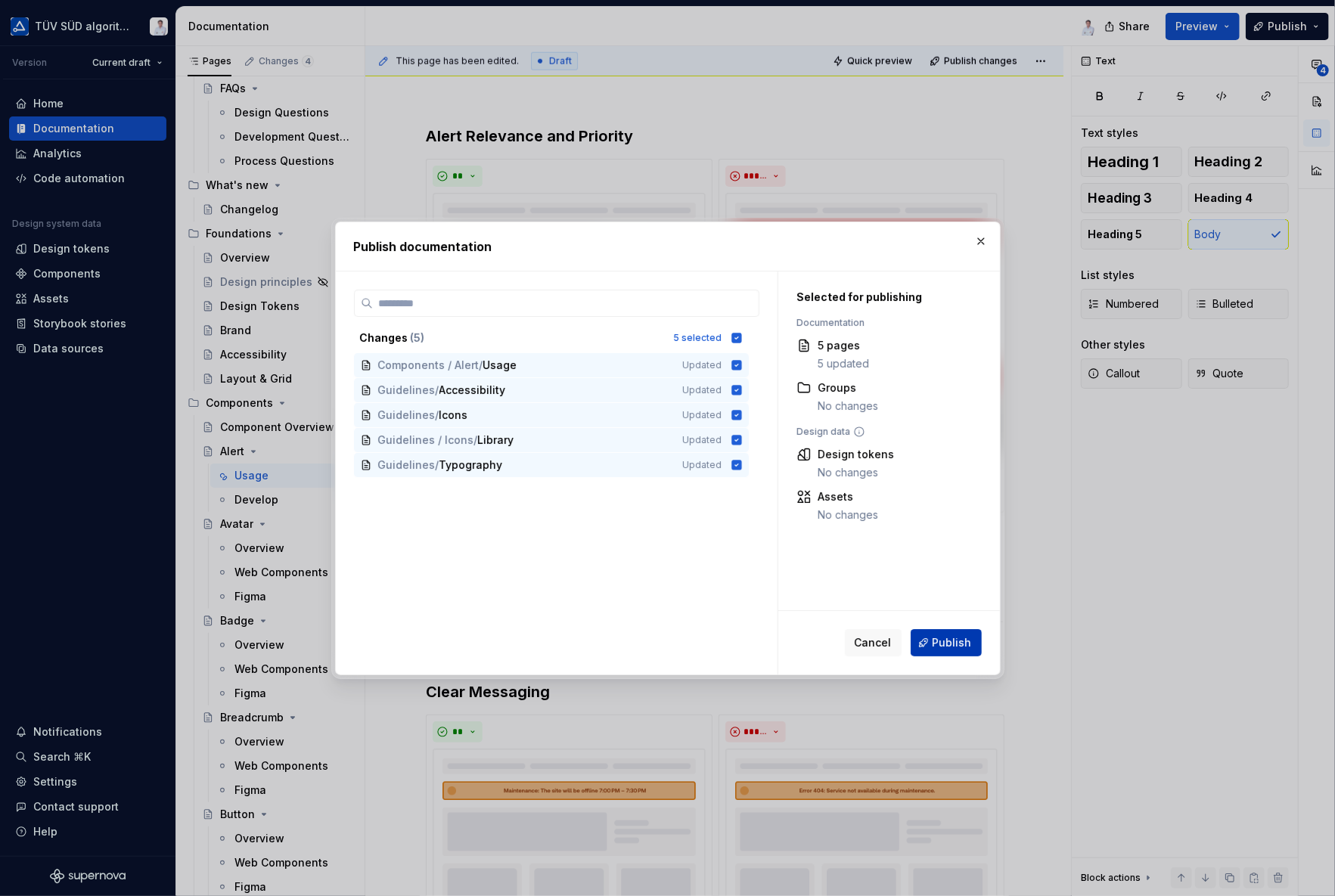
click at [945, 644] on span "Publish" at bounding box center [952, 643] width 40 height 15
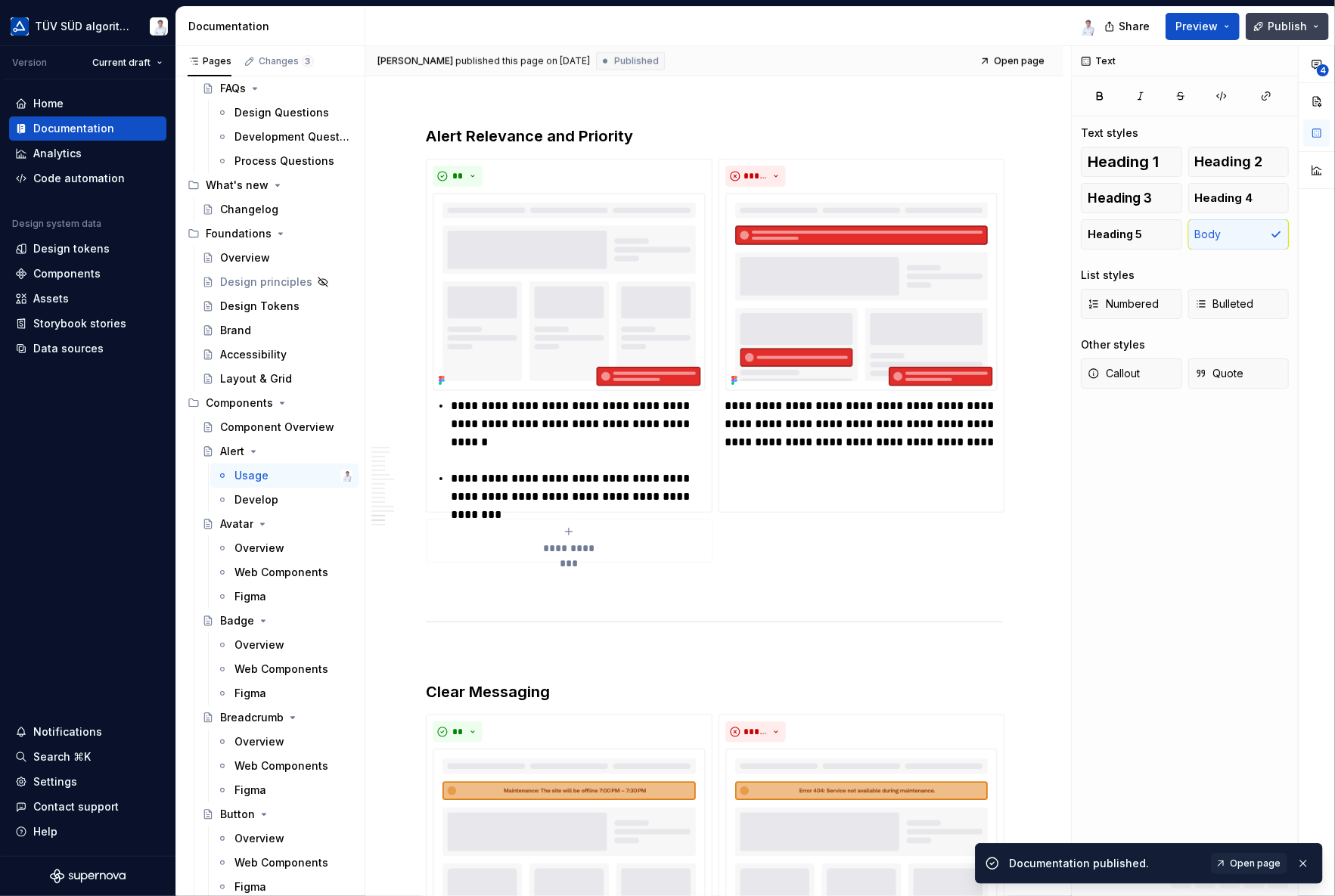
click at [1317, 26] on button "Publish" at bounding box center [1286, 27] width 83 height 27
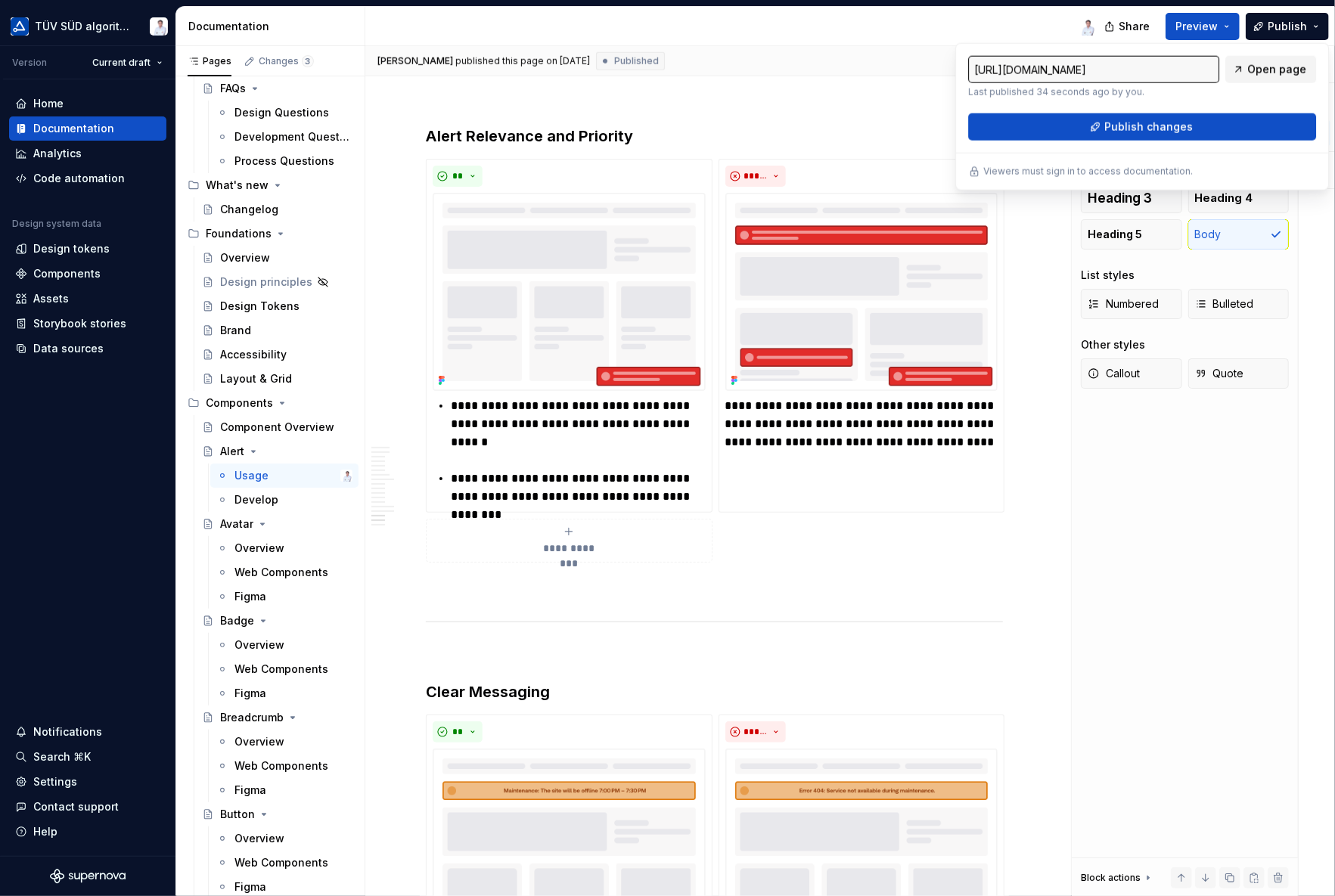
drag, startPoint x: 1317, startPoint y: 26, endPoint x: 1260, endPoint y: 66, distance: 69.6
click at [1260, 66] on span "Open page" at bounding box center [1276, 70] width 59 height 15
type textarea "*"
